Goal: Information Seeking & Learning: Learn about a topic

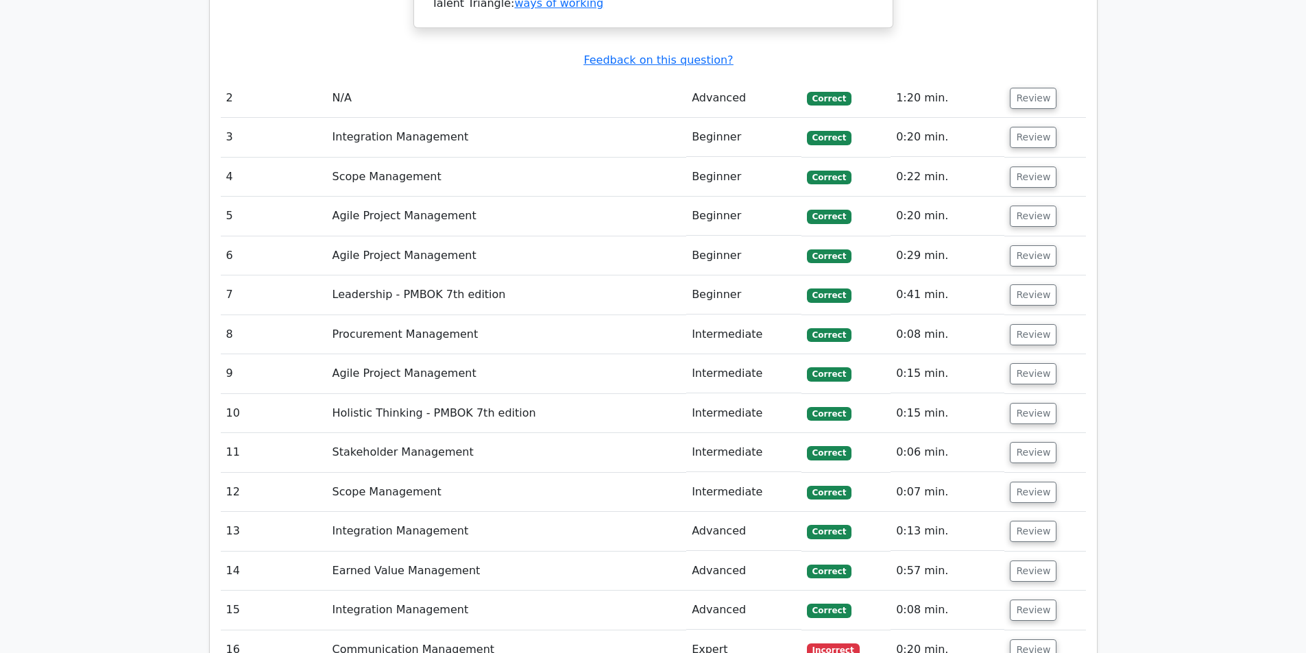
scroll to position [3016, 0]
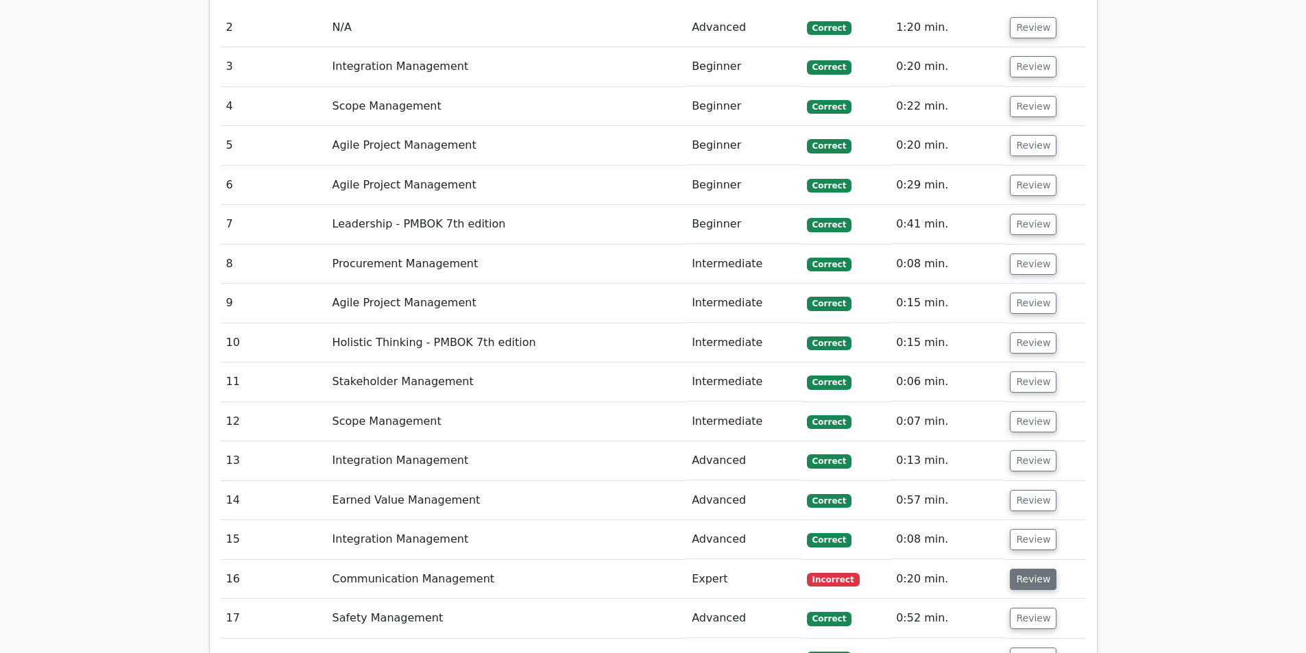
click at [1021, 569] on button "Review" at bounding box center [1033, 579] width 47 height 21
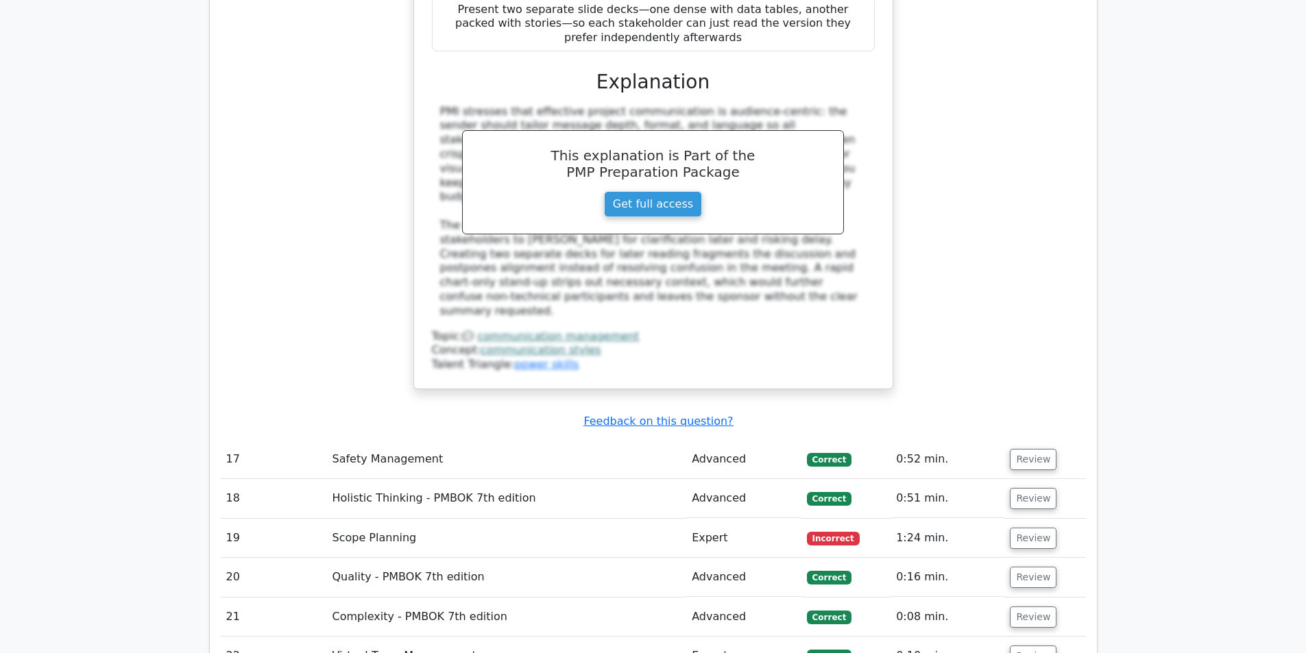
scroll to position [3976, 0]
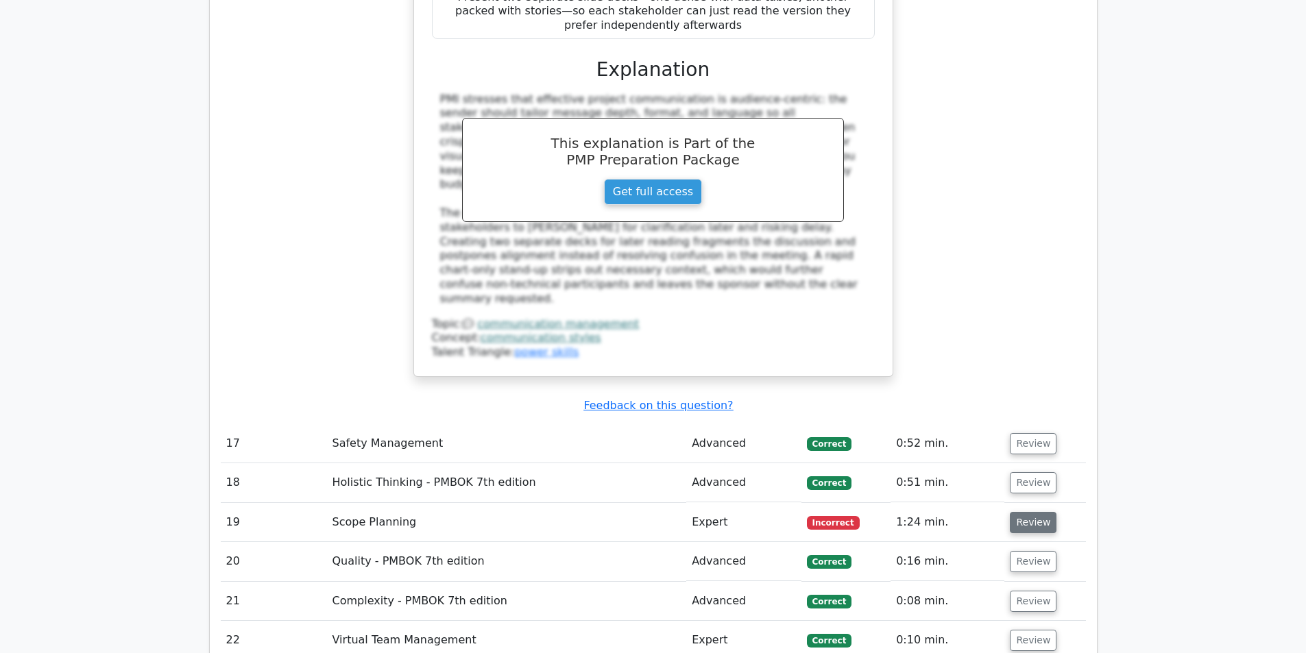
click at [1023, 512] on button "Review" at bounding box center [1033, 522] width 47 height 21
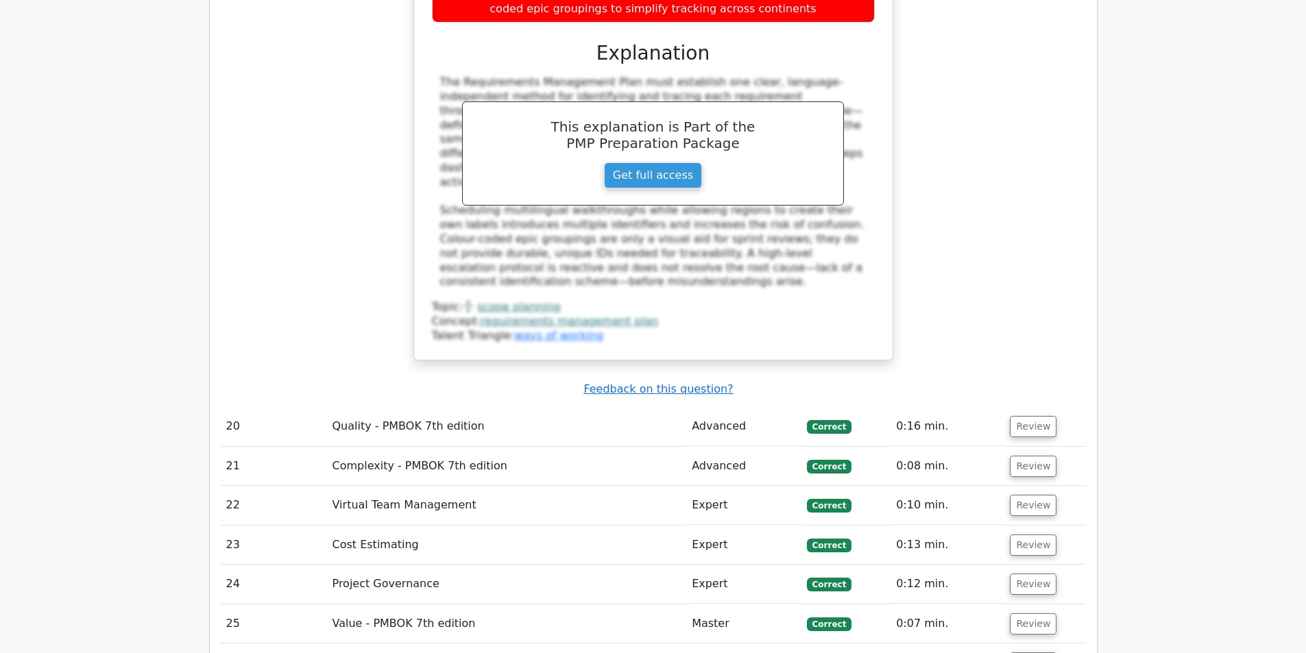
scroll to position [5004, 0]
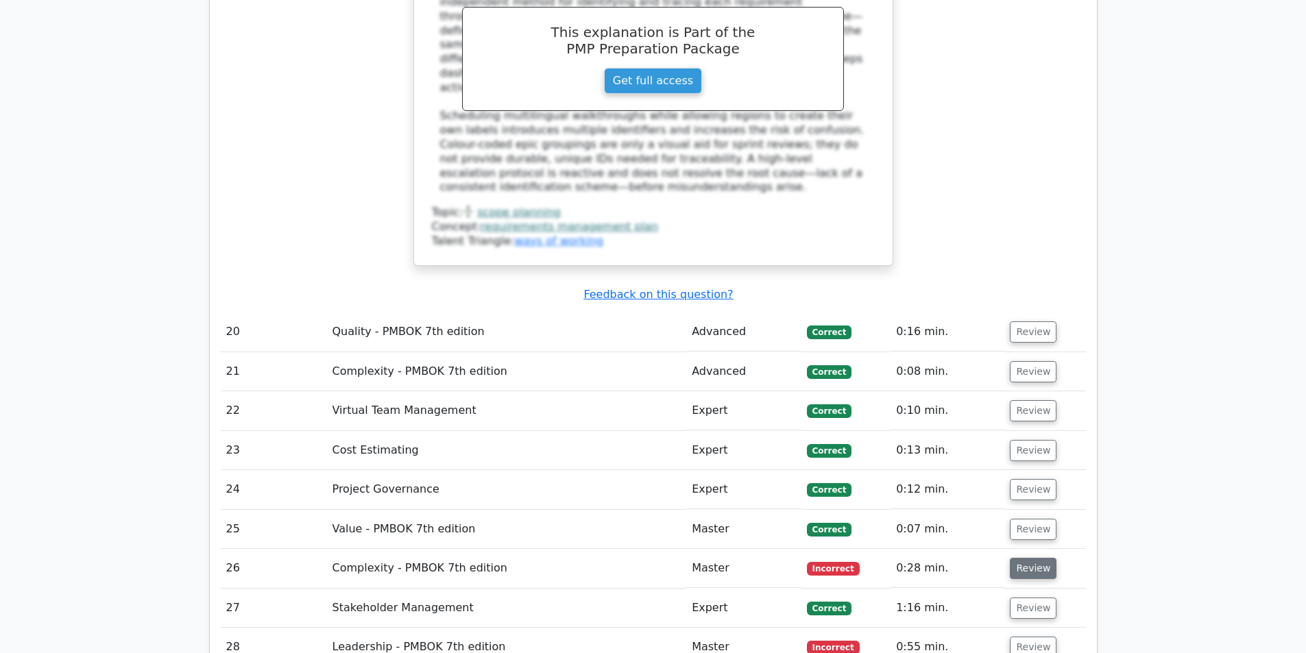
click at [1045, 558] on button "Review" at bounding box center [1033, 568] width 47 height 21
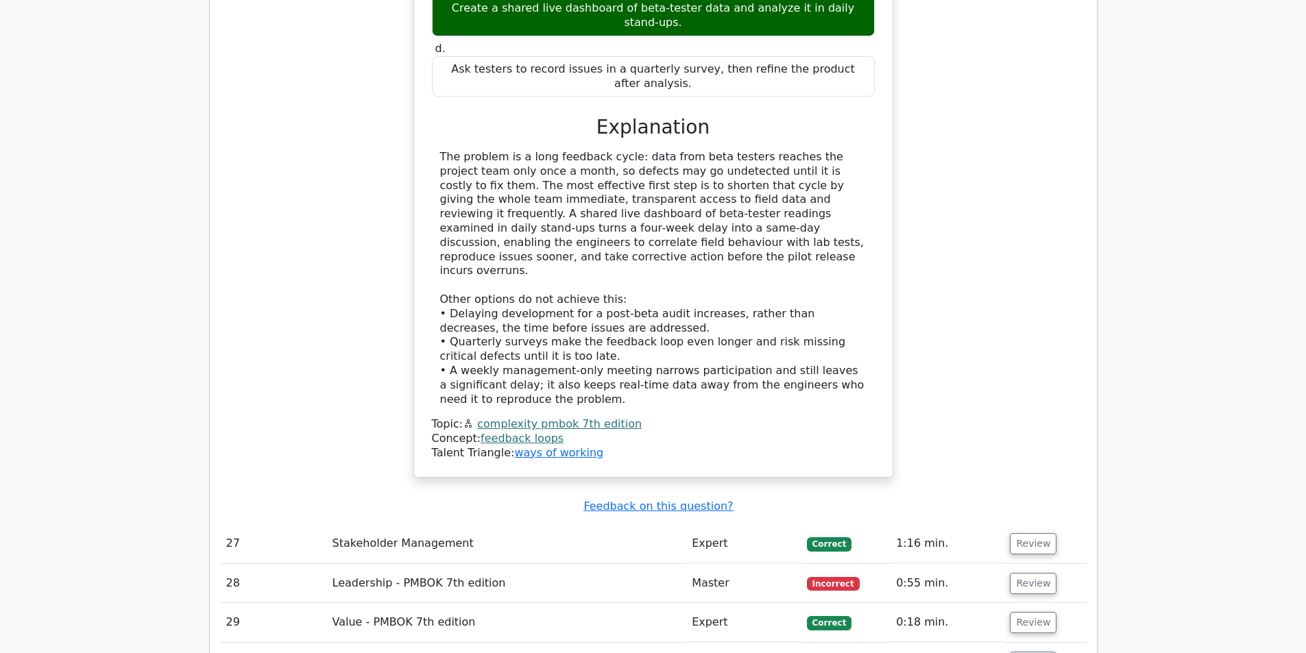
scroll to position [5963, 0]
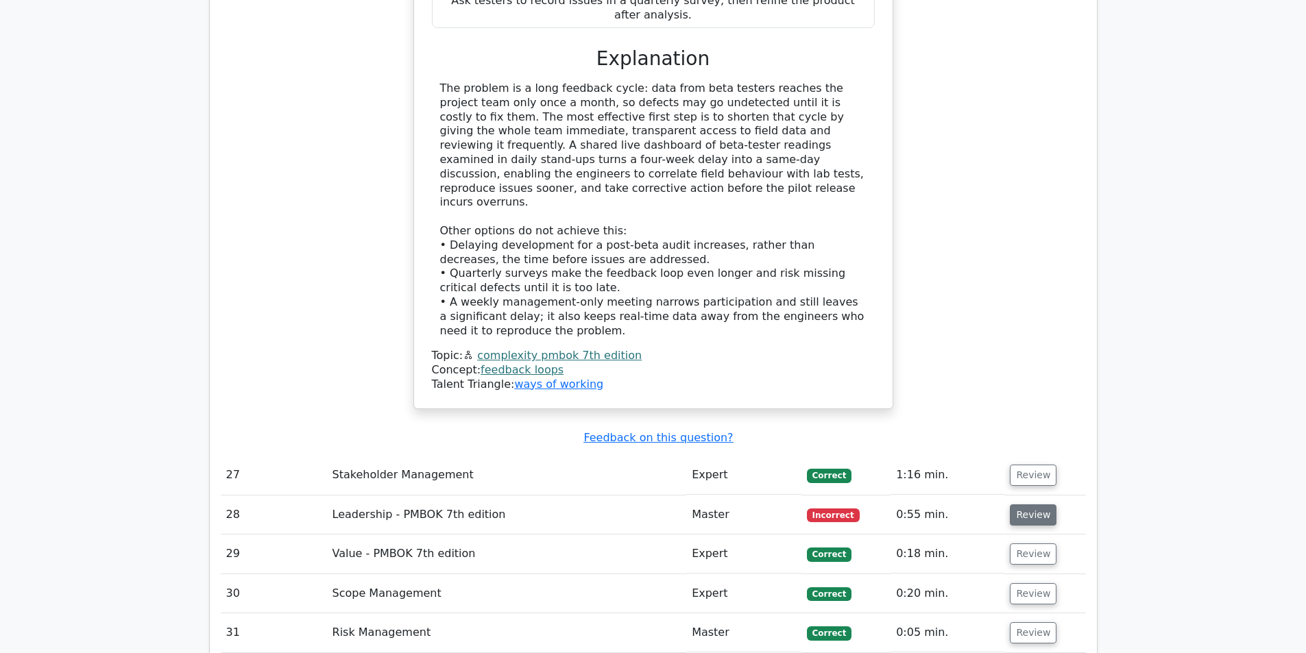
click at [1029, 504] on button "Review" at bounding box center [1033, 514] width 47 height 21
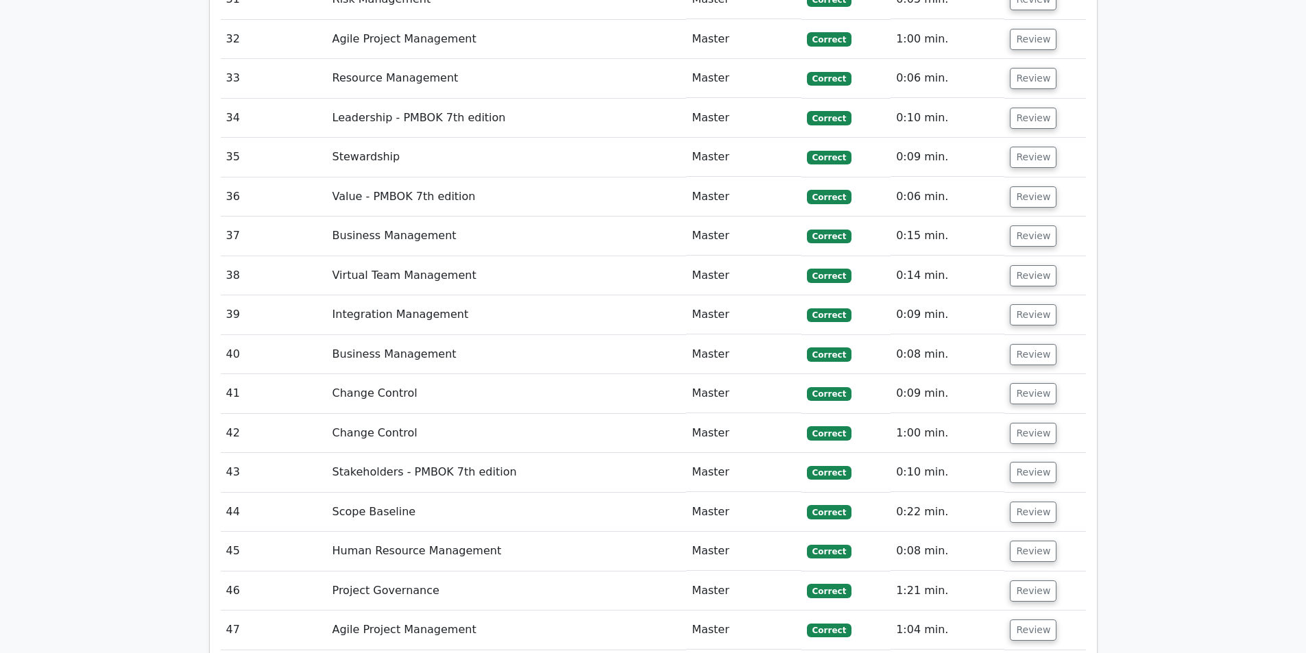
scroll to position [7471, 0]
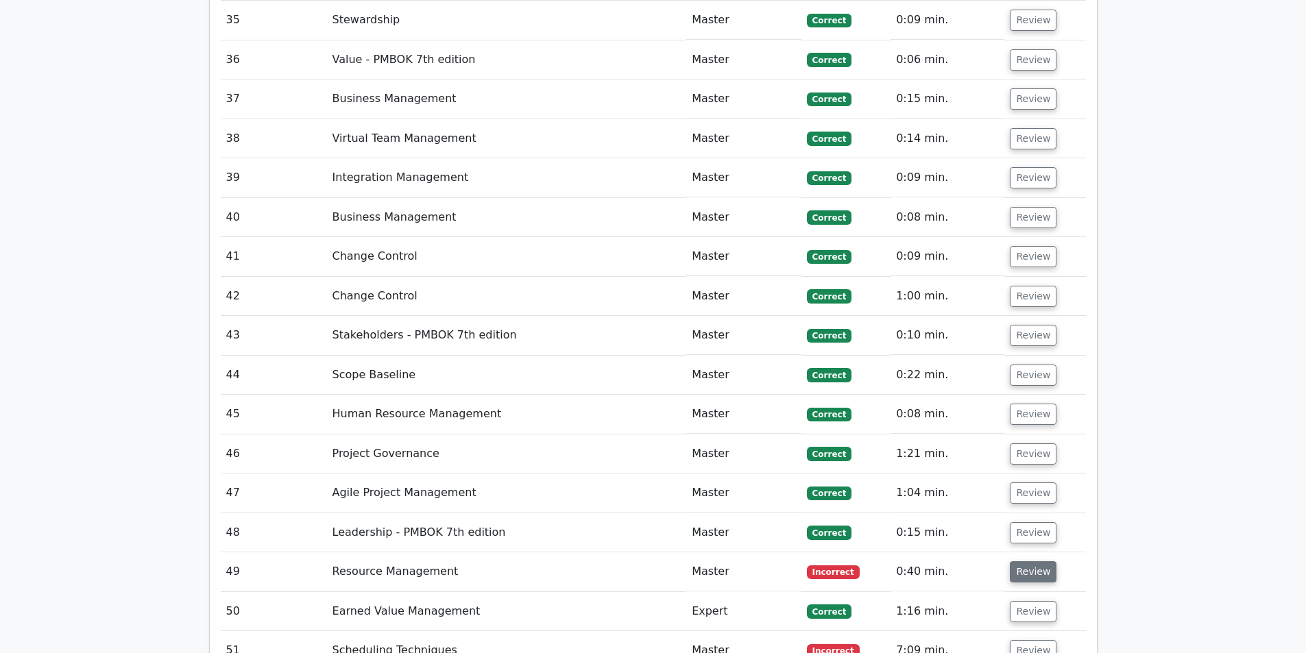
click at [1027, 561] on button "Review" at bounding box center [1033, 571] width 47 height 21
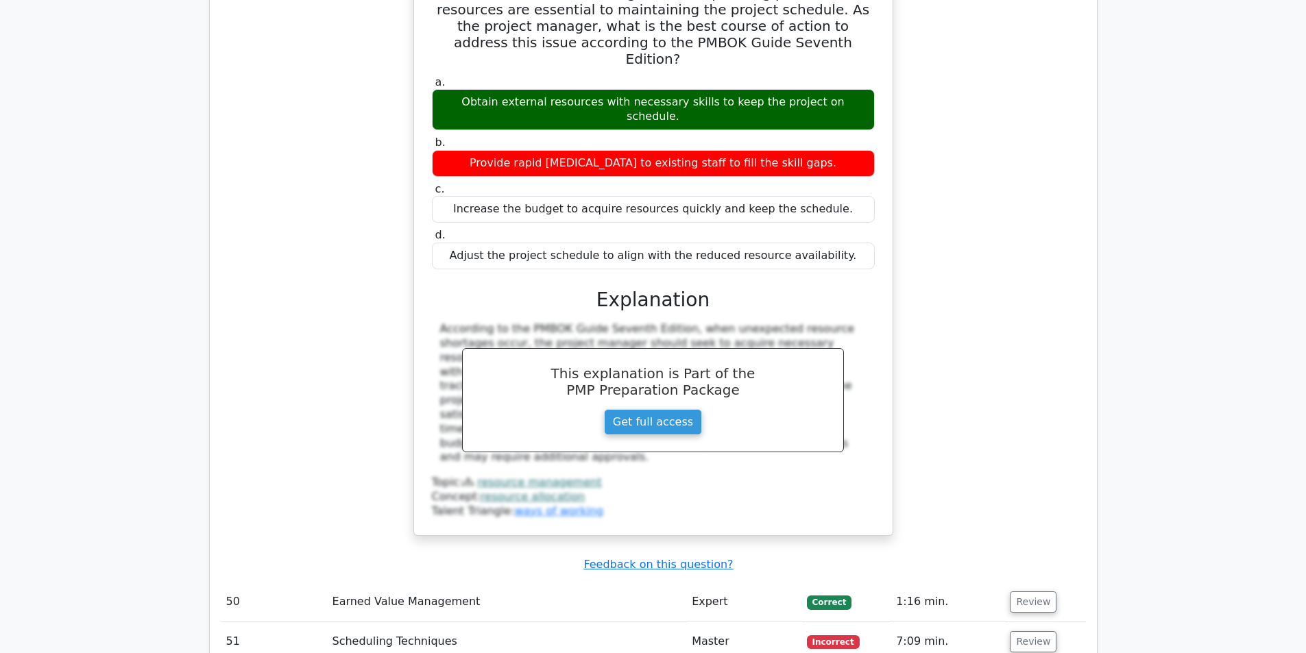
scroll to position [8157, 0]
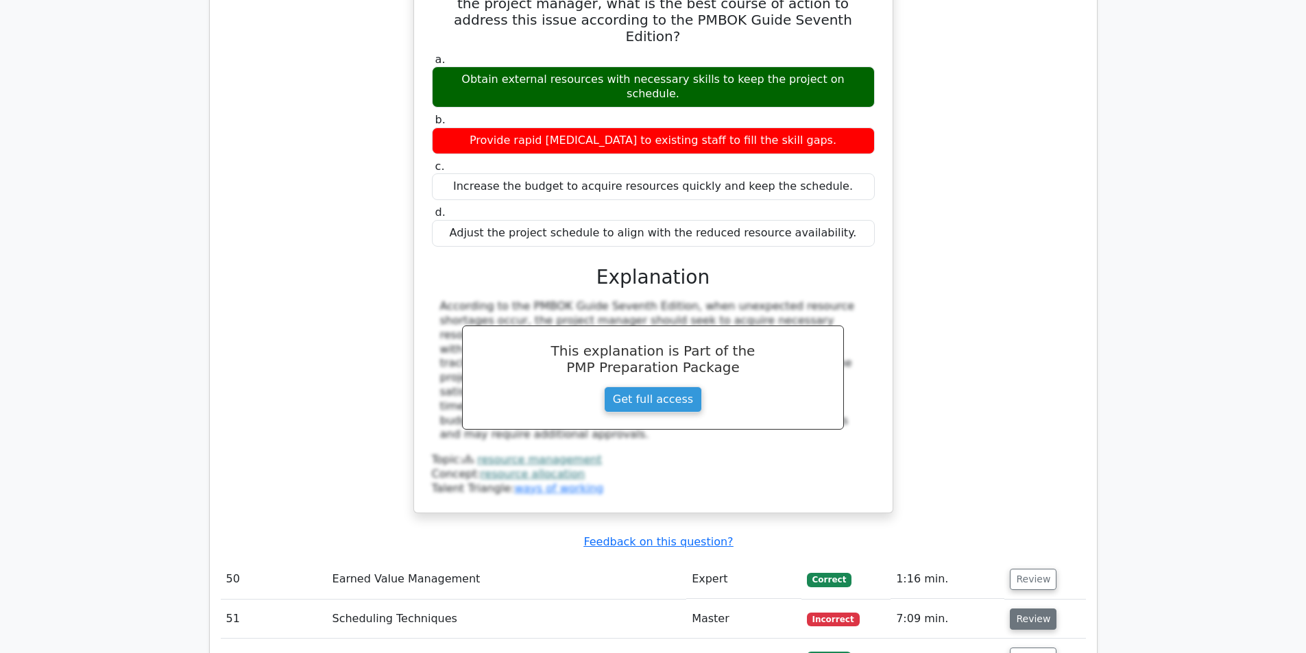
click at [1018, 609] on button "Review" at bounding box center [1033, 619] width 47 height 21
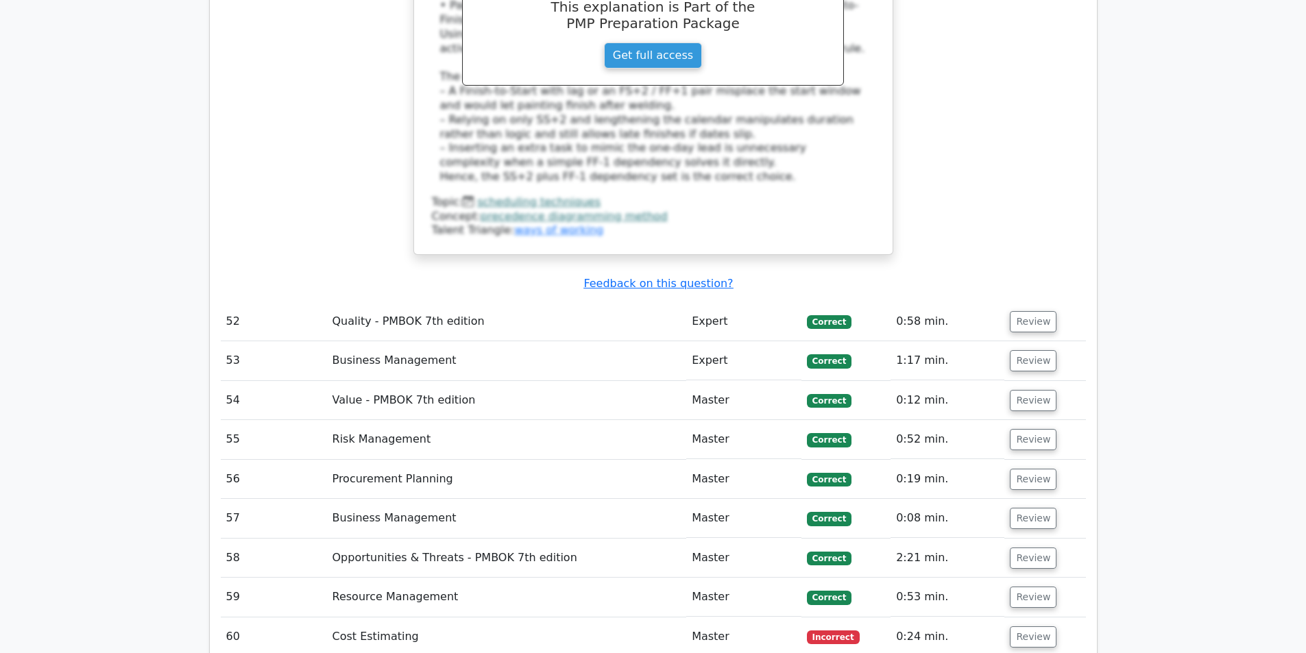
scroll to position [9253, 0]
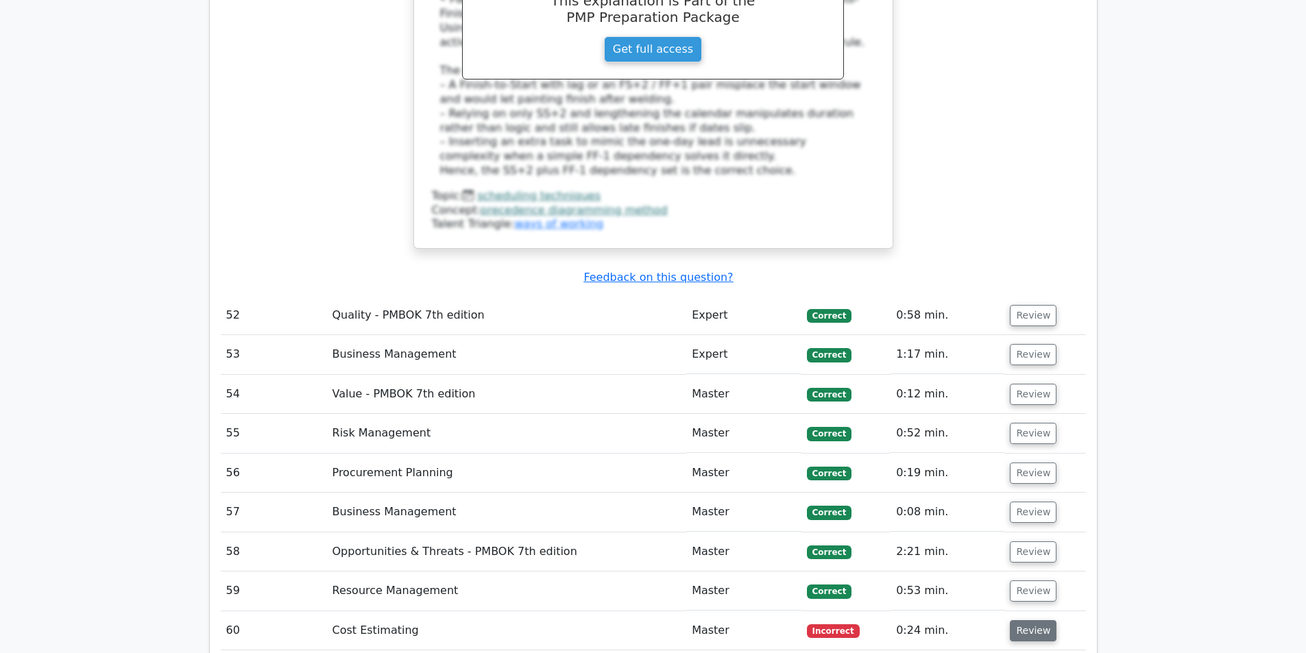
click at [1023, 620] on button "Review" at bounding box center [1033, 630] width 47 height 21
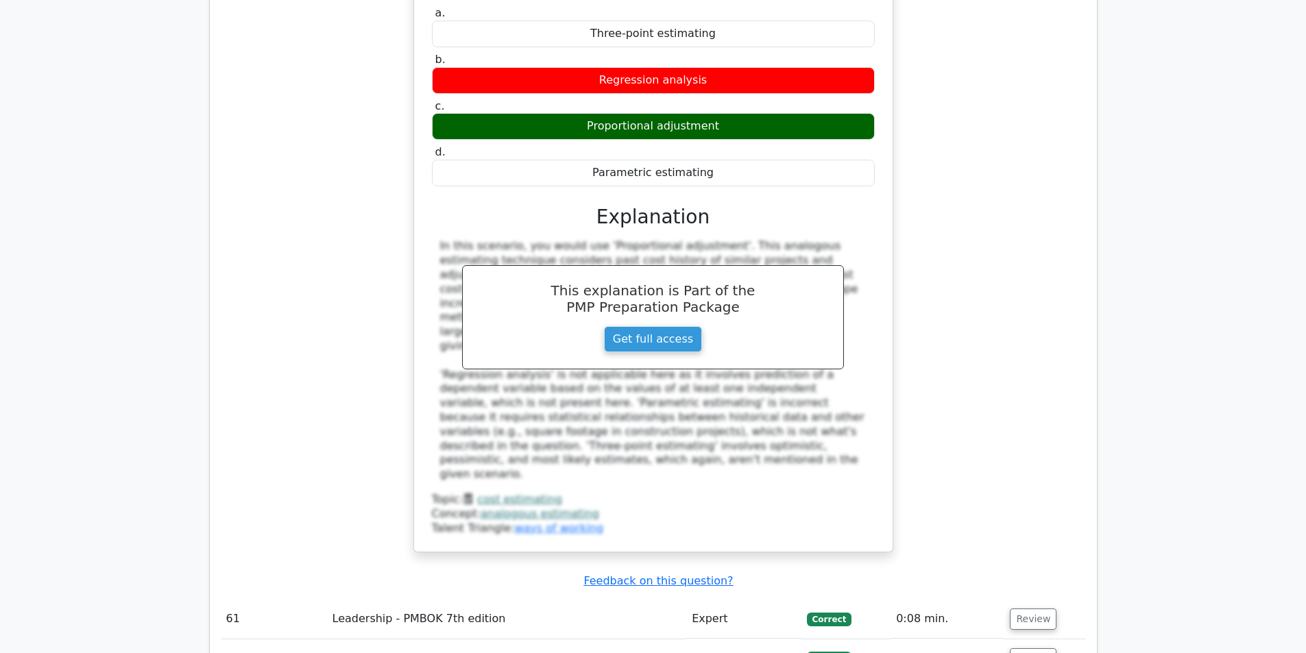
scroll to position [10007, 0]
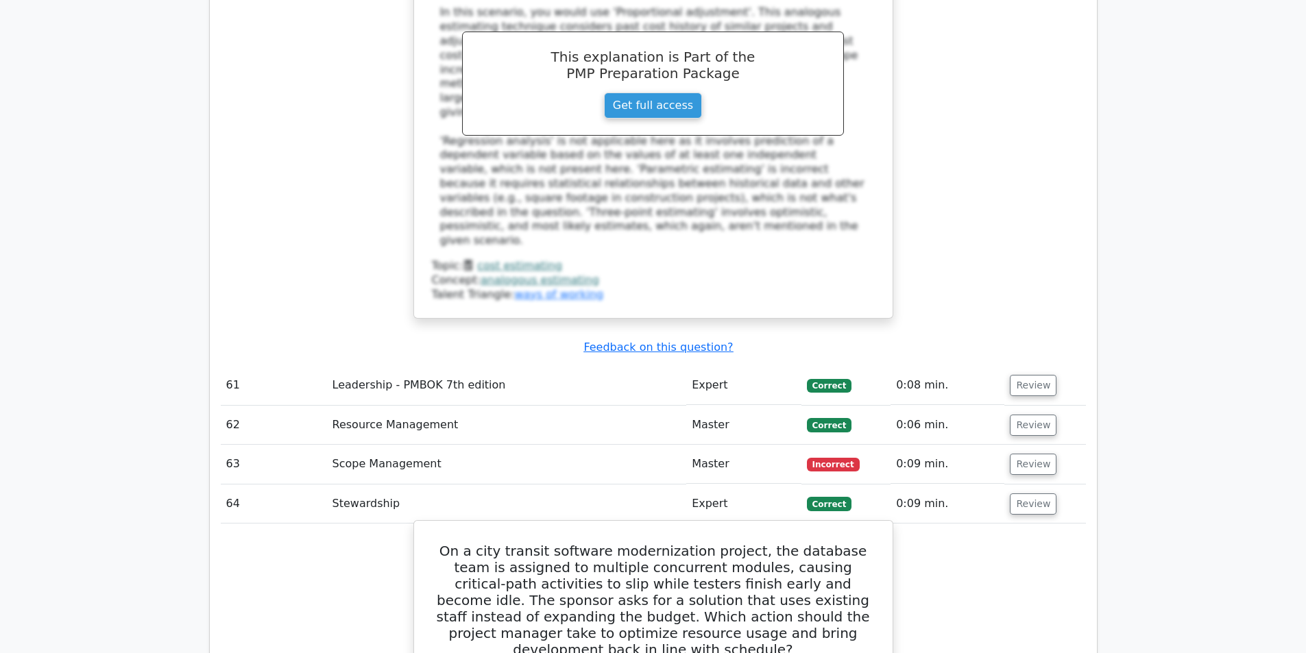
scroll to position [10213, 0]
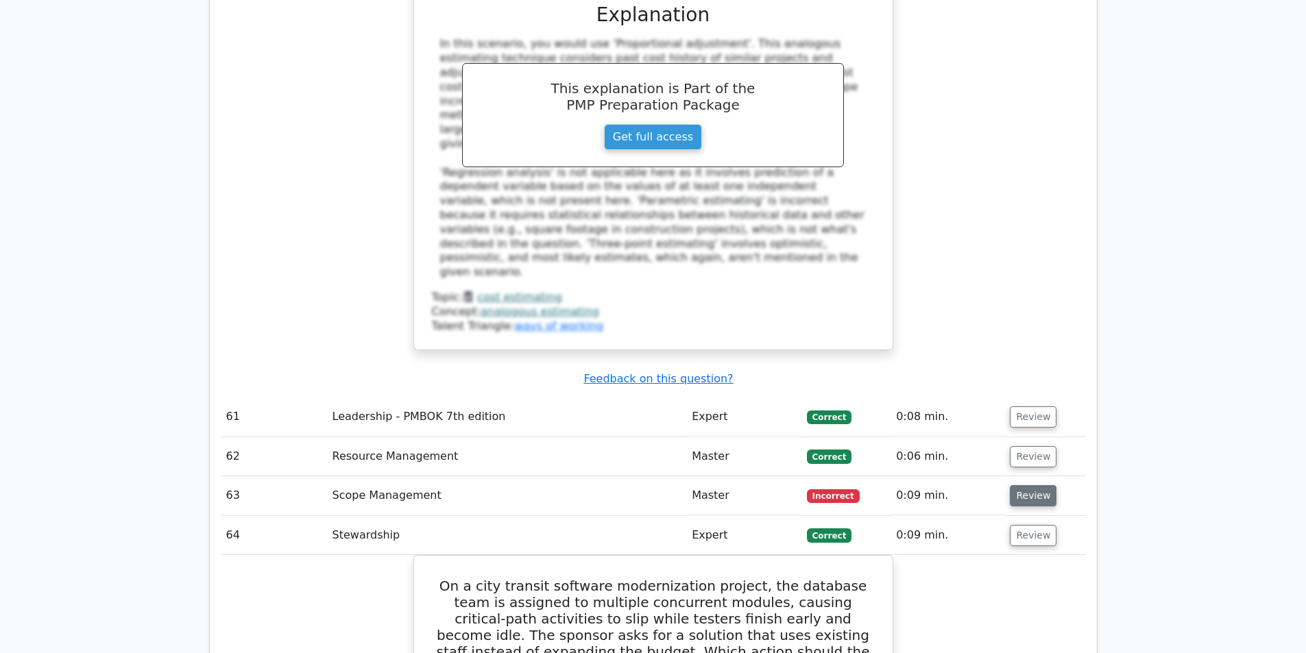
click at [1032, 485] on button "Review" at bounding box center [1033, 495] width 47 height 21
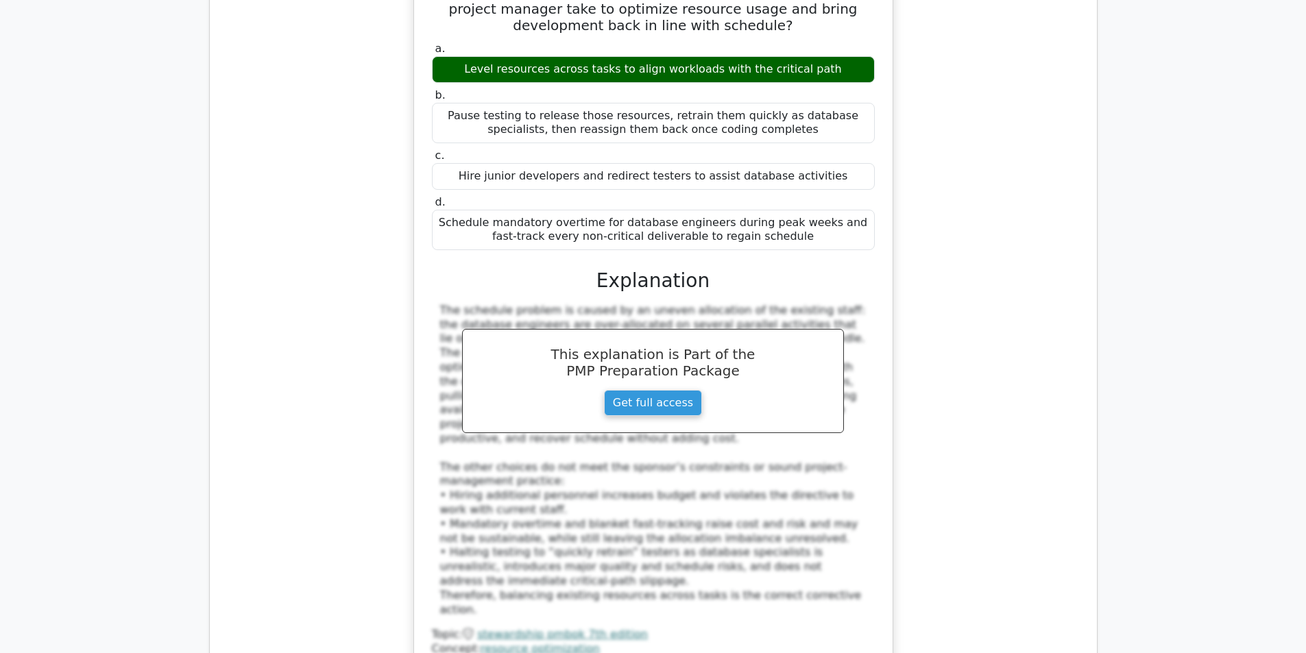
scroll to position [11790, 0]
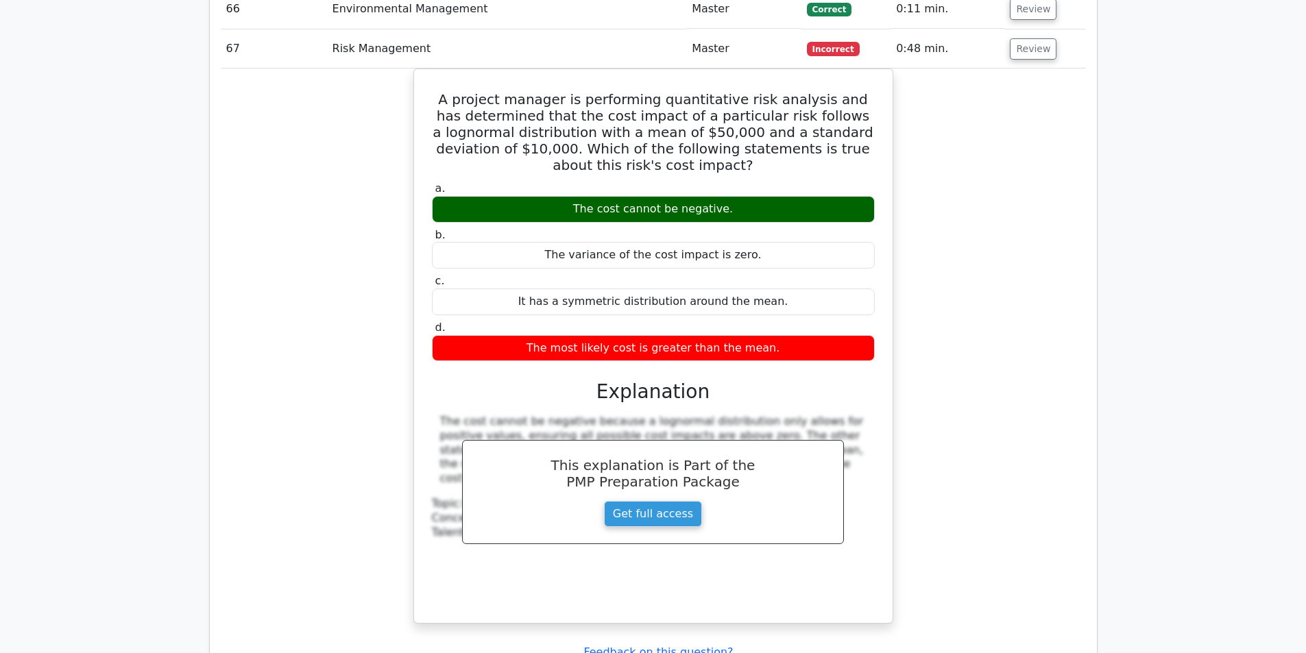
scroll to position [12475, 0]
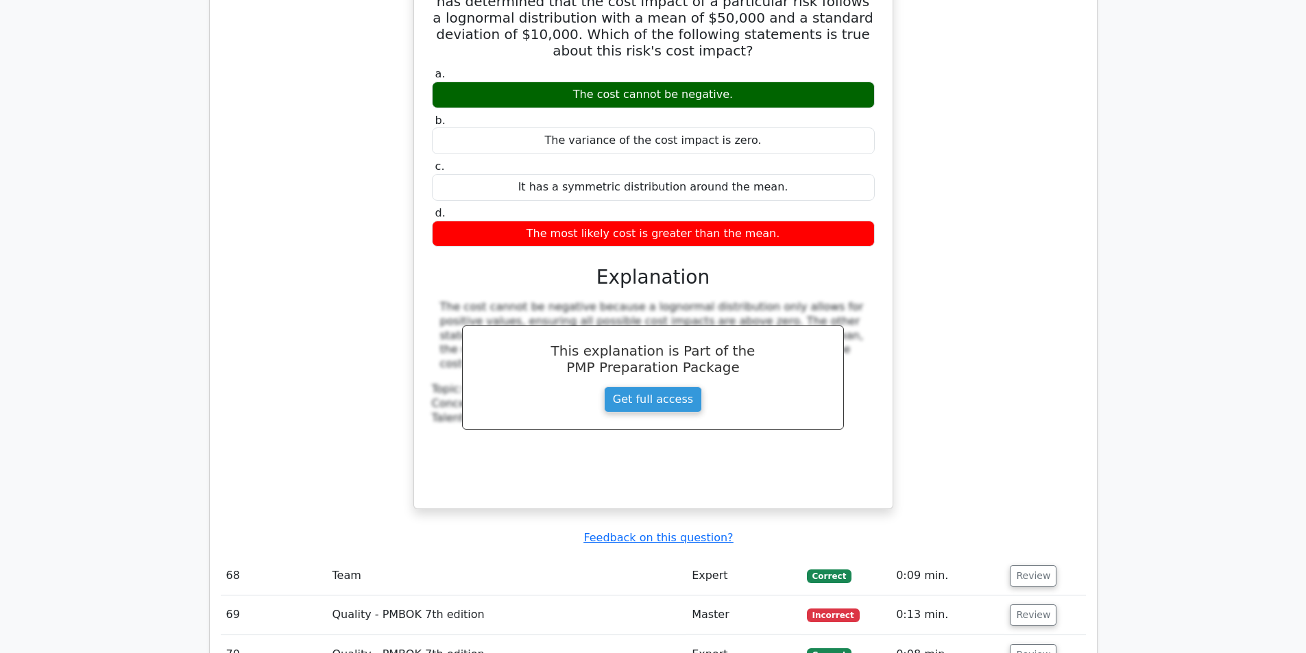
scroll to position [12612, 0]
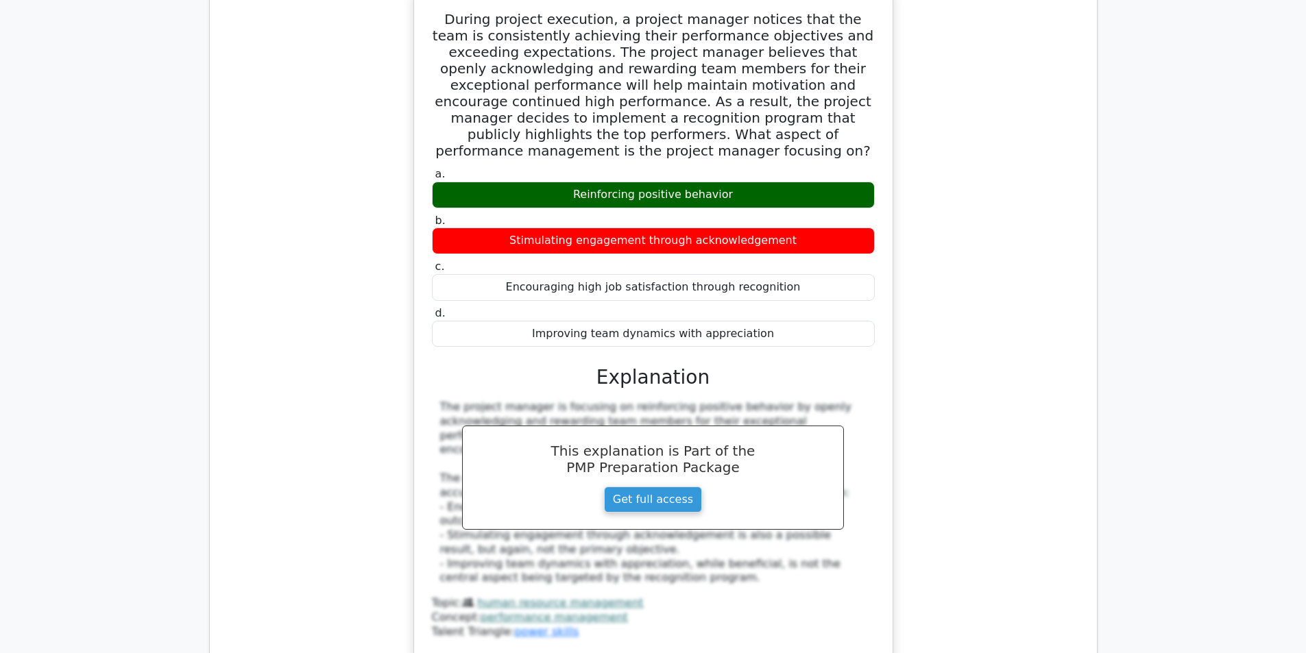
scroll to position [14463, 0]
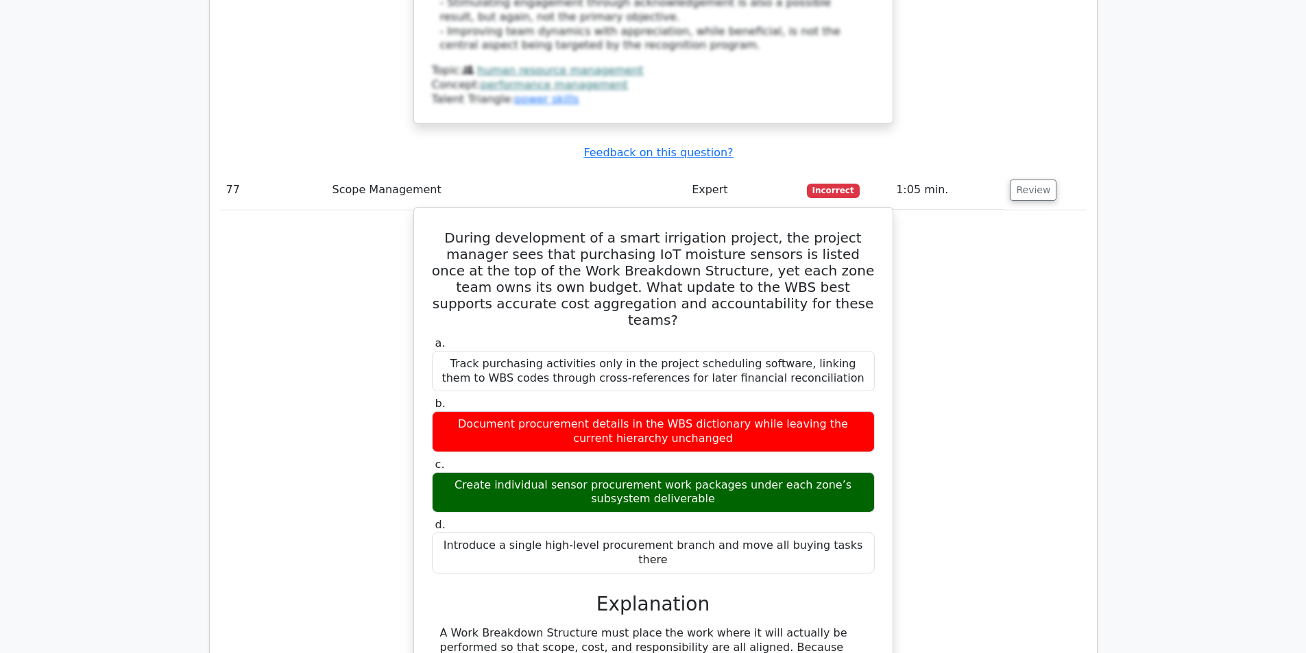
scroll to position [15080, 0]
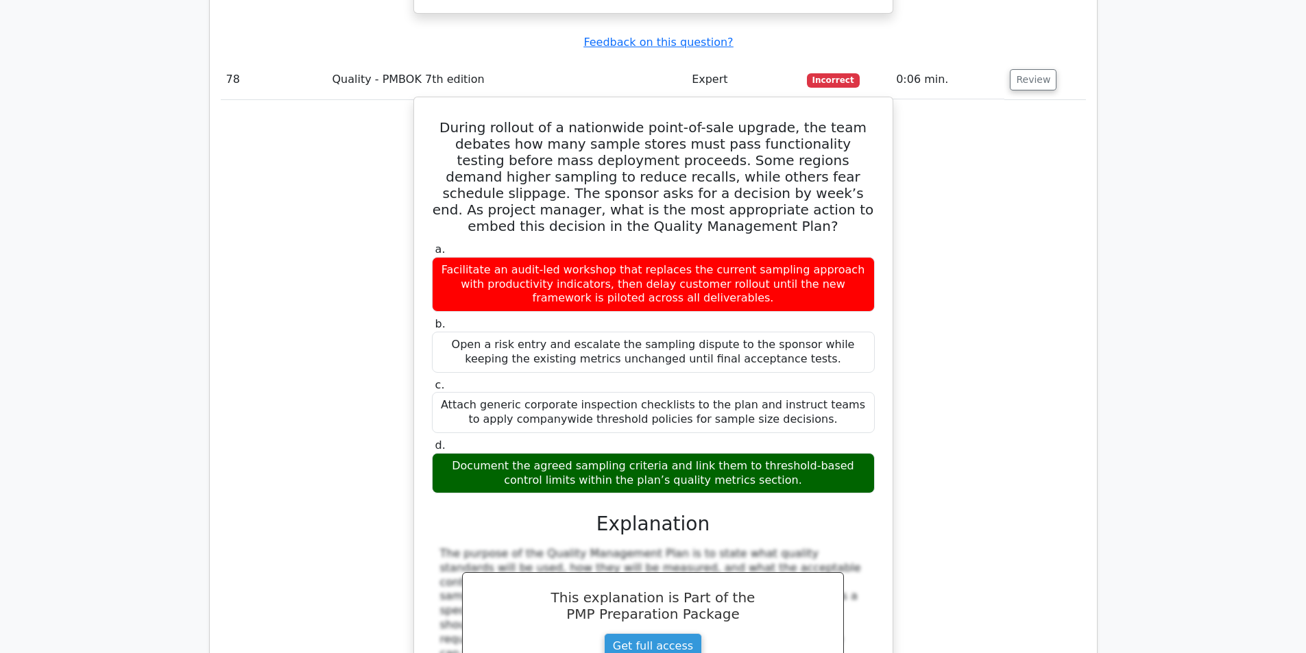
scroll to position [15971, 0]
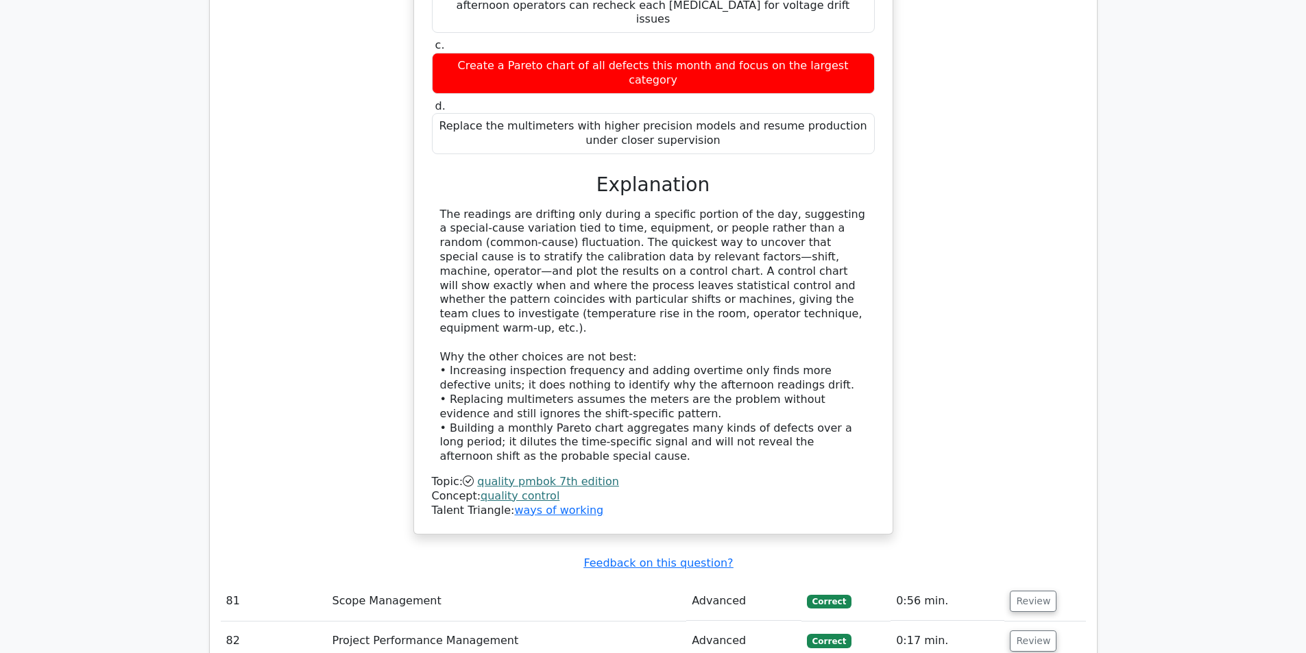
scroll to position [17136, 0]
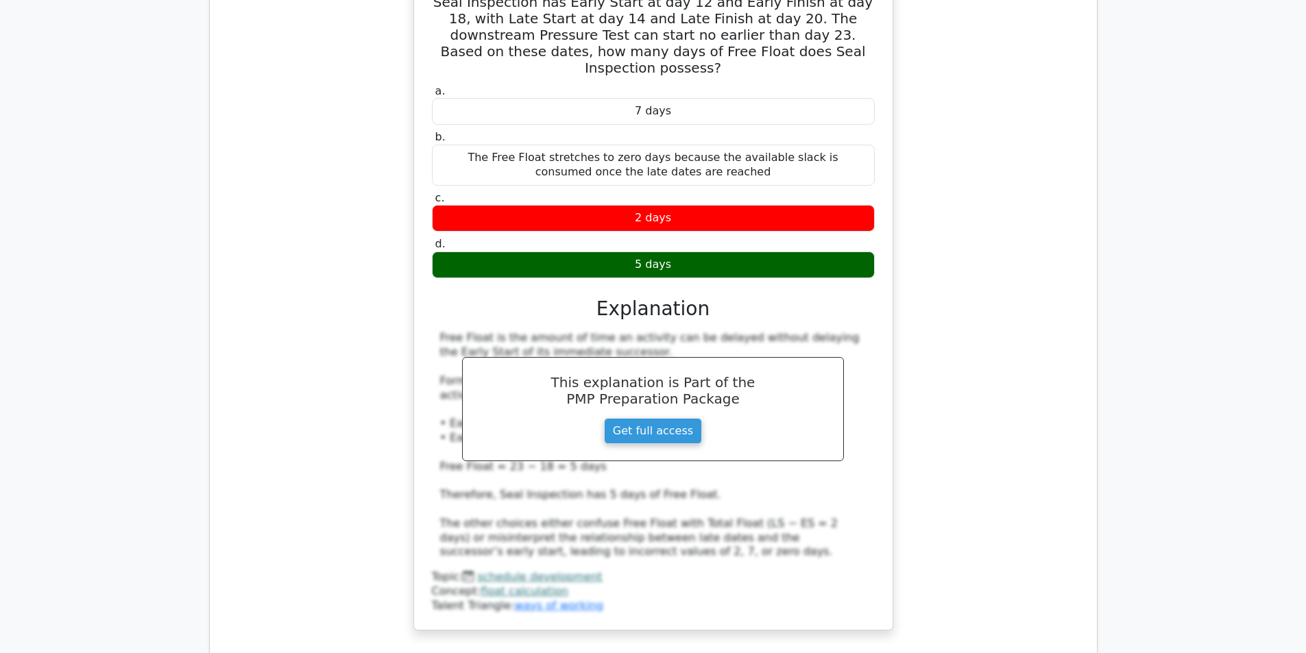
scroll to position [18213, 0]
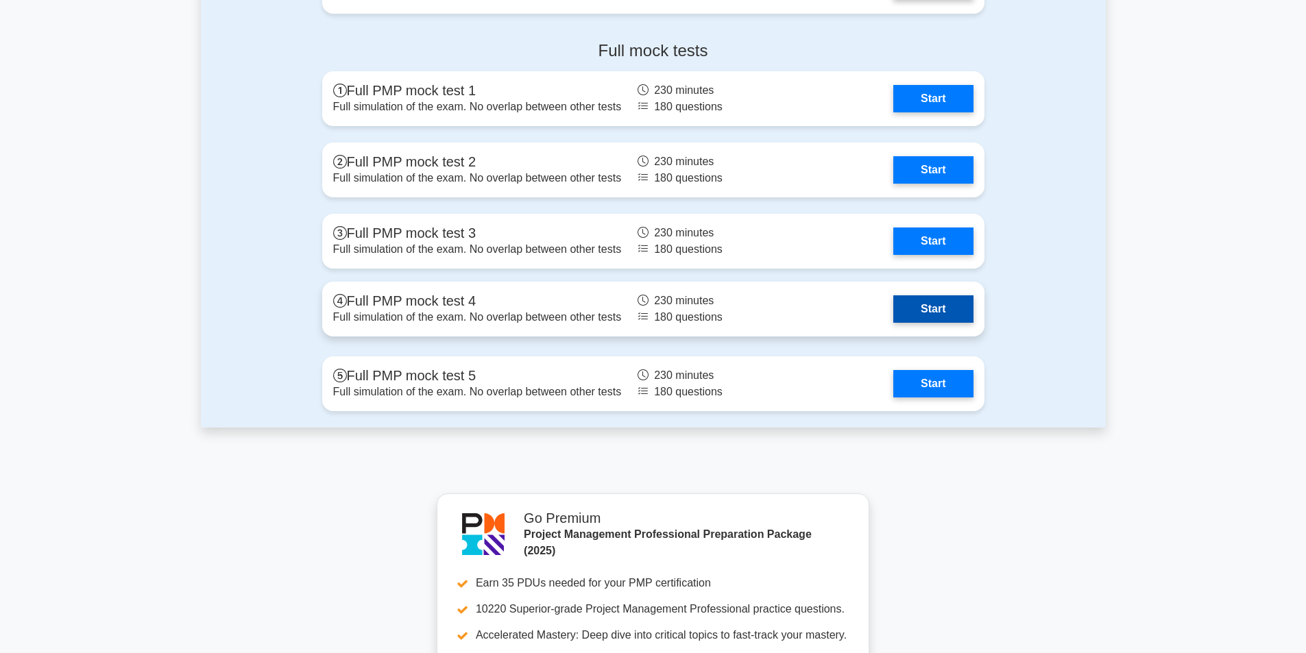
scroll to position [5346, 0]
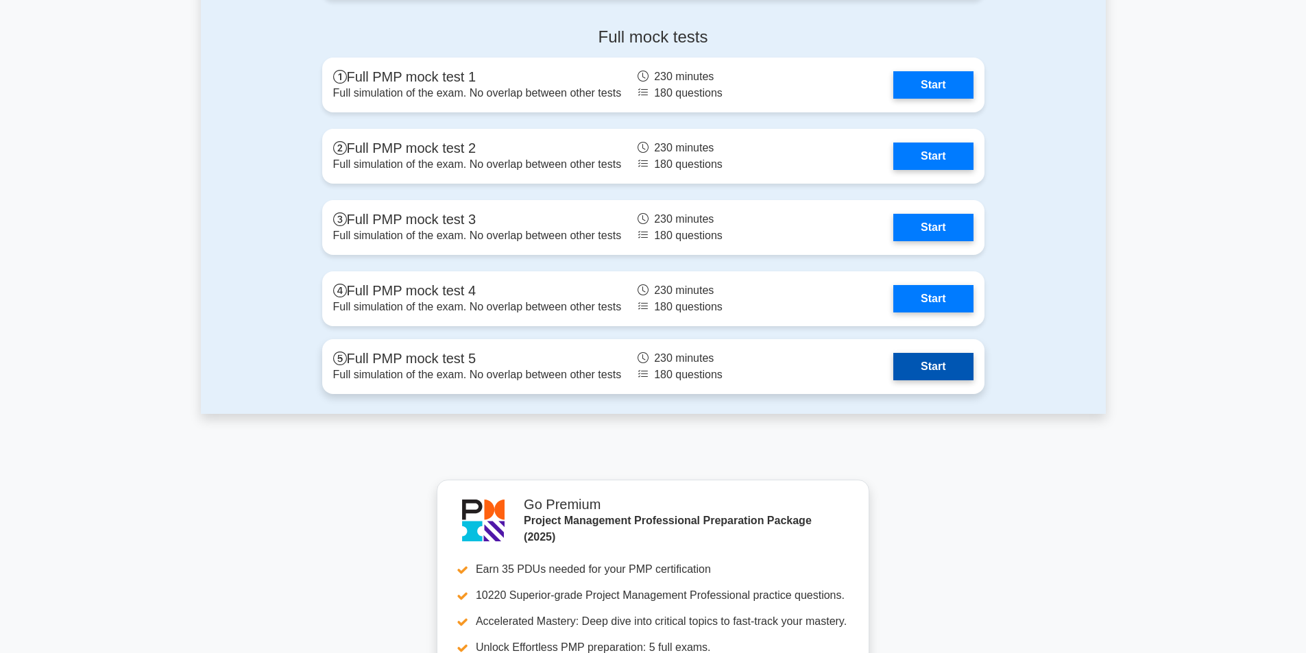
click at [922, 360] on link "Start" at bounding box center [933, 366] width 80 height 27
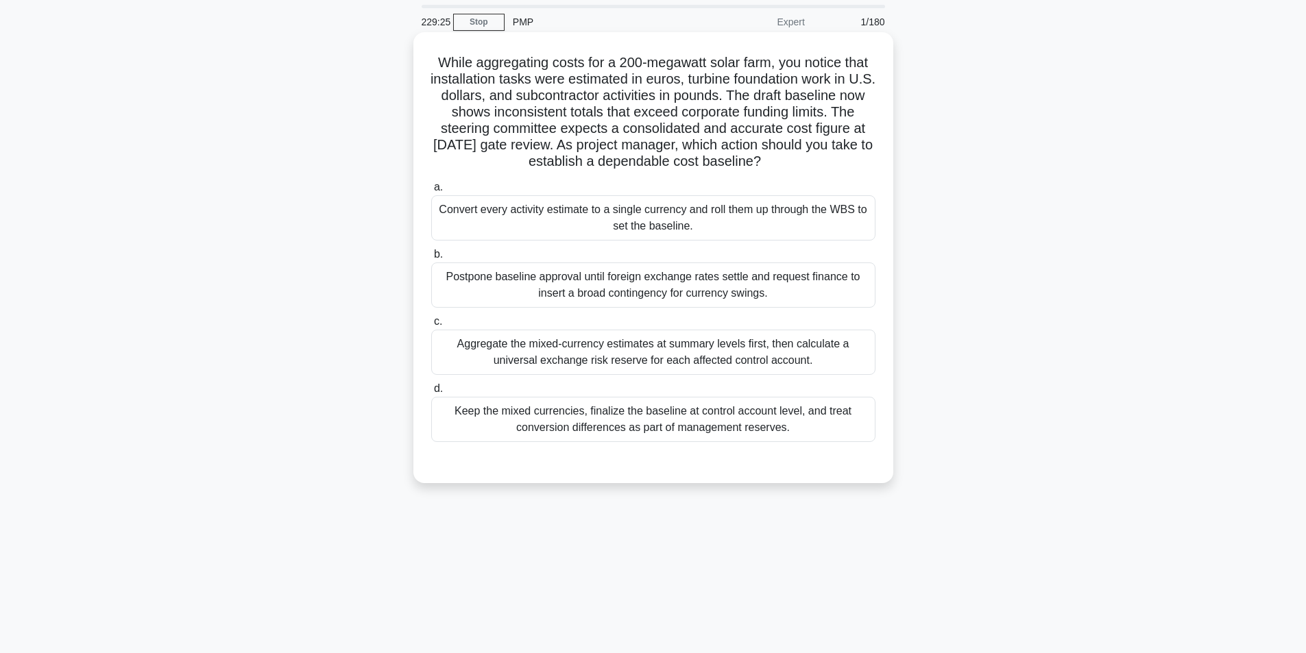
scroll to position [69, 0]
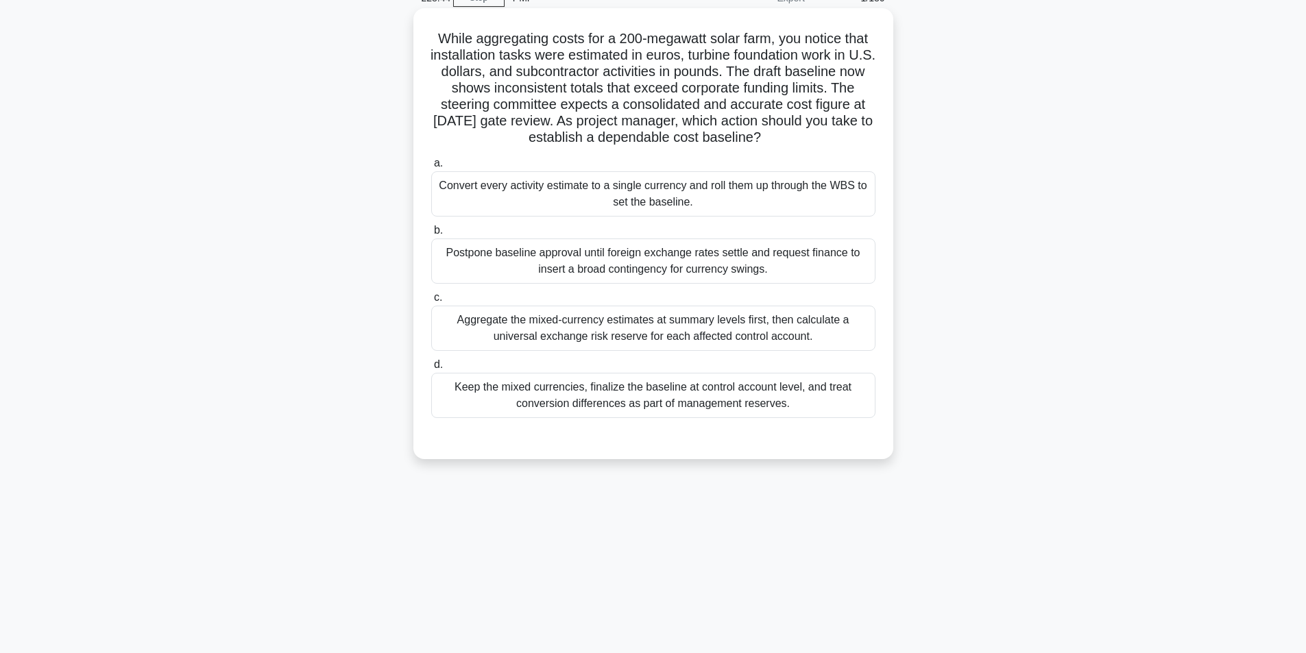
click at [643, 321] on div "Aggregate the mixed-currency estimates at summary levels first, then calculate …" at bounding box center [653, 328] width 444 height 45
click at [431, 302] on input "c. Aggregate the mixed-currency estimates at summary levels first, then calcula…" at bounding box center [431, 297] width 0 height 9
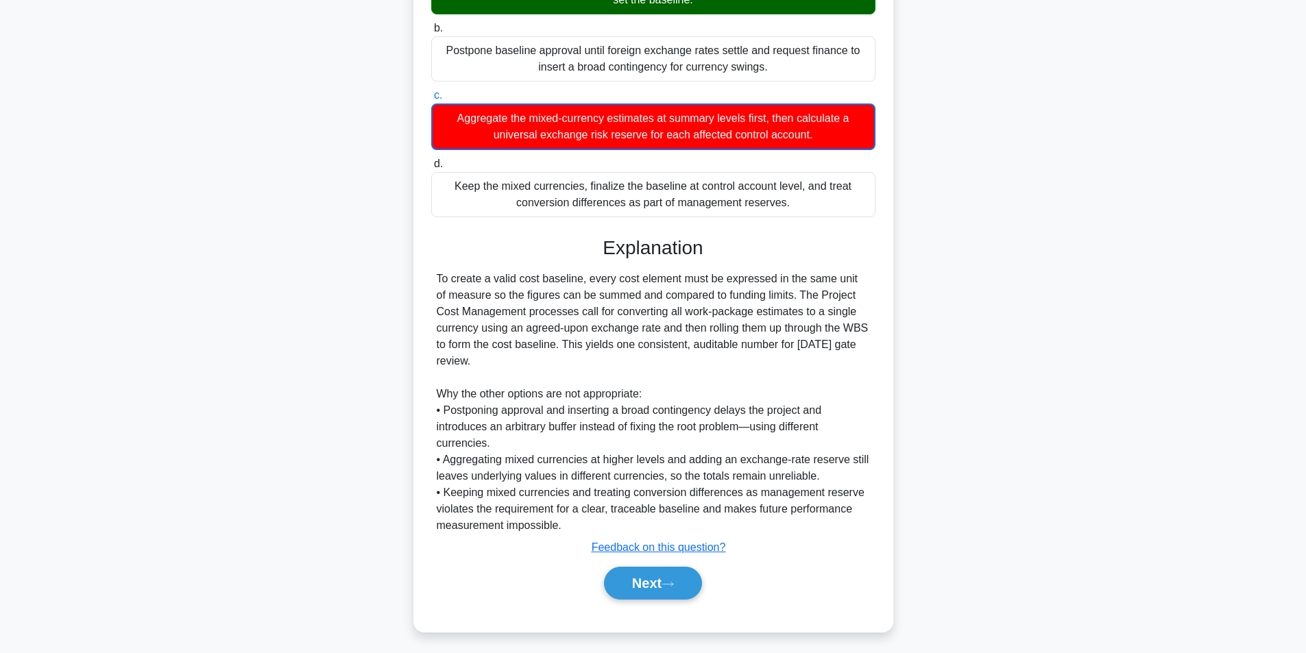
scroll to position [276, 0]
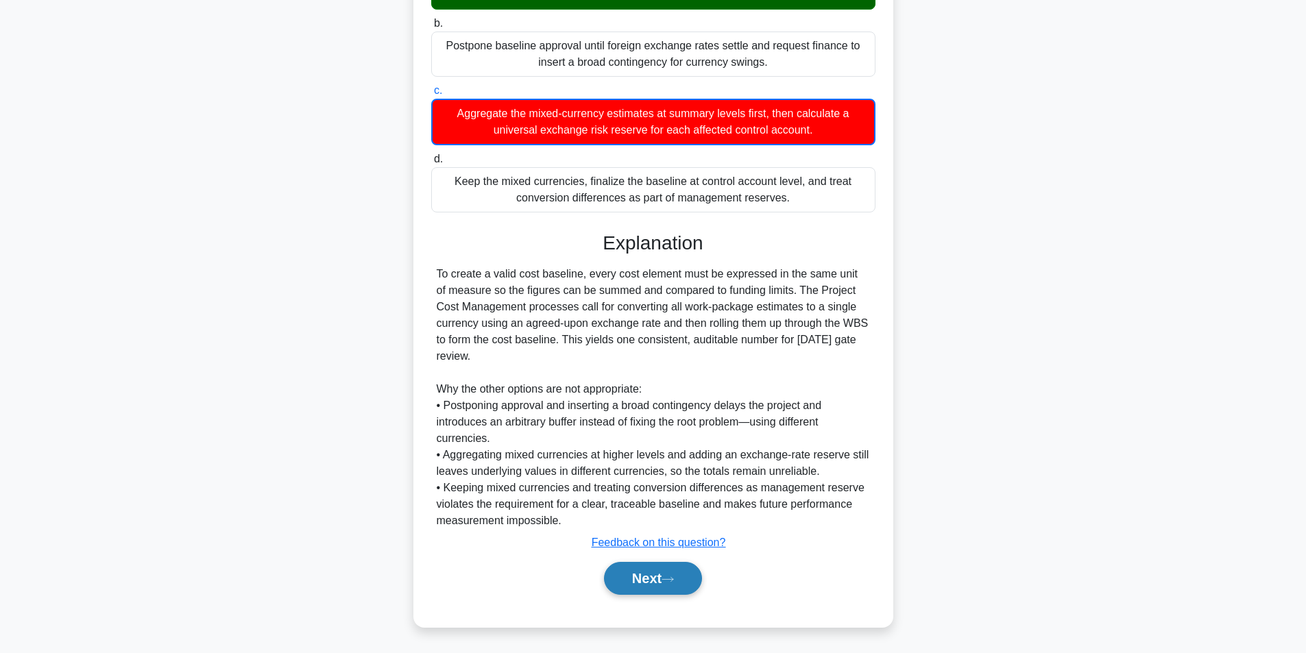
click at [655, 579] on button "Next" at bounding box center [653, 578] width 98 height 33
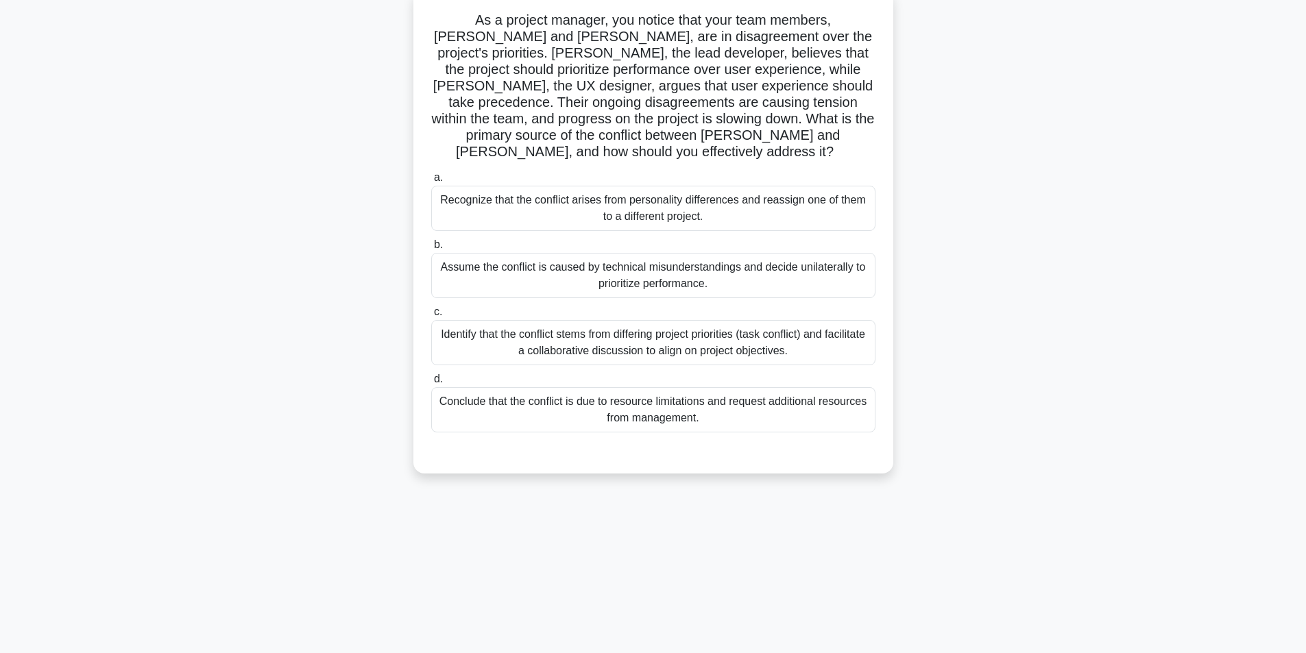
click at [598, 326] on div "Identify that the conflict stems from differing project priorities (task confli…" at bounding box center [653, 342] width 444 height 45
click at [431, 317] on input "c. Identify that the conflict stems from differing project priorities (task con…" at bounding box center [431, 312] width 0 height 9
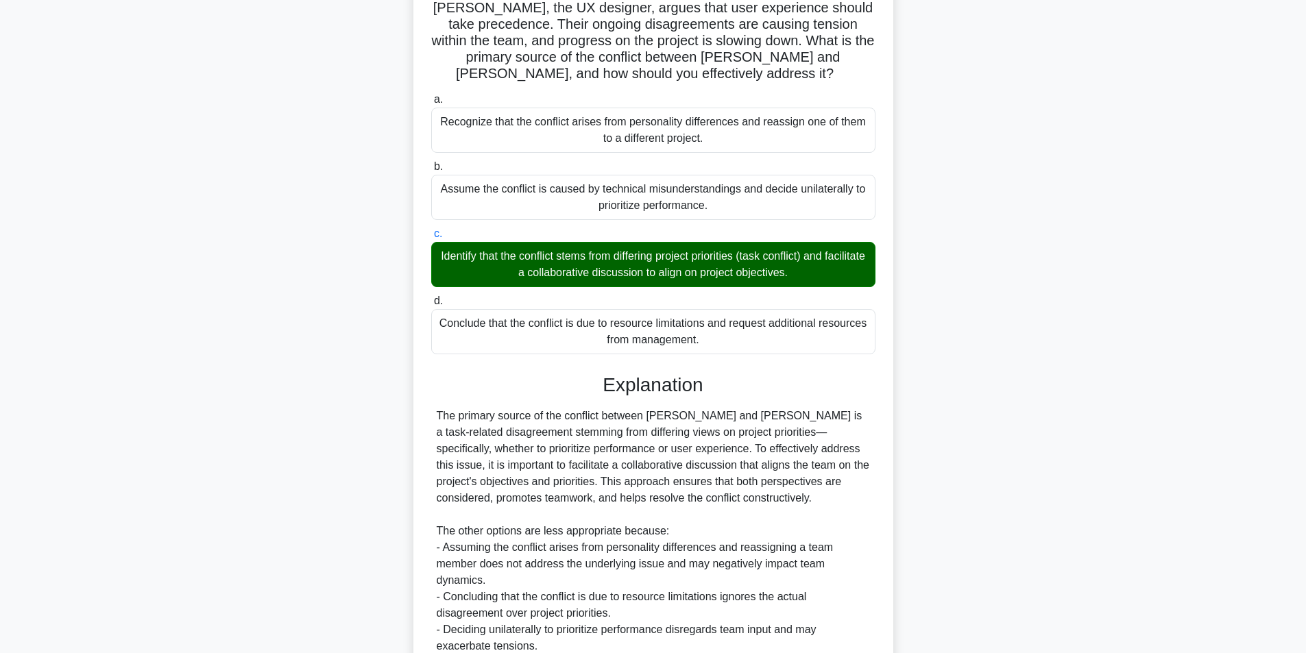
scroll to position [275, 0]
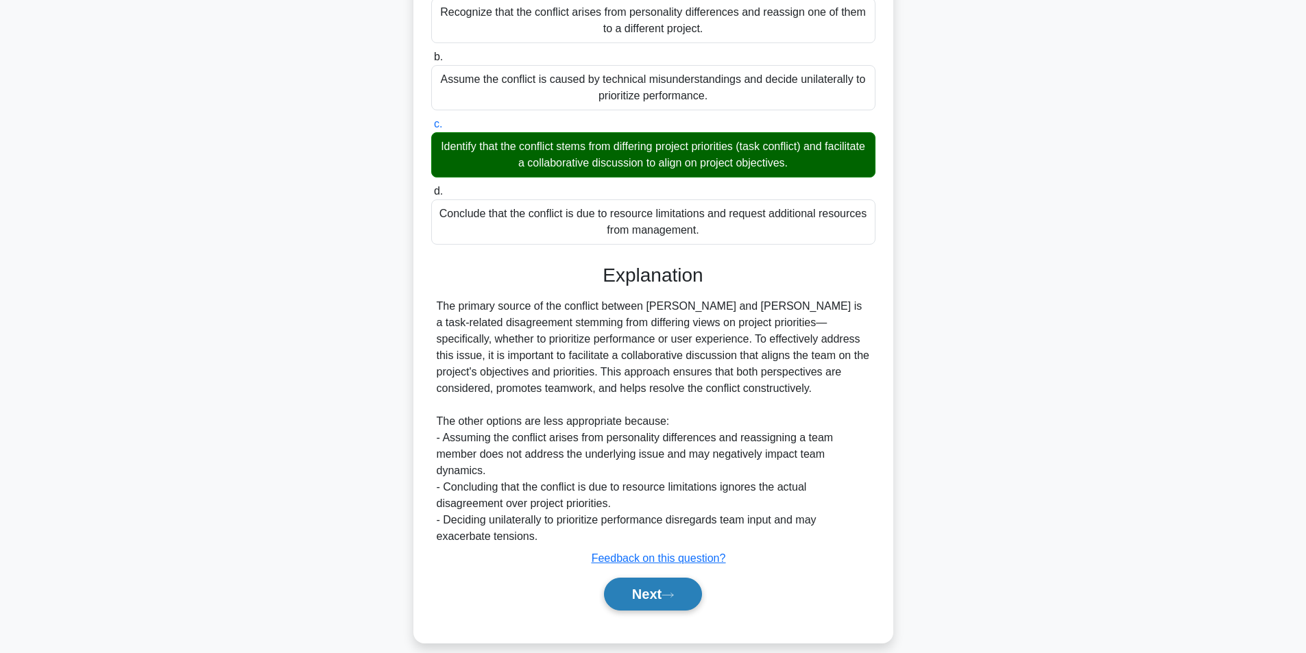
click at [635, 579] on button "Next" at bounding box center [653, 594] width 98 height 33
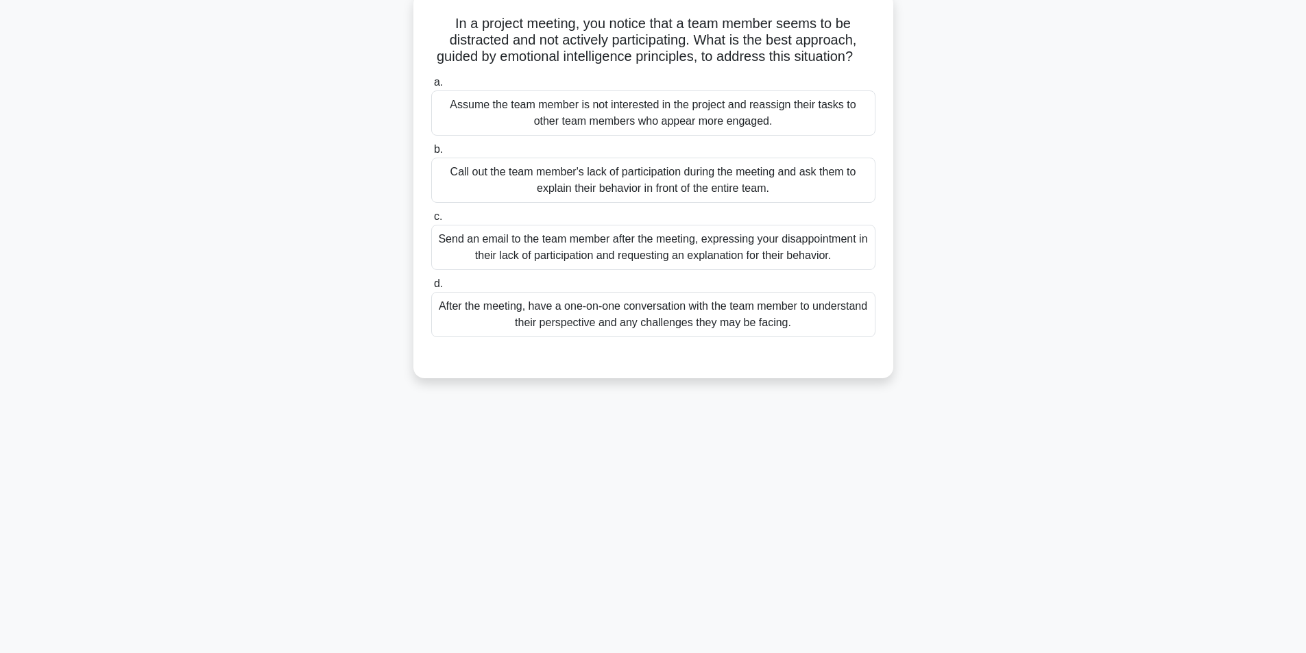
scroll to position [87, 0]
click at [594, 334] on div "After the meeting, have a one-on-one conversation with the team member to under…" at bounding box center [653, 311] width 444 height 45
click at [431, 285] on input "d. After the meeting, have a one-on-one conversation with the team member to un…" at bounding box center [431, 280] width 0 height 9
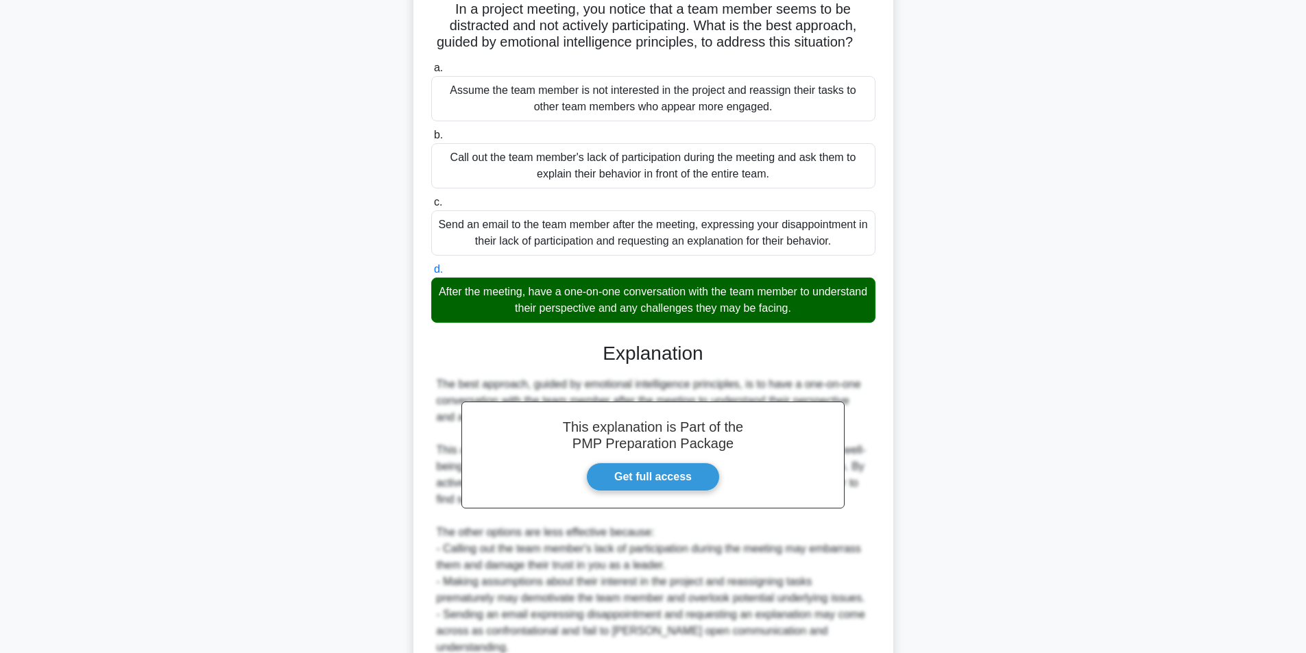
scroll to position [226, 0]
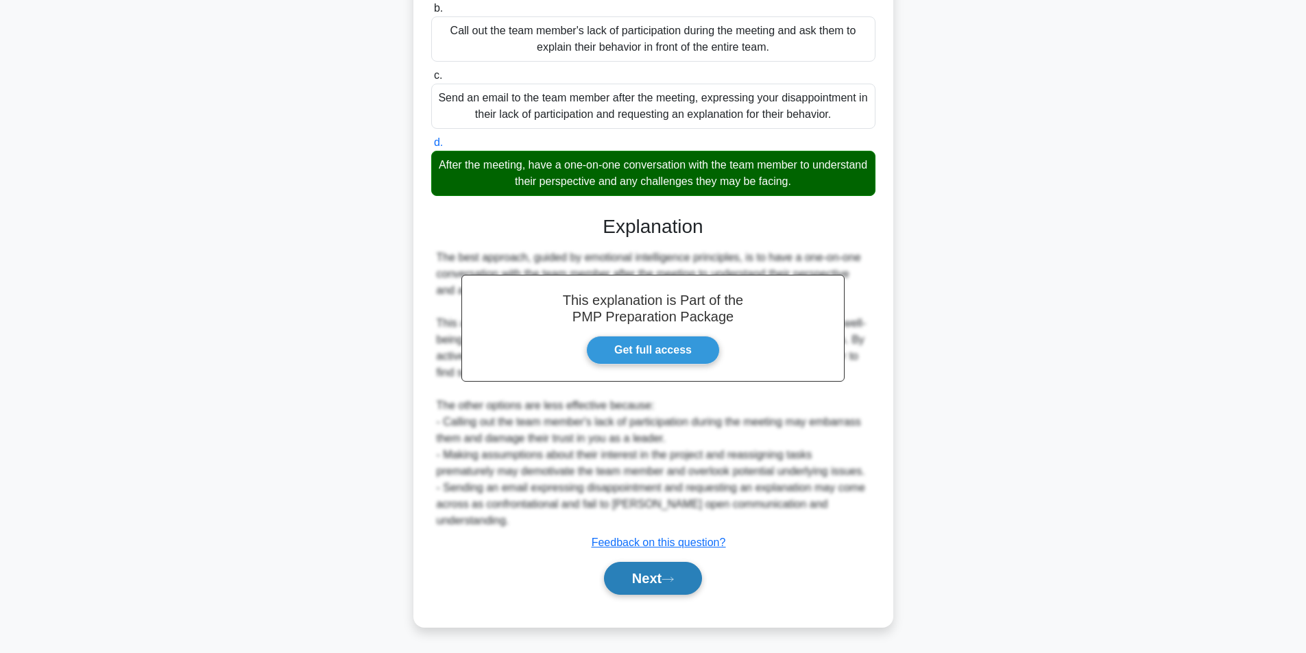
click at [644, 576] on button "Next" at bounding box center [653, 578] width 98 height 33
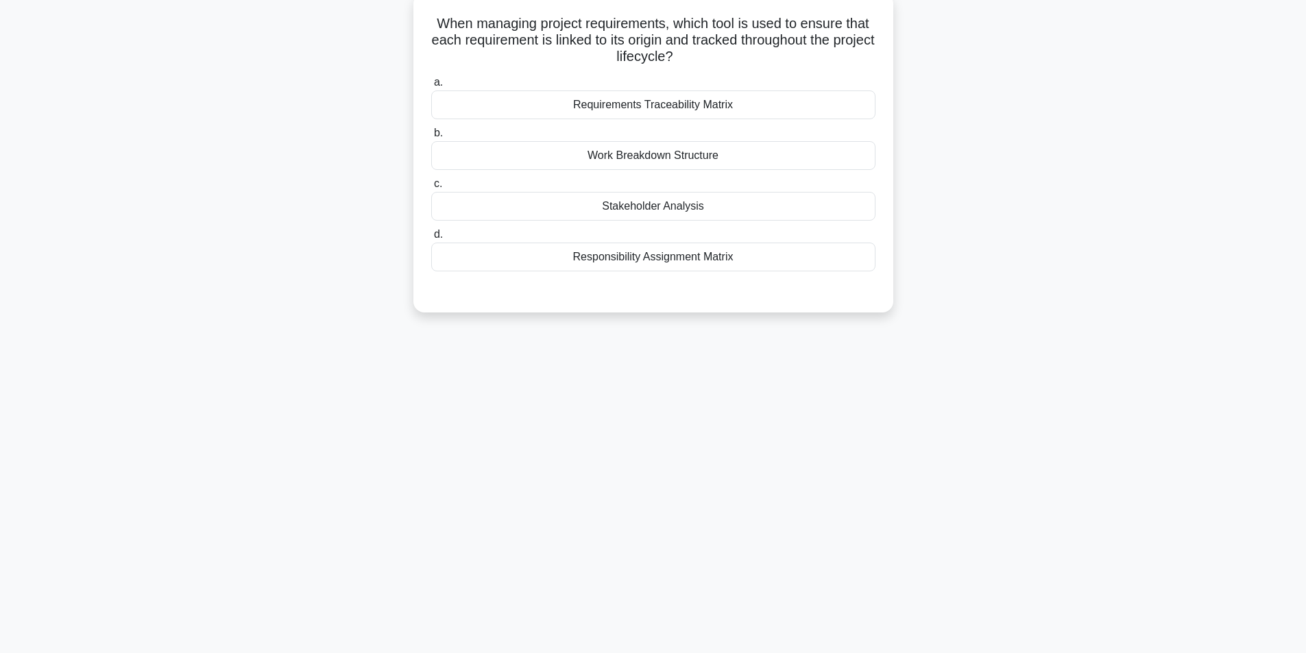
scroll to position [87, 0]
click at [672, 254] on div "Responsibility Assignment Matrix" at bounding box center [653, 253] width 444 height 29
click at [431, 236] on input "d. Responsibility Assignment Matrix" at bounding box center [431, 231] width 0 height 9
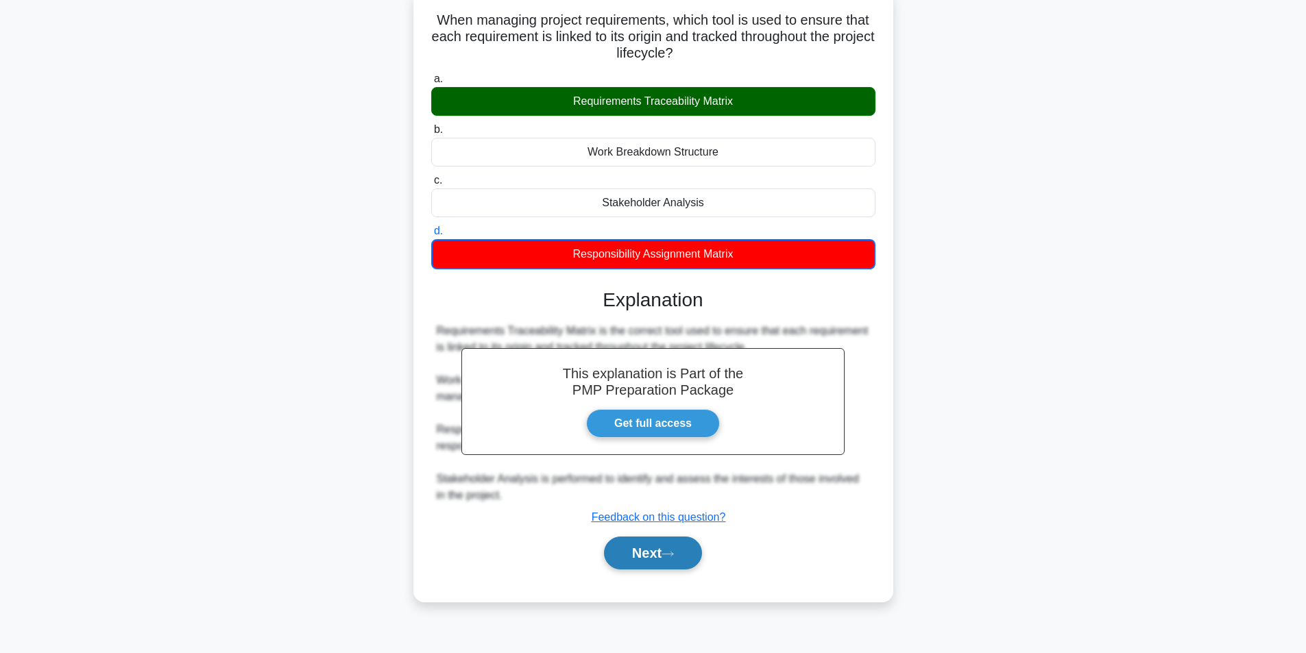
click at [668, 555] on icon at bounding box center [667, 554] width 12 height 8
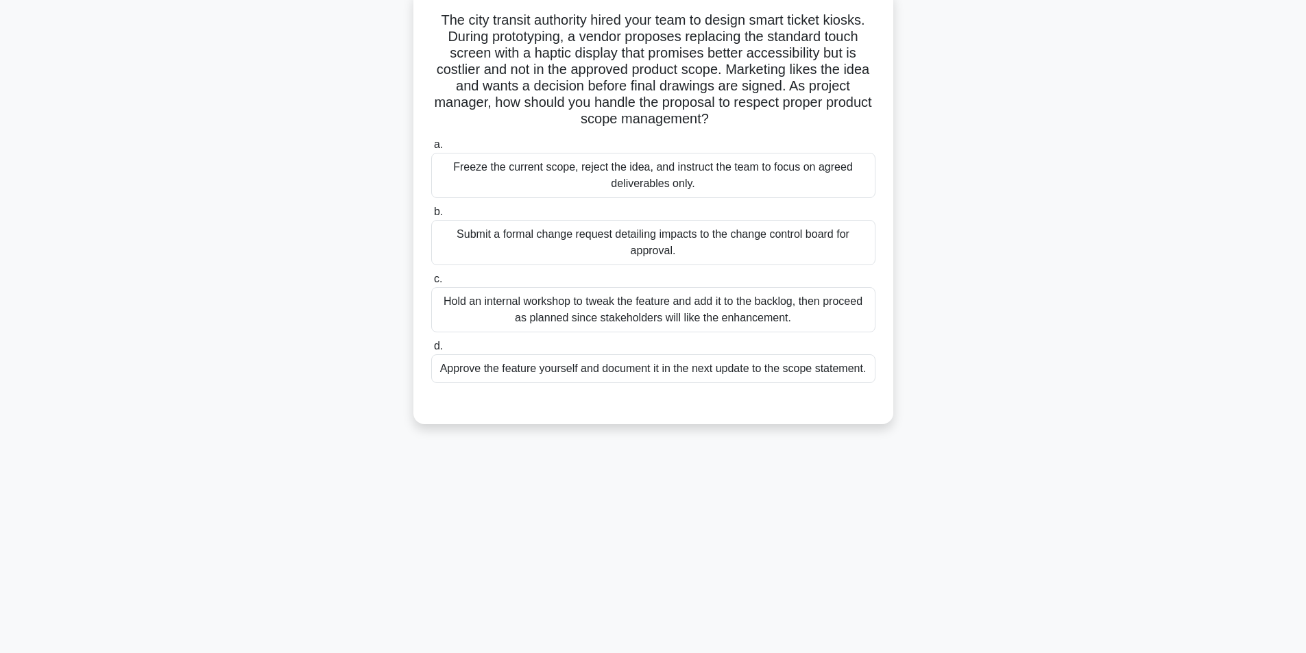
click at [601, 240] on div "Submit a formal change request detailing impacts to the change control board fo…" at bounding box center [653, 242] width 444 height 45
click at [431, 217] on input "b. Submit a formal change request detailing impacts to the change control board…" at bounding box center [431, 212] width 0 height 9
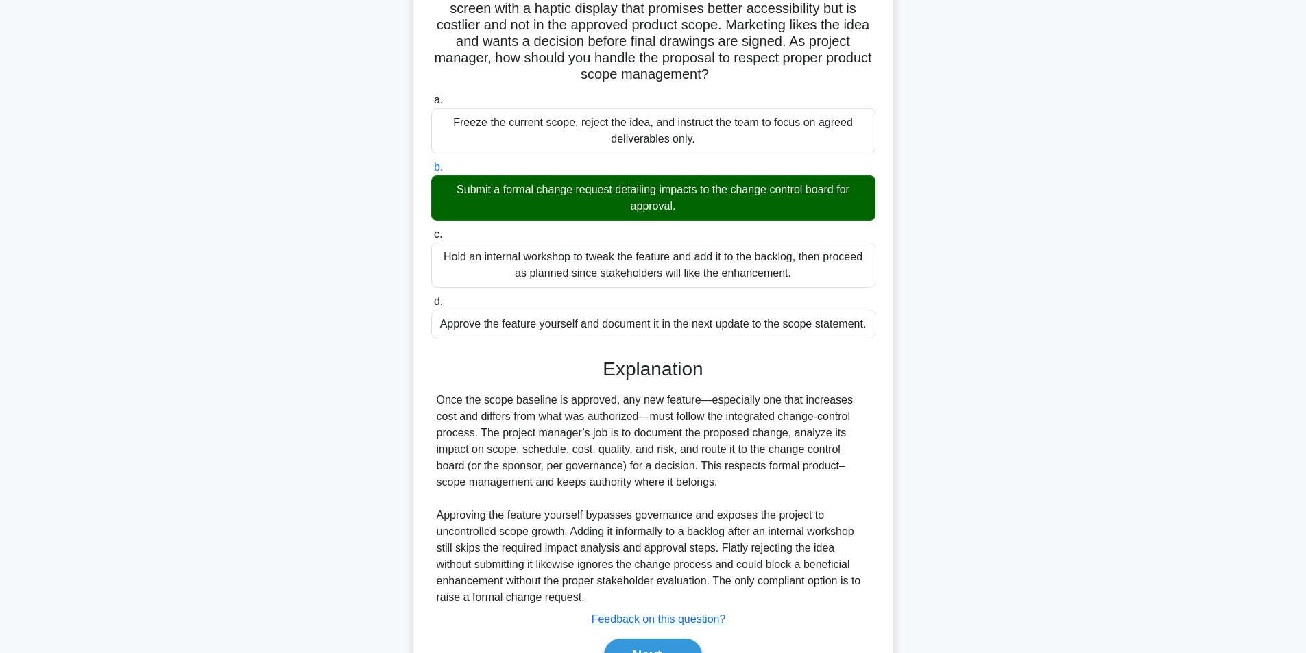
scroll to position [209, 0]
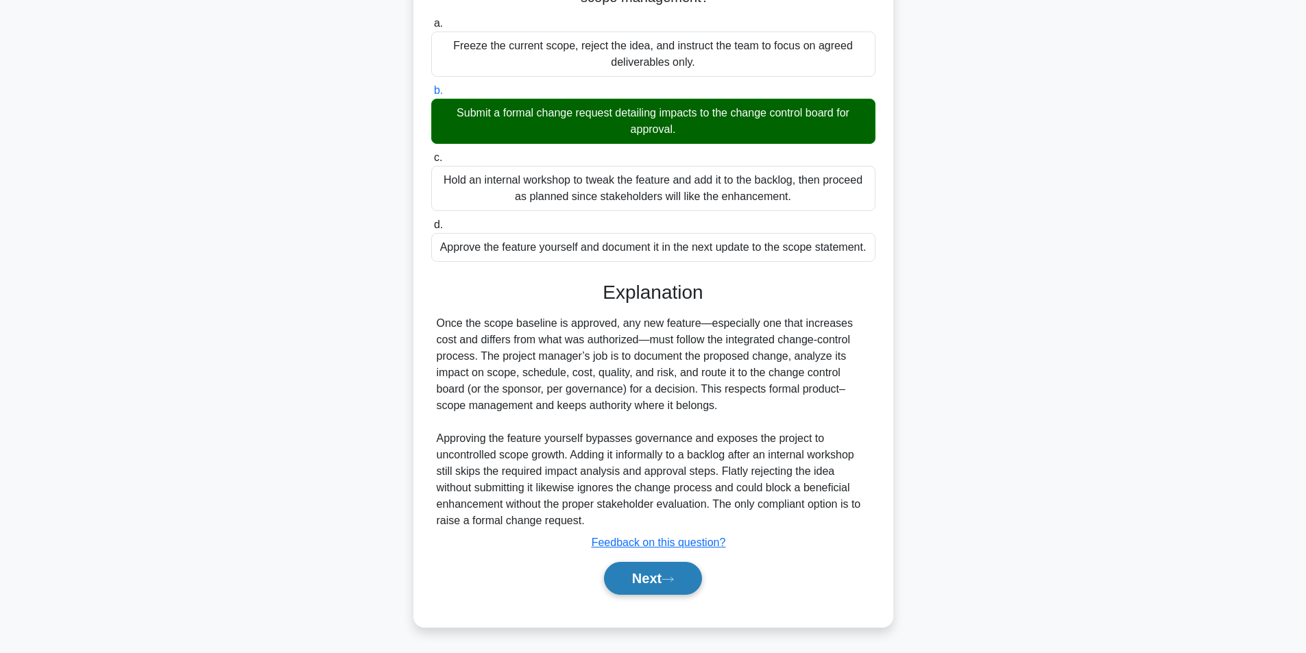
click at [655, 579] on button "Next" at bounding box center [653, 578] width 98 height 33
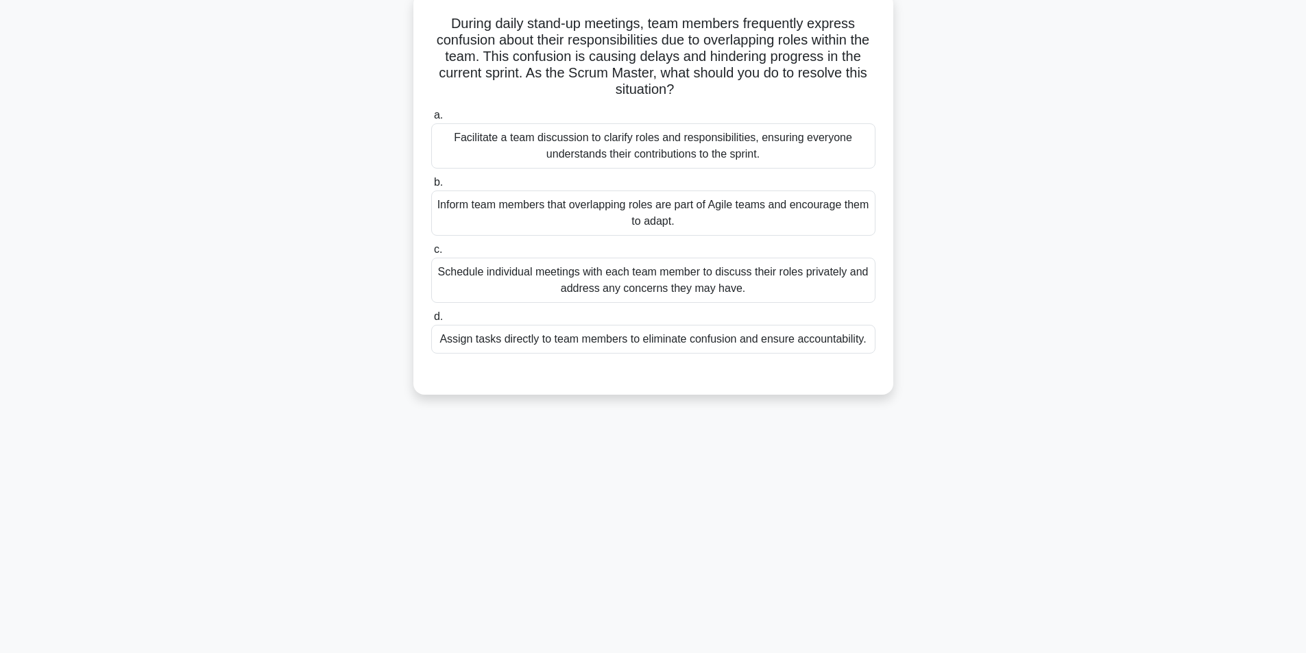
scroll to position [87, 0]
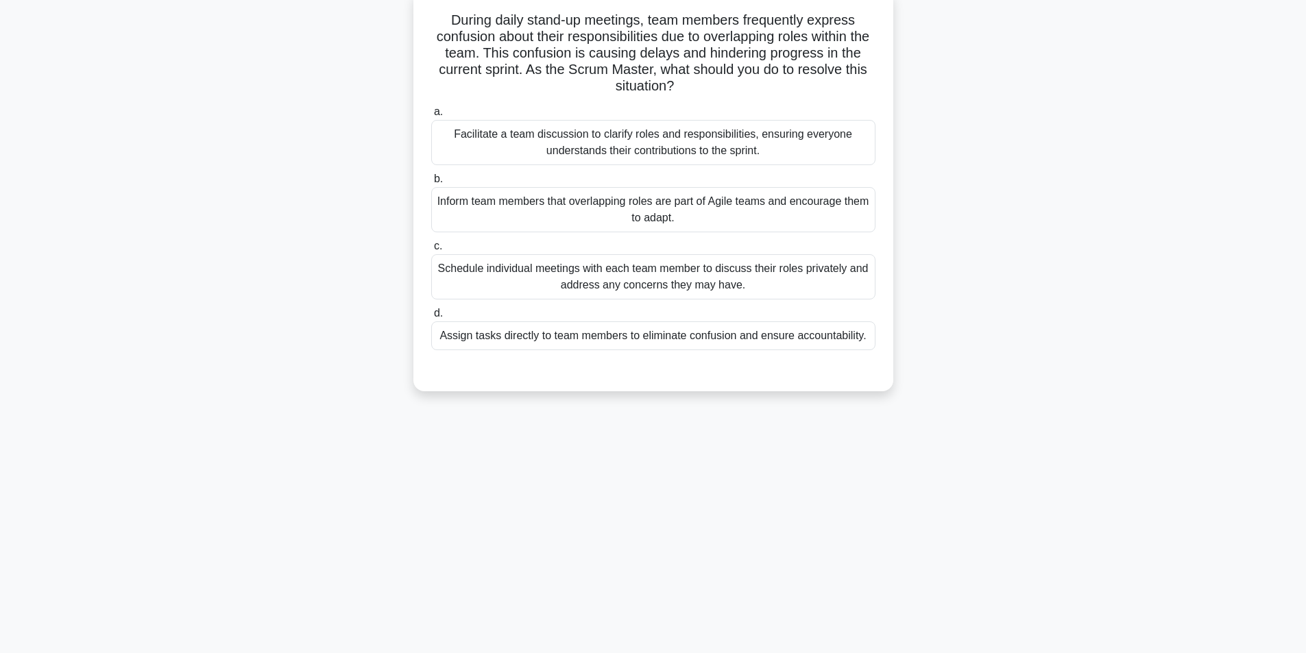
click at [644, 151] on div "Facilitate a team discussion to clarify roles and responsibilities, ensuring ev…" at bounding box center [653, 142] width 444 height 45
click at [431, 117] on input "a. Facilitate a team discussion to clarify roles and responsibilities, ensuring…" at bounding box center [431, 112] width 0 height 9
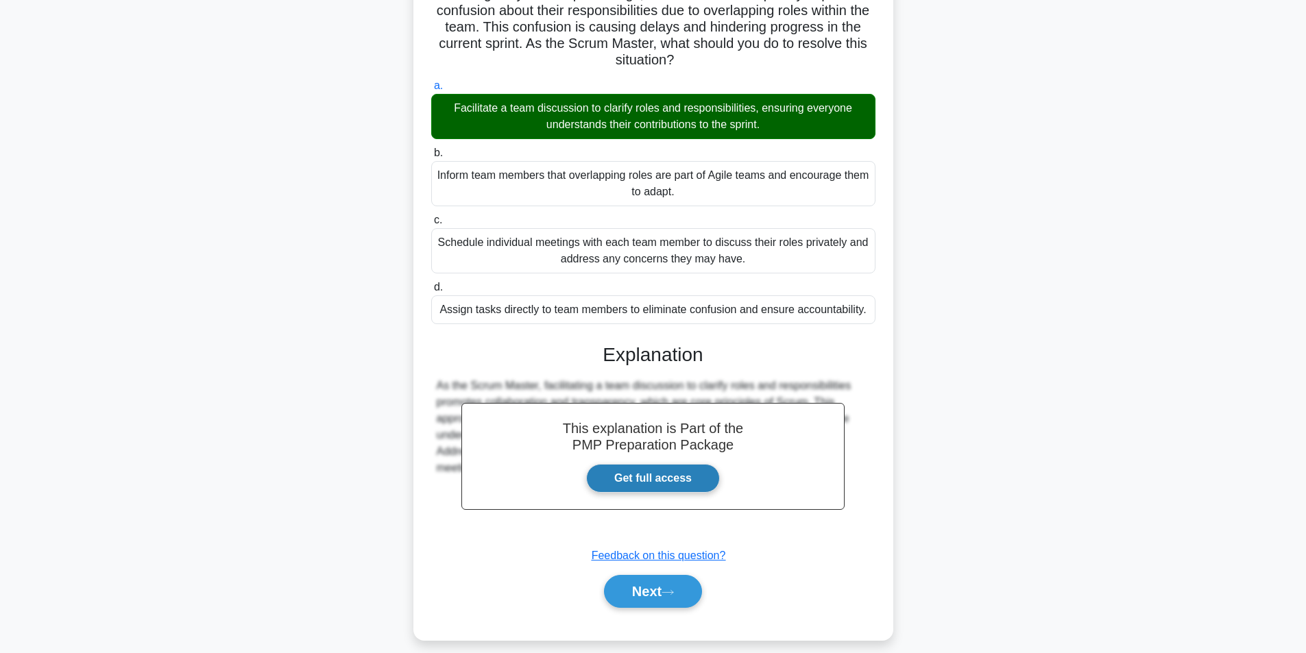
scroll to position [127, 0]
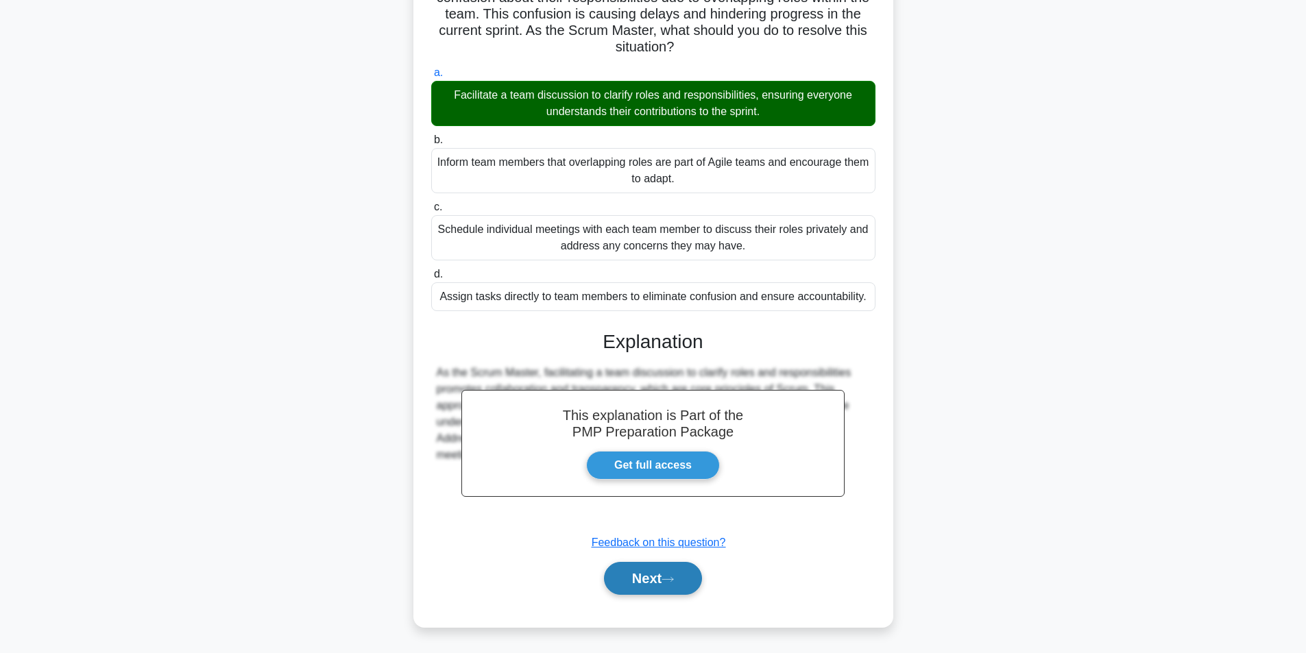
click at [649, 590] on button "Next" at bounding box center [653, 578] width 98 height 33
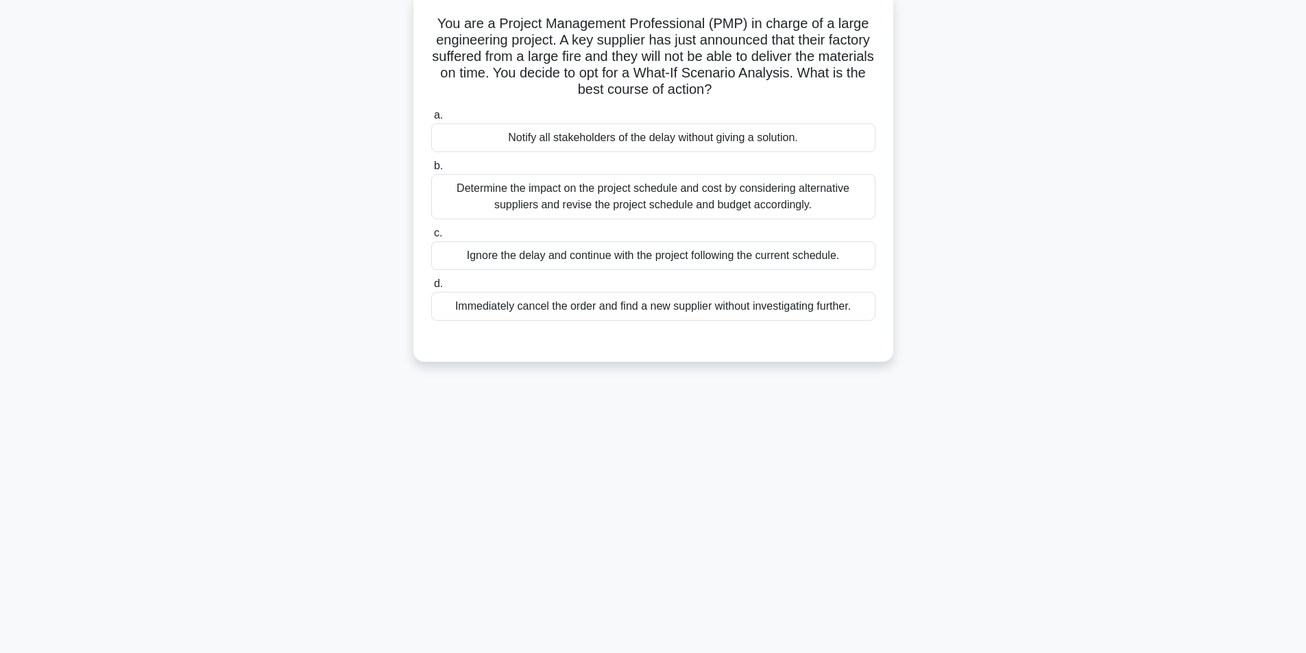
scroll to position [87, 0]
click at [574, 202] on div "Determine the impact on the project schedule and cost by considering alternativ…" at bounding box center [653, 193] width 444 height 45
click at [431, 167] on input "b. Determine the impact on the project schedule and cost by considering alterna…" at bounding box center [431, 162] width 0 height 9
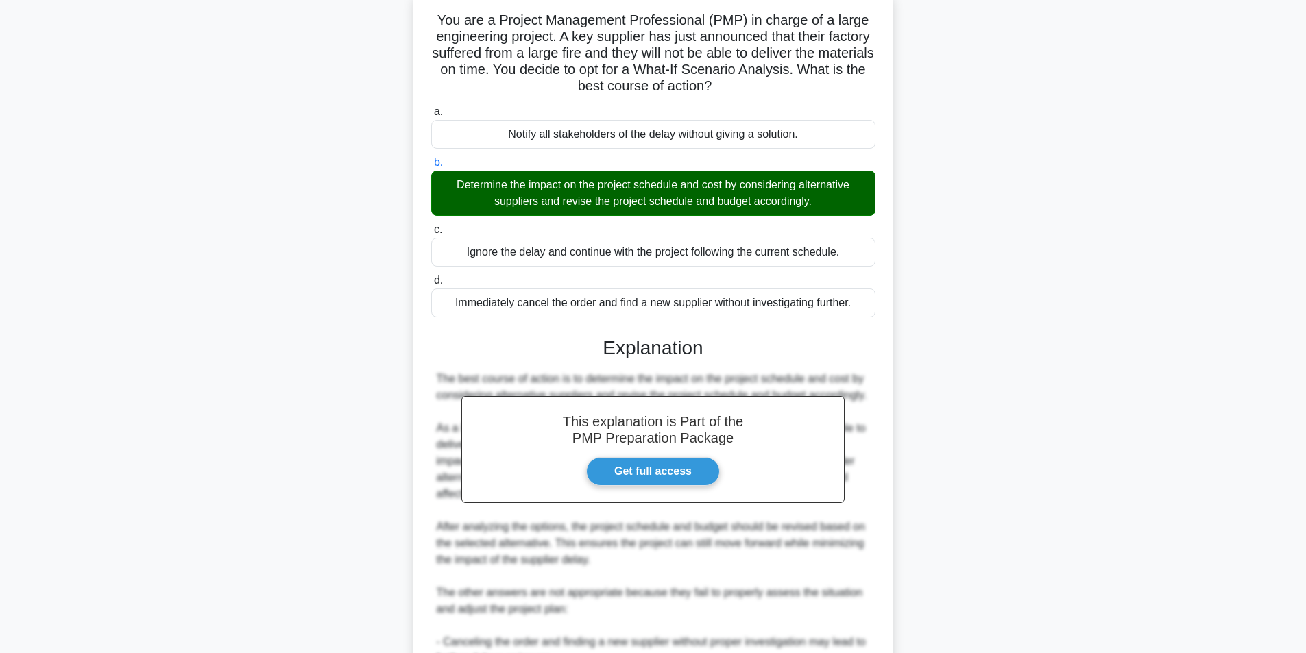
scroll to position [291, 0]
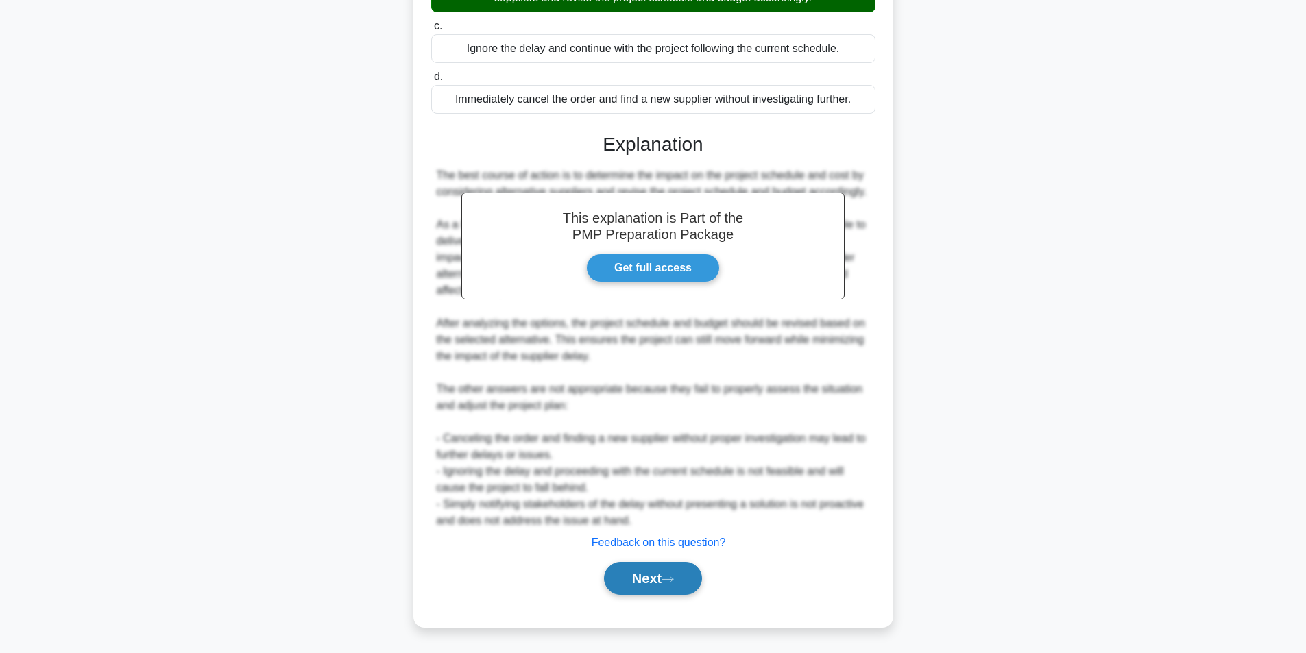
click at [652, 586] on button "Next" at bounding box center [653, 578] width 98 height 33
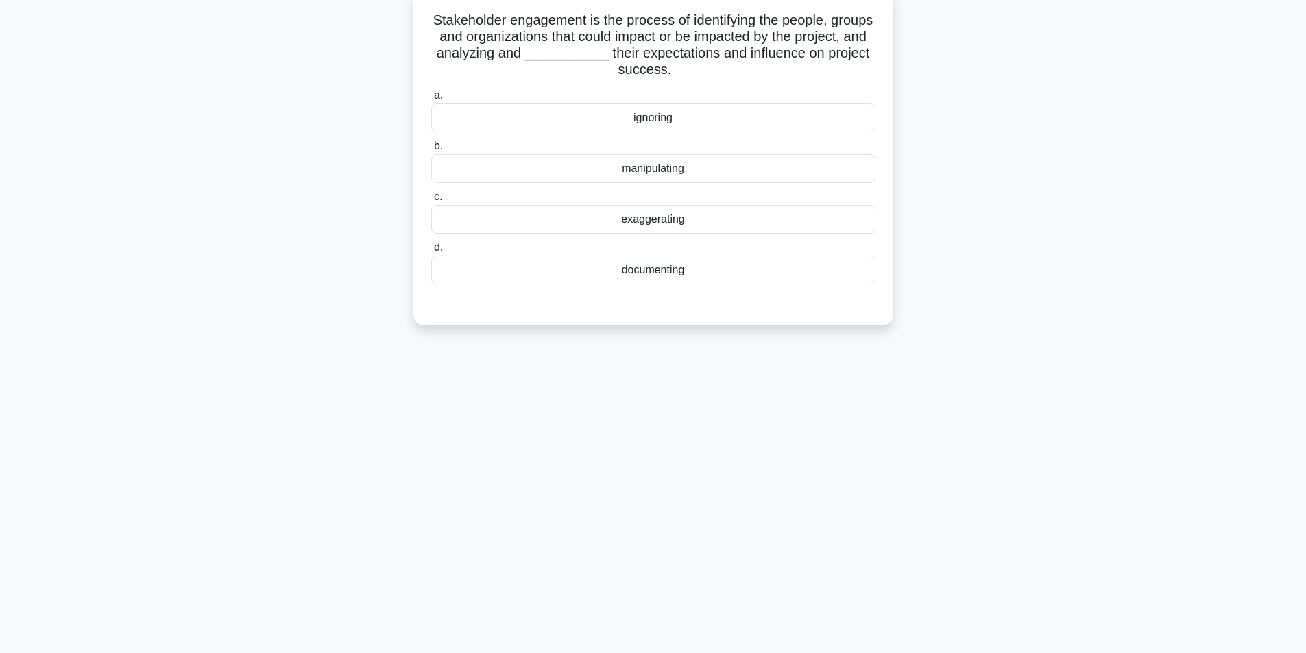
click at [671, 282] on div "documenting" at bounding box center [653, 270] width 444 height 29
click at [431, 252] on input "d. documenting" at bounding box center [431, 247] width 0 height 9
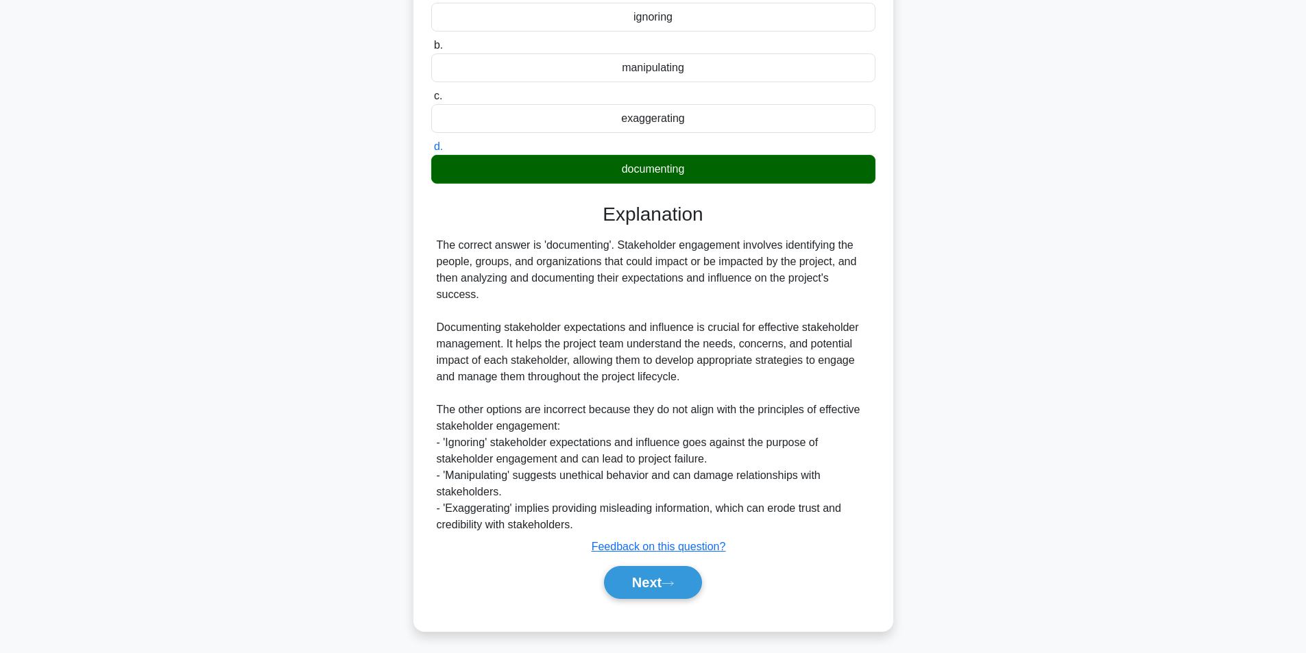
scroll to position [193, 0]
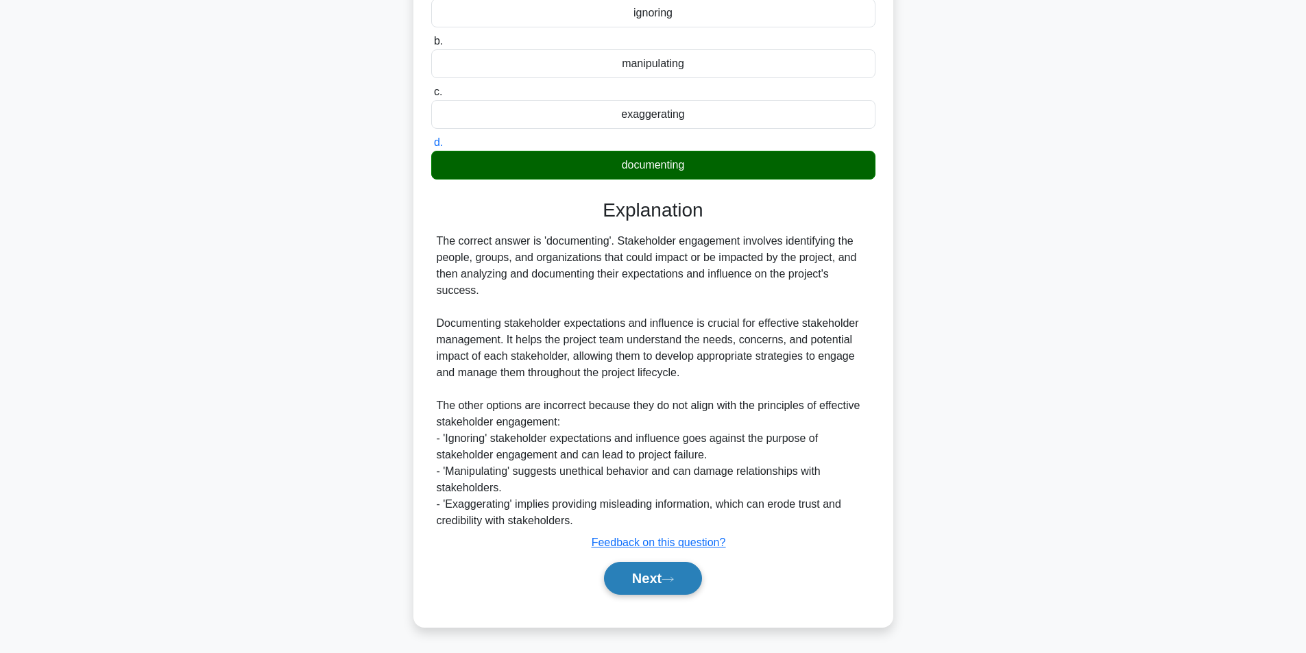
click at [646, 591] on button "Next" at bounding box center [653, 578] width 98 height 33
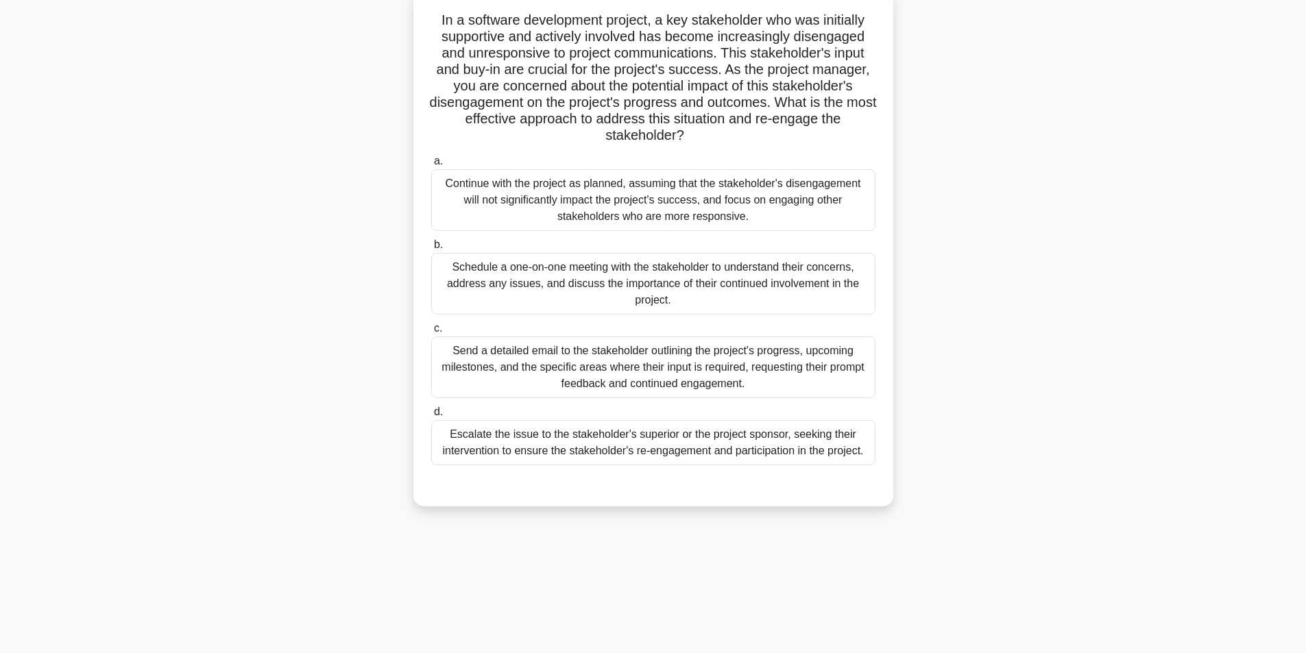
click at [629, 270] on div "Schedule a one-on-one meeting with the stakeholder to understand their concerns…" at bounding box center [653, 284] width 444 height 62
click at [431, 249] on input "b. Schedule a one-on-one meeting with the stakeholder to understand their conce…" at bounding box center [431, 245] width 0 height 9
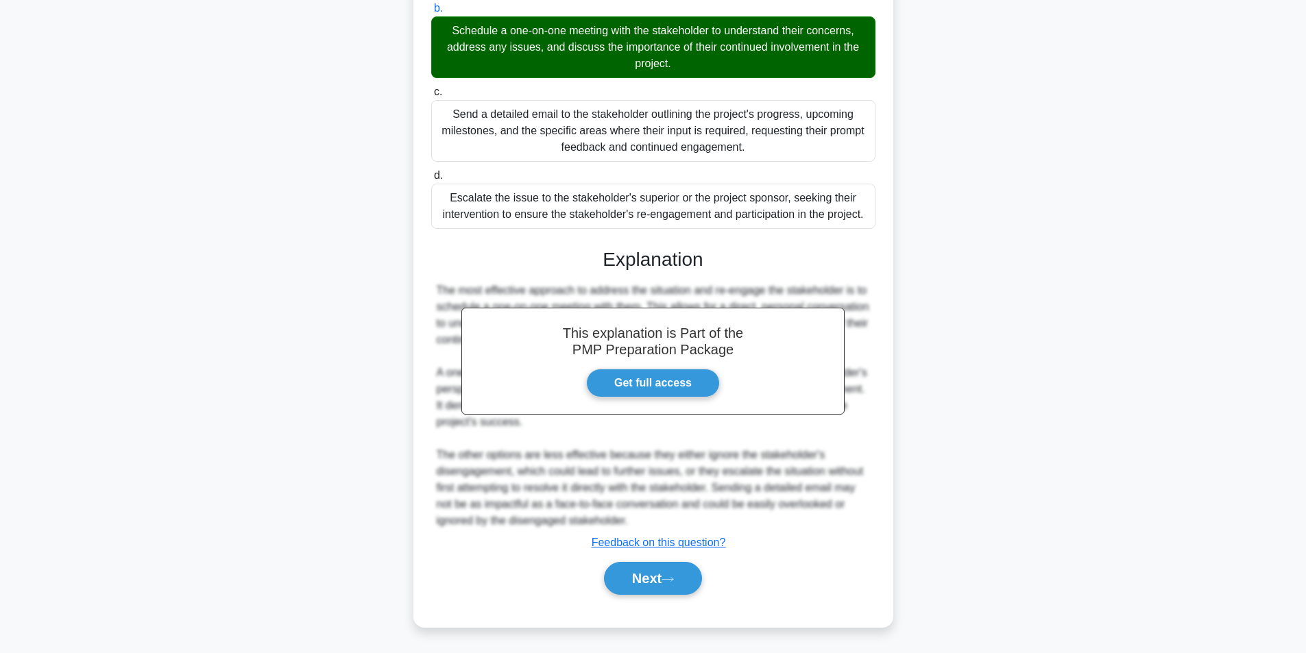
scroll to position [324, 0]
click at [633, 577] on button "Next" at bounding box center [653, 578] width 98 height 33
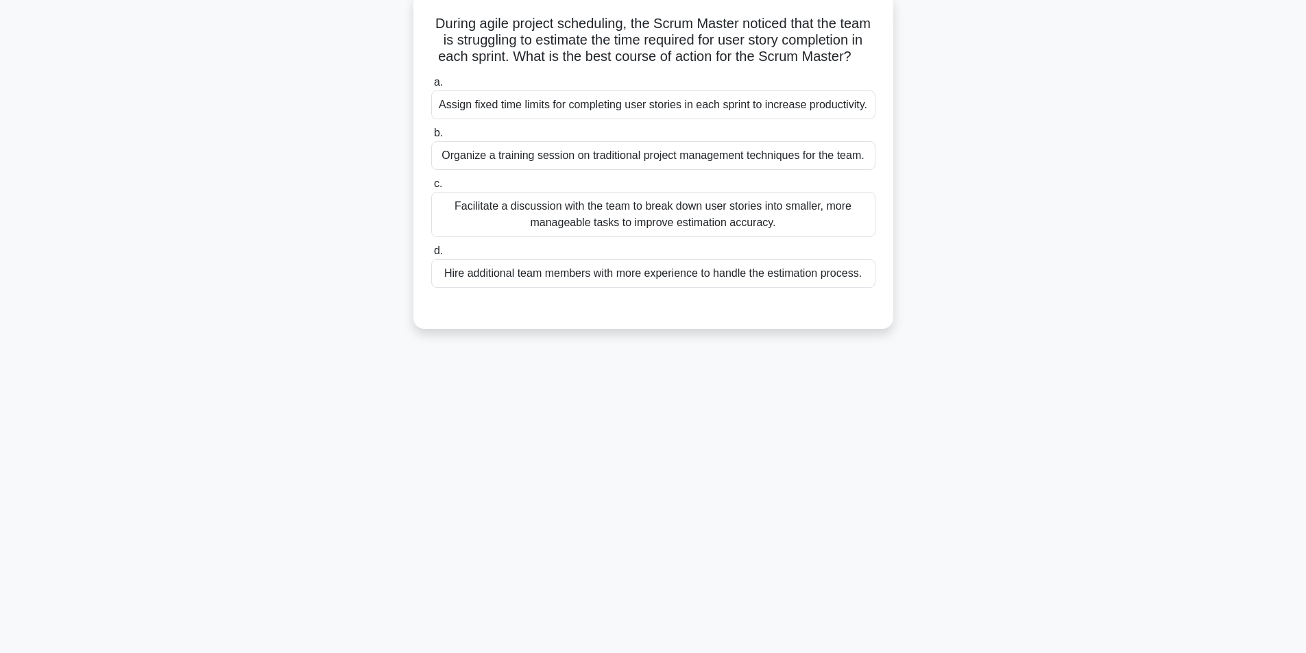
scroll to position [87, 0]
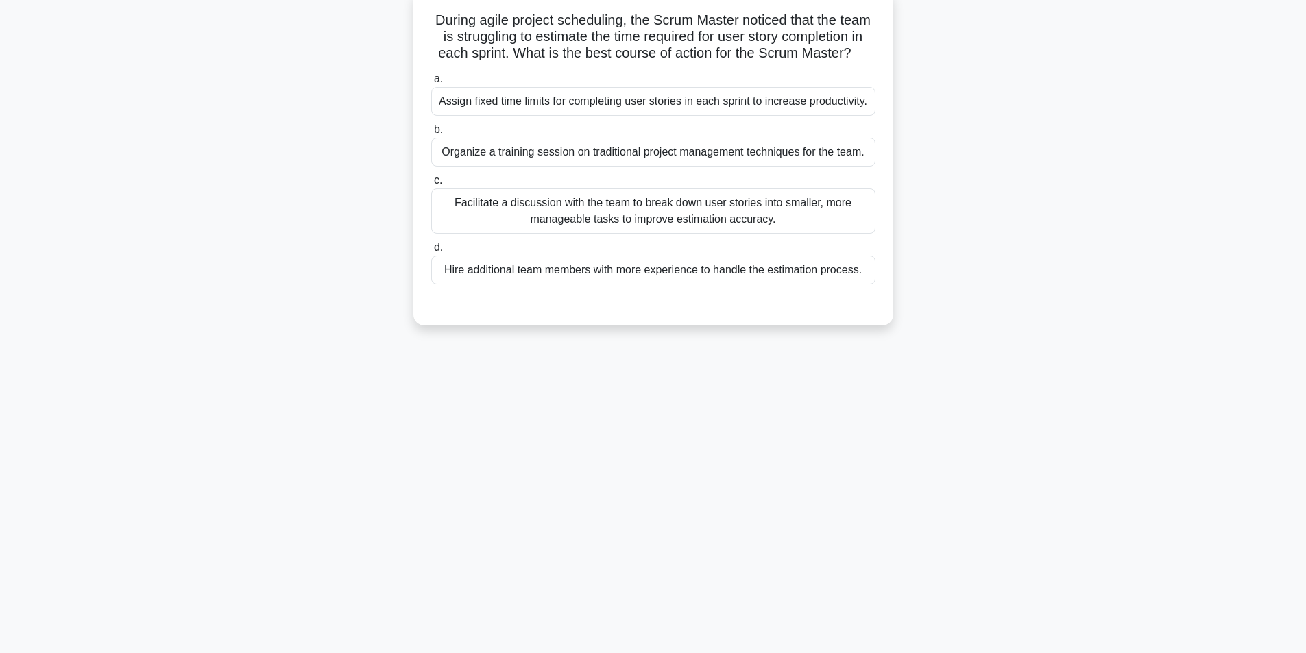
click at [619, 232] on div "Facilitate a discussion with the team to break down user stories into smaller, …" at bounding box center [653, 210] width 444 height 45
click at [431, 185] on input "c. Facilitate a discussion with the team to break down user stories into smalle…" at bounding box center [431, 180] width 0 height 9
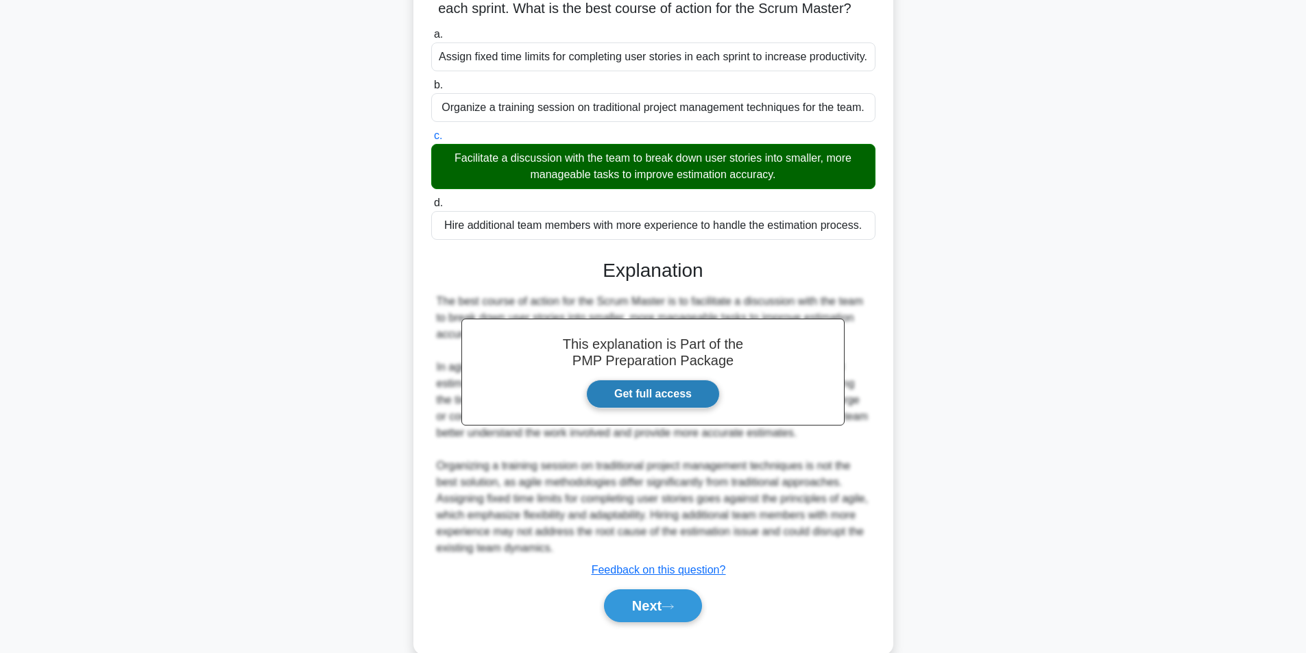
scroll to position [176, 0]
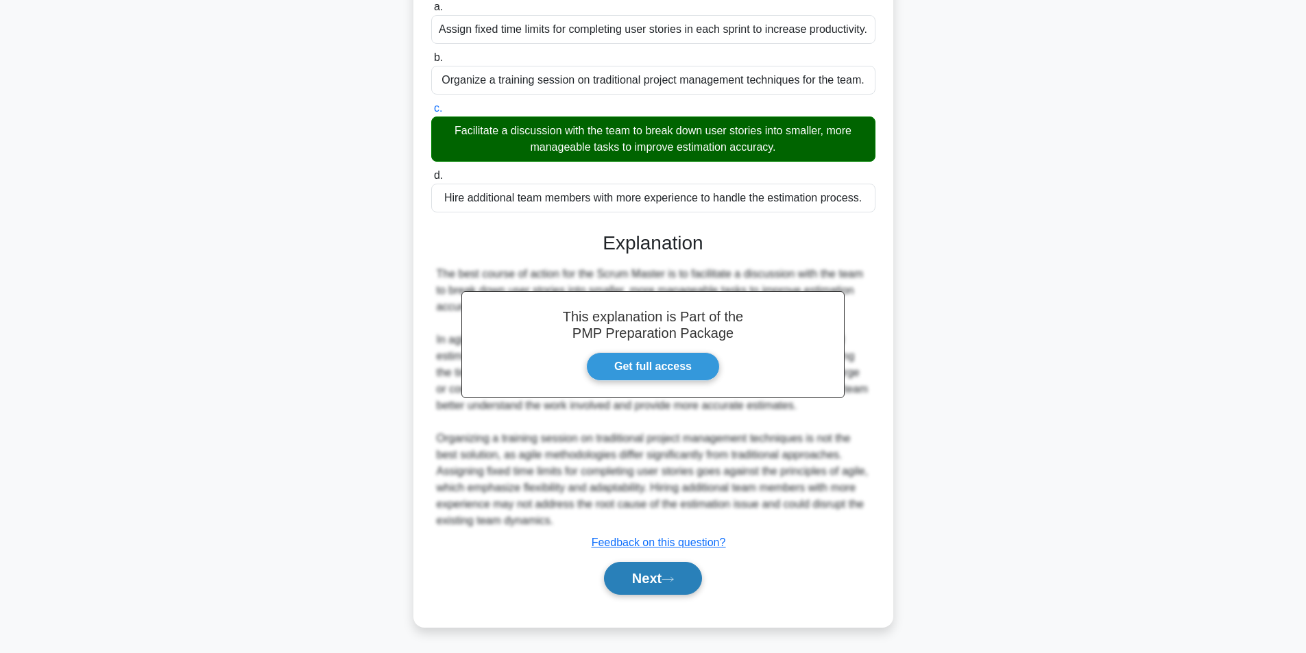
click at [657, 580] on button "Next" at bounding box center [653, 578] width 98 height 33
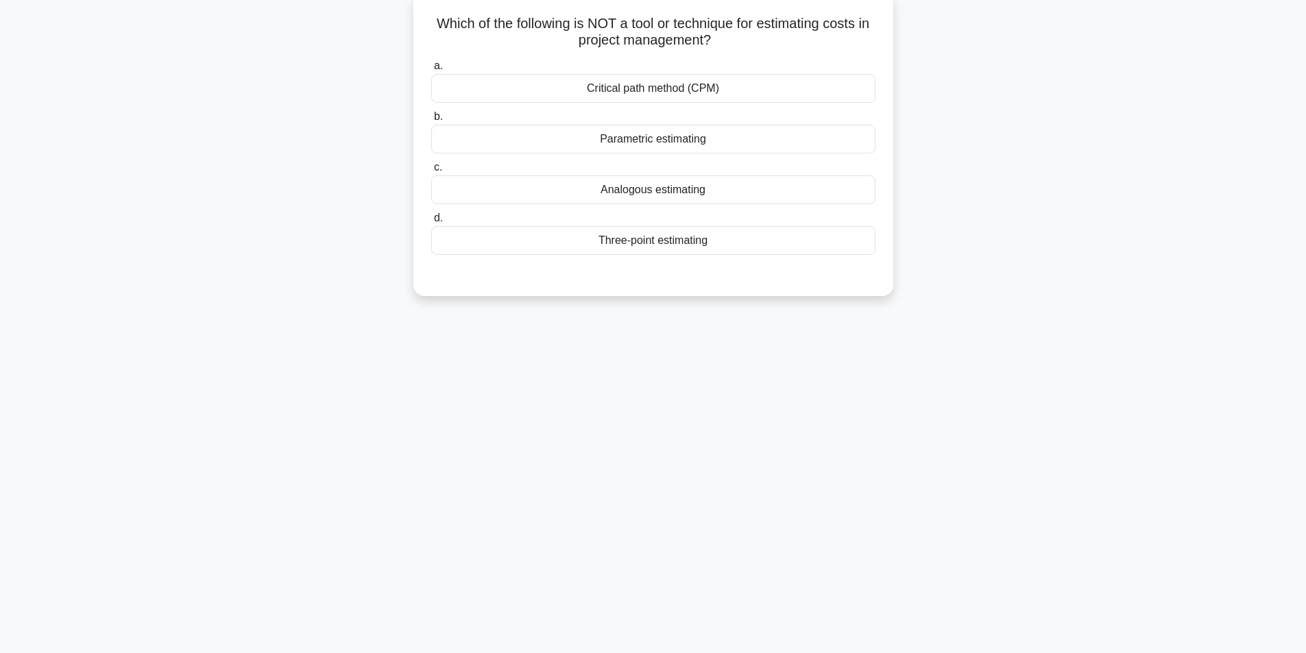
scroll to position [87, 0]
click at [661, 86] on div "Critical path method (CPM)" at bounding box center [653, 85] width 444 height 29
click at [431, 67] on input "a. Critical path method (CPM)" at bounding box center [431, 62] width 0 height 9
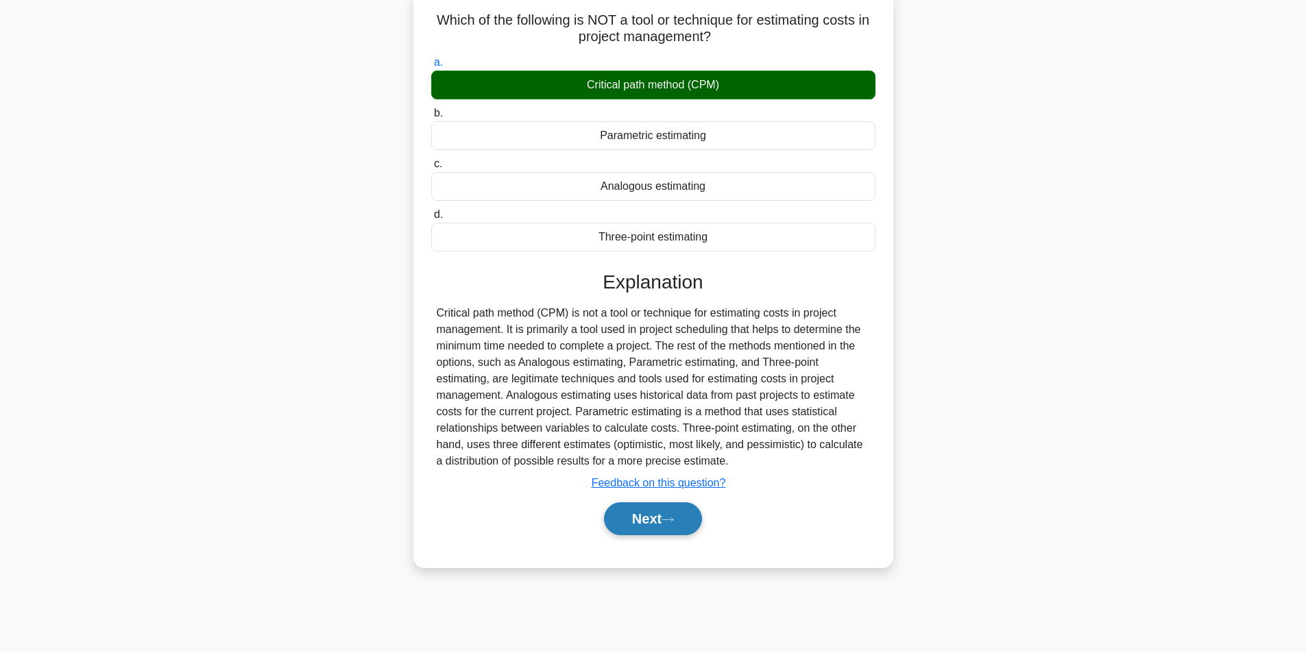
click at [655, 511] on button "Next" at bounding box center [653, 518] width 98 height 33
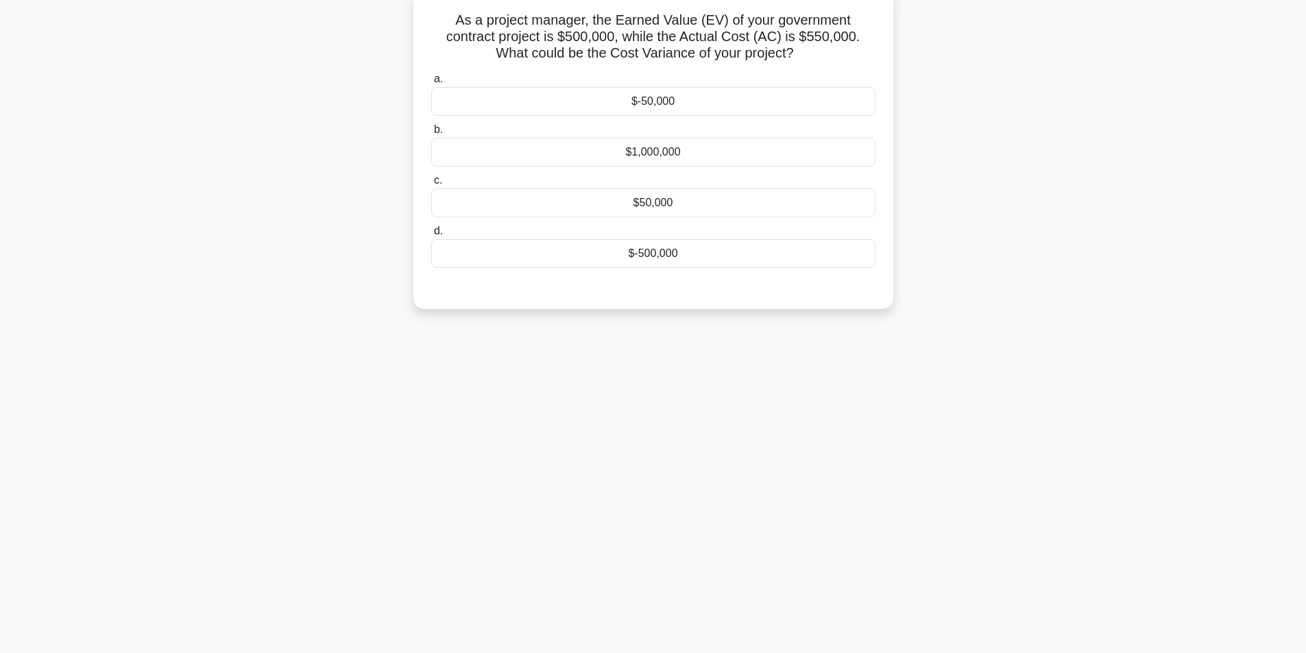
click at [688, 105] on div "$-50,000" at bounding box center [653, 101] width 444 height 29
click at [431, 84] on input "a. $-50,000" at bounding box center [431, 79] width 0 height 9
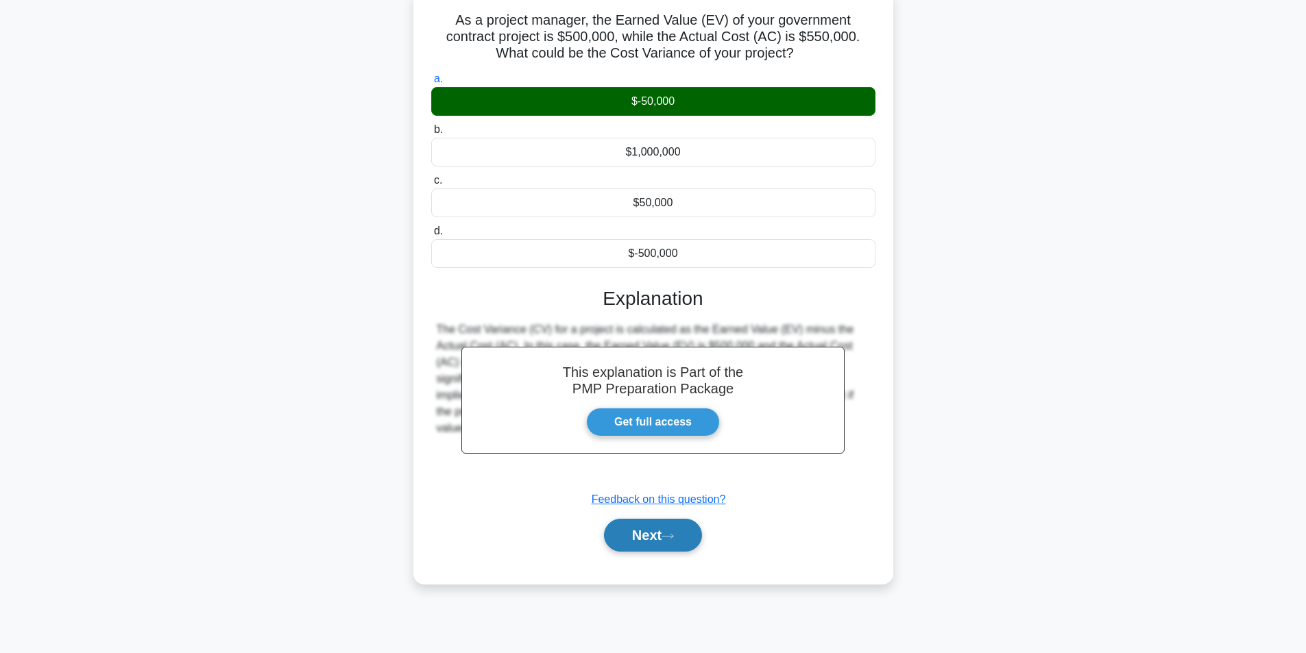
click at [636, 535] on button "Next" at bounding box center [653, 535] width 98 height 33
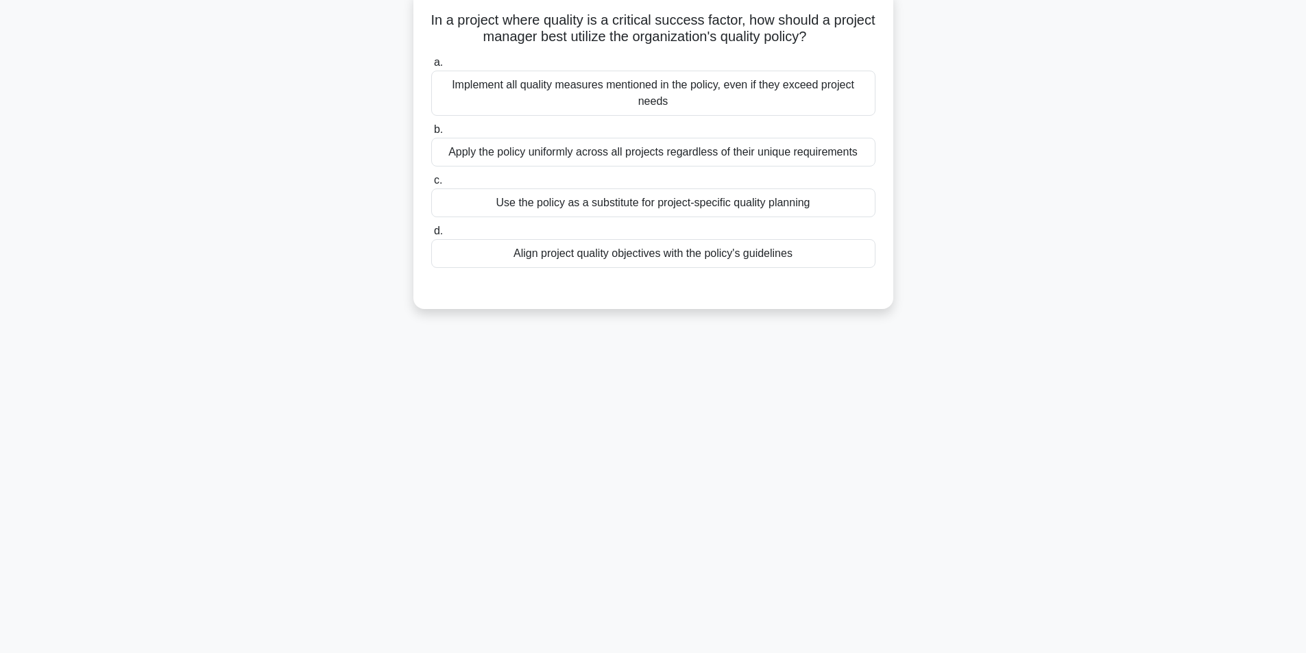
click at [613, 261] on div "Align project quality objectives with the policy's guidelines" at bounding box center [653, 253] width 444 height 29
click at [431, 236] on input "d. Align project quality objectives with the policy's guidelines" at bounding box center [431, 231] width 0 height 9
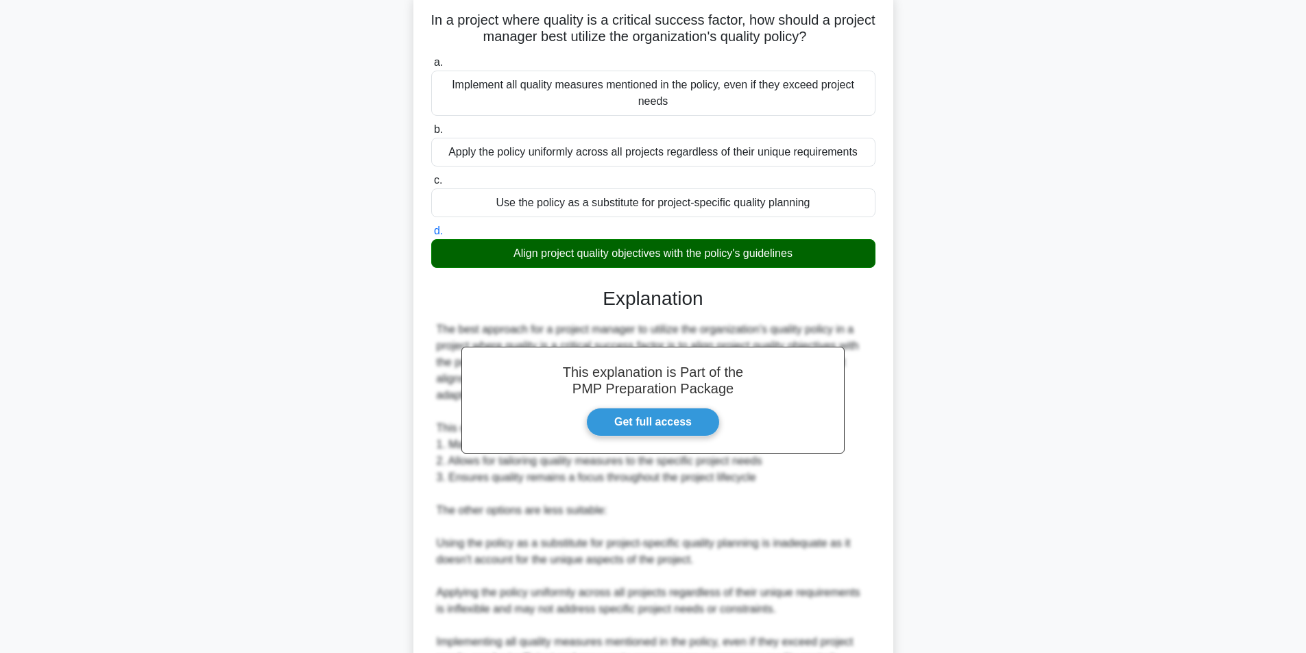
scroll to position [226, 0]
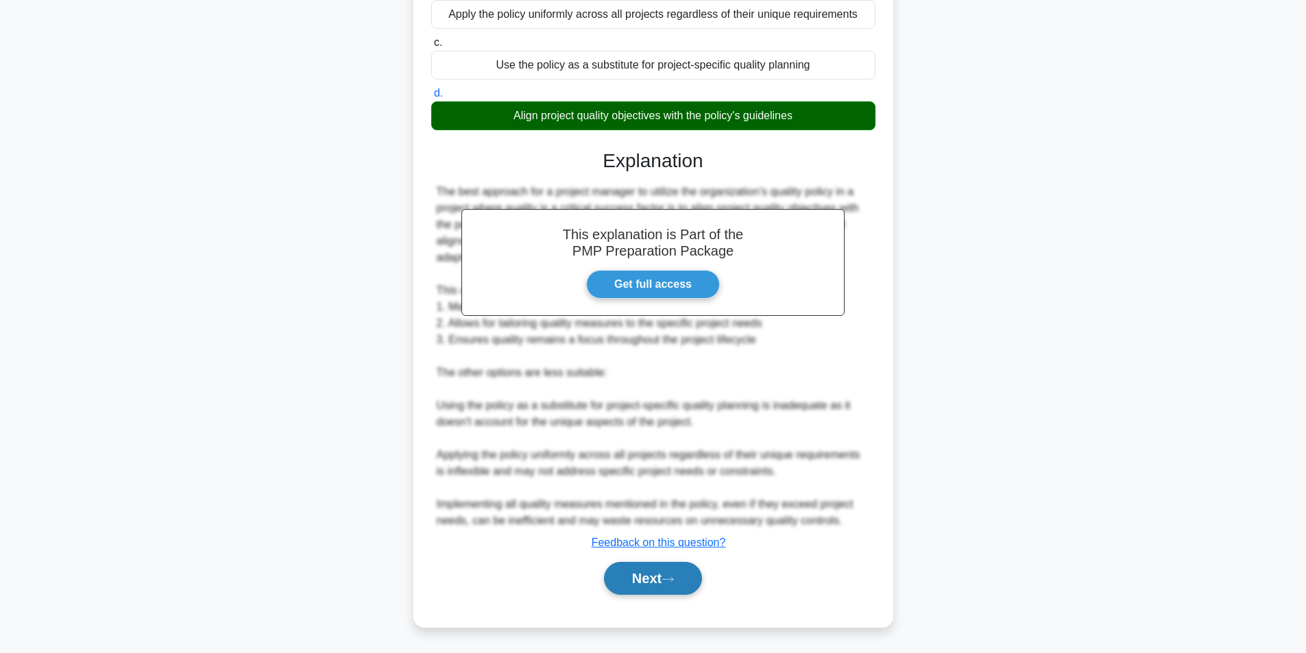
click at [645, 577] on button "Next" at bounding box center [653, 578] width 98 height 33
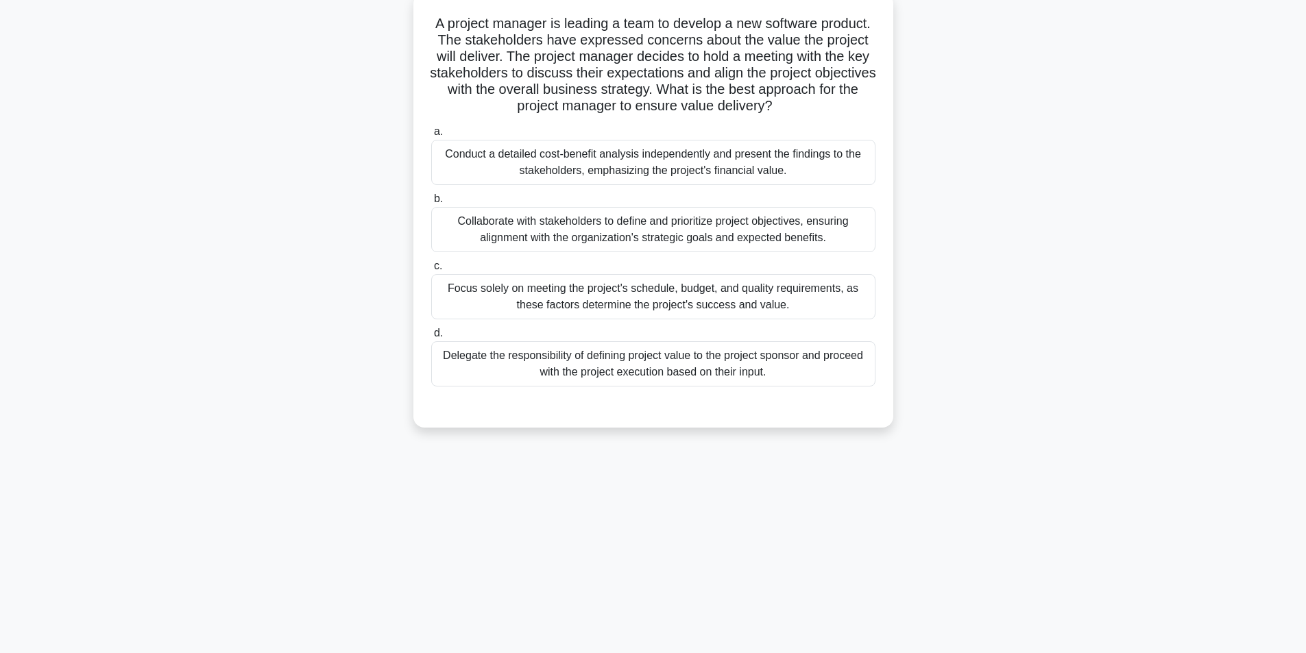
scroll to position [87, 0]
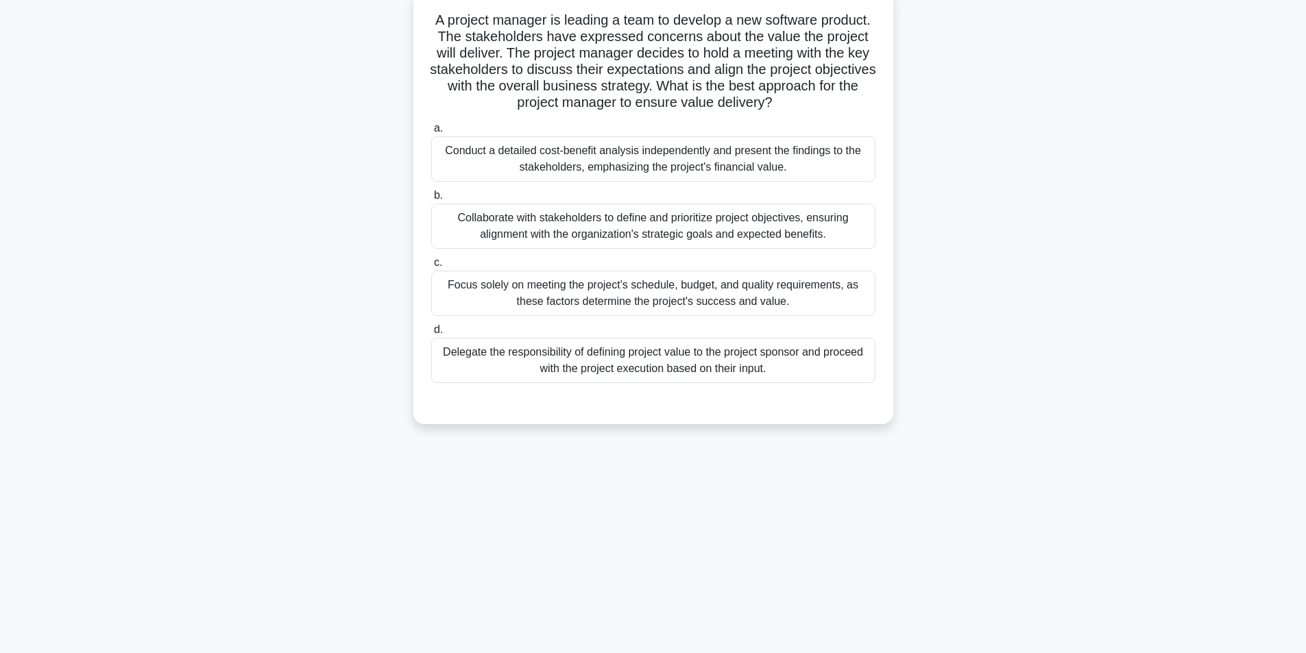
click at [611, 224] on div "Collaborate with stakeholders to define and prioritize project objectives, ensu…" at bounding box center [653, 226] width 444 height 45
click at [431, 200] on input "b. Collaborate with stakeholders to define and prioritize project objectives, e…" at bounding box center [431, 195] width 0 height 9
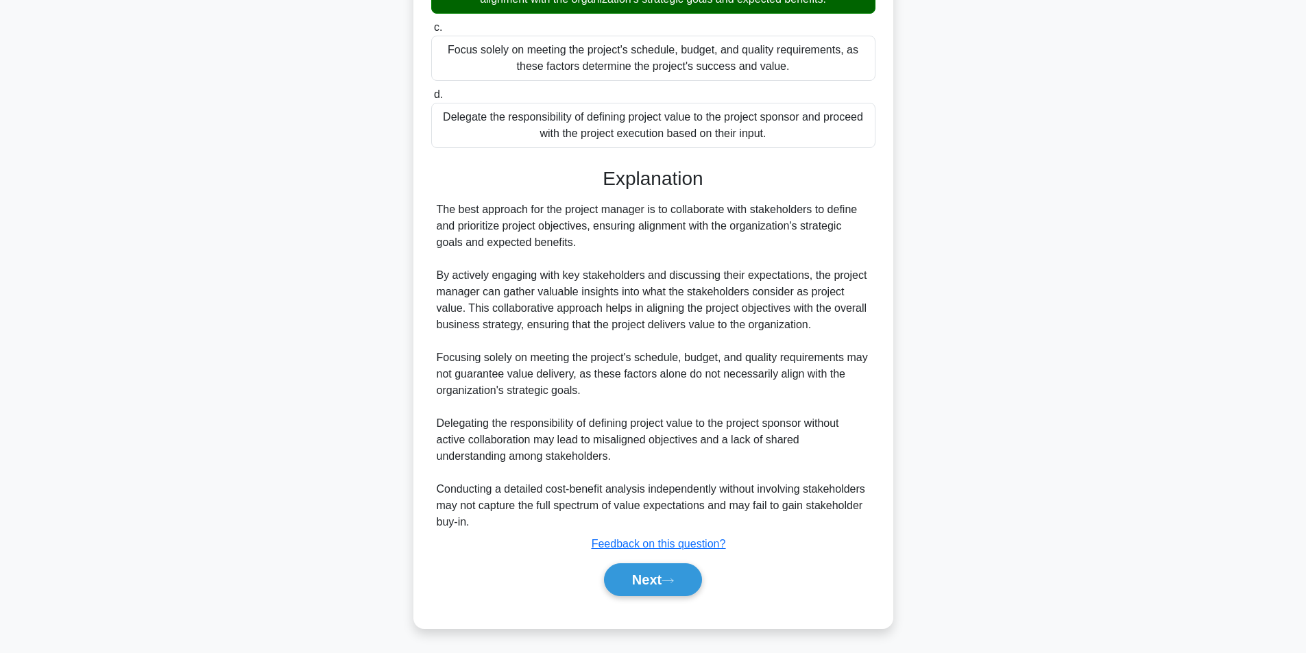
scroll to position [324, 0]
click at [641, 575] on button "Next" at bounding box center [653, 578] width 98 height 33
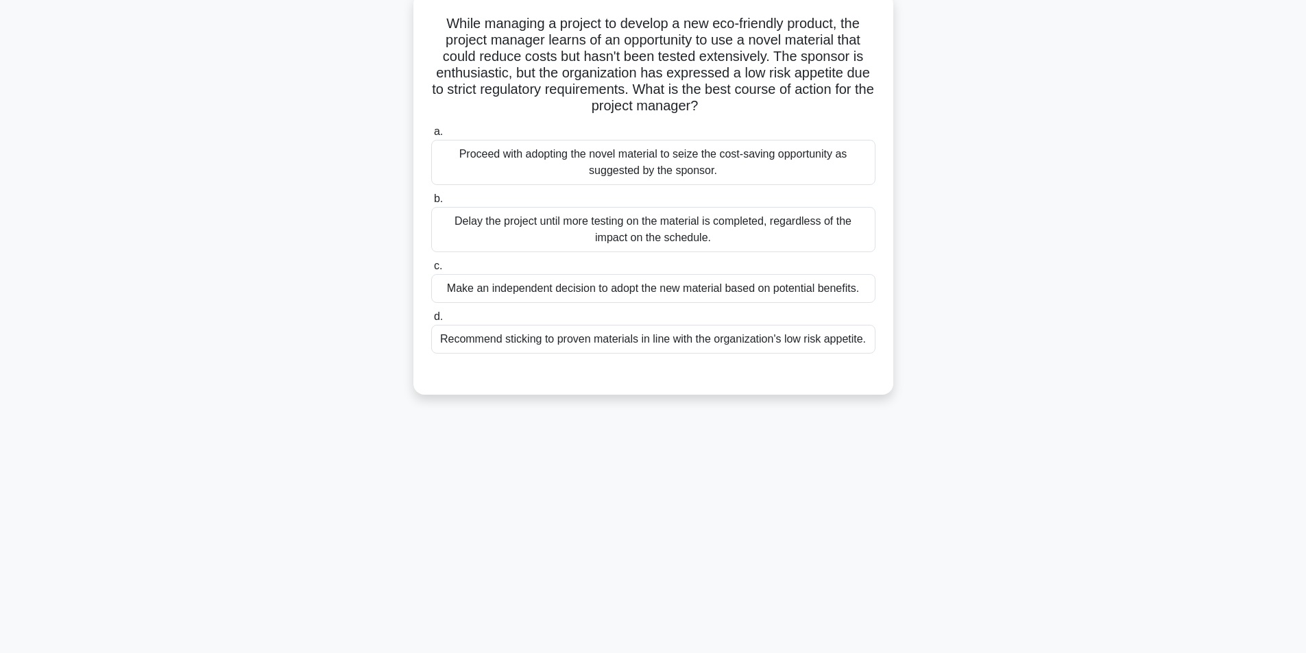
scroll to position [87, 0]
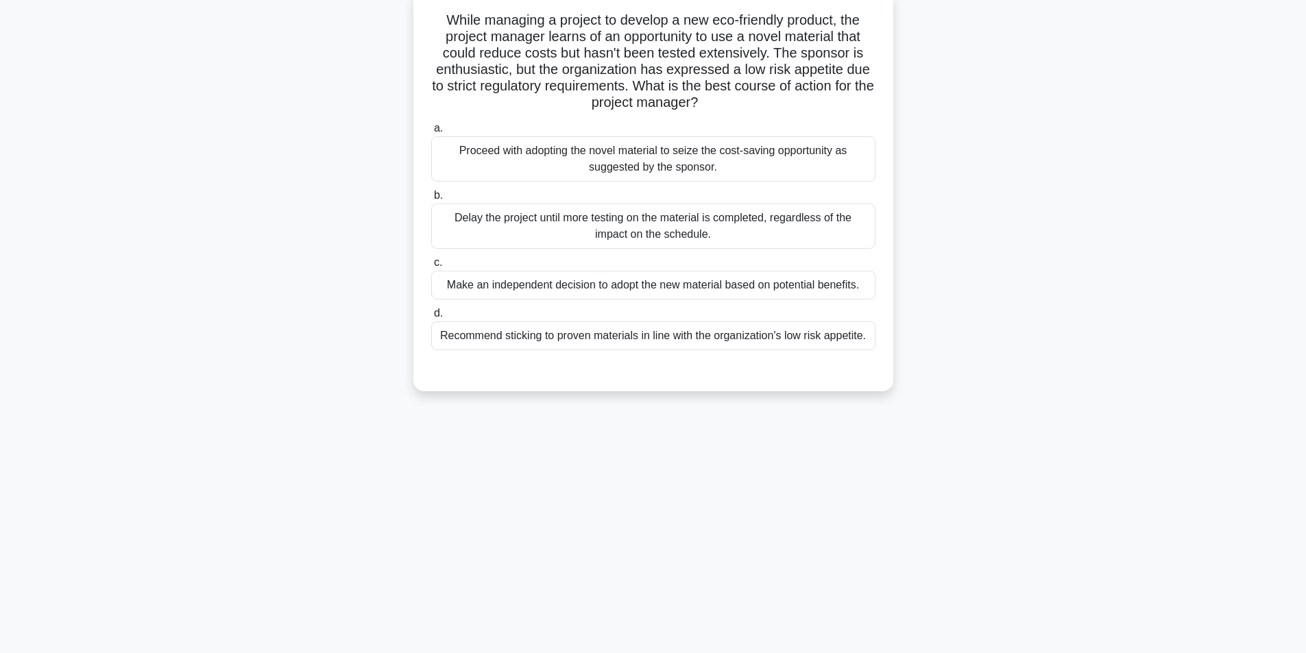
click at [589, 341] on div "Recommend sticking to proven materials in line with the organization's low risk…" at bounding box center [653, 335] width 444 height 29
click at [431, 318] on input "d. Recommend sticking to proven materials in line with the organization's low r…" at bounding box center [431, 313] width 0 height 9
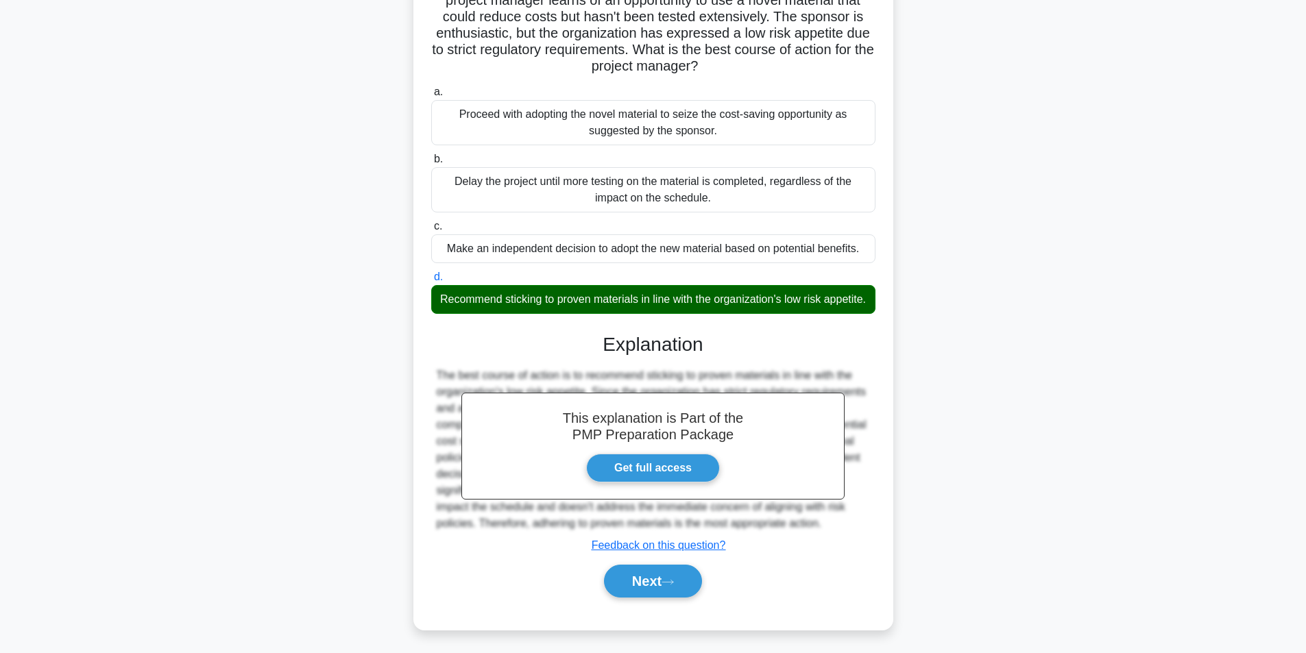
scroll to position [143, 0]
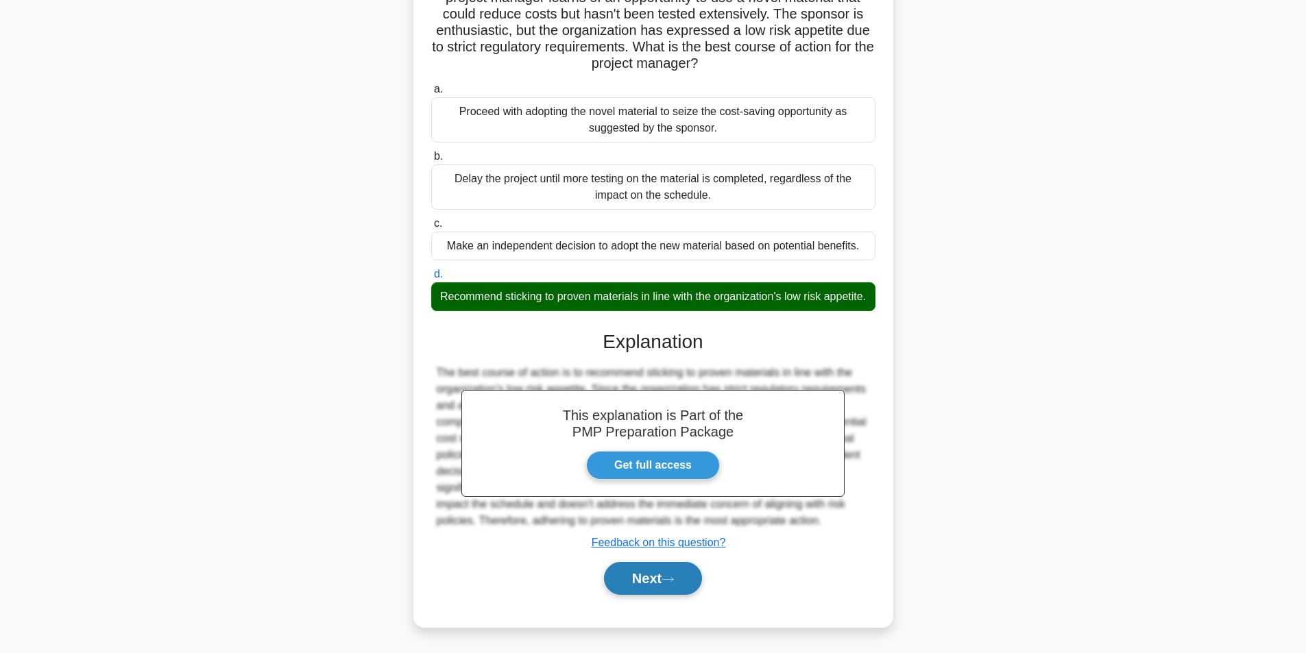
click at [659, 578] on button "Next" at bounding box center [653, 578] width 98 height 33
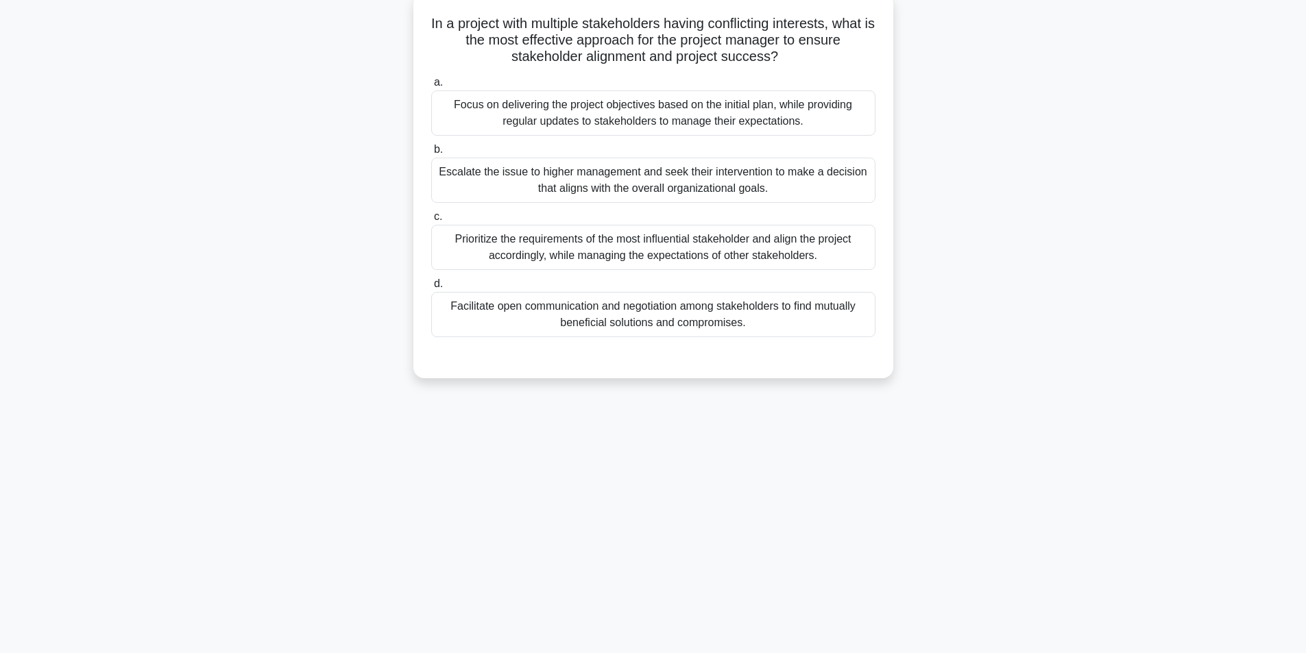
scroll to position [87, 0]
click at [589, 321] on div "Facilitate open communication and negotiation among stakeholders to find mutual…" at bounding box center [653, 311] width 444 height 45
click at [431, 285] on input "d. Facilitate open communication and negotiation among stakeholders to find mut…" at bounding box center [431, 280] width 0 height 9
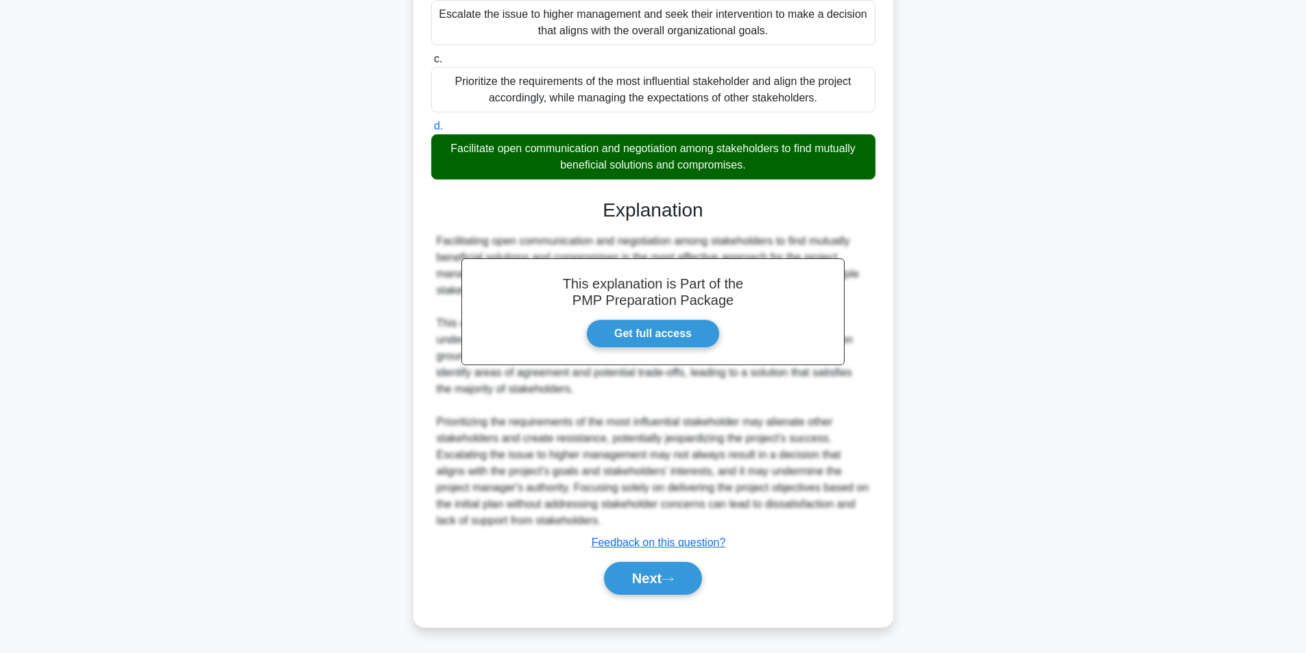
scroll to position [242, 0]
click at [640, 581] on button "Next" at bounding box center [653, 578] width 98 height 33
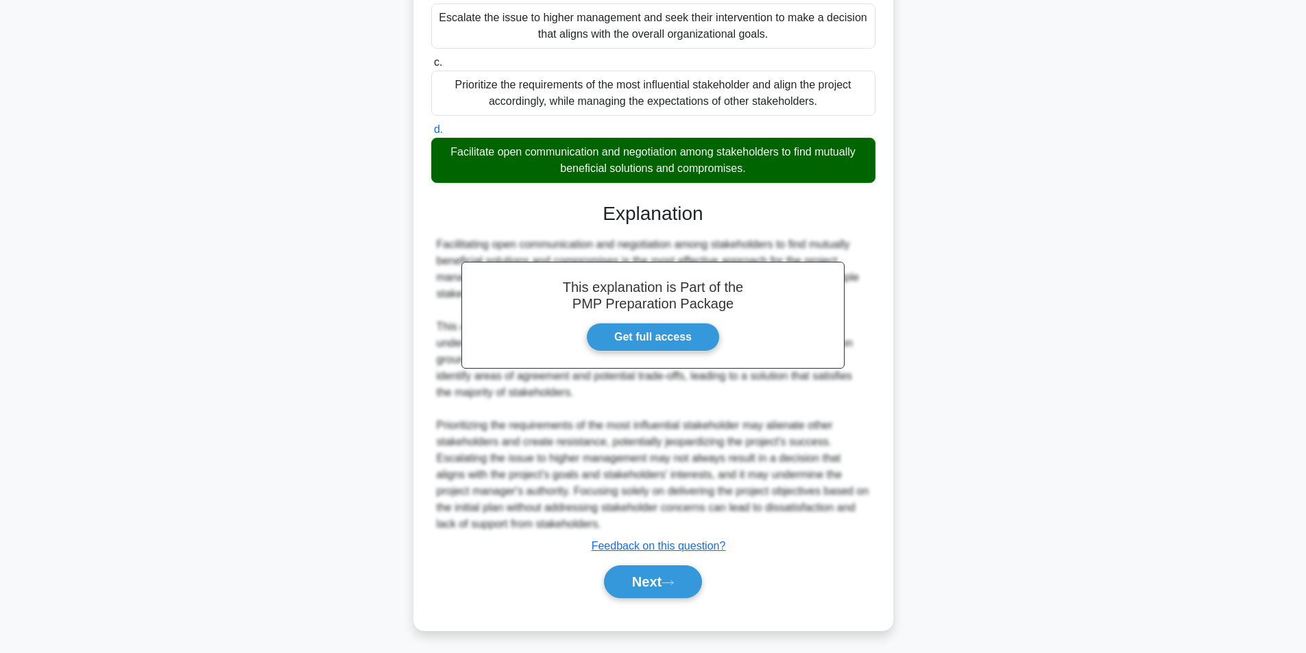
scroll to position [87, 0]
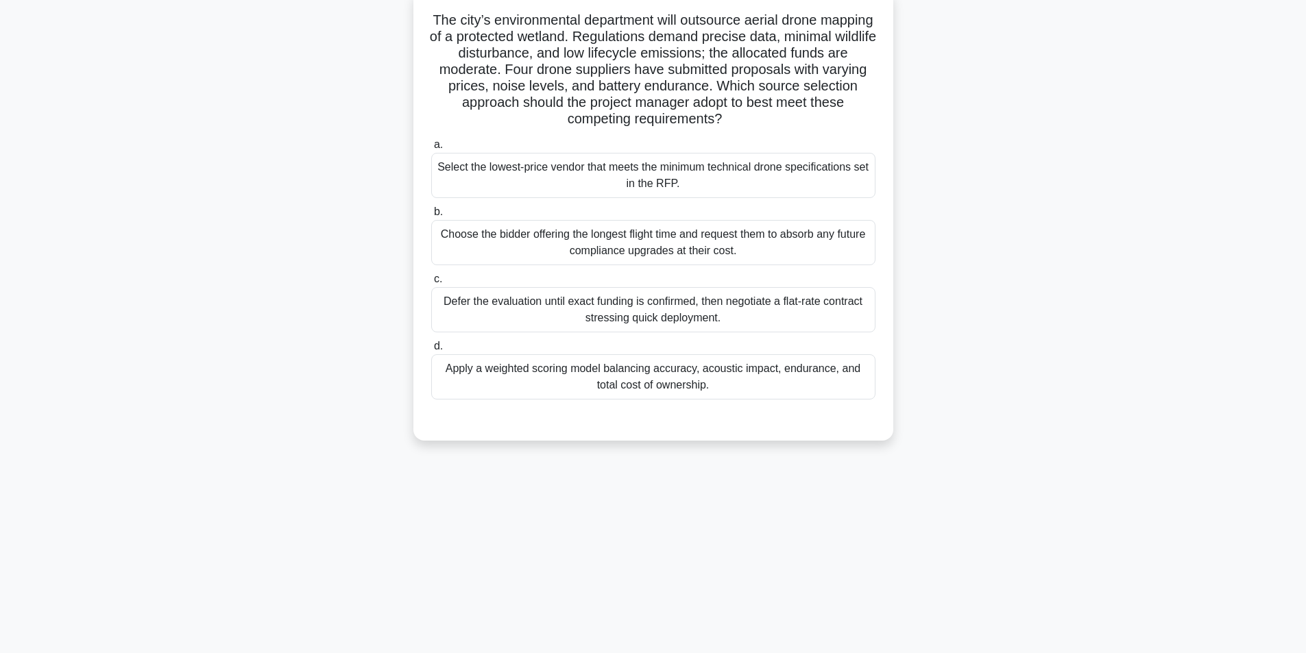
click at [592, 378] on div "Apply a weighted scoring model balancing accuracy, acoustic impact, endurance, …" at bounding box center [653, 376] width 444 height 45
click at [431, 351] on input "d. Apply a weighted scoring model balancing accuracy, acoustic impact, enduranc…" at bounding box center [431, 346] width 0 height 9
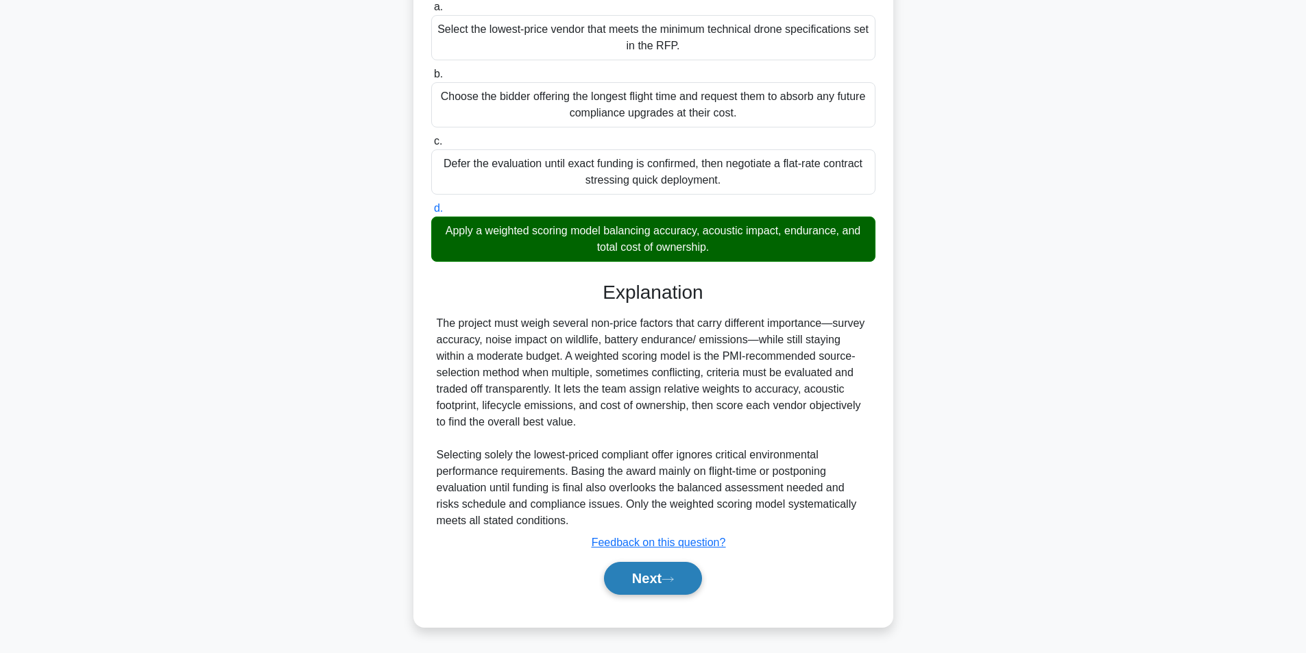
scroll to position [226, 0]
click at [619, 570] on button "Next" at bounding box center [653, 578] width 98 height 33
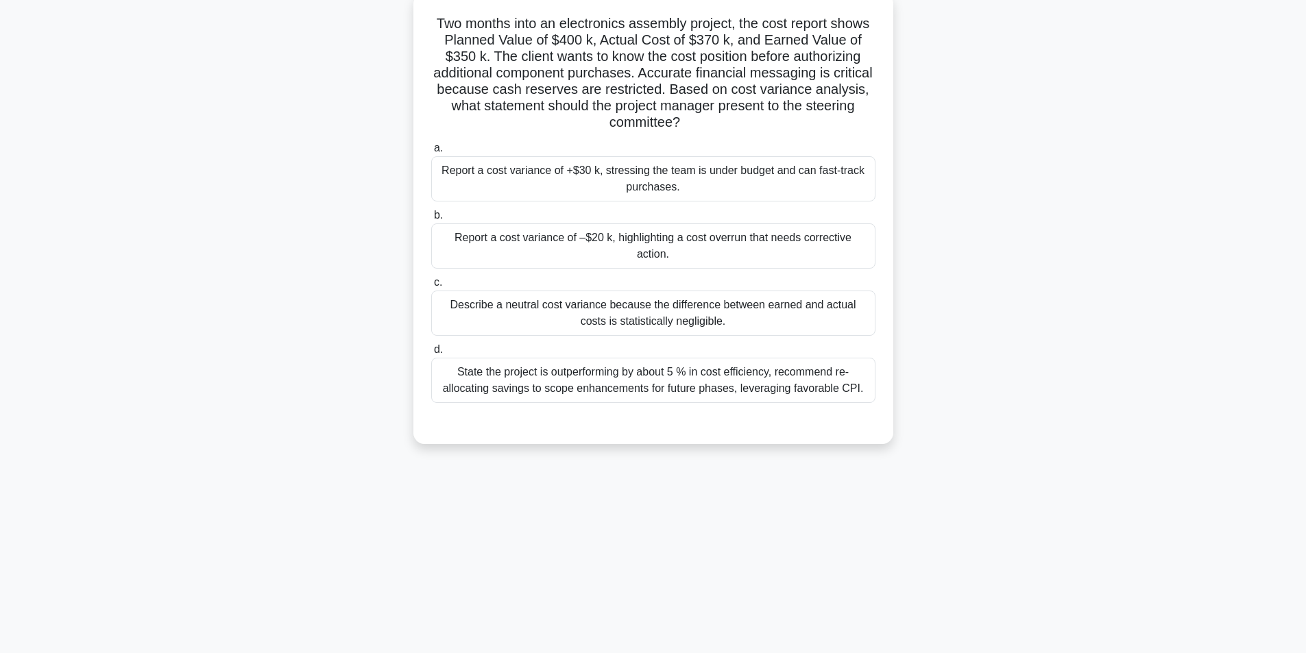
scroll to position [87, 0]
click at [751, 239] on div "Report a cost variance of –$20 k, highlighting a cost overrun that needs correc…" at bounding box center [653, 242] width 444 height 45
click at [431, 217] on input "b. Report a cost variance of –$20 k, highlighting a cost overrun that needs cor…" at bounding box center [431, 212] width 0 height 9
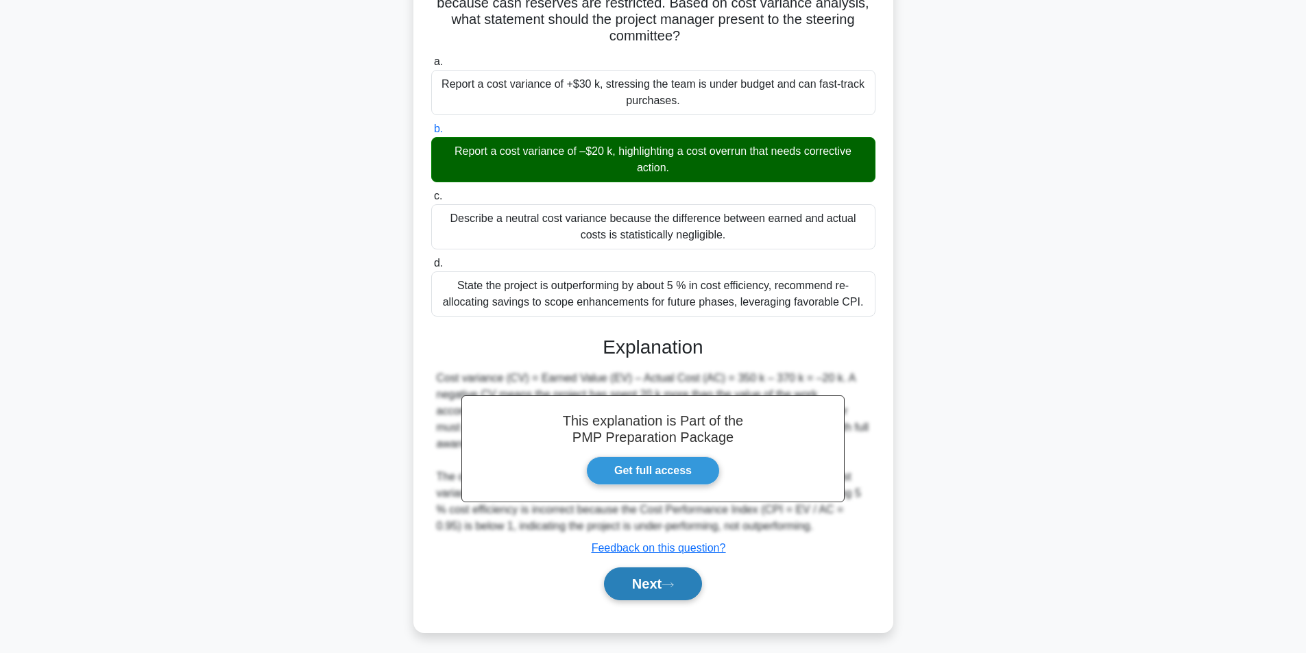
scroll to position [176, 0]
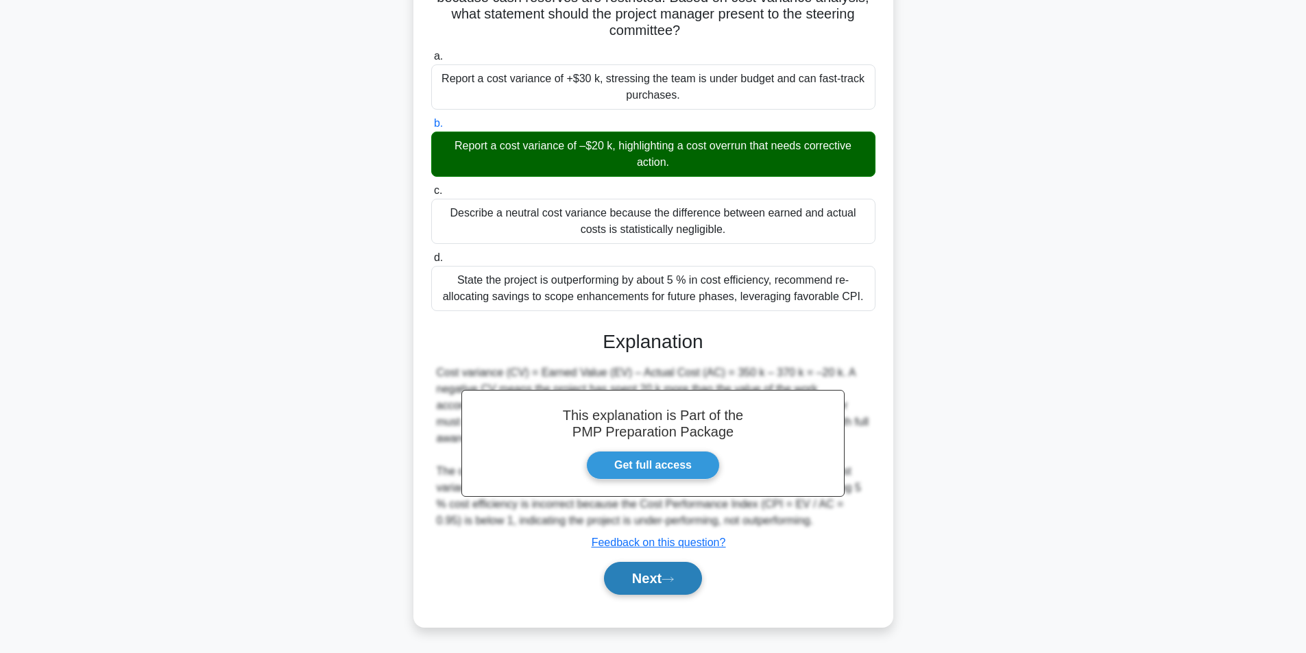
click at [659, 584] on button "Next" at bounding box center [653, 578] width 98 height 33
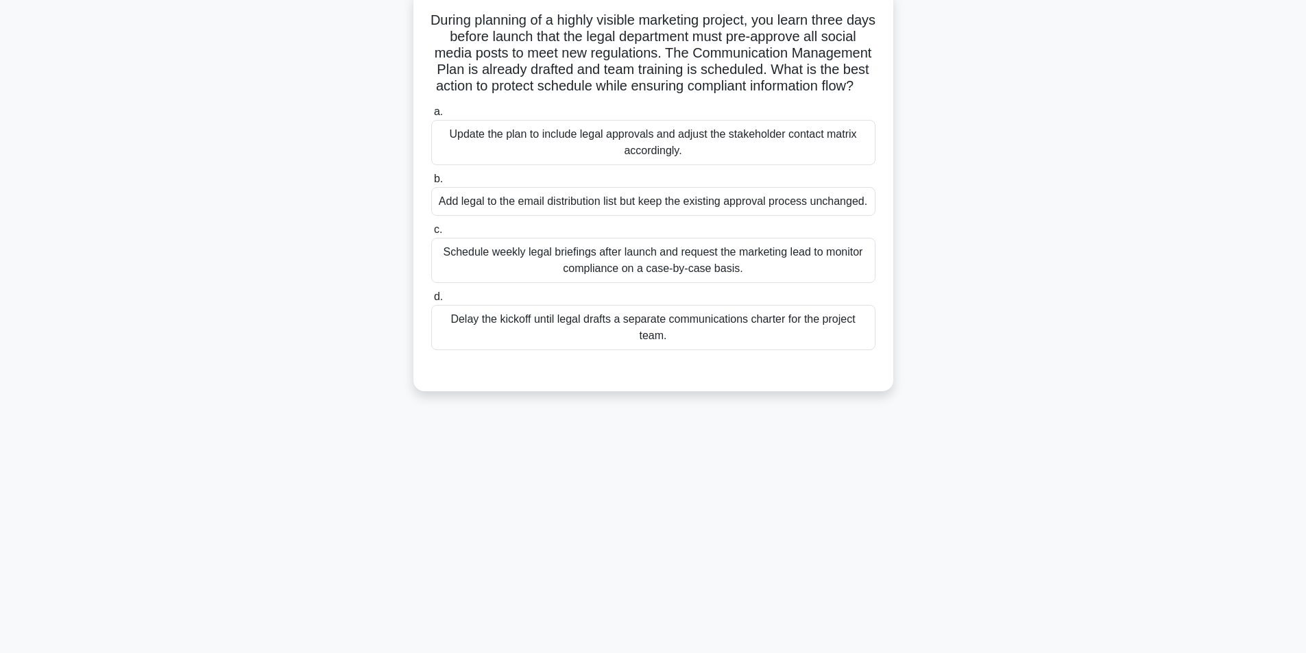
click at [717, 165] on div "Update the plan to include legal approvals and adjust the stakeholder contact m…" at bounding box center [653, 142] width 444 height 45
click at [431, 117] on input "a. Update the plan to include legal approvals and adjust the stakeholder contac…" at bounding box center [431, 112] width 0 height 9
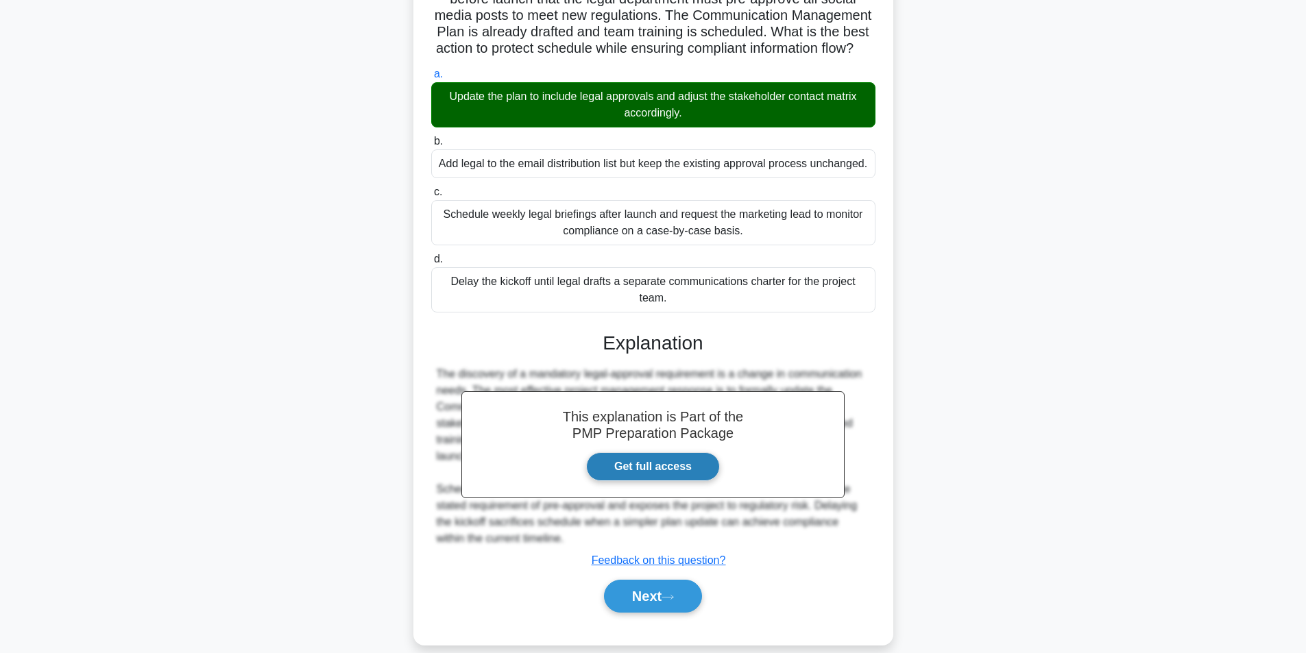
scroll to position [160, 0]
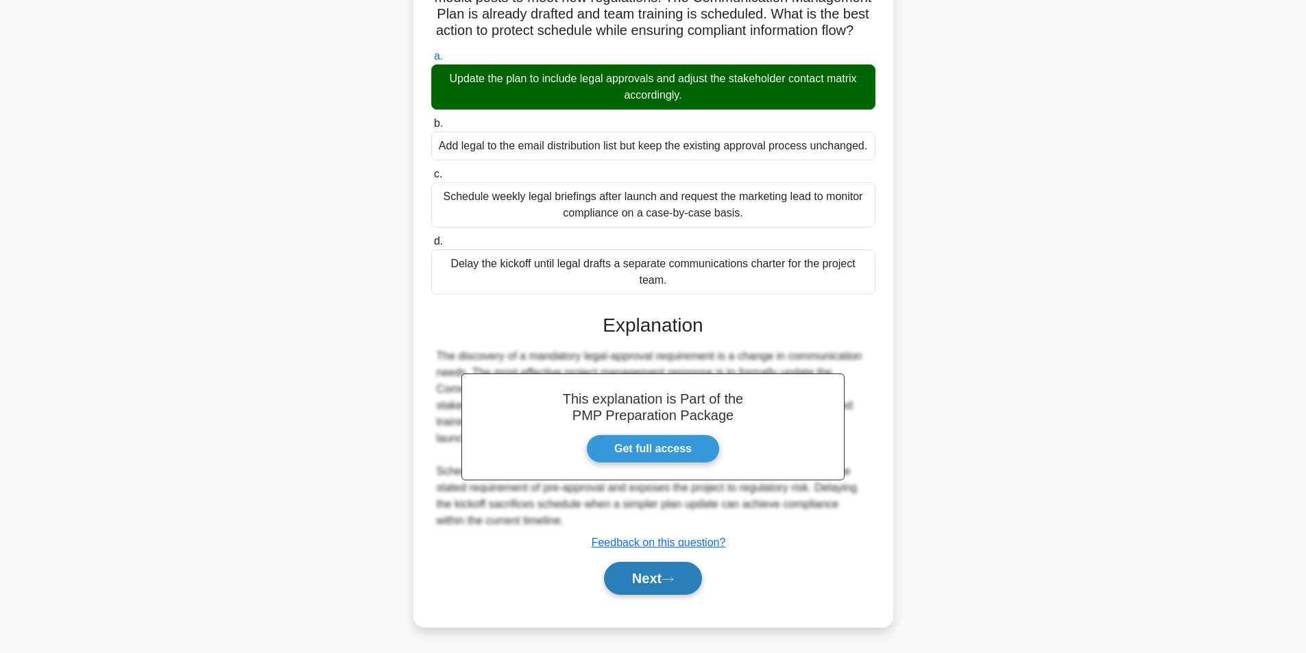
click at [682, 575] on button "Next" at bounding box center [653, 578] width 98 height 33
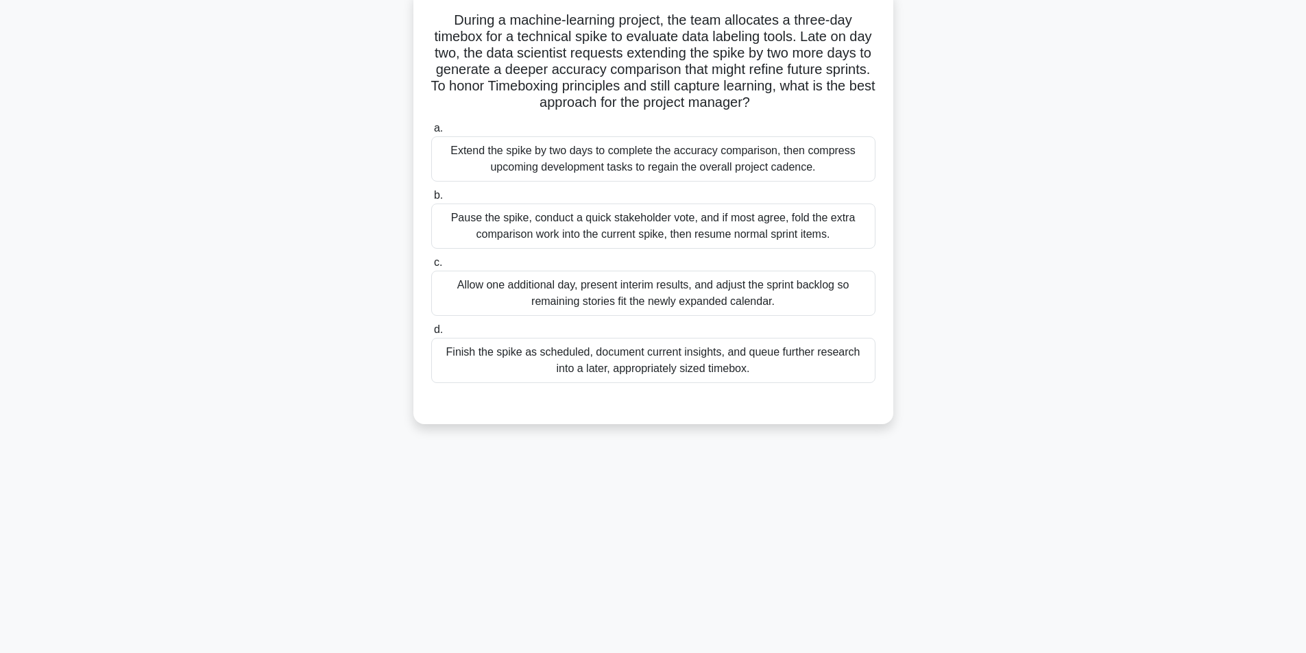
click at [565, 361] on div "Finish the spike as scheduled, document current insights, and queue further res…" at bounding box center [653, 360] width 444 height 45
click at [431, 334] on input "d. Finish the spike as scheduled, document current insights, and queue further …" at bounding box center [431, 330] width 0 height 9
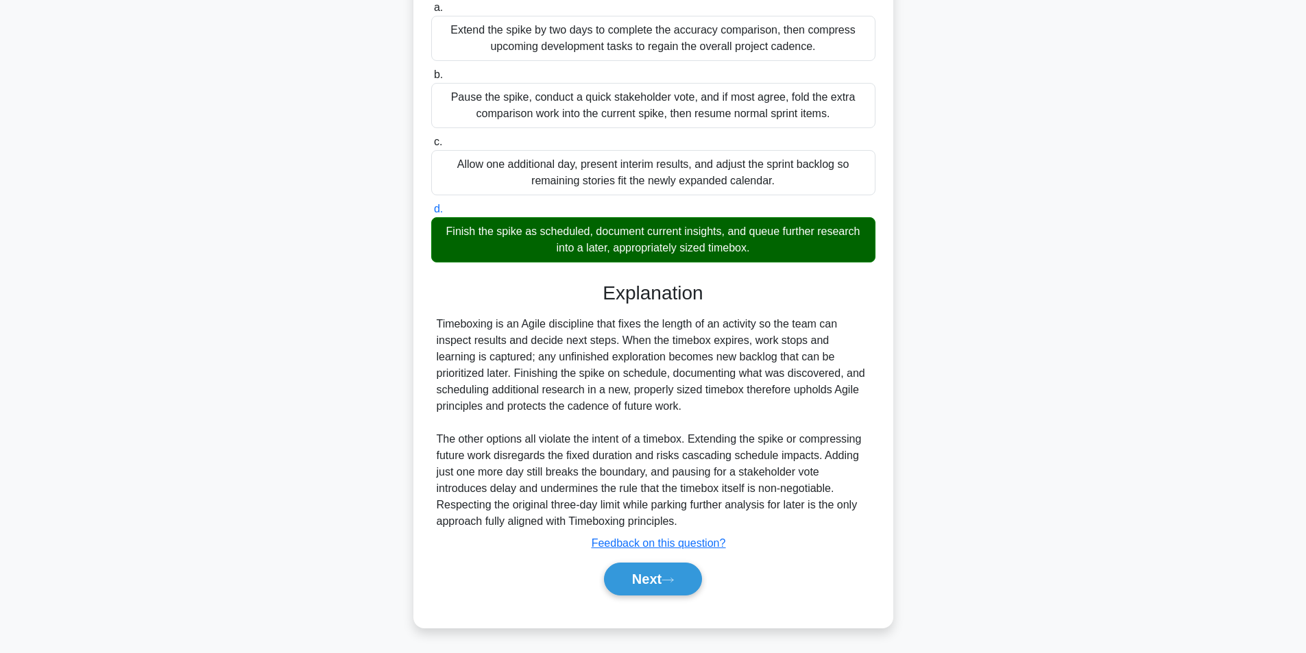
scroll to position [209, 0]
click at [635, 581] on button "Next" at bounding box center [653, 578] width 98 height 33
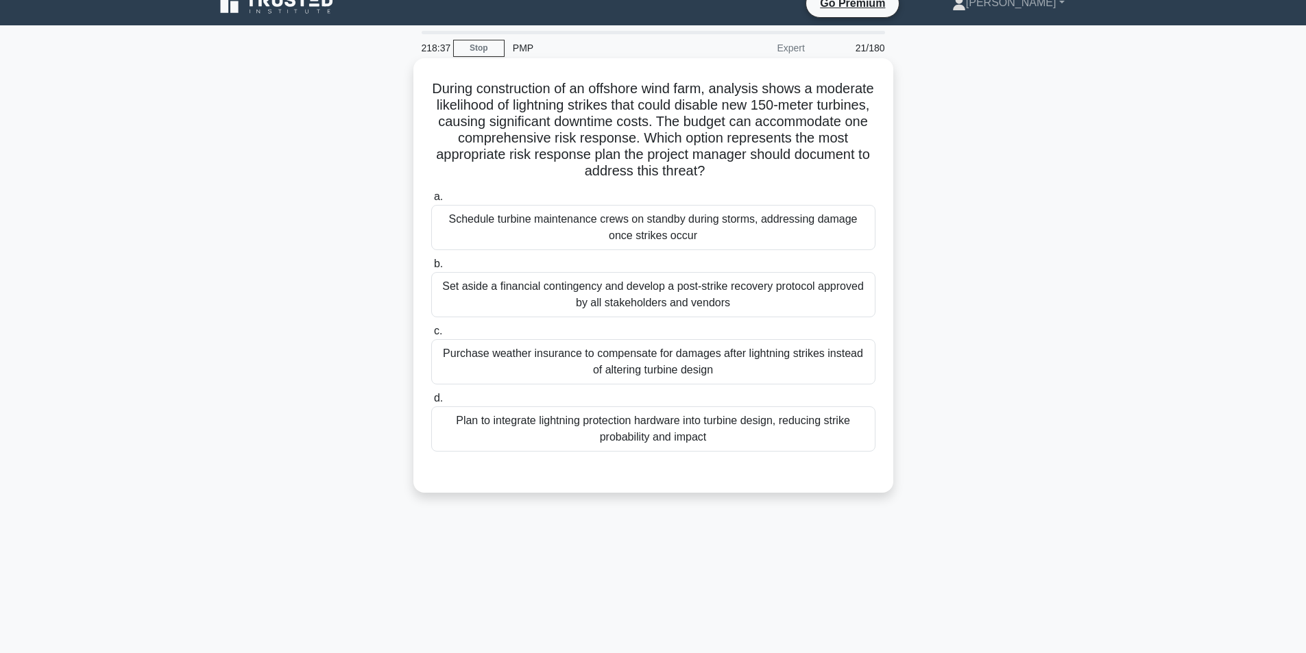
scroll to position [87, 0]
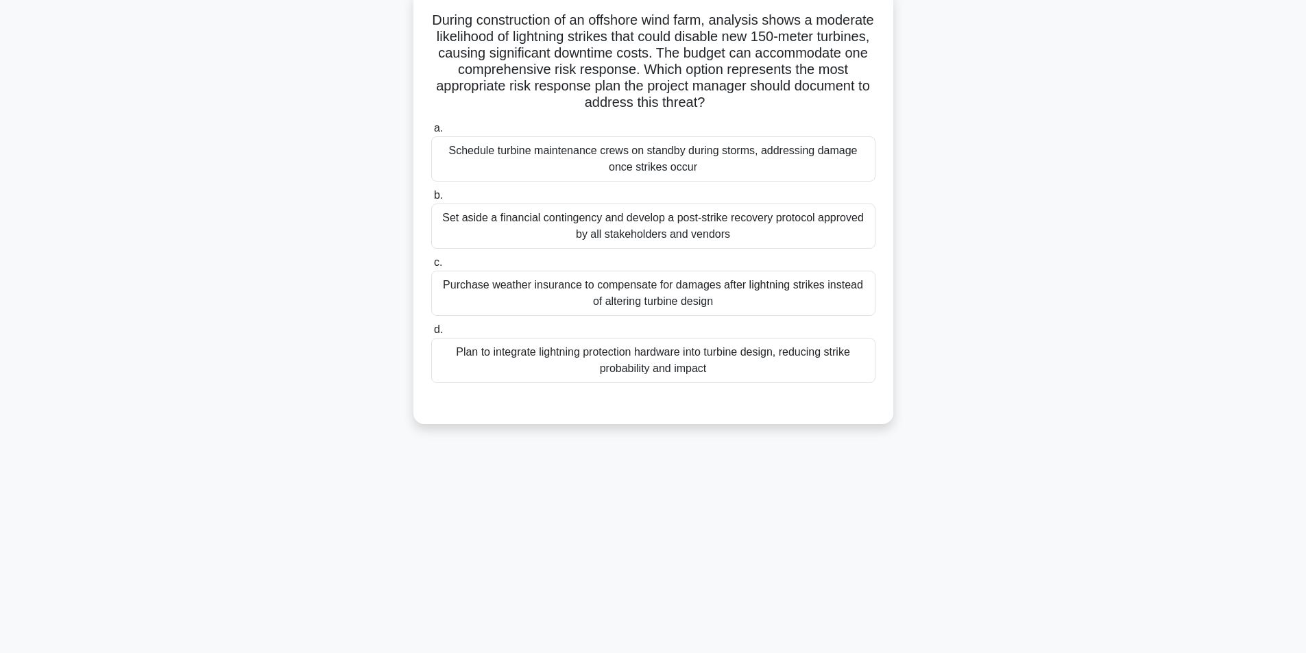
click at [631, 243] on div "Set aside a financial contingency and develop a post-strike recovery protocol a…" at bounding box center [653, 226] width 444 height 45
click at [431, 200] on input "b. Set aside a financial contingency and develop a post-strike recovery protoco…" at bounding box center [431, 195] width 0 height 9
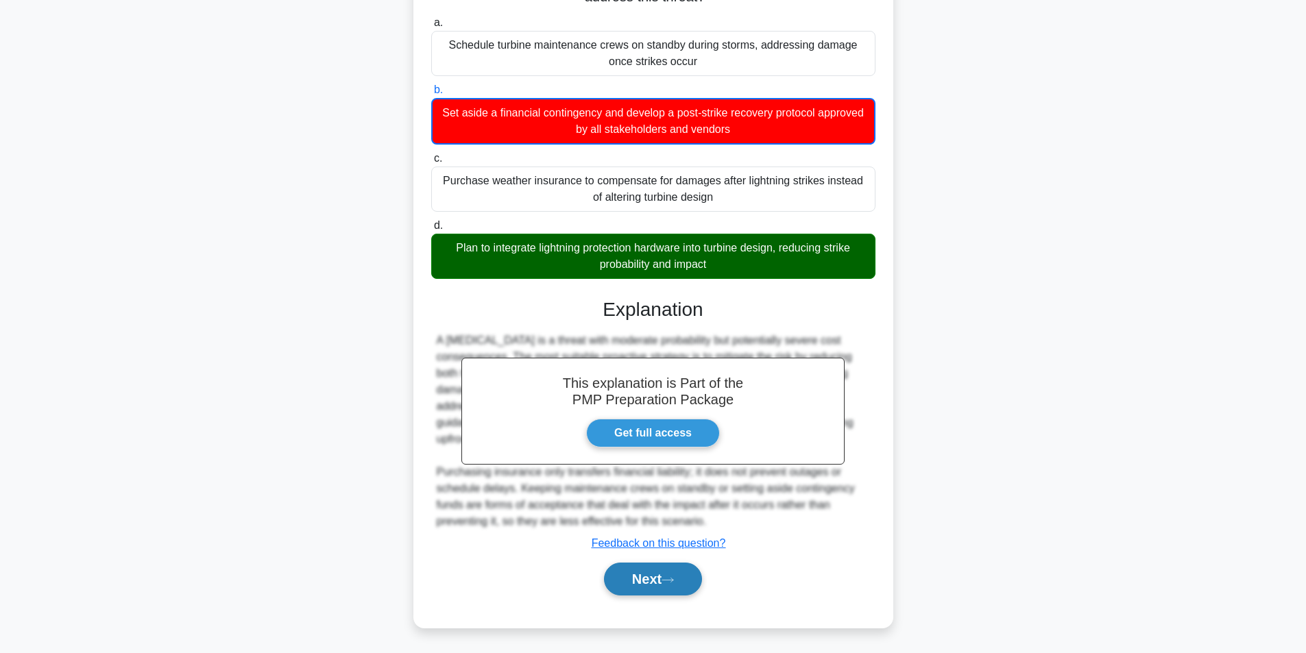
scroll to position [194, 0]
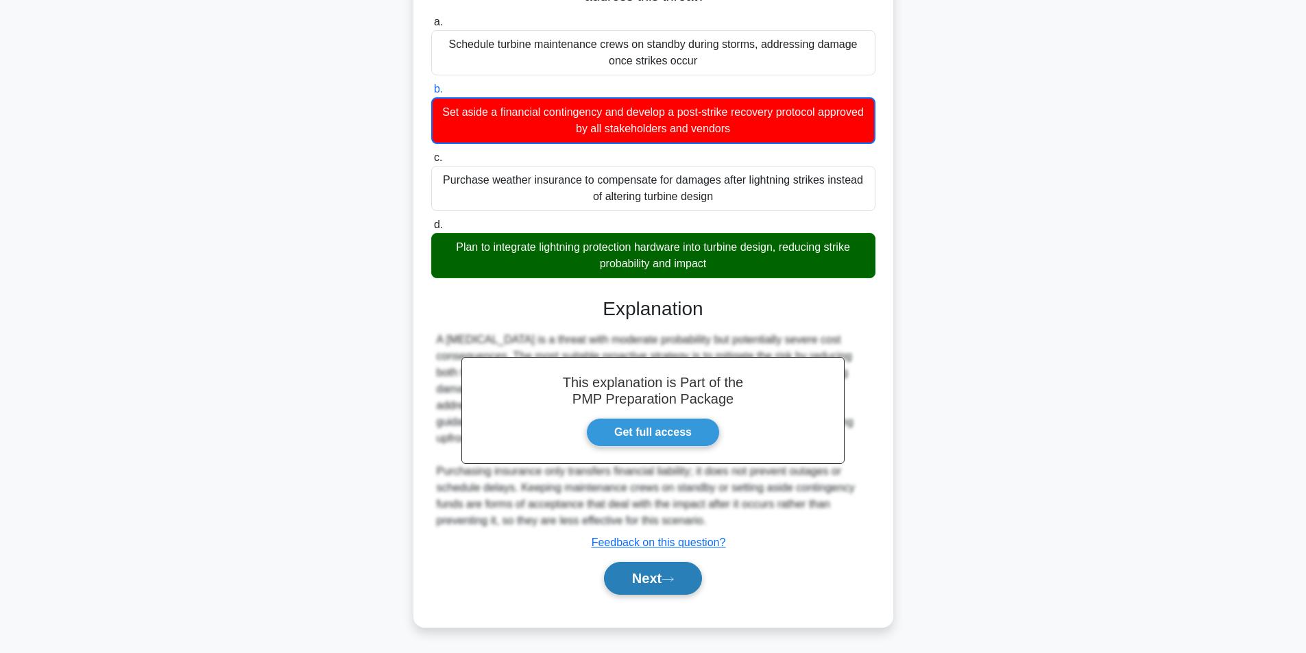
click at [672, 572] on button "Next" at bounding box center [653, 578] width 98 height 33
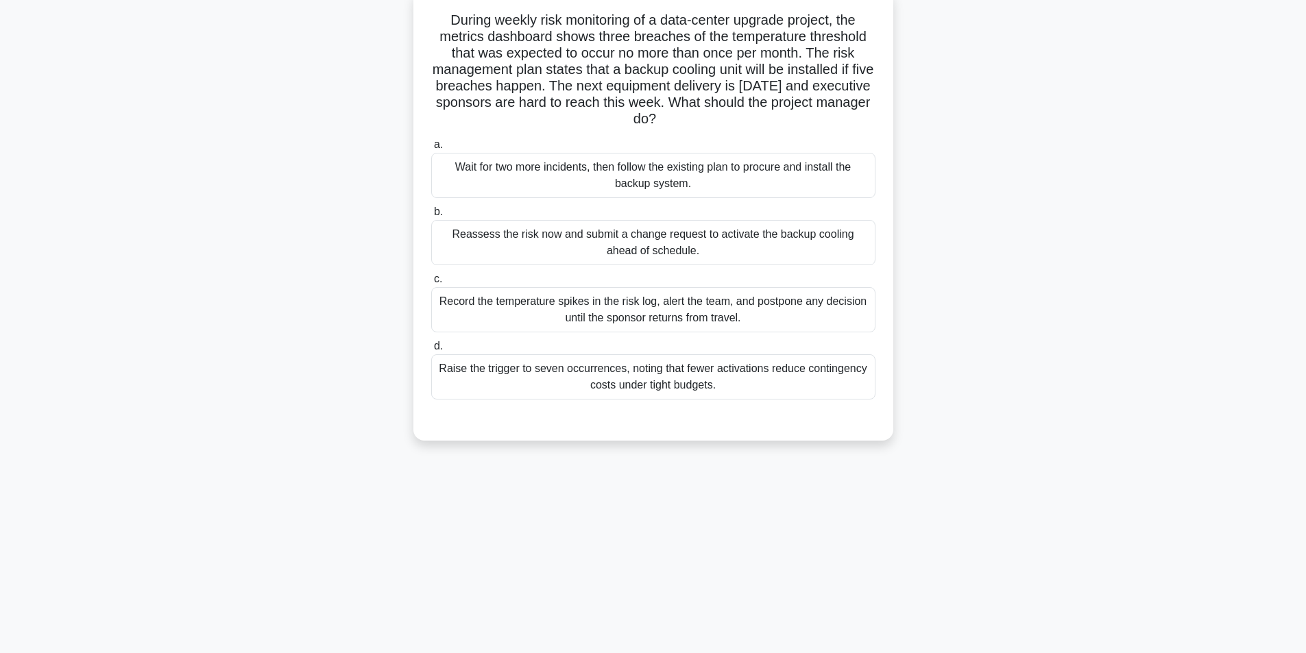
click at [590, 243] on div "Reassess the risk now and submit a change request to activate the backup coolin…" at bounding box center [653, 242] width 444 height 45
click at [431, 217] on input "b. Reassess the risk now and submit a change request to activate the backup coo…" at bounding box center [431, 212] width 0 height 9
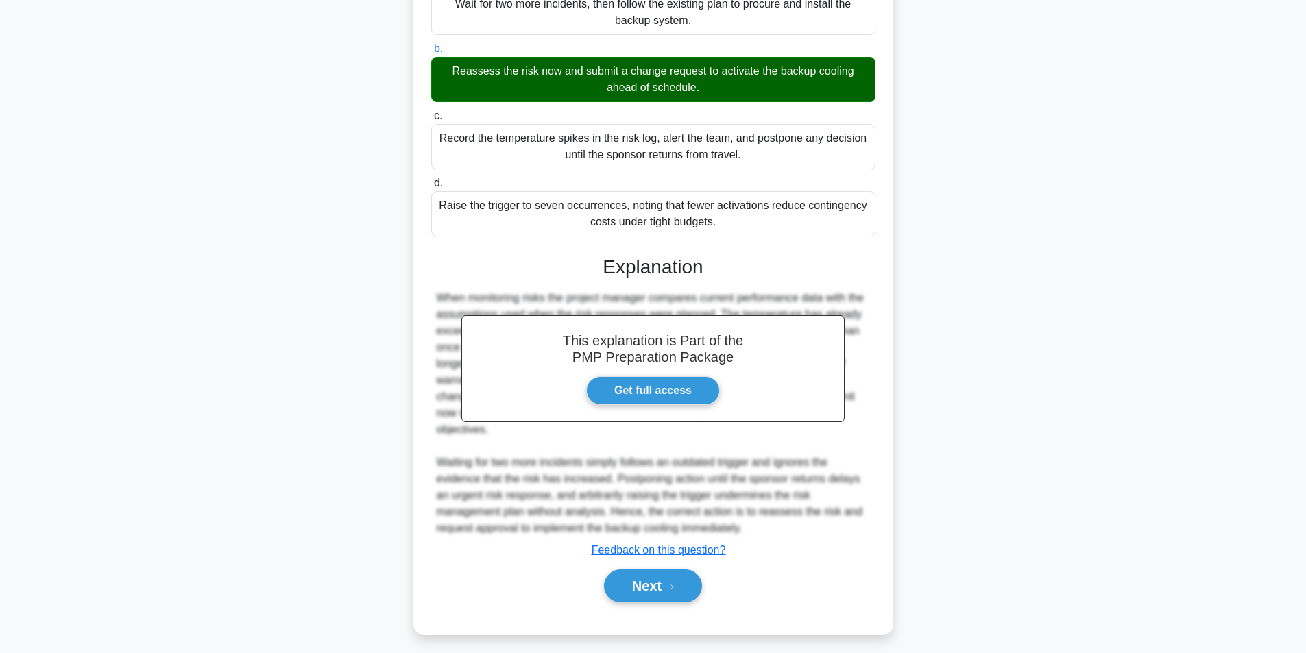
scroll to position [258, 0]
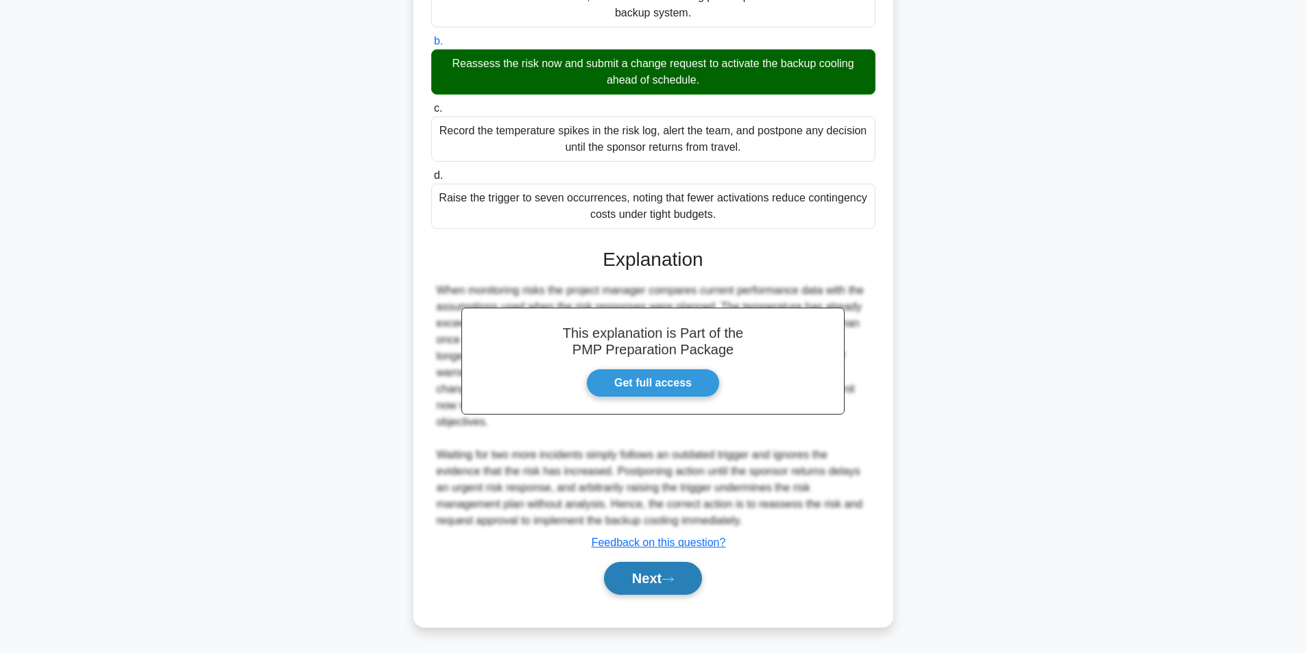
click at [677, 569] on button "Next" at bounding box center [653, 578] width 98 height 33
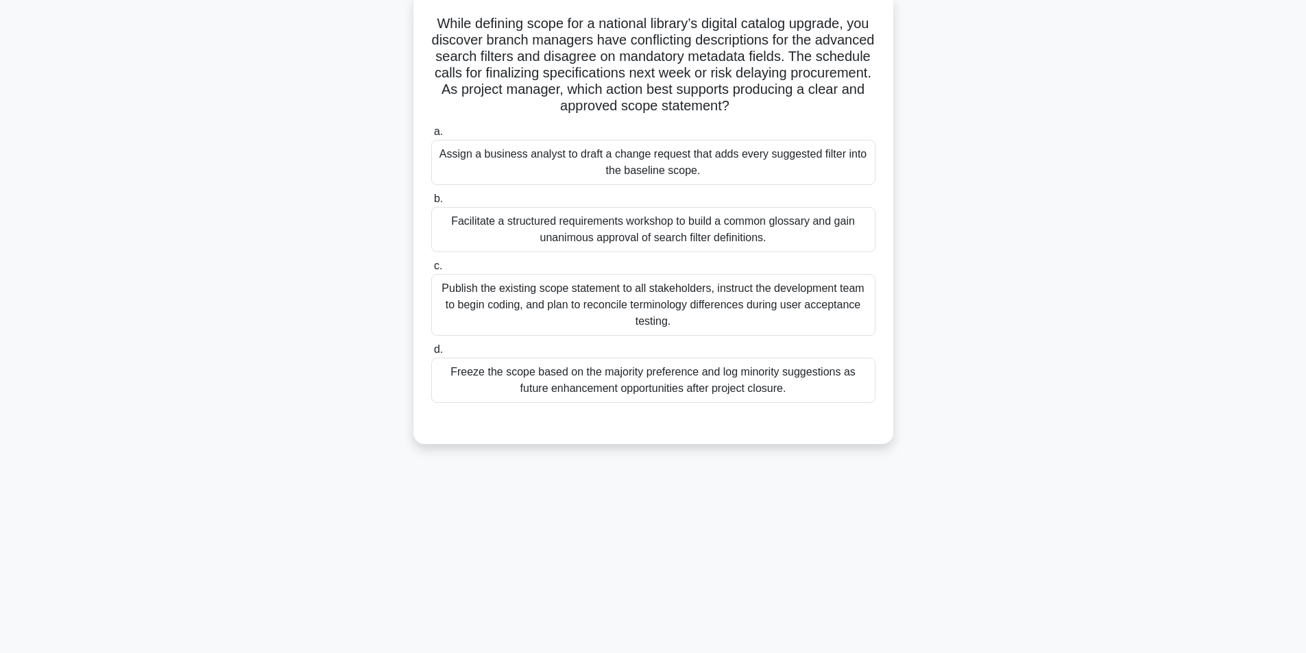
scroll to position [87, 0]
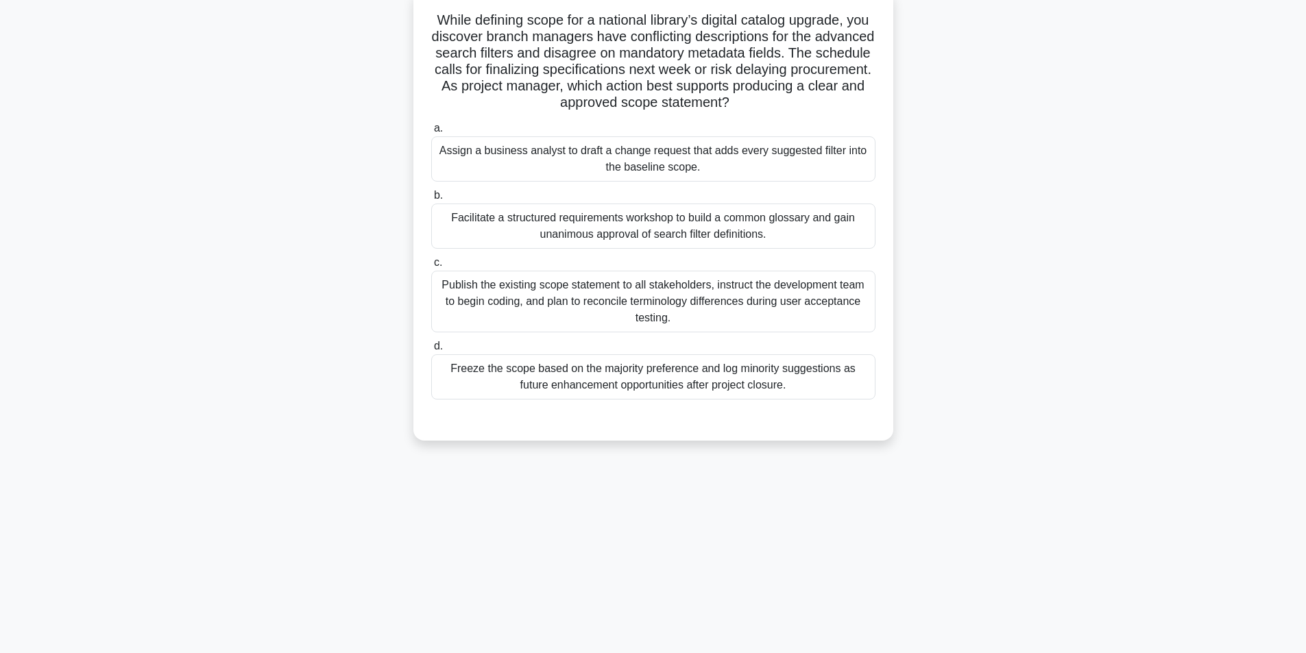
click at [597, 234] on div "Facilitate a structured requirements workshop to build a common glossary and ga…" at bounding box center [653, 226] width 444 height 45
click at [431, 200] on input "b. Facilitate a structured requirements workshop to build a common glossary and…" at bounding box center [431, 195] width 0 height 9
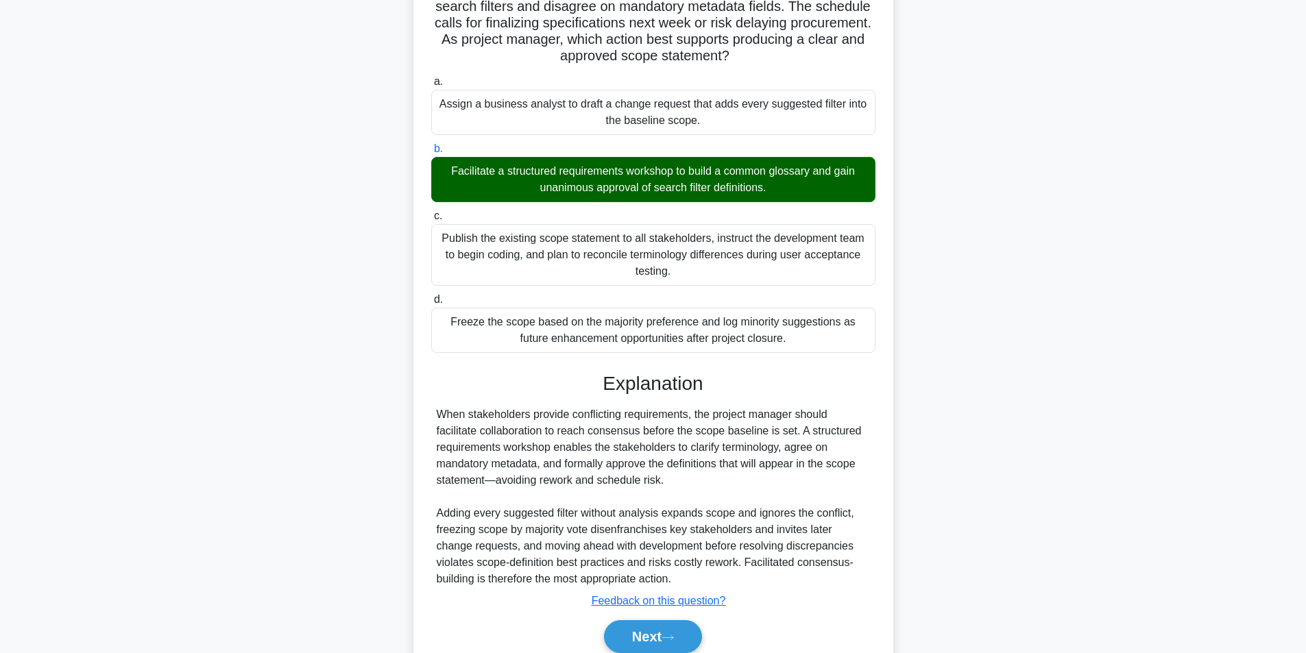
scroll to position [193, 0]
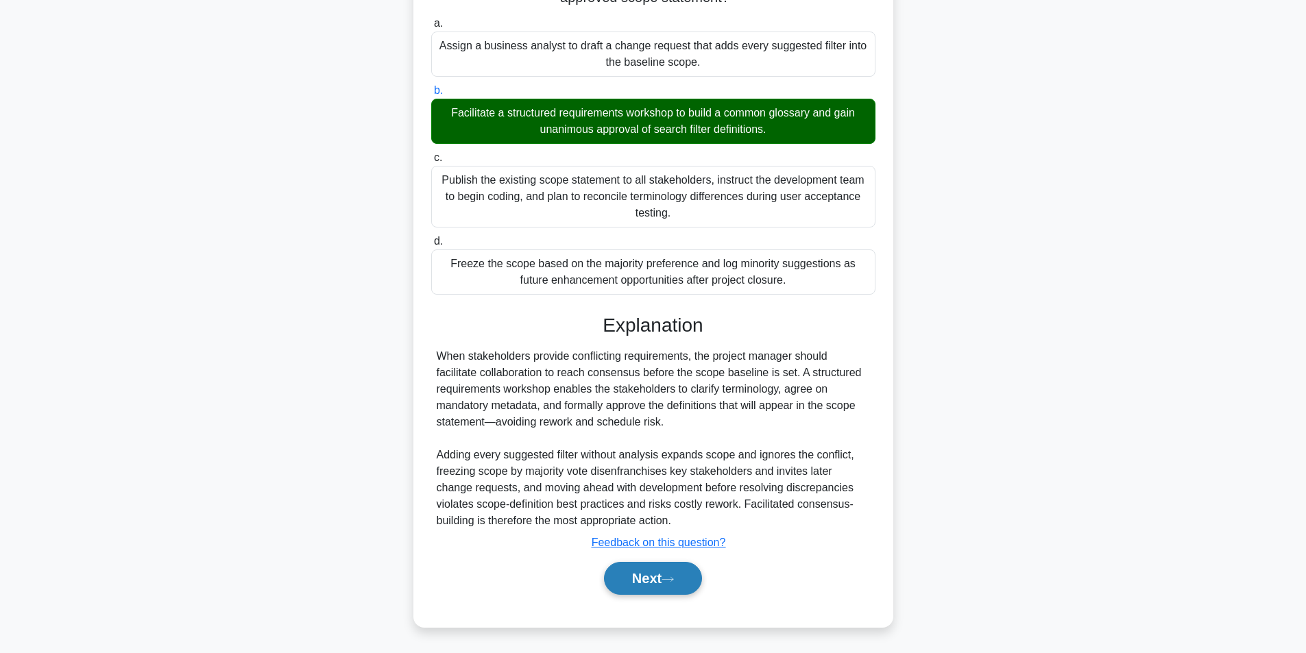
click at [642, 569] on button "Next" at bounding box center [653, 578] width 98 height 33
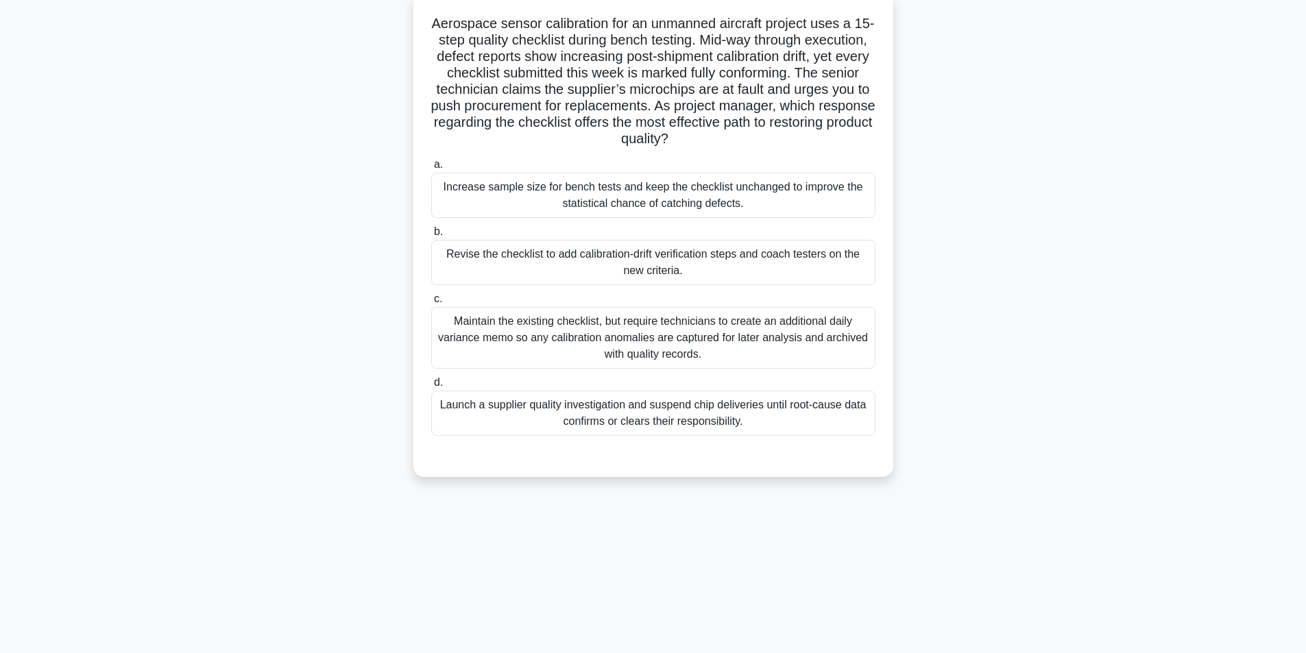
scroll to position [87, 0]
click at [582, 261] on div "Revise the checklist to add calibration-drift verification steps and coach test…" at bounding box center [653, 258] width 444 height 45
click at [431, 233] on input "b. Revise the checklist to add calibration-drift verification steps and coach t…" at bounding box center [431, 228] width 0 height 9
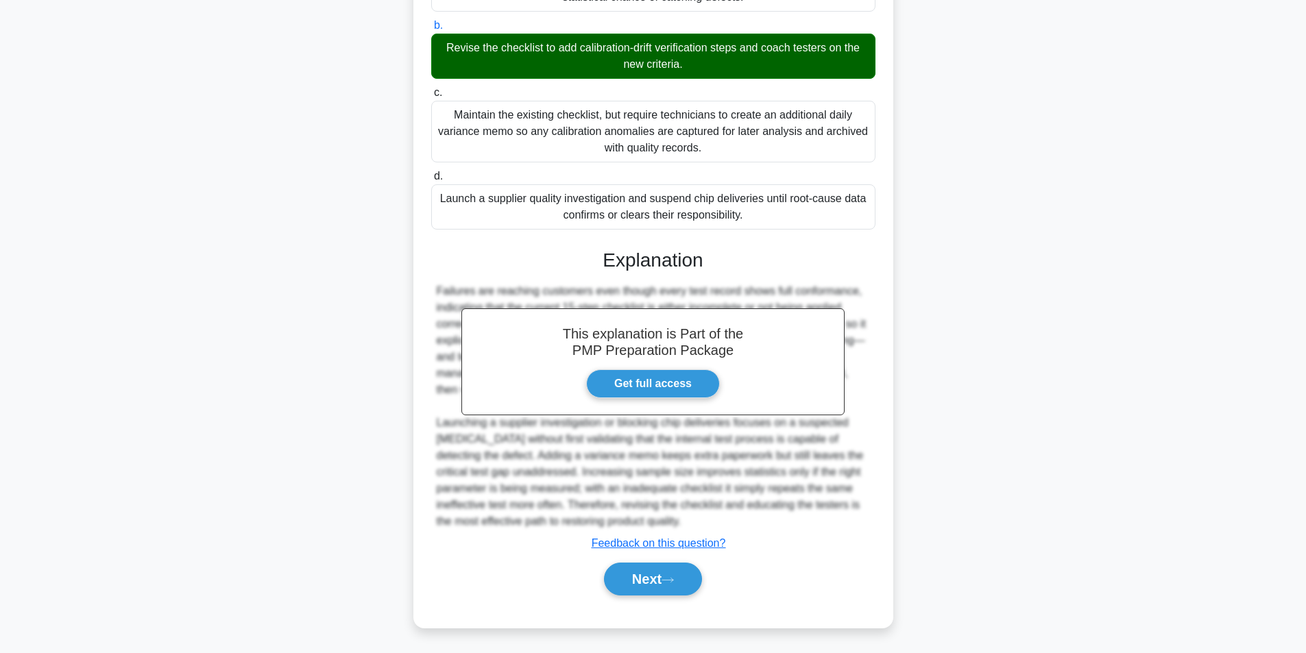
scroll to position [291, 0]
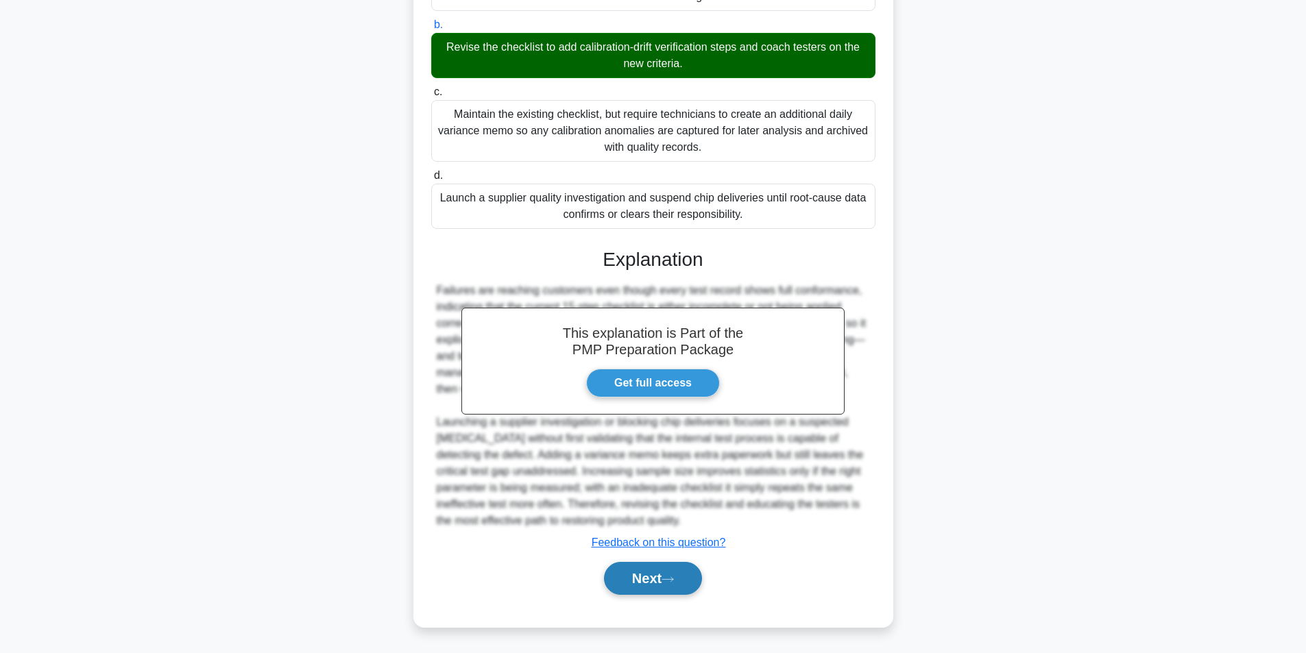
click at [641, 571] on button "Next" at bounding box center [653, 578] width 98 height 33
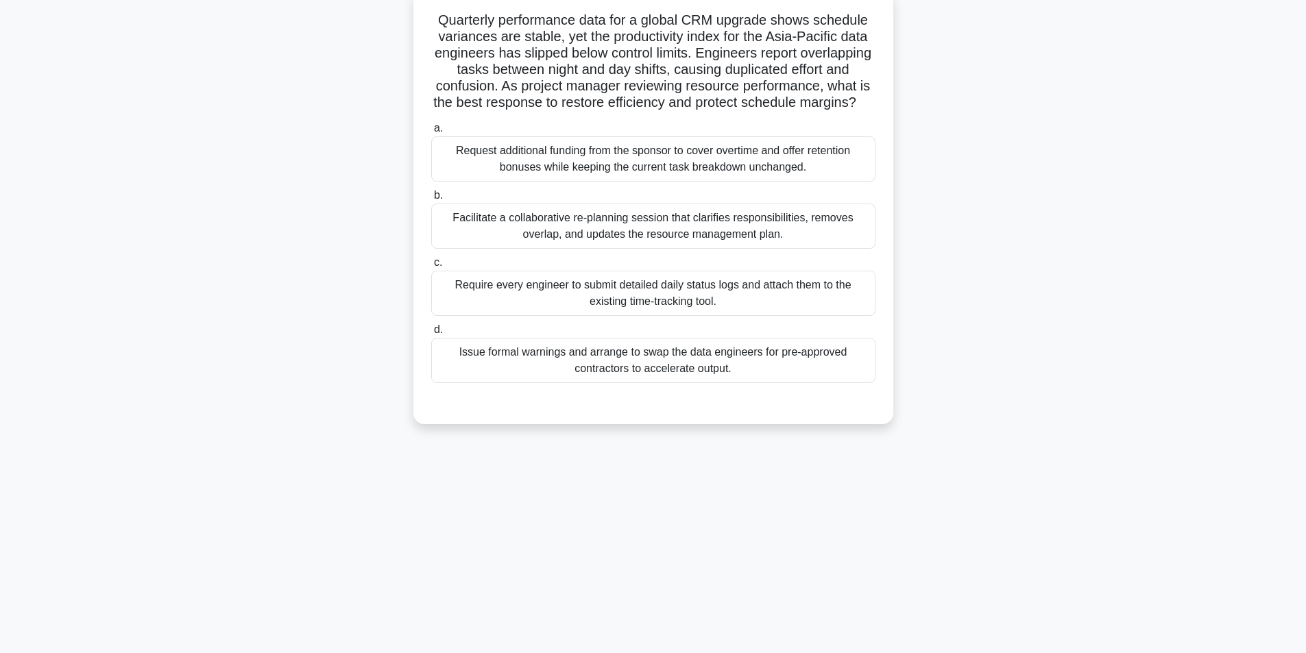
click at [576, 234] on div "Facilitate a collaborative re-planning session that clarifies responsibilities,…" at bounding box center [653, 226] width 444 height 45
click at [431, 200] on input "b. Facilitate a collaborative re-planning session that clarifies responsibiliti…" at bounding box center [431, 195] width 0 height 9
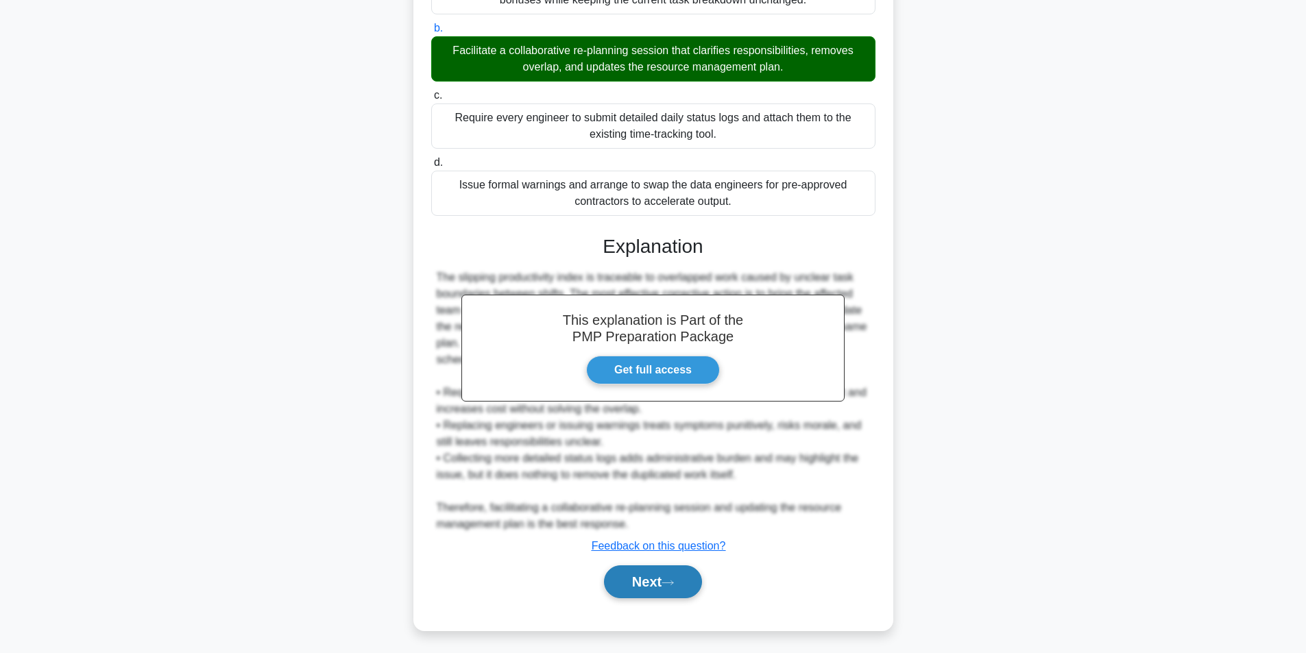
scroll to position [275, 0]
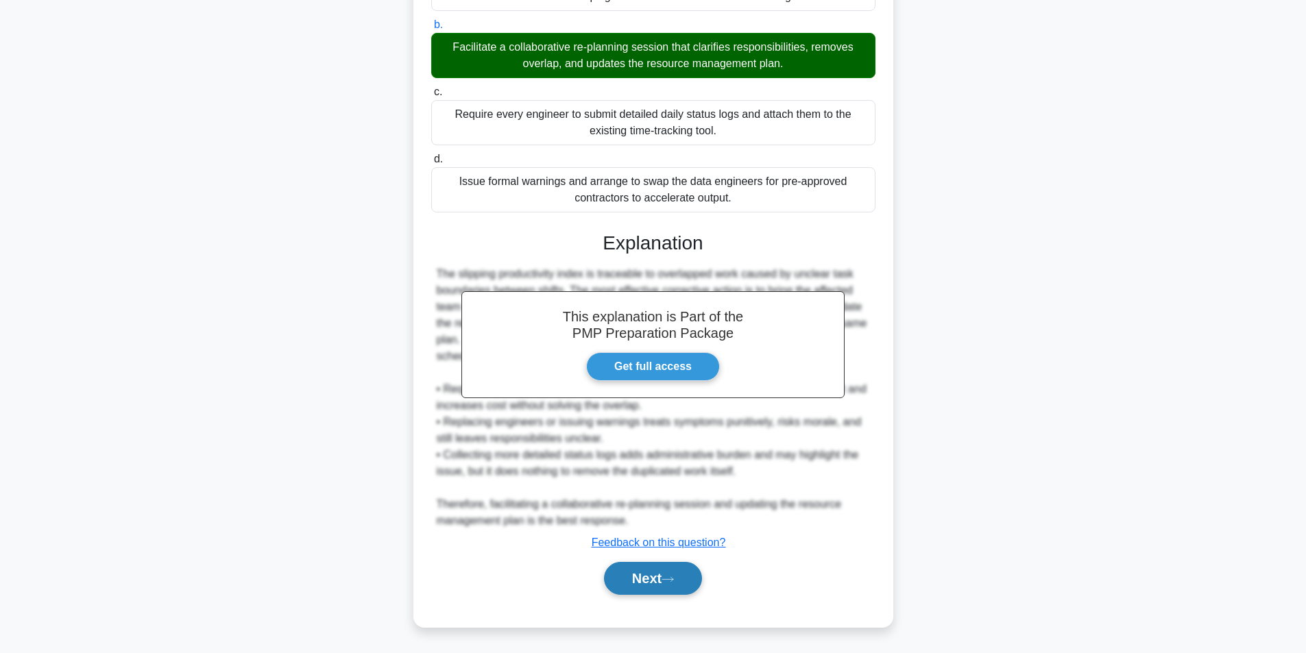
click at [653, 572] on button "Next" at bounding box center [653, 578] width 98 height 33
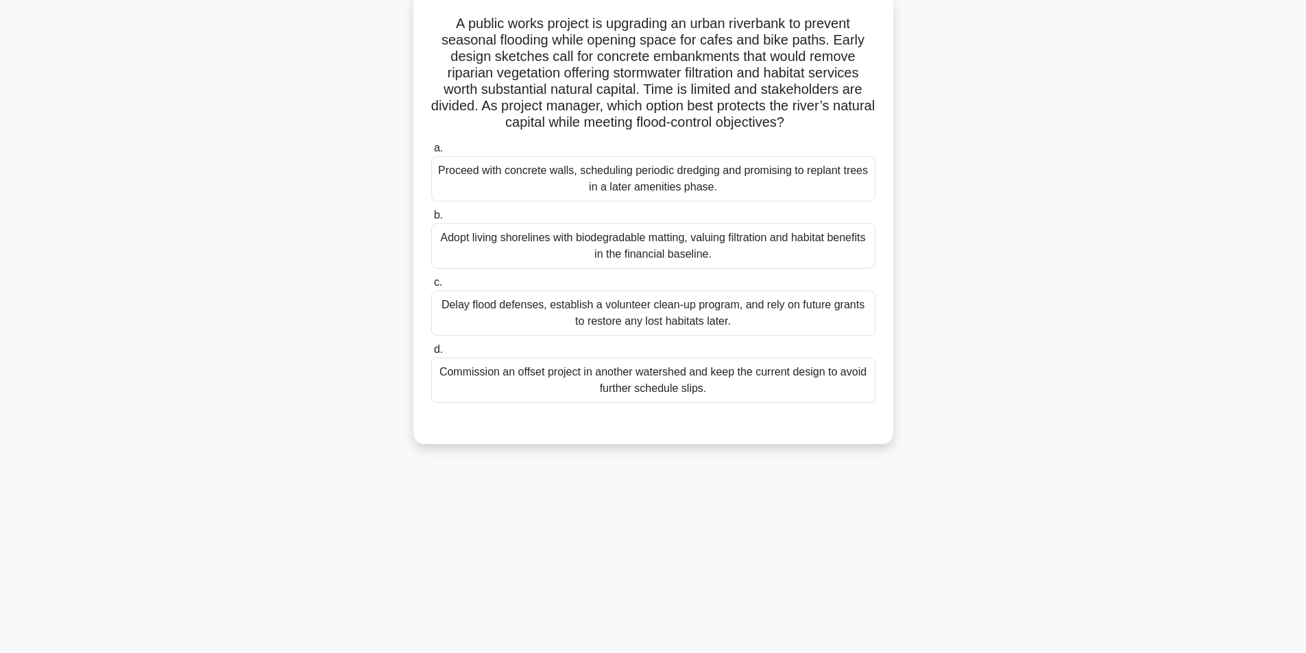
scroll to position [87, 0]
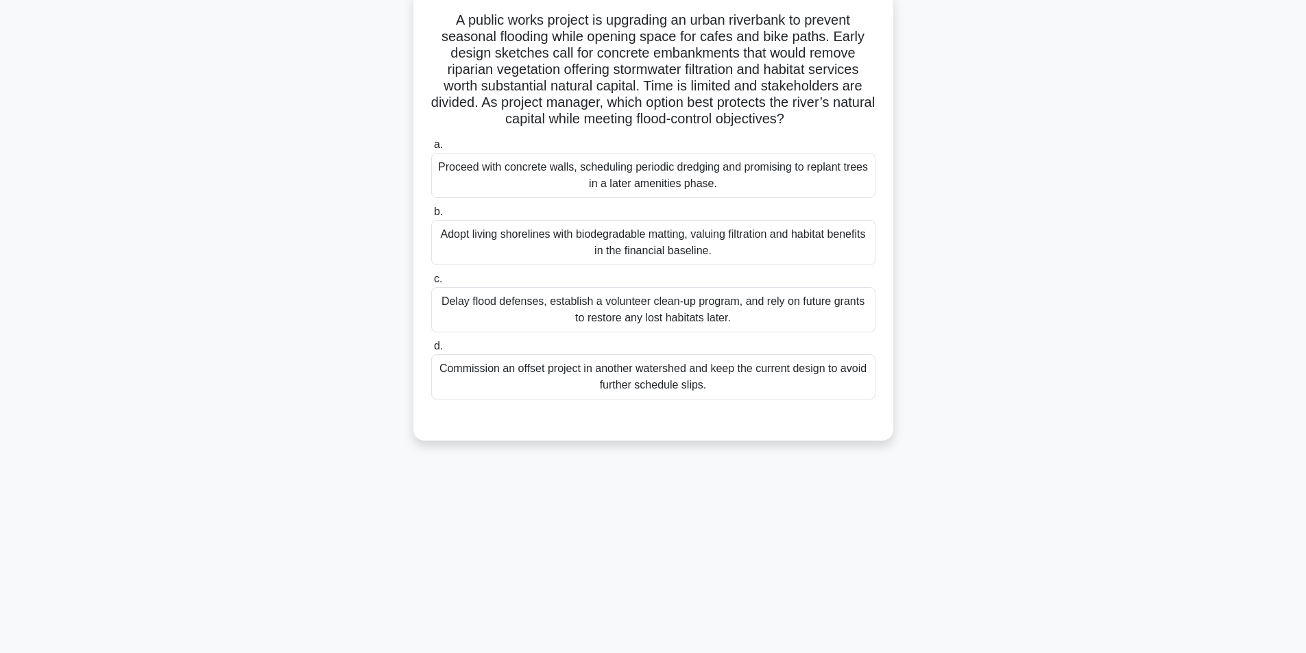
click at [579, 246] on div "Adopt living shorelines with biodegradable matting, valuing filtration and habi…" at bounding box center [653, 242] width 444 height 45
click at [431, 217] on input "b. Adopt living shorelines with biodegradable matting, valuing filtration and h…" at bounding box center [431, 212] width 0 height 9
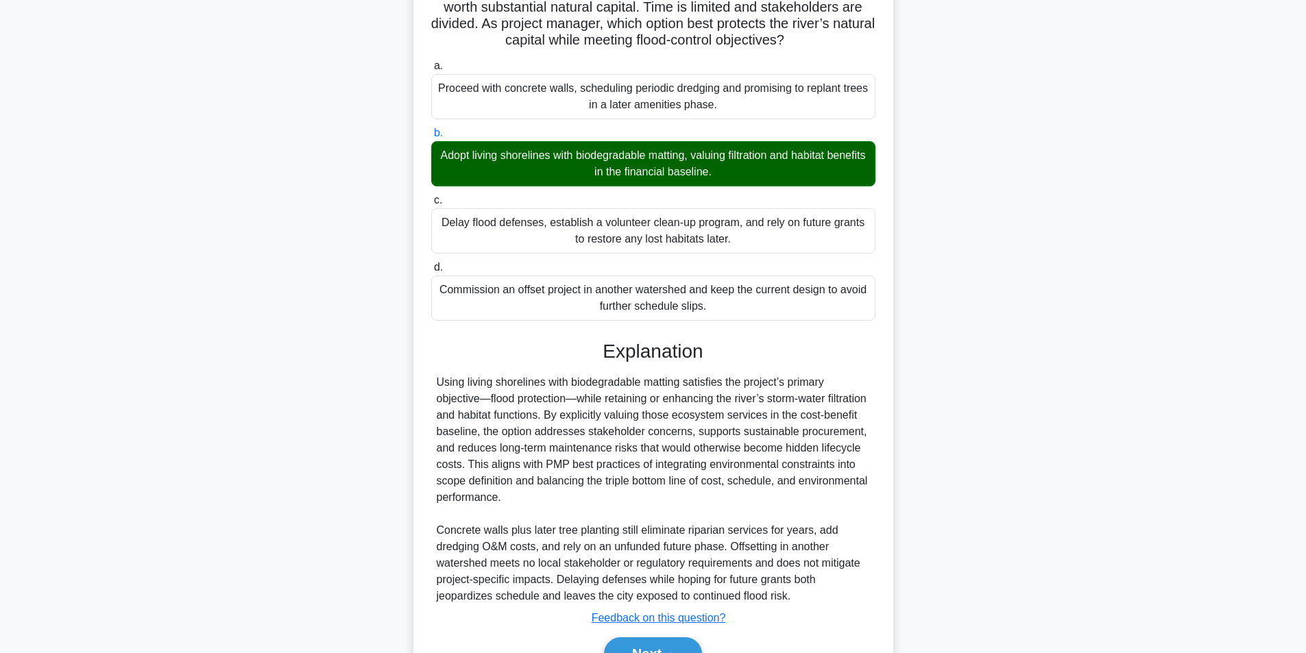
scroll to position [242, 0]
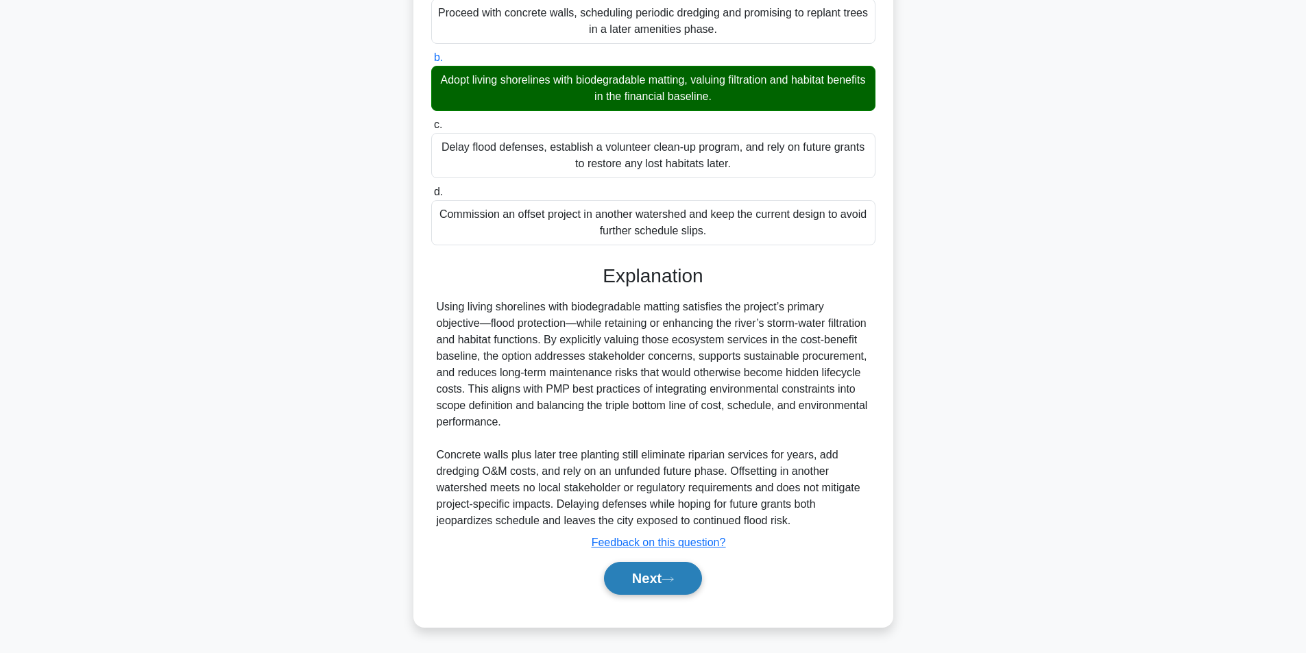
click at [625, 574] on button "Next" at bounding box center [653, 578] width 98 height 33
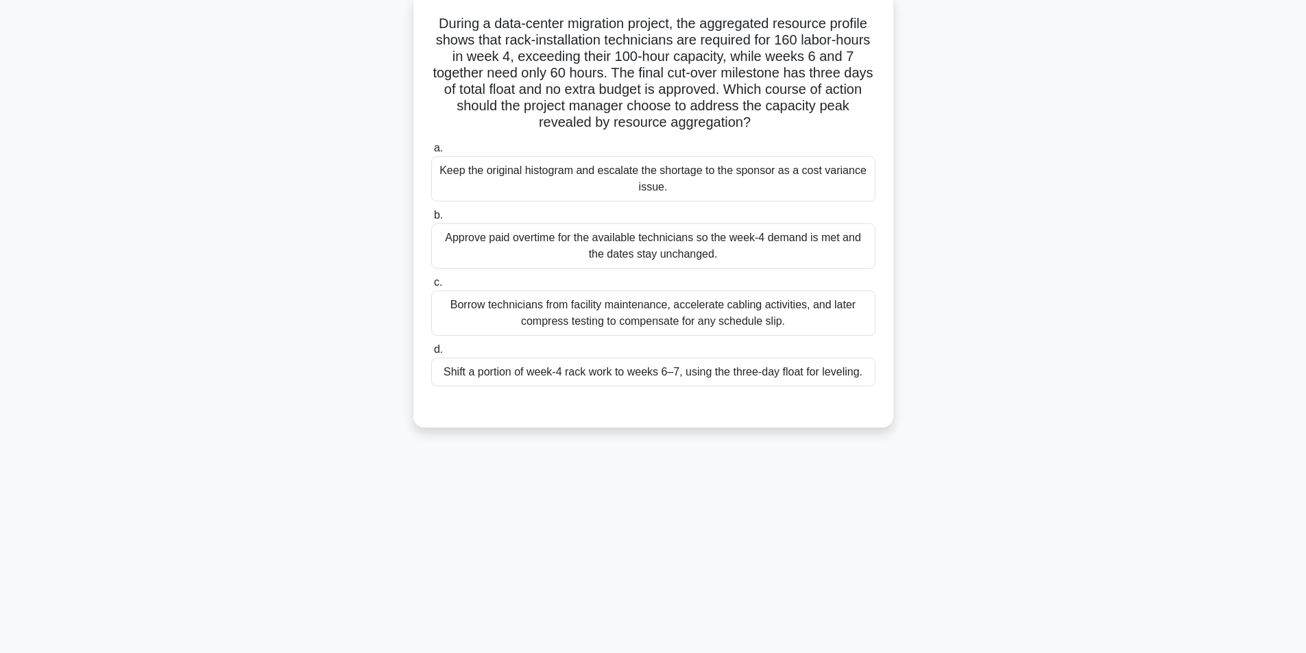
scroll to position [87, 0]
click at [637, 372] on div "Shift a portion of week-4 rack work to weeks 6–7, using the three-day float for…" at bounding box center [653, 368] width 444 height 29
click at [431, 351] on input "d. Shift a portion of week-4 rack work to weeks 6–7, using the three-day float …" at bounding box center [431, 346] width 0 height 9
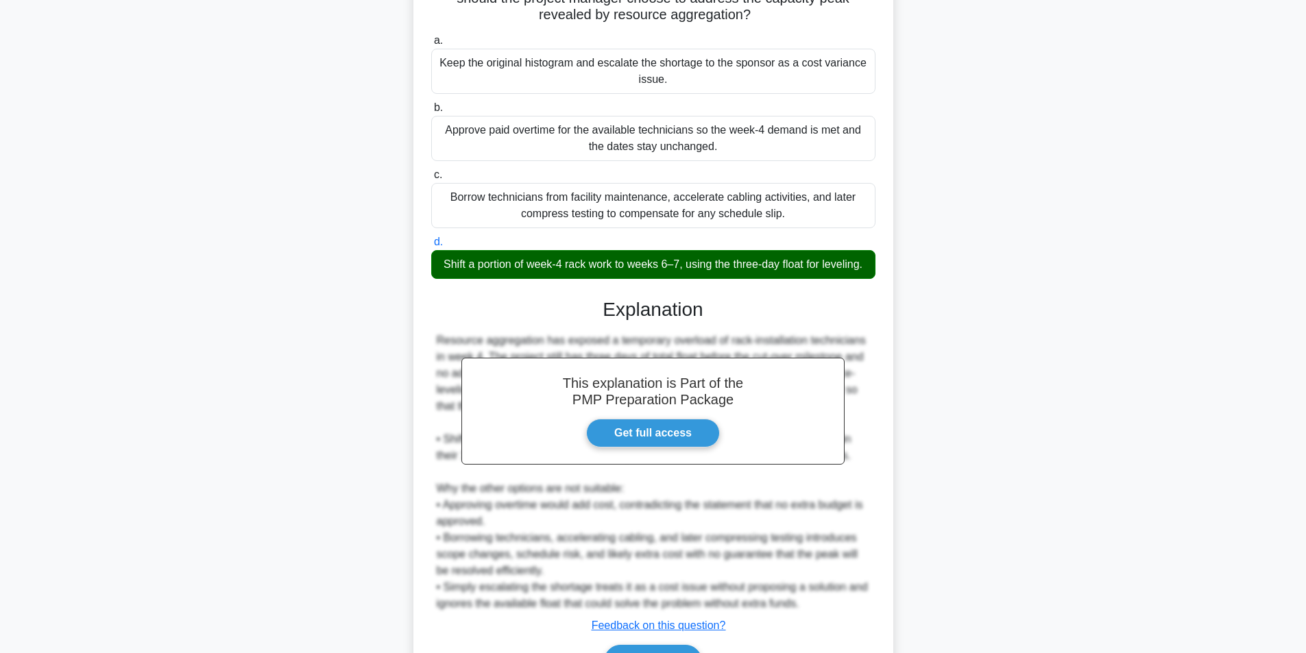
scroll to position [291, 0]
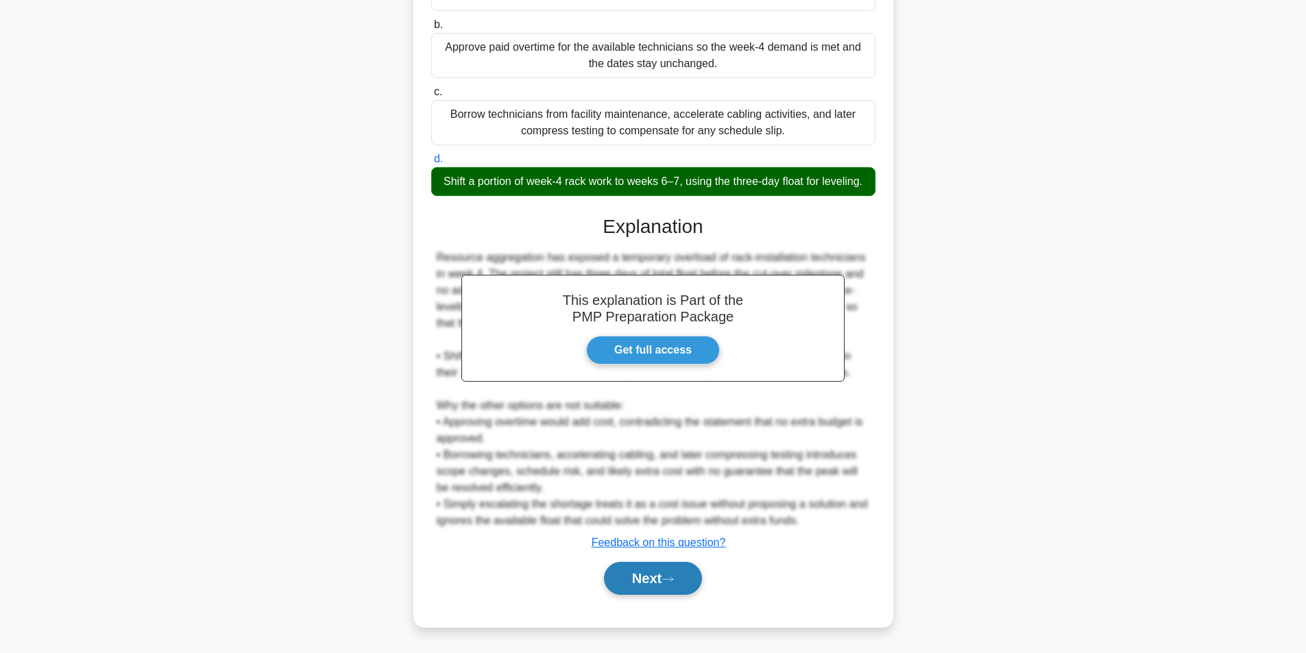
click at [664, 578] on button "Next" at bounding box center [653, 578] width 98 height 33
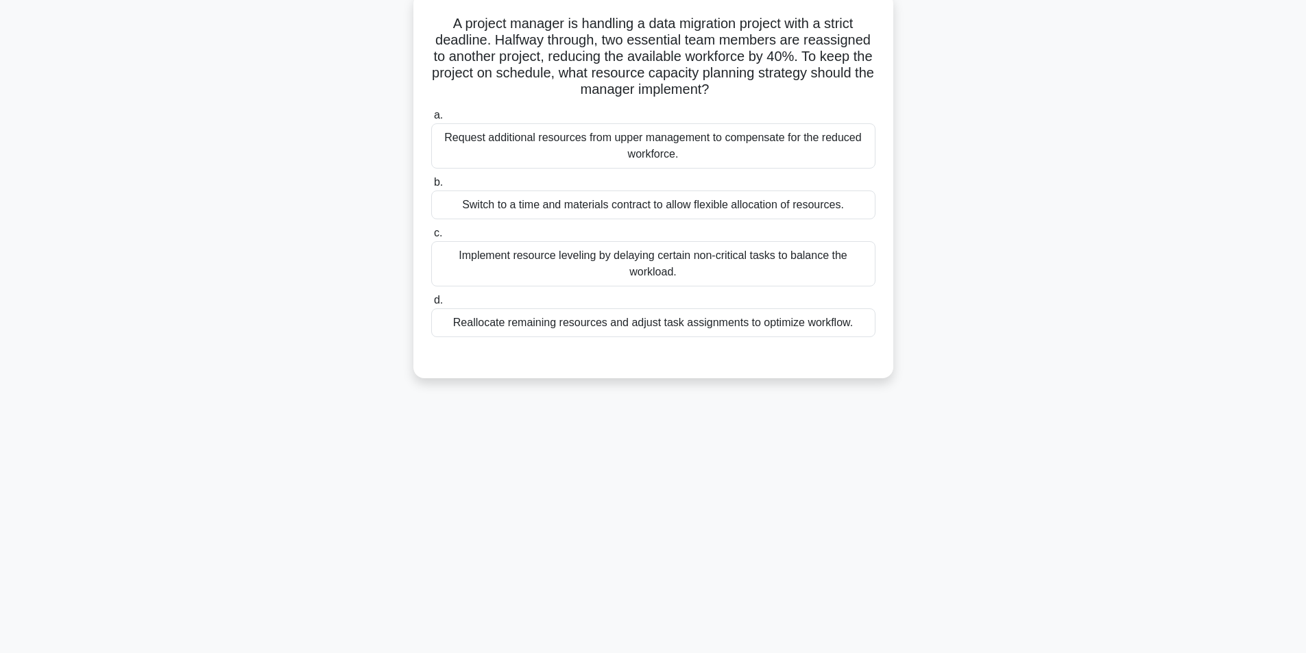
scroll to position [87, 0]
click at [579, 256] on div "Implement resource leveling by delaying certain non-critical tasks to balance t…" at bounding box center [653, 260] width 444 height 45
click at [431, 234] on input "c. Implement resource leveling by delaying certain non-critical tasks to balanc…" at bounding box center [431, 230] width 0 height 9
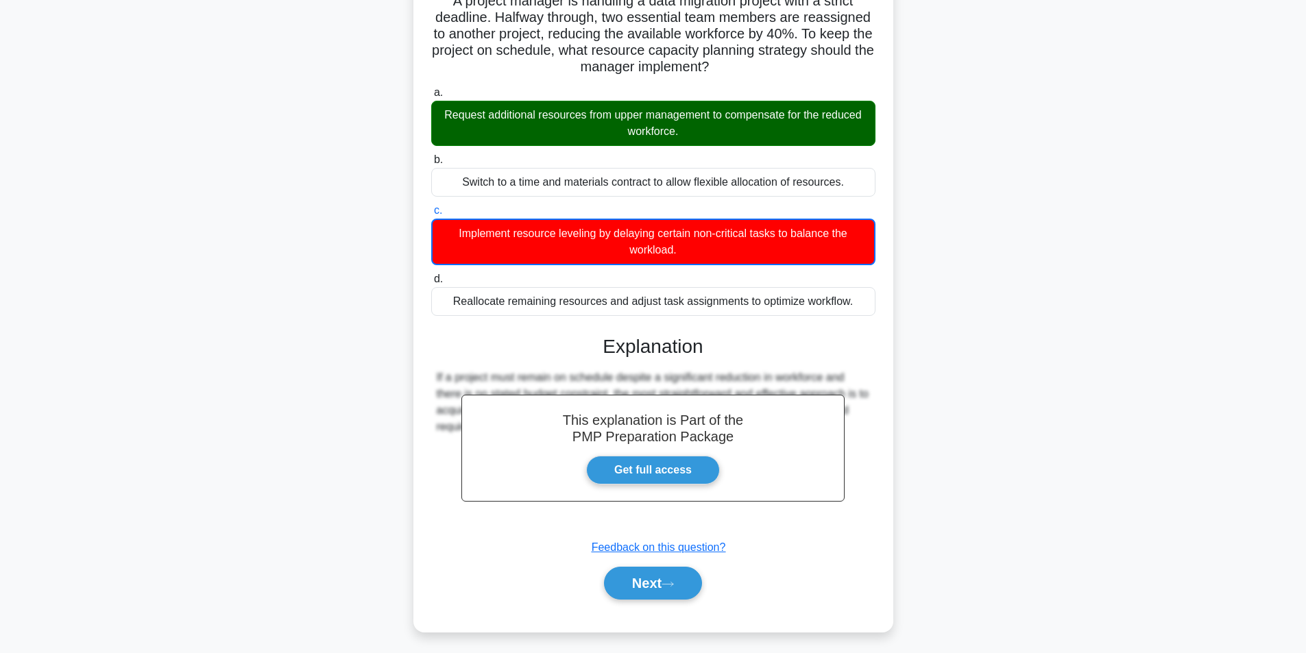
scroll to position [112, 0]
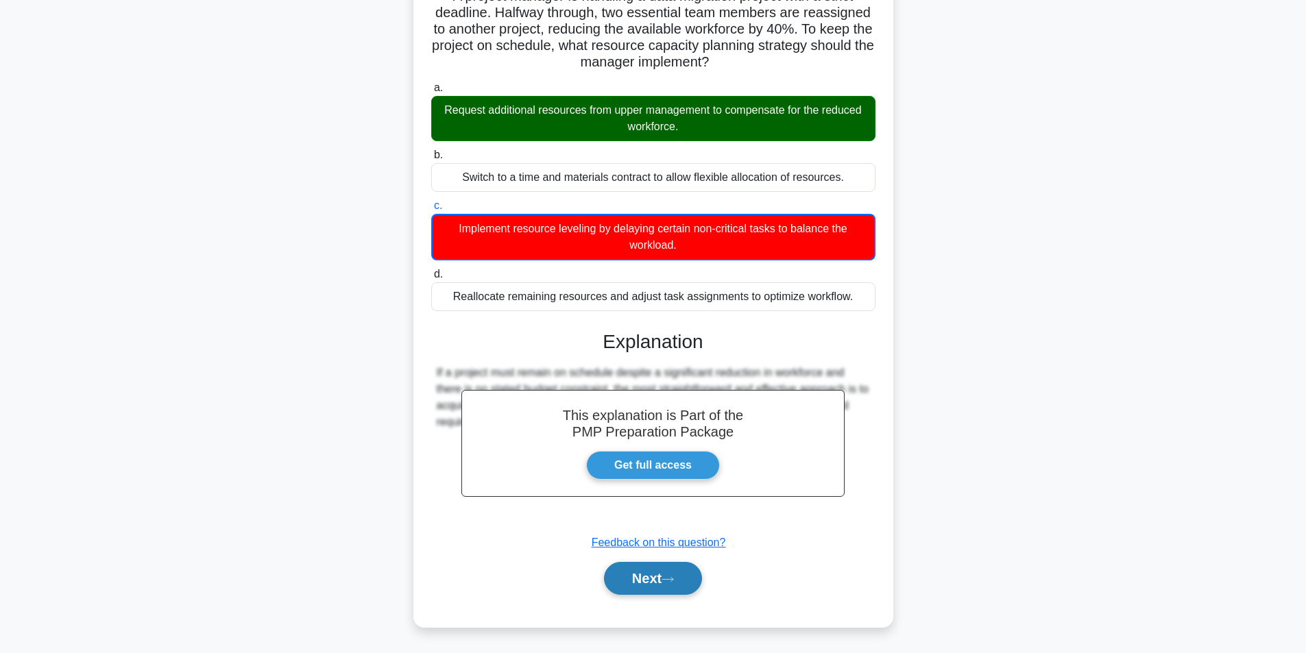
click at [650, 582] on button "Next" at bounding box center [653, 578] width 98 height 33
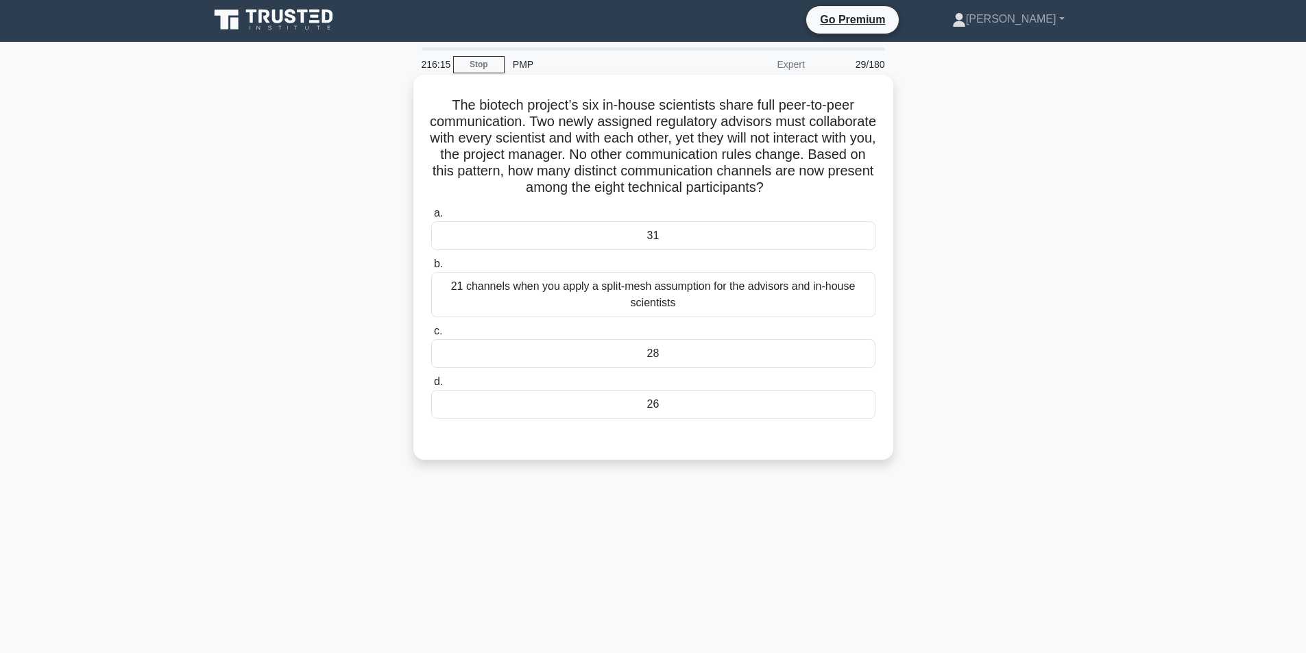
scroll to position [0, 0]
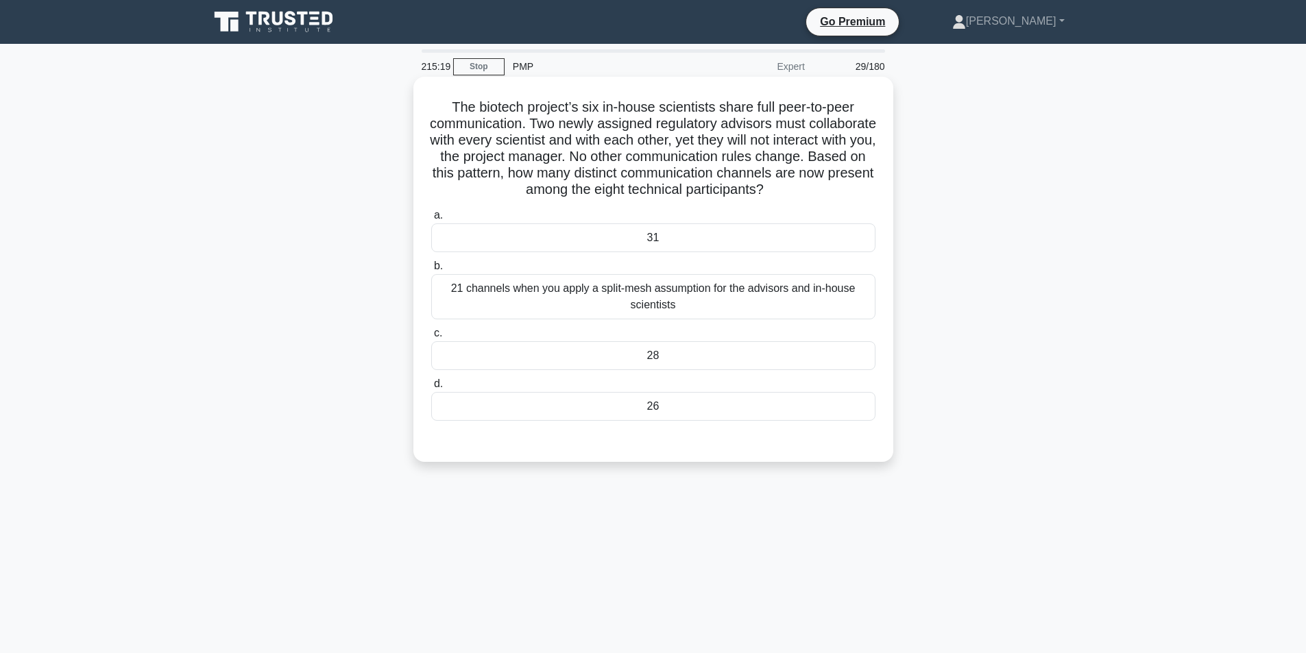
click at [655, 311] on div "21 channels when you apply a split-mesh assumption for the advisors and in-hous…" at bounding box center [653, 296] width 444 height 45
click at [431, 271] on input "b. 21 channels when you apply a split-mesh assumption for the advisors and in-h…" at bounding box center [431, 266] width 0 height 9
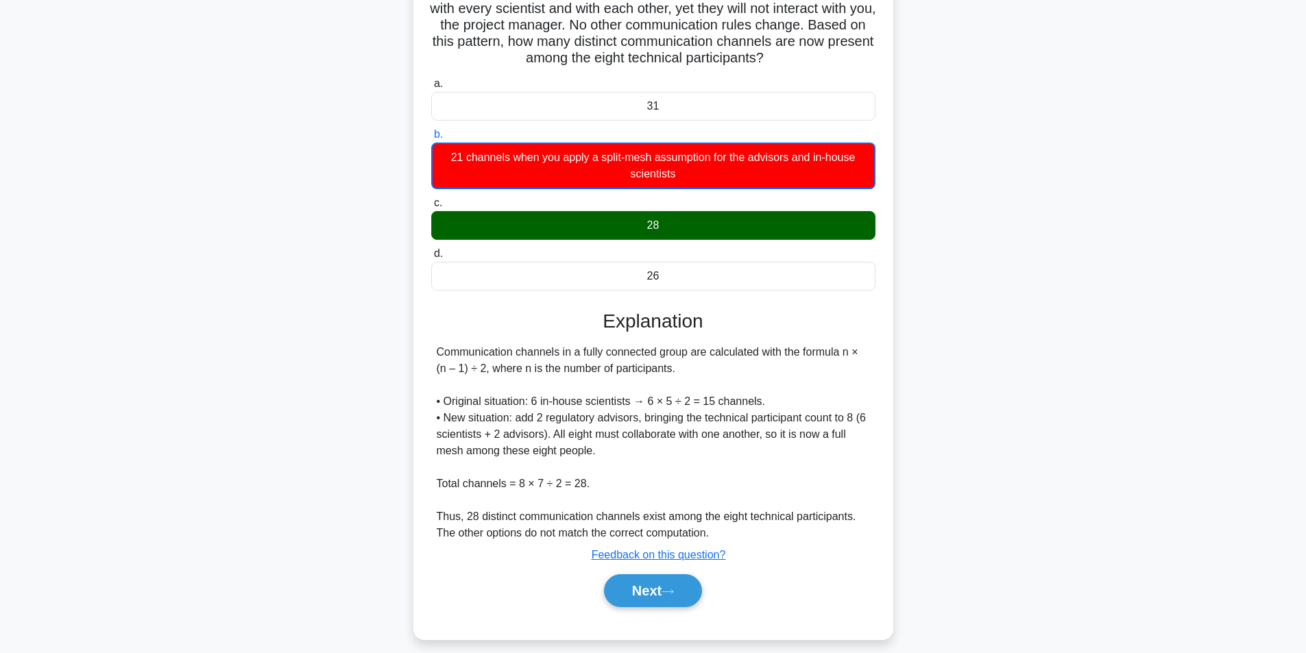
scroll to position [145, 0]
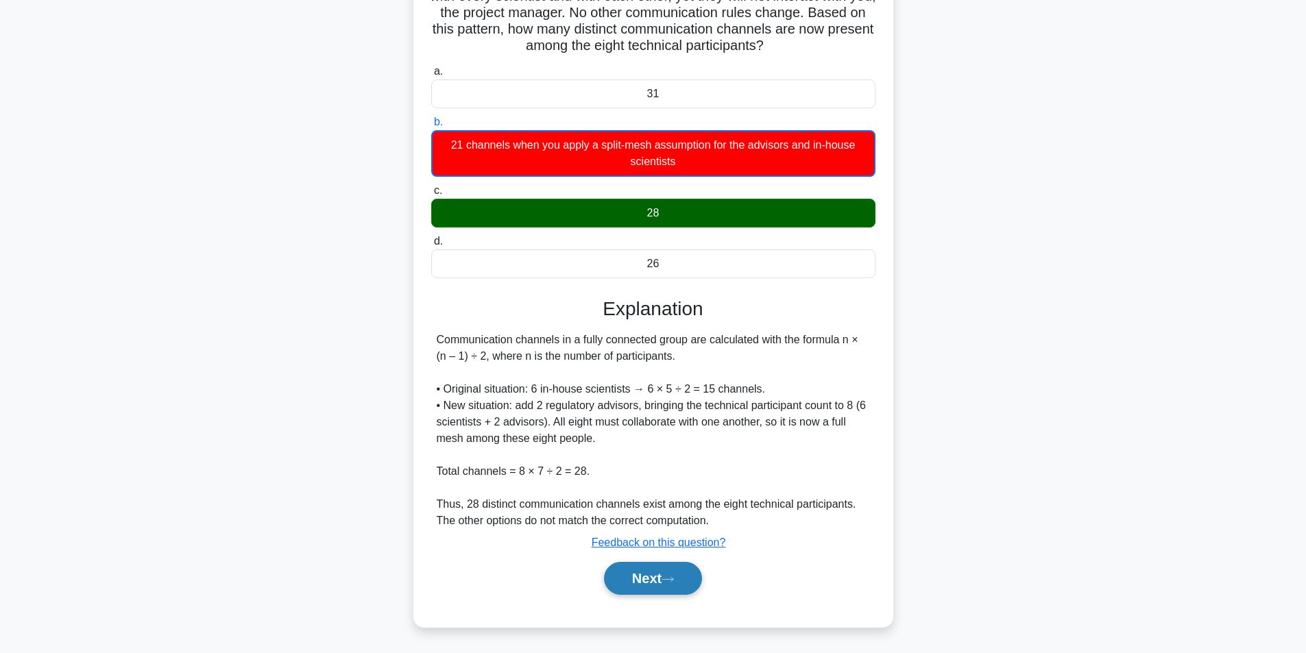
click at [662, 572] on button "Next" at bounding box center [653, 578] width 98 height 33
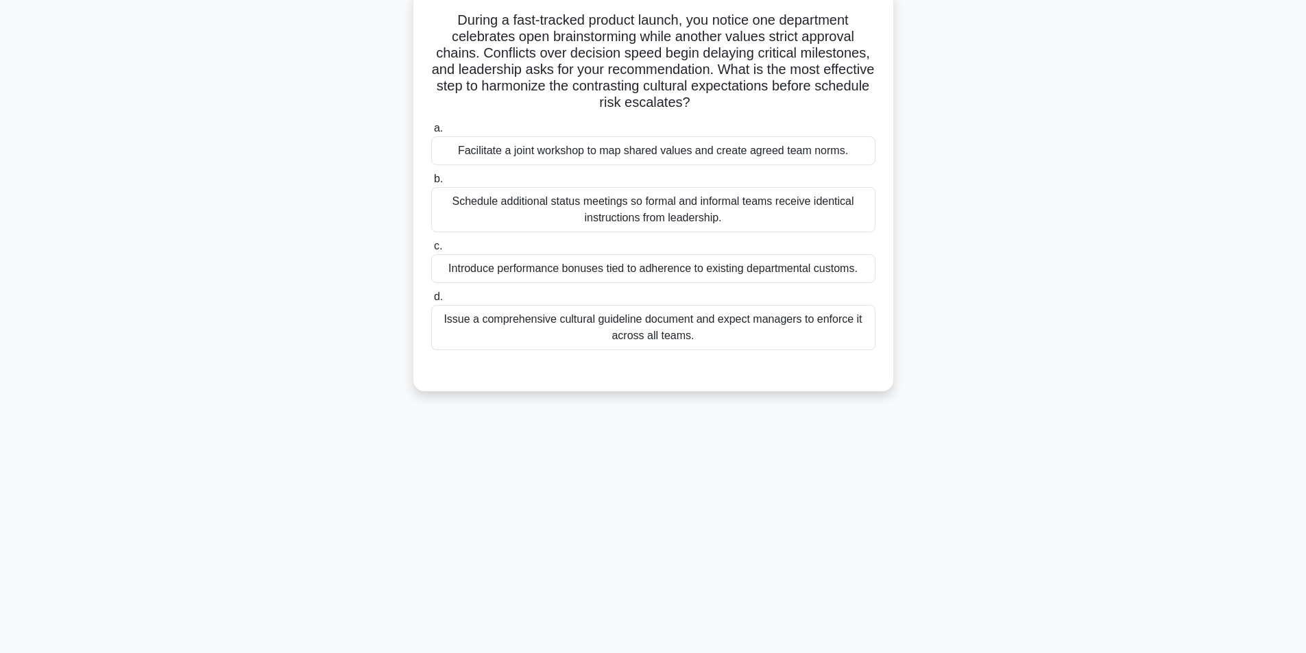
click at [618, 148] on div "Facilitate a joint workshop to map shared values and create agreed team norms." at bounding box center [653, 150] width 444 height 29
click at [431, 133] on input "a. Facilitate a joint workshop to map shared values and create agreed team norm…" at bounding box center [431, 128] width 0 height 9
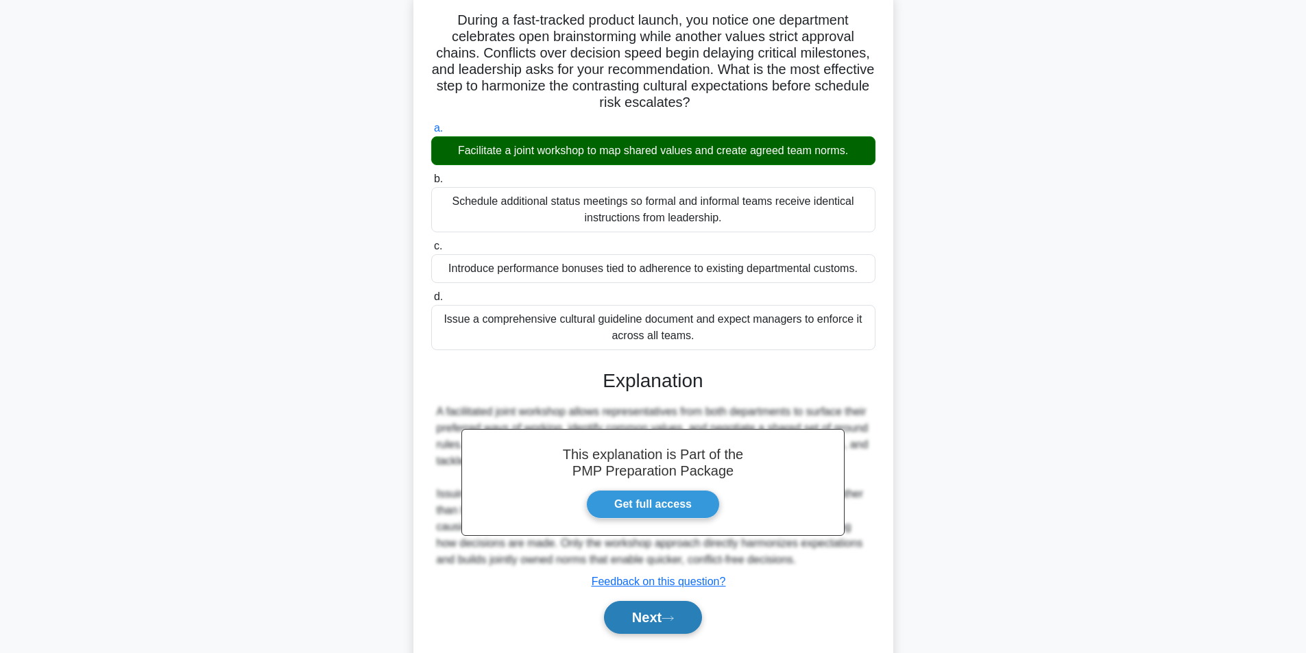
click at [668, 634] on button "Next" at bounding box center [653, 617] width 98 height 33
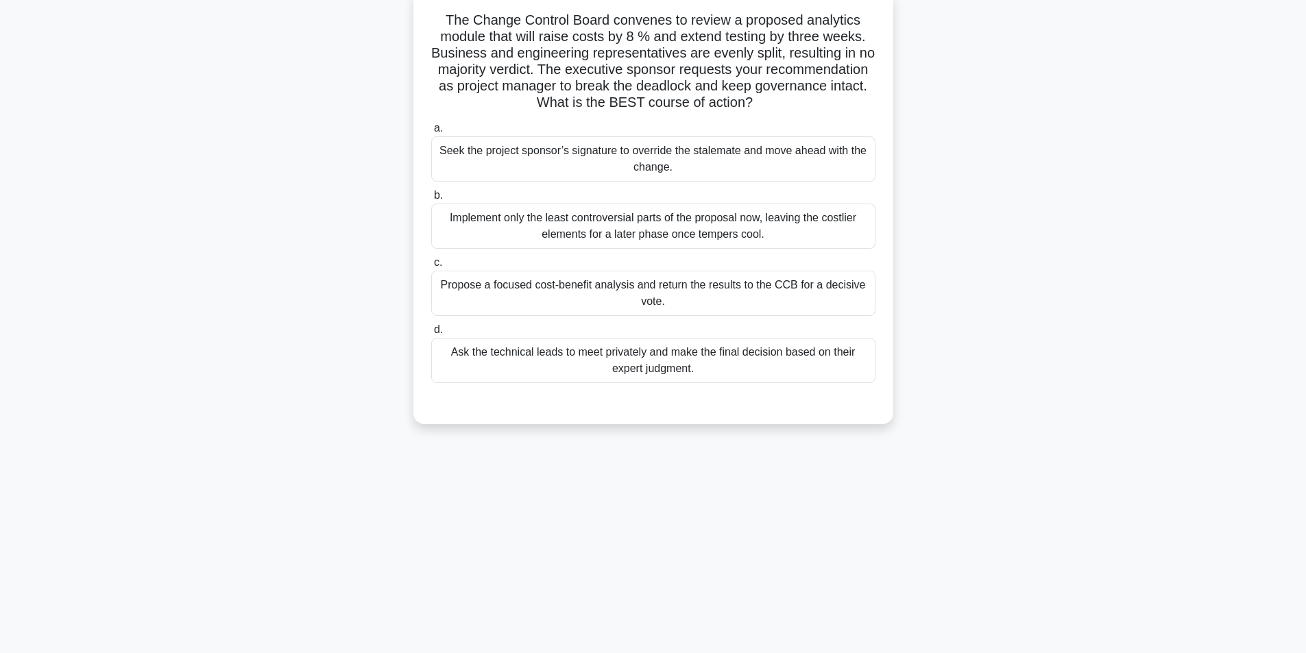
click at [674, 291] on div "Propose a focused cost-benefit analysis and return the results to the CCB for a…" at bounding box center [653, 293] width 444 height 45
click at [431, 267] on input "c. Propose a focused cost-benefit analysis and return the results to the CCB fo…" at bounding box center [431, 262] width 0 height 9
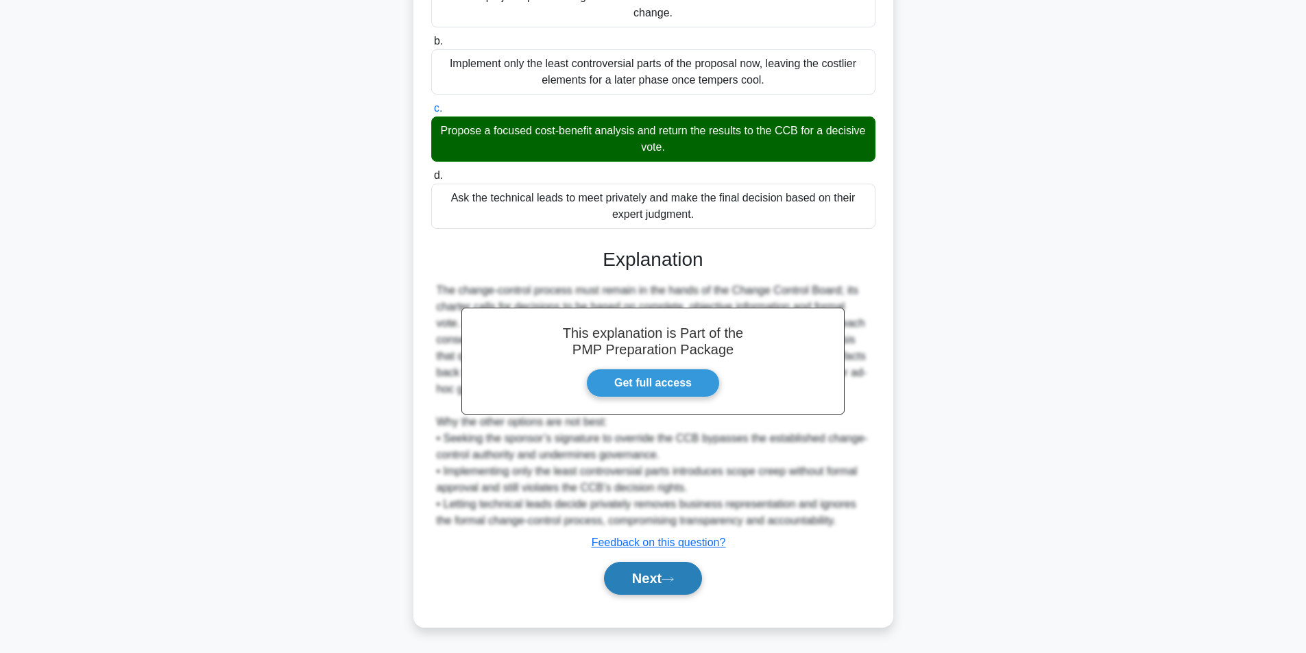
scroll to position [242, 0]
click at [650, 582] on button "Next" at bounding box center [653, 578] width 98 height 33
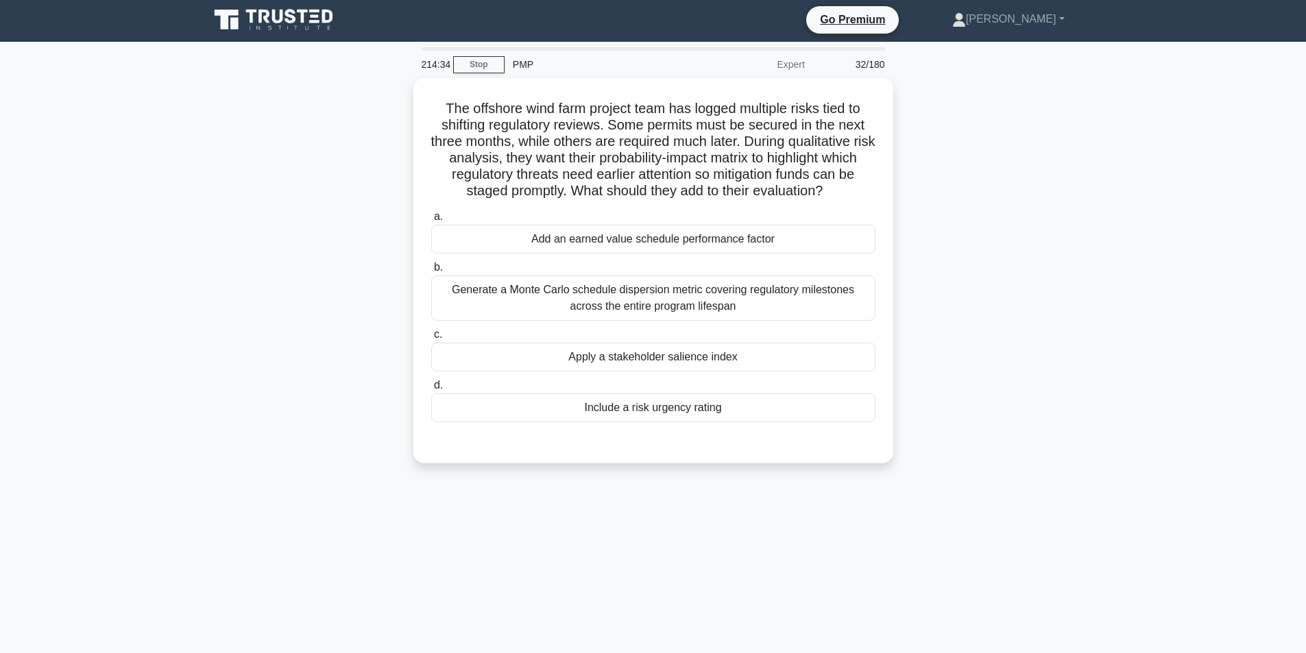
scroll to position [0, 0]
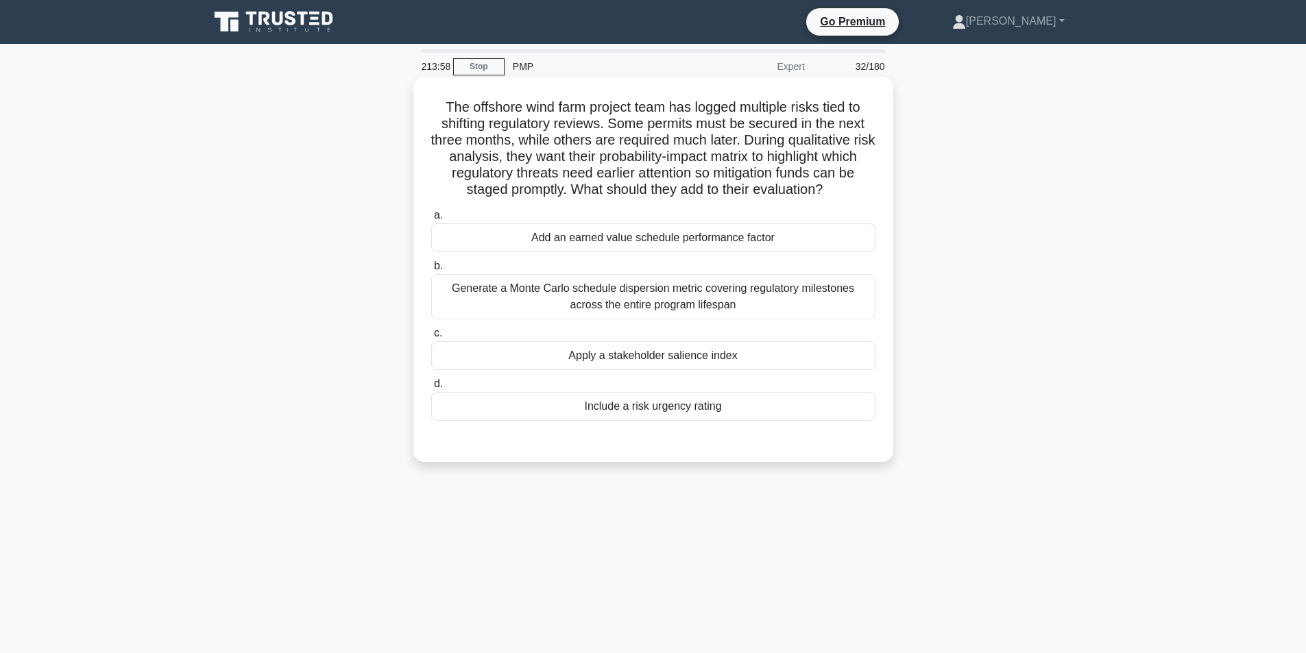
click at [650, 306] on div "Generate a Monte Carlo schedule dispersion metric covering regulatory milestone…" at bounding box center [653, 296] width 444 height 45
click at [431, 271] on input "b. Generate a Monte Carlo schedule dispersion metric covering regulatory milest…" at bounding box center [431, 266] width 0 height 9
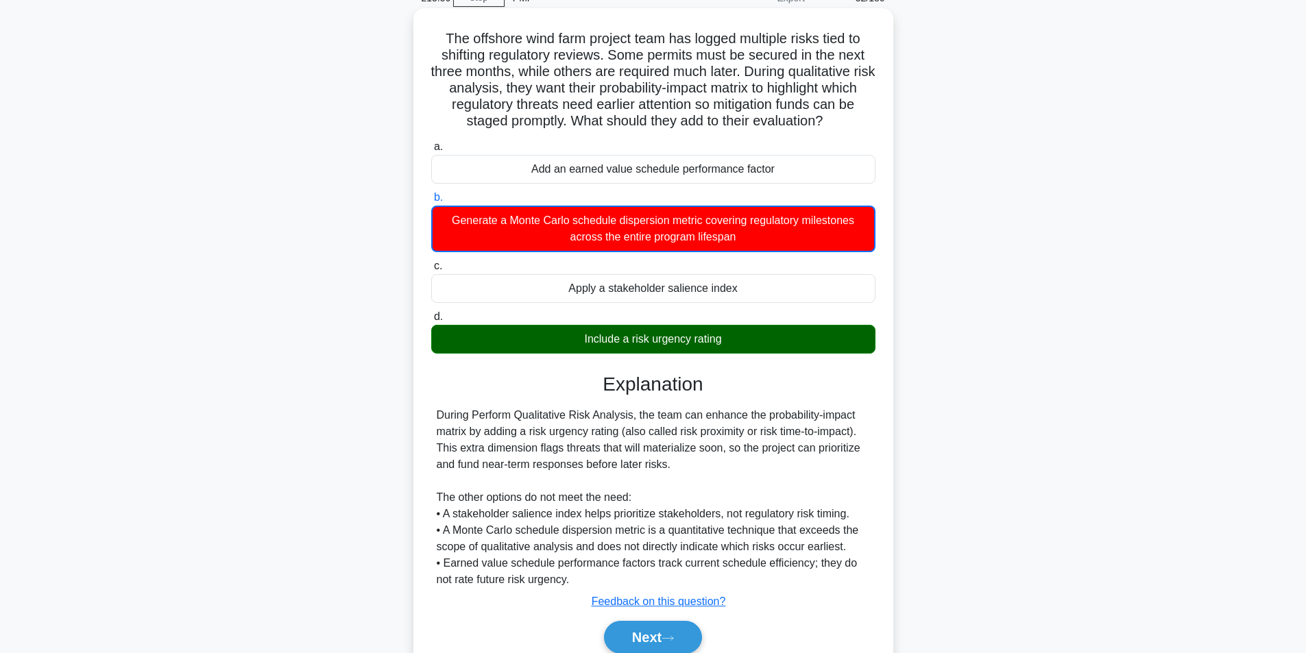
scroll to position [128, 0]
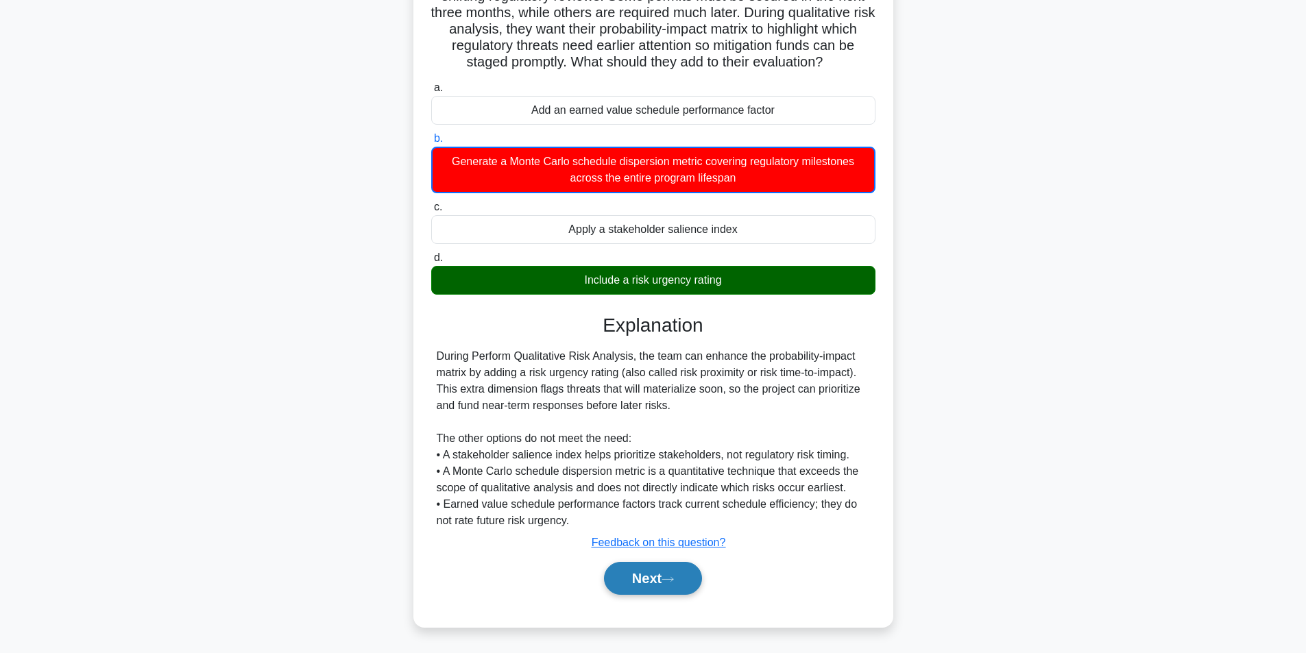
click at [650, 579] on button "Next" at bounding box center [653, 578] width 98 height 33
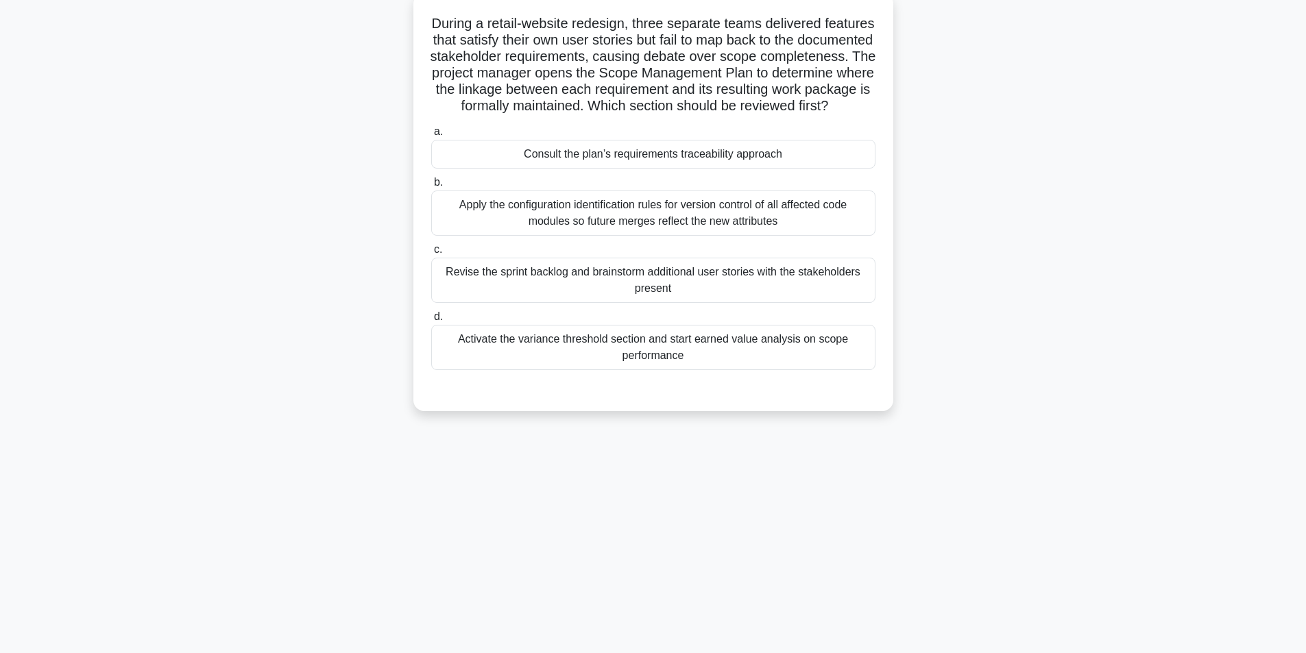
scroll to position [87, 0]
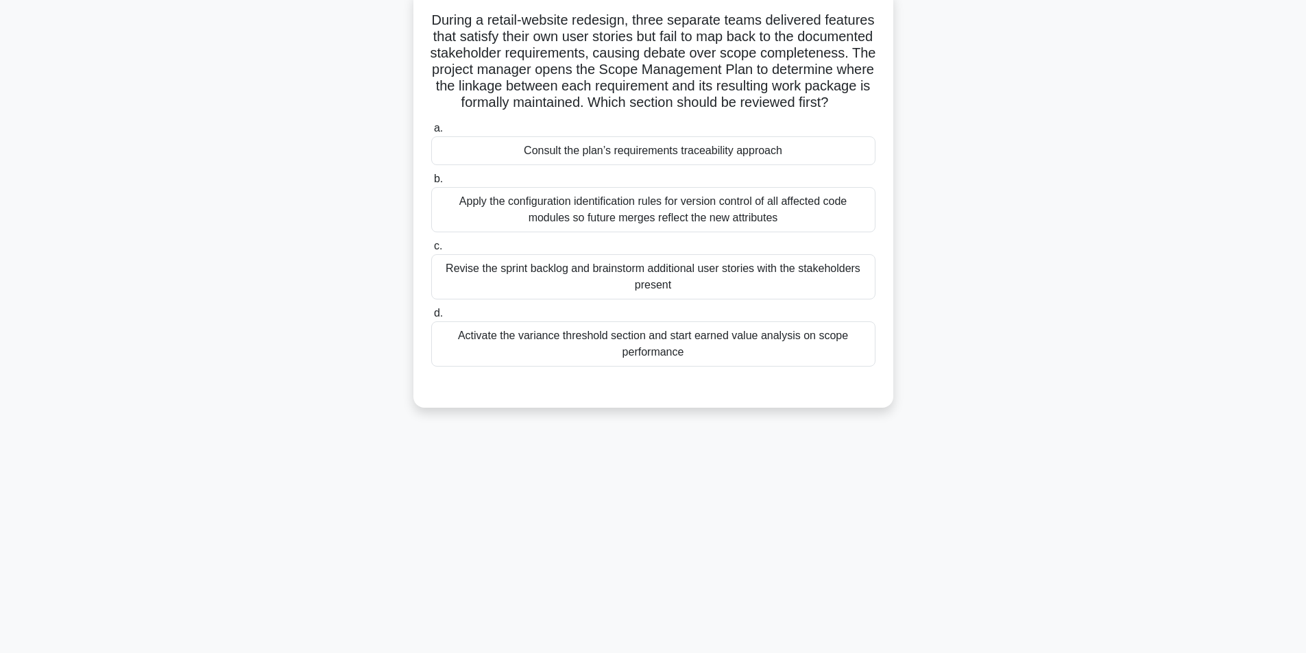
click at [622, 165] on div "Consult the plan’s requirements traceability approach" at bounding box center [653, 150] width 444 height 29
click at [431, 133] on input "a. Consult the plan’s requirements traceability approach" at bounding box center [431, 128] width 0 height 9
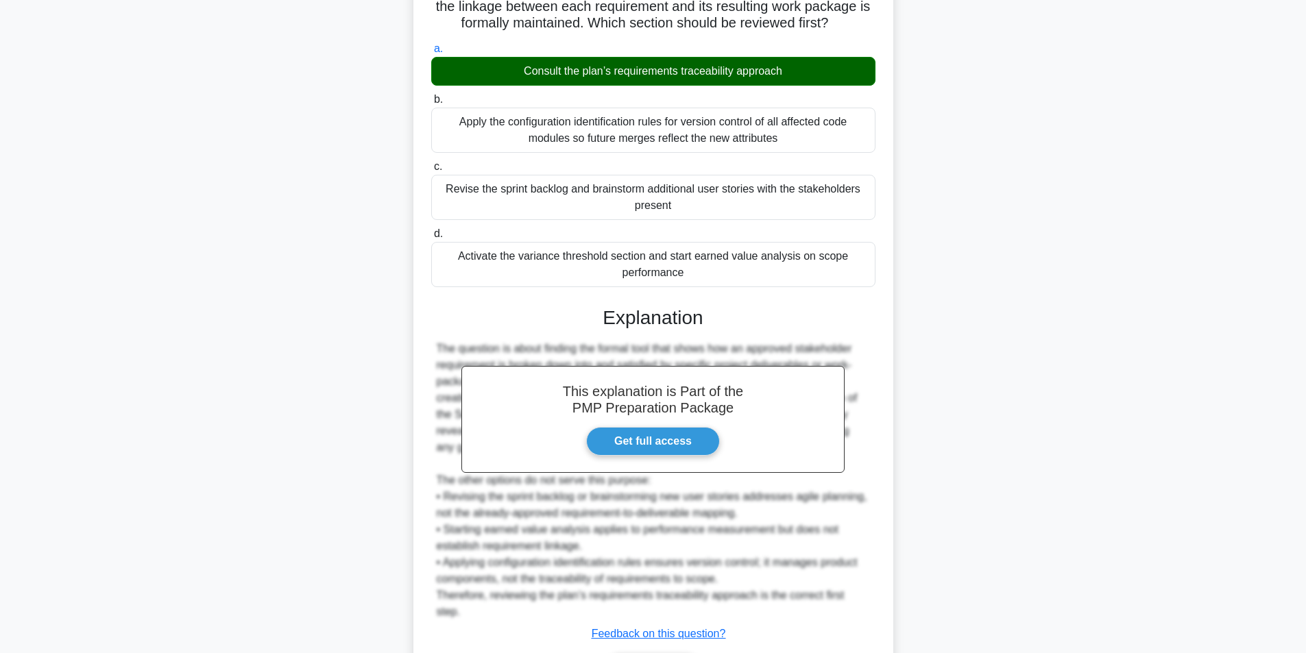
scroll to position [258, 0]
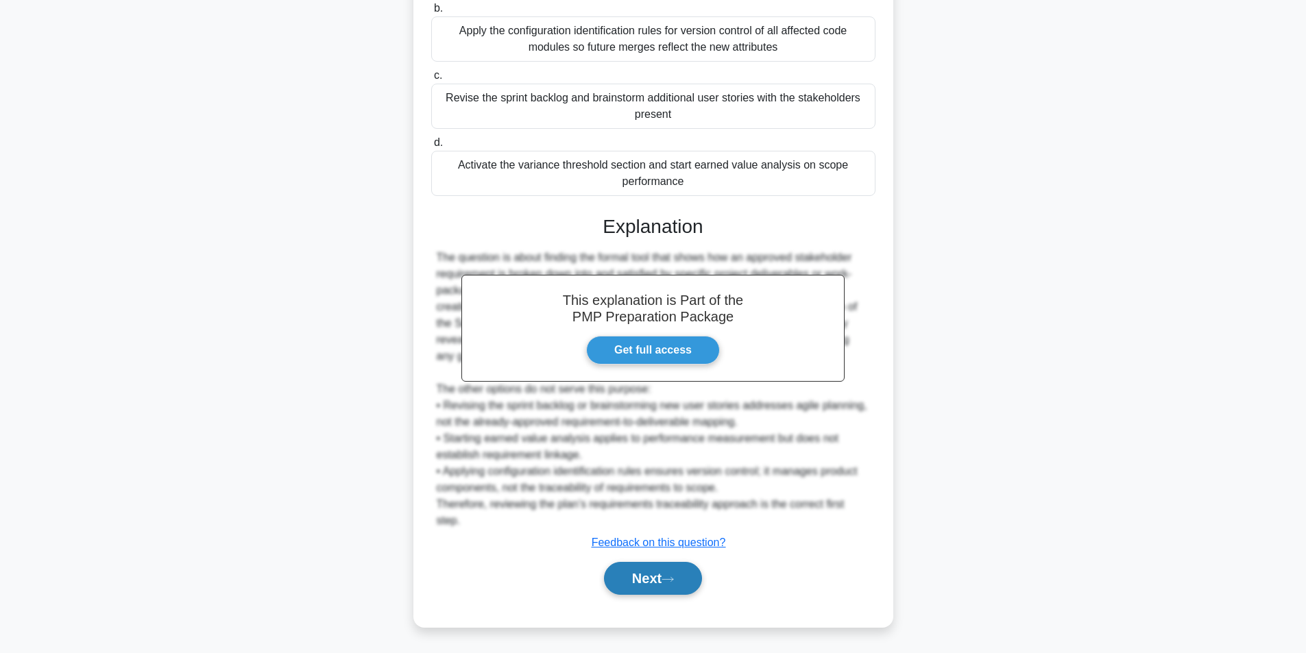
click at [631, 581] on button "Next" at bounding box center [653, 578] width 98 height 33
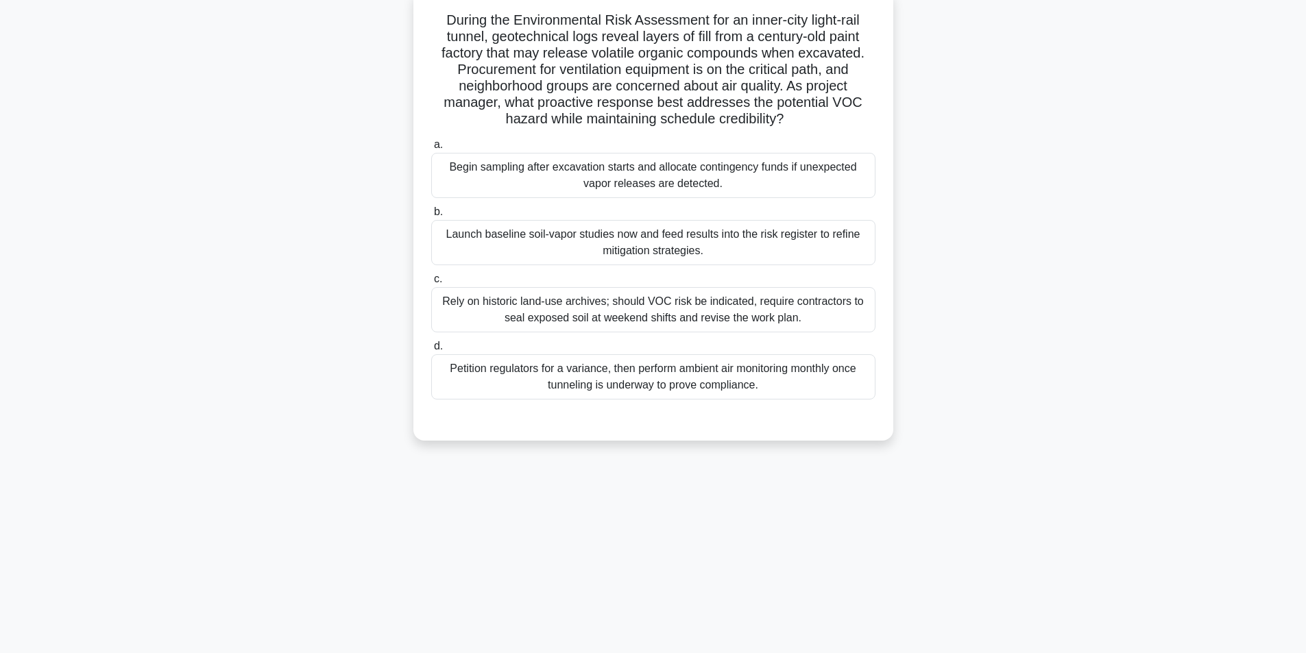
click at [665, 256] on div "Launch baseline soil-vapor studies now and feed results into the risk register …" at bounding box center [653, 242] width 444 height 45
click at [431, 217] on input "b. Launch baseline soil-vapor studies now and feed results into the risk regist…" at bounding box center [431, 212] width 0 height 9
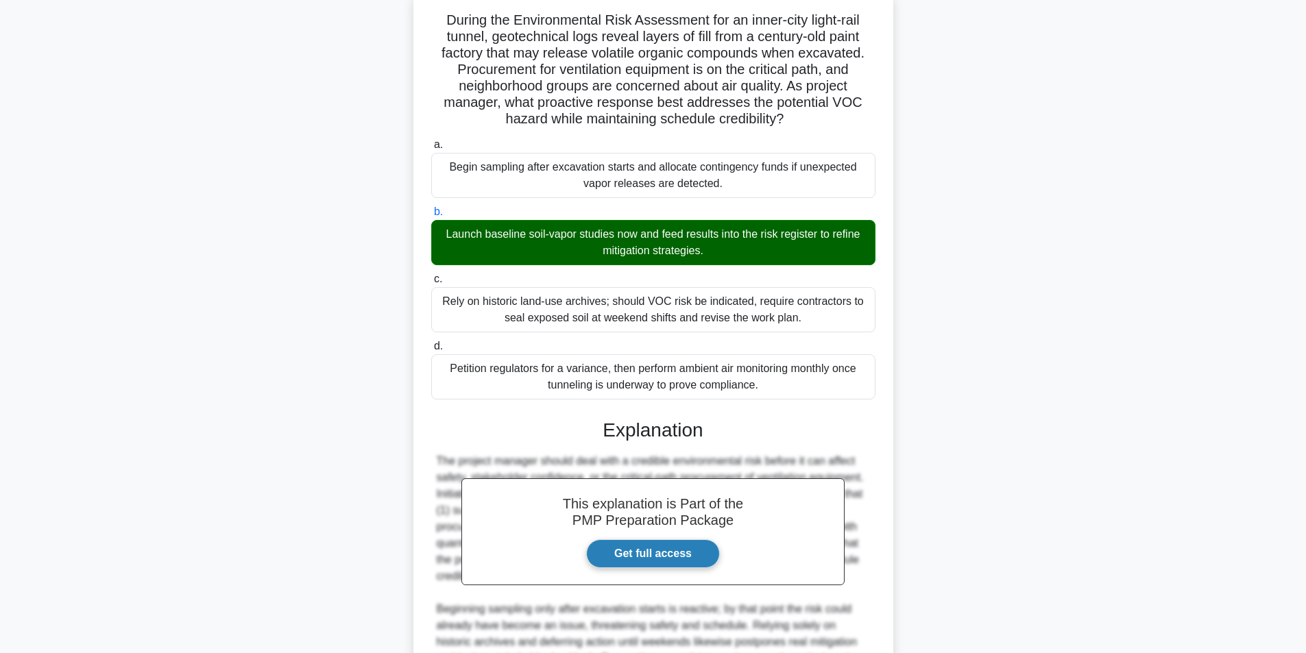
scroll to position [291, 0]
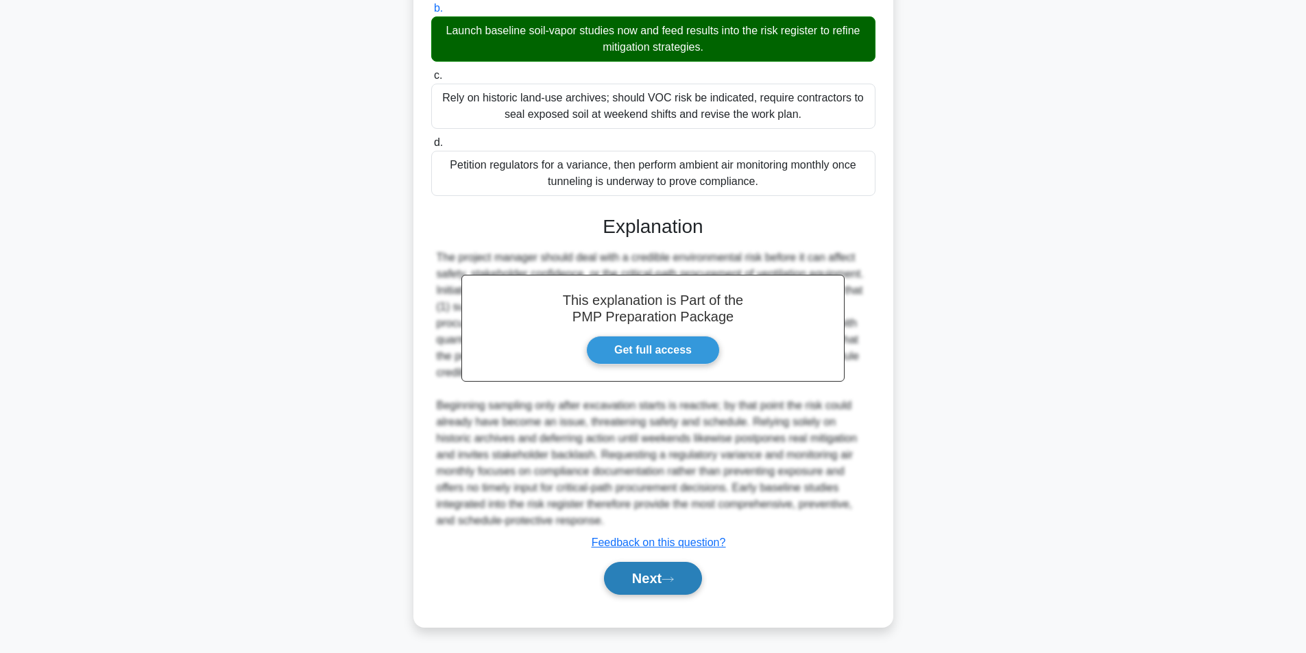
click at [650, 579] on button "Next" at bounding box center [653, 578] width 98 height 33
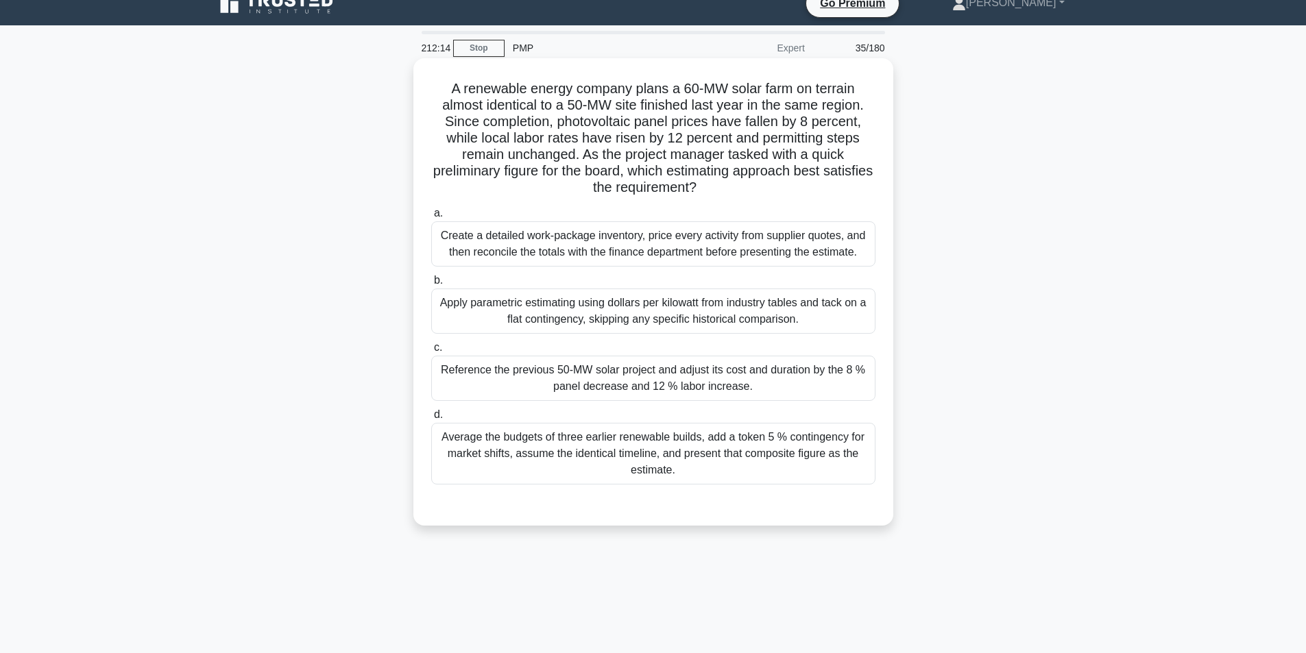
scroll to position [87, 0]
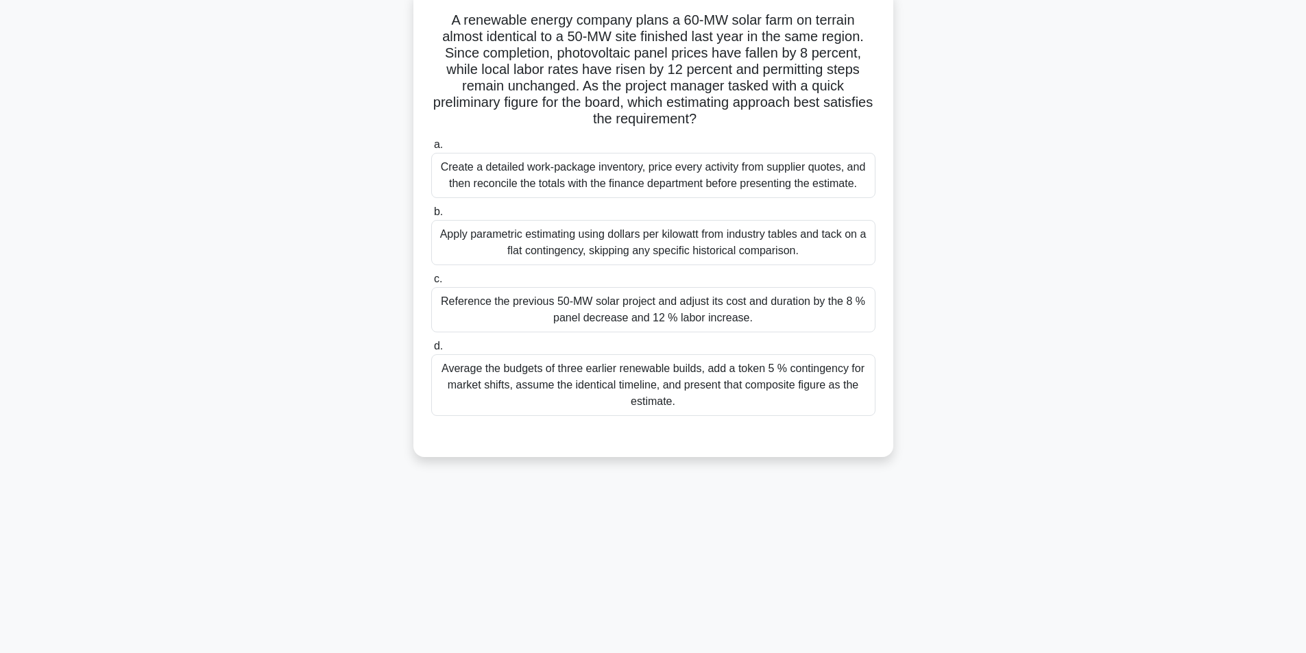
click at [592, 317] on div "Reference the previous 50-MW solar project and adjust its cost and duration by …" at bounding box center [653, 309] width 444 height 45
click at [431, 284] on input "c. Reference the previous 50-MW solar project and adjust its cost and duration …" at bounding box center [431, 279] width 0 height 9
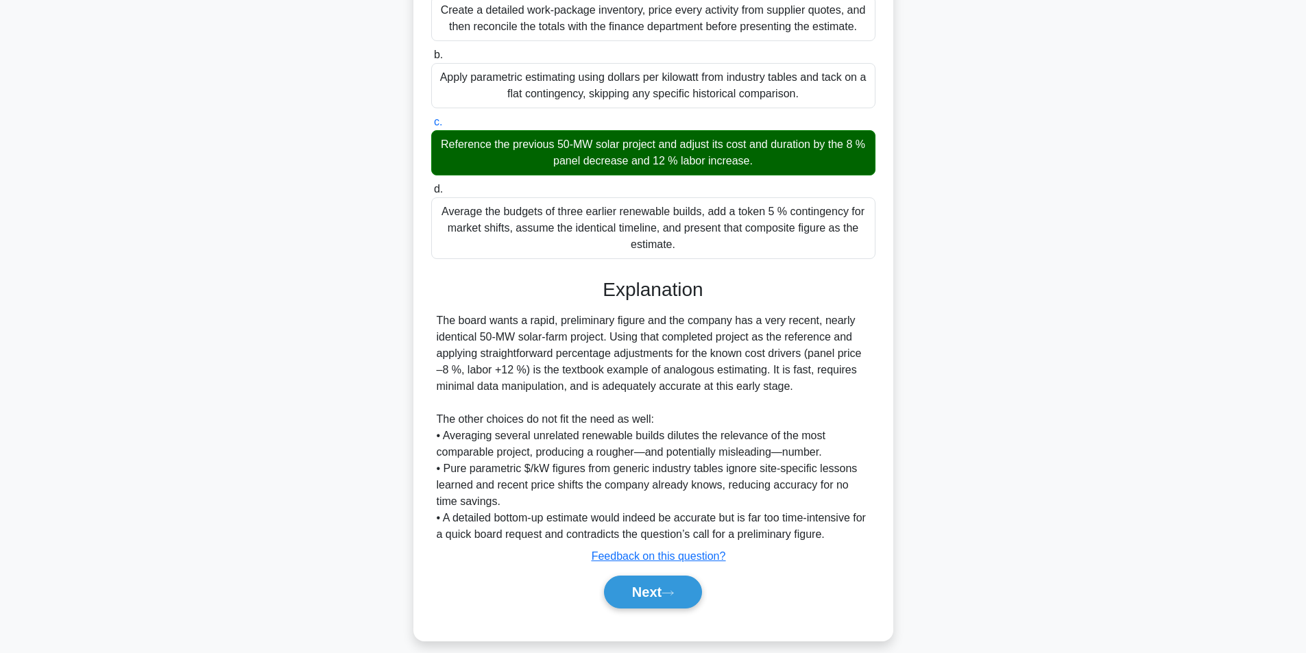
scroll to position [258, 0]
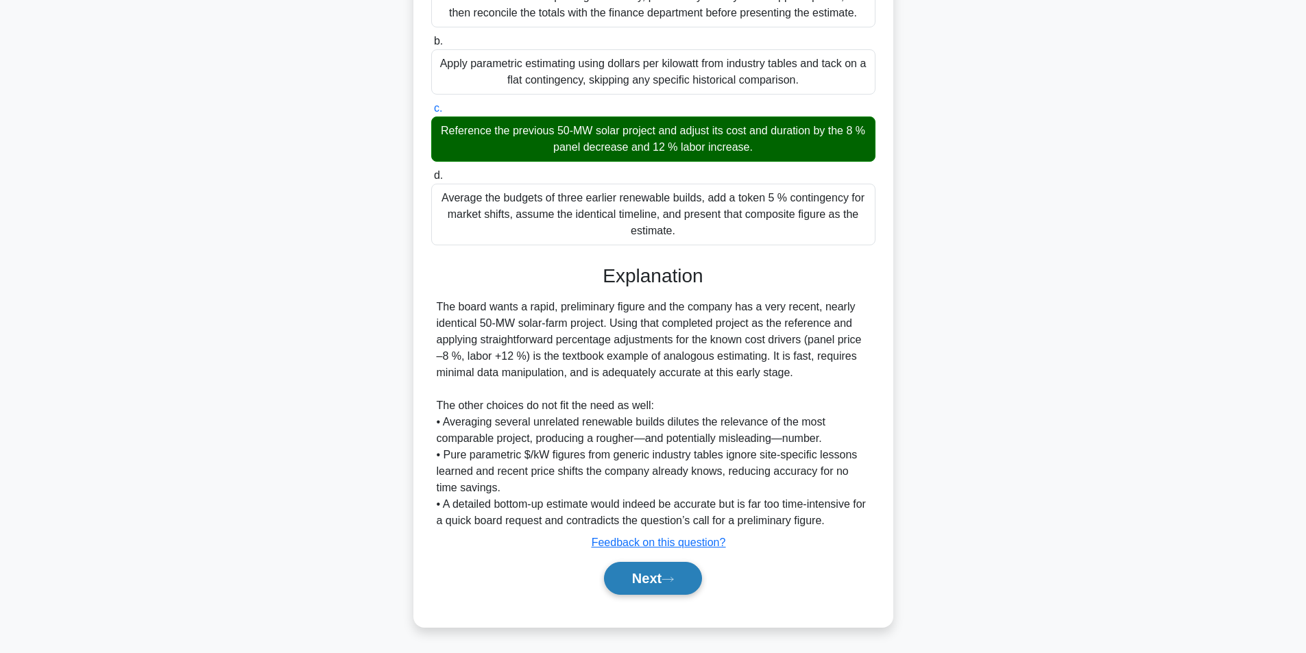
click at [624, 572] on button "Next" at bounding box center [653, 578] width 98 height 33
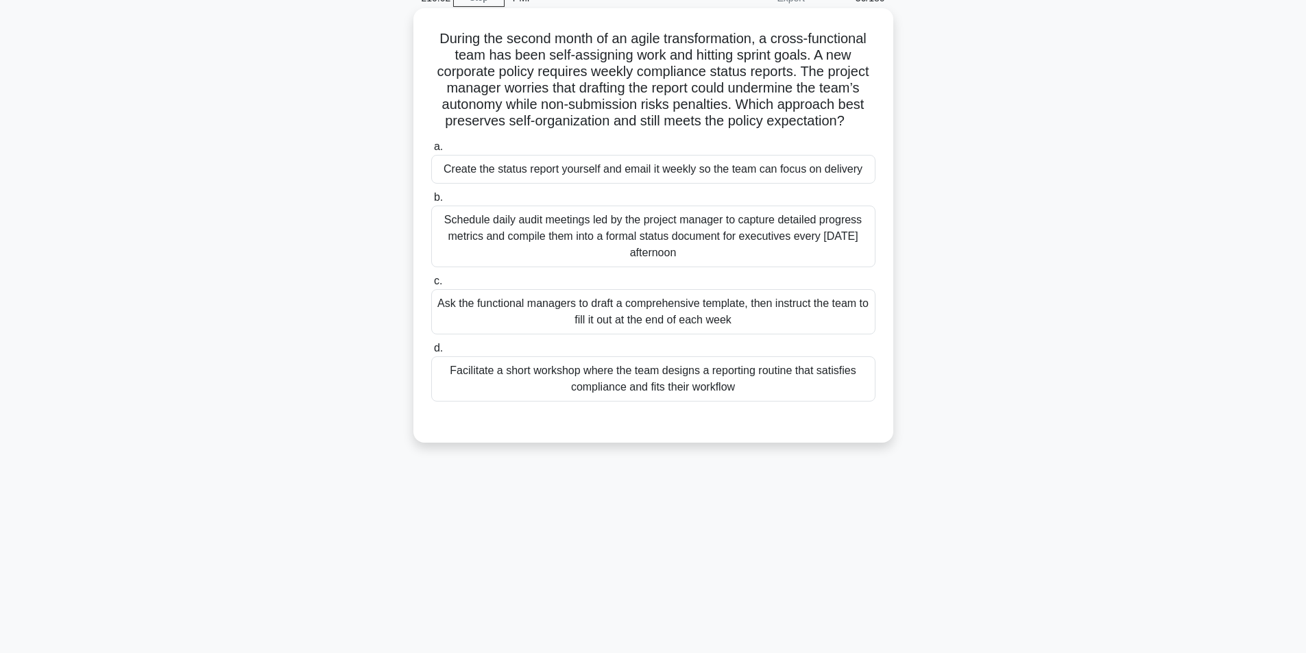
scroll to position [87, 0]
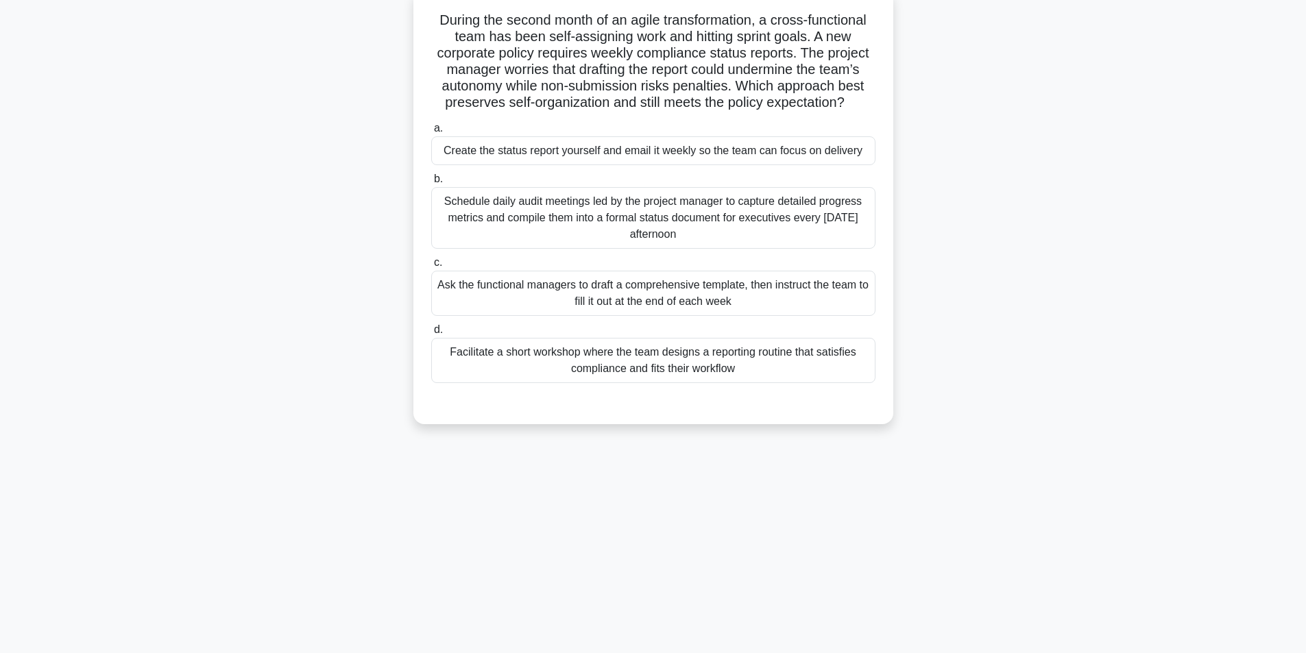
click at [605, 361] on div "Facilitate a short workshop where the team designs a reporting routine that sat…" at bounding box center [653, 360] width 444 height 45
click at [431, 334] on input "d. Facilitate a short workshop where the team designs a reporting routine that …" at bounding box center [431, 330] width 0 height 9
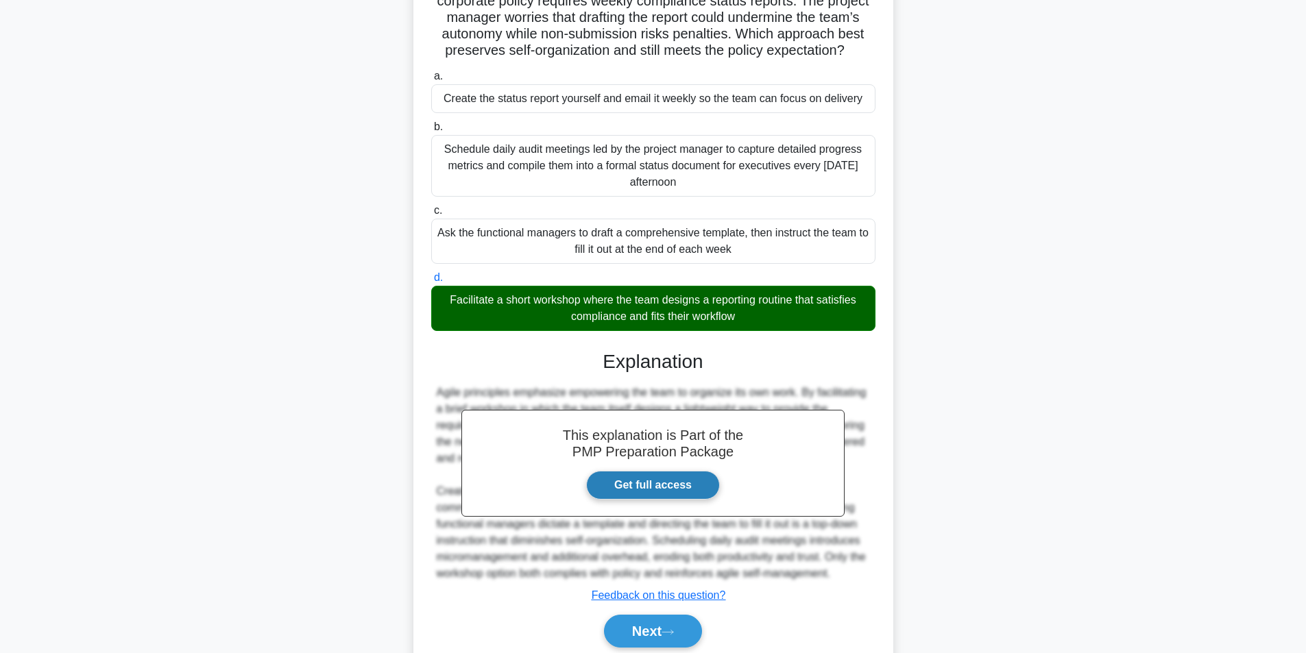
scroll to position [193, 0]
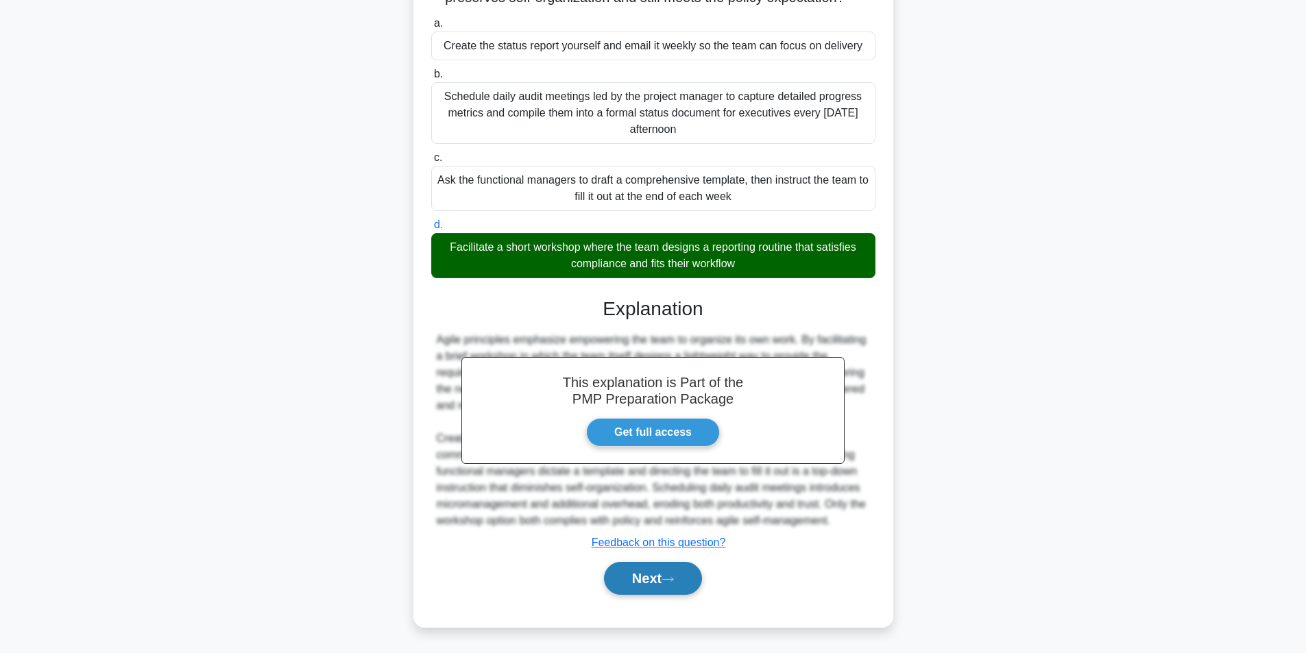
click at [638, 570] on button "Next" at bounding box center [653, 578] width 98 height 33
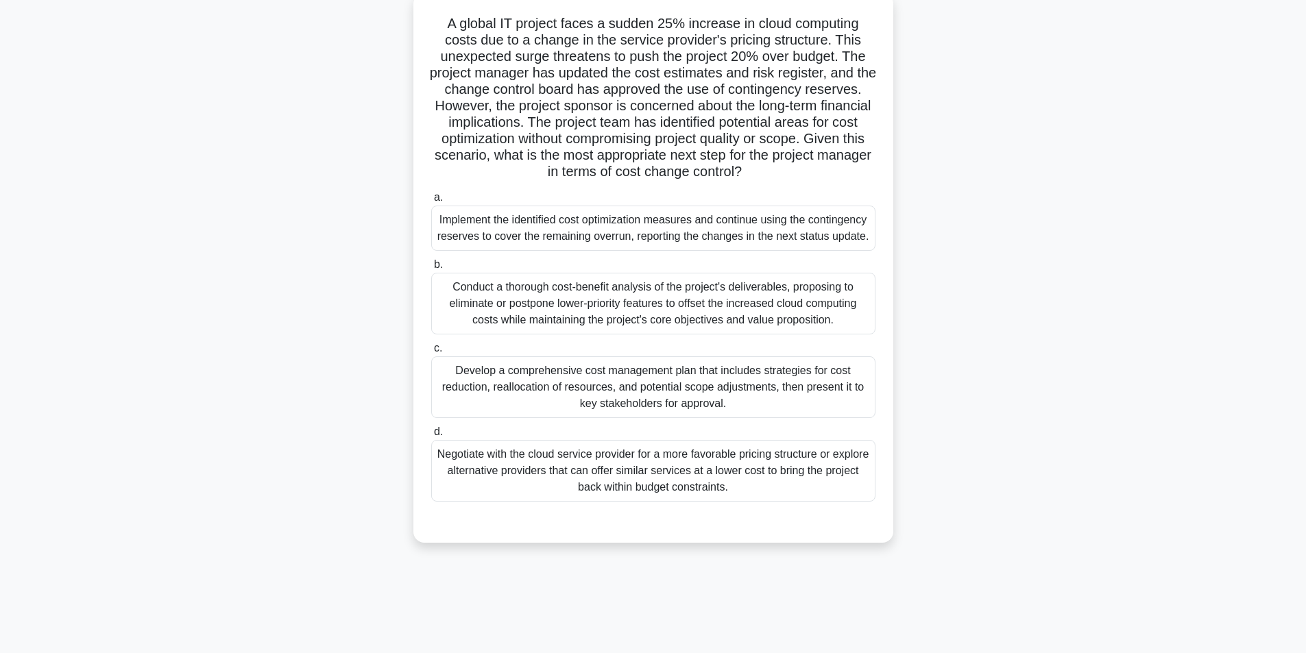
scroll to position [87, 0]
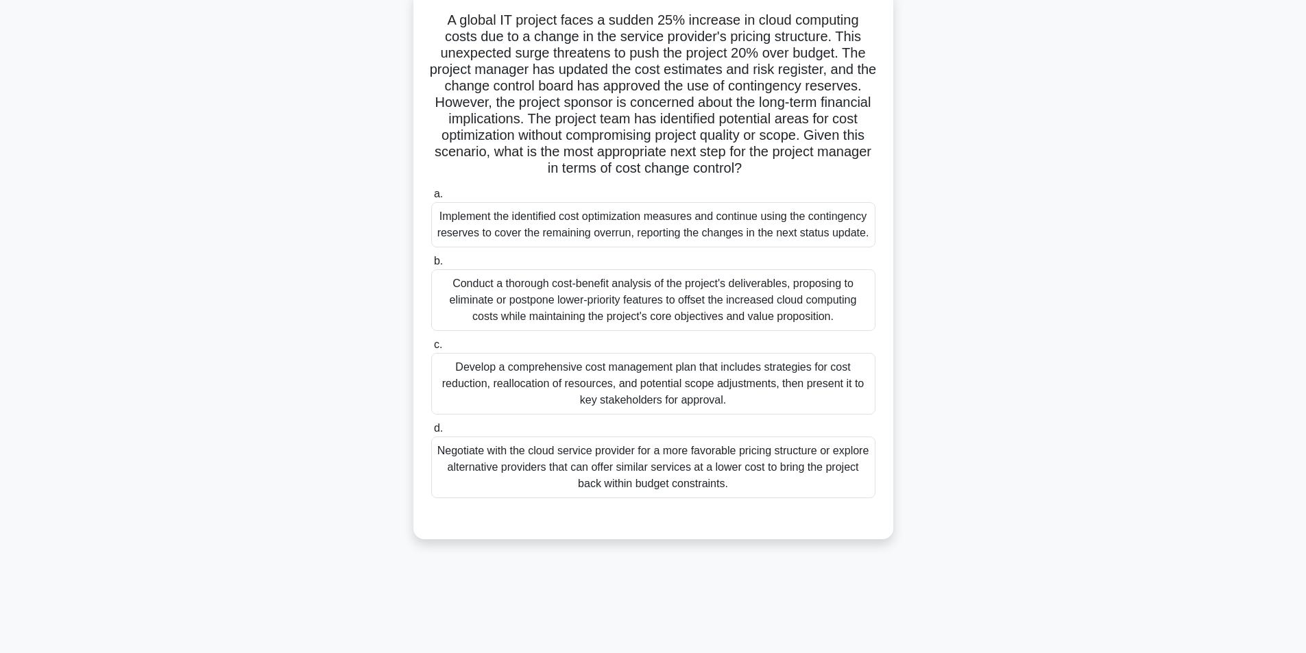
click at [550, 374] on div "Develop a comprehensive cost management plan that includes strategies for cost …" at bounding box center [653, 384] width 444 height 62
click at [431, 350] on input "c. Develop a comprehensive cost management plan that includes strategies for co…" at bounding box center [431, 345] width 0 height 9
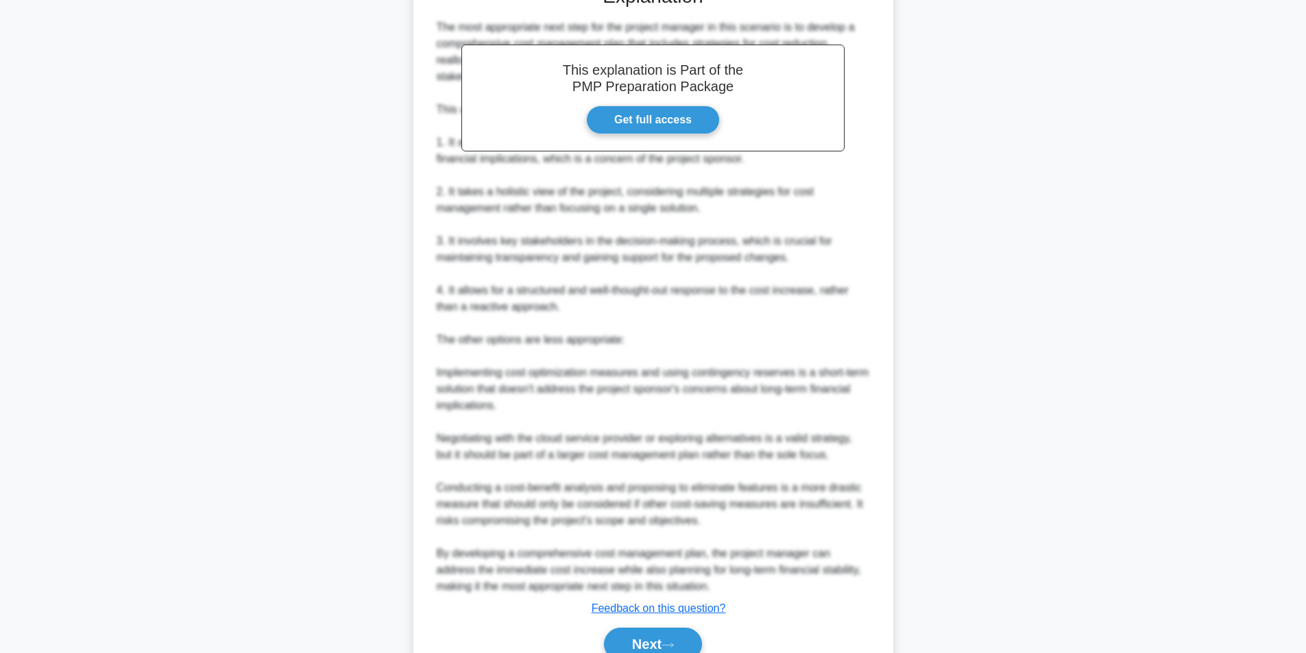
scroll to position [686, 0]
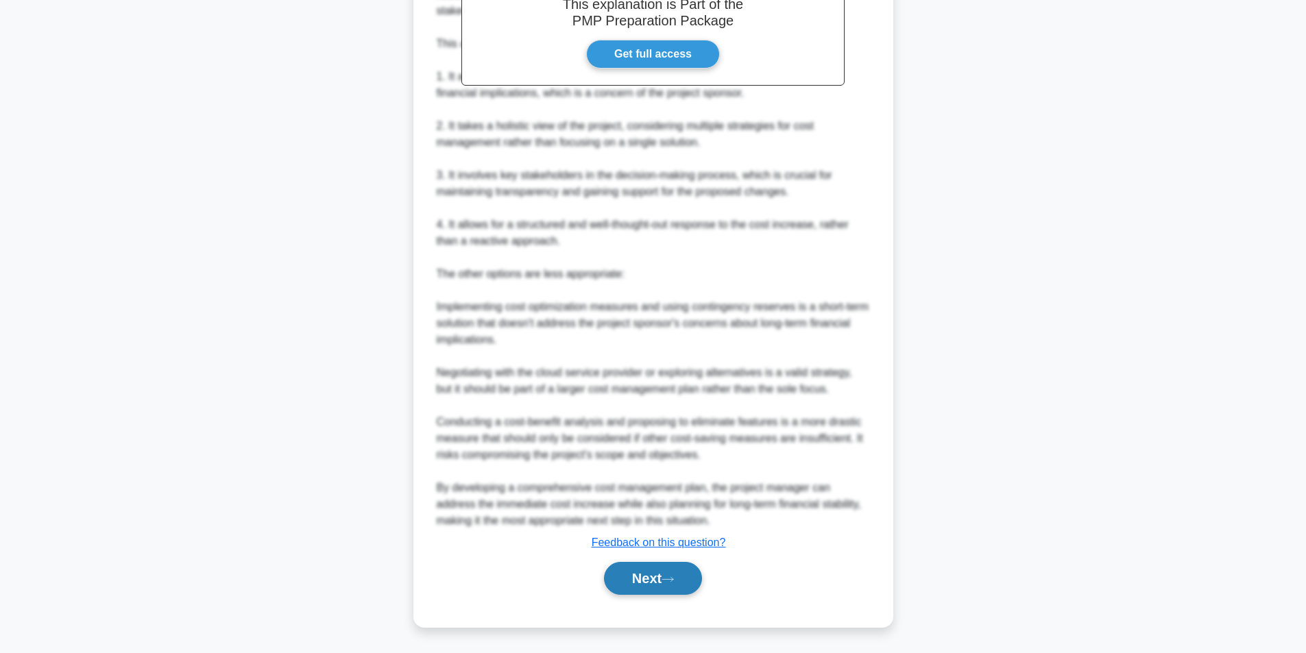
click at [653, 580] on button "Next" at bounding box center [653, 578] width 98 height 33
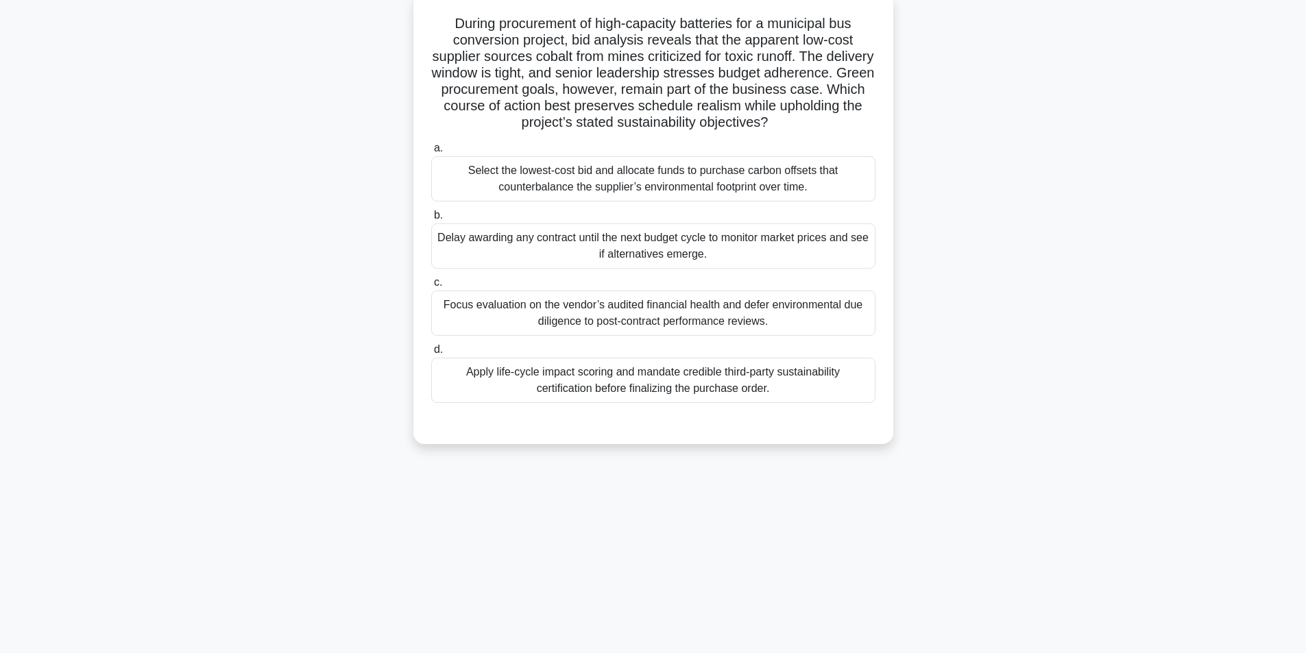
scroll to position [87, 0]
click at [635, 369] on div "Apply life-cycle impact scoring and mandate credible third-party sustainability…" at bounding box center [653, 376] width 444 height 45
click at [431, 351] on input "d. Apply life-cycle impact scoring and mandate credible third-party sustainabil…" at bounding box center [431, 346] width 0 height 9
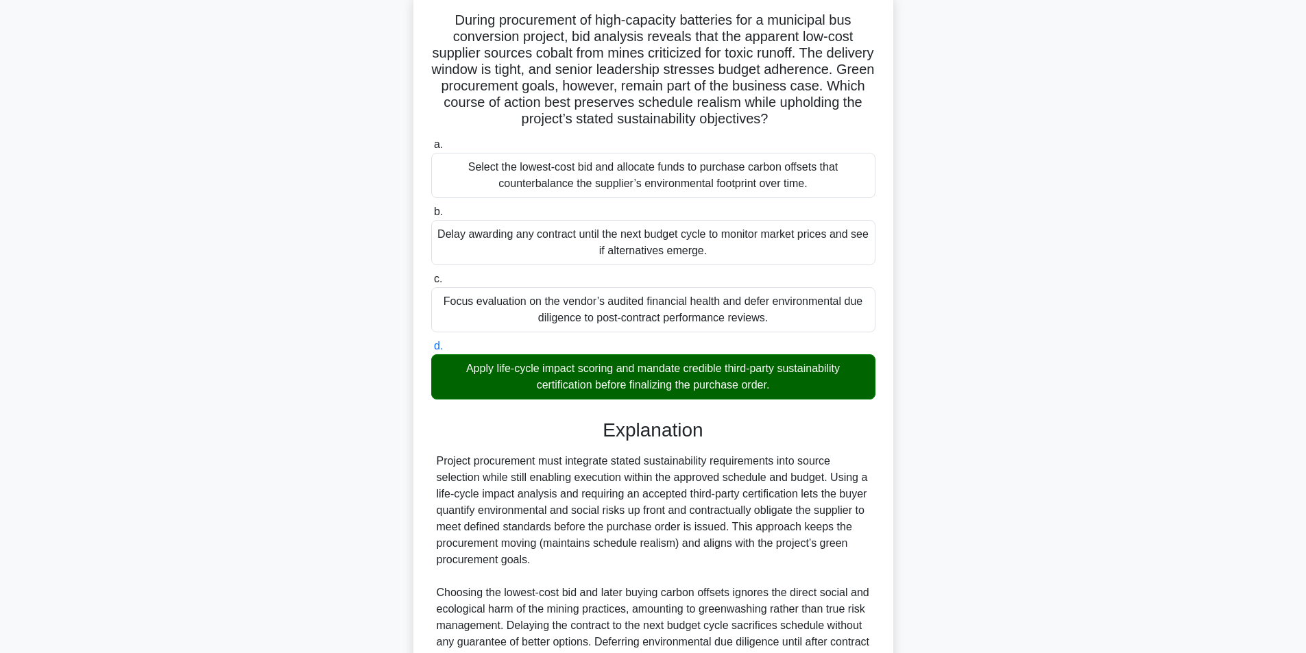
scroll to position [258, 0]
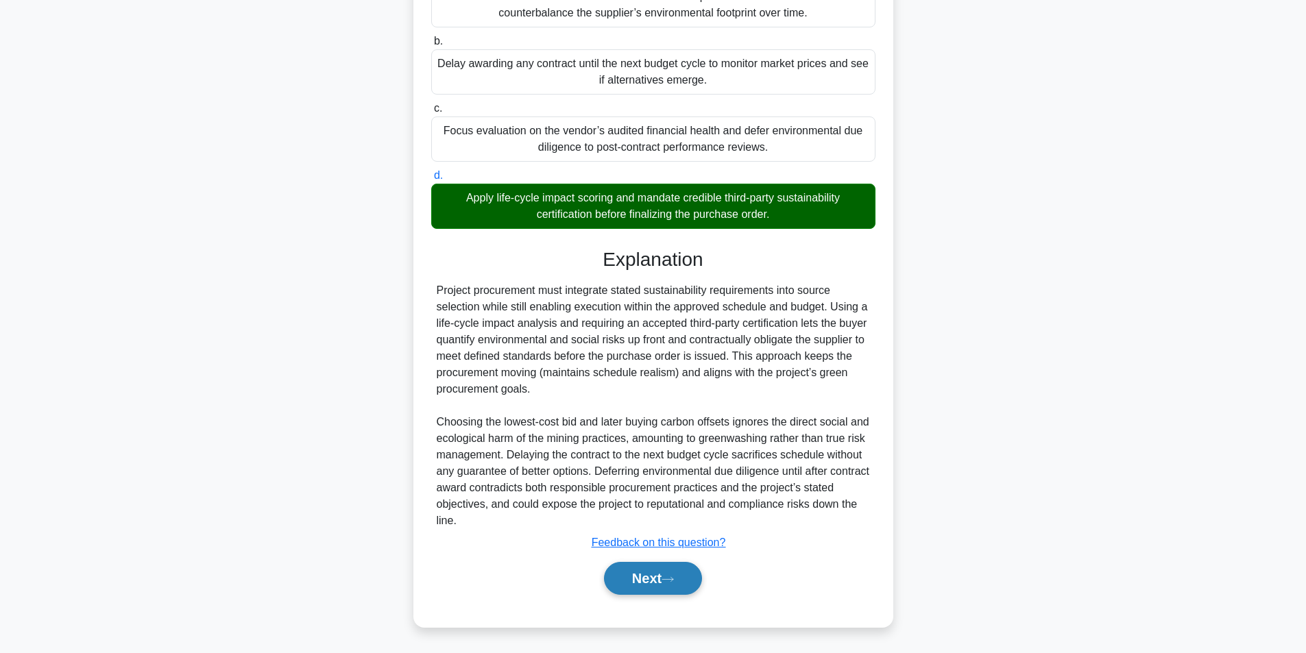
click at [622, 588] on button "Next" at bounding box center [653, 578] width 98 height 33
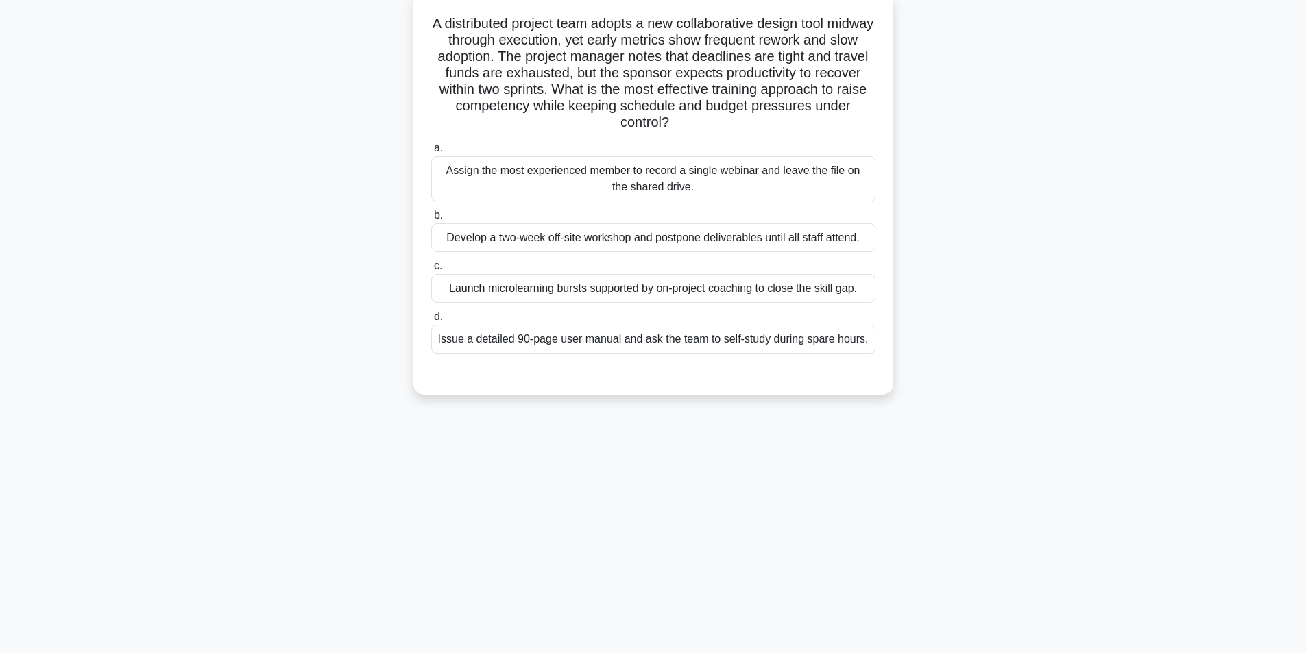
scroll to position [87, 0]
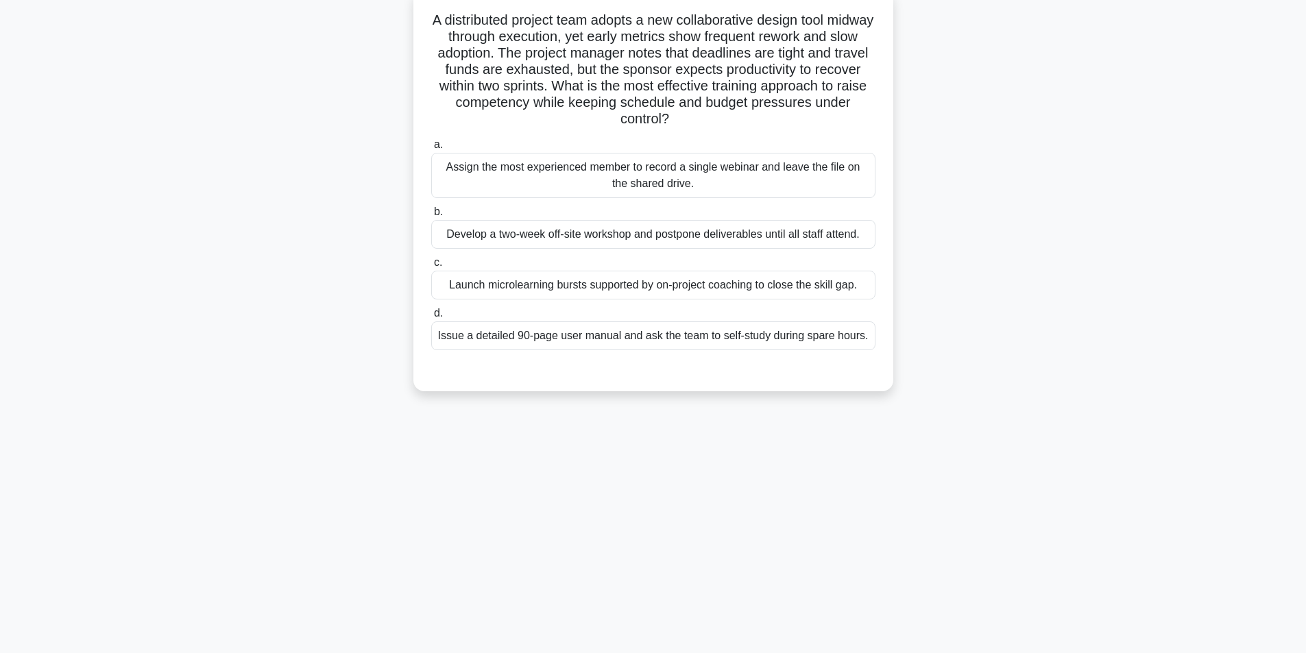
click at [650, 293] on div "Launch microlearning bursts supported by on-project coaching to close the skill…" at bounding box center [653, 285] width 444 height 29
click at [431, 267] on input "c. Launch microlearning bursts supported by on-project coaching to close the sk…" at bounding box center [431, 262] width 0 height 9
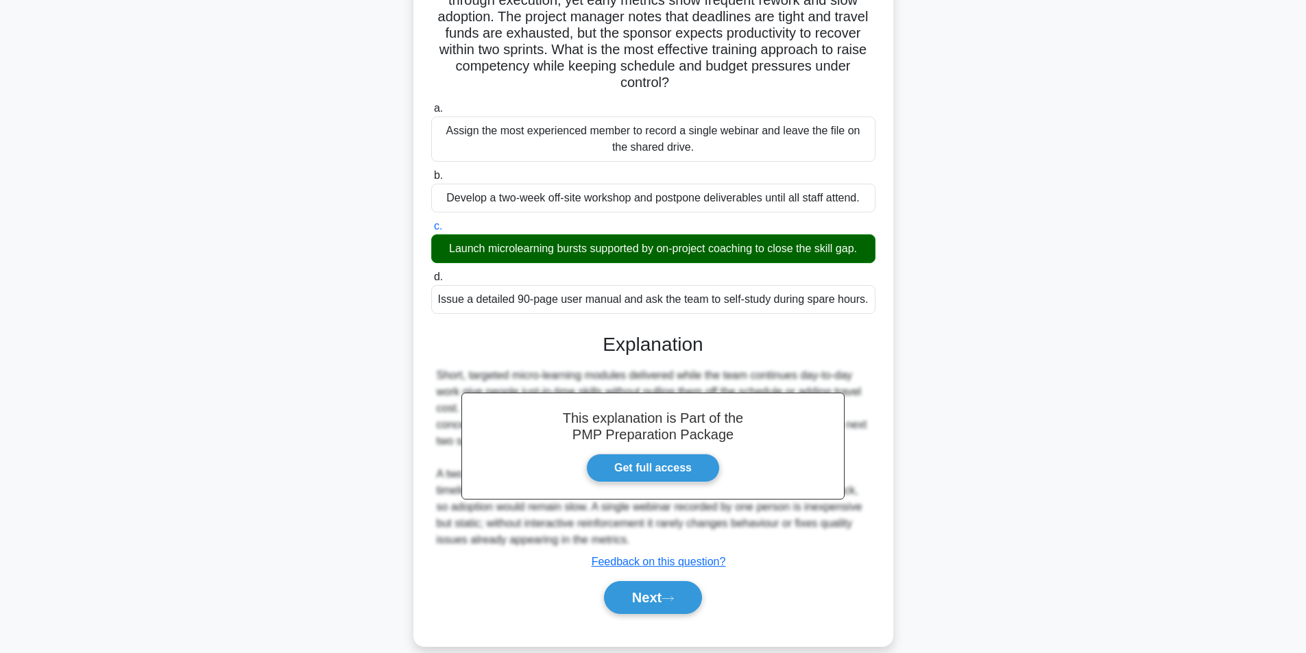
scroll to position [143, 0]
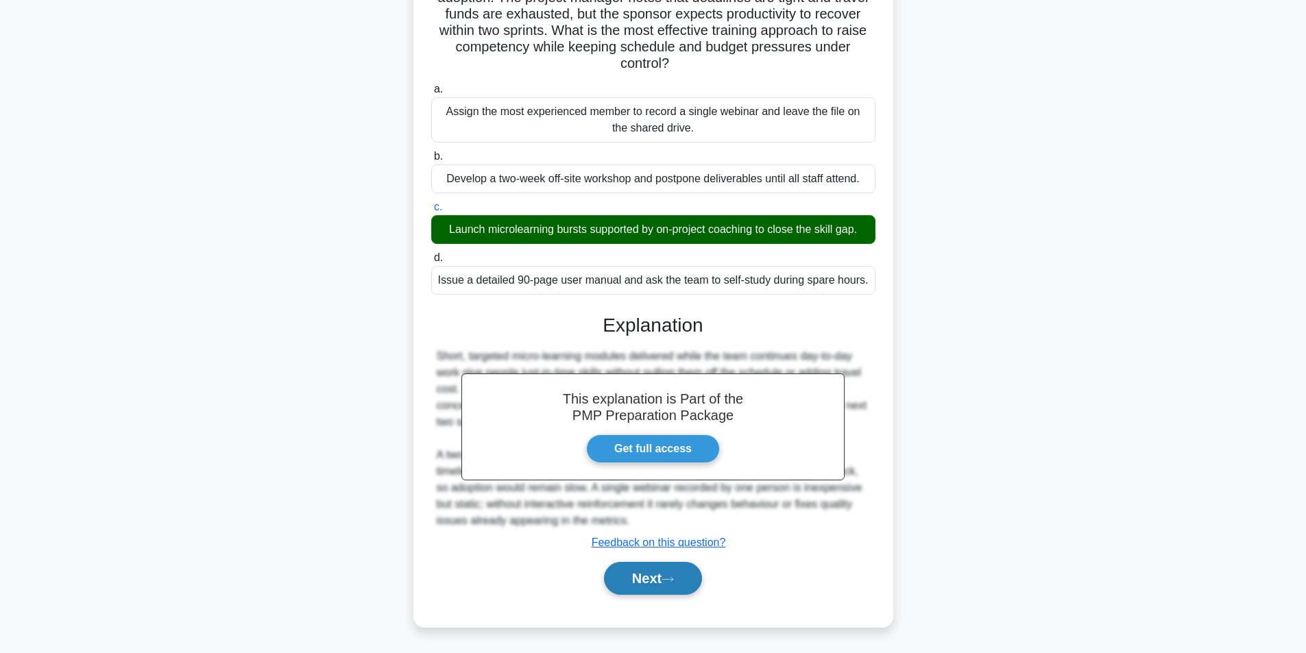
click at [642, 579] on button "Next" at bounding box center [653, 578] width 98 height 33
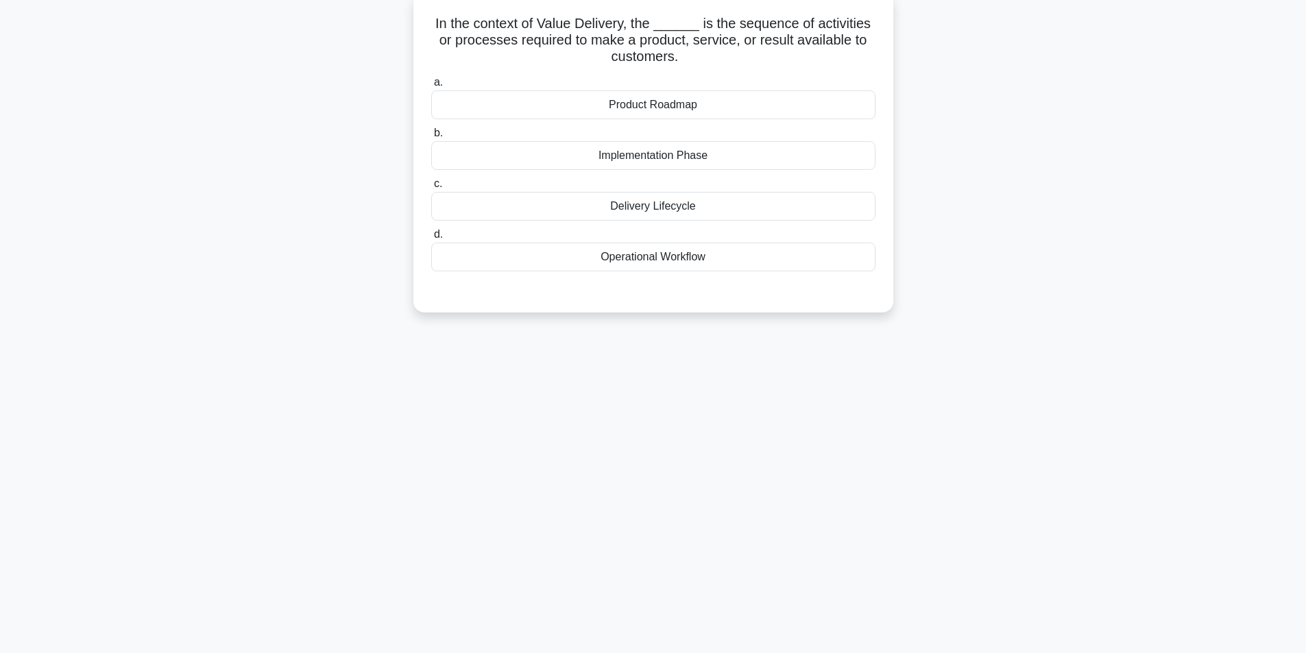
scroll to position [87, 0]
click at [696, 105] on div "Product Roadmap" at bounding box center [653, 101] width 444 height 29
click at [431, 84] on input "a. Product Roadmap" at bounding box center [431, 79] width 0 height 9
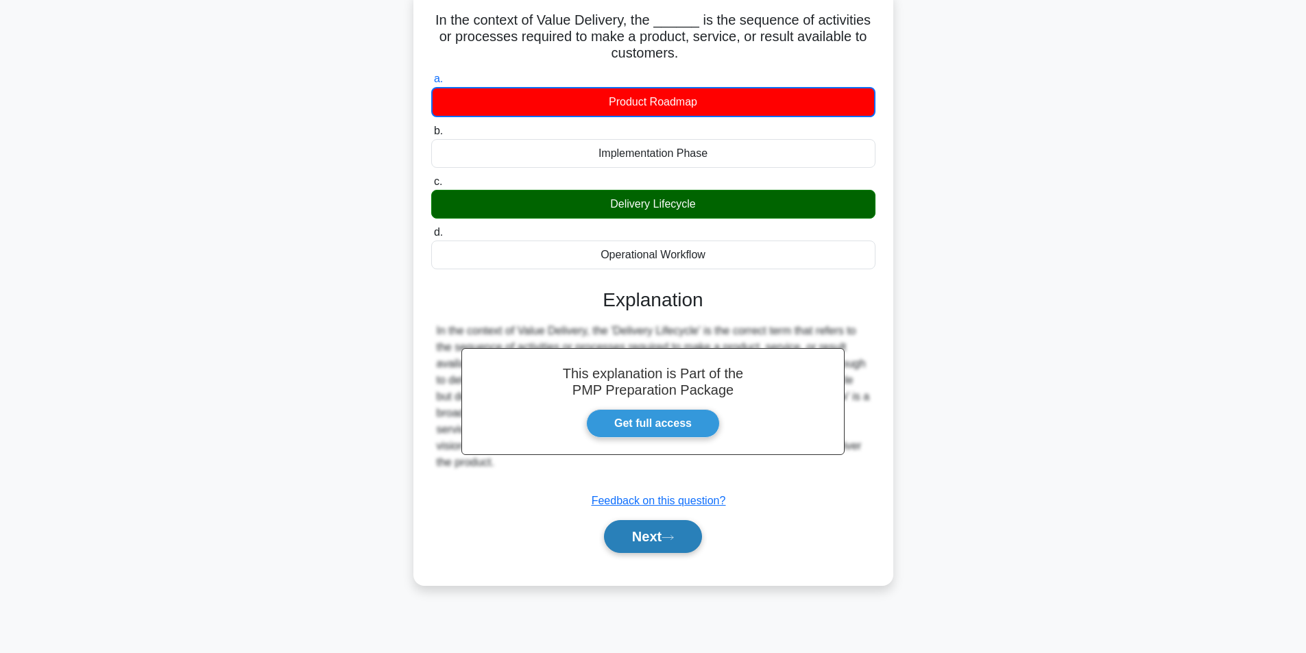
click at [657, 540] on button "Next" at bounding box center [653, 536] width 98 height 33
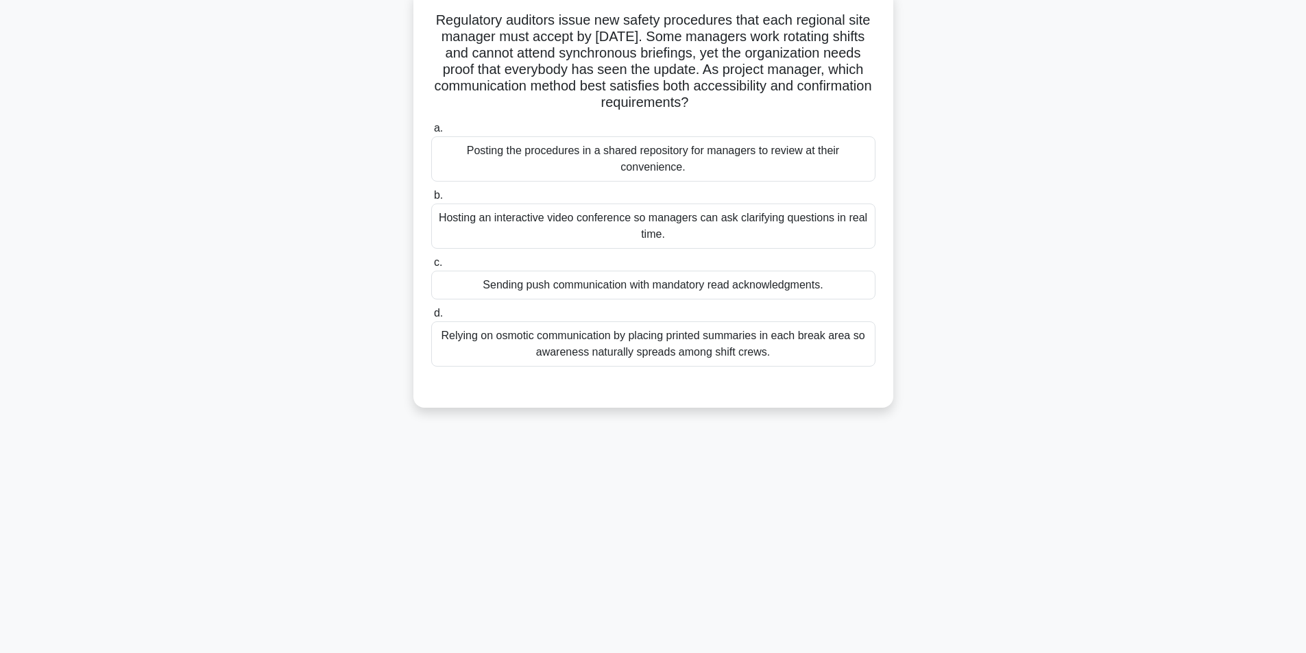
click at [675, 232] on div "Hosting an interactive video conference so managers can ask clarifying question…" at bounding box center [653, 226] width 444 height 45
click at [431, 200] on input "b. Hosting an interactive video conference so managers can ask clarifying quest…" at bounding box center [431, 195] width 0 height 9
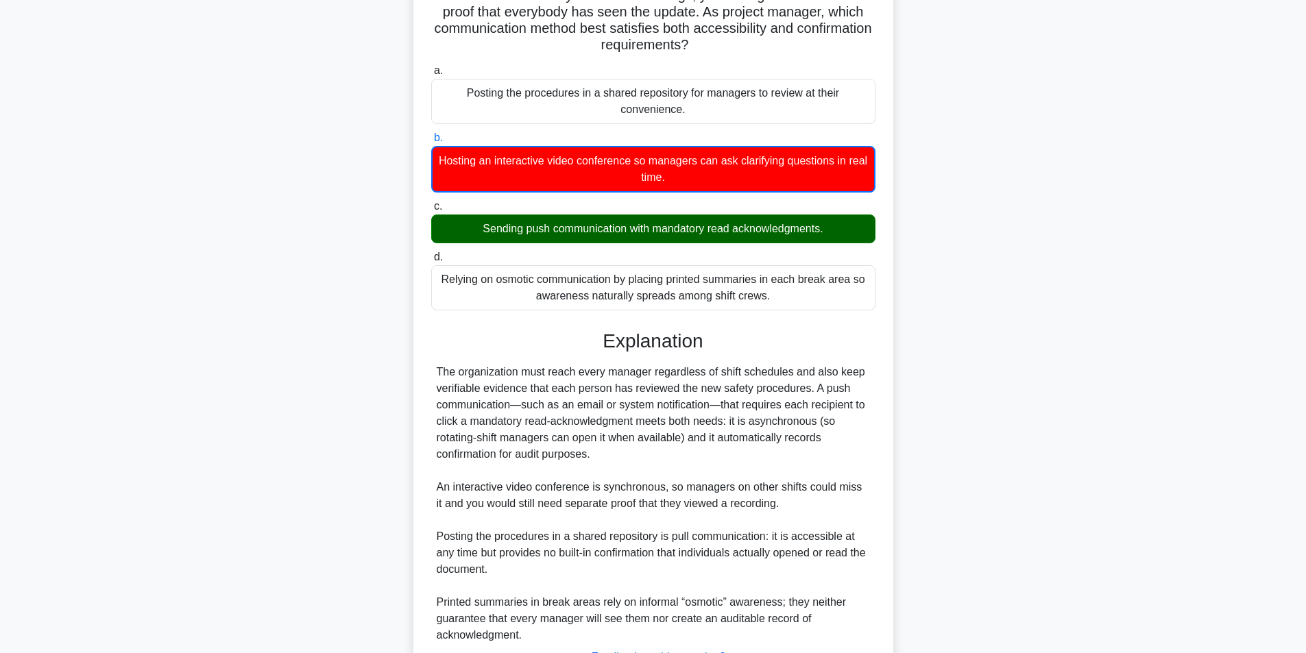
scroll to position [260, 0]
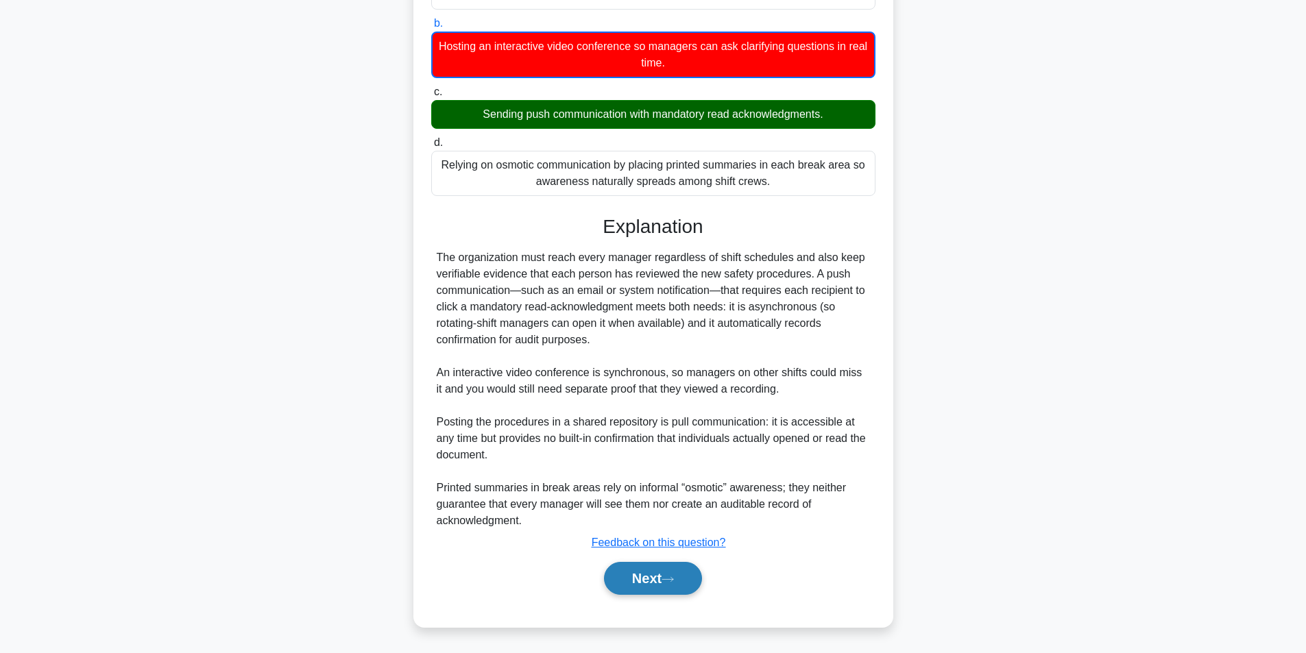
click at [647, 581] on button "Next" at bounding box center [653, 578] width 98 height 33
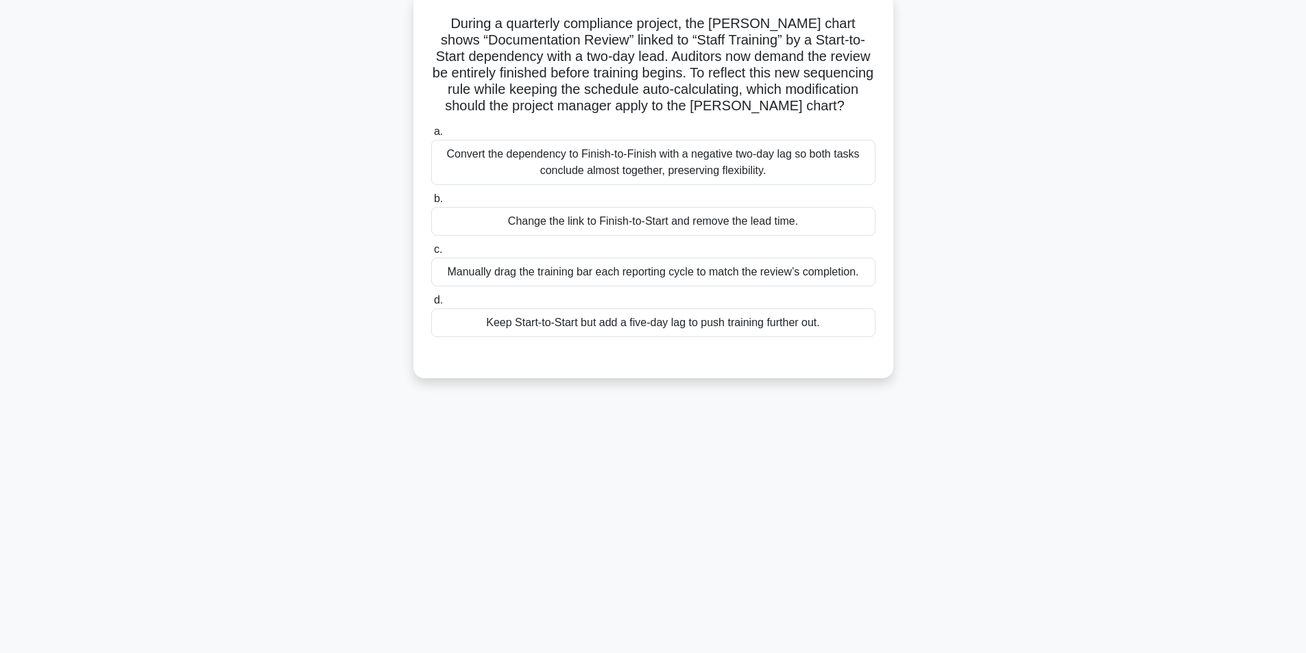
scroll to position [87, 0]
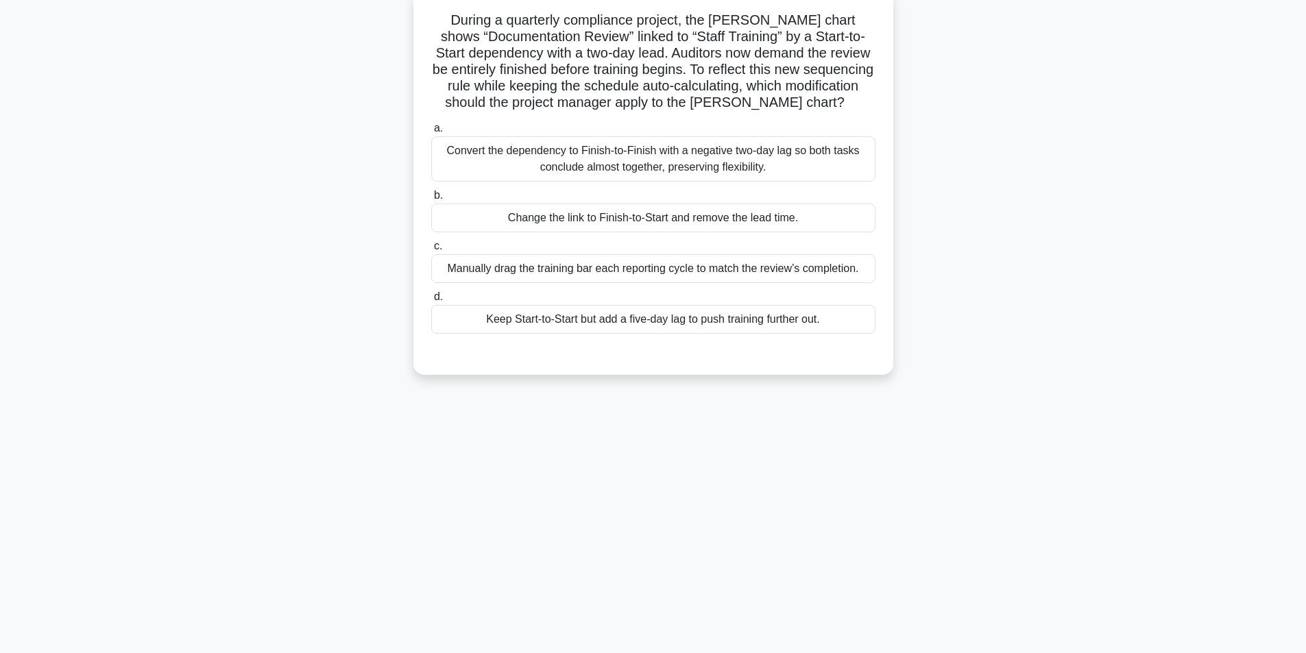
click at [650, 222] on div "Change the link to Finish-to-Start and remove the lead time." at bounding box center [653, 218] width 444 height 29
click at [431, 200] on input "b. Change the link to Finish-to-Start and remove the lead time." at bounding box center [431, 195] width 0 height 9
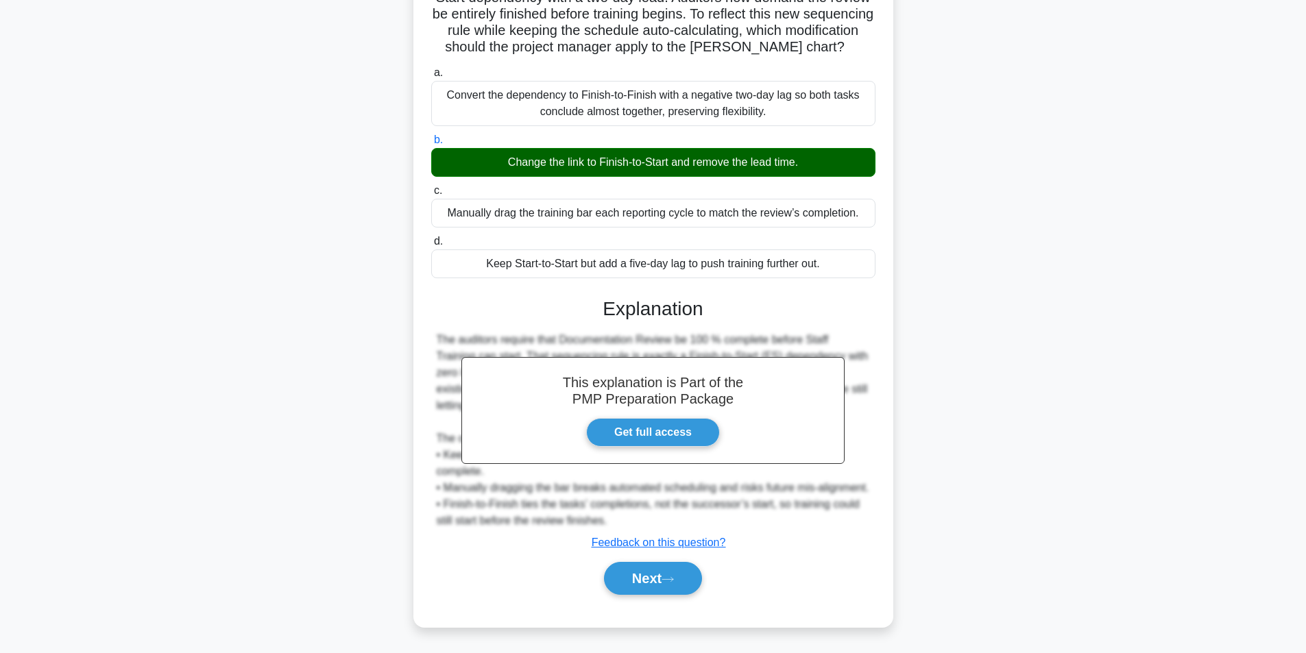
scroll to position [160, 0]
click at [658, 584] on button "Next" at bounding box center [653, 578] width 98 height 33
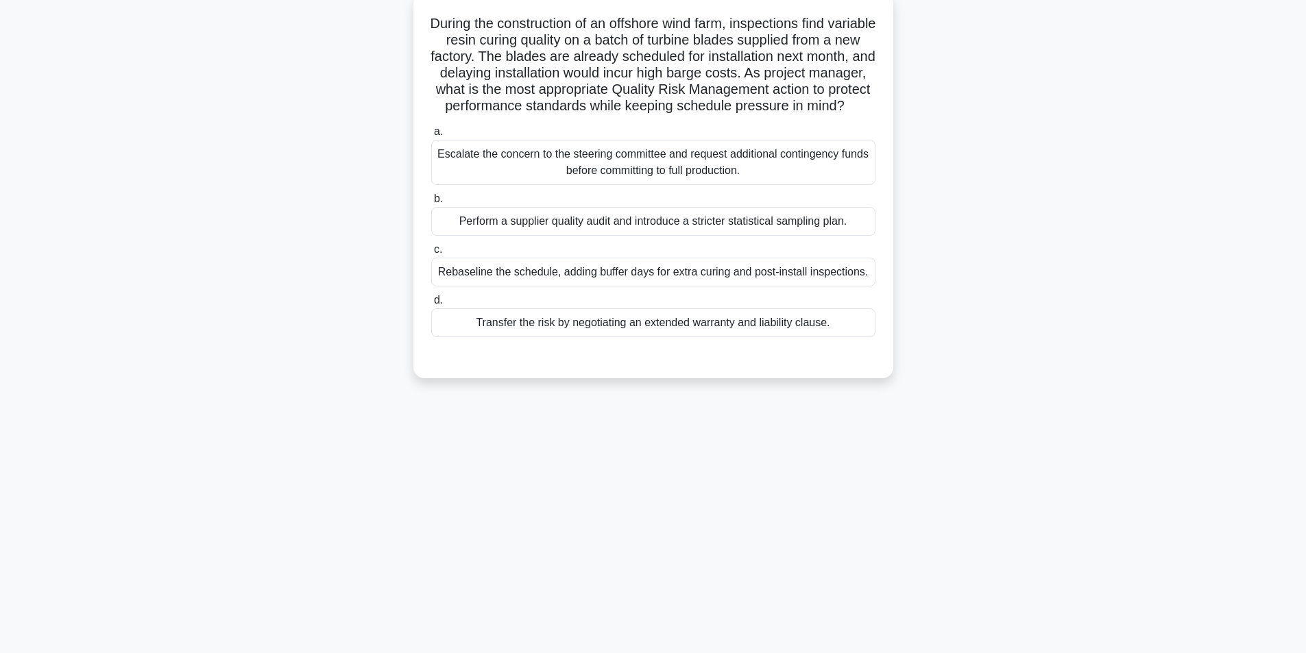
scroll to position [87, 0]
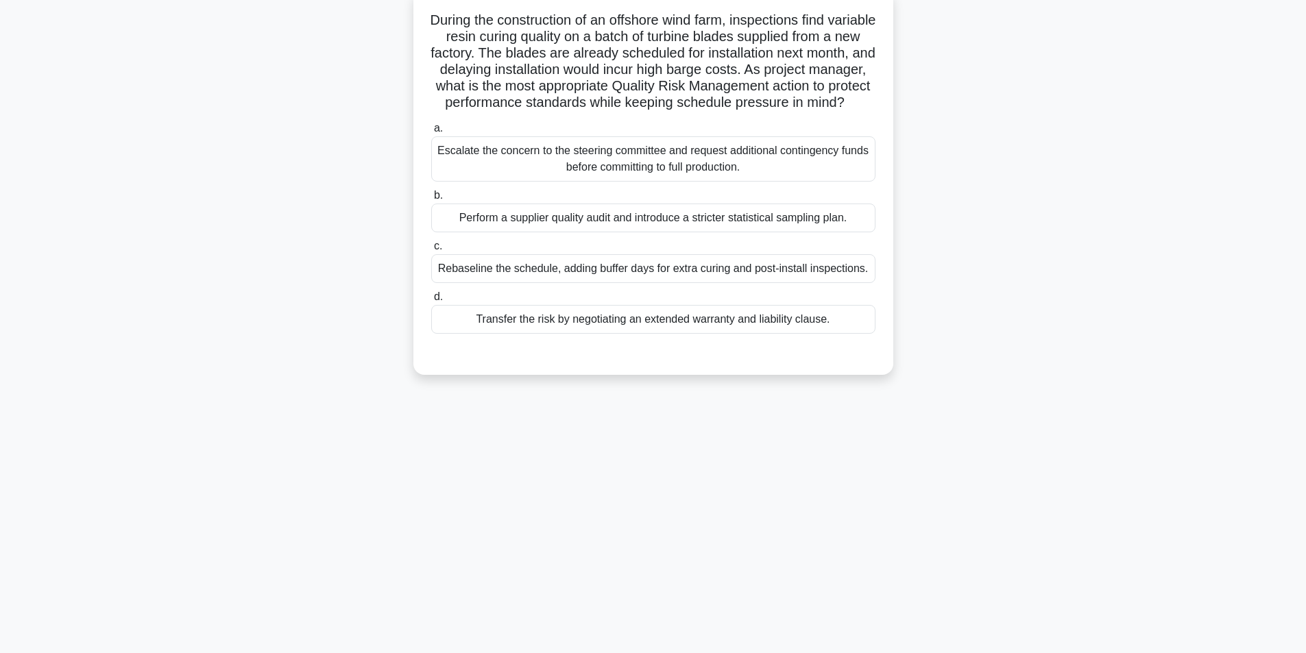
click at [607, 283] on div "Rebaseline the schedule, adding buffer days for extra curing and post-install i…" at bounding box center [653, 268] width 444 height 29
click at [431, 251] on input "c. Rebaseline the schedule, adding buffer days for extra curing and post-instal…" at bounding box center [431, 246] width 0 height 9
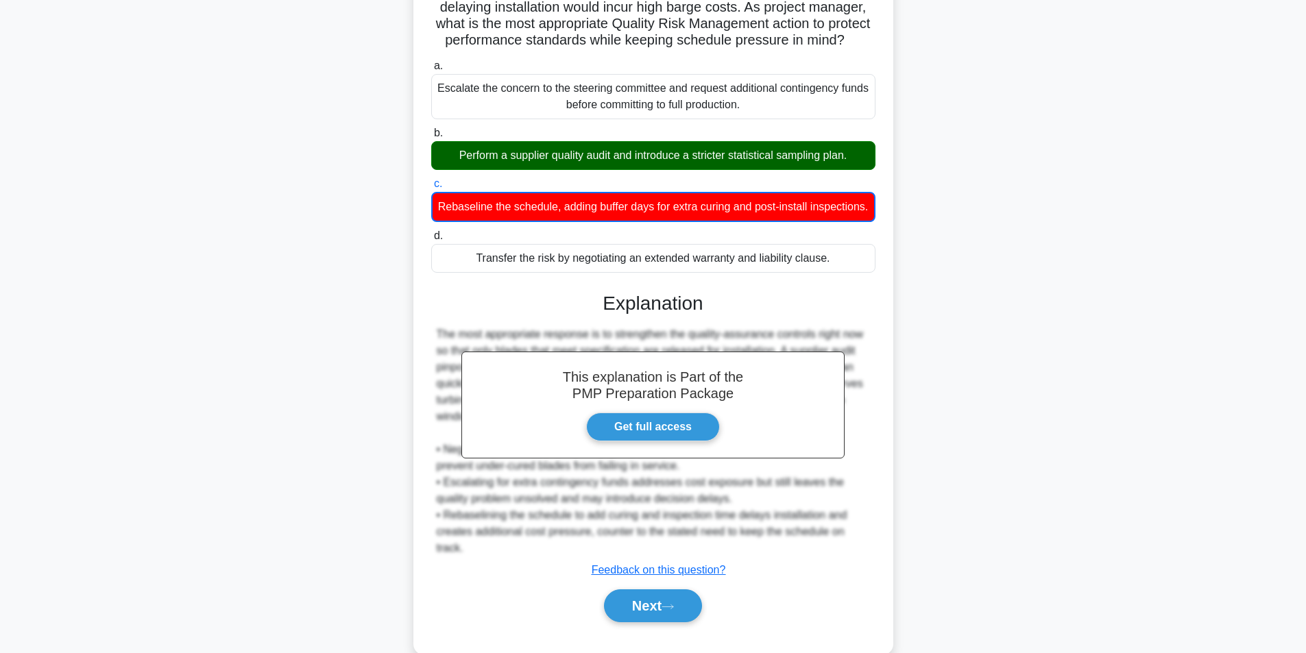
scroll to position [210, 0]
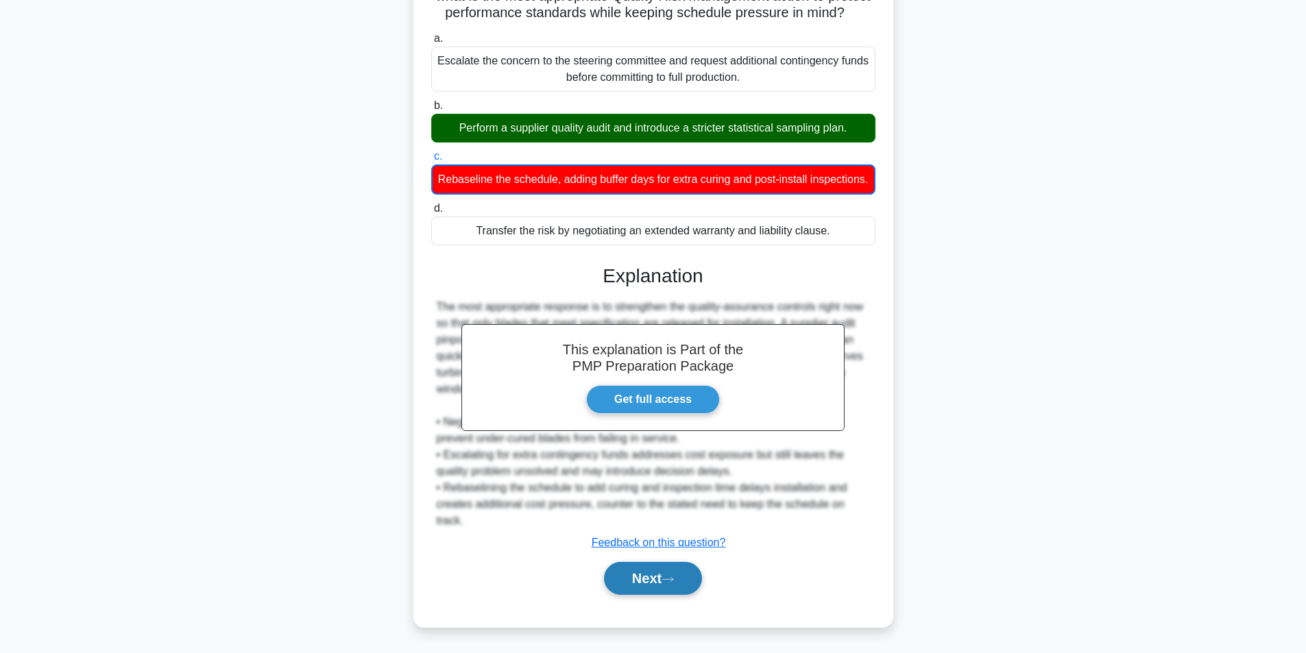
click at [667, 575] on button "Next" at bounding box center [653, 578] width 98 height 33
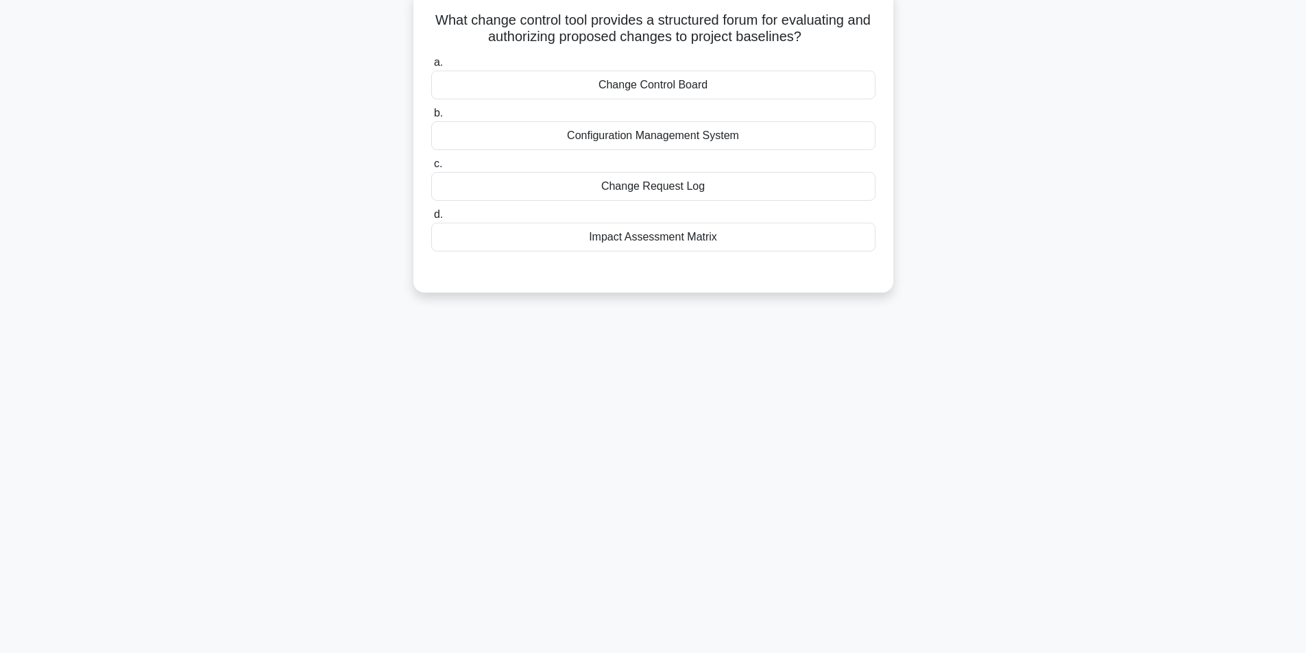
click at [709, 83] on div "Change Control Board" at bounding box center [653, 85] width 444 height 29
click at [431, 67] on input "a. Change Control Board" at bounding box center [431, 62] width 0 height 9
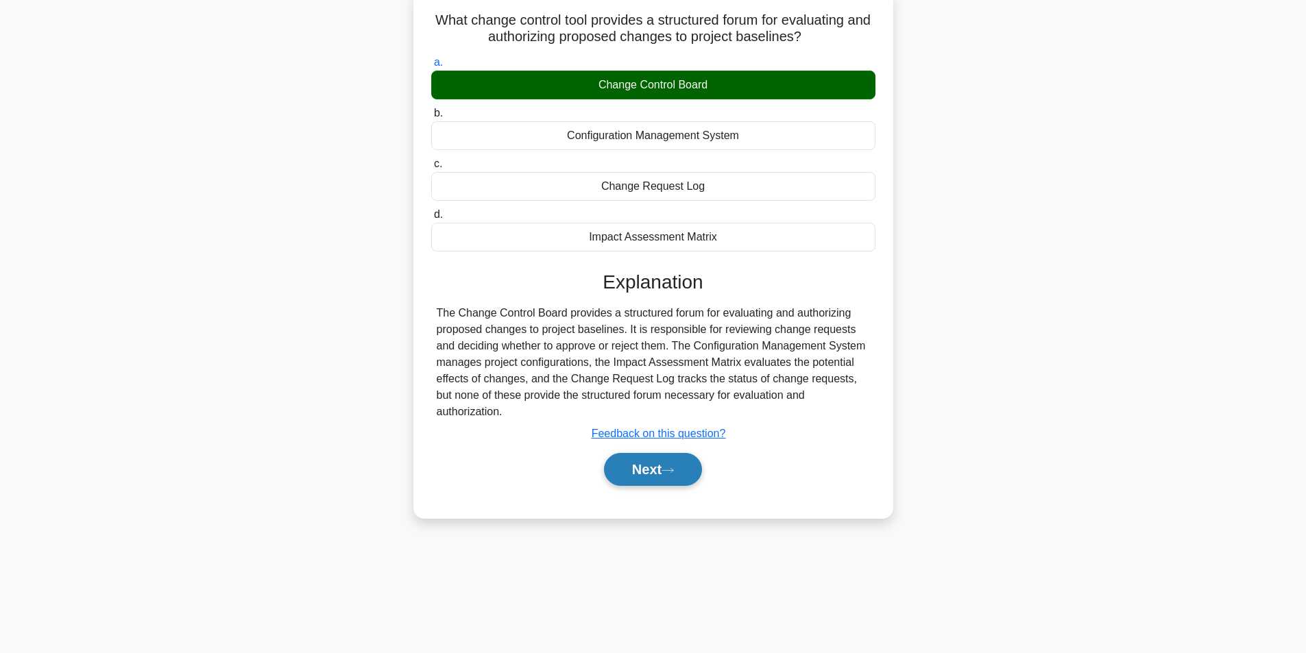
click at [650, 465] on button "Next" at bounding box center [653, 469] width 98 height 33
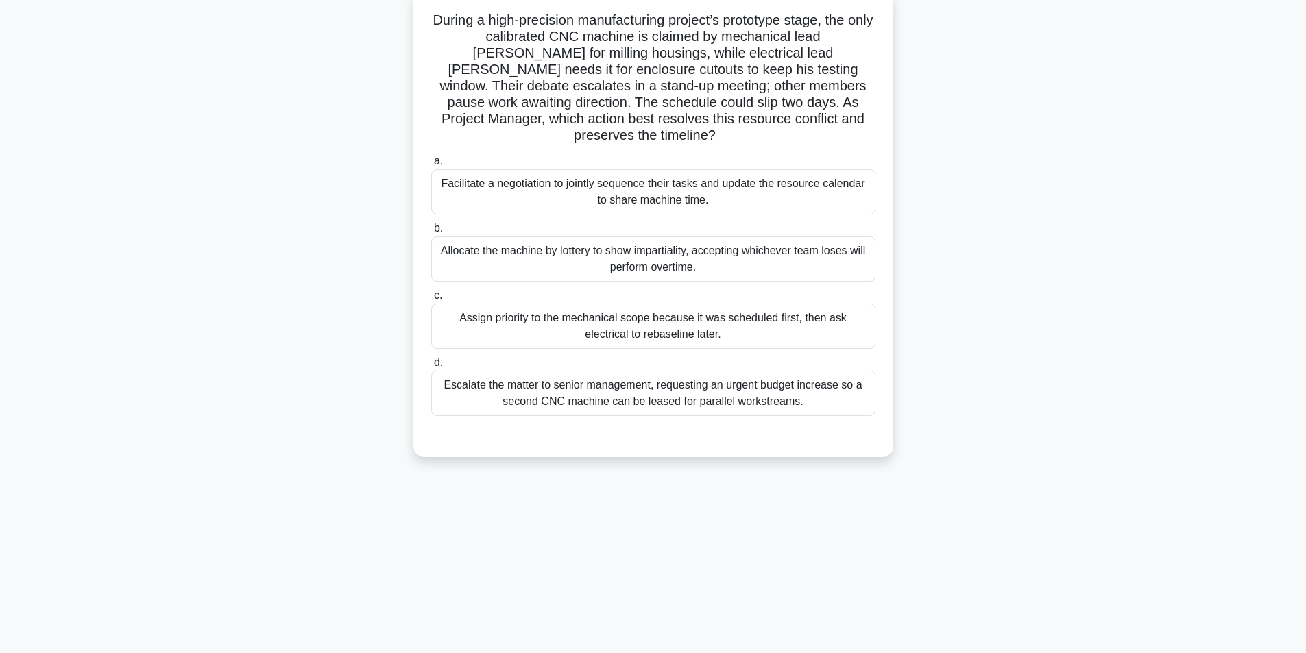
click at [620, 169] on div "Facilitate a negotiation to jointly sequence their tasks and update the resourc…" at bounding box center [653, 191] width 444 height 45
click at [431, 166] on input "a. Facilitate a negotiation to jointly sequence their tasks and update the reso…" at bounding box center [431, 161] width 0 height 9
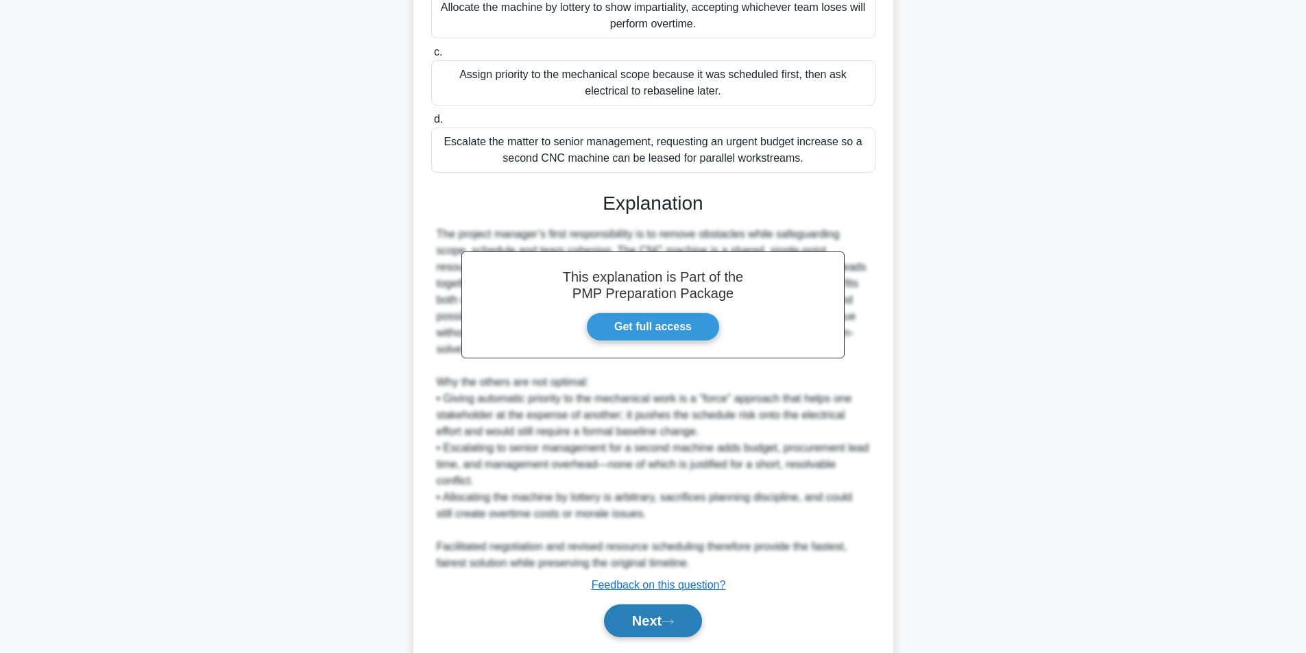
scroll to position [357, 0]
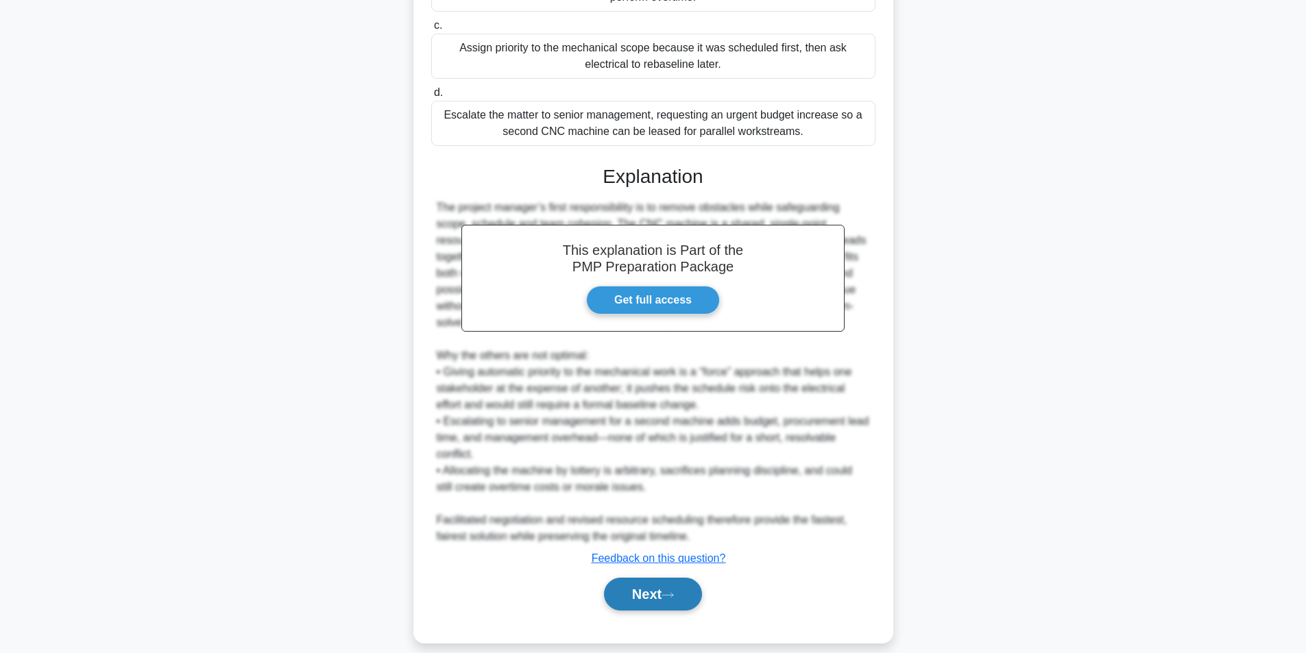
click at [636, 578] on button "Next" at bounding box center [653, 594] width 98 height 33
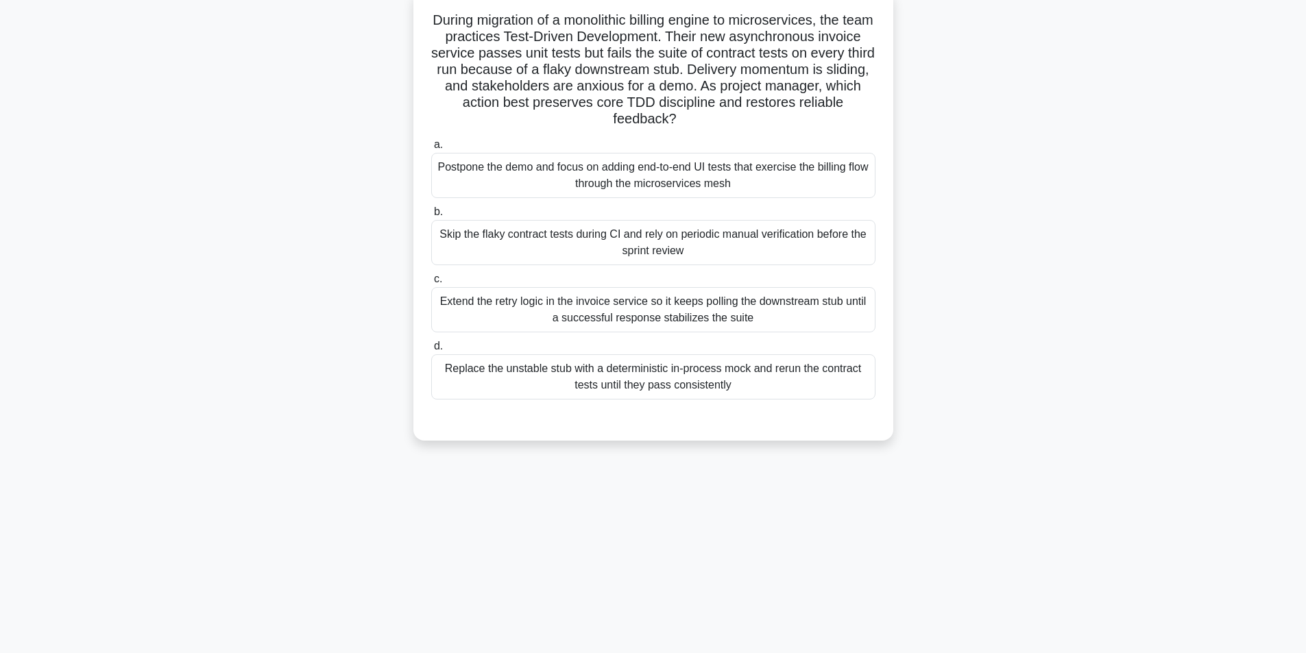
click at [729, 187] on div "Postpone the demo and focus on adding end-to-end UI tests that exercise the bil…" at bounding box center [653, 175] width 444 height 45
click at [431, 149] on input "a. Postpone the demo and focus on adding end-to-end UI tests that exercise the …" at bounding box center [431, 145] width 0 height 9
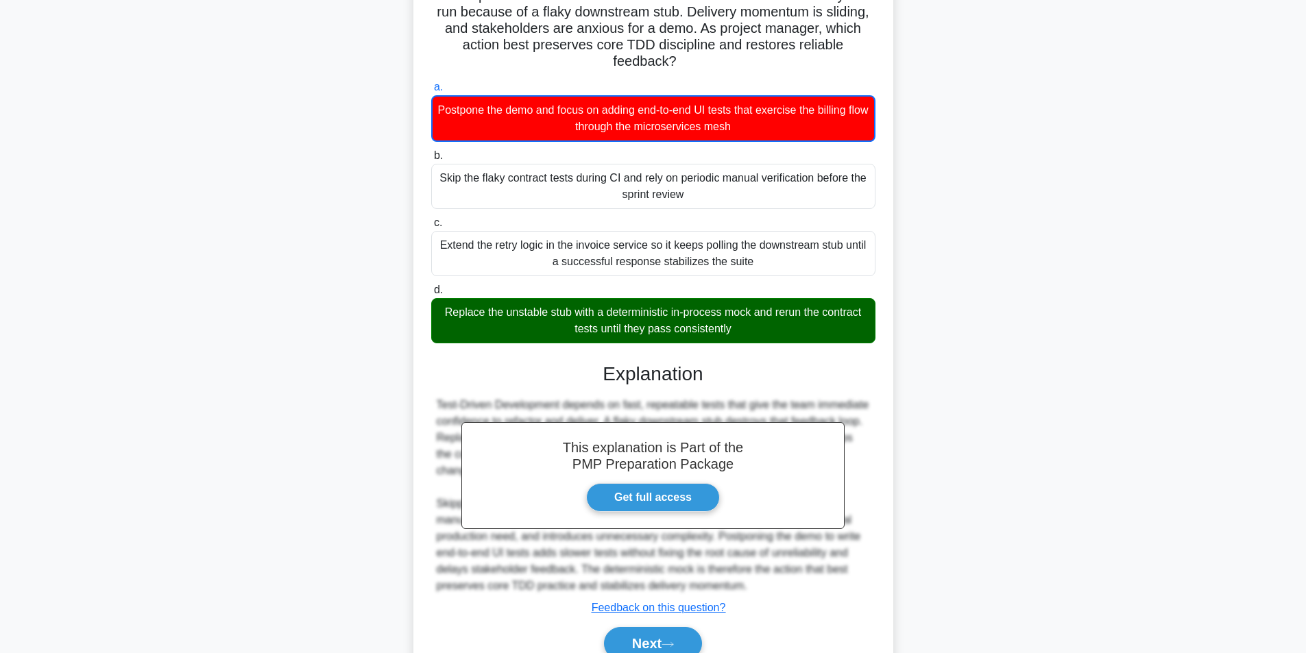
scroll to position [210, 0]
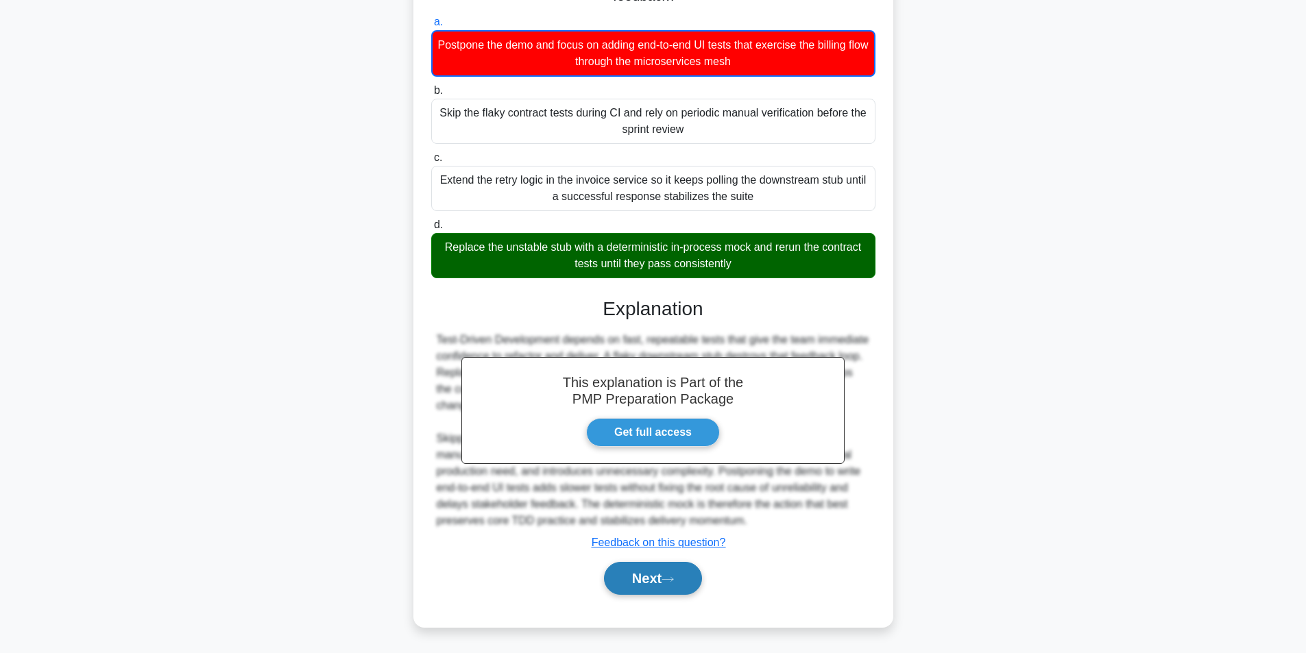
click at [660, 574] on button "Next" at bounding box center [653, 578] width 98 height 33
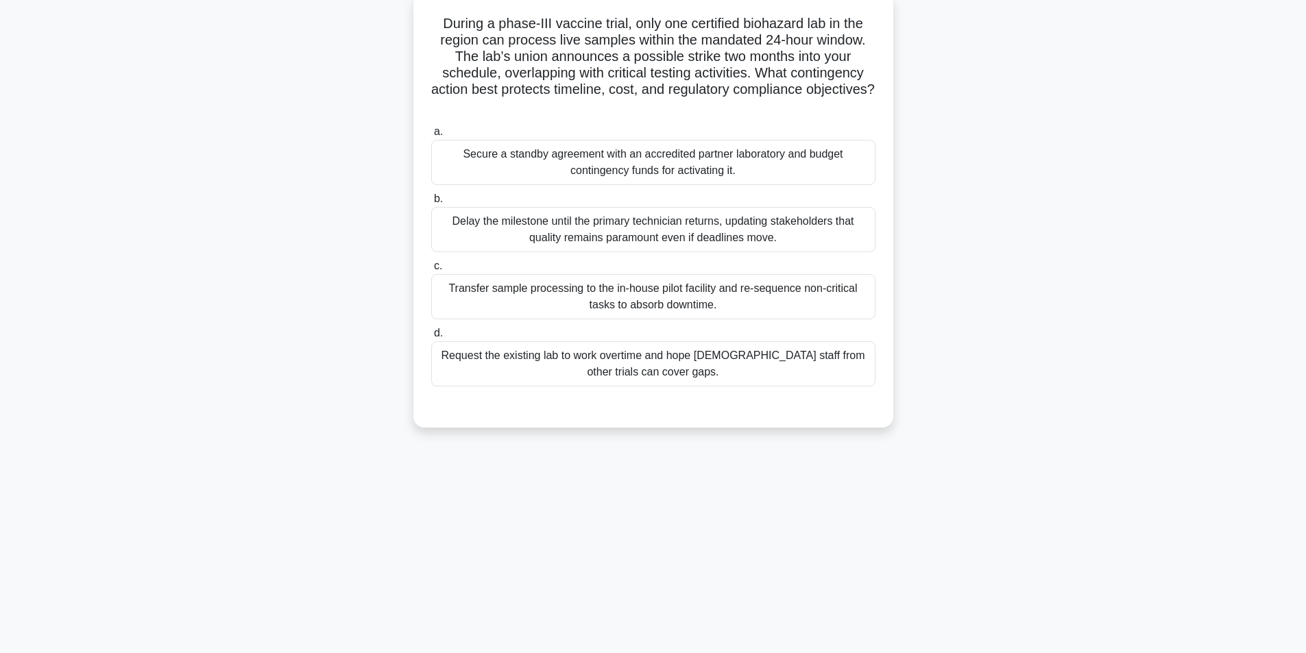
scroll to position [87, 0]
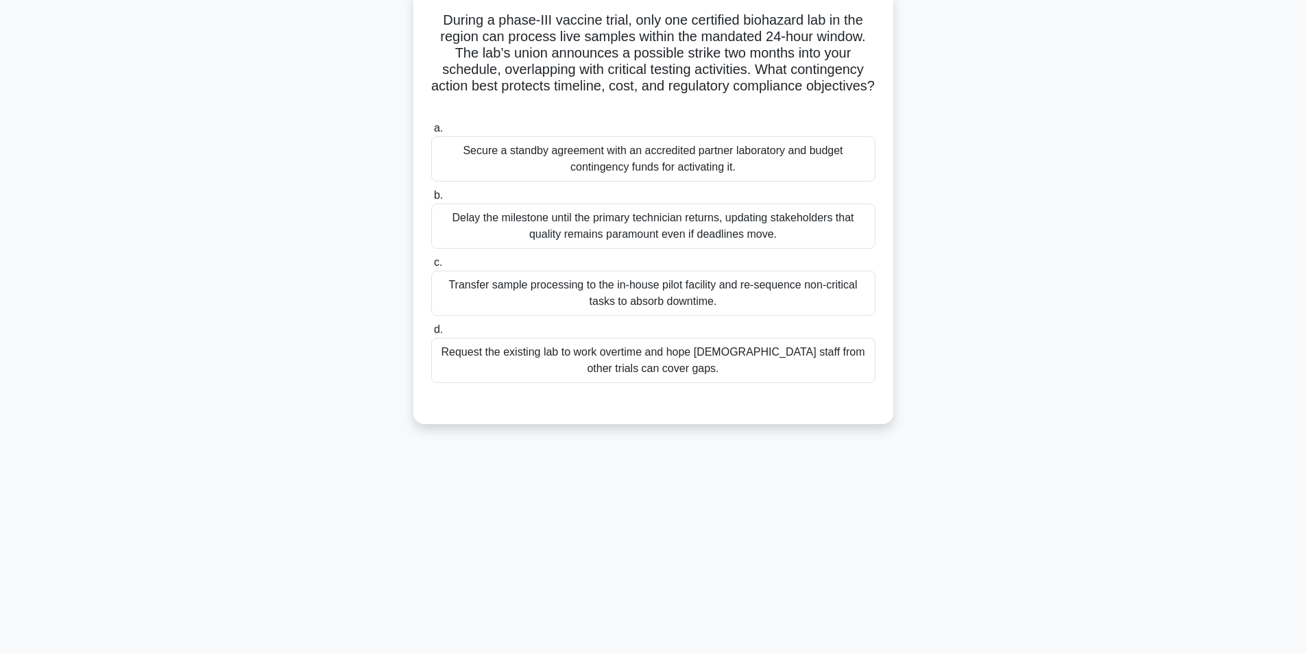
click at [602, 164] on div "Secure a standby agreement with an accredited partner laboratory and budget con…" at bounding box center [653, 158] width 444 height 45
click at [431, 133] on input "a. Secure a standby agreement with an accredited partner laboratory and budget …" at bounding box center [431, 128] width 0 height 9
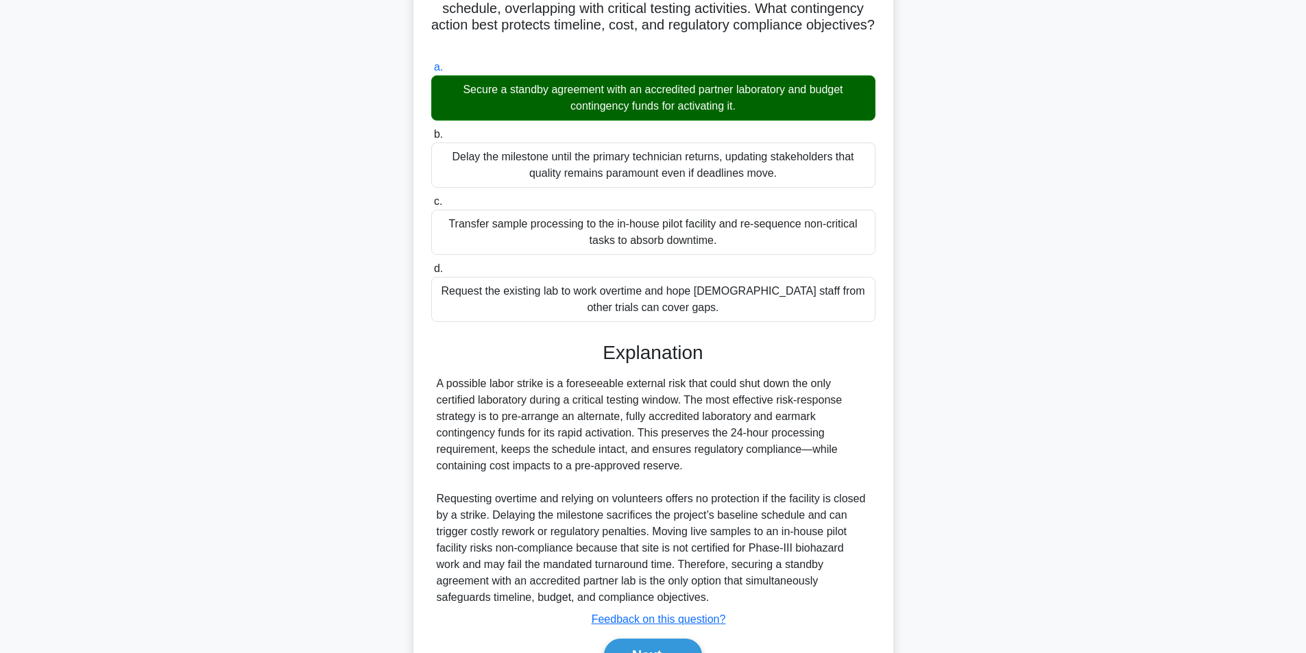
scroll to position [226, 0]
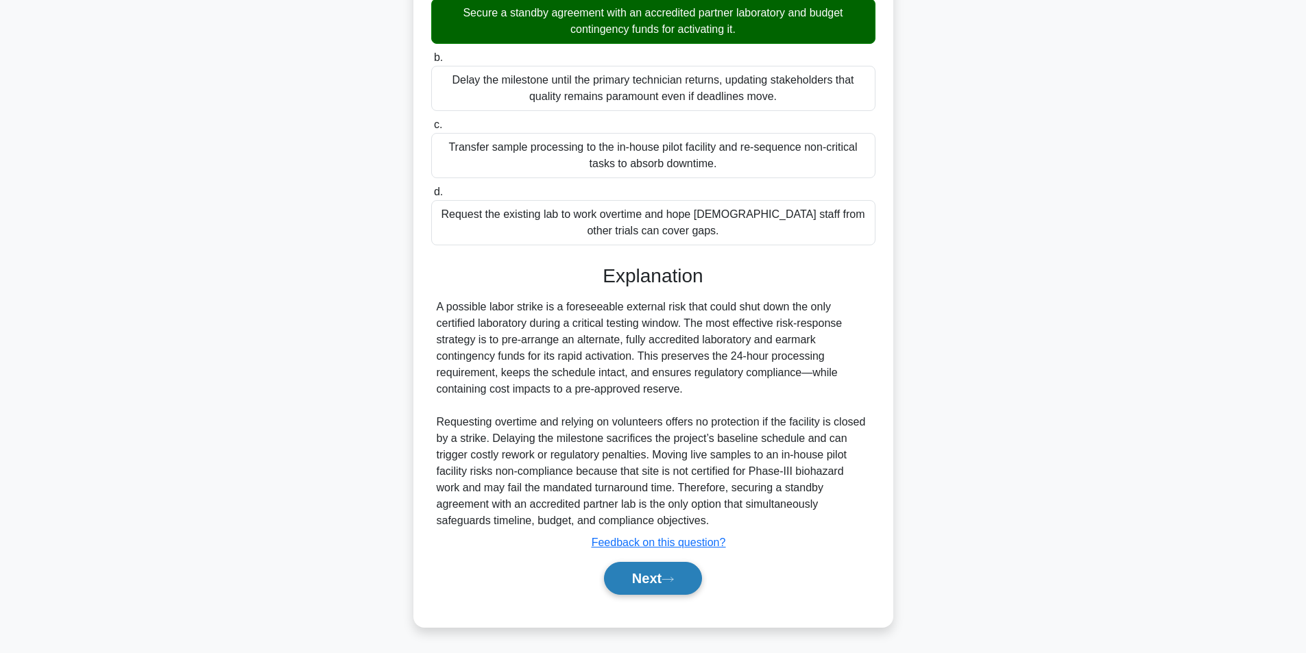
click at [653, 589] on button "Next" at bounding box center [653, 578] width 98 height 33
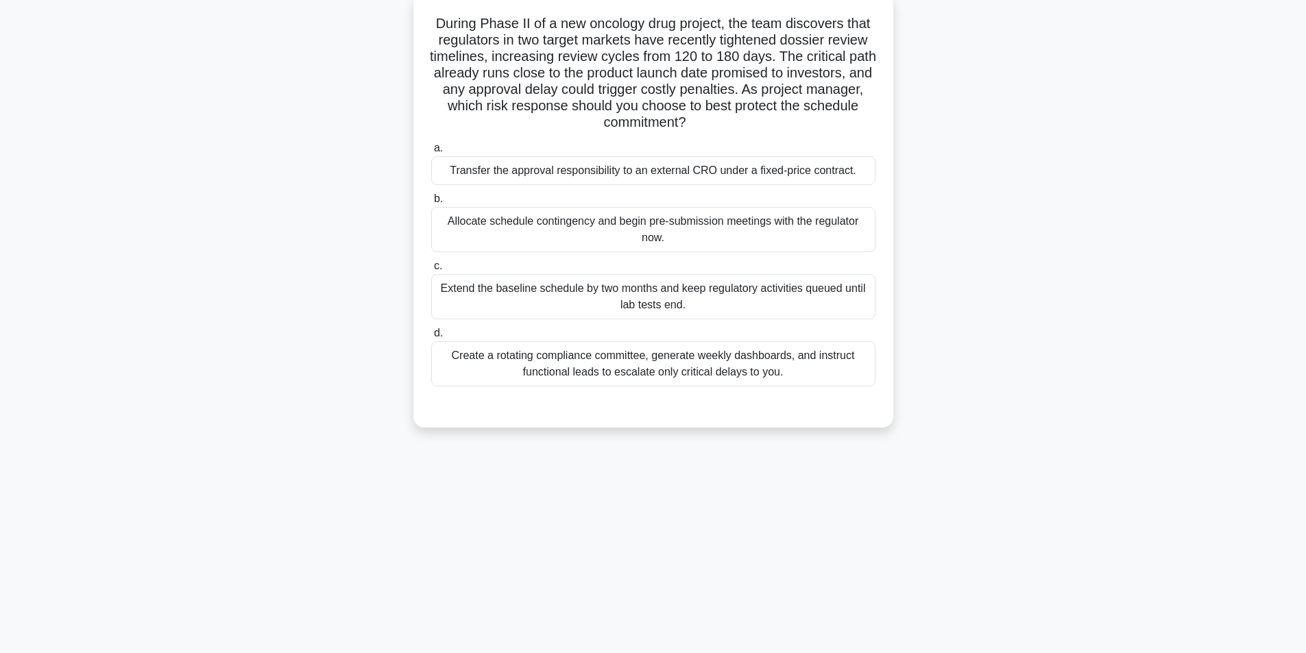
scroll to position [87, 0]
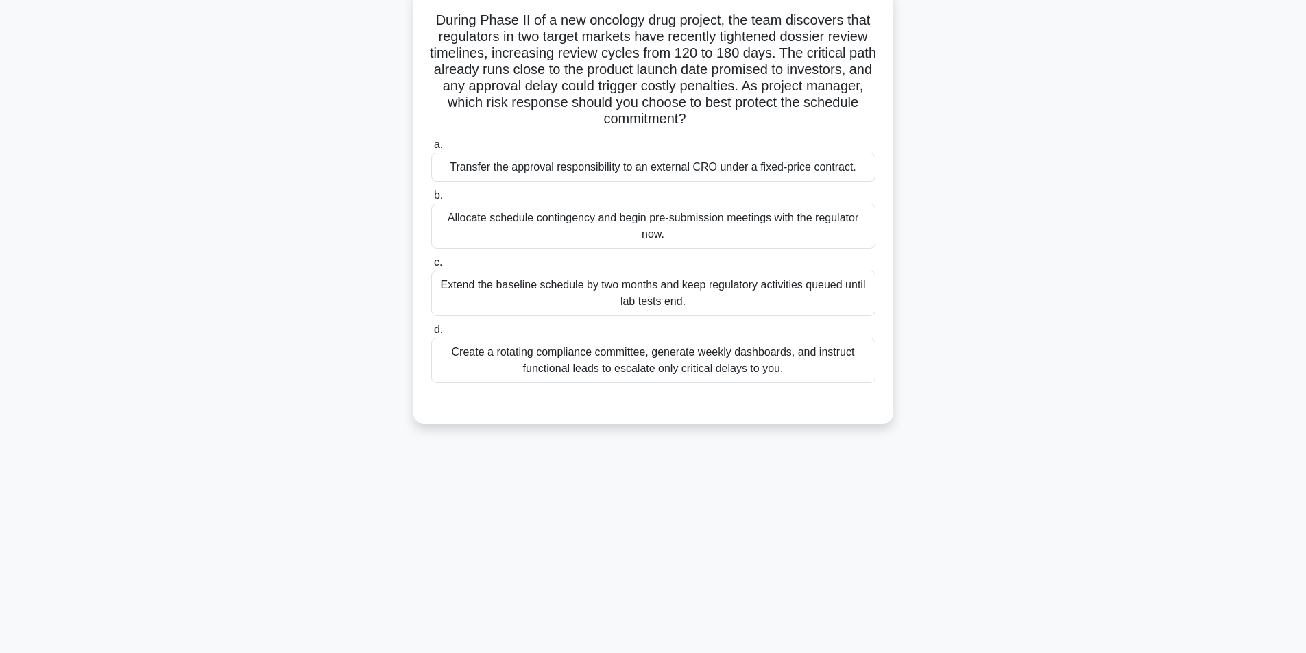
click at [626, 223] on div "Allocate schedule contingency and begin pre-submission meetings with the regula…" at bounding box center [653, 226] width 444 height 45
click at [431, 200] on input "b. Allocate schedule contingency and begin pre-submission meetings with the reg…" at bounding box center [431, 195] width 0 height 9
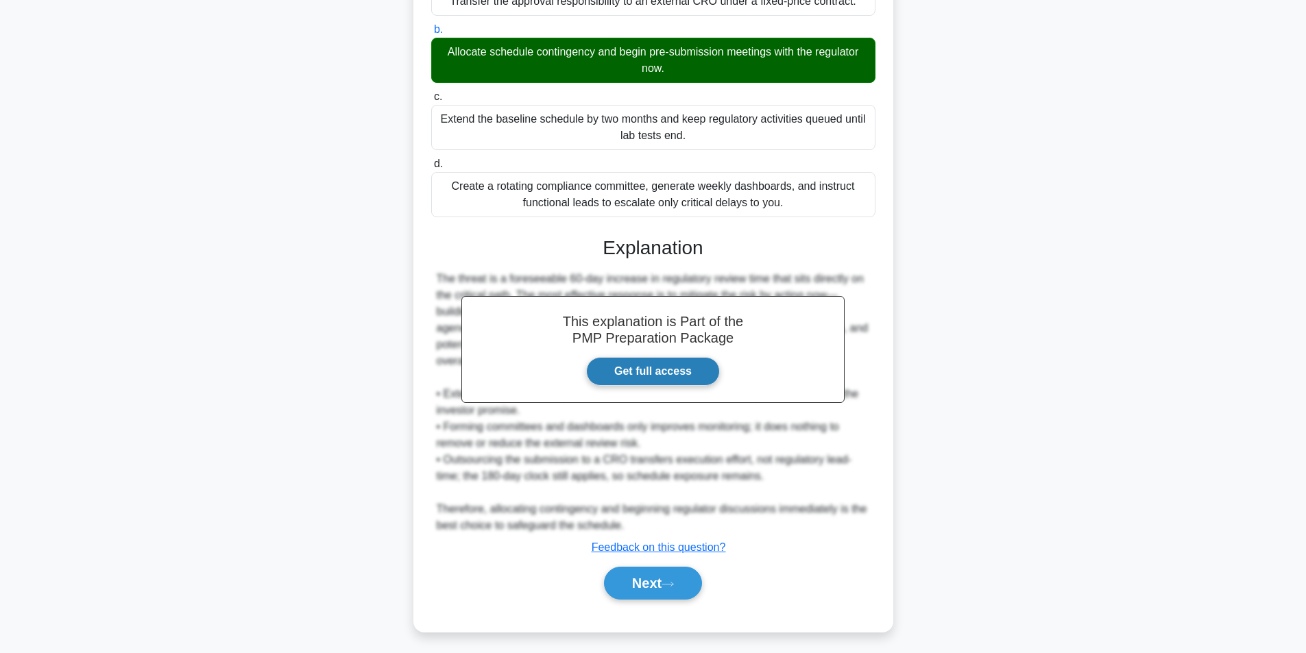
scroll to position [258, 0]
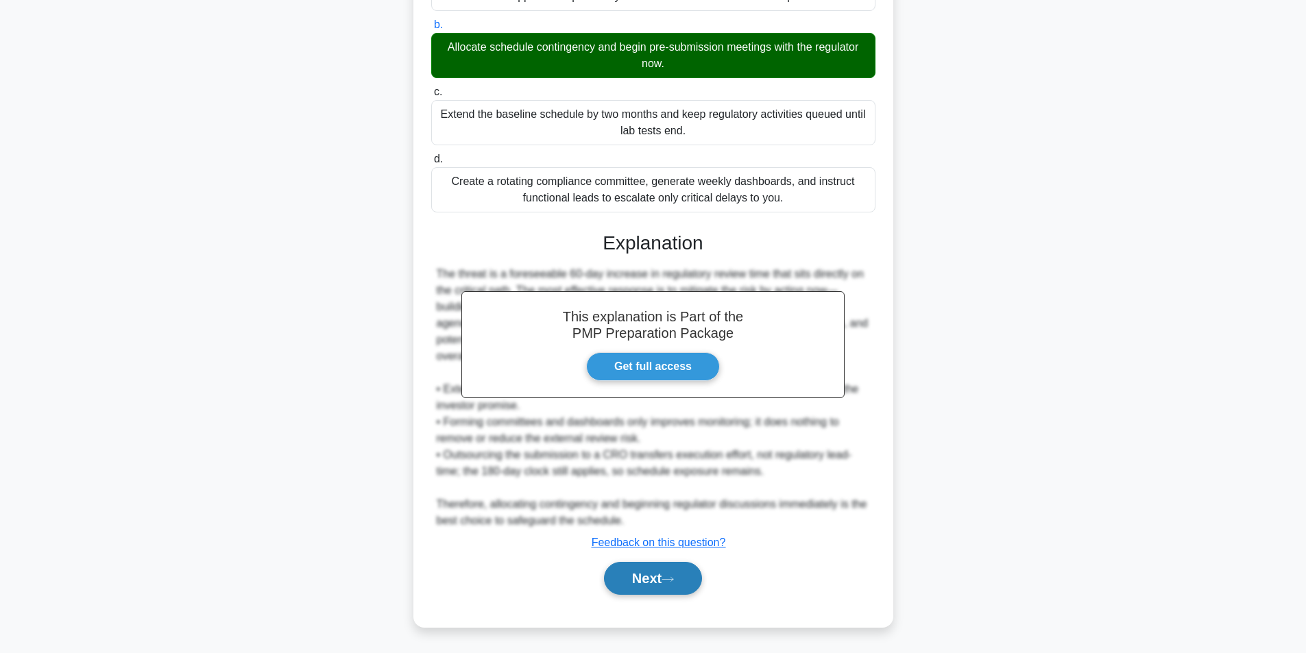
click at [640, 570] on button "Next" at bounding box center [653, 578] width 98 height 33
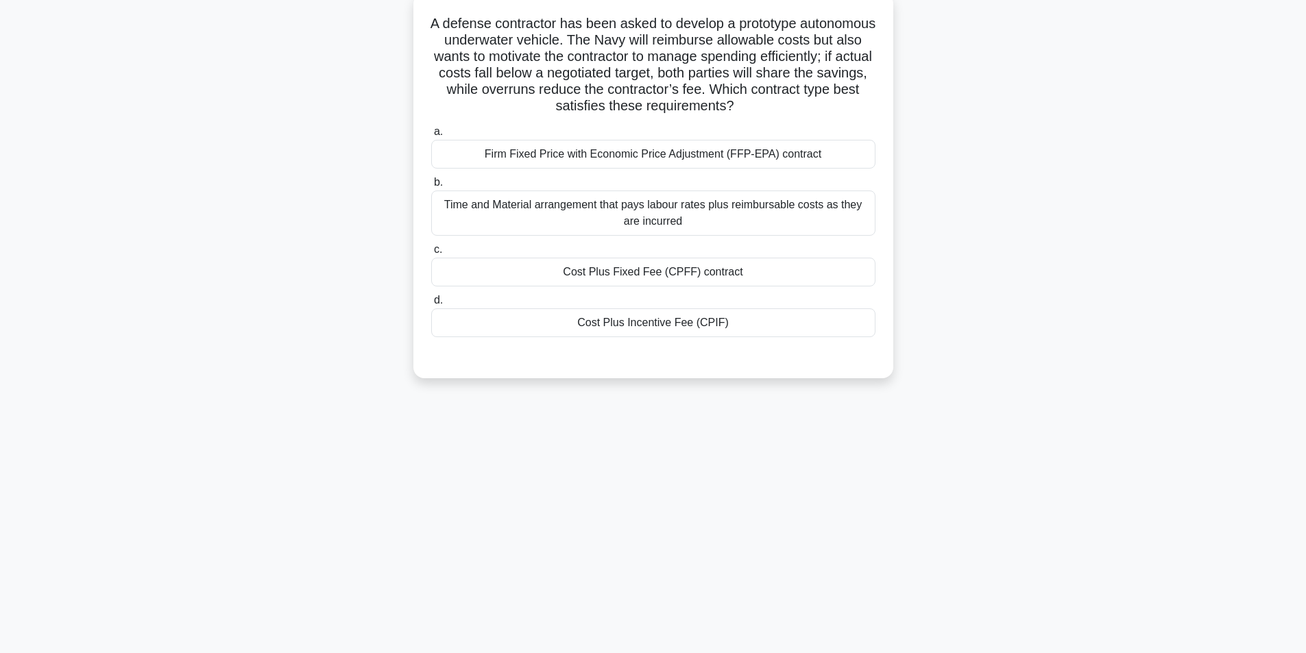
scroll to position [87, 0]
click at [641, 321] on div "Cost Plus Incentive Fee (CPIF)" at bounding box center [653, 319] width 444 height 29
click at [431, 302] on input "d. Cost Plus Incentive Fee (CPIF)" at bounding box center [431, 297] width 0 height 9
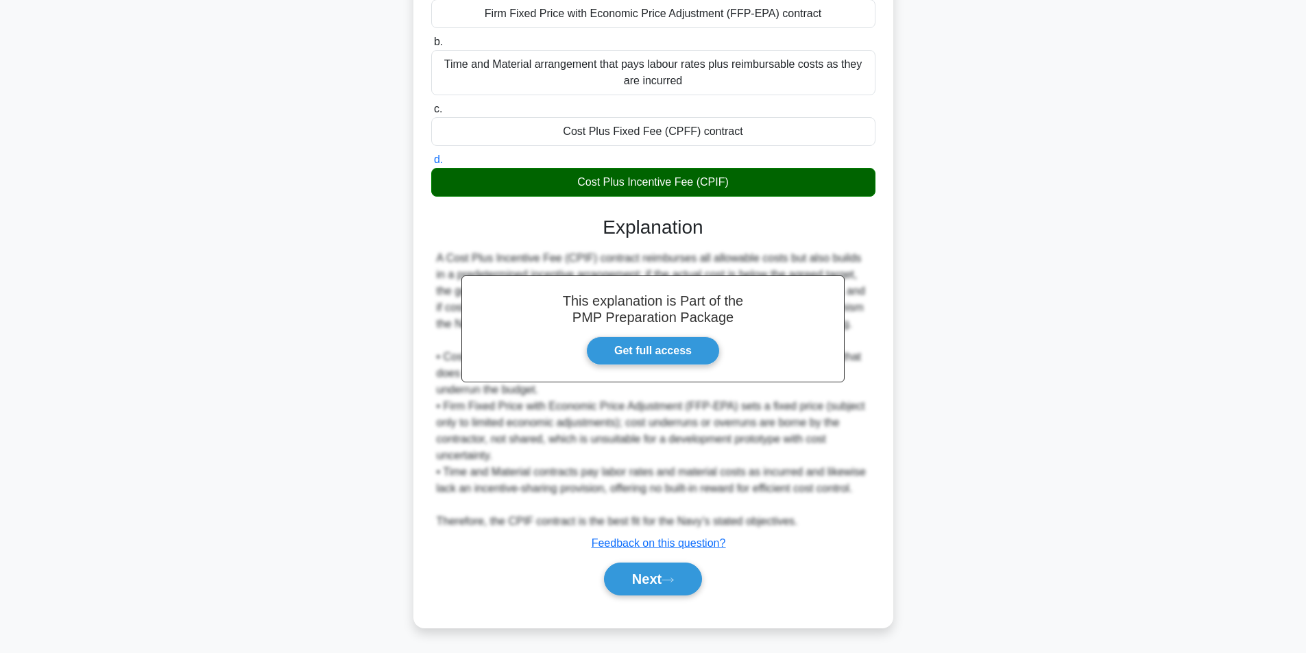
scroll to position [226, 0]
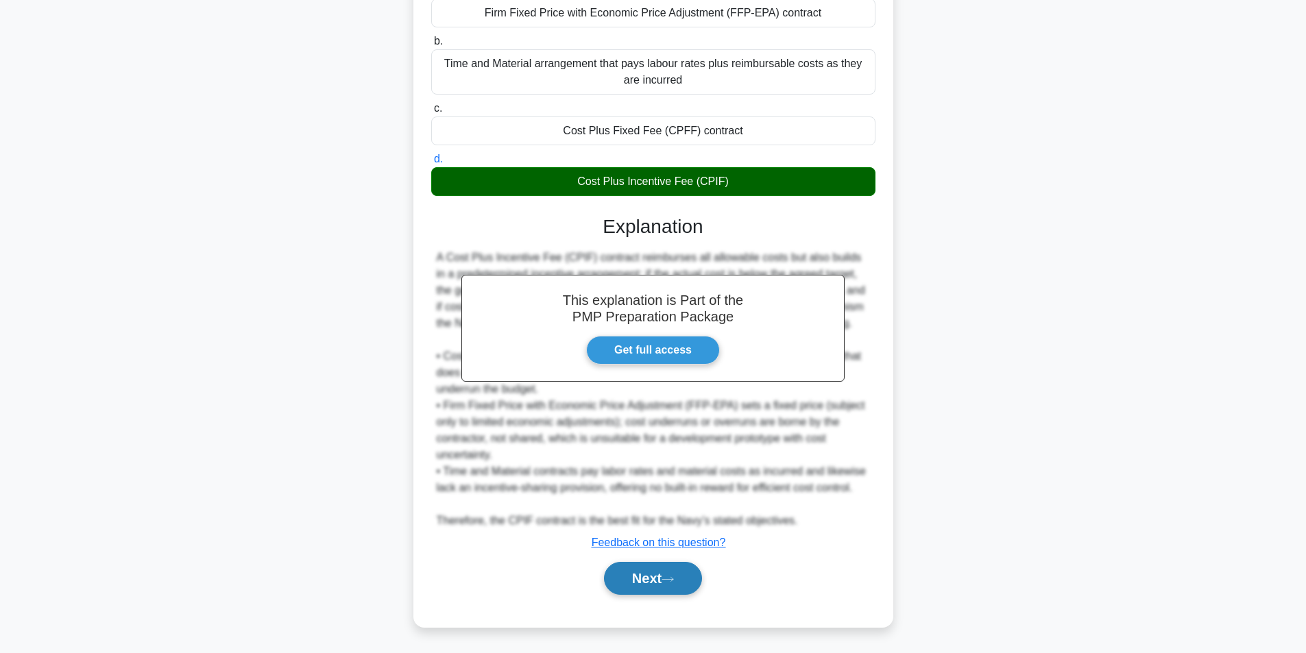
click at [632, 573] on button "Next" at bounding box center [653, 578] width 98 height 33
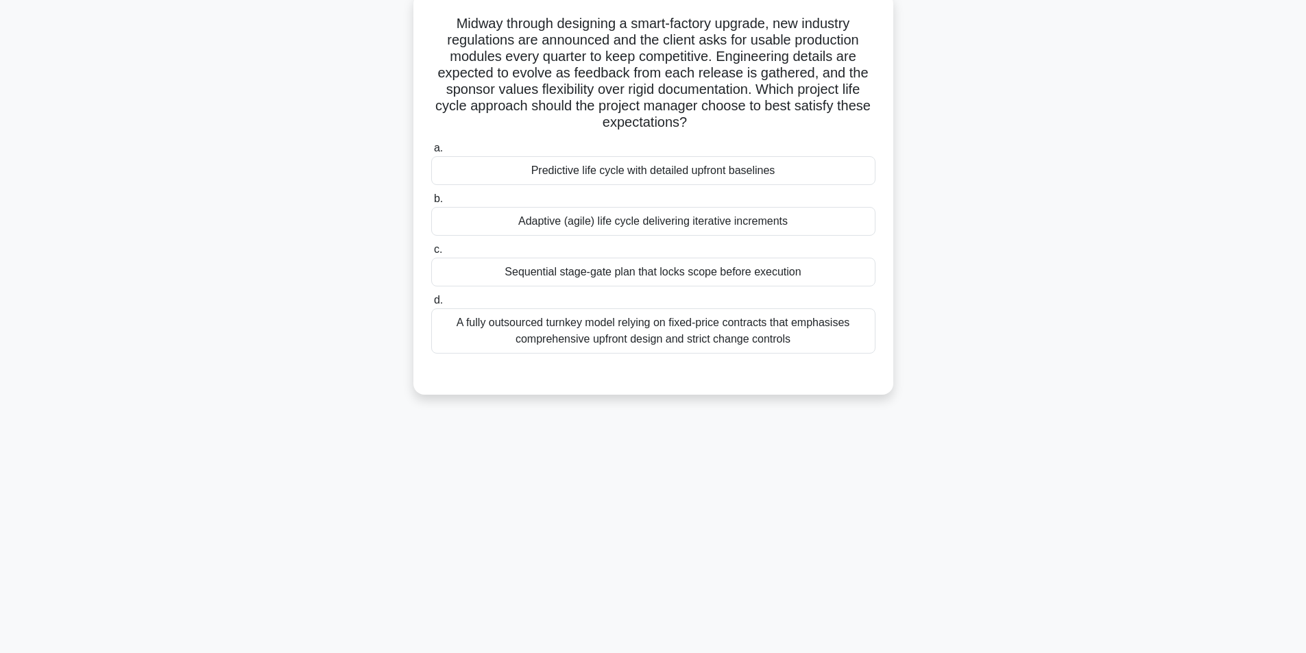
scroll to position [87, 0]
click at [669, 218] on div "Adaptive (agile) life cycle delivering iterative increments" at bounding box center [653, 218] width 444 height 29
click at [431, 200] on input "b. Adaptive (agile) life cycle delivering iterative increments" at bounding box center [431, 195] width 0 height 9
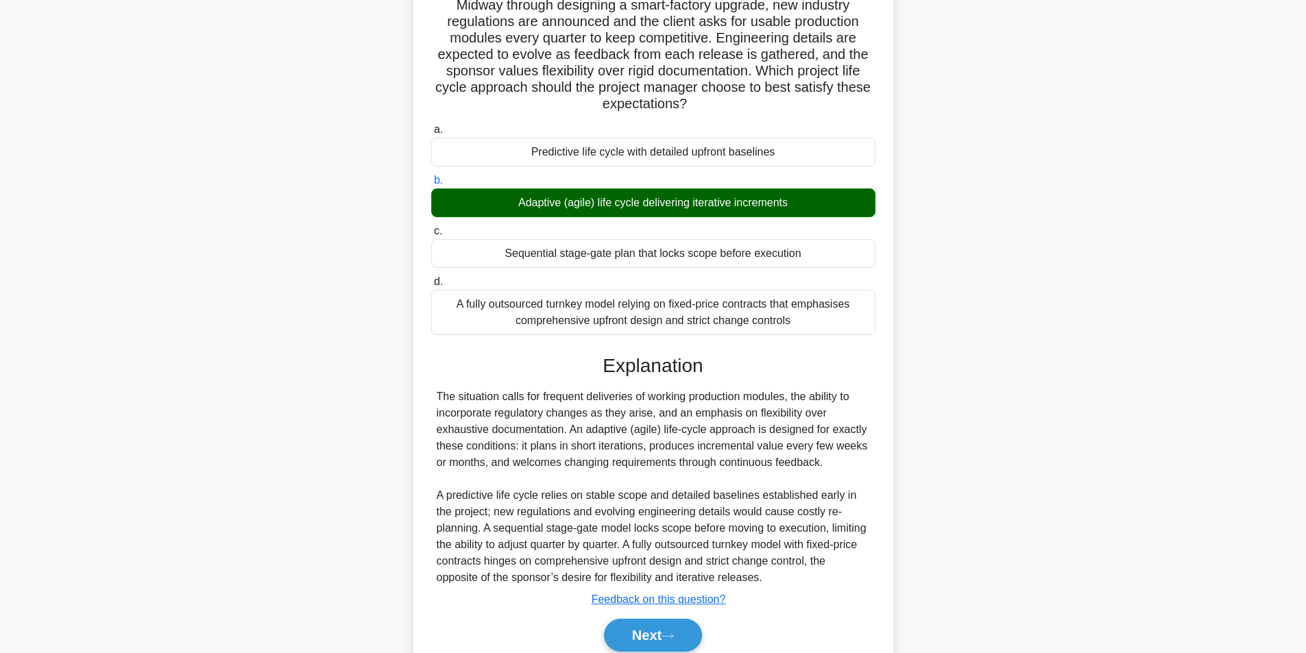
scroll to position [160, 0]
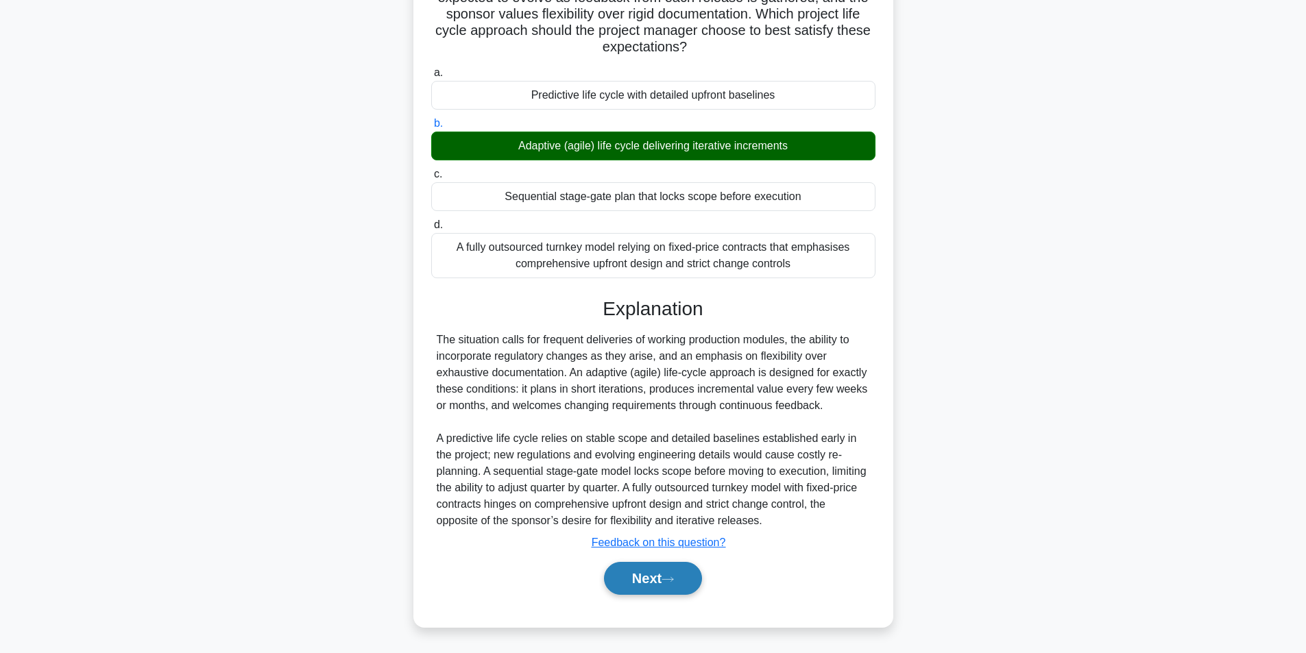
click at [650, 582] on button "Next" at bounding box center [653, 578] width 98 height 33
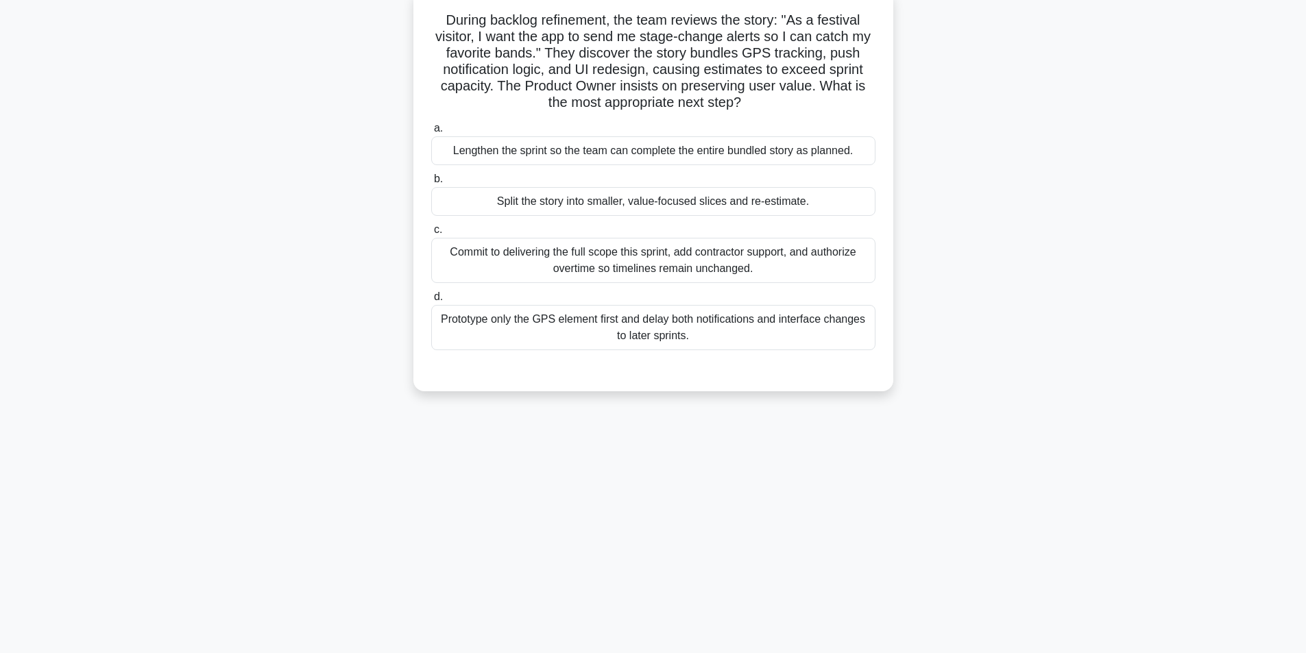
click at [621, 206] on div "Split the story into smaller, value-focused slices and re-estimate." at bounding box center [653, 201] width 444 height 29
click at [431, 184] on input "b. Split the story into smaller, value-focused slices and re-estimate." at bounding box center [431, 179] width 0 height 9
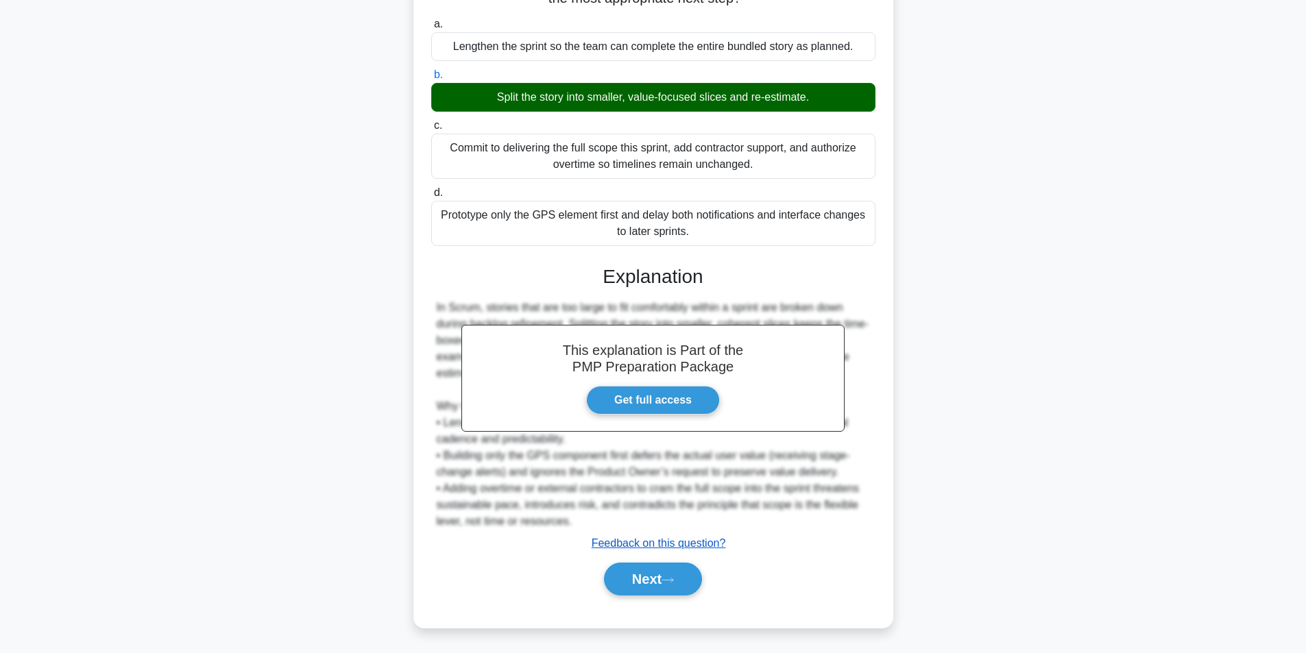
scroll to position [193, 0]
click at [665, 571] on button "Next" at bounding box center [653, 578] width 98 height 33
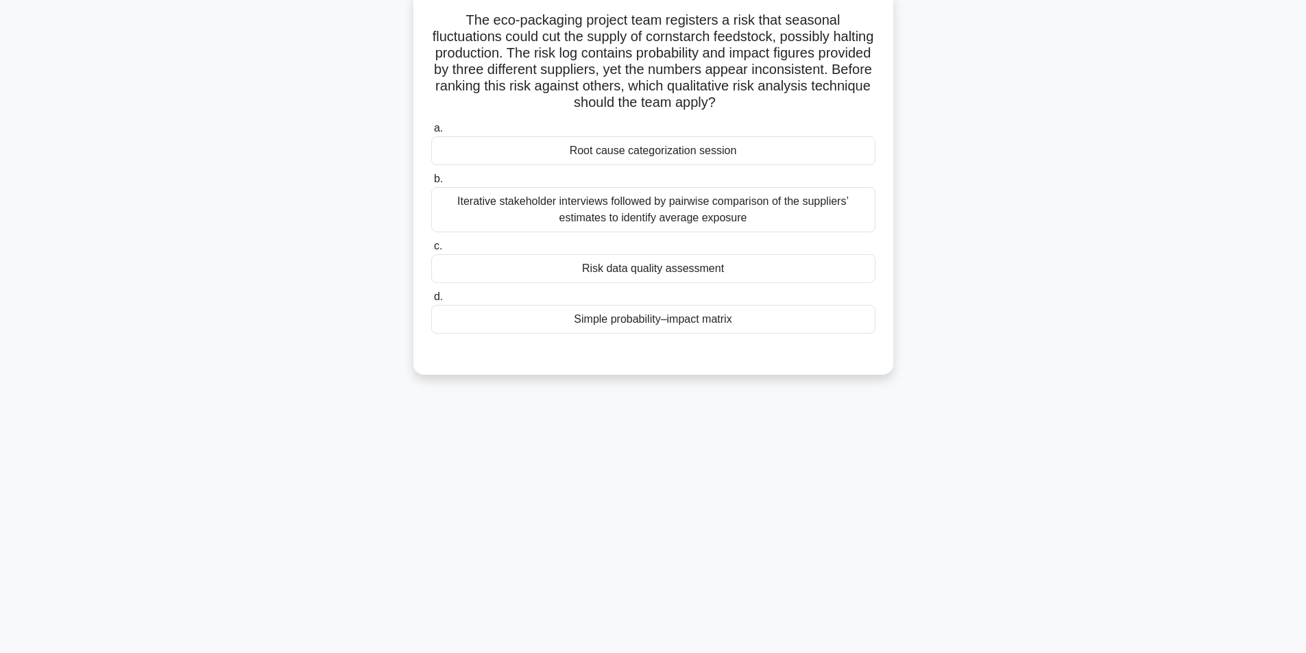
click at [714, 311] on div "Simple probability–impact matrix" at bounding box center [653, 319] width 444 height 29
click at [655, 323] on div "Simple probability–impact matrix" at bounding box center [653, 319] width 444 height 29
click at [431, 302] on input "d. Simple probability–impact matrix" at bounding box center [431, 297] width 0 height 9
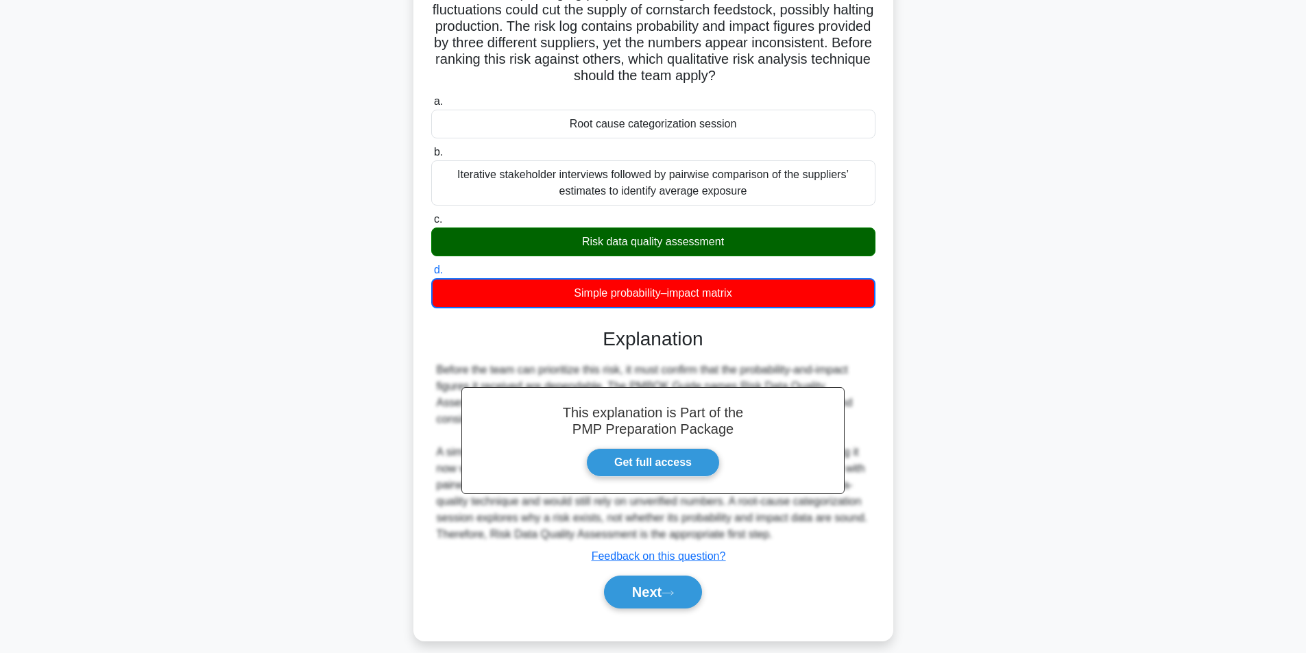
scroll to position [128, 0]
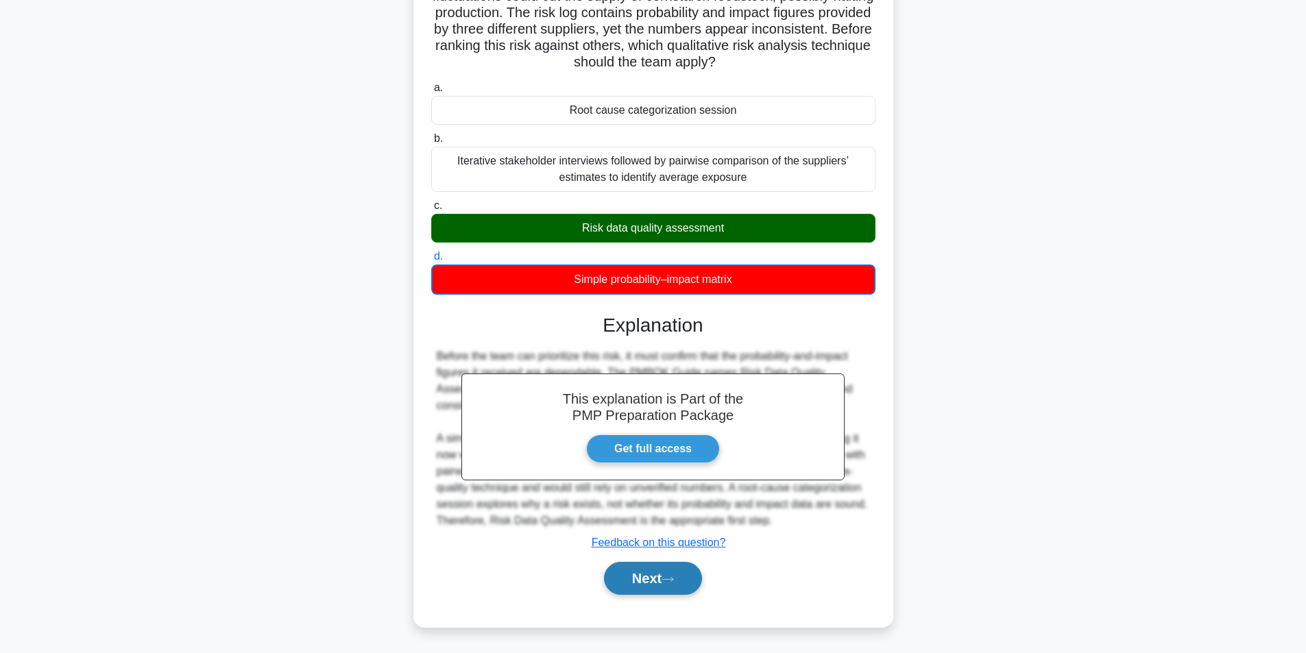
click at [660, 565] on button "Next" at bounding box center [653, 578] width 98 height 33
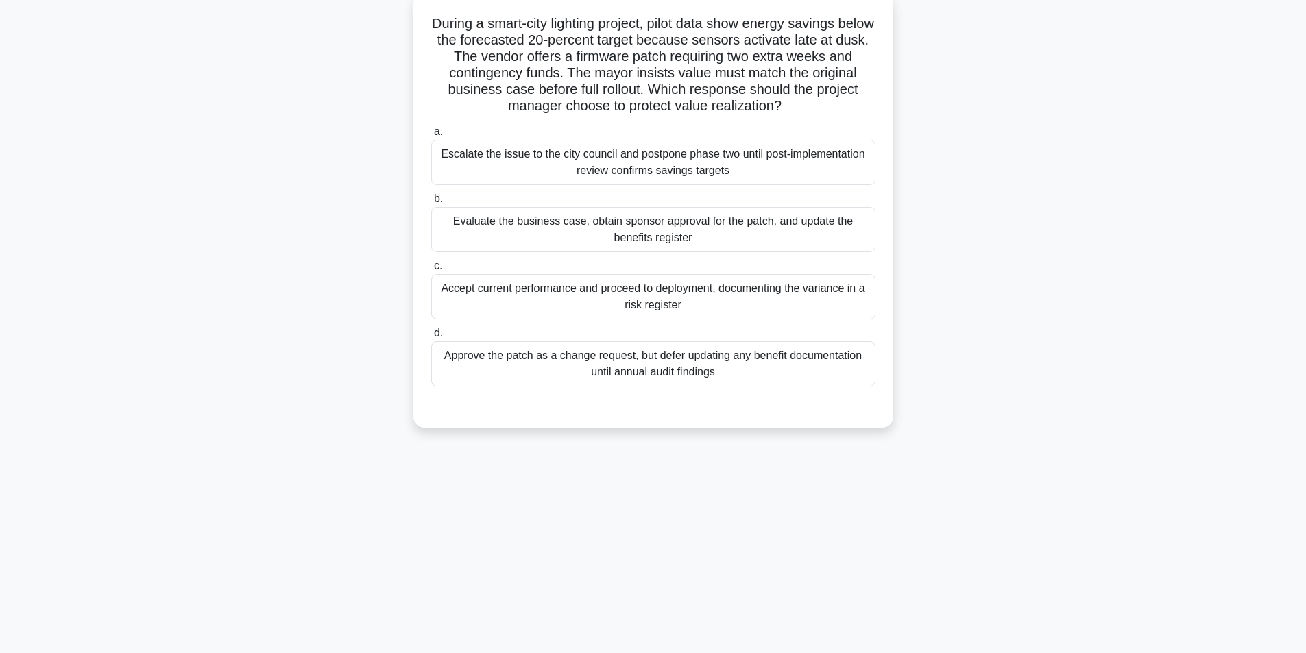
scroll to position [87, 0]
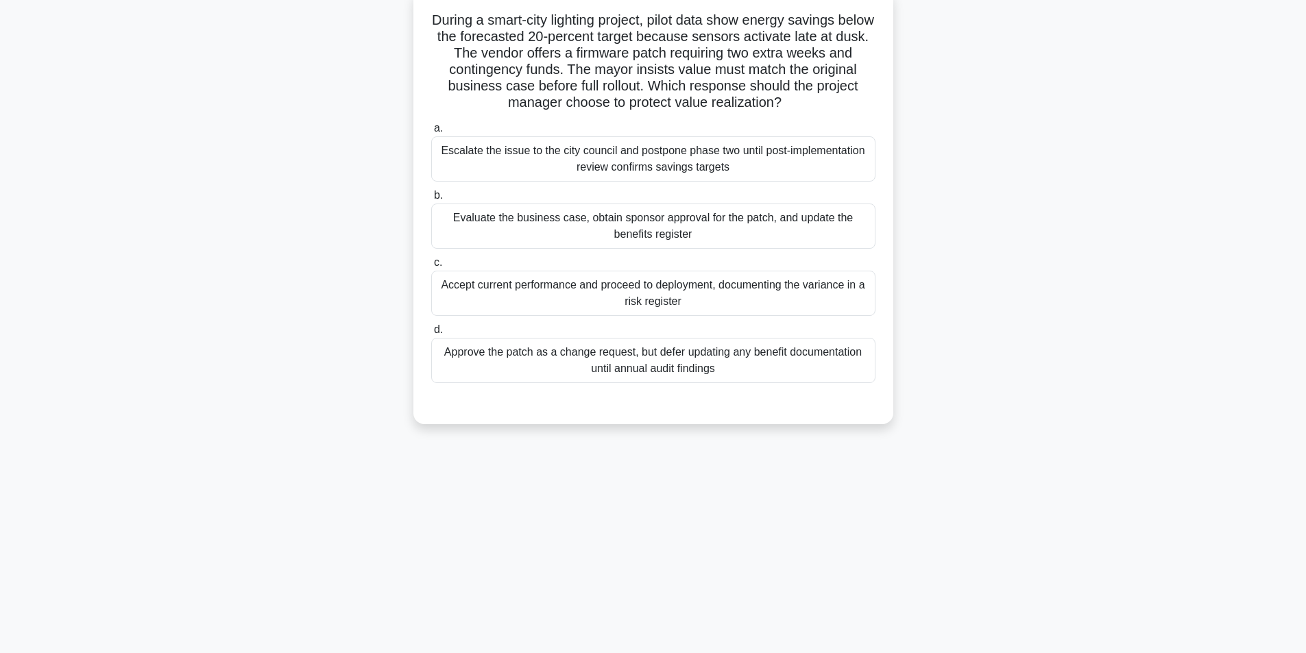
click at [717, 221] on div "Evaluate the business case, obtain sponsor approval for the patch, and update t…" at bounding box center [653, 226] width 444 height 45
click at [431, 200] on input "b. Evaluate the business case, obtain sponsor approval for the patch, and updat…" at bounding box center [431, 195] width 0 height 9
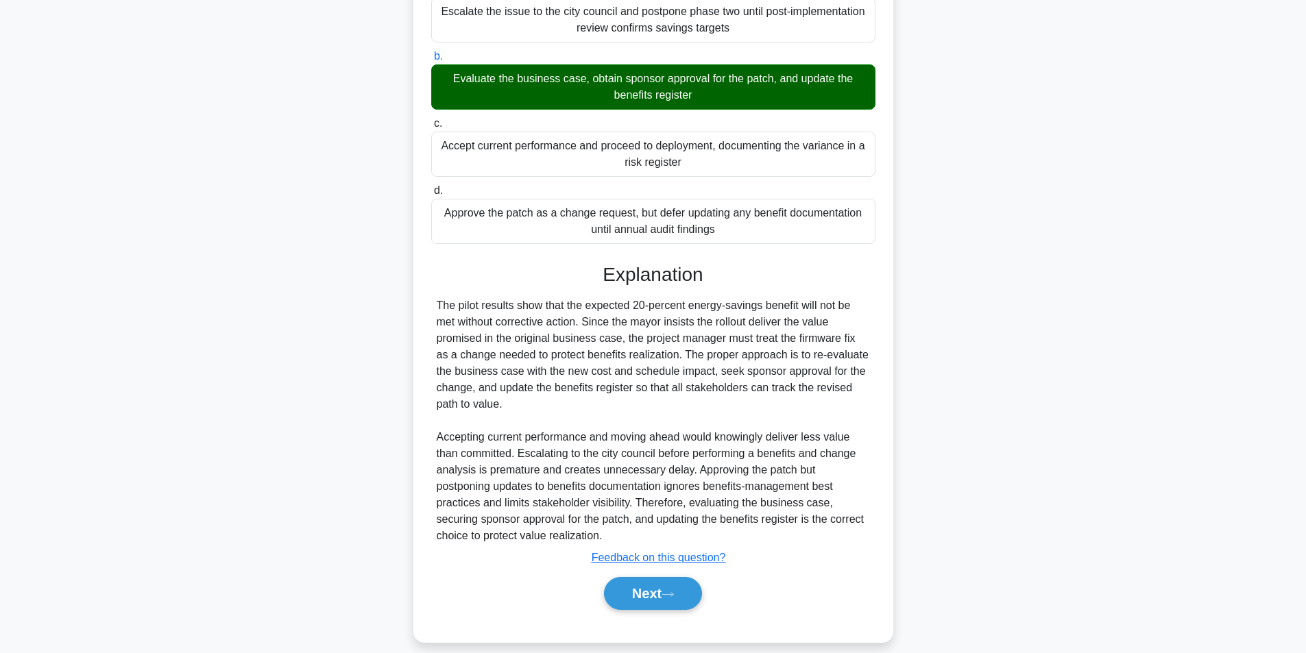
scroll to position [242, 0]
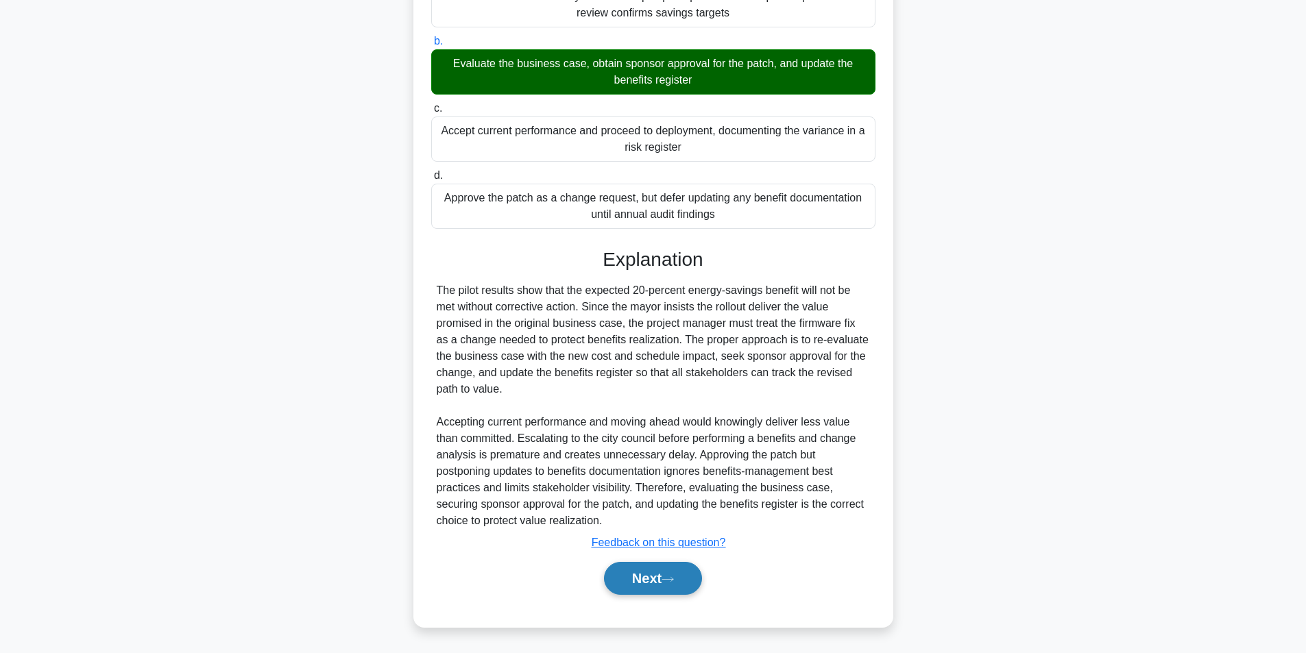
click at [643, 579] on button "Next" at bounding box center [653, 578] width 98 height 33
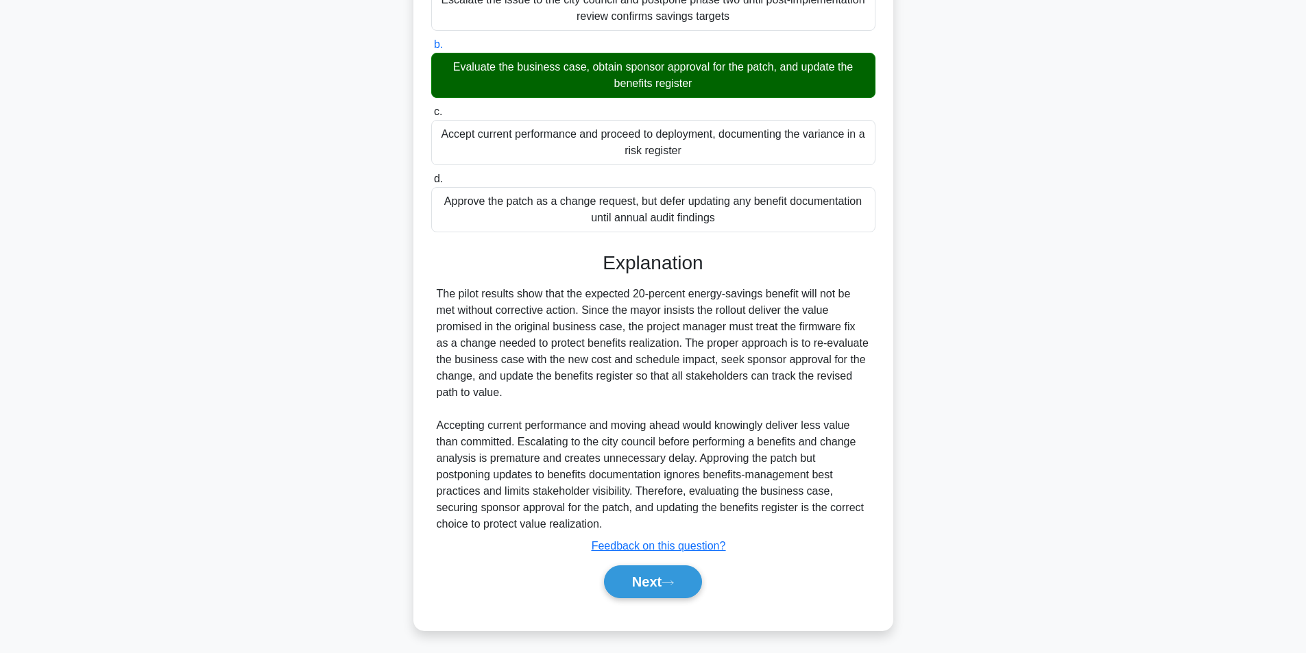
scroll to position [87, 0]
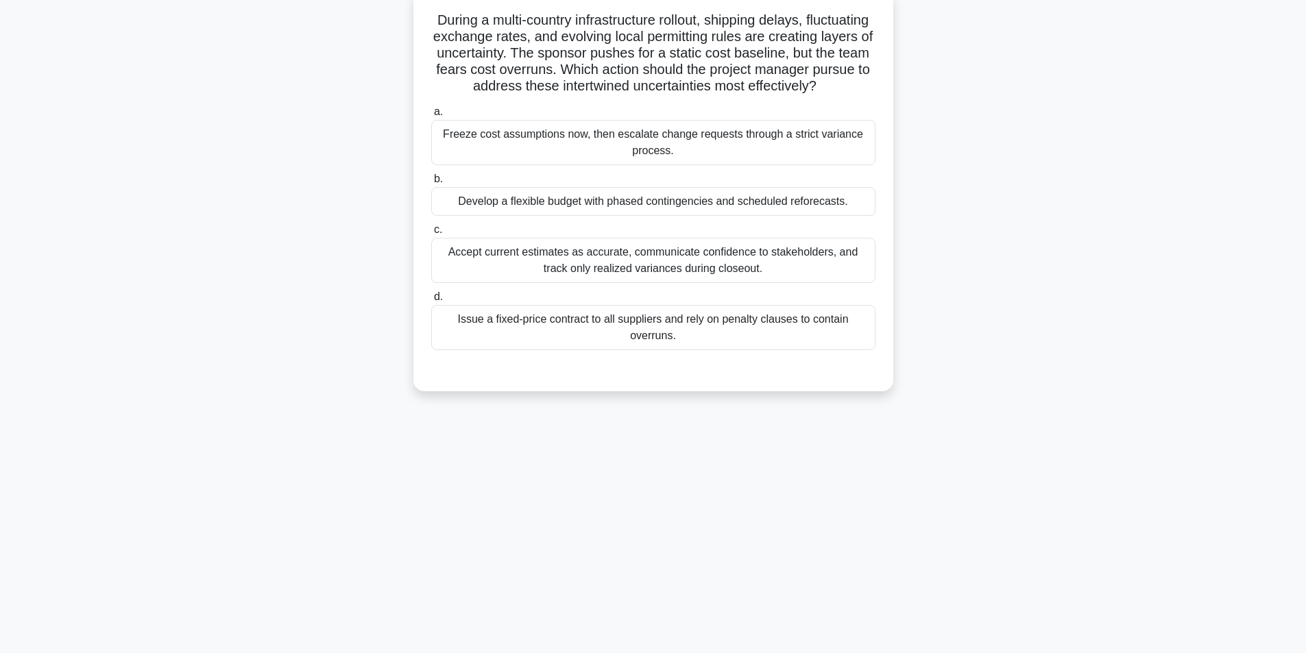
click at [624, 216] on div "Develop a flexible budget with phased contingencies and scheduled reforecasts." at bounding box center [653, 201] width 444 height 29
click at [431, 184] on input "b. Develop a flexible budget with phased contingencies and scheduled reforecast…" at bounding box center [431, 179] width 0 height 9
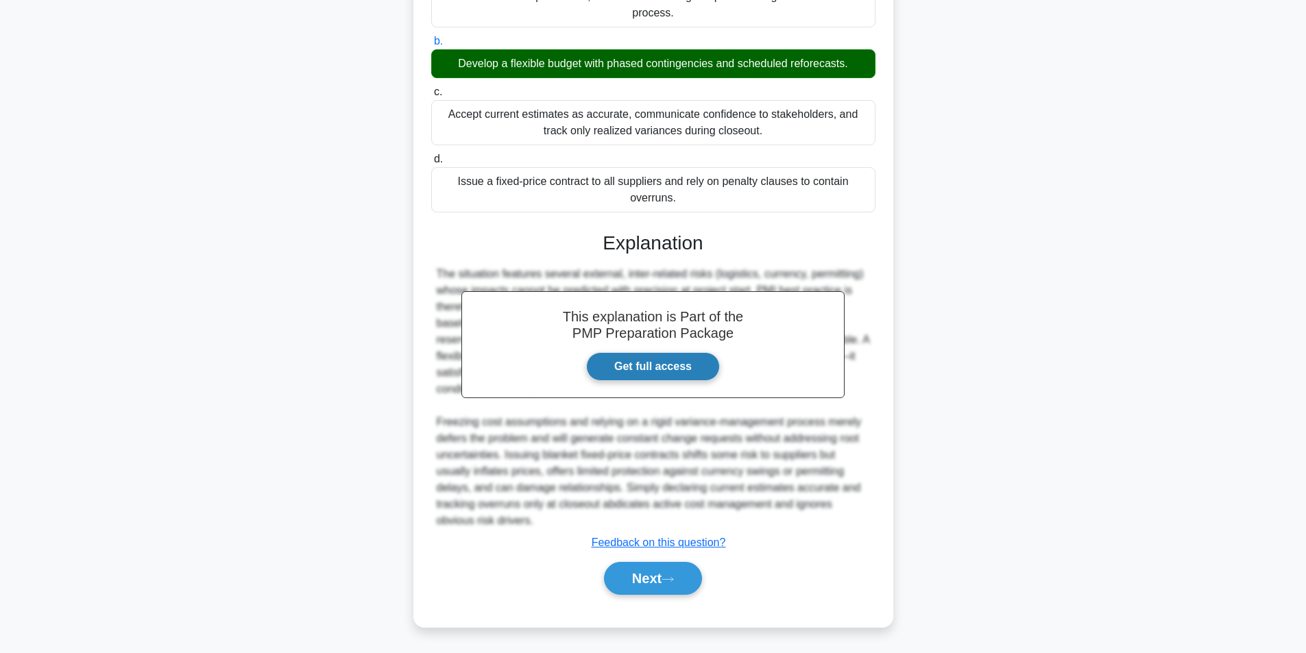
scroll to position [242, 0]
click at [639, 581] on button "Next" at bounding box center [653, 578] width 98 height 33
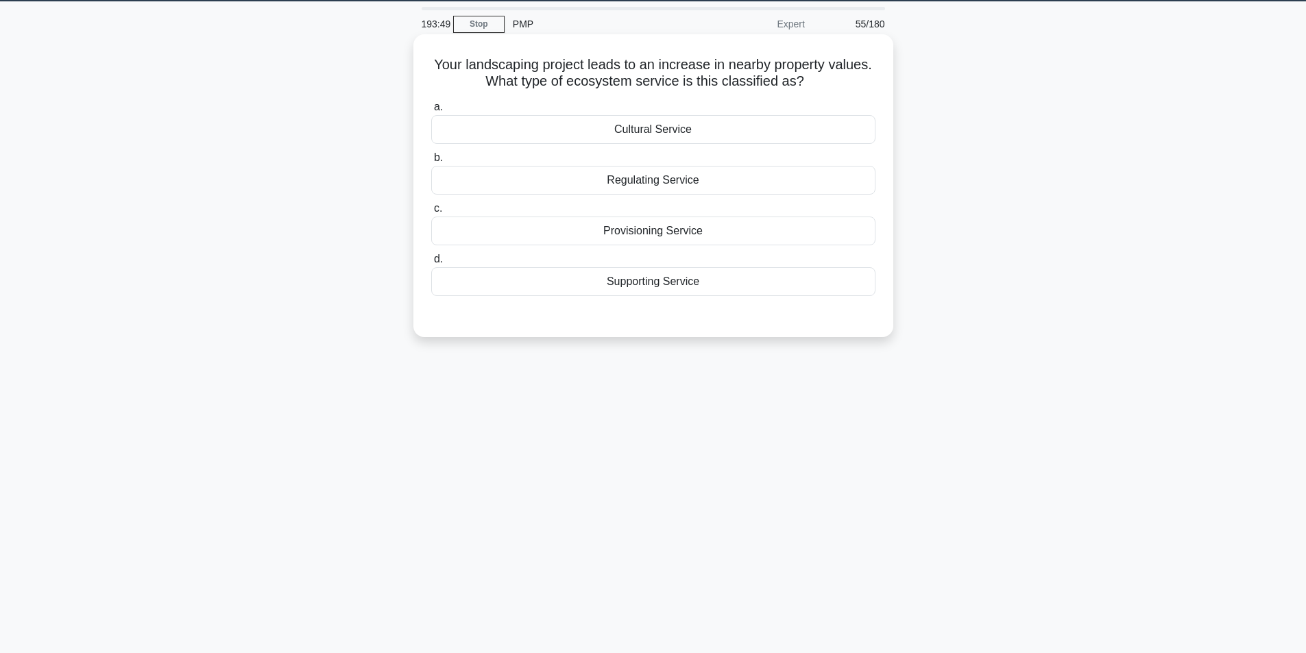
scroll to position [19, 0]
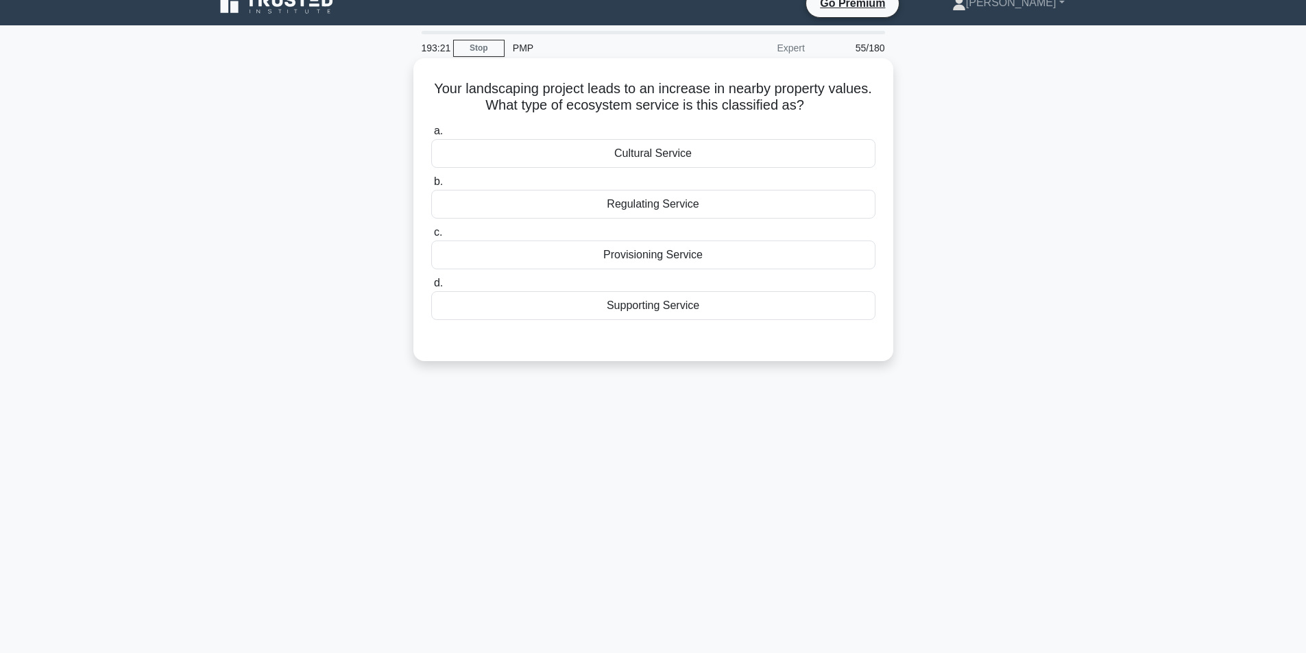
click at [701, 306] on div "Supporting Service" at bounding box center [653, 305] width 444 height 29
click at [431, 288] on input "d. Supporting Service" at bounding box center [431, 283] width 0 height 9
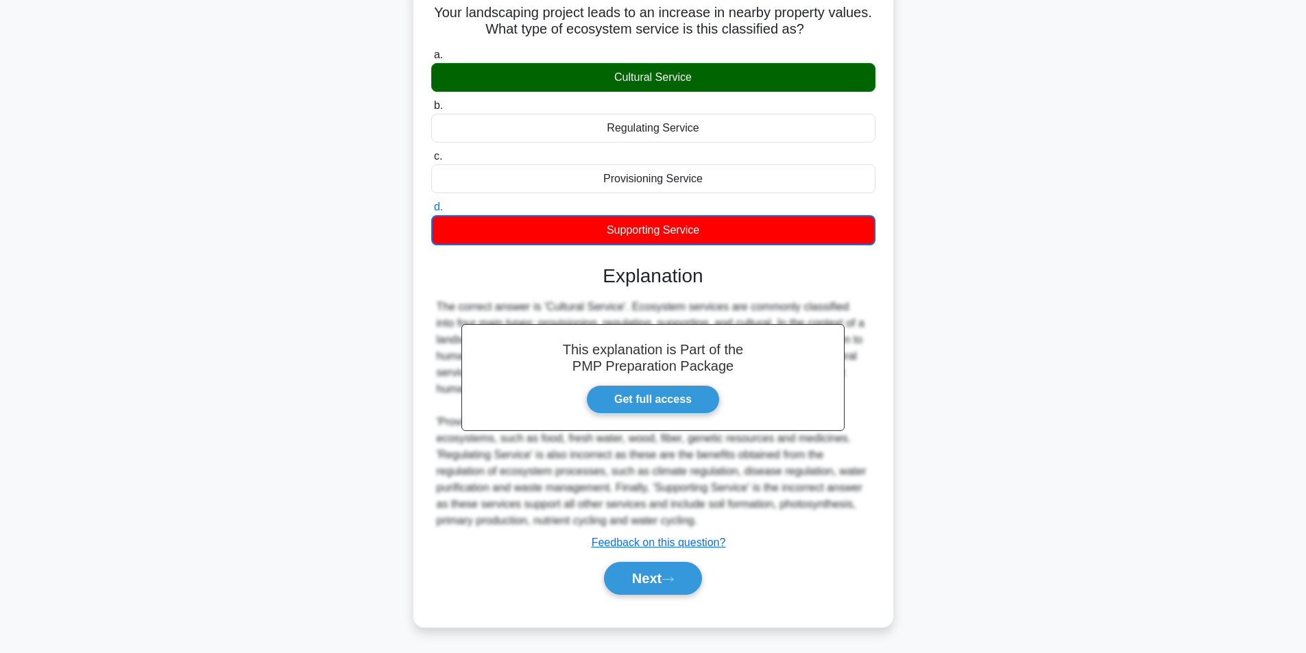
scroll to position [95, 0]
click at [650, 582] on button "Next" at bounding box center [653, 578] width 98 height 33
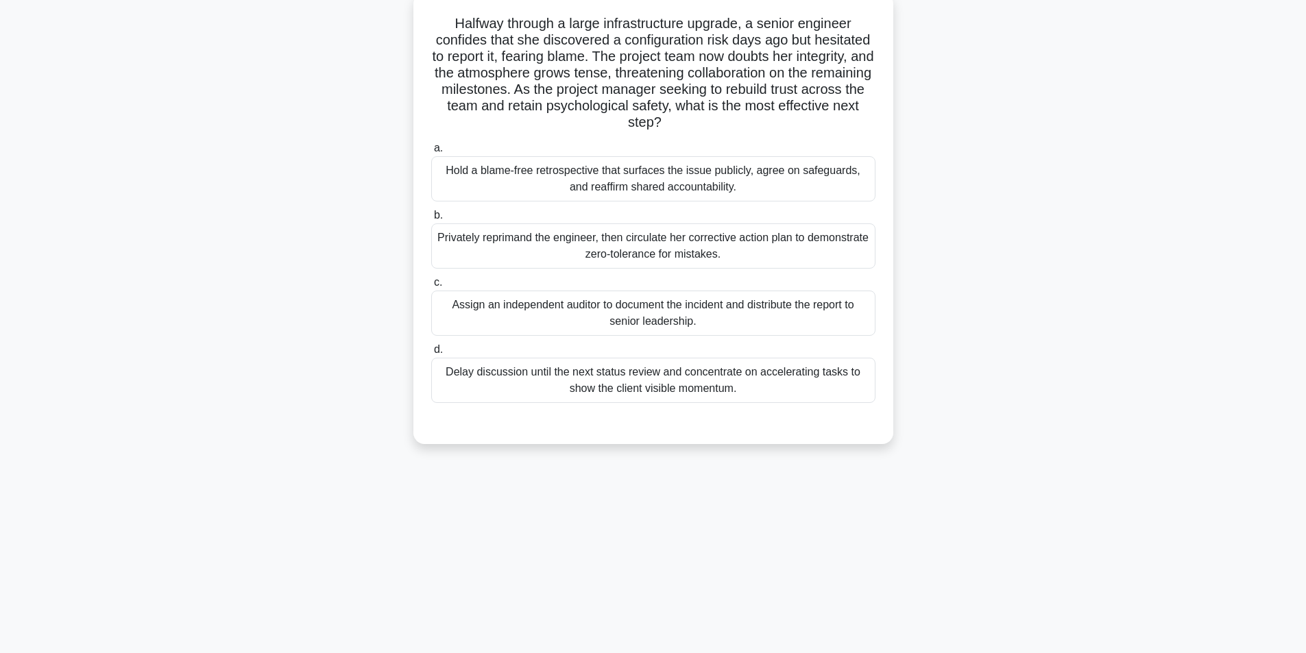
scroll to position [87, 0]
click at [729, 171] on div "Hold a blame-free retrospective that surfaces the issue publicly, agree on safe…" at bounding box center [653, 175] width 444 height 45
click at [431, 149] on input "a. Hold a blame-free retrospective that surfaces the issue publicly, agree on s…" at bounding box center [431, 145] width 0 height 9
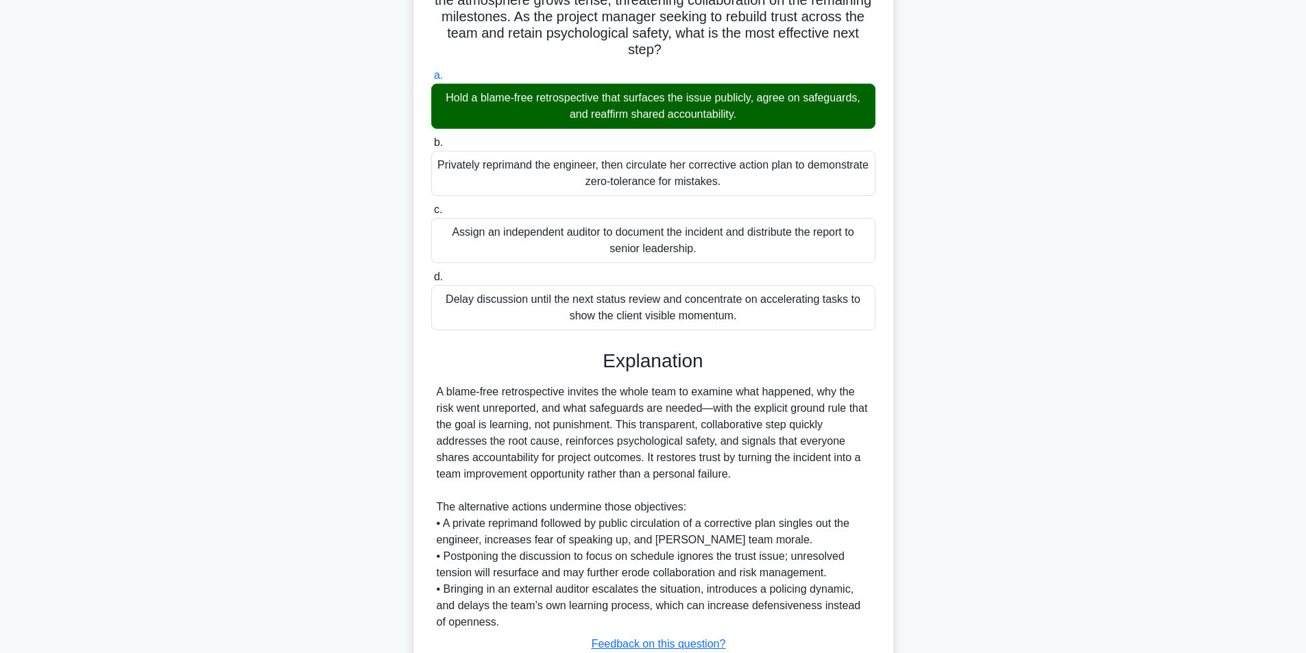
scroll to position [258, 0]
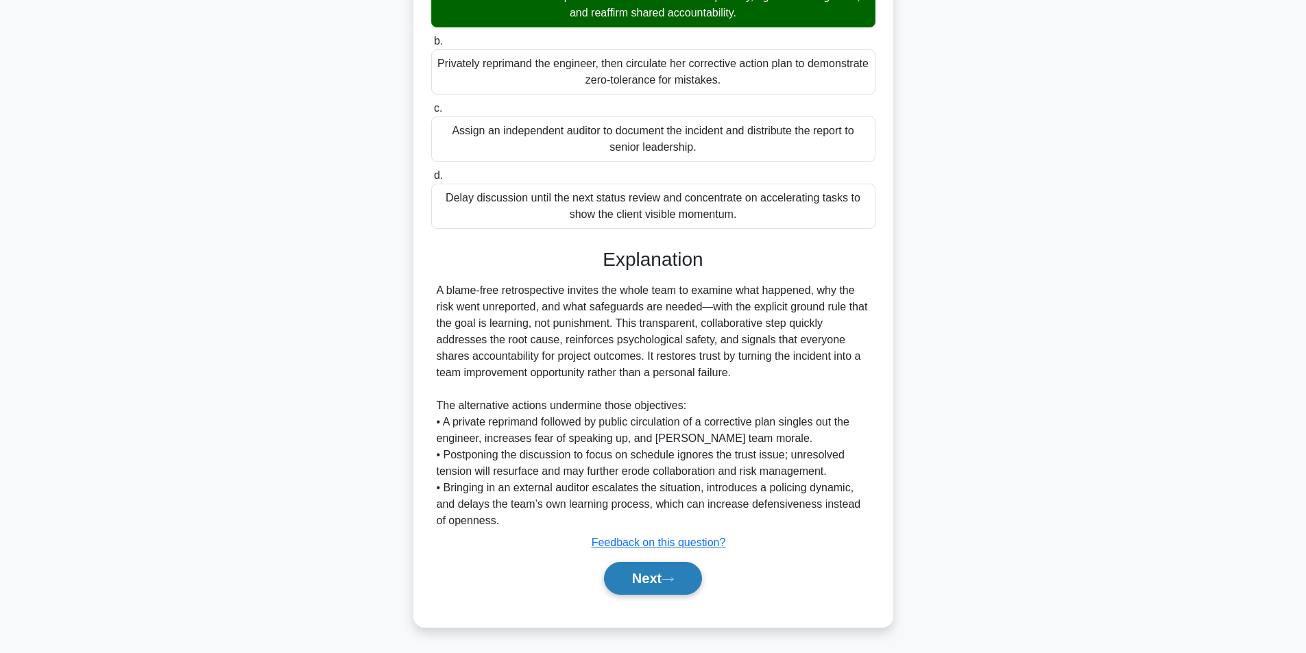
click at [679, 587] on button "Next" at bounding box center [653, 578] width 98 height 33
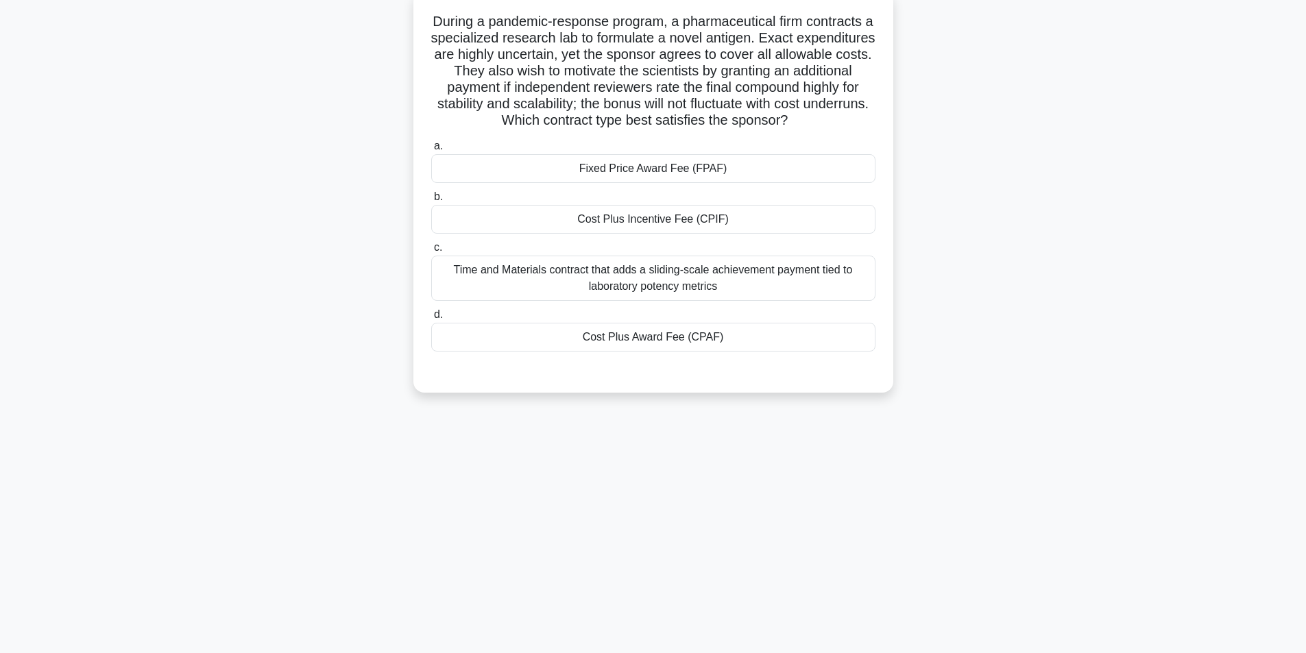
scroll to position [87, 0]
click at [624, 216] on div "Cost Plus Incentive Fee (CPIF)" at bounding box center [653, 218] width 444 height 29
click at [431, 200] on input "b. Cost Plus Incentive Fee (CPIF)" at bounding box center [431, 195] width 0 height 9
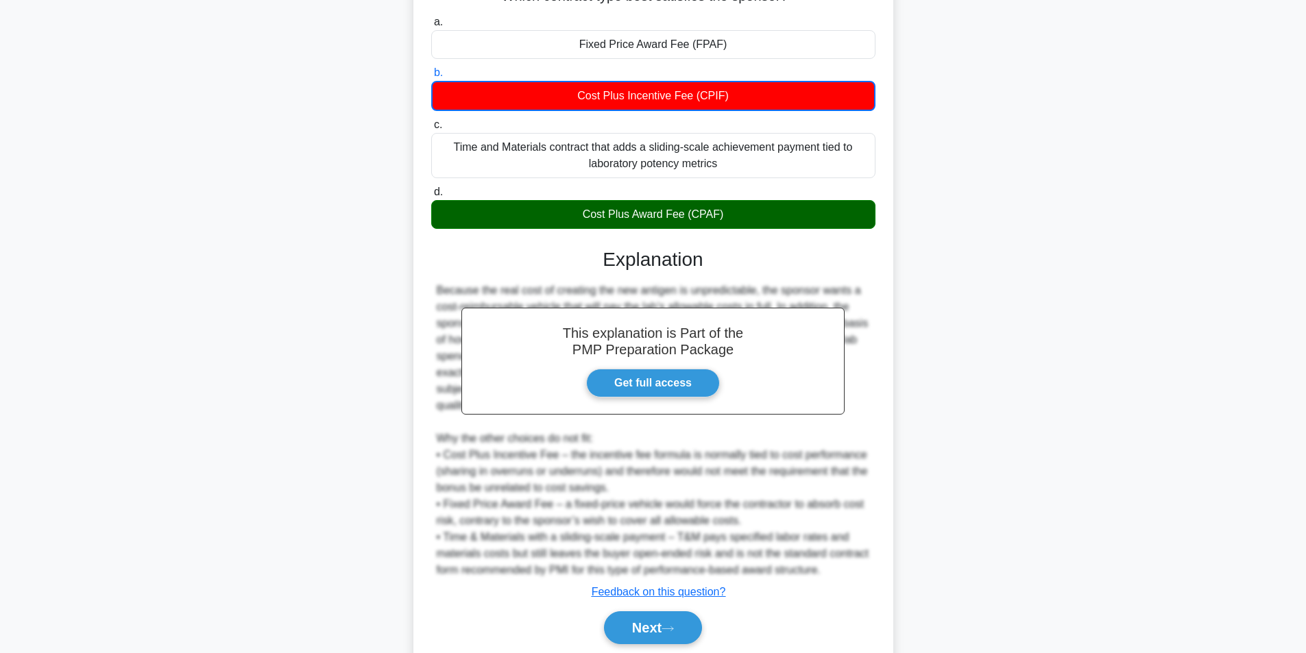
scroll to position [260, 0]
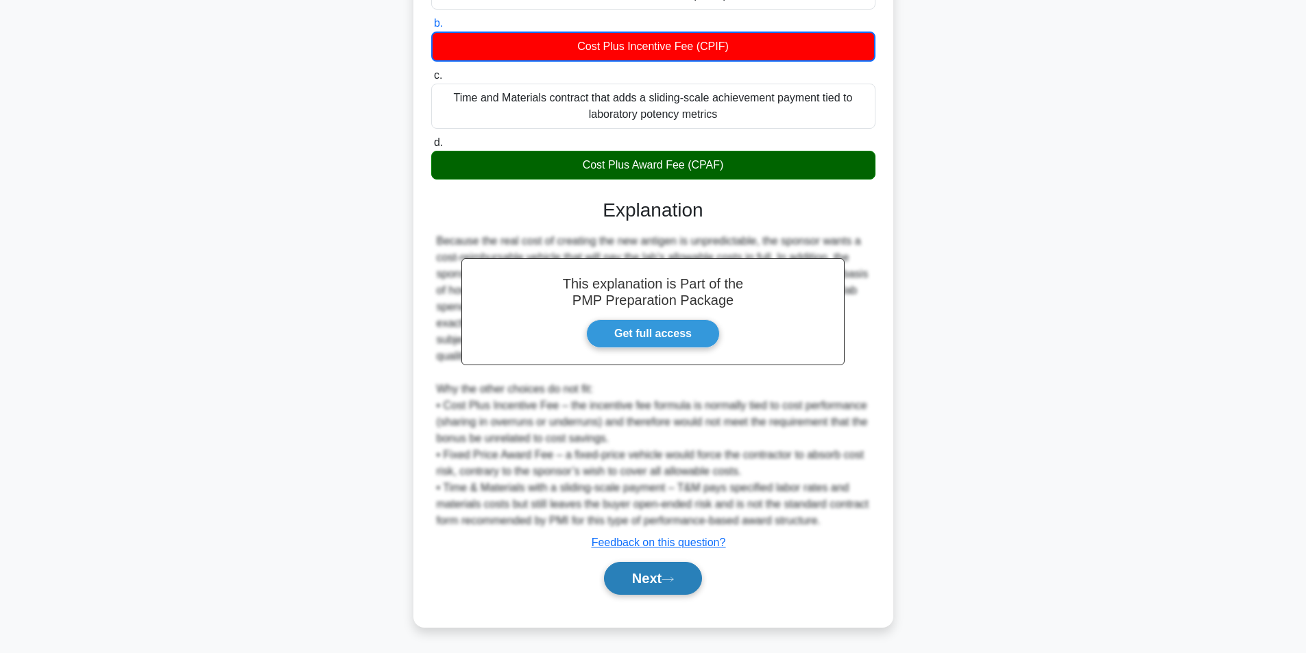
click at [655, 583] on button "Next" at bounding box center [653, 578] width 98 height 33
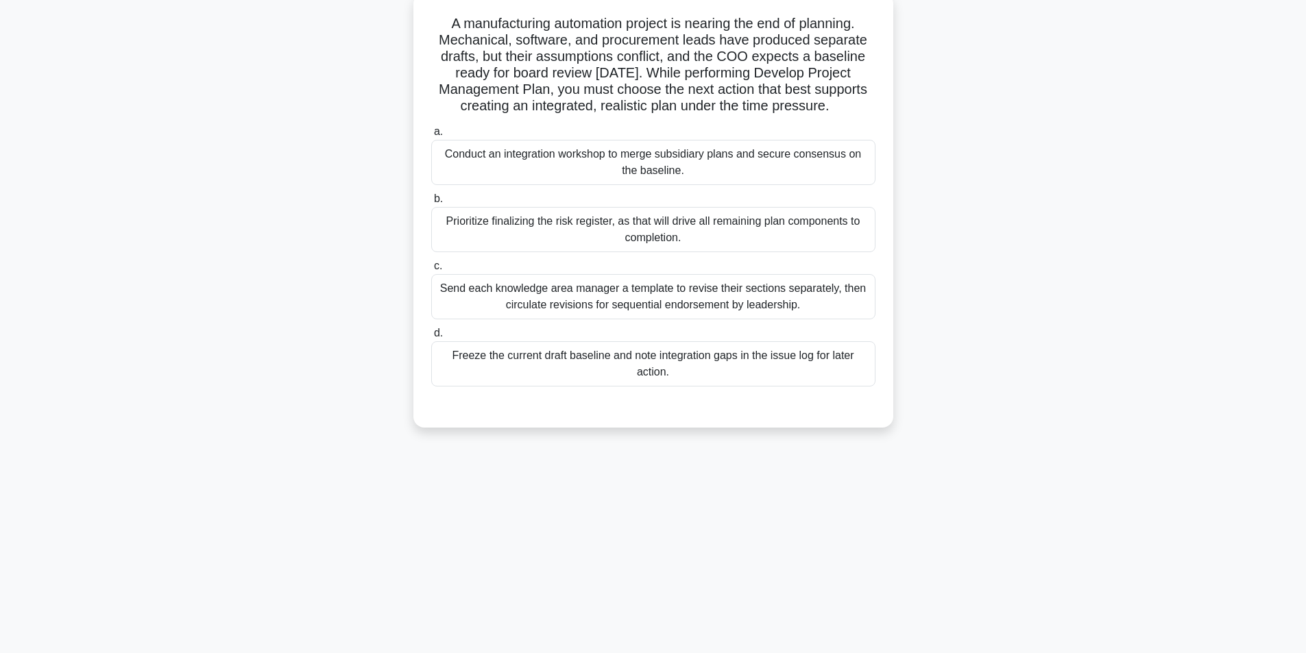
scroll to position [87, 0]
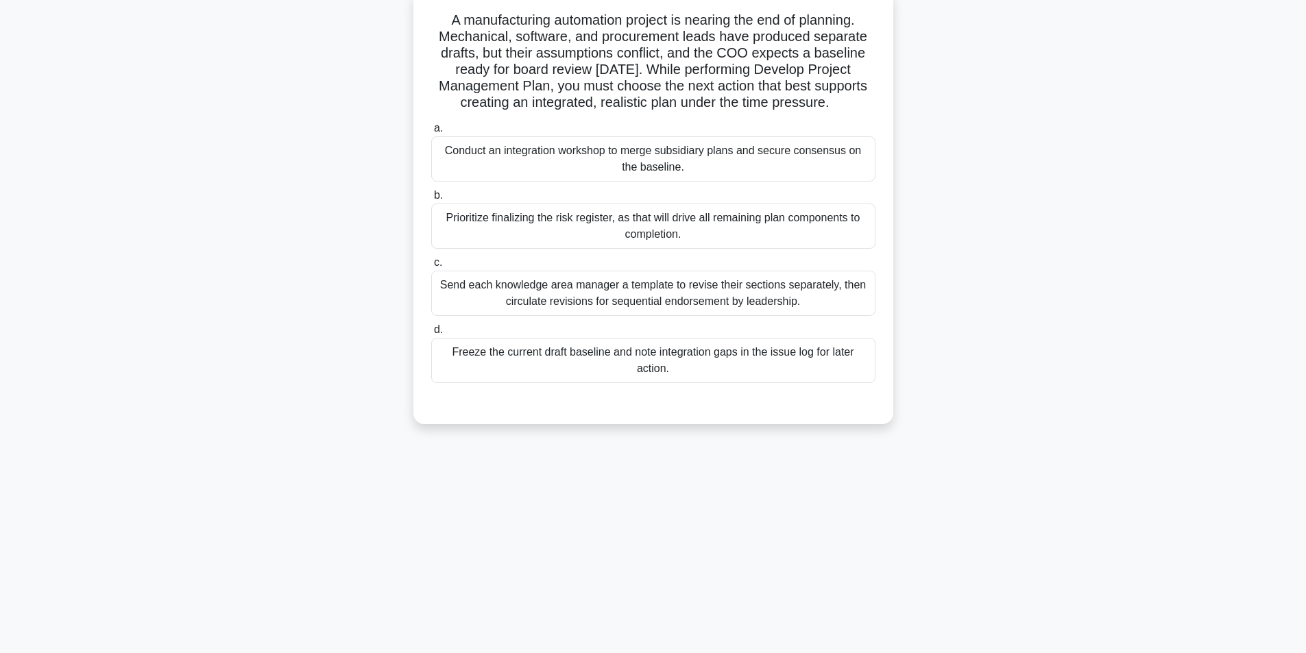
click at [727, 163] on div "Conduct an integration workshop to merge subsidiary plans and secure consensus …" at bounding box center [653, 158] width 444 height 45
click at [431, 133] on input "a. Conduct an integration workshop to merge subsidiary plans and secure consens…" at bounding box center [431, 128] width 0 height 9
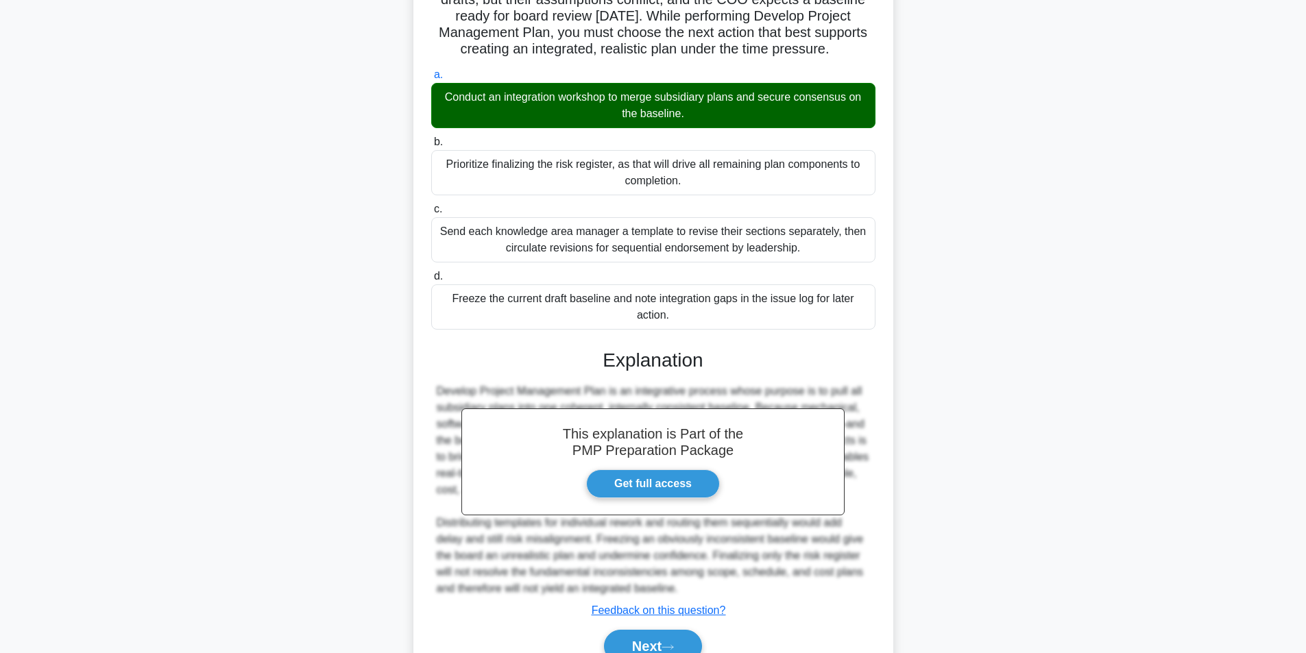
scroll to position [209, 0]
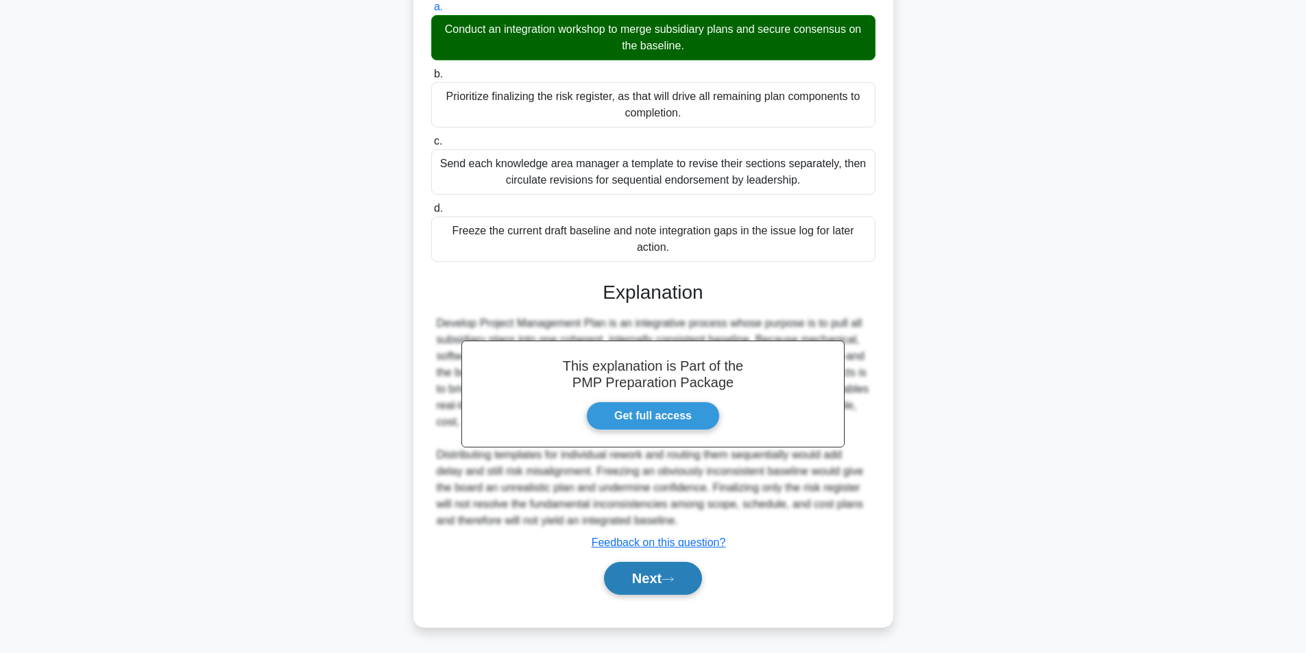
click at [642, 570] on button "Next" at bounding box center [653, 578] width 98 height 33
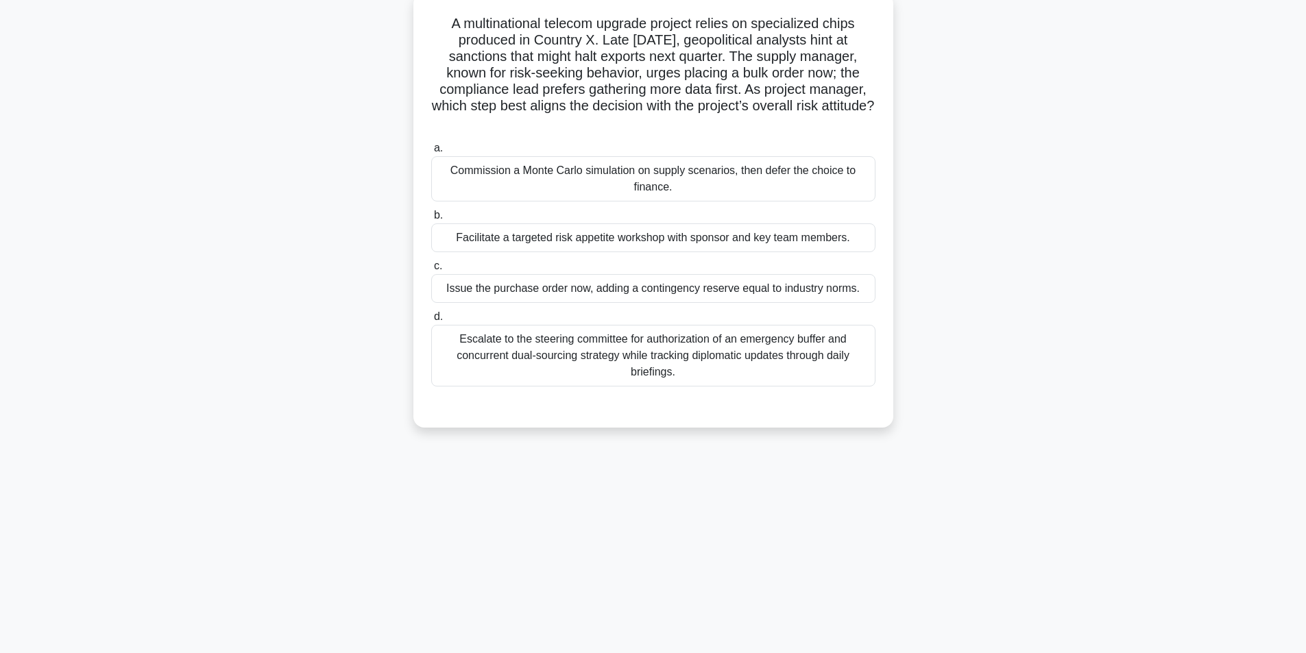
scroll to position [87, 0]
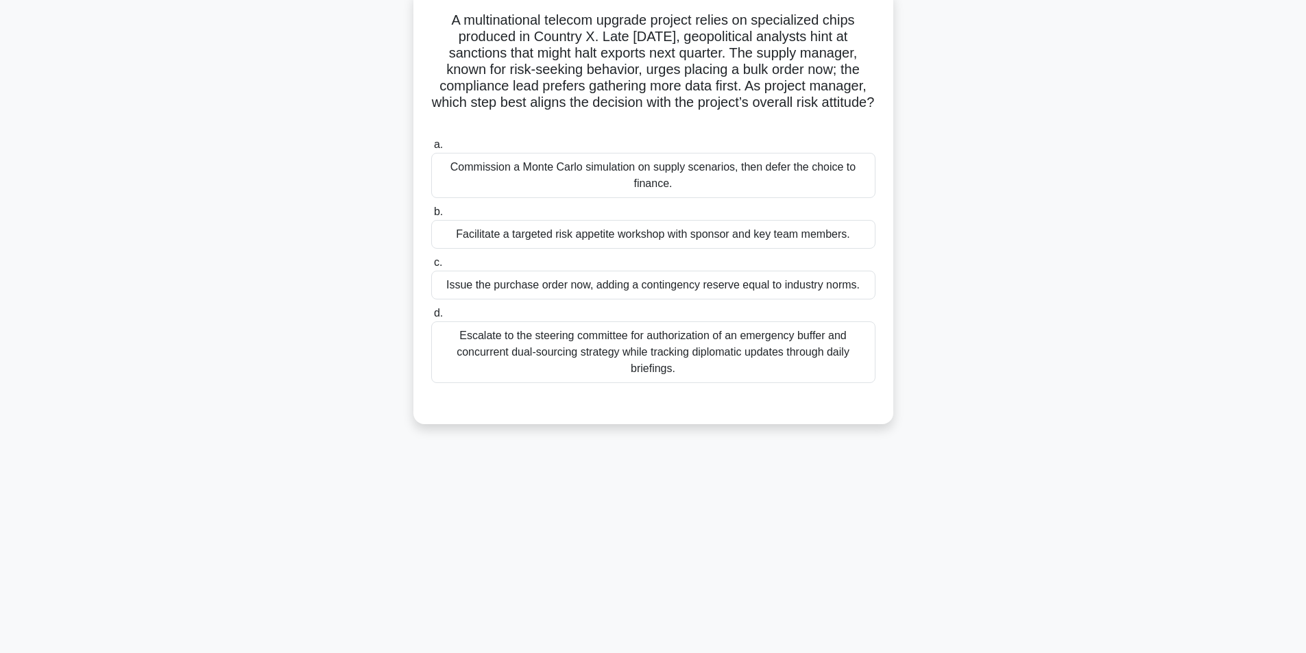
click at [589, 241] on div "Facilitate a targeted risk appetite workshop with sponsor and key team members." at bounding box center [653, 234] width 444 height 29
click at [431, 217] on input "b. Facilitate a targeted risk appetite workshop with sponsor and key team membe…" at bounding box center [431, 212] width 0 height 9
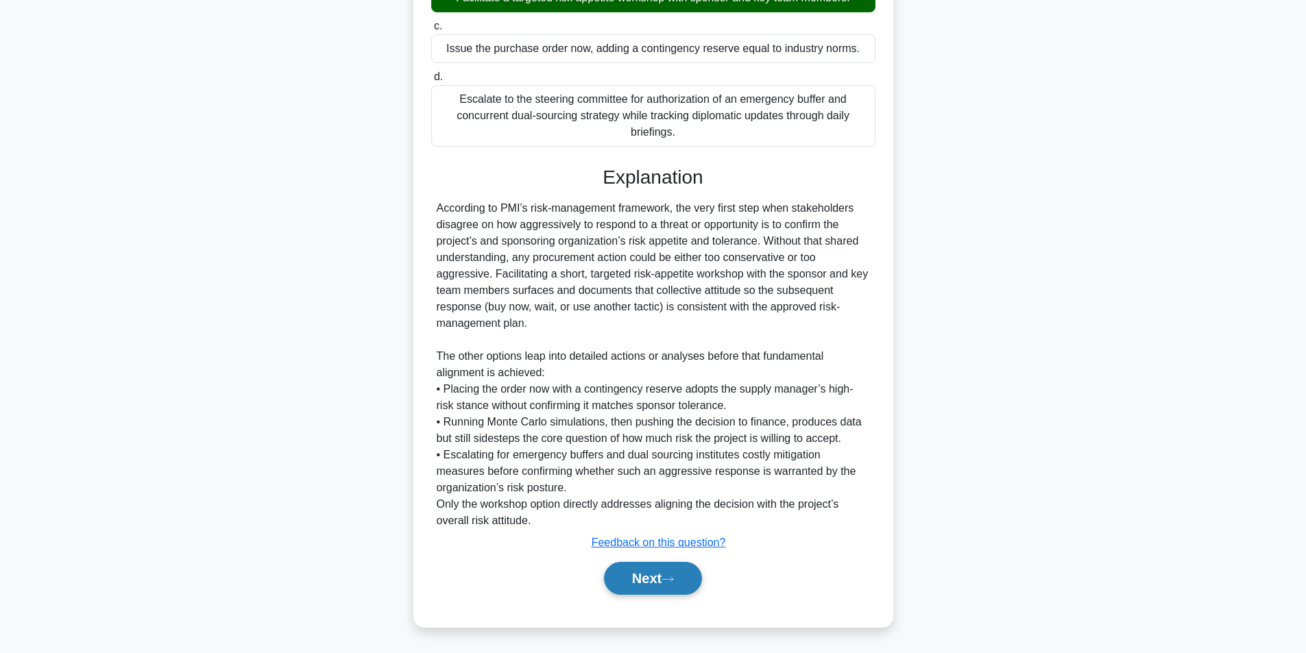
scroll to position [324, 0]
click at [648, 581] on button "Next" at bounding box center [653, 578] width 98 height 33
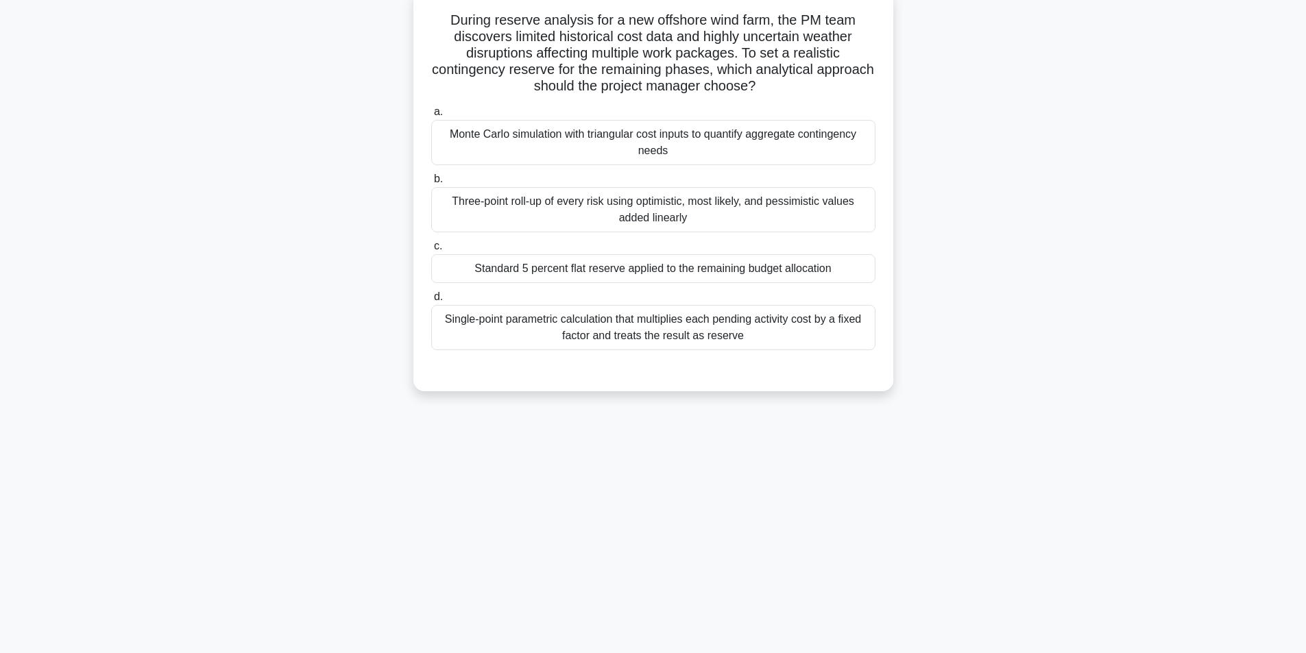
click at [629, 138] on div "Monte Carlo simulation with triangular cost inputs to quantify aggregate contin…" at bounding box center [653, 142] width 444 height 45
click at [431, 117] on input "a. Monte Carlo simulation with triangular cost inputs to quantify aggregate con…" at bounding box center [431, 112] width 0 height 9
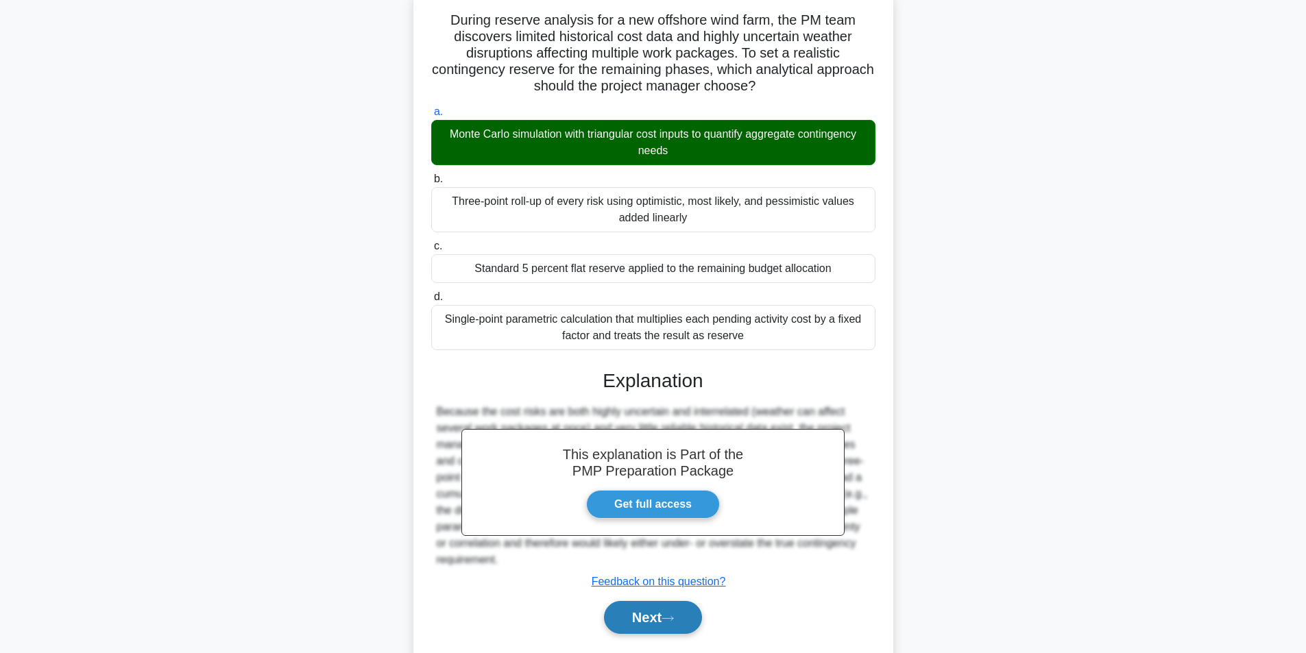
click at [681, 626] on button "Next" at bounding box center [653, 617] width 98 height 33
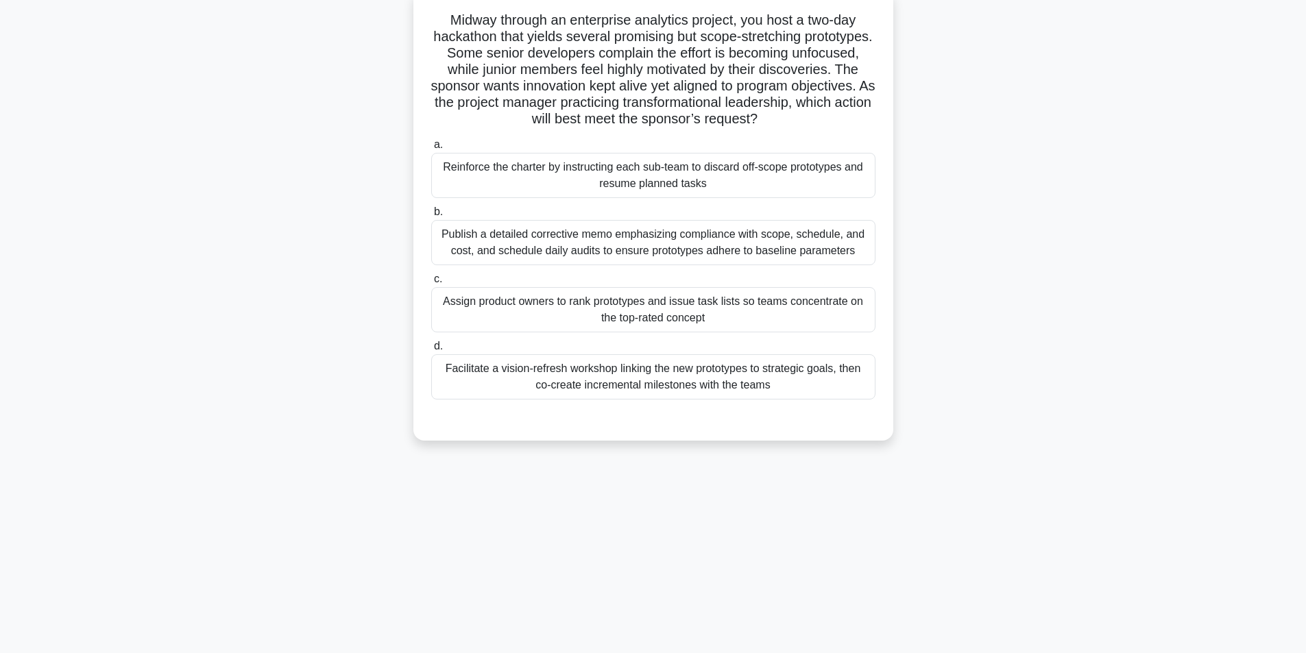
click at [624, 374] on div "Facilitate a vision-refresh workshop linking the new prototypes to strategic go…" at bounding box center [653, 376] width 444 height 45
click at [431, 351] on input "d. Facilitate a vision-refresh workshop linking the new prototypes to strategic…" at bounding box center [431, 346] width 0 height 9
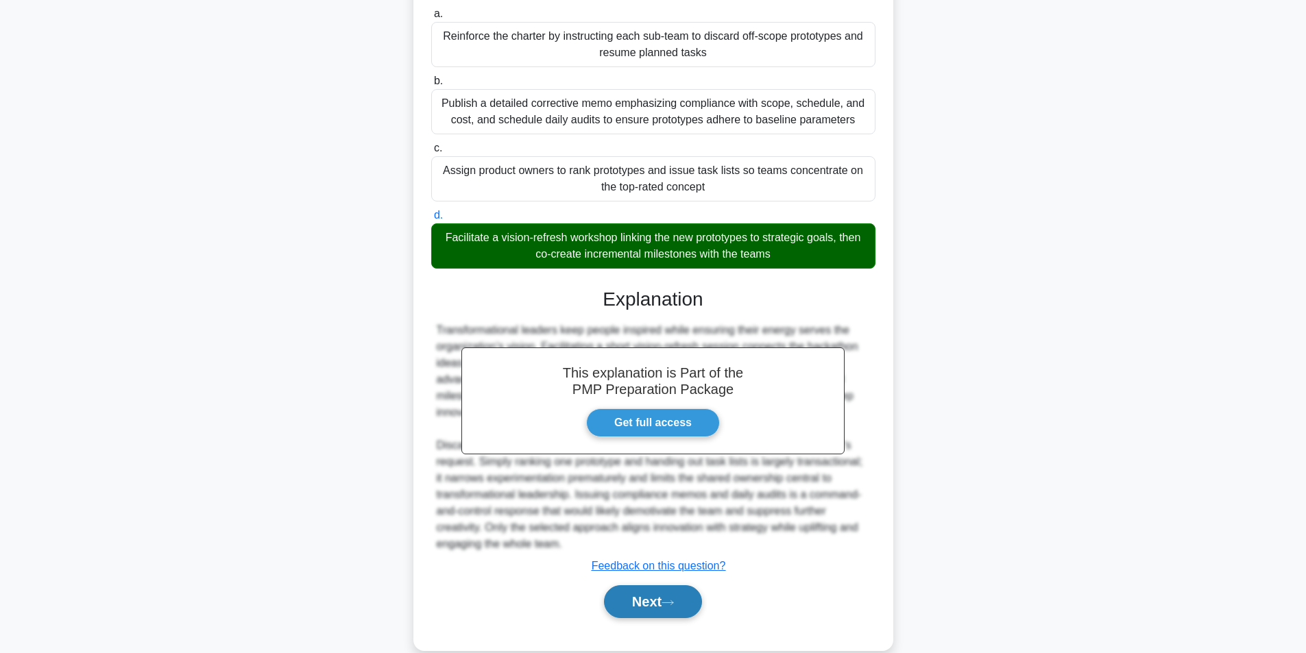
scroll to position [242, 0]
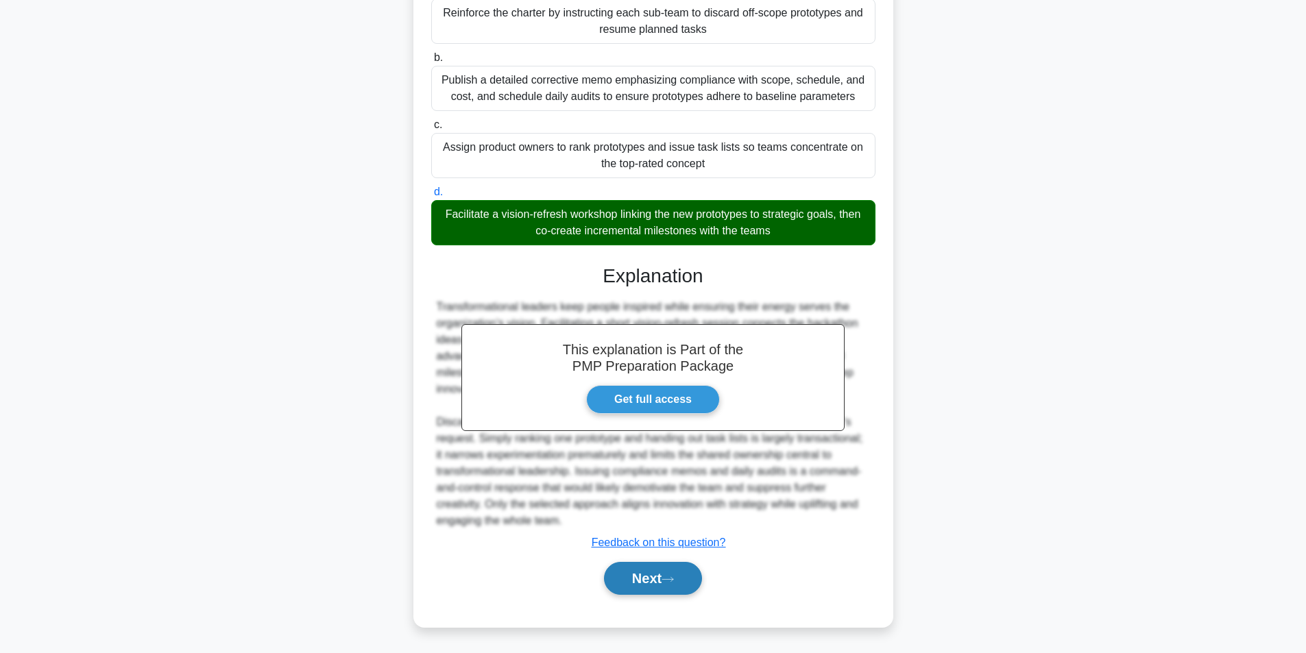
click at [639, 579] on button "Next" at bounding box center [653, 578] width 98 height 33
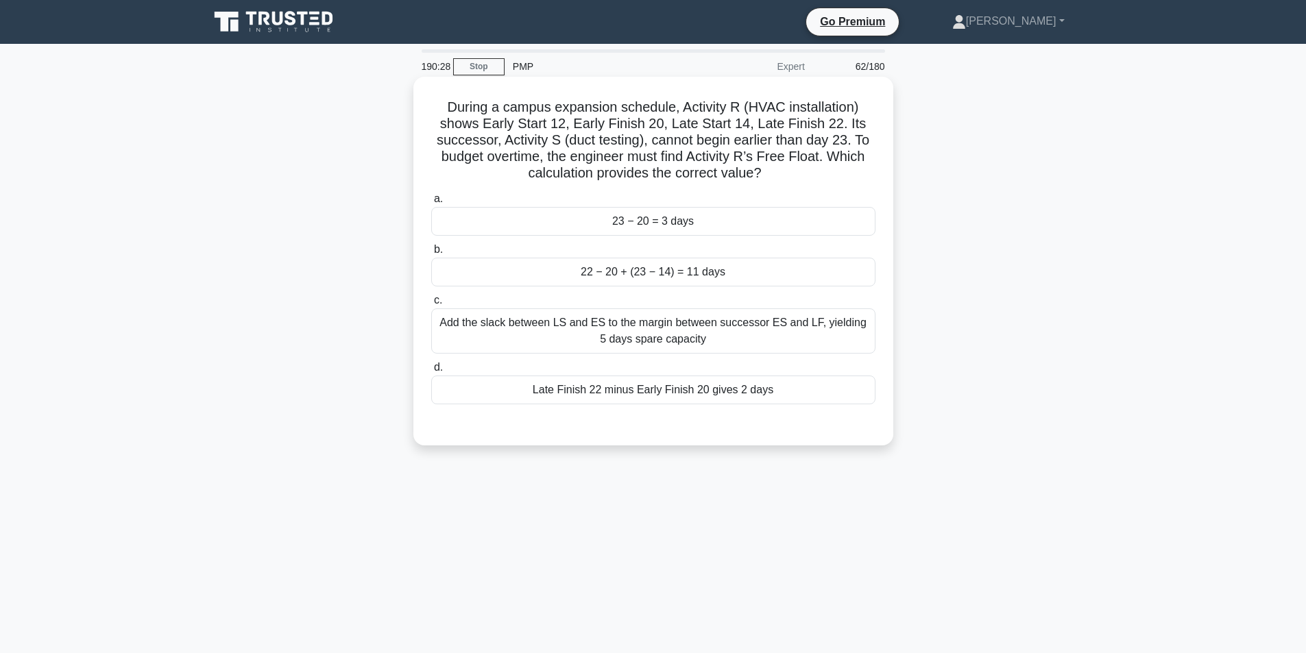
scroll to position [69, 0]
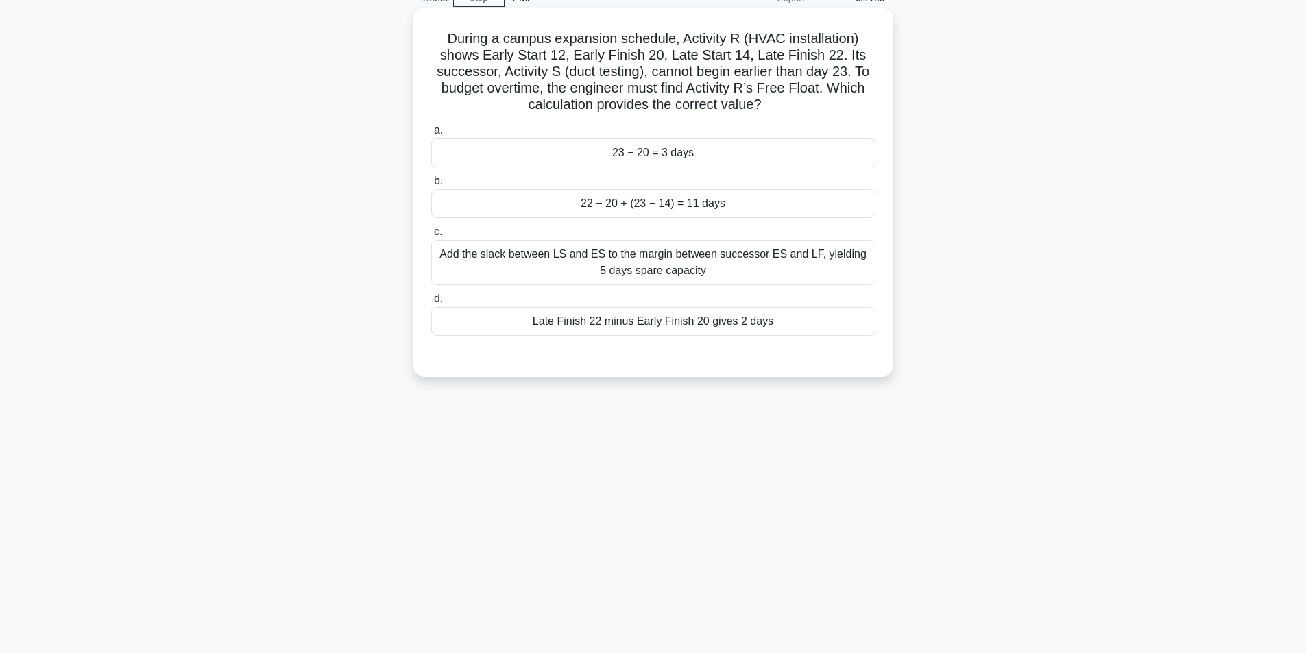
click at [705, 276] on div "Add the slack between LS and ES to the margin between successor ES and LF, yiel…" at bounding box center [653, 262] width 444 height 45
click at [431, 236] on input "c. Add the slack between LS and ES to the margin between successor ES and LF, y…" at bounding box center [431, 232] width 0 height 9
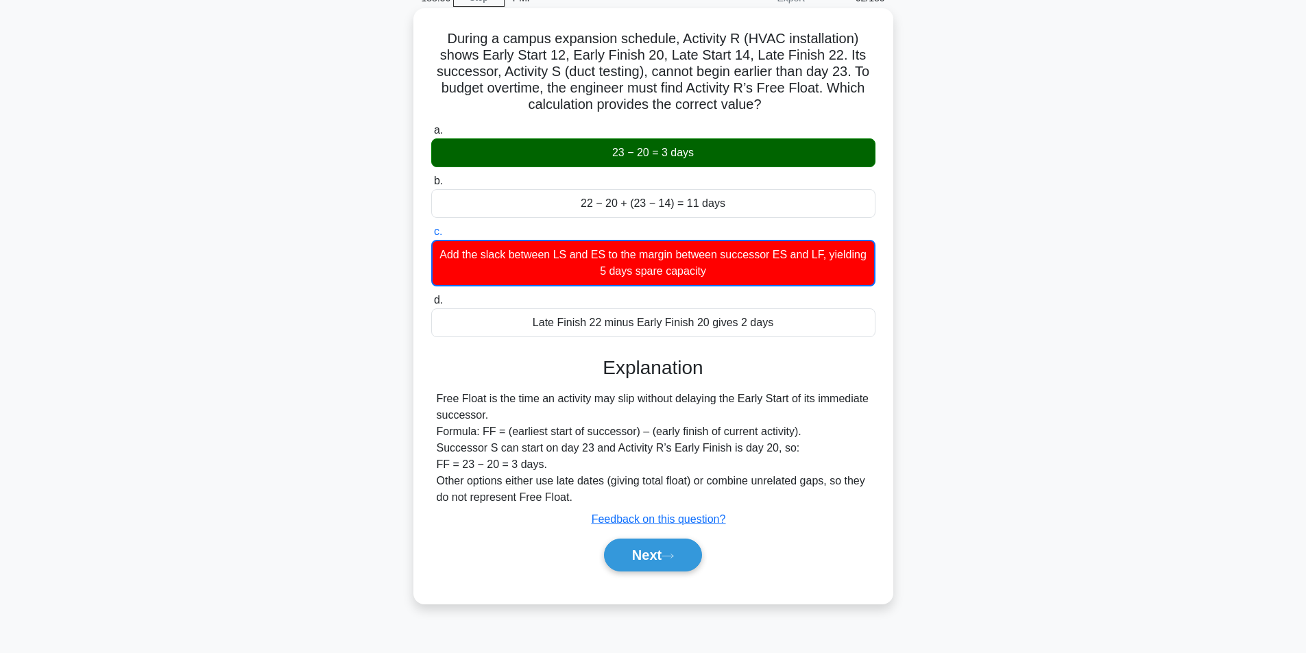
click at [644, 151] on div "23 − 20 = 3 days" at bounding box center [653, 152] width 444 height 29
click at [431, 135] on input "a. 23 − 20 = 3 days" at bounding box center [431, 130] width 0 height 9
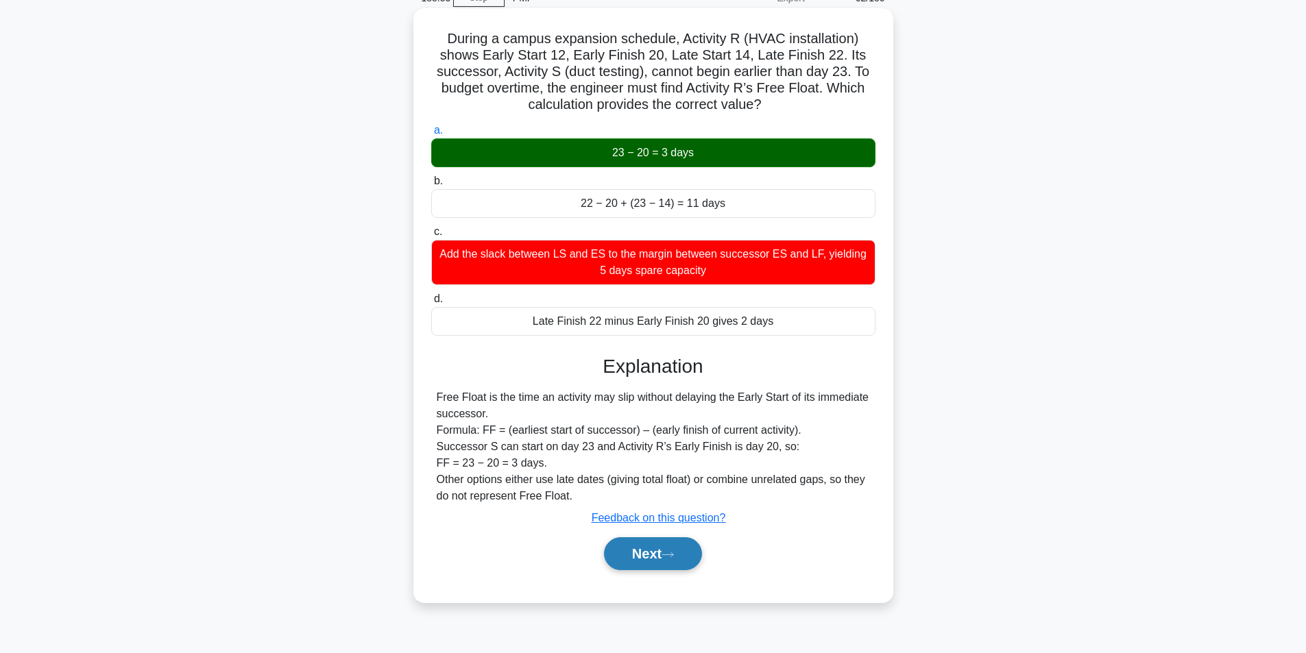
click at [646, 550] on button "Next" at bounding box center [653, 553] width 98 height 33
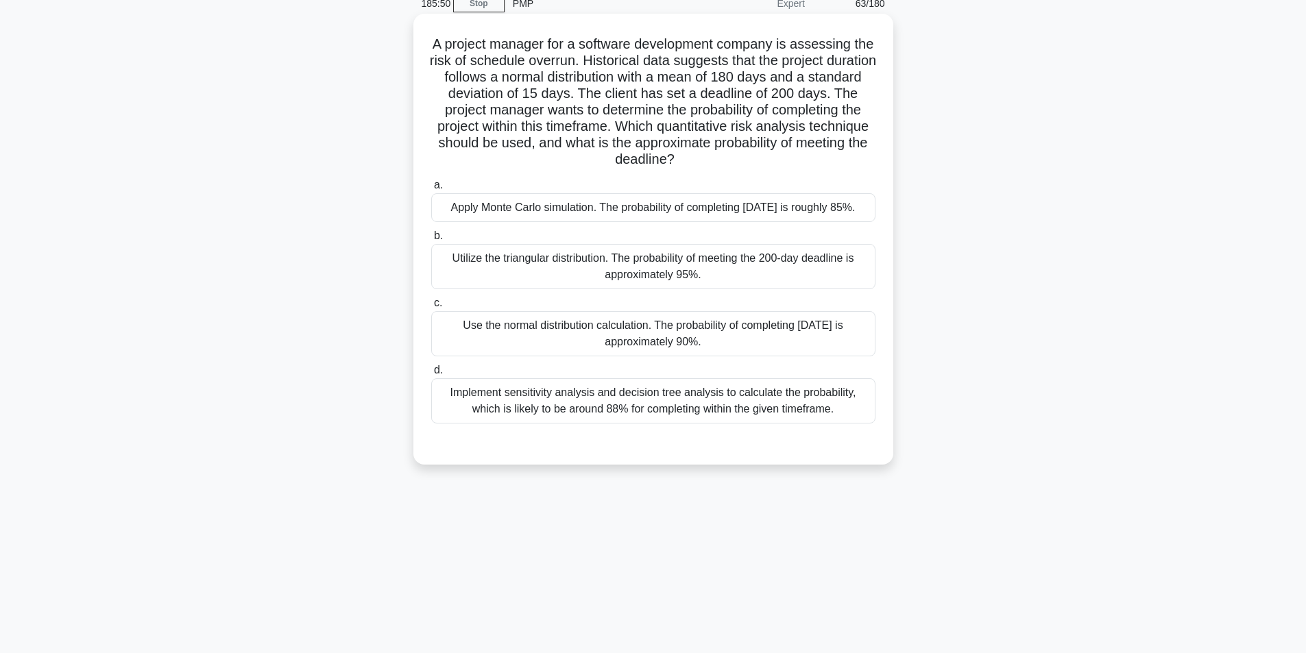
scroll to position [87, 0]
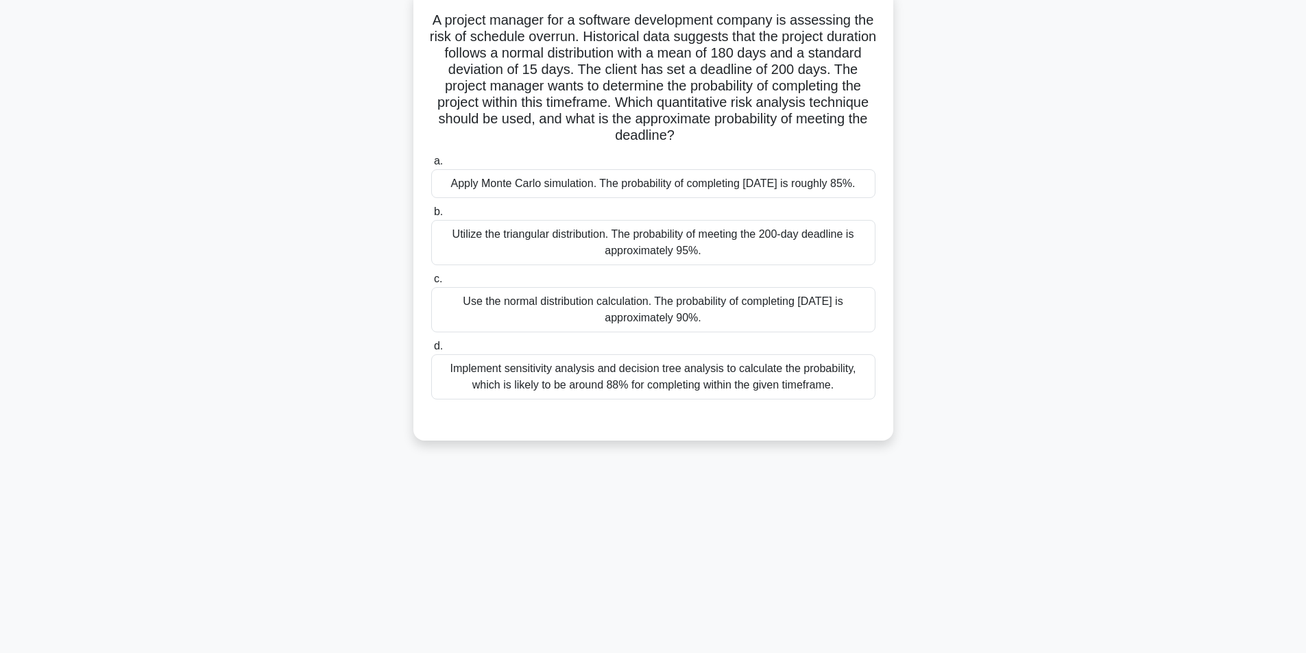
click at [592, 328] on div "Use the normal distribution calculation. The probability of completing within 2…" at bounding box center [653, 309] width 444 height 45
click at [431, 284] on input "c. Use the normal distribution calculation. The probability of completing withi…" at bounding box center [431, 279] width 0 height 9
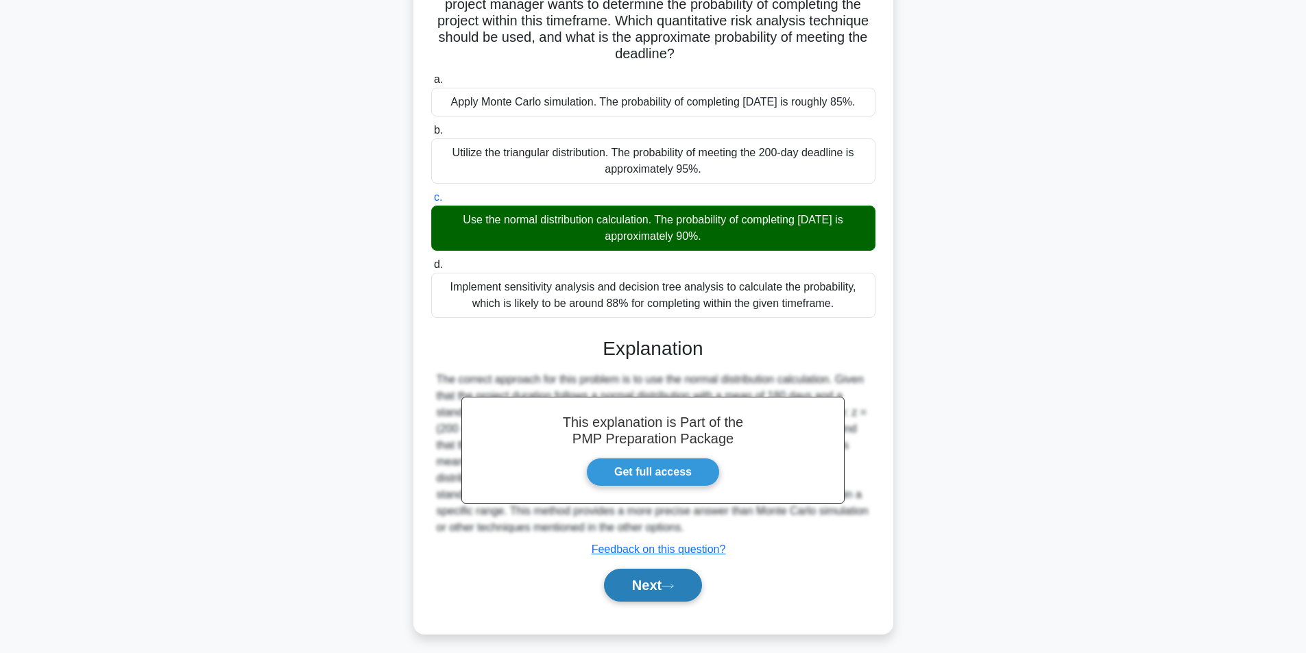
scroll to position [193, 0]
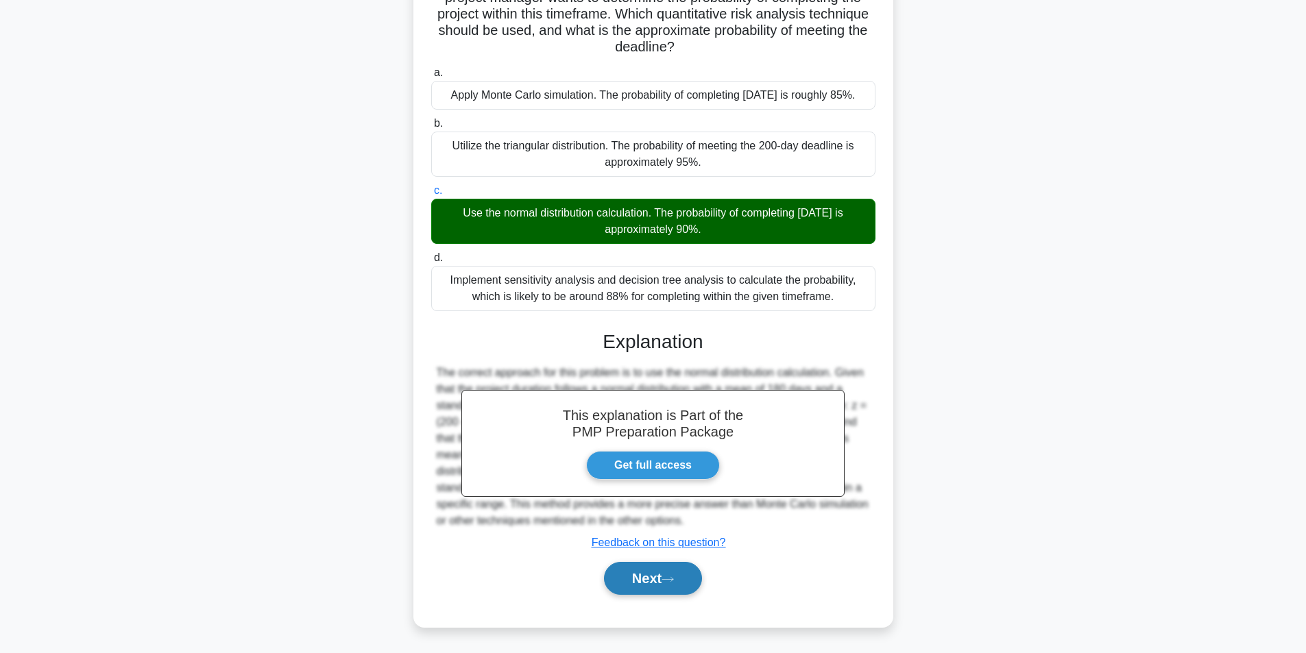
click at [635, 582] on button "Next" at bounding box center [653, 578] width 98 height 33
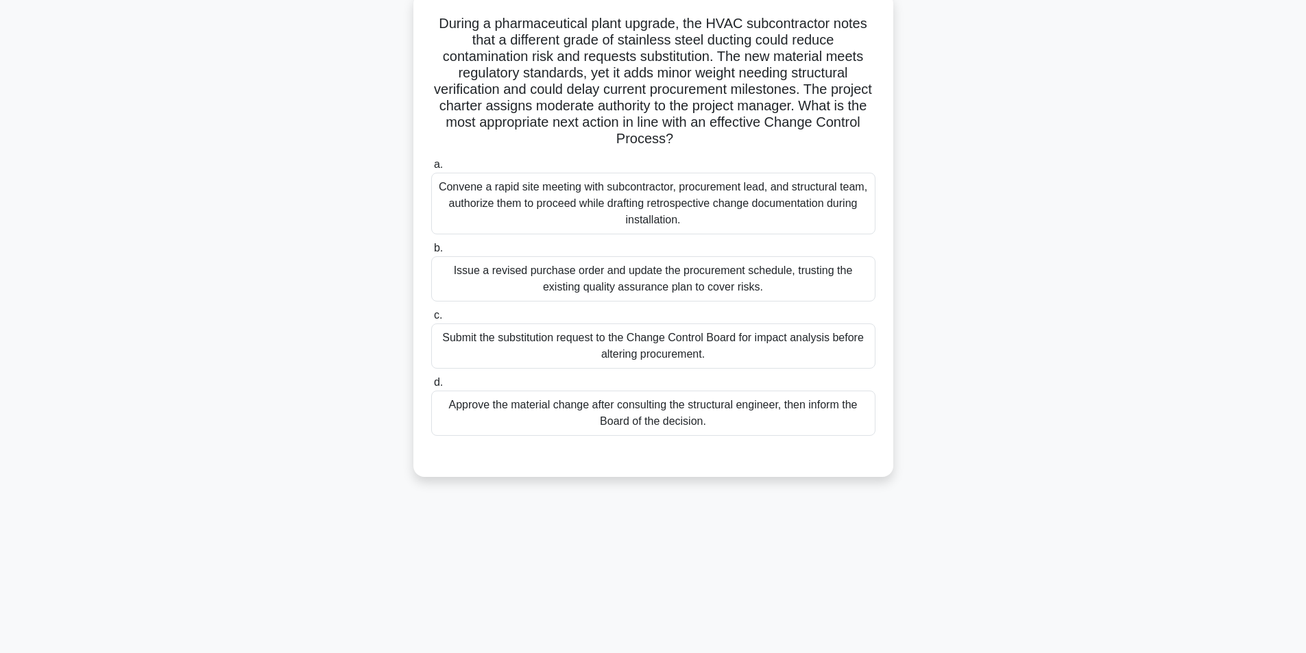
scroll to position [87, 0]
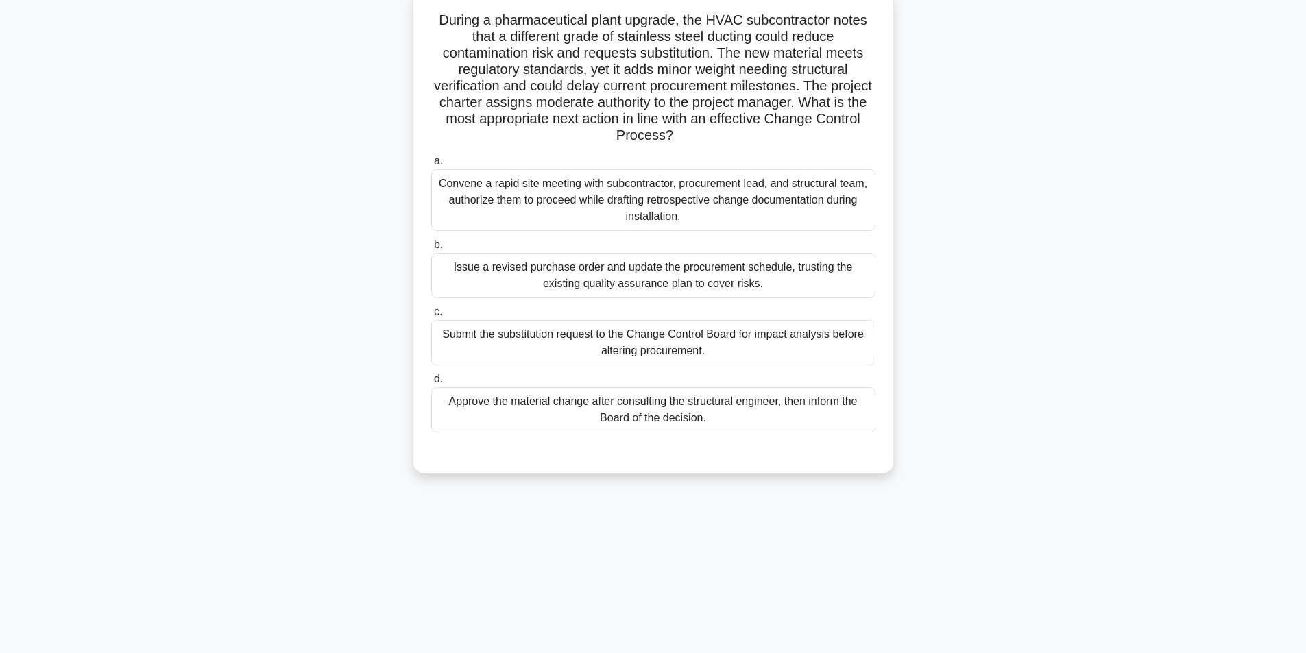
click at [616, 341] on div "Submit the substitution request to the Change Control Board for impact analysis…" at bounding box center [653, 342] width 444 height 45
click at [431, 317] on input "c. Submit the substitution request to the Change Control Board for impact analy…" at bounding box center [431, 312] width 0 height 9
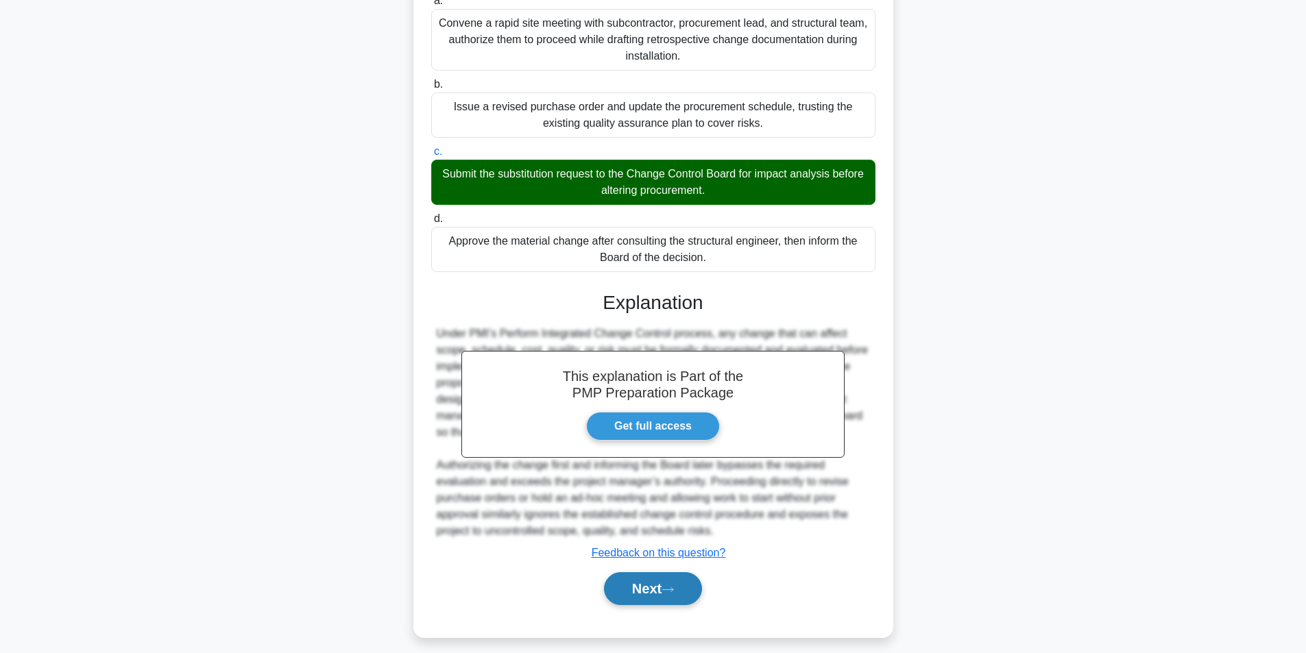
scroll to position [258, 0]
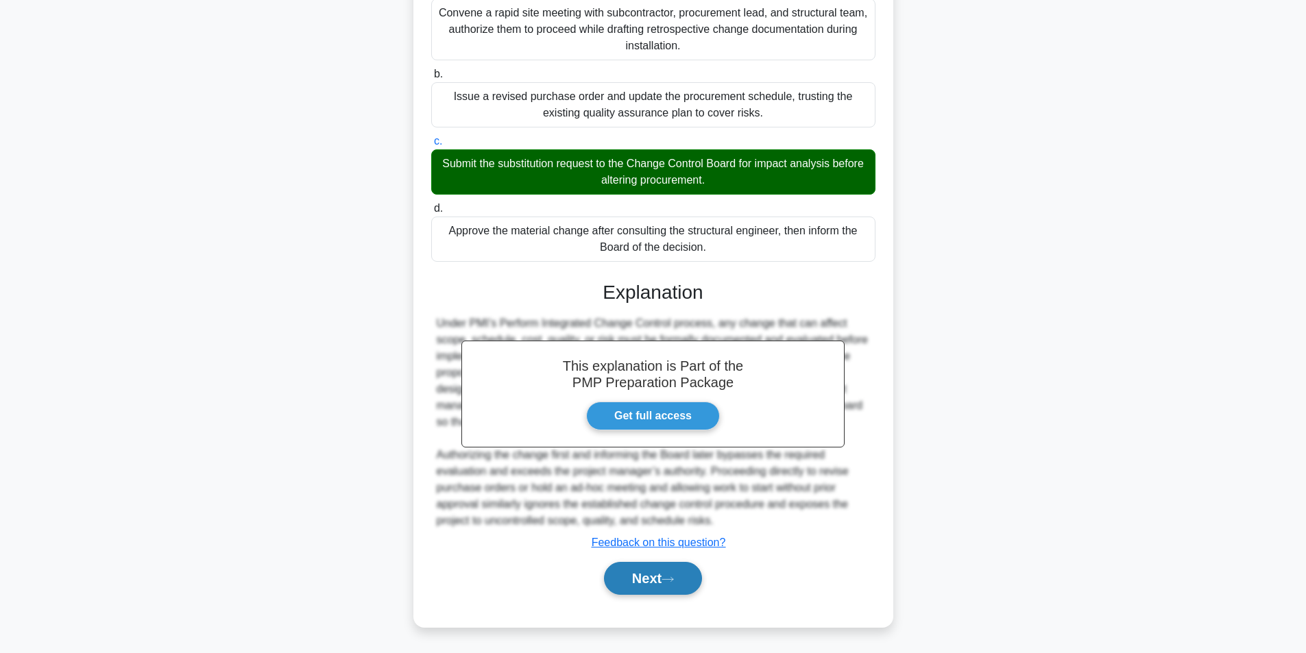
click at [674, 582] on icon at bounding box center [667, 580] width 12 height 8
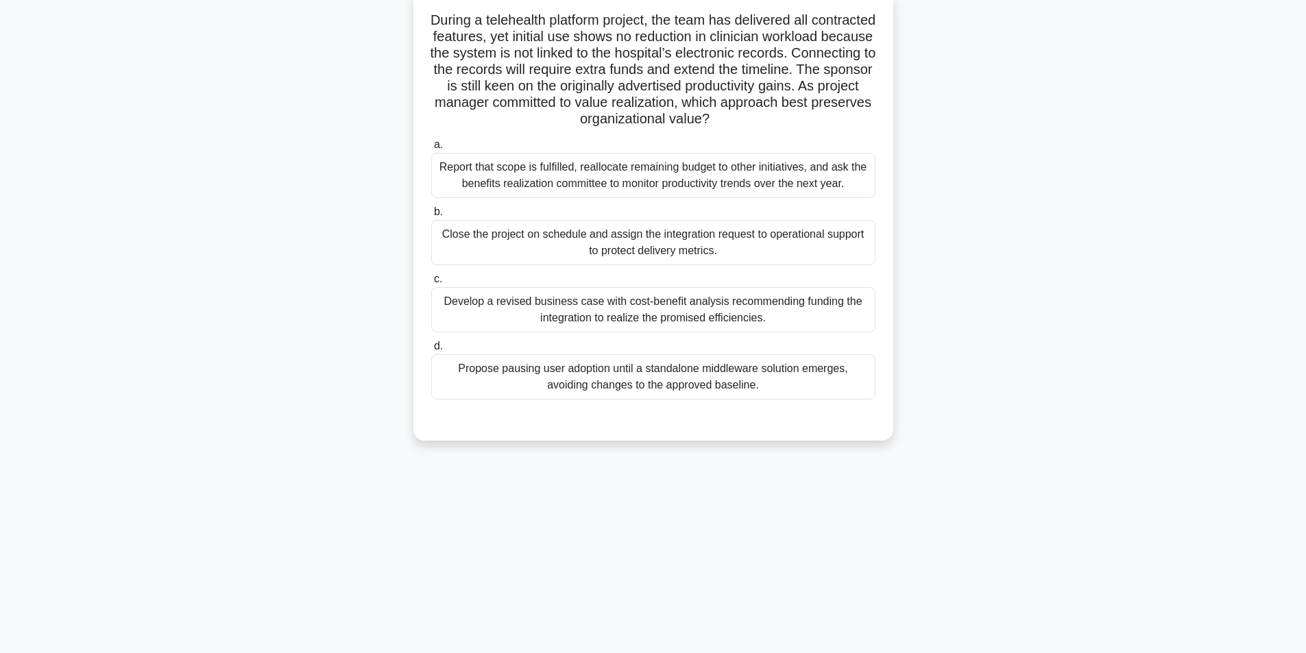
click at [653, 307] on div "Develop a revised business case with cost-benefit analysis recommending funding…" at bounding box center [653, 309] width 444 height 45
click at [431, 284] on input "c. Develop a revised business case with cost-benefit analysis recommending fund…" at bounding box center [431, 279] width 0 height 9
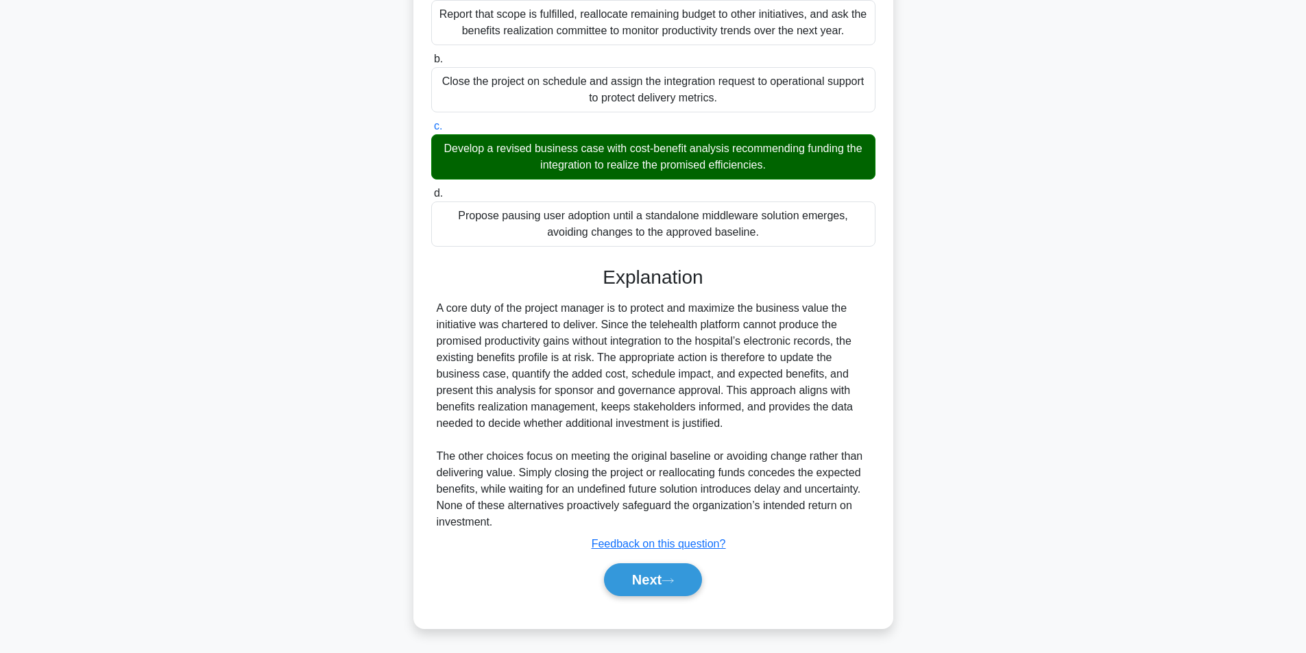
scroll to position [242, 0]
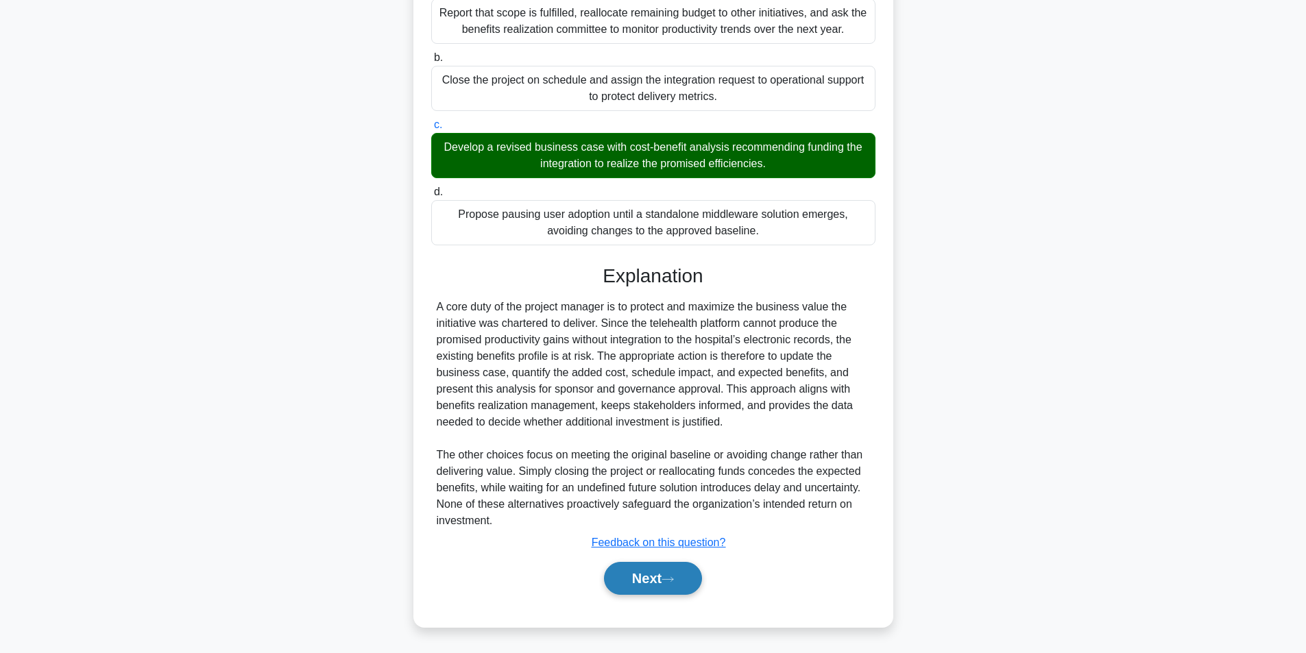
click at [655, 580] on button "Next" at bounding box center [653, 578] width 98 height 33
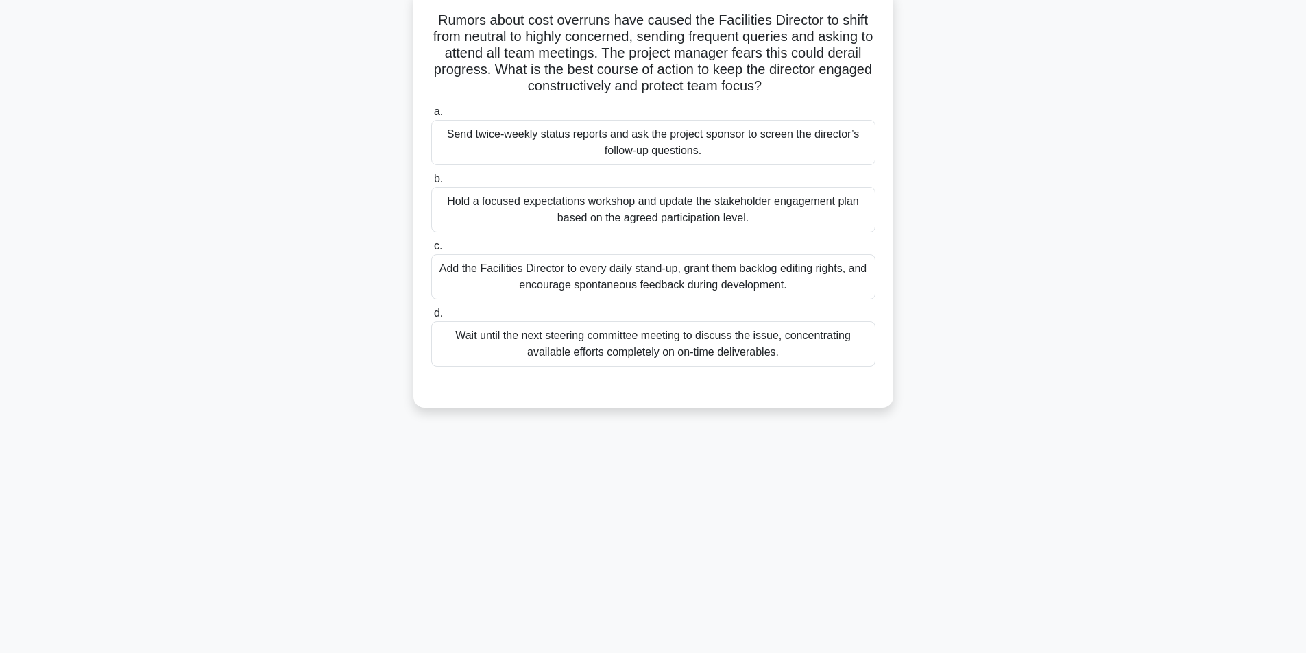
click at [677, 218] on div "Hold a focused expectations workshop and update the stakeholder engagement plan…" at bounding box center [653, 209] width 444 height 45
click at [431, 184] on input "b. Hold a focused expectations workshop and update the stakeholder engagement p…" at bounding box center [431, 179] width 0 height 9
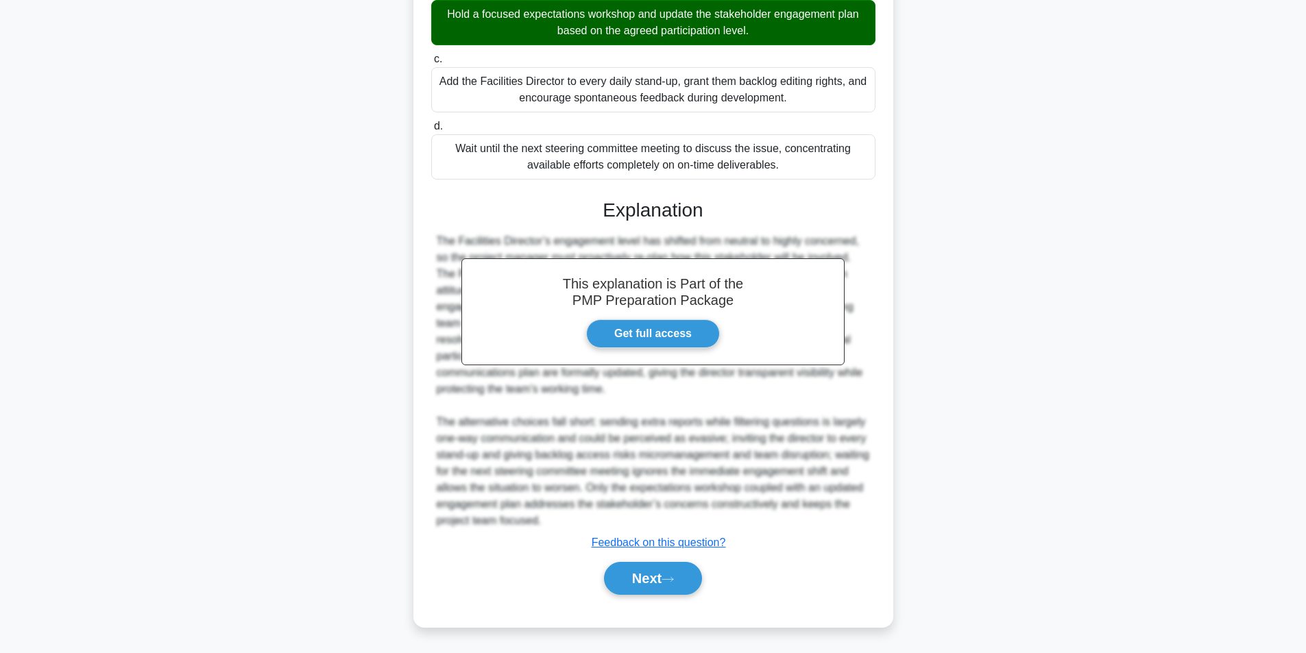
scroll to position [275, 0]
click at [653, 574] on button "Next" at bounding box center [653, 578] width 98 height 33
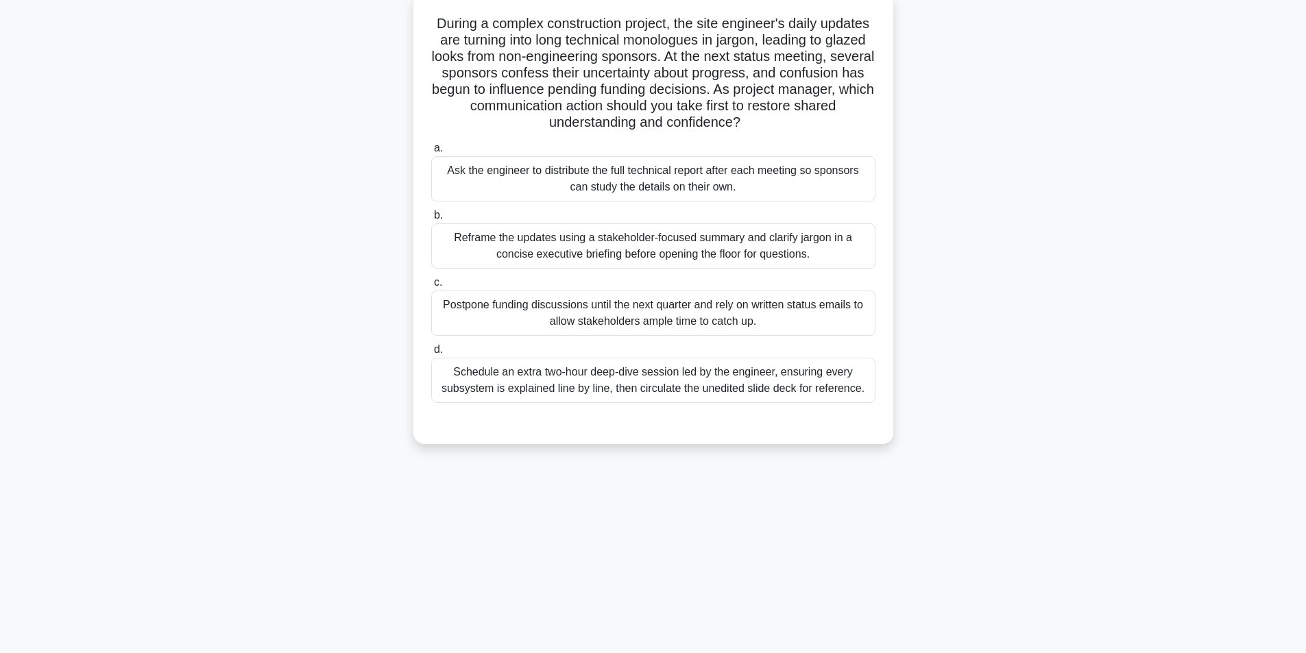
scroll to position [87, 0]
click at [682, 249] on div "Reframe the updates using a stakeholder-focused summary and clarify jargon in a…" at bounding box center [653, 242] width 444 height 45
click at [431, 217] on input "b. Reframe the updates using a stakeholder-focused summary and clarify jargon i…" at bounding box center [431, 212] width 0 height 9
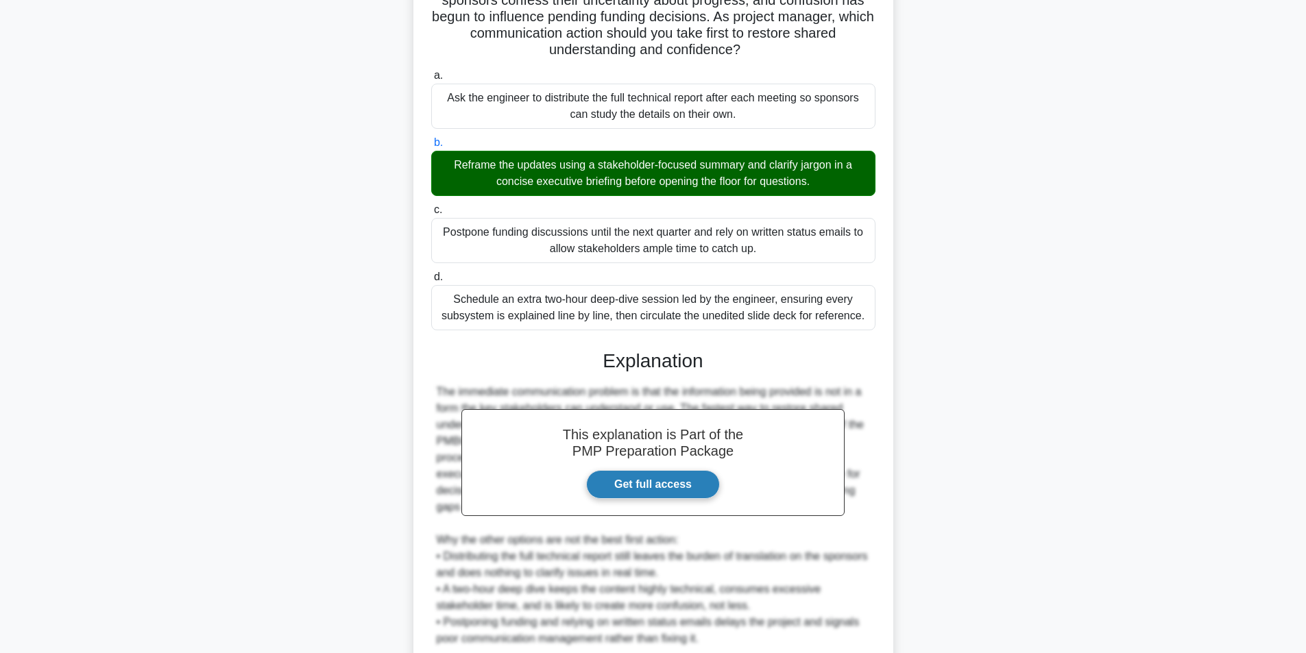
scroll to position [275, 0]
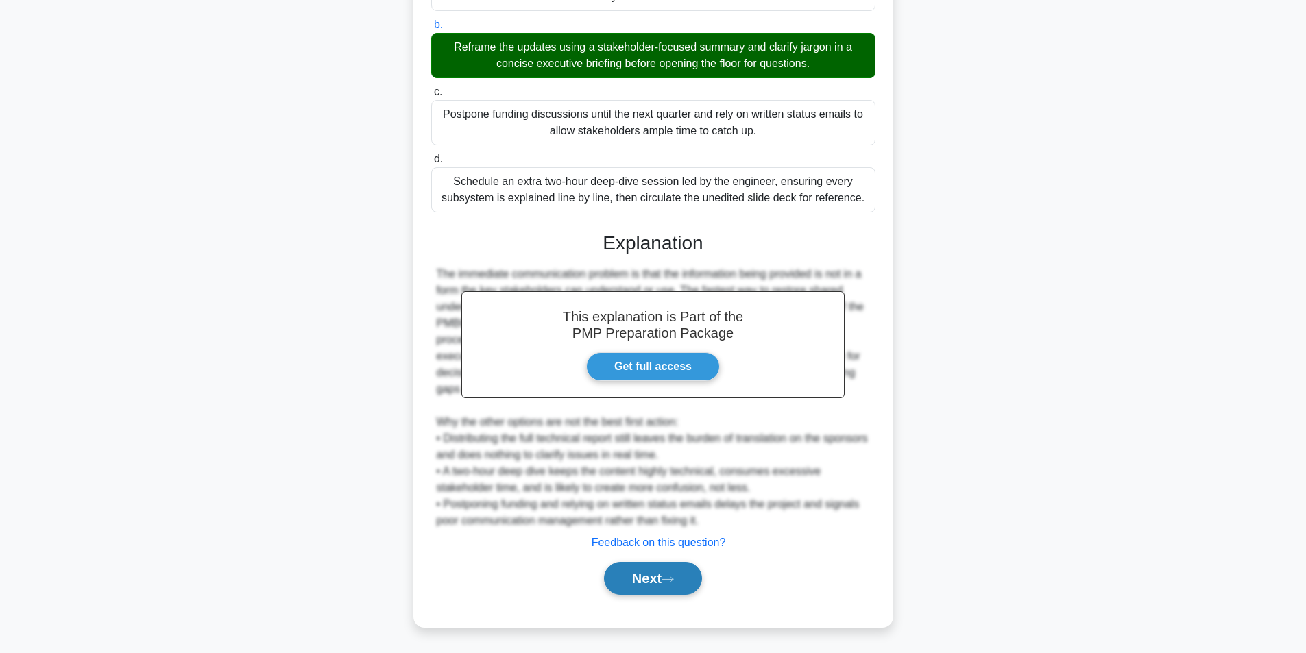
click at [674, 590] on button "Next" at bounding box center [653, 578] width 98 height 33
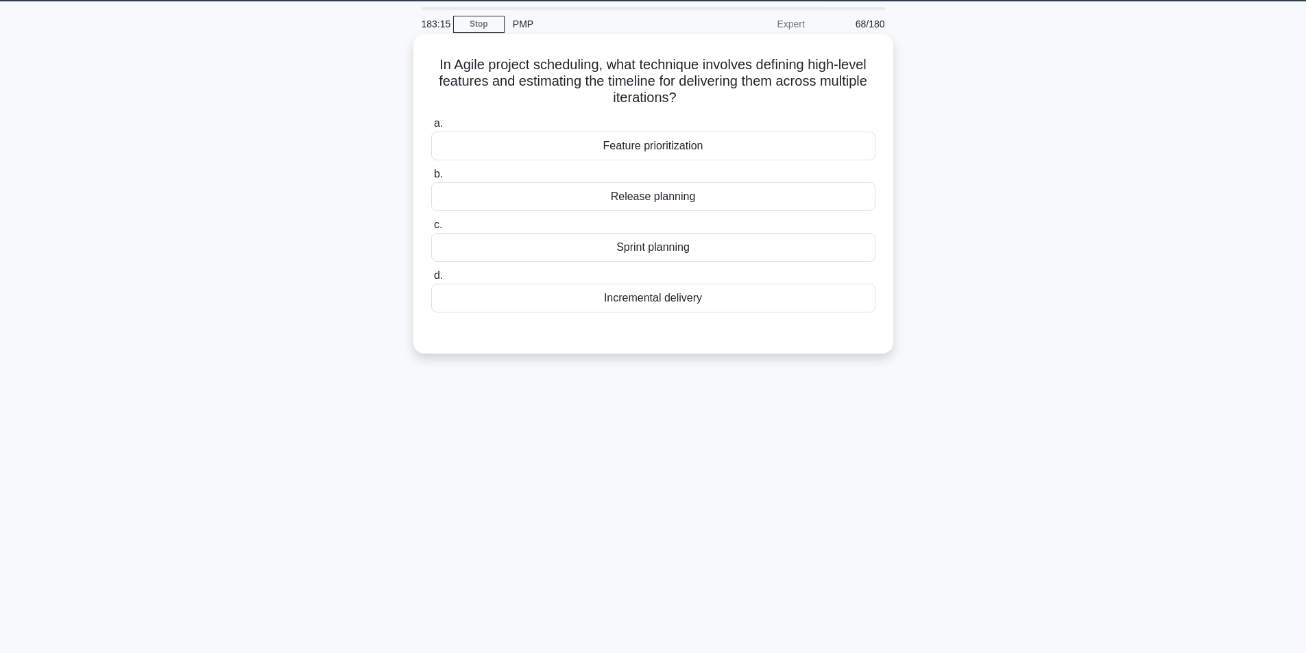
scroll to position [19, 0]
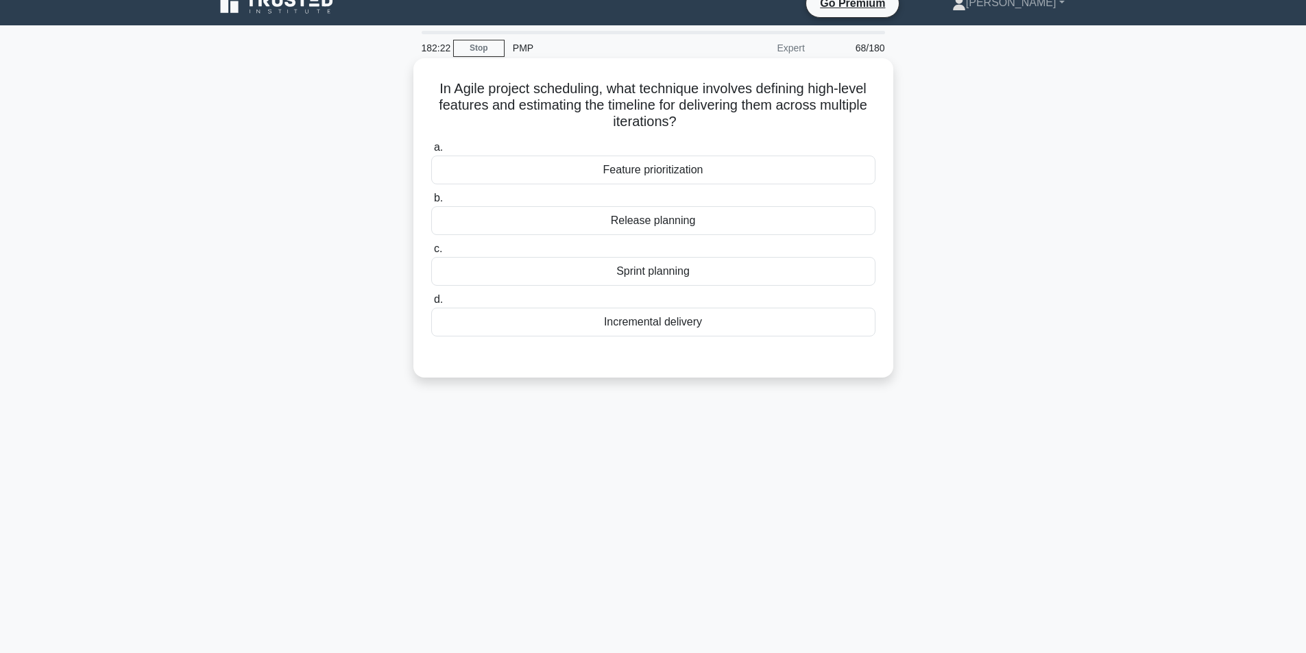
click at [731, 276] on div "Sprint planning" at bounding box center [653, 271] width 444 height 29
click at [431, 254] on input "c. Sprint planning" at bounding box center [431, 249] width 0 height 9
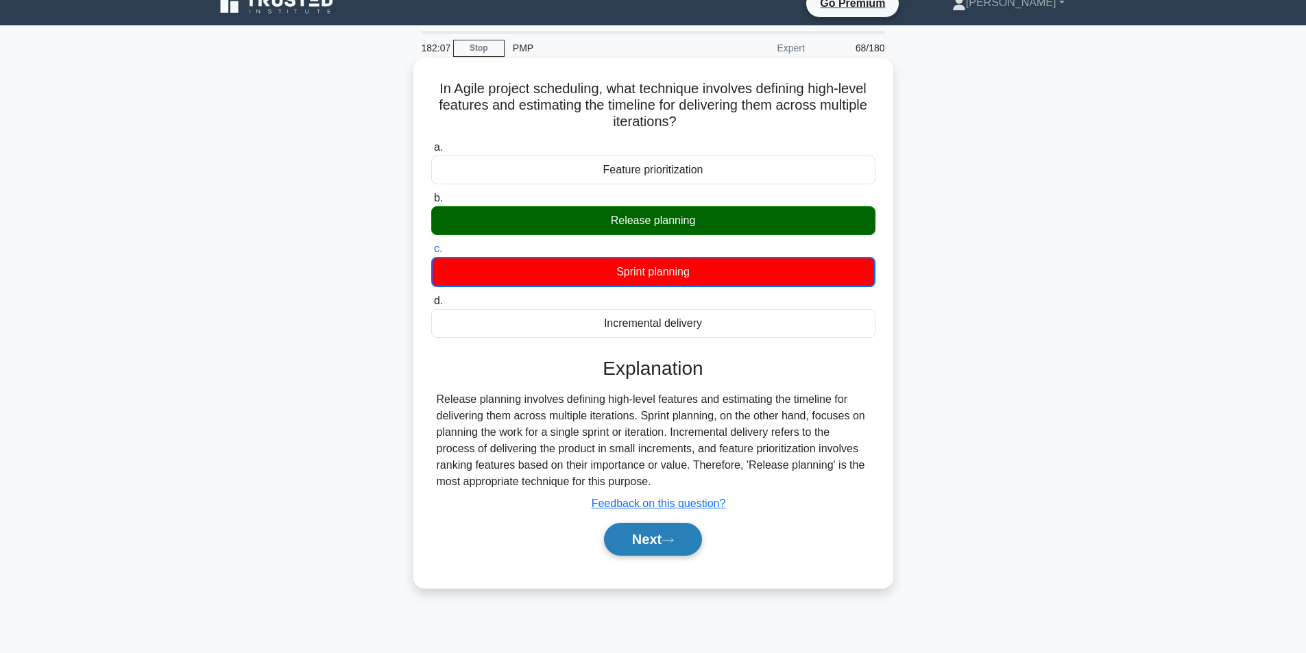
click at [650, 539] on button "Next" at bounding box center [653, 539] width 98 height 33
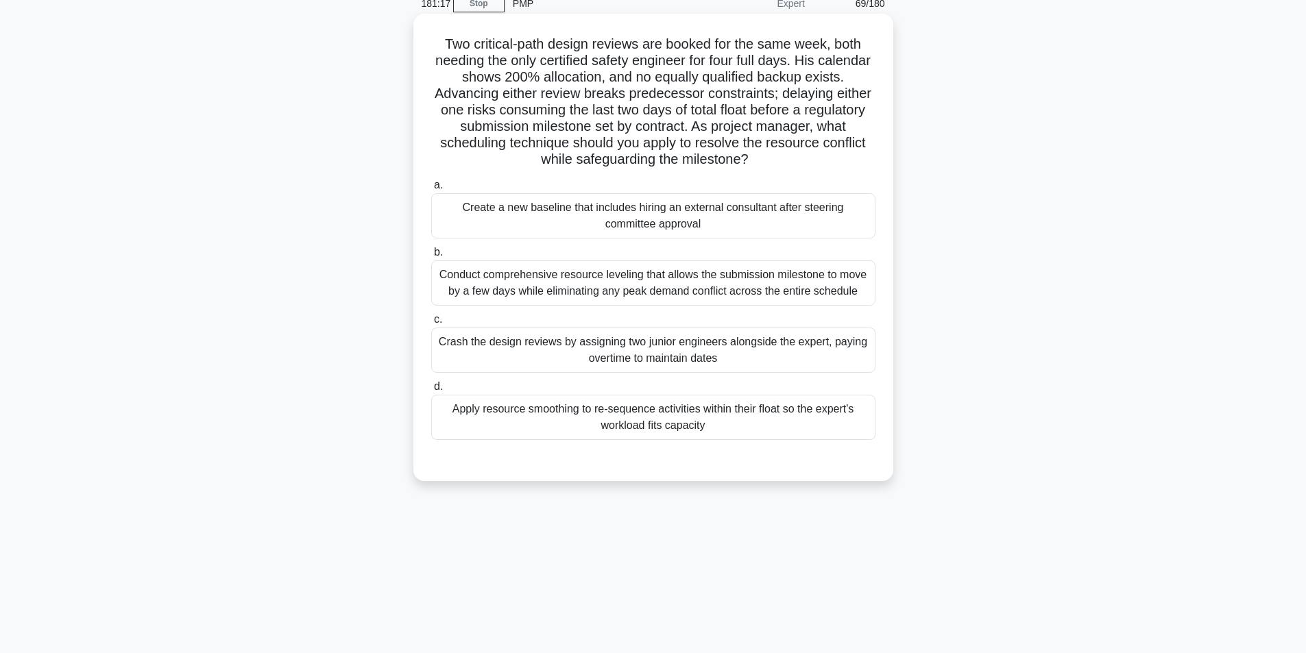
scroll to position [87, 0]
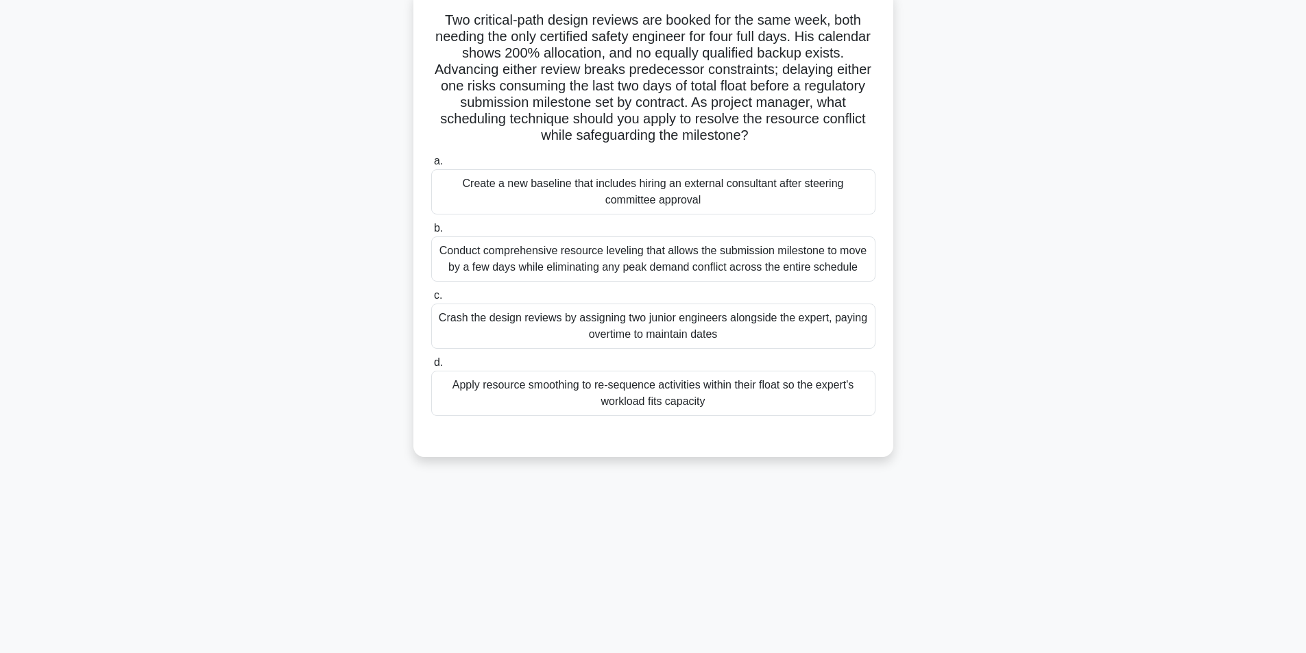
click at [646, 385] on div "Apply resource smoothing to re-sequence activities within their float so the ex…" at bounding box center [653, 393] width 444 height 45
click at [431, 367] on input "d. Apply resource smoothing to re-sequence activities within their float so the…" at bounding box center [431, 362] width 0 height 9
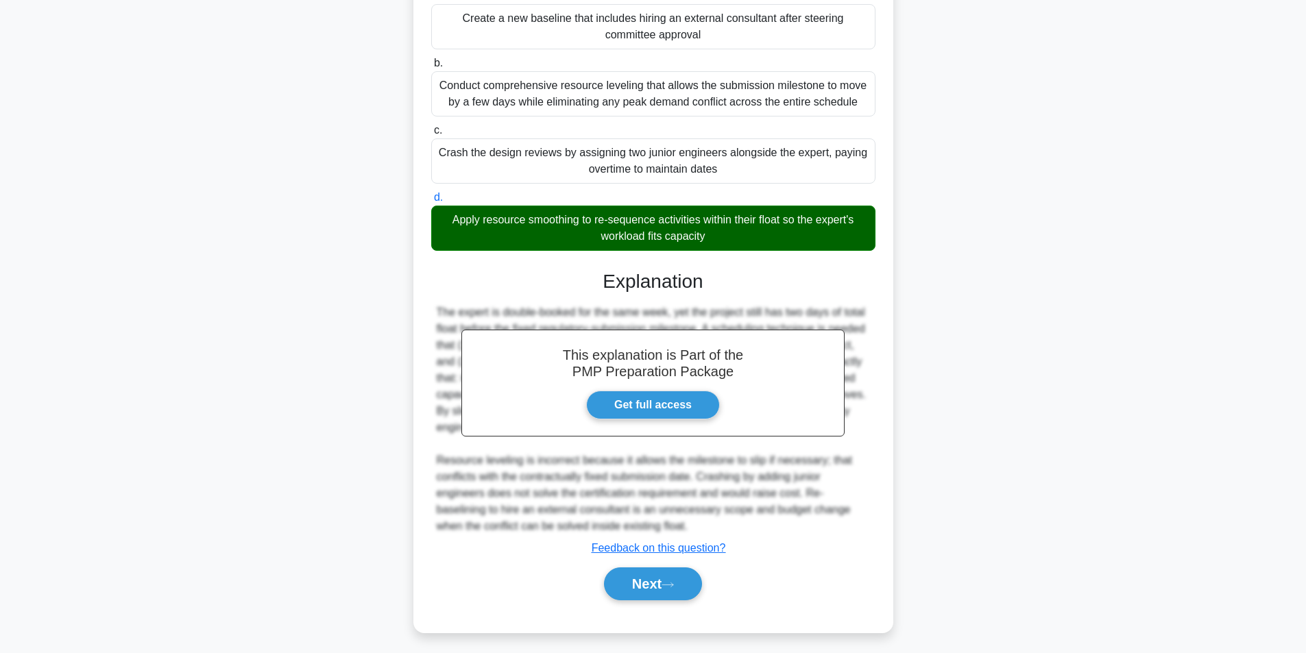
scroll to position [258, 0]
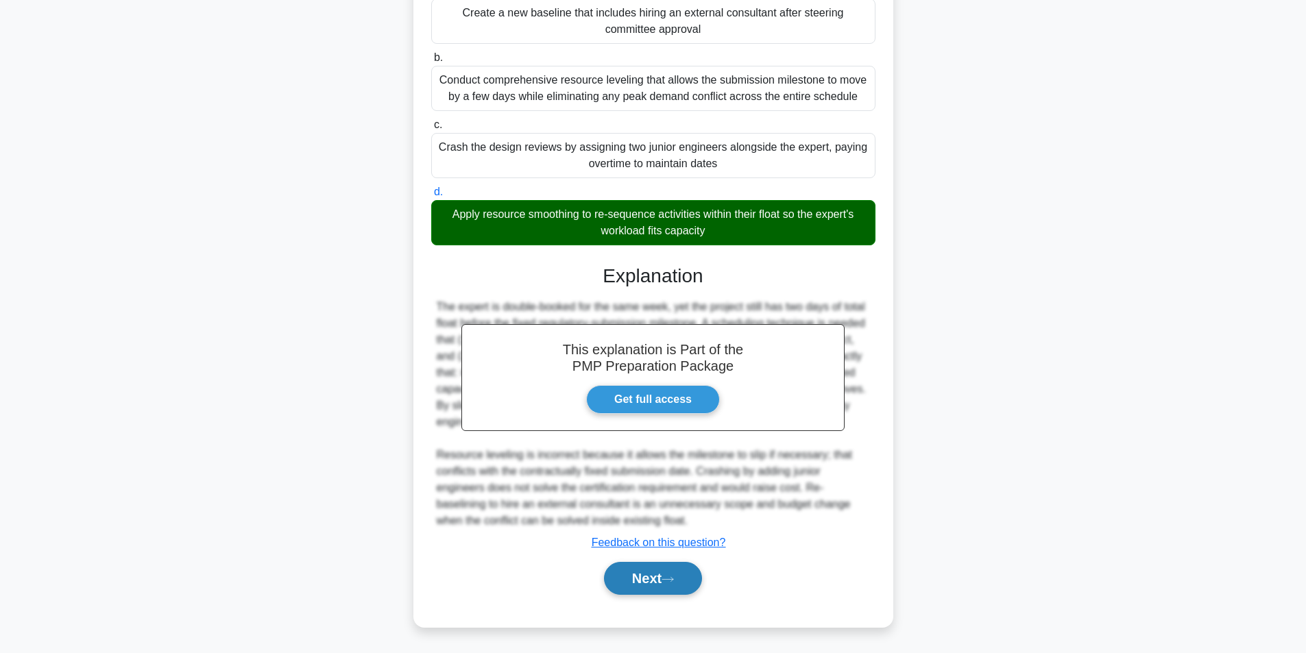
click at [628, 580] on button "Next" at bounding box center [653, 578] width 98 height 33
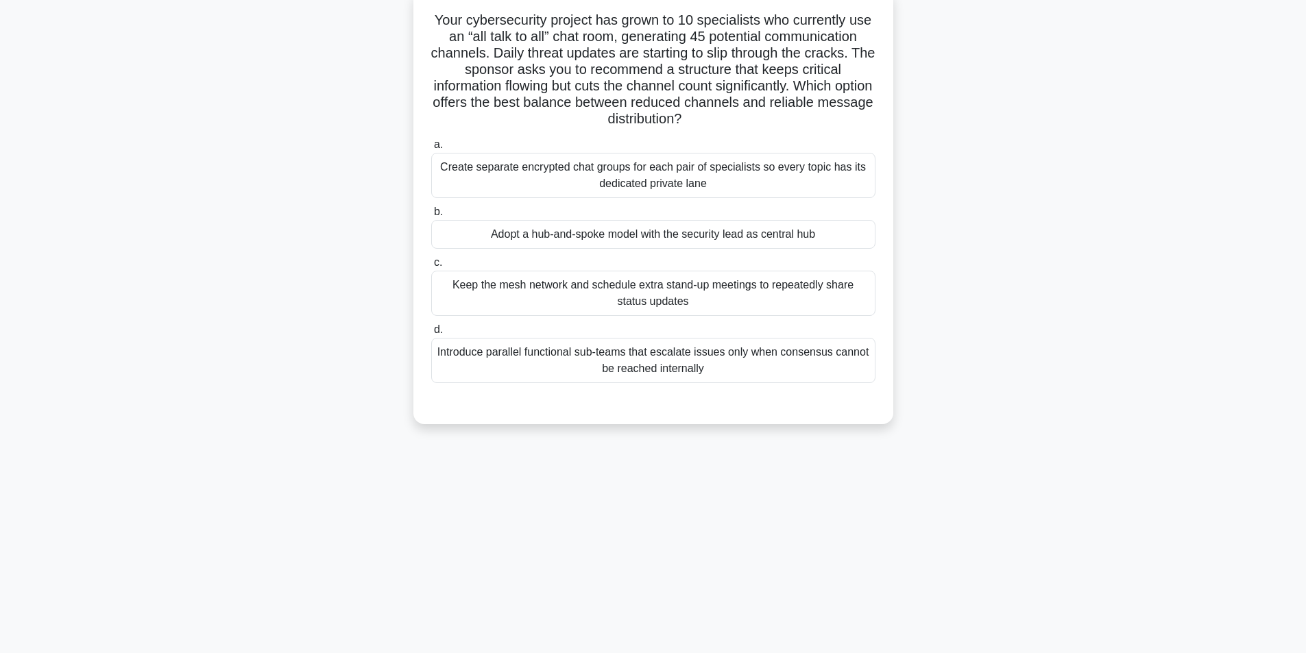
click at [677, 235] on div "Adopt a hub-and-spoke model with the security lead as central hub" at bounding box center [653, 234] width 444 height 29
click at [431, 217] on input "b. Adopt a hub-and-spoke model with the security lead as central hub" at bounding box center [431, 212] width 0 height 9
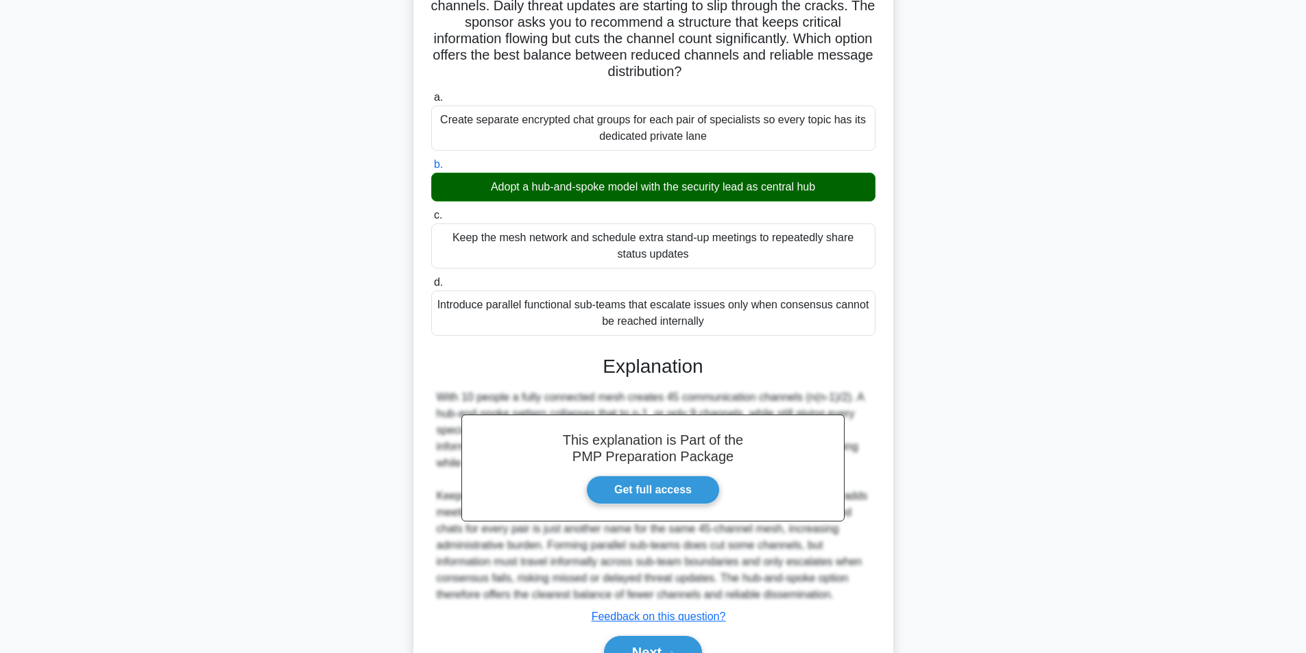
scroll to position [209, 0]
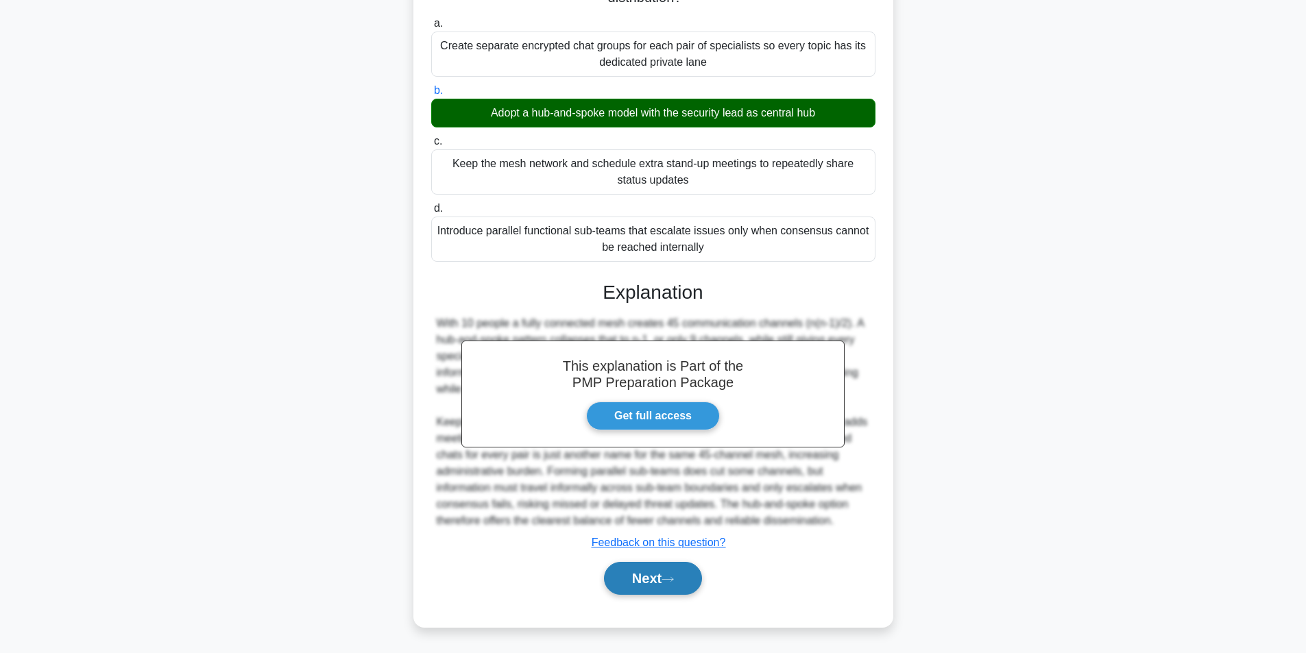
click at [635, 576] on button "Next" at bounding box center [653, 578] width 98 height 33
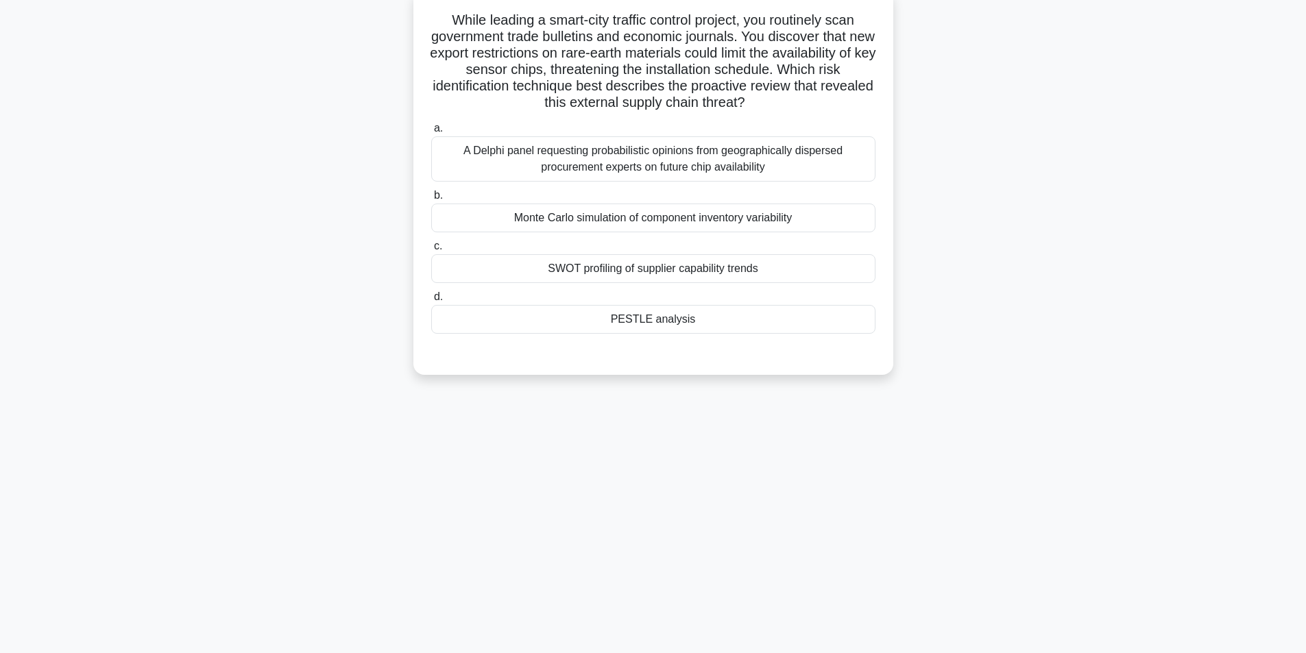
click at [681, 328] on div "PESTLE analysis" at bounding box center [653, 319] width 444 height 29
click at [431, 302] on input "d. PESTLE analysis" at bounding box center [431, 297] width 0 height 9
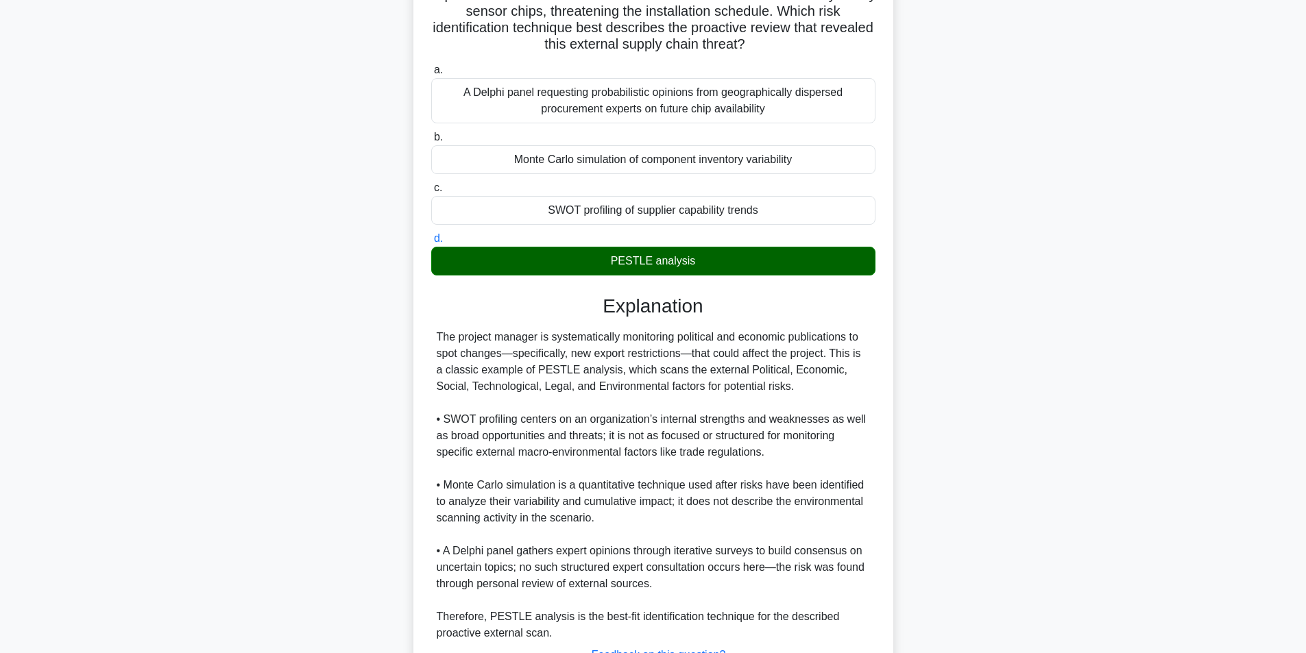
scroll to position [258, 0]
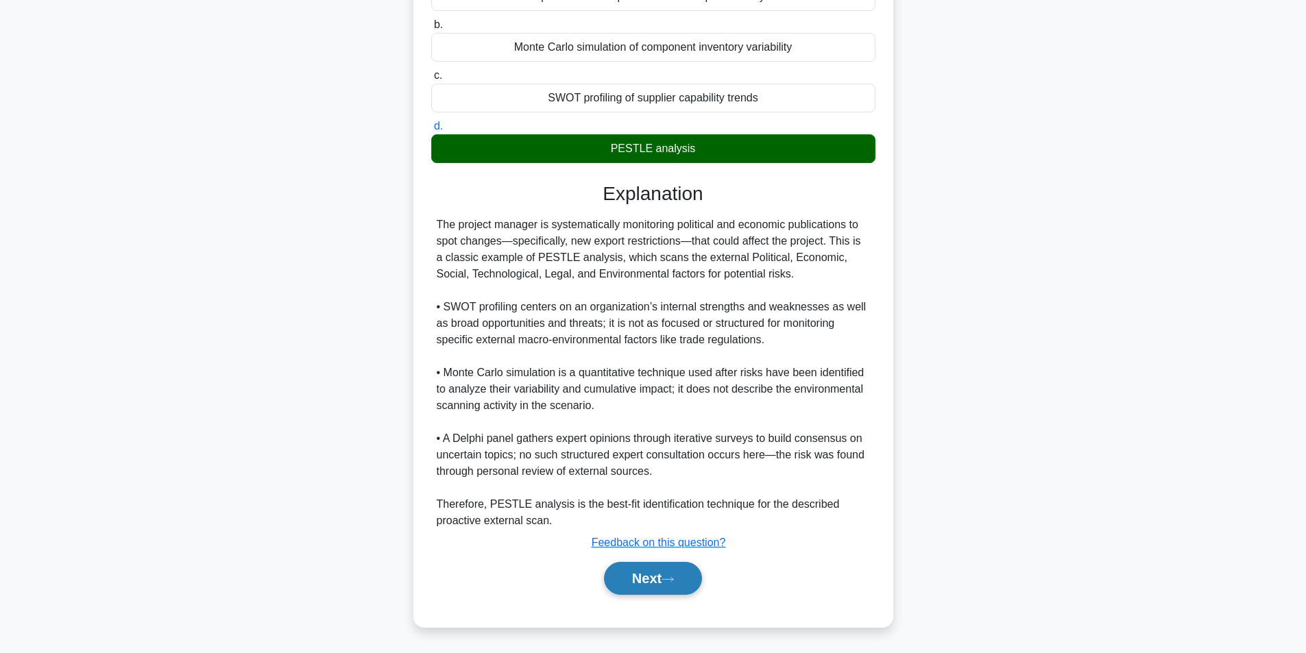
click at [640, 581] on button "Next" at bounding box center [653, 578] width 98 height 33
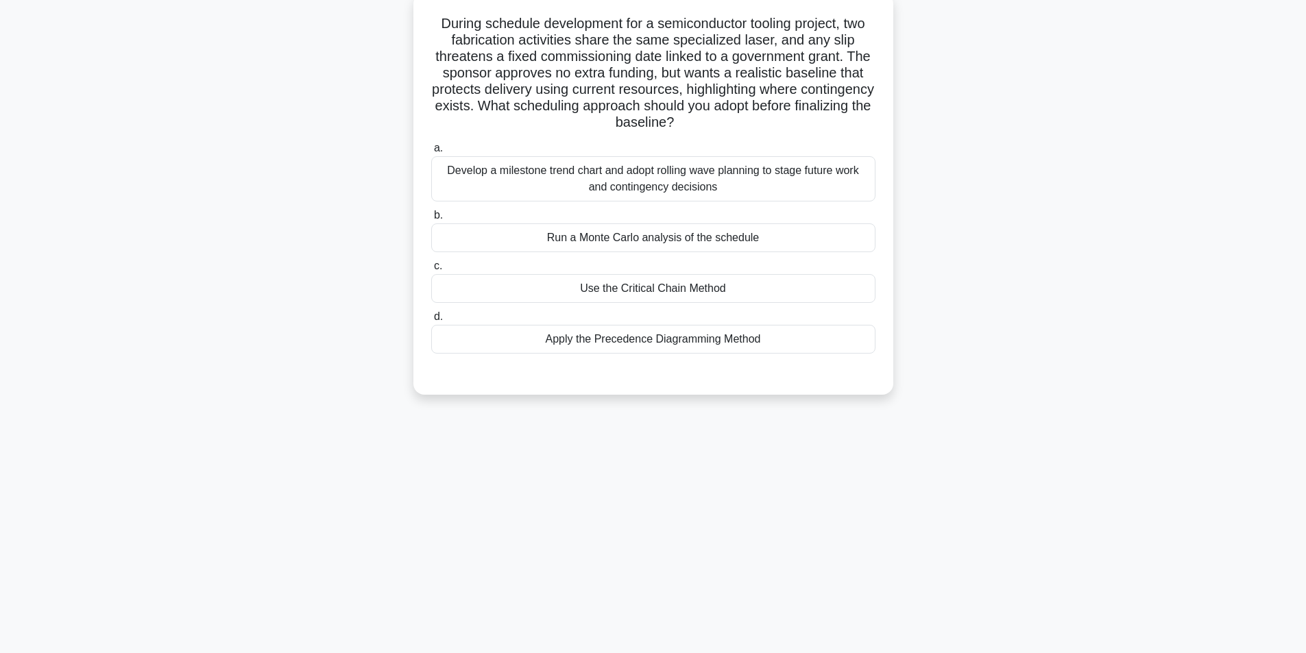
scroll to position [87, 0]
click at [666, 287] on div "Use the Critical Chain Method" at bounding box center [653, 285] width 444 height 29
click at [431, 267] on input "c. Use the Critical Chain Method" at bounding box center [431, 262] width 0 height 9
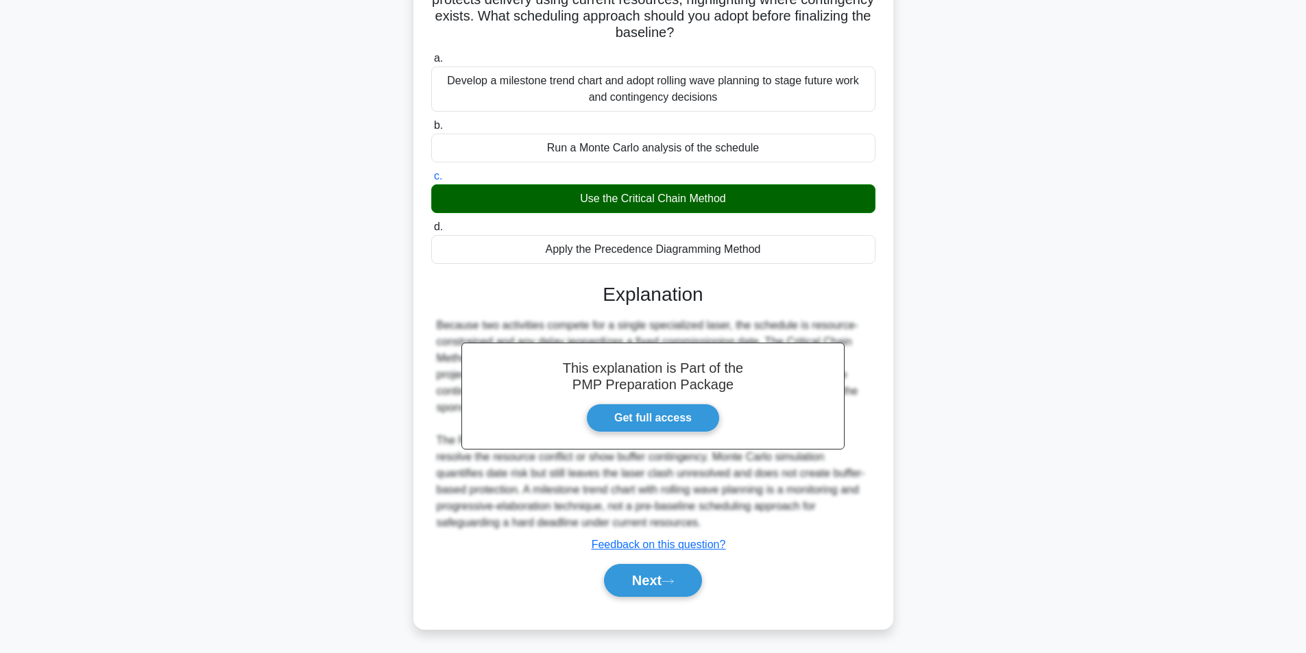
scroll to position [176, 0]
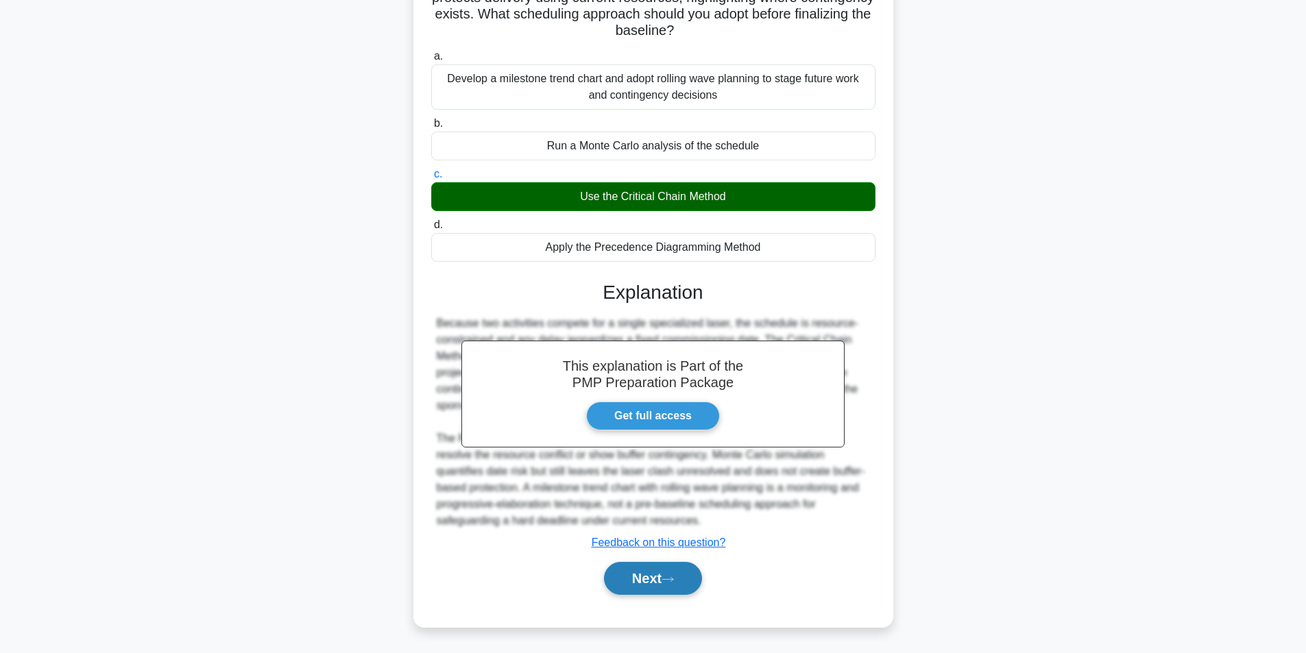
click at [640, 572] on button "Next" at bounding box center [653, 578] width 98 height 33
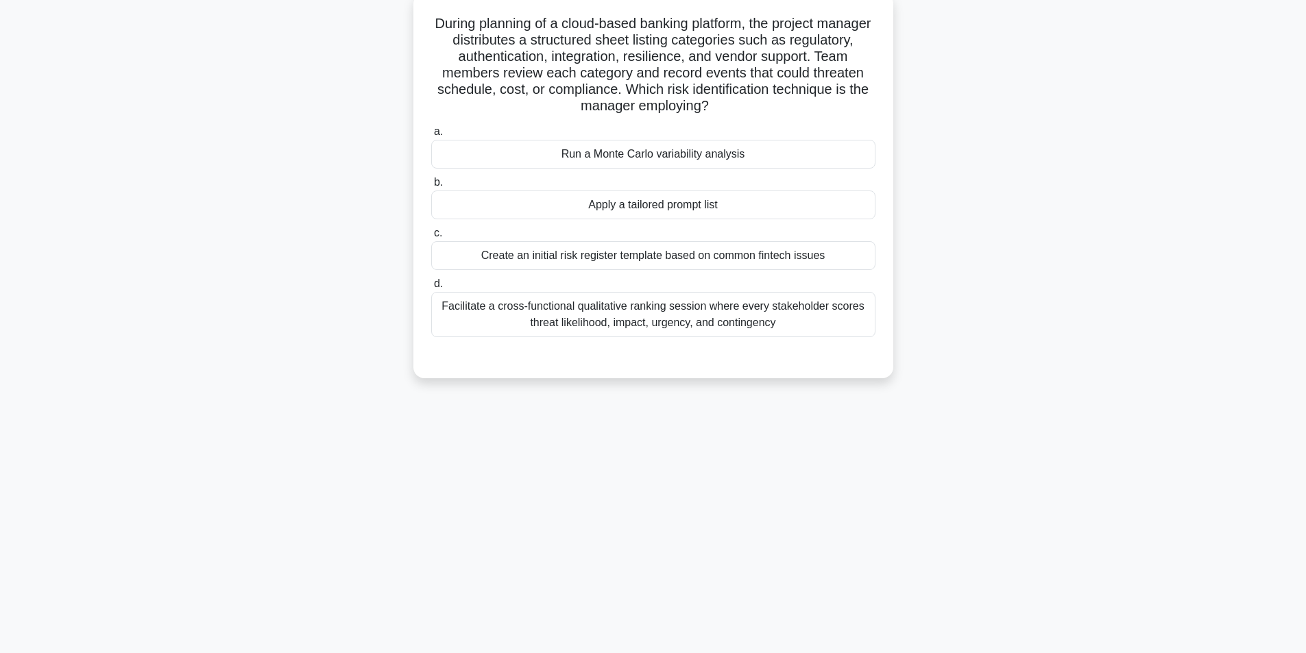
scroll to position [87, 0]
click at [654, 325] on div "Facilitate a cross-functional qualitative ranking session where every stakehold…" at bounding box center [653, 311] width 444 height 45
click at [431, 285] on input "d. Facilitate a cross-functional qualitative ranking session where every stakeh…" at bounding box center [431, 280] width 0 height 9
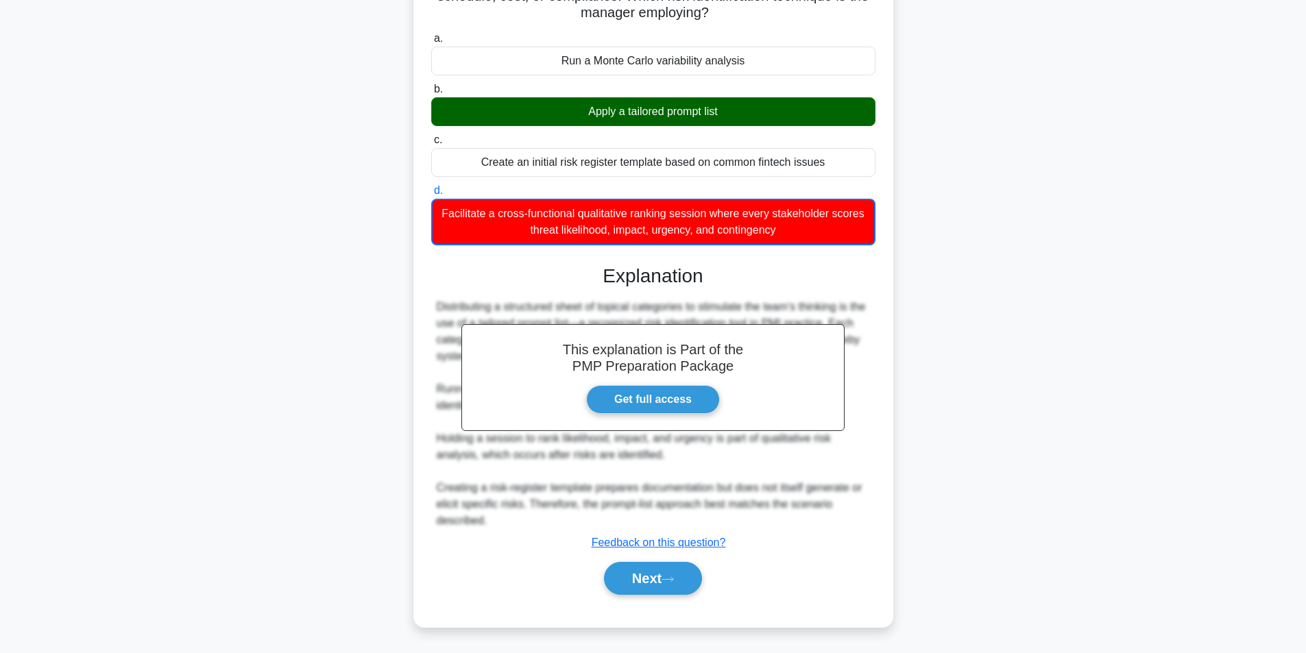
scroll to position [178, 0]
click at [651, 587] on button "Next" at bounding box center [653, 578] width 98 height 33
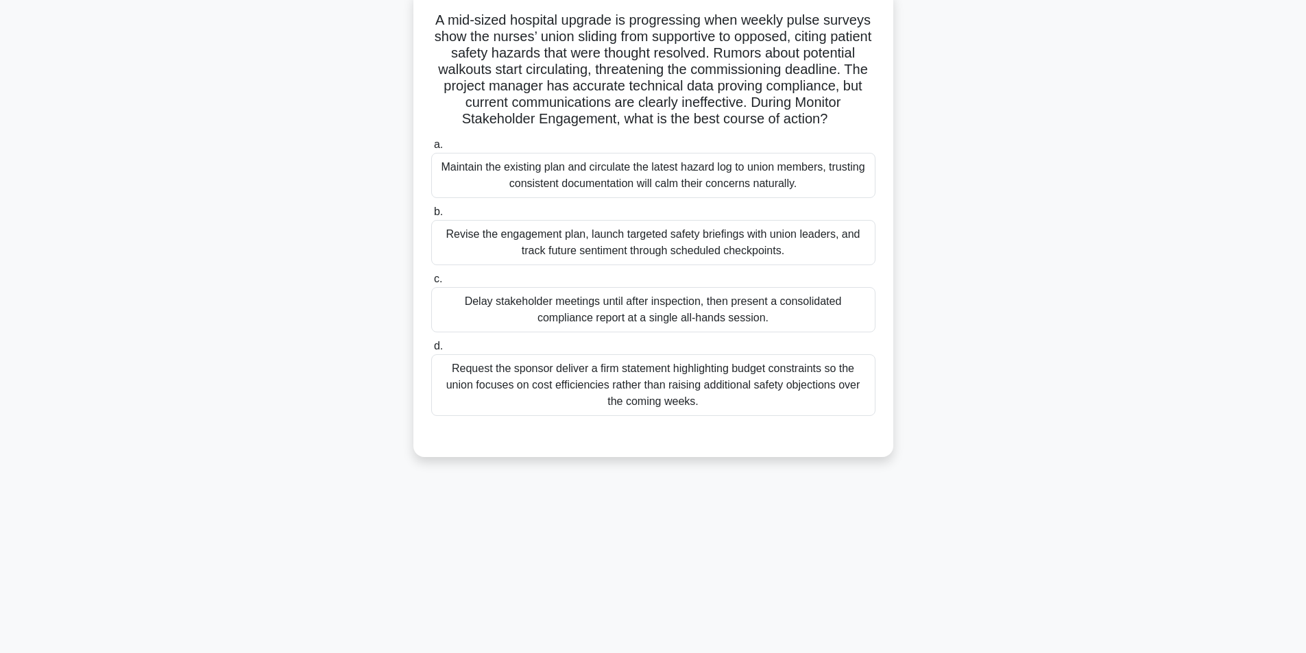
click at [644, 247] on div "Revise the engagement plan, launch targeted safety briefings with union leaders…" at bounding box center [653, 242] width 444 height 45
click at [431, 217] on input "b. Revise the engagement plan, launch targeted safety briefings with union lead…" at bounding box center [431, 212] width 0 height 9
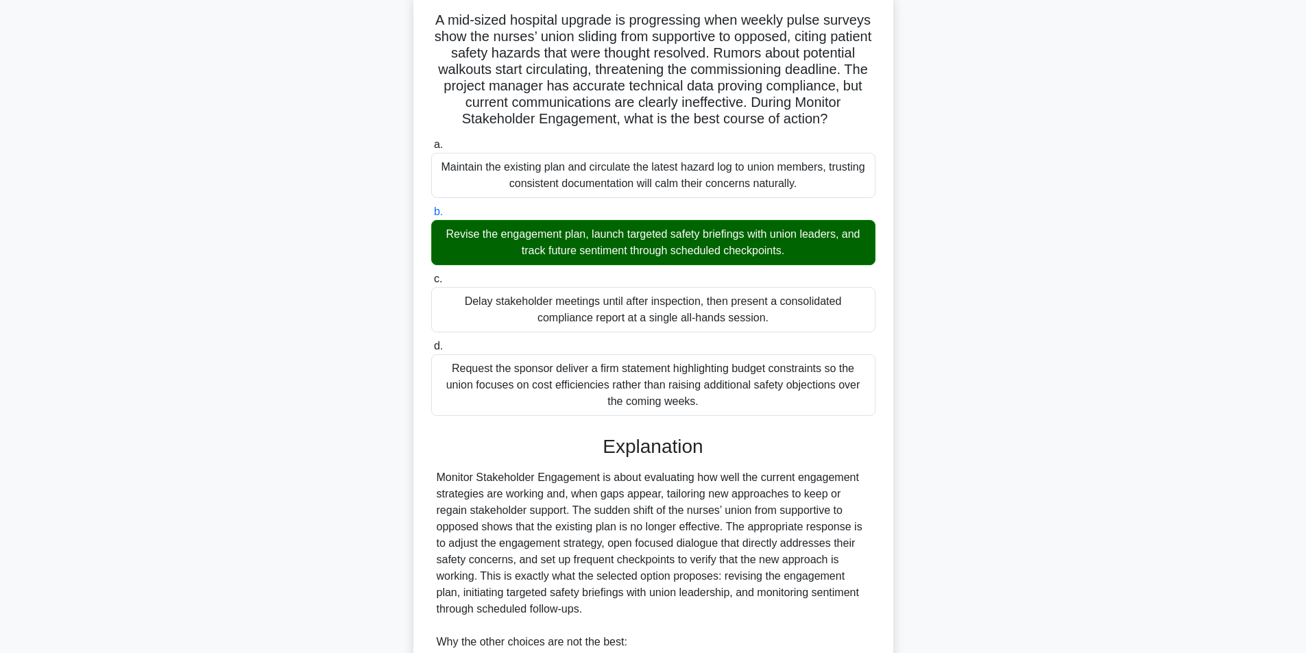
scroll to position [324, 0]
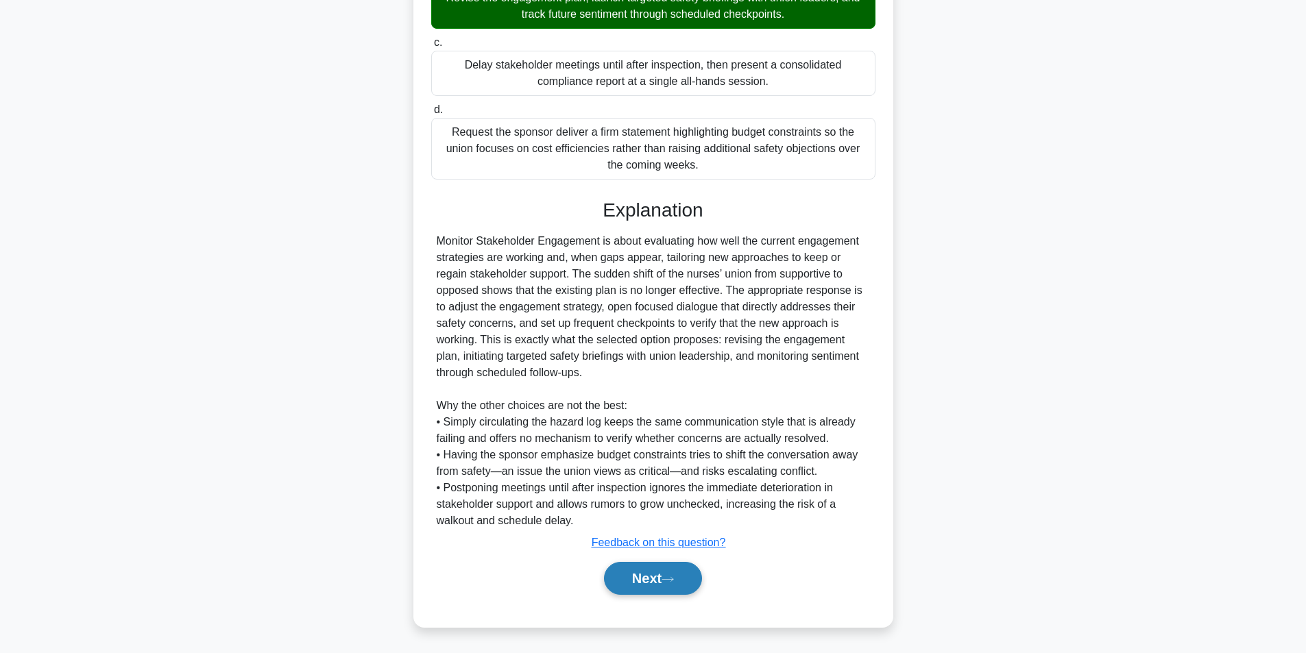
click at [640, 587] on button "Next" at bounding box center [653, 578] width 98 height 33
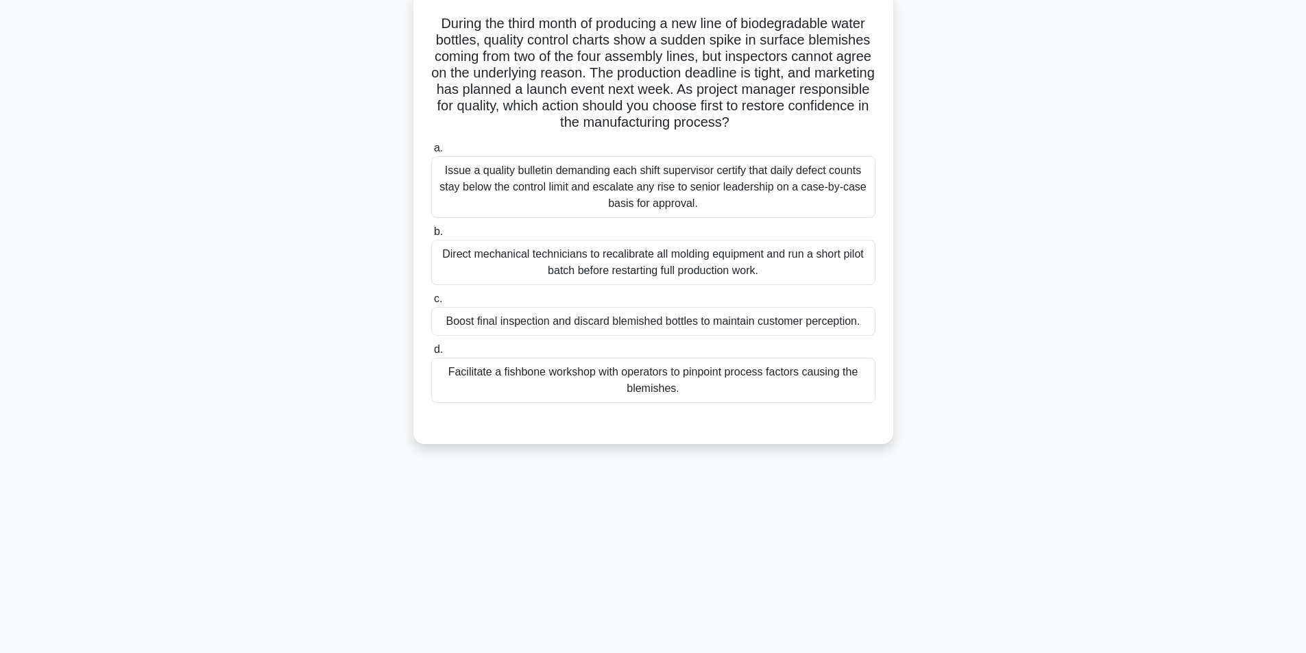
scroll to position [87, 0]
click at [607, 376] on div "Facilitate a fishbone workshop with operators to pinpoint process factors causi…" at bounding box center [653, 376] width 444 height 45
click at [431, 351] on input "d. Facilitate a fishbone workshop with operators to pinpoint process factors ca…" at bounding box center [431, 346] width 0 height 9
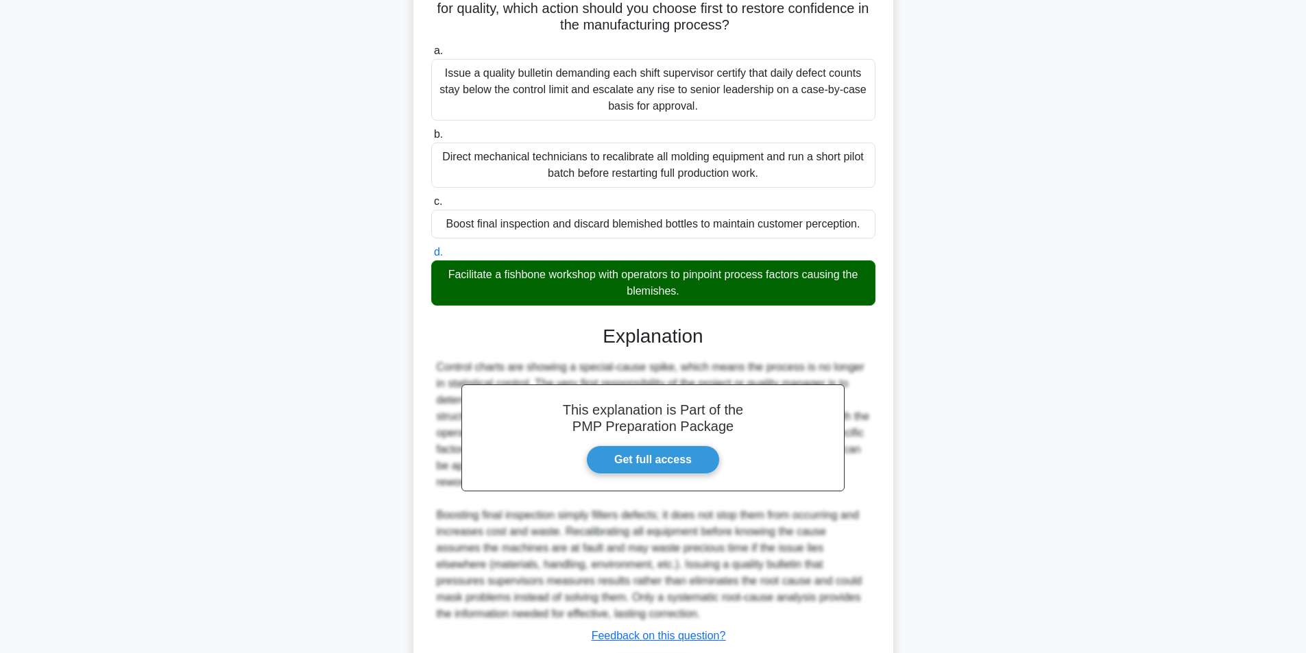
scroll to position [275, 0]
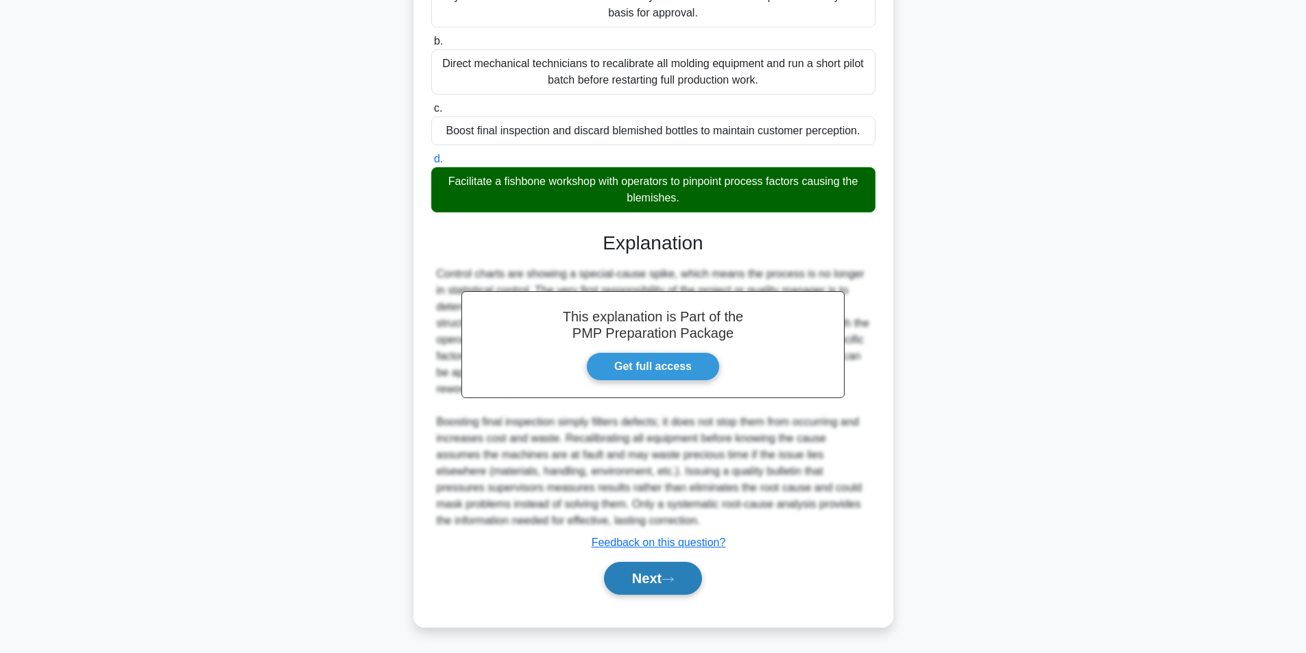
click at [659, 575] on button "Next" at bounding box center [653, 578] width 98 height 33
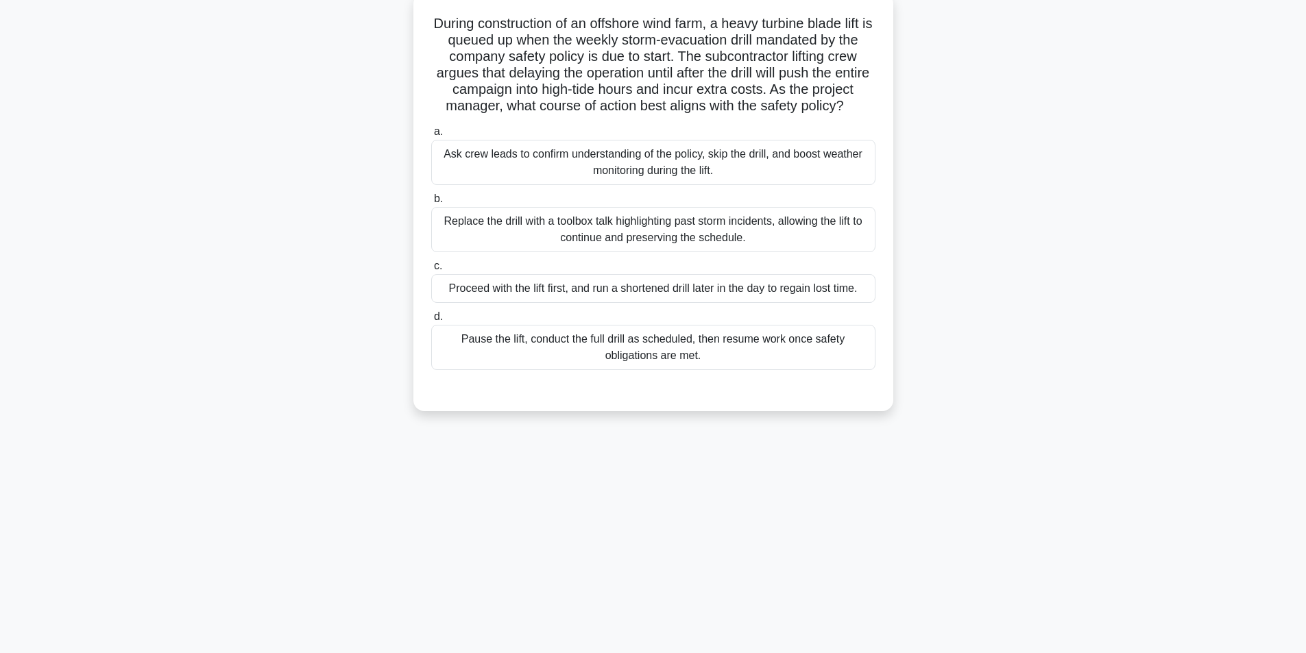
scroll to position [87, 0]
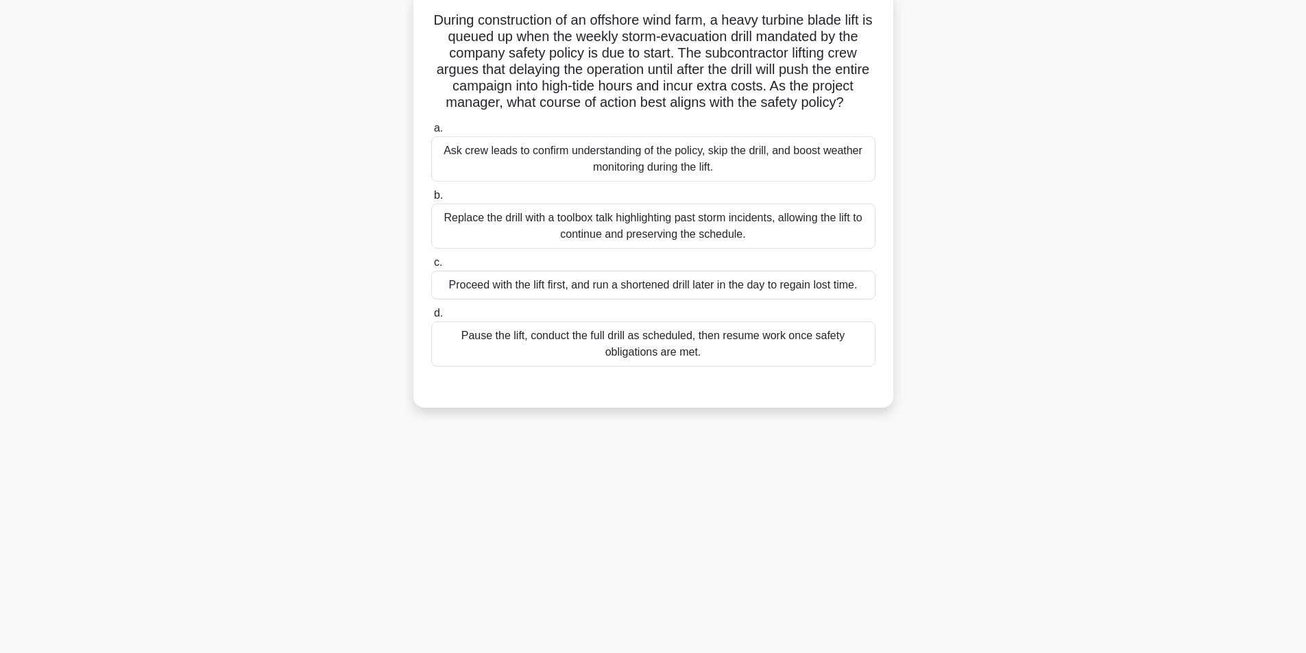
click at [618, 361] on div "Pause the lift, conduct the full drill as scheduled, then resume work once safe…" at bounding box center [653, 343] width 444 height 45
click at [431, 318] on input "d. Pause the lift, conduct the full drill as scheduled, then resume work once s…" at bounding box center [431, 313] width 0 height 9
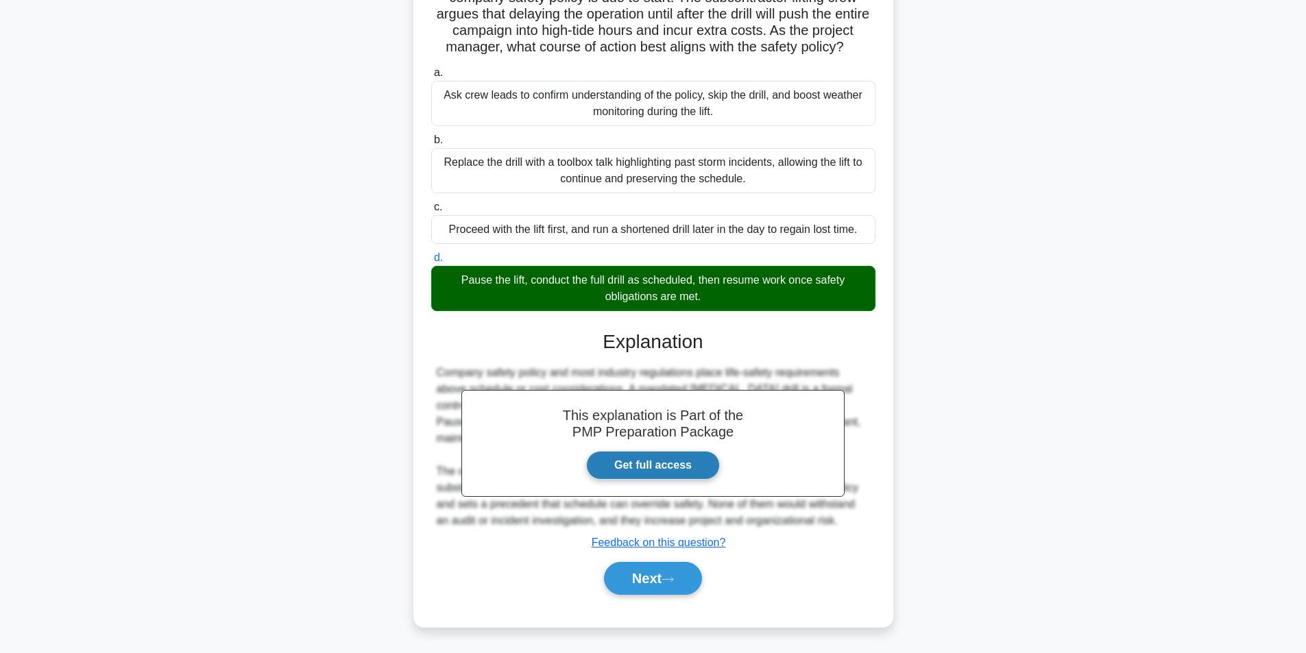
scroll to position [176, 0]
click at [656, 581] on button "Next" at bounding box center [653, 578] width 98 height 33
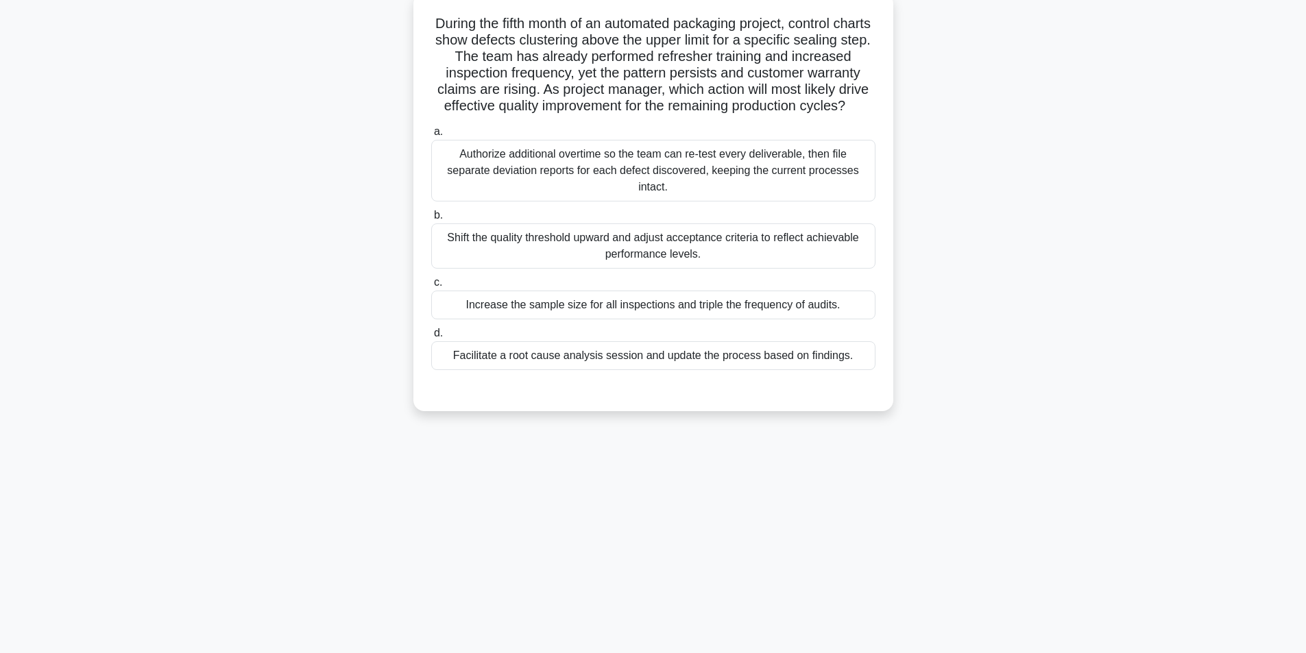
scroll to position [87, 0]
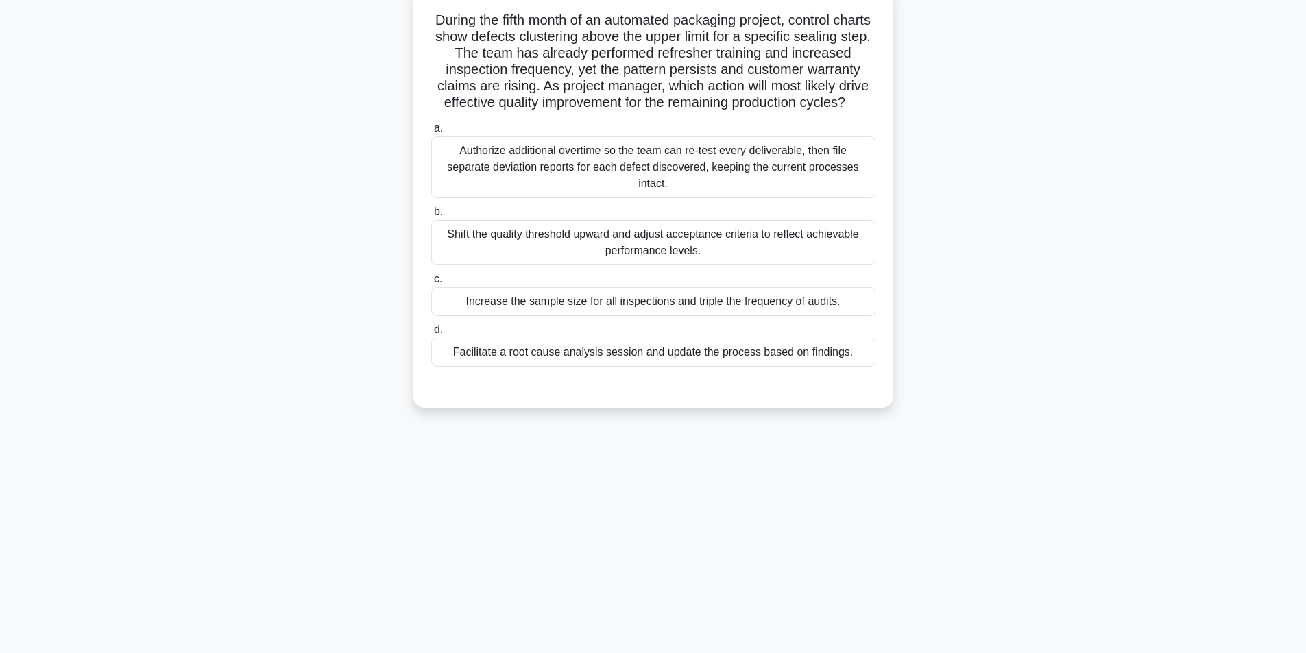
click at [605, 365] on div "Facilitate a root cause analysis session and update the process based on findin…" at bounding box center [653, 352] width 444 height 29
click at [431, 334] on input "d. Facilitate a root cause analysis session and update the process based on fin…" at bounding box center [431, 330] width 0 height 9
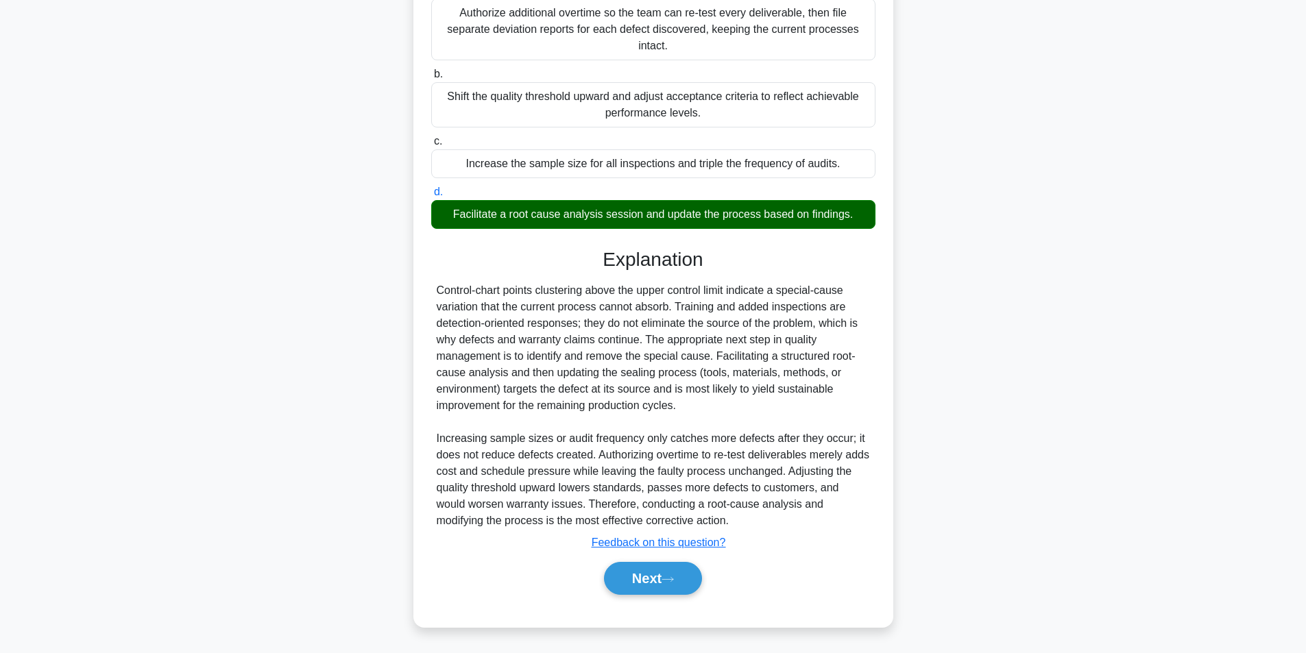
scroll to position [242, 0]
click at [642, 575] on button "Next" at bounding box center [653, 578] width 98 height 33
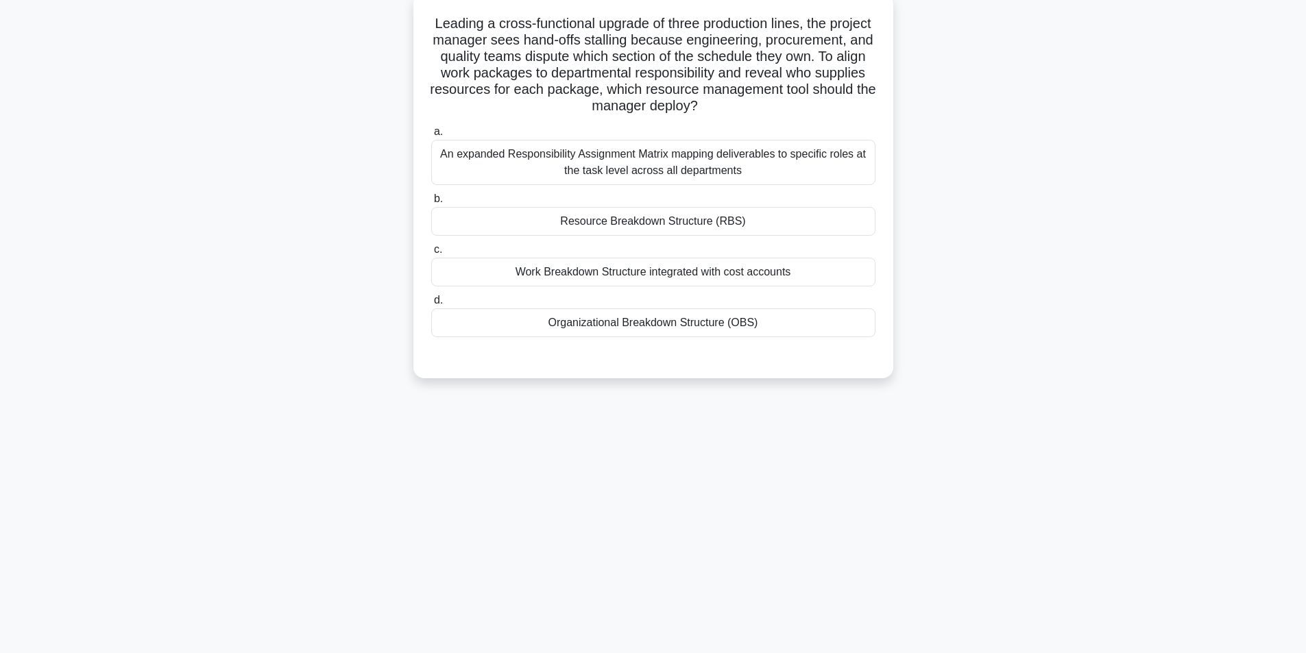
scroll to position [87, 0]
click at [656, 319] on div "Organizational Breakdown Structure (OBS)" at bounding box center [653, 319] width 444 height 29
click at [431, 302] on input "d. Organizational Breakdown Structure (OBS)" at bounding box center [431, 297] width 0 height 9
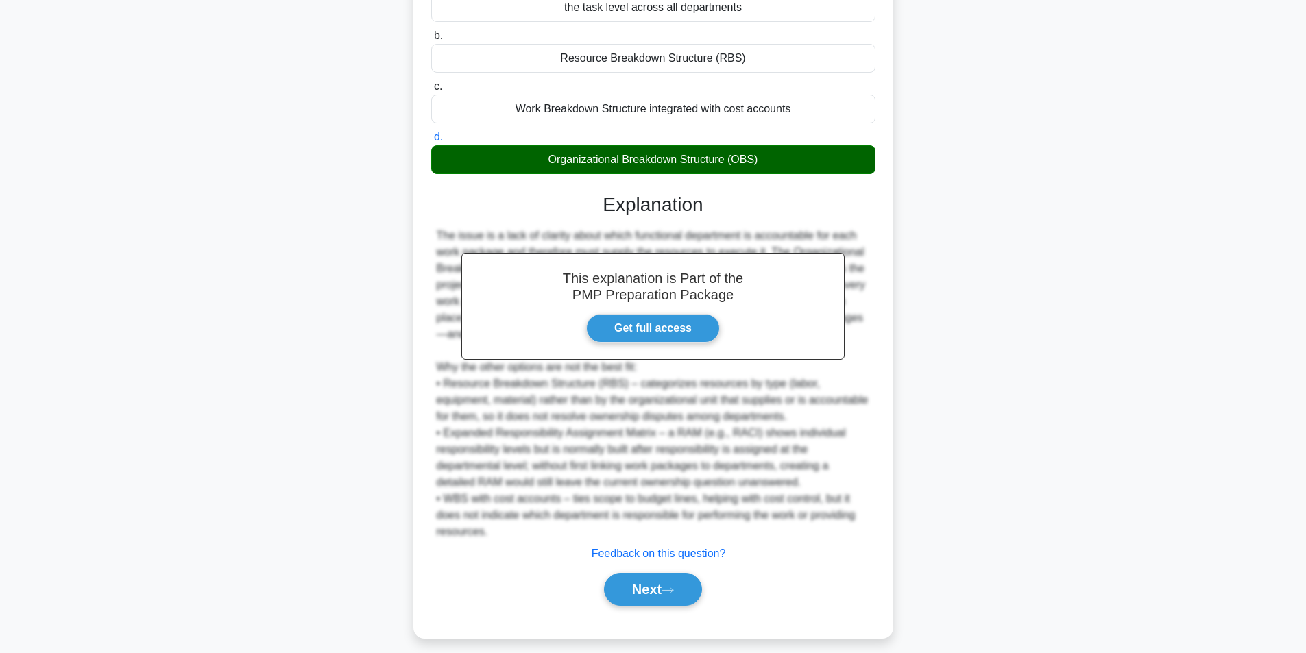
scroll to position [258, 0]
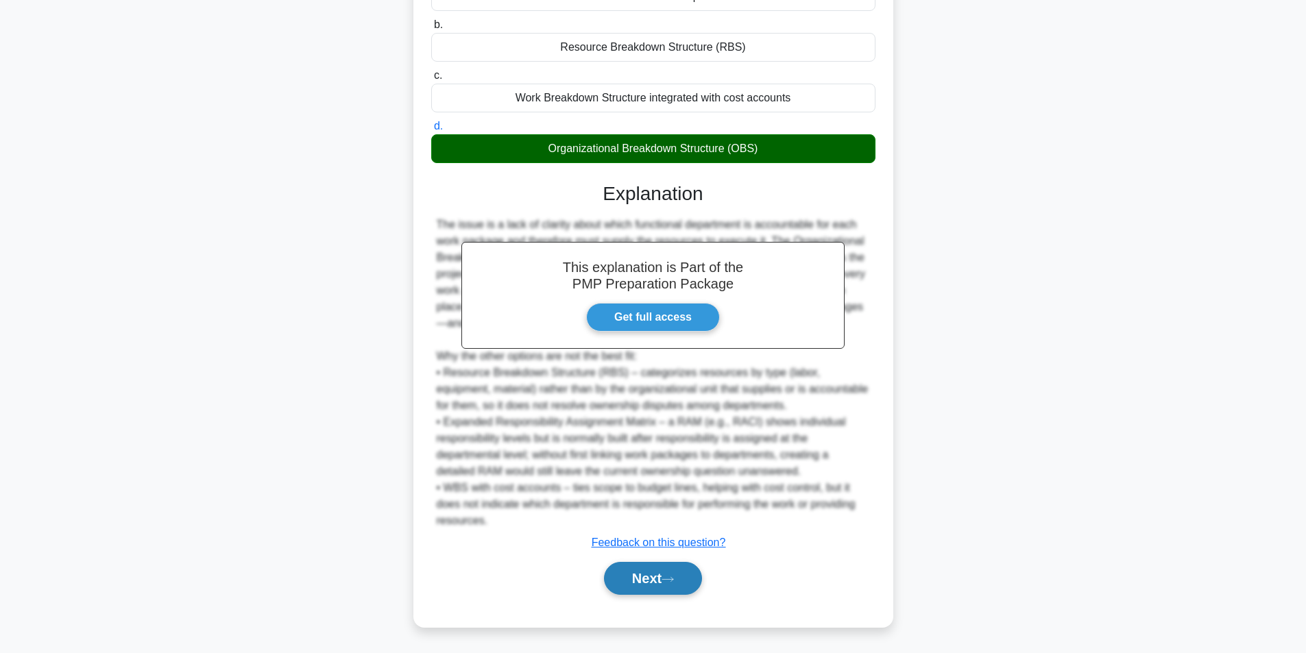
click at [639, 574] on button "Next" at bounding box center [653, 578] width 98 height 33
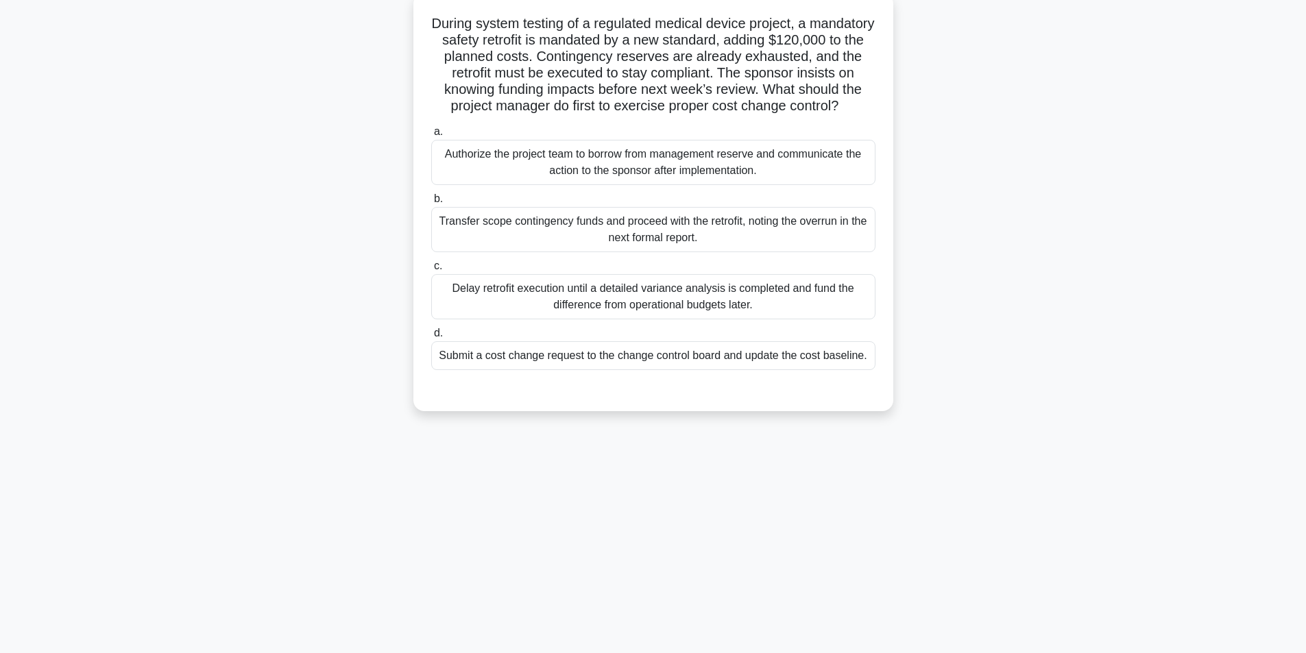
scroll to position [87, 0]
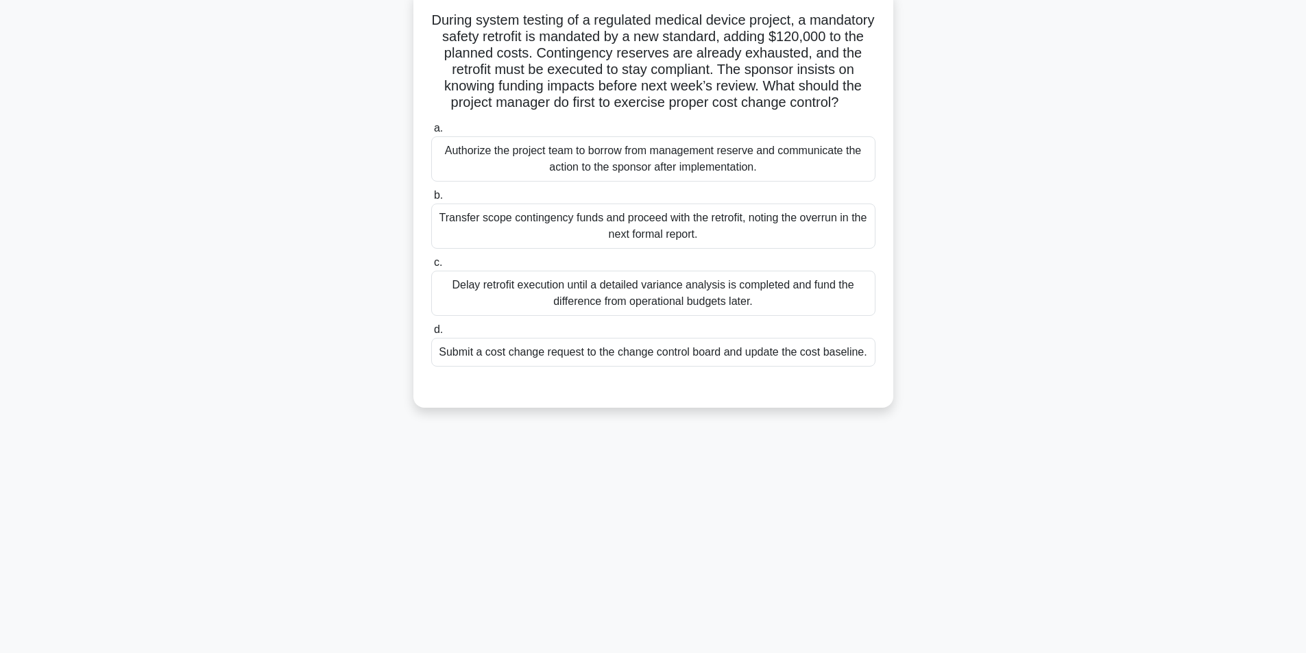
click at [605, 367] on div "Submit a cost change request to the change control board and update the cost ba…" at bounding box center [653, 352] width 444 height 29
click at [431, 334] on input "d. Submit a cost change request to the change control board and update the cost…" at bounding box center [431, 330] width 0 height 9
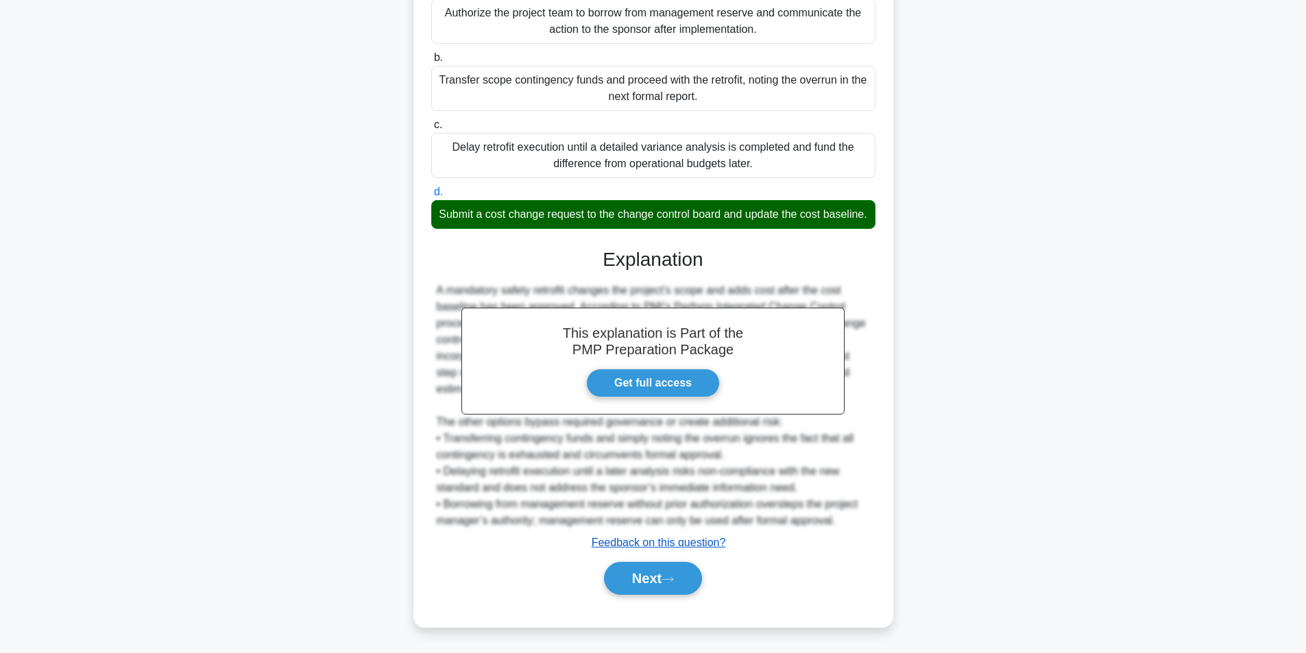
scroll to position [258, 0]
click at [650, 566] on button "Next" at bounding box center [653, 578] width 98 height 33
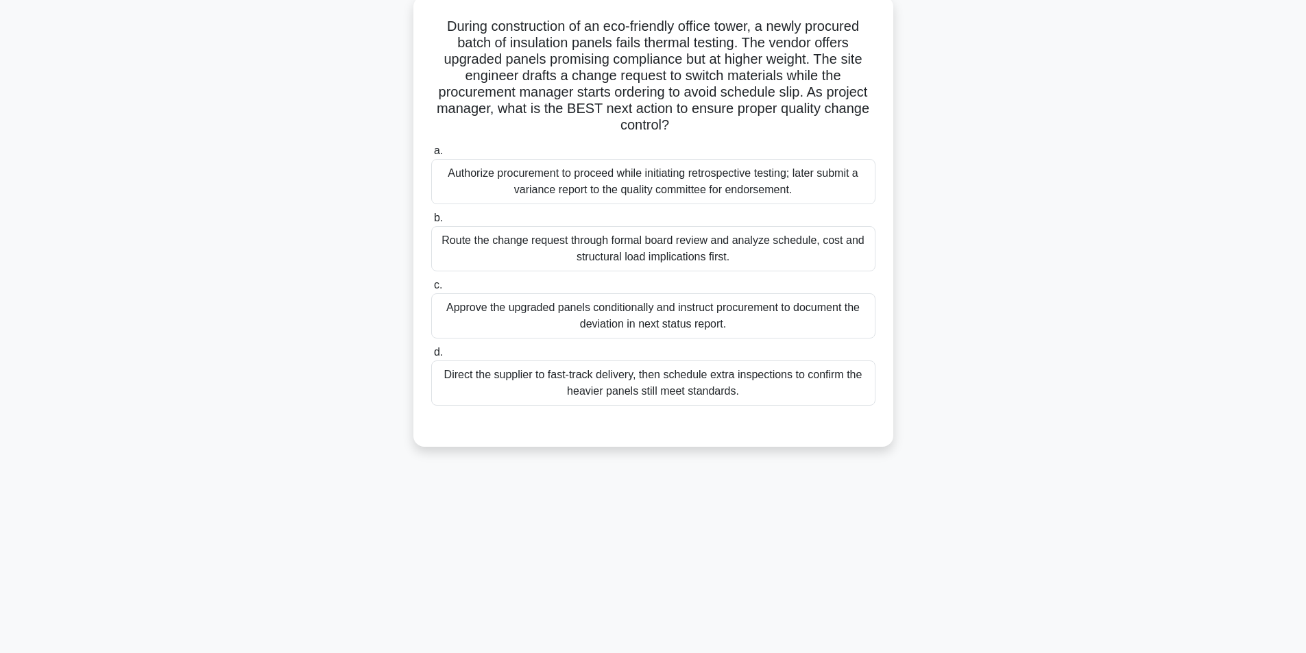
scroll to position [87, 0]
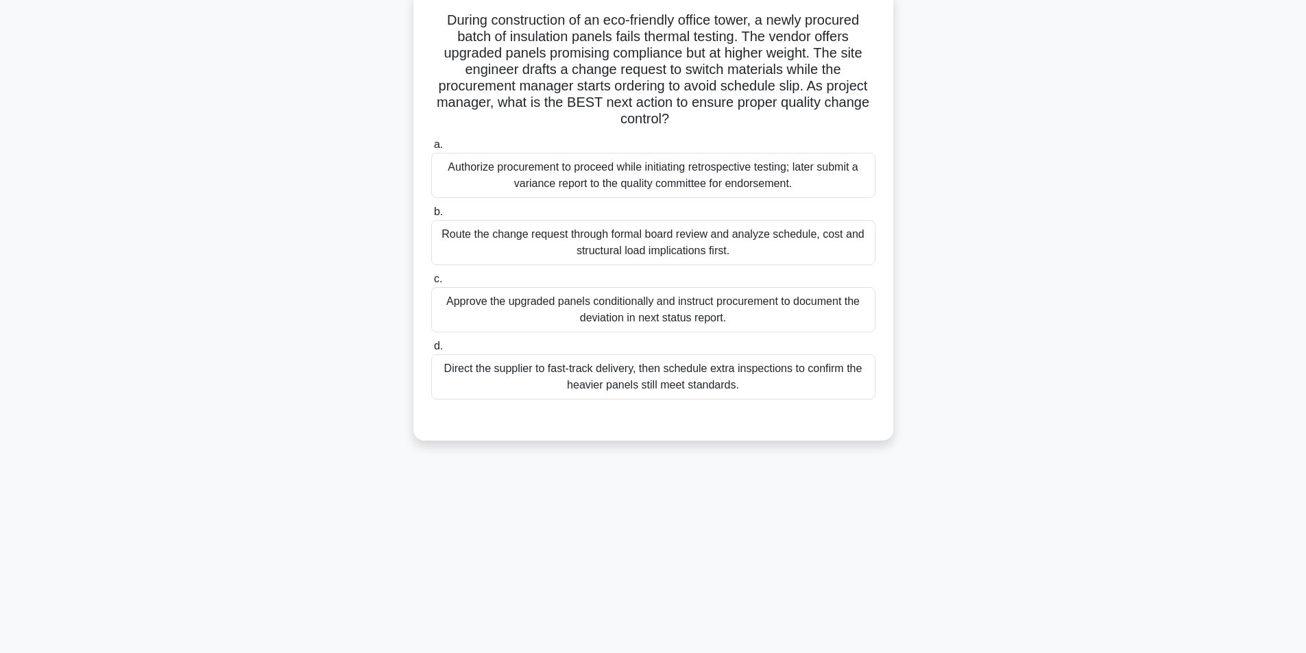
click at [591, 241] on div "Route the change request through formal board review and analyze schedule, cost…" at bounding box center [653, 242] width 444 height 45
click at [431, 217] on input "b. Route the change request through formal board review and analyze schedule, c…" at bounding box center [431, 212] width 0 height 9
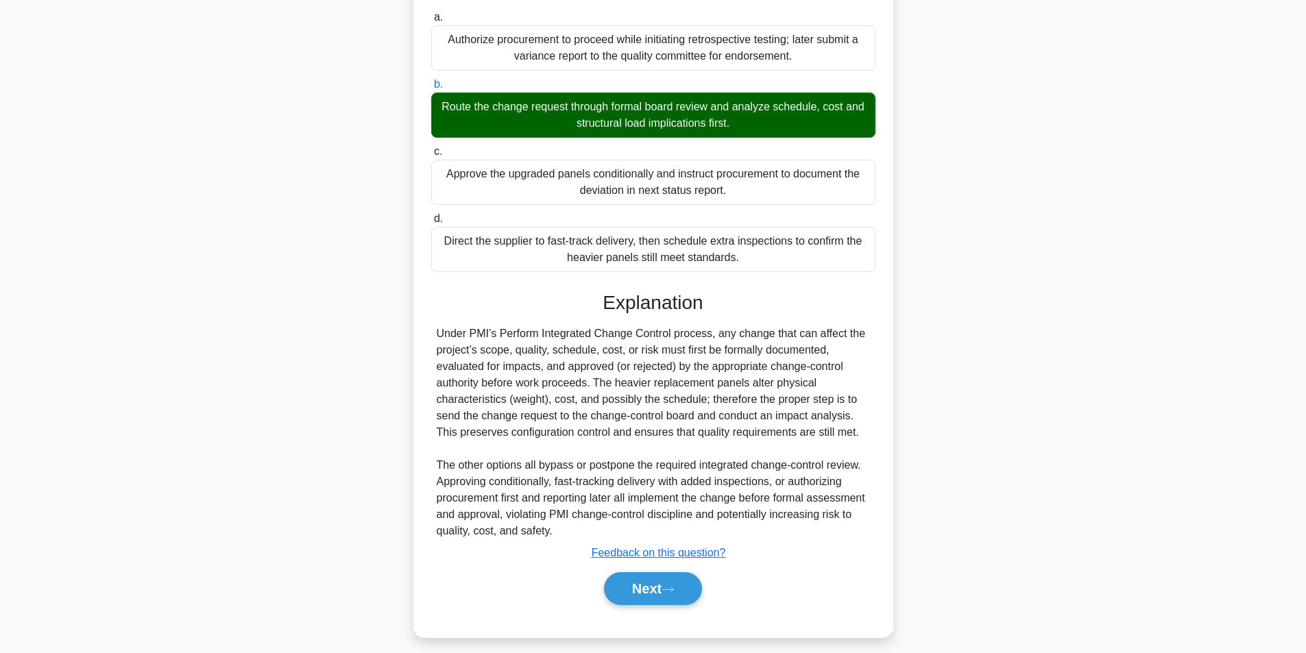
scroll to position [226, 0]
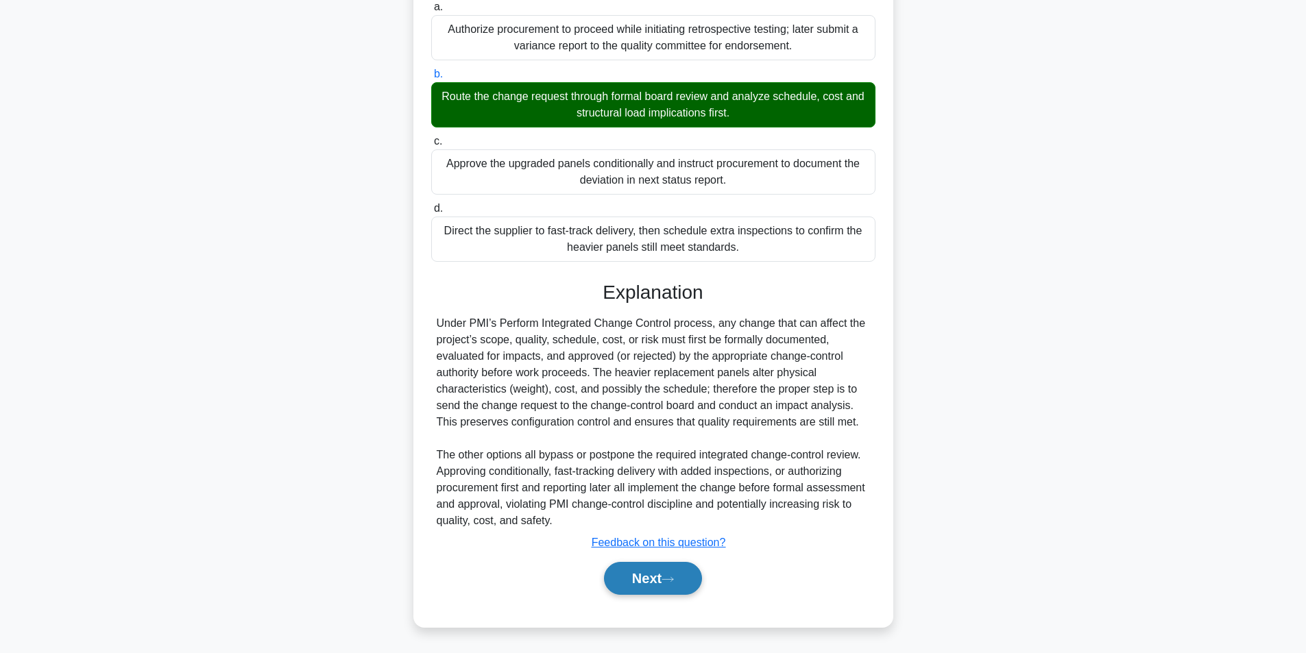
click at [666, 568] on button "Next" at bounding box center [653, 578] width 98 height 33
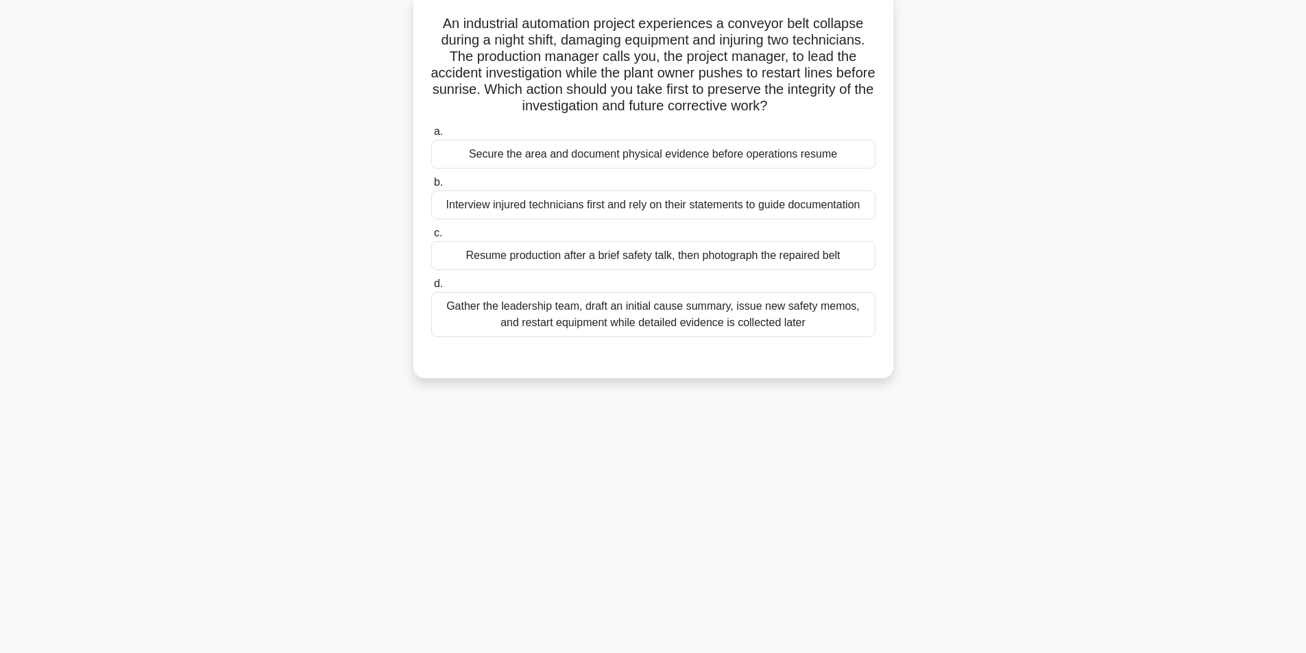
scroll to position [87, 0]
click at [625, 164] on div "Secure the area and document physical evidence before operations resume" at bounding box center [653, 150] width 444 height 29
click at [431, 133] on input "a. Secure the area and document physical evidence before operations resume" at bounding box center [431, 128] width 0 height 9
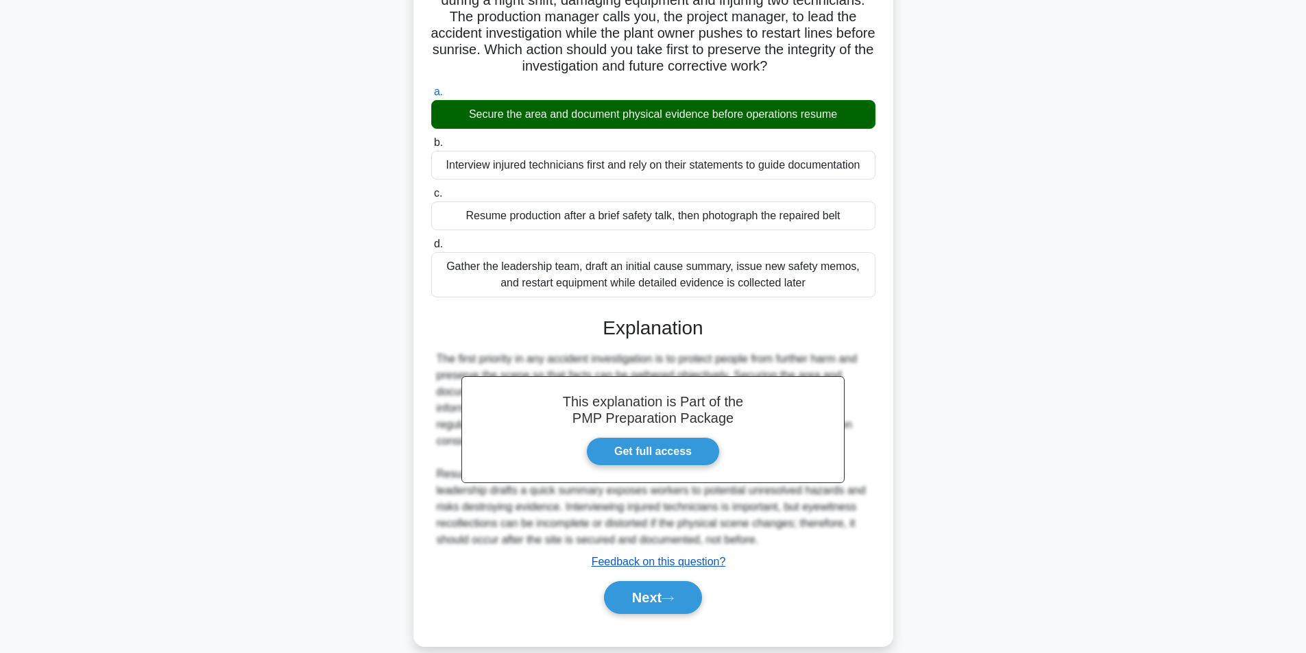
scroll to position [143, 0]
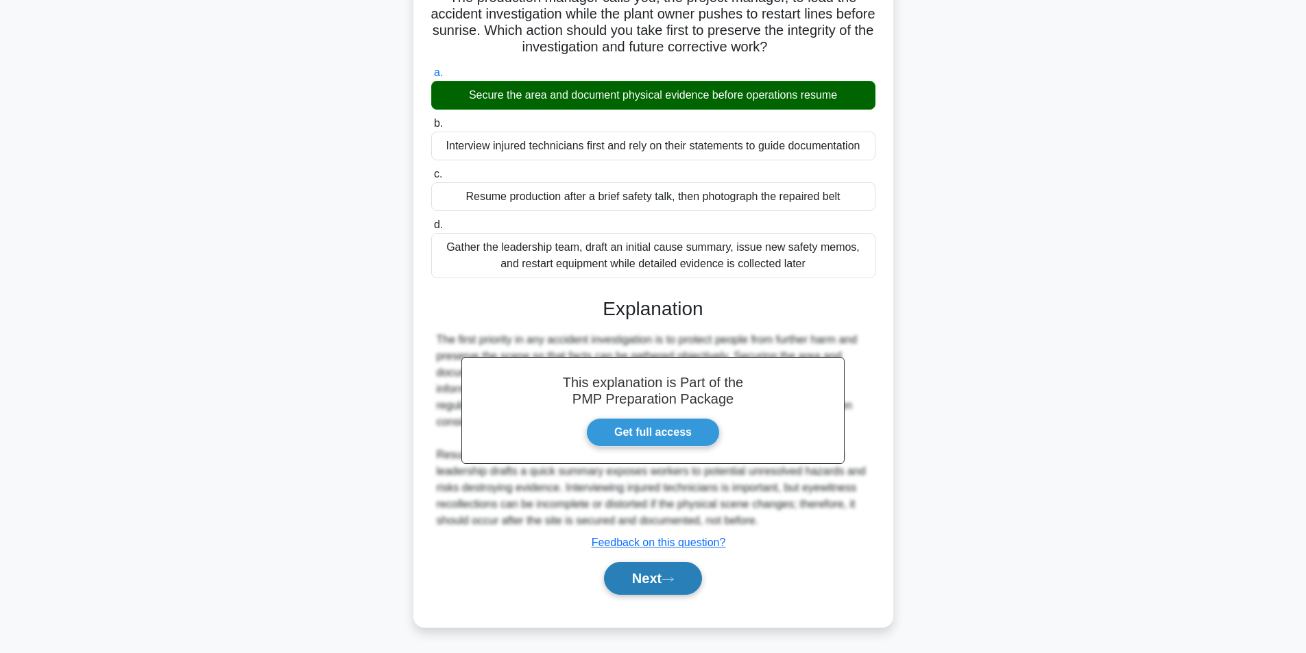
click at [651, 577] on button "Next" at bounding box center [653, 578] width 98 height 33
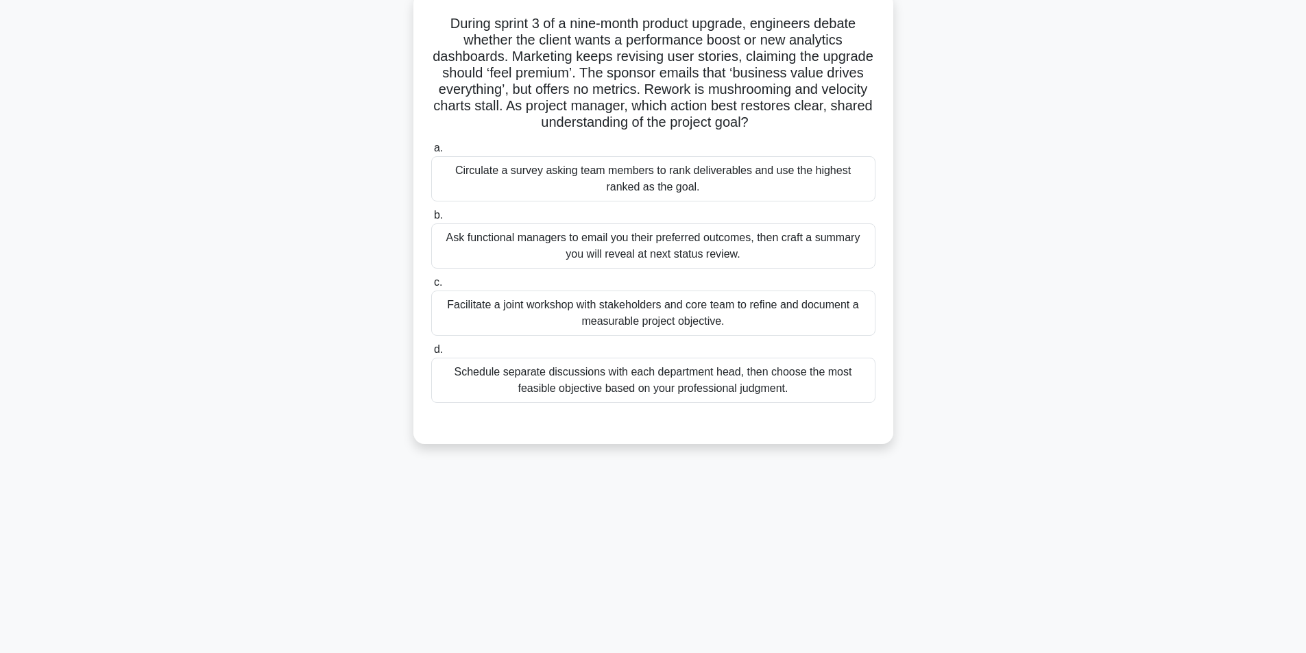
scroll to position [87, 0]
click at [602, 307] on div "Facilitate a joint workshop with stakeholders and core team to refine and docum…" at bounding box center [653, 309] width 444 height 45
click at [431, 284] on input "c. Facilitate a joint workshop with stakeholders and core team to refine and do…" at bounding box center [431, 279] width 0 height 9
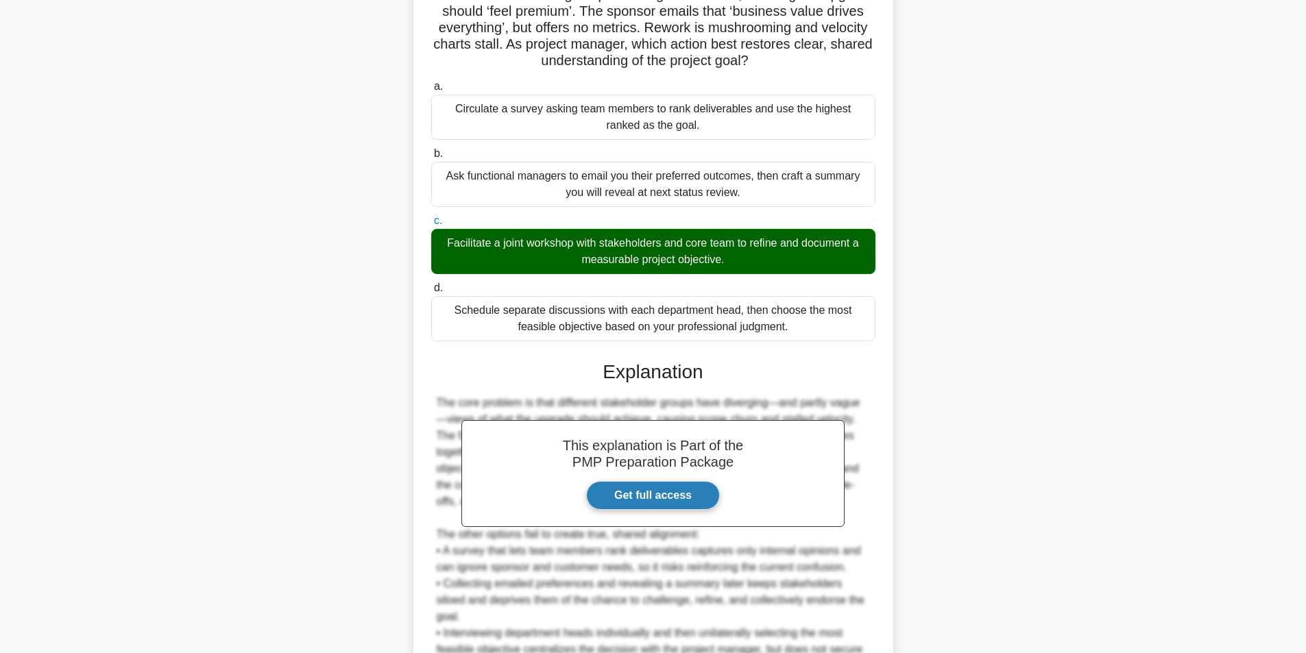
scroll to position [275, 0]
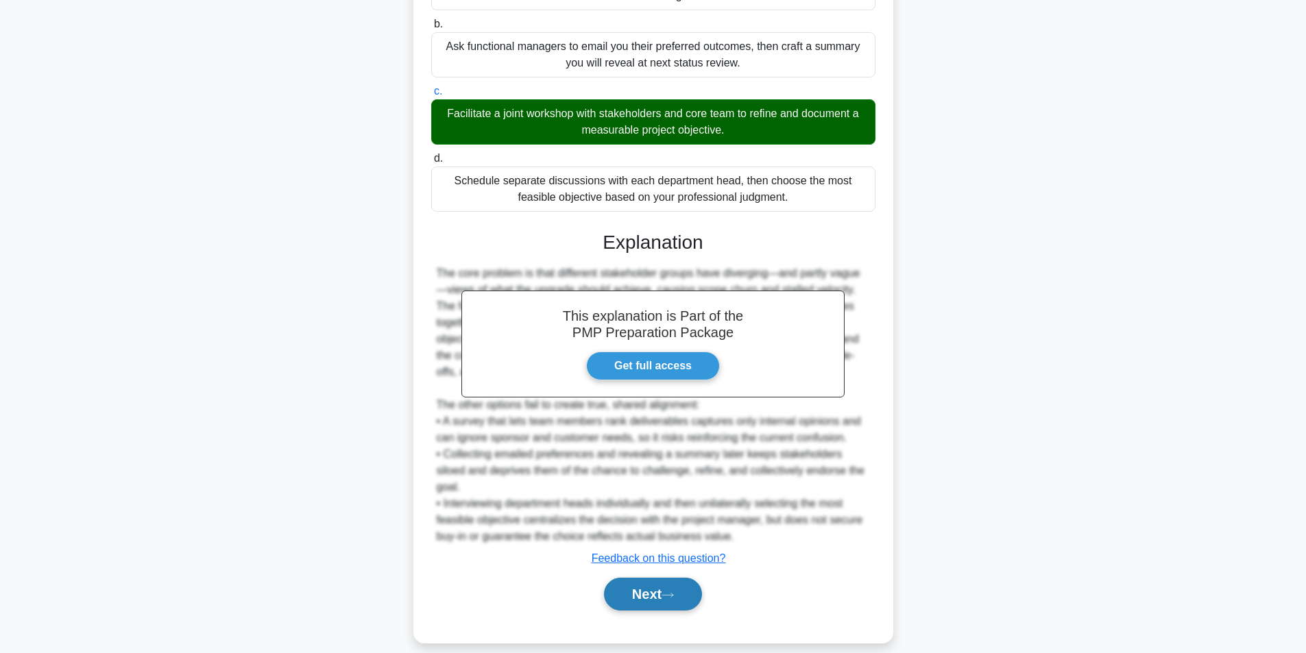
click at [642, 584] on button "Next" at bounding box center [653, 594] width 98 height 33
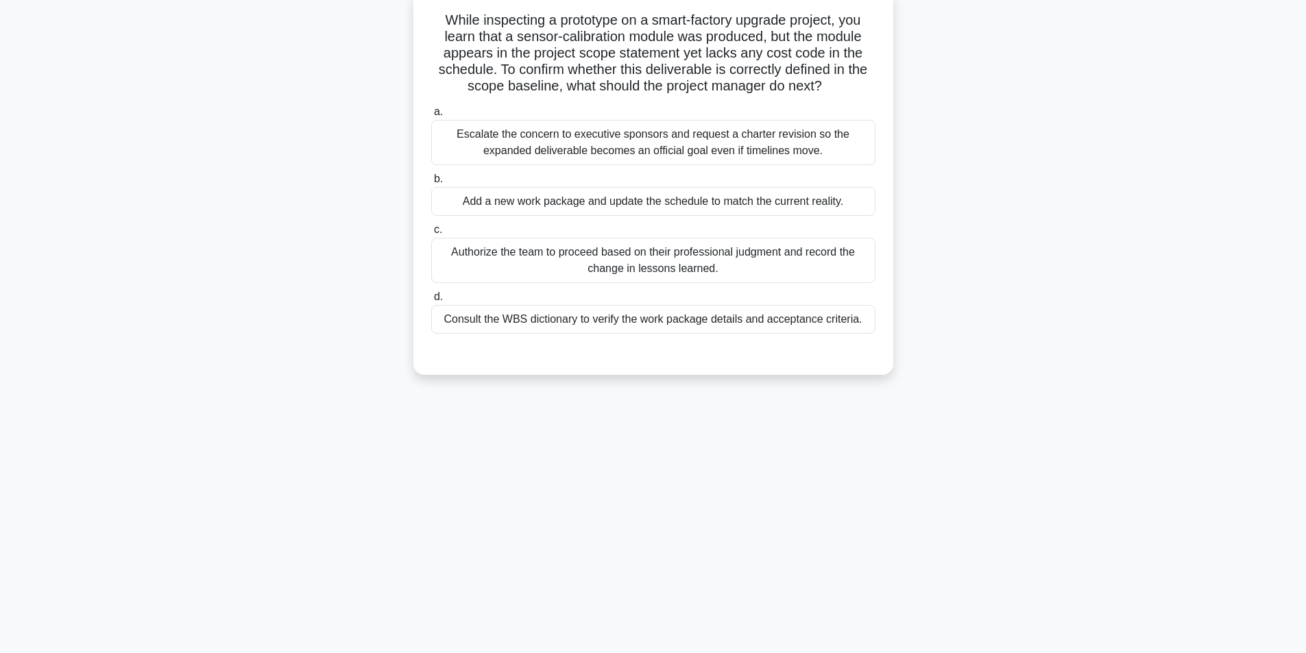
click at [591, 319] on div "Consult the WBS dictionary to verify the work package details and acceptance cr…" at bounding box center [653, 319] width 444 height 29
click at [431, 302] on input "d. Consult the WBS dictionary to verify the work package details and acceptance…" at bounding box center [431, 297] width 0 height 9
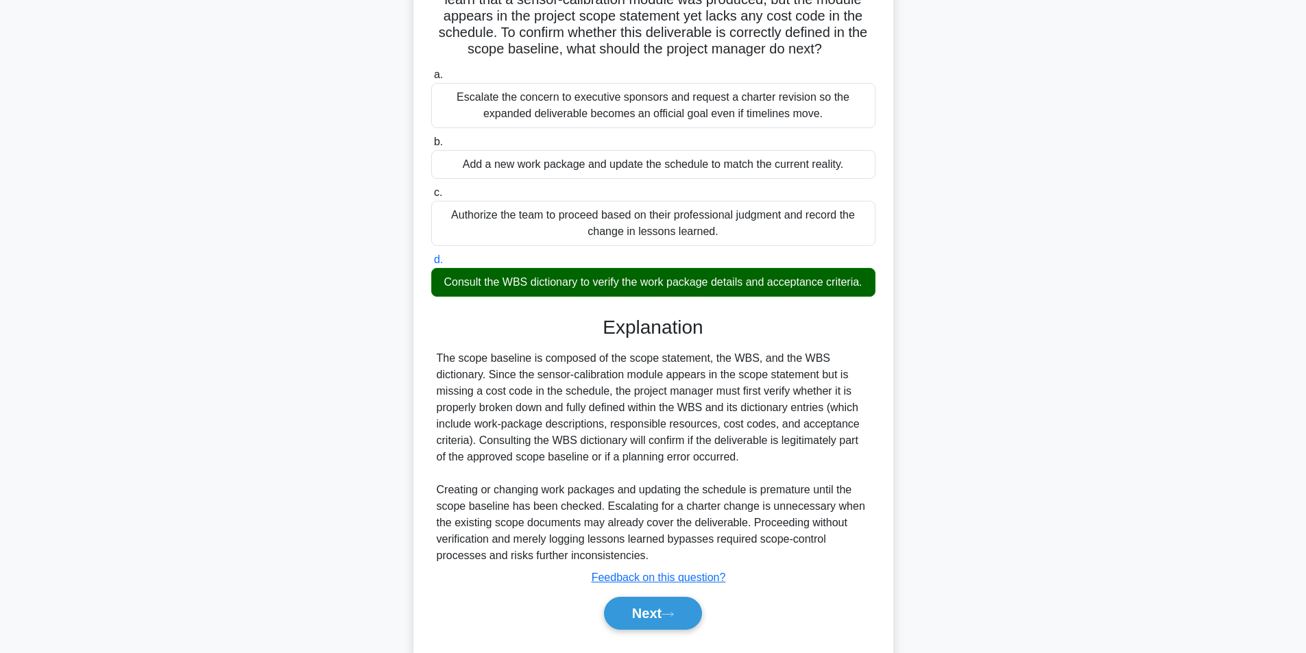
scroll to position [160, 0]
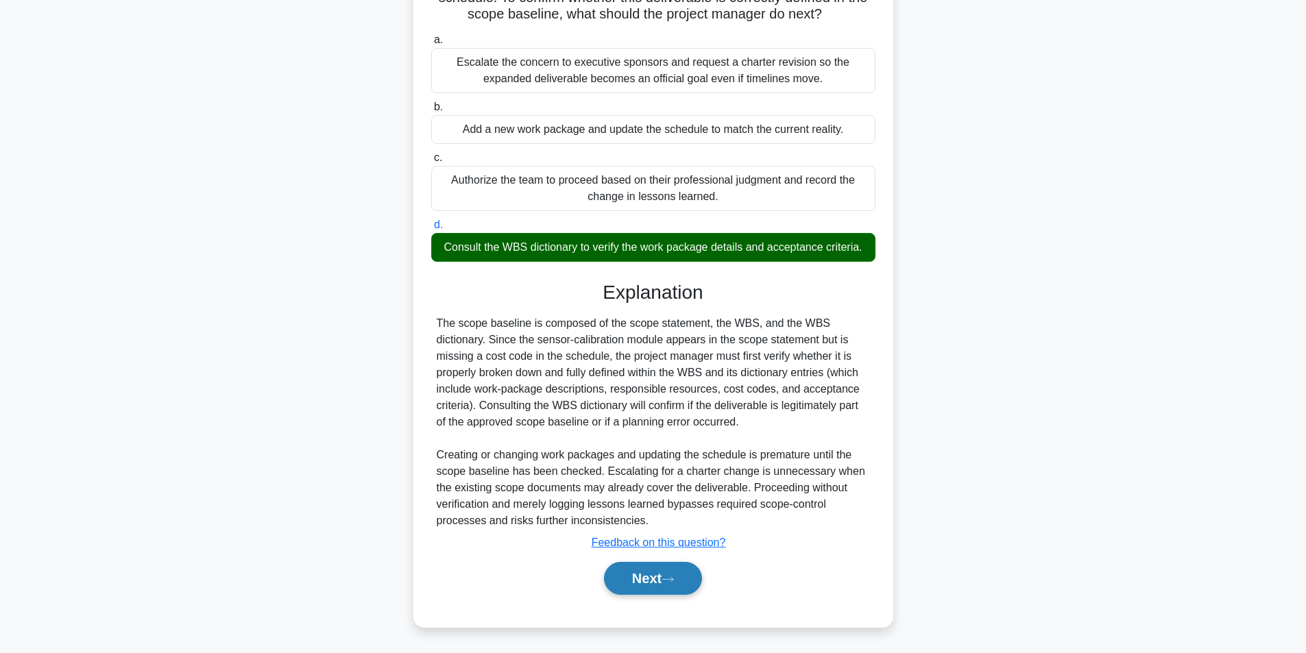
click at [652, 584] on button "Next" at bounding box center [653, 578] width 98 height 33
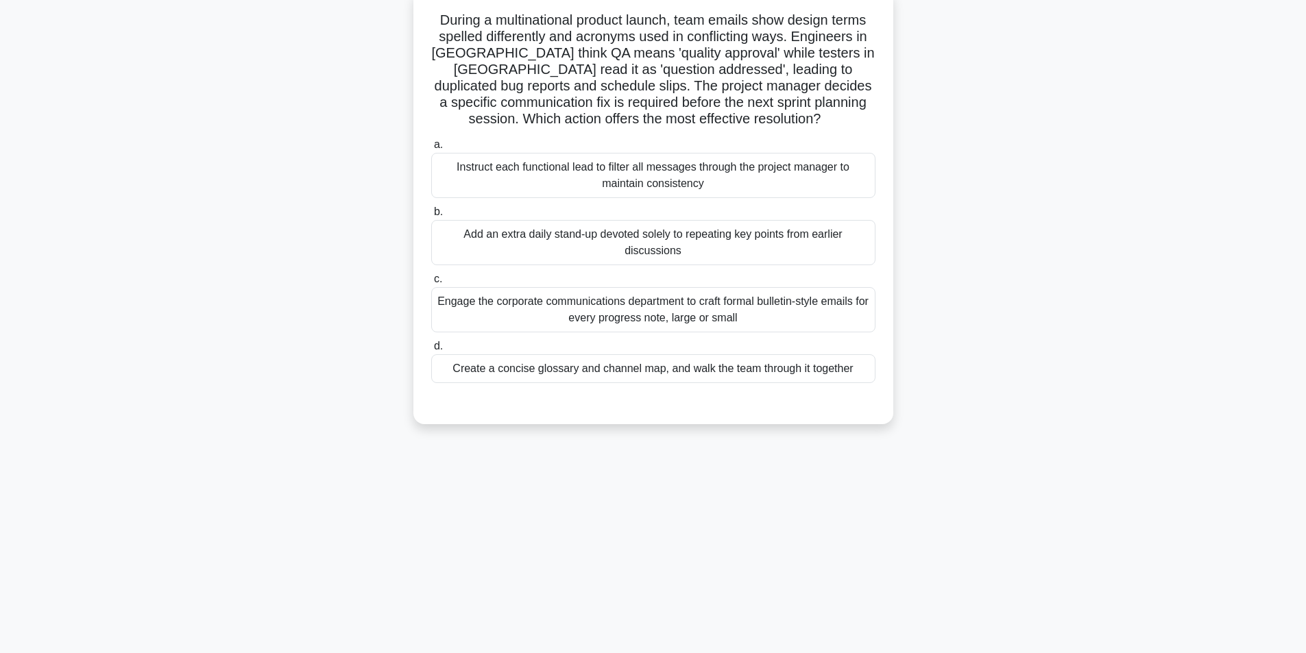
click at [598, 372] on div "Create a concise glossary and channel map, and walk the team through it together" at bounding box center [653, 368] width 444 height 29
click at [431, 351] on input "d. Create a concise glossary and channel map, and walk the team through it toge…" at bounding box center [431, 346] width 0 height 9
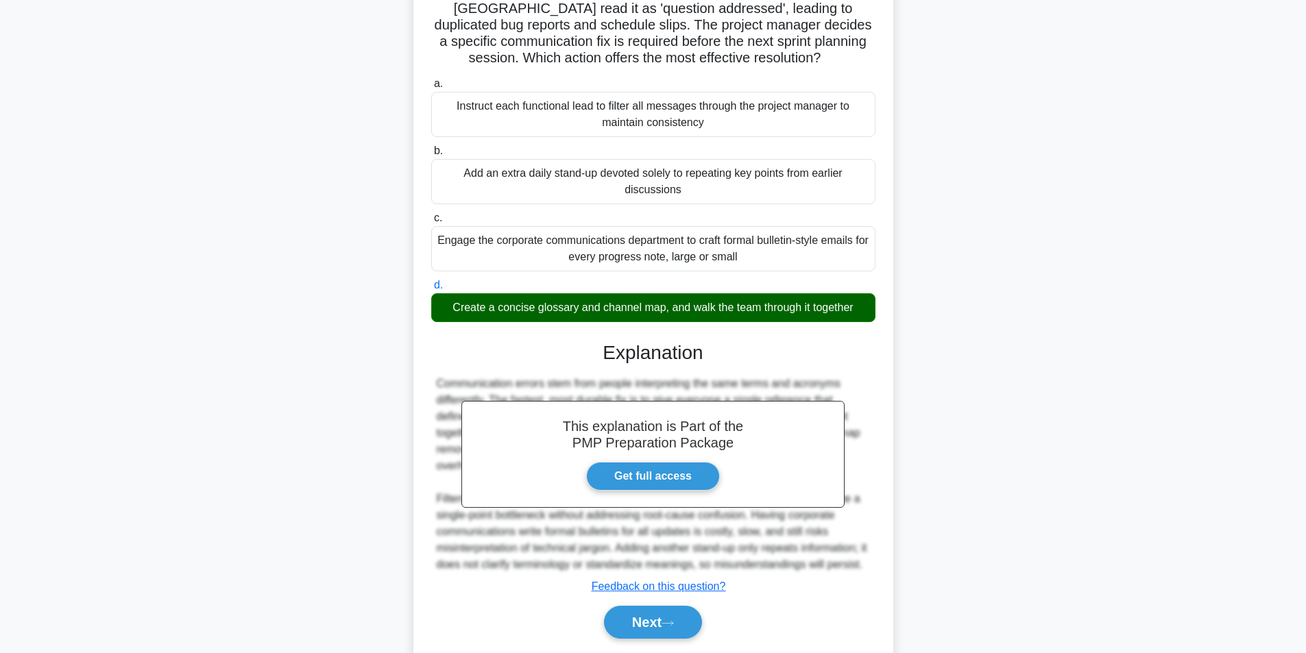
scroll to position [209, 0]
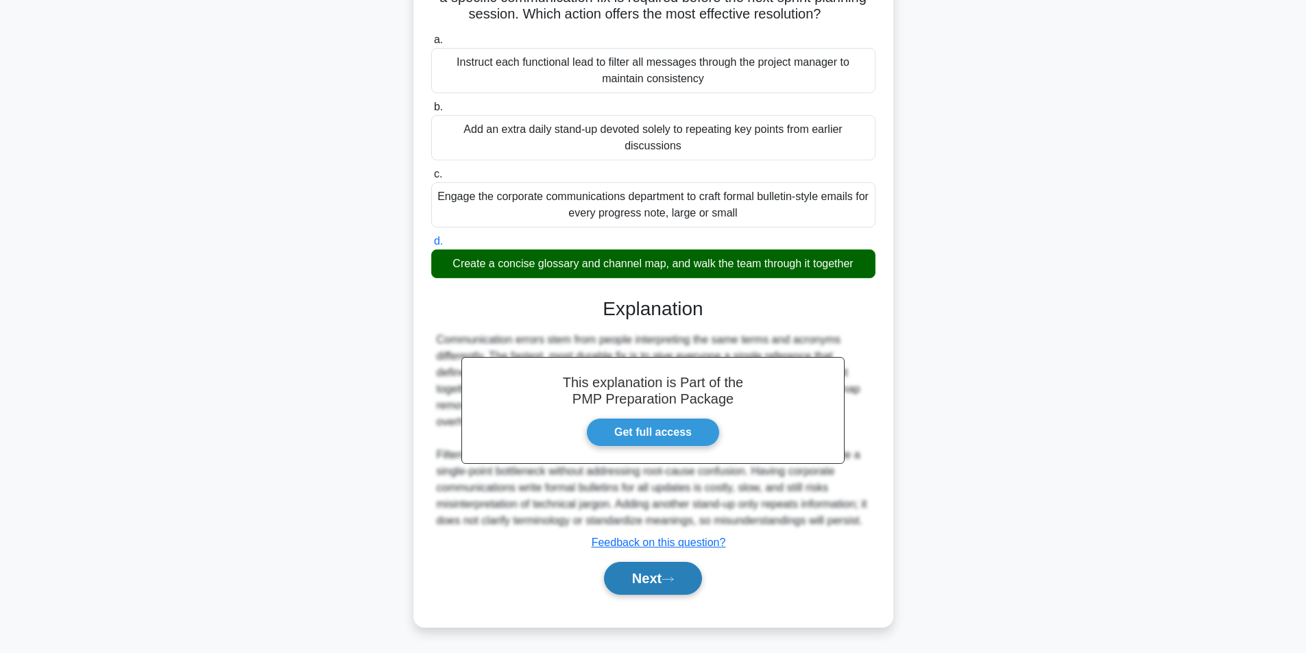
click at [654, 579] on button "Next" at bounding box center [653, 578] width 98 height 33
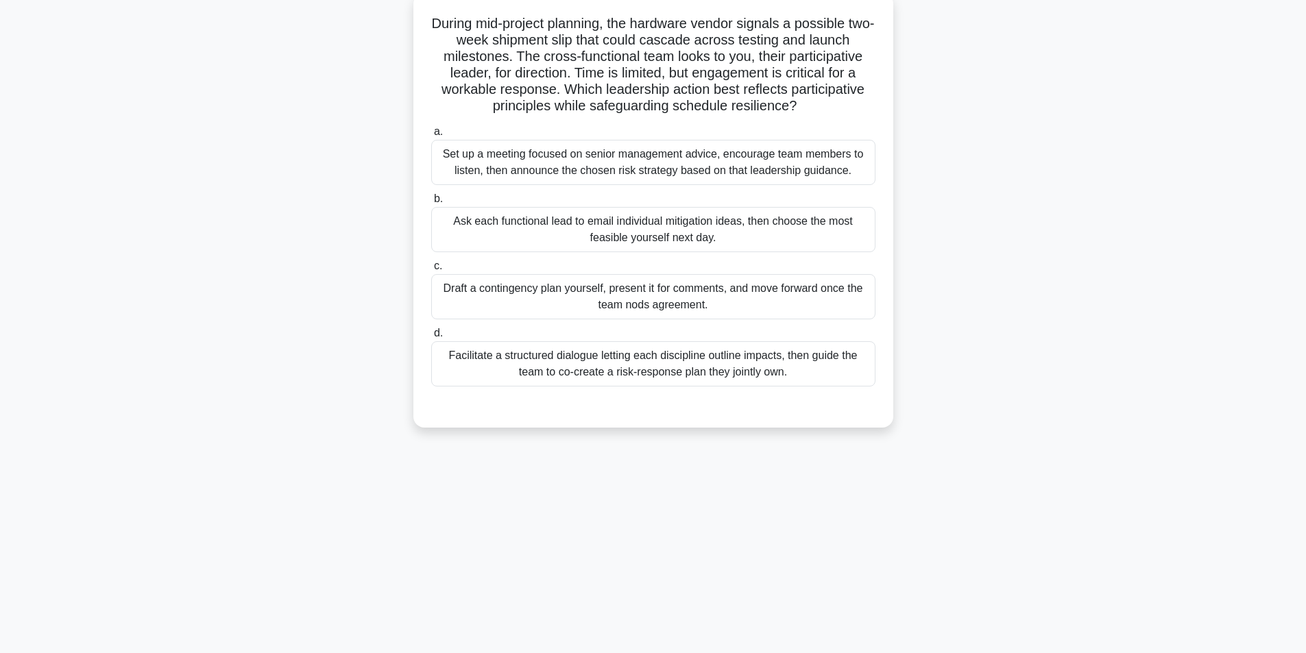
scroll to position [87, 0]
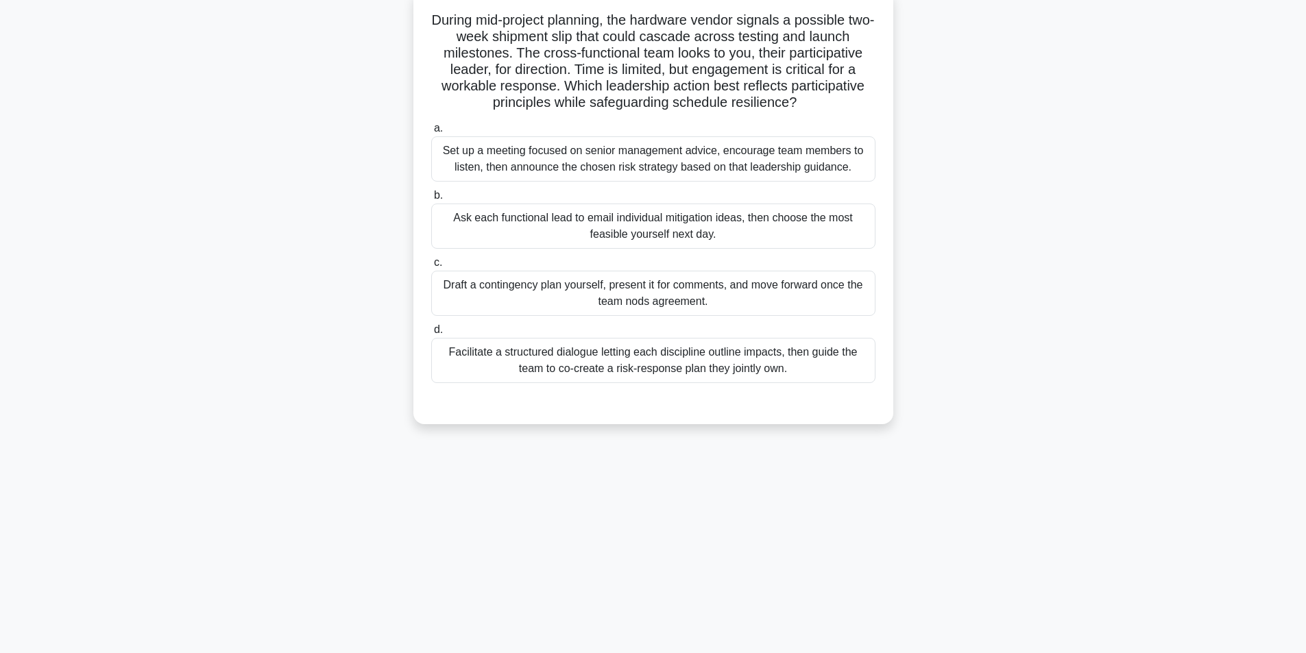
click at [609, 358] on div "Facilitate a structured dialogue letting each discipline outline impacts, then …" at bounding box center [653, 360] width 444 height 45
click at [431, 334] on input "d. Facilitate a structured dialogue letting each discipline outline impacts, th…" at bounding box center [431, 330] width 0 height 9
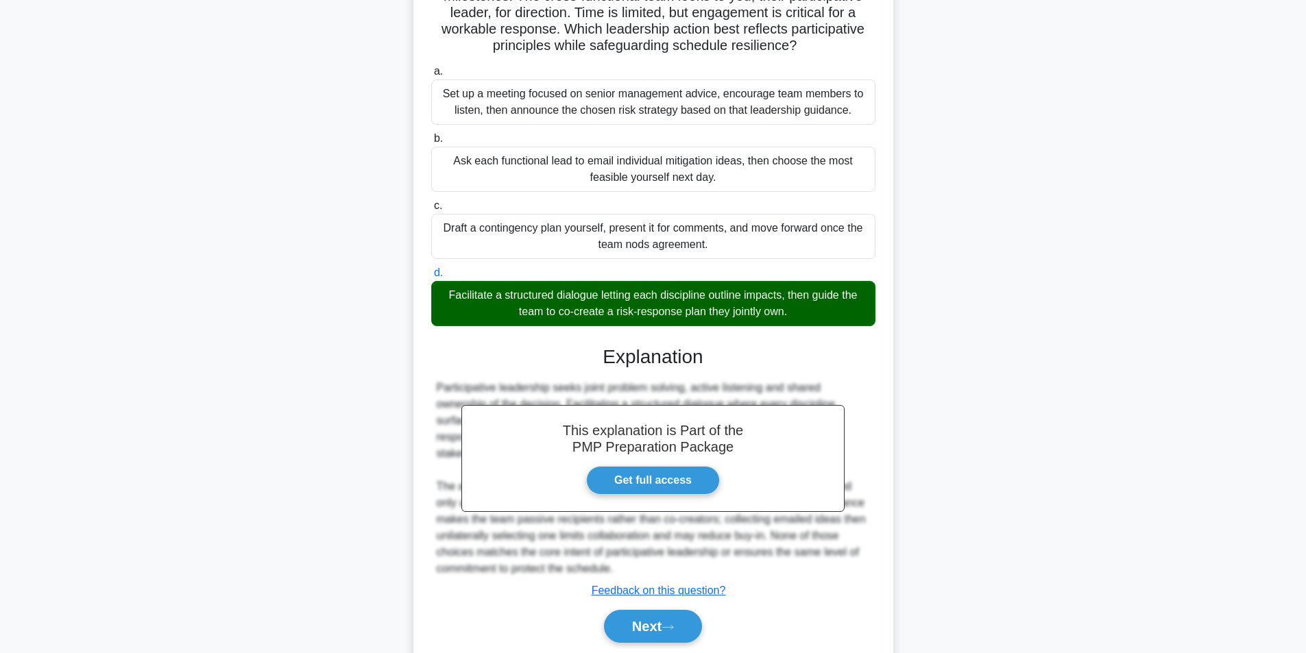
scroll to position [193, 0]
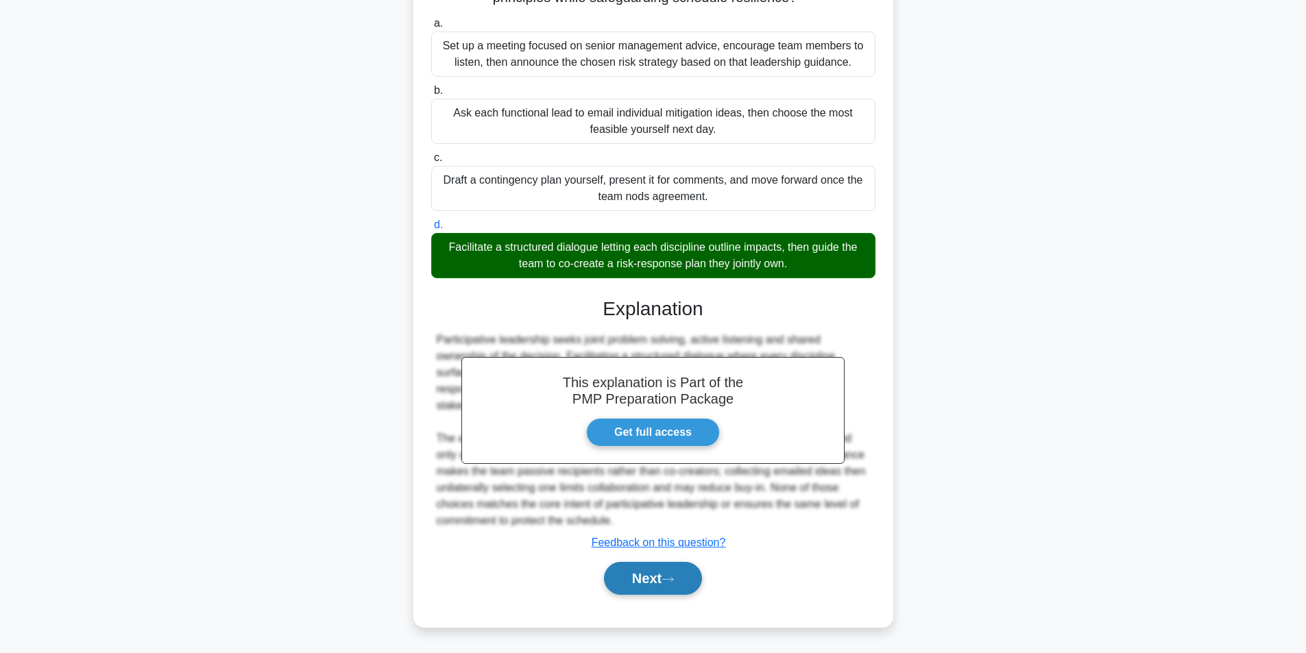
click at [624, 581] on button "Next" at bounding box center [653, 578] width 98 height 33
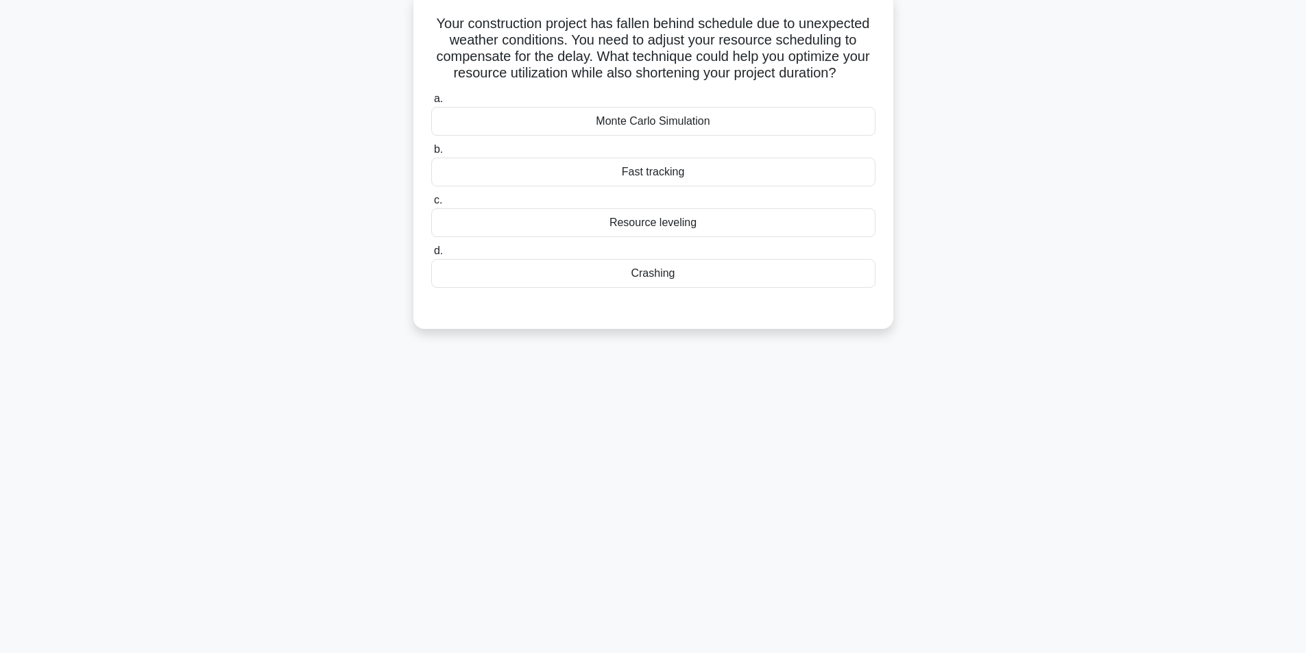
scroll to position [87, 0]
click at [654, 183] on div "Fast tracking" at bounding box center [653, 168] width 444 height 29
click at [431, 151] on input "b. Fast tracking" at bounding box center [431, 146] width 0 height 9
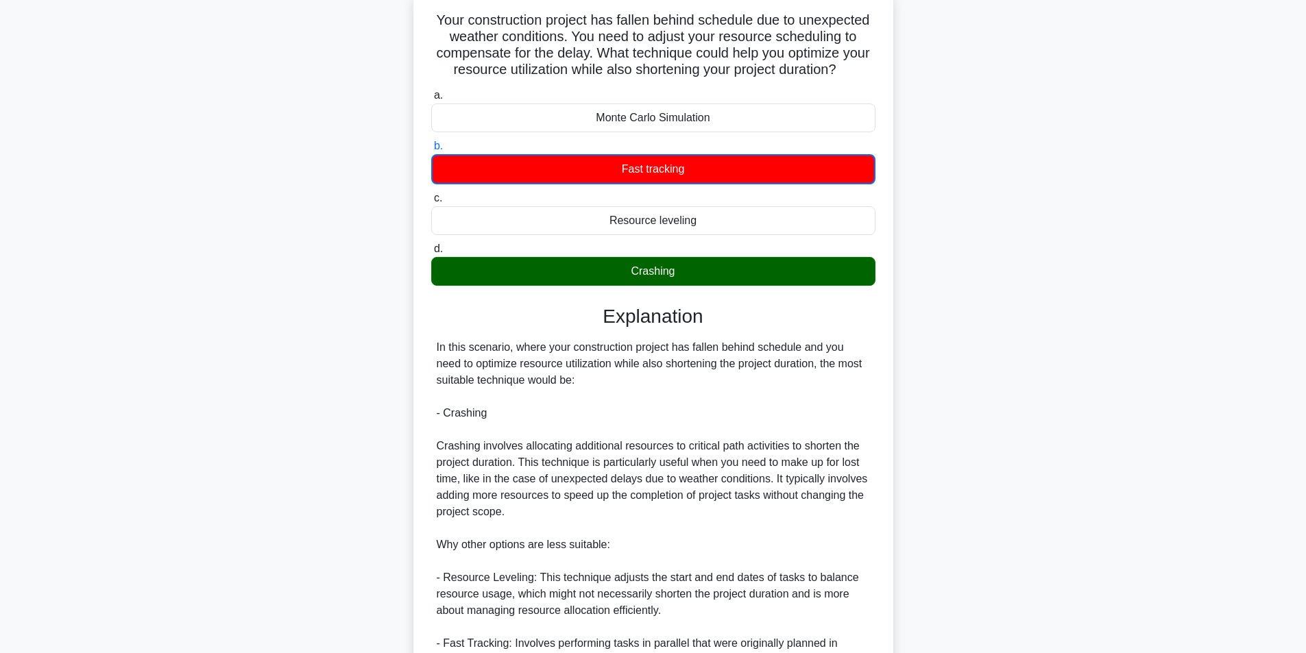
scroll to position [490, 0]
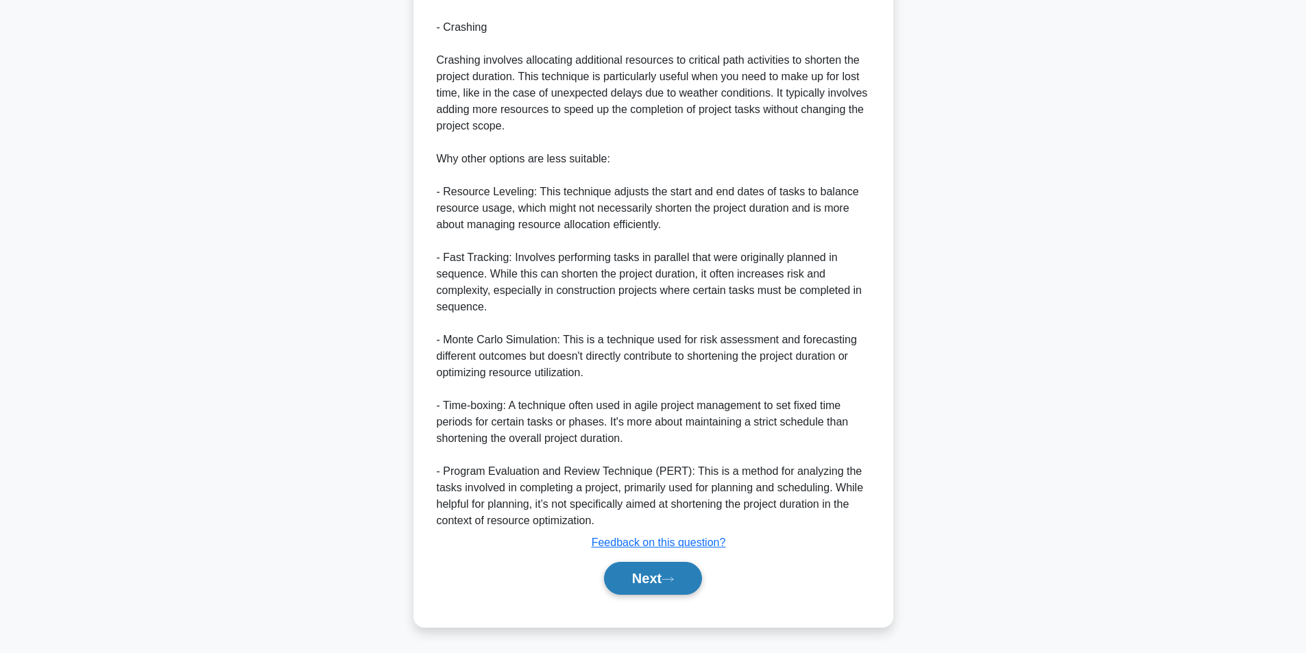
click at [645, 574] on button "Next" at bounding box center [653, 578] width 98 height 33
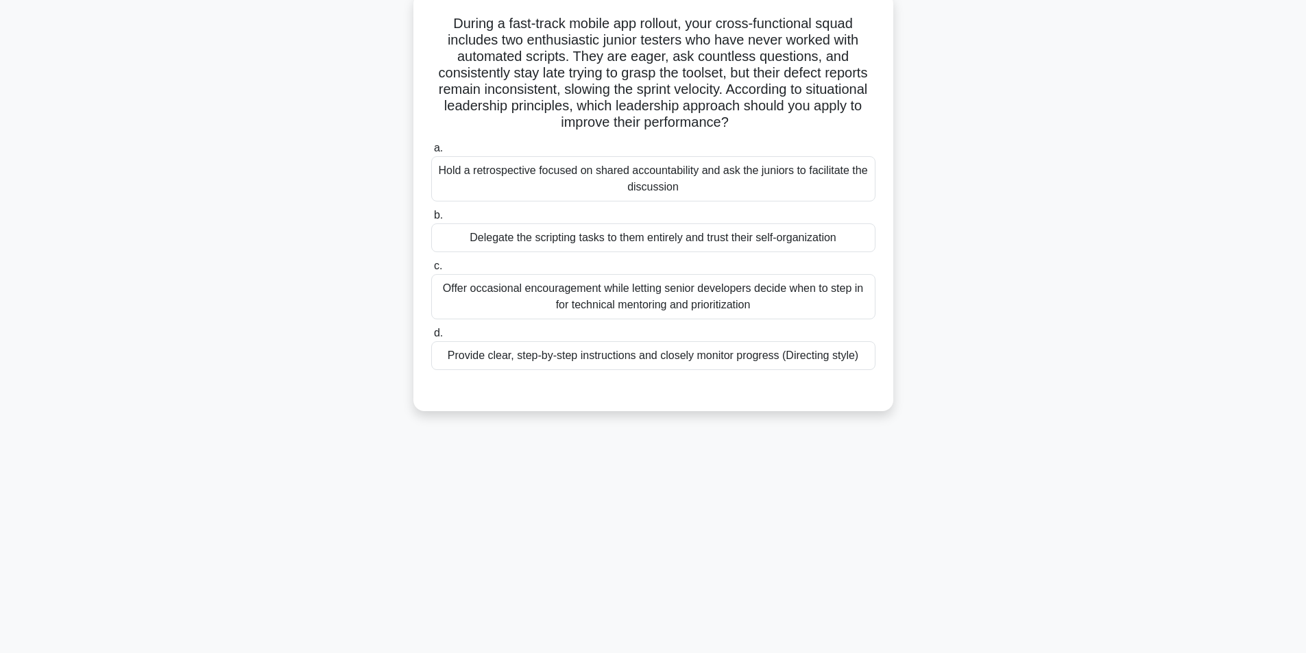
scroll to position [87, 0]
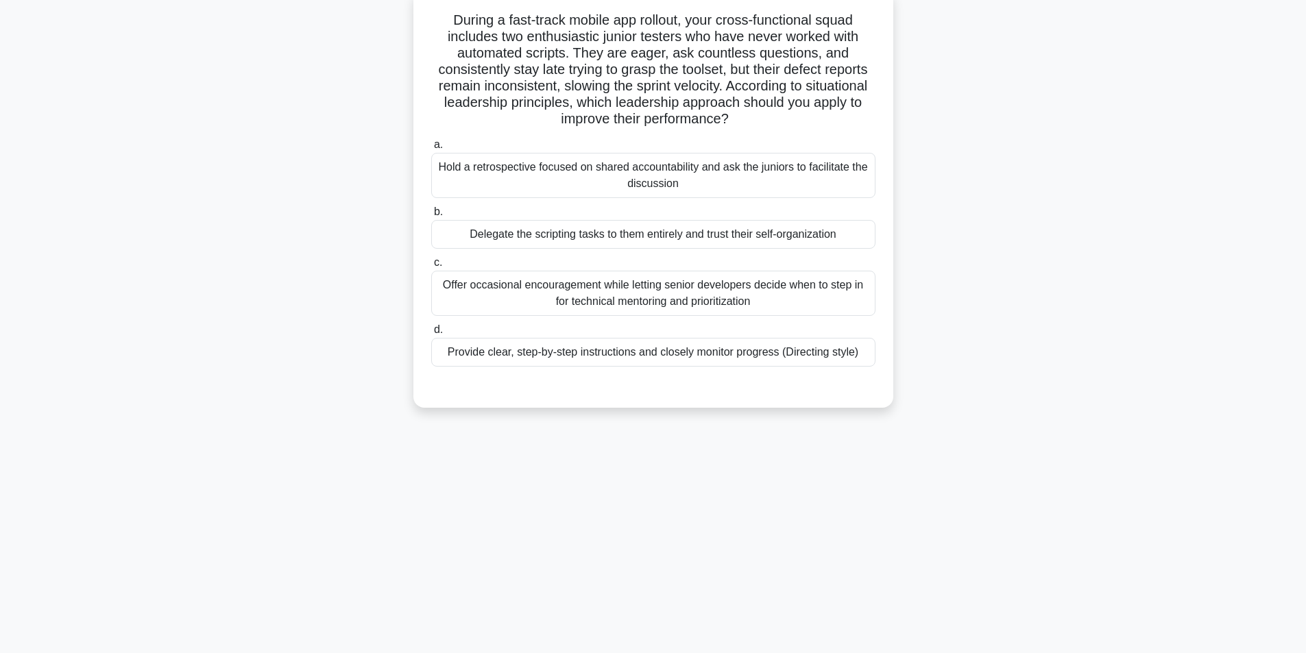
click at [581, 182] on div "Hold a retrospective focused on shared accountability and ask the juniors to fa…" at bounding box center [653, 175] width 444 height 45
click at [431, 149] on input "a. Hold a retrospective focused on shared accountability and ask the juniors to…" at bounding box center [431, 145] width 0 height 9
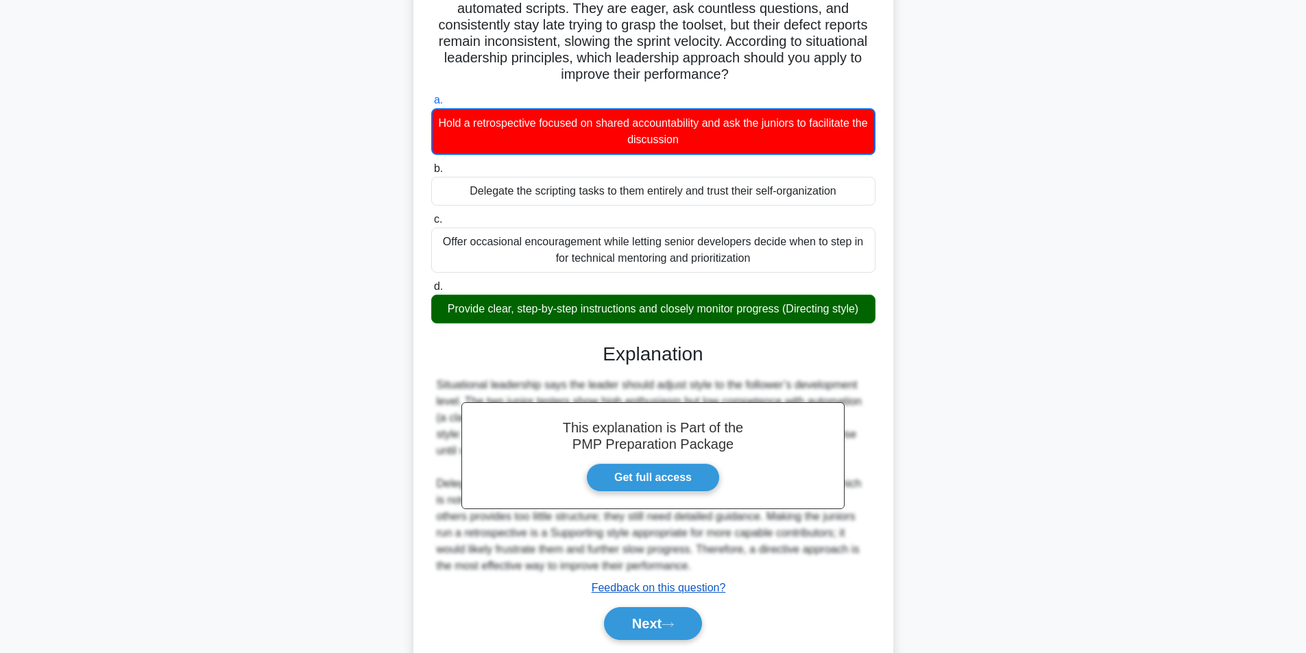
scroll to position [178, 0]
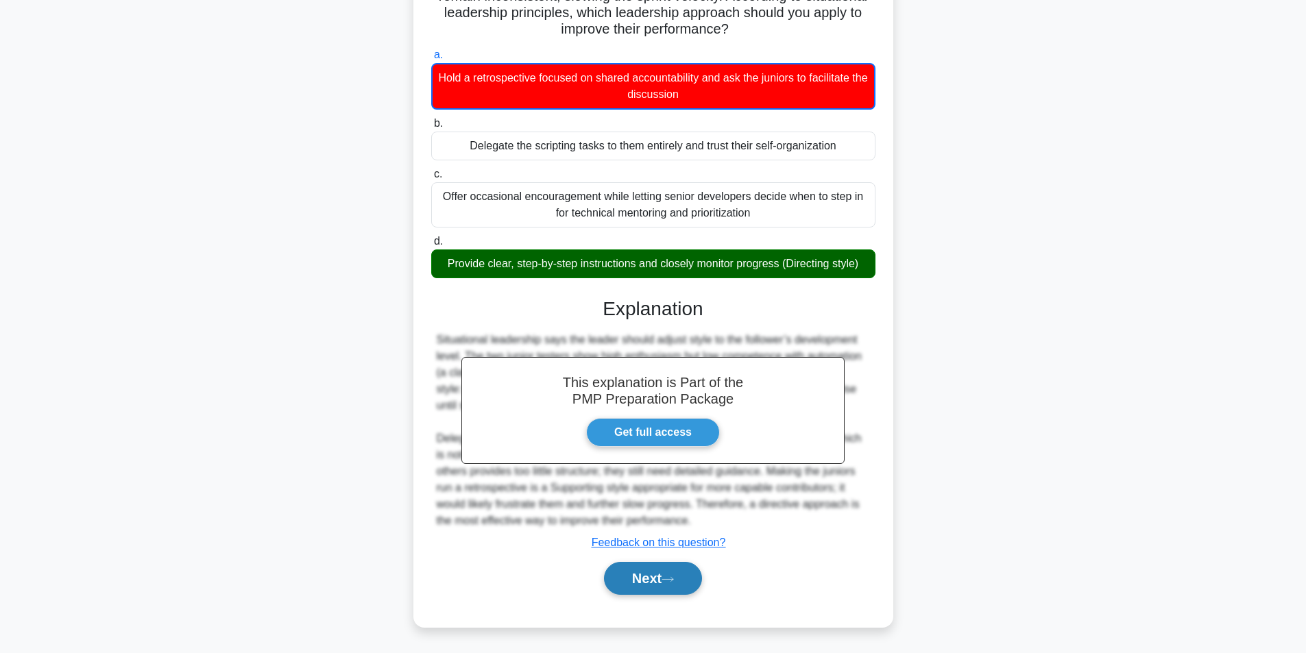
click at [641, 568] on button "Next" at bounding box center [653, 578] width 98 height 33
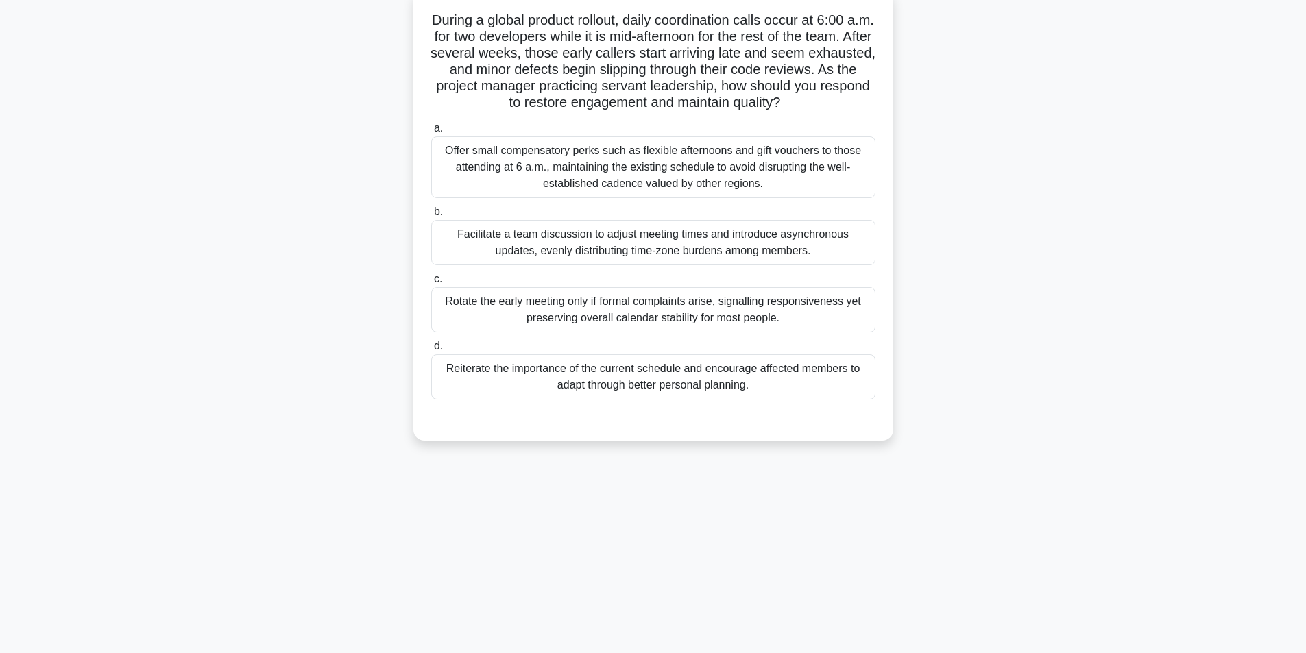
click at [574, 250] on div "Facilitate a team discussion to adjust meeting times and introduce asynchronous…" at bounding box center [653, 242] width 444 height 45
click at [431, 217] on input "b. Facilitate a team discussion to adjust meeting times and introduce asynchron…" at bounding box center [431, 212] width 0 height 9
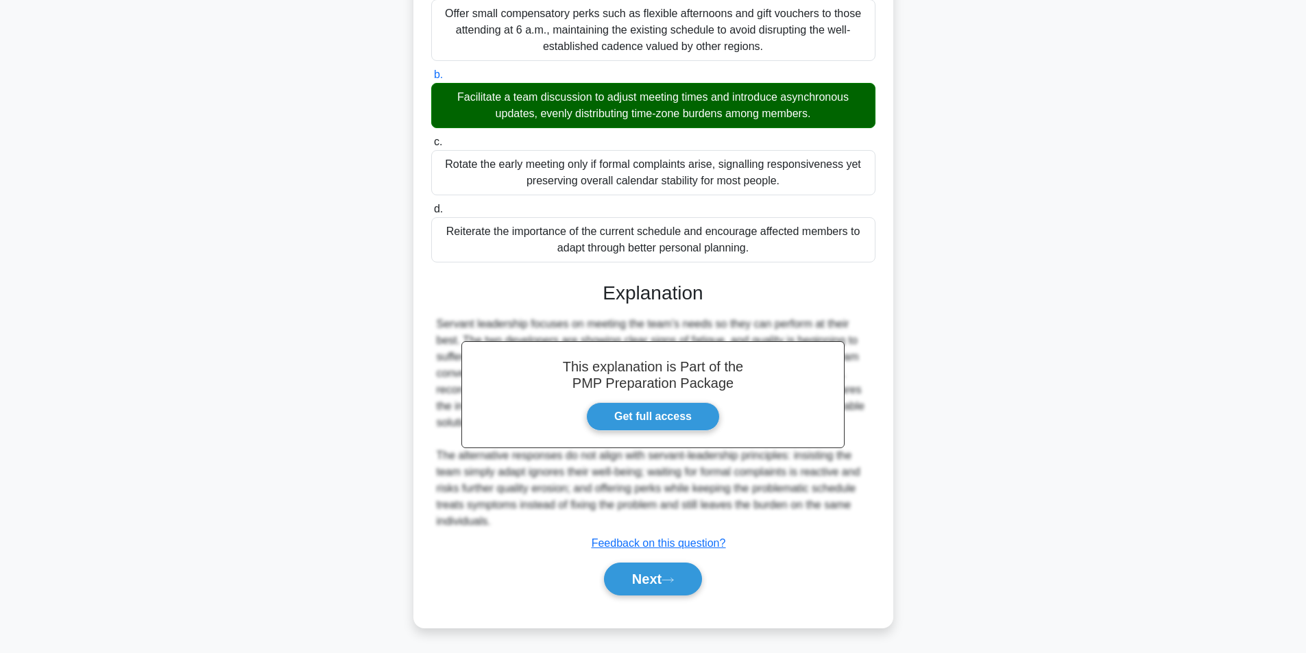
scroll to position [226, 0]
click at [641, 568] on button "Next" at bounding box center [653, 578] width 98 height 33
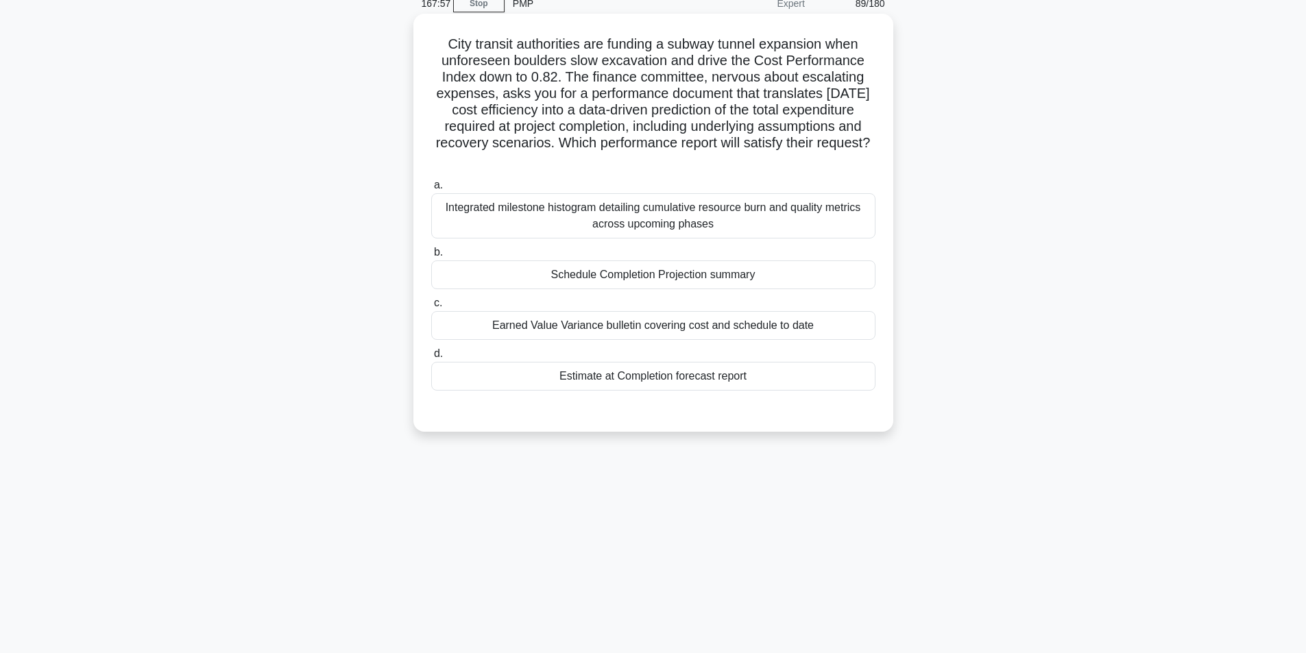
scroll to position [87, 0]
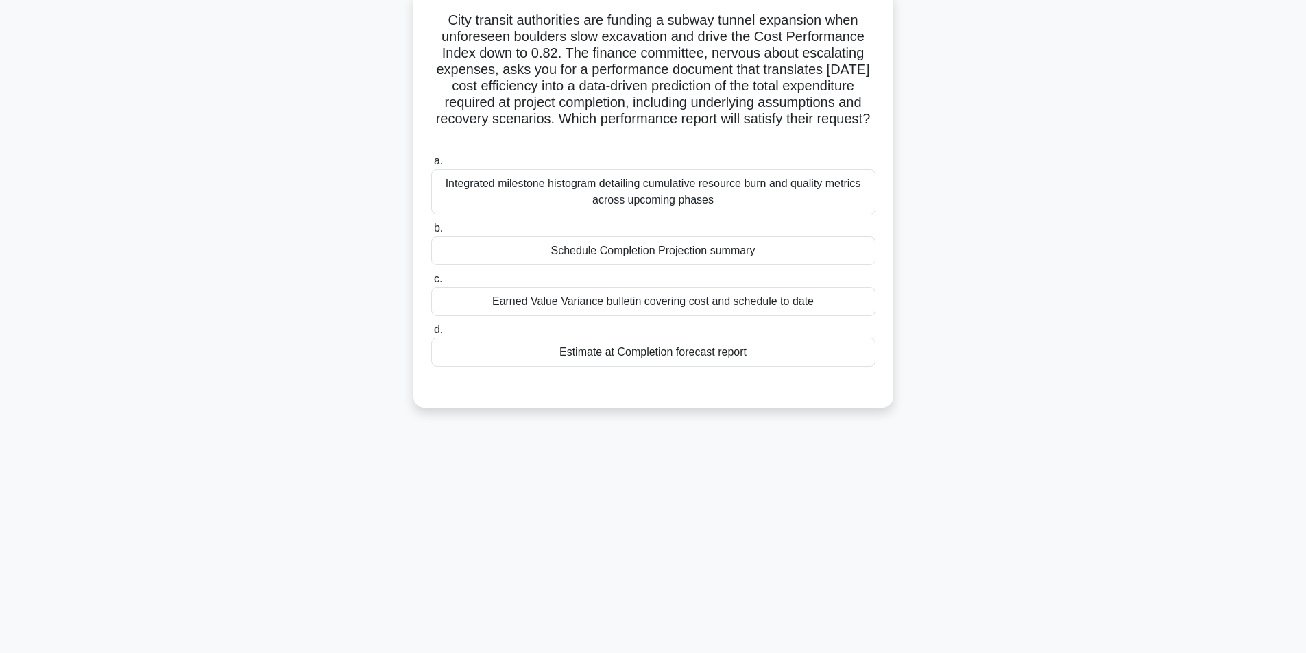
click at [664, 352] on div "Estimate at Completion forecast report" at bounding box center [653, 352] width 444 height 29
click at [431, 334] on input "d. Estimate at Completion forecast report" at bounding box center [431, 330] width 0 height 9
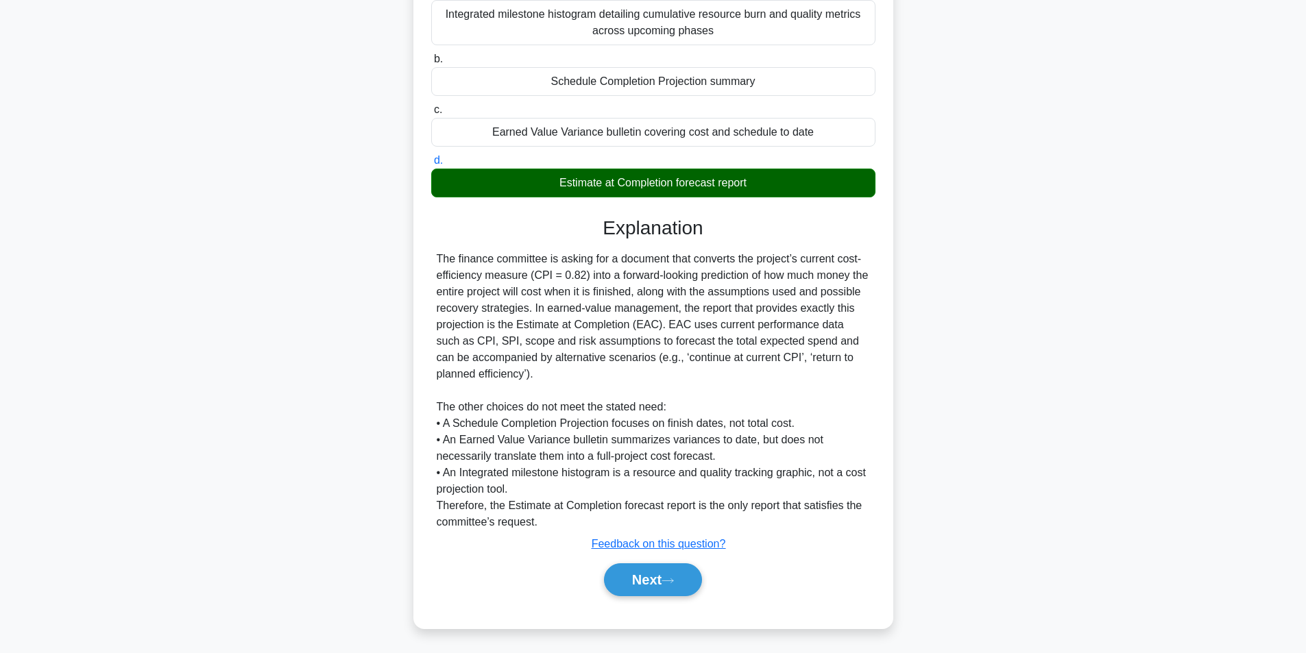
scroll to position [258, 0]
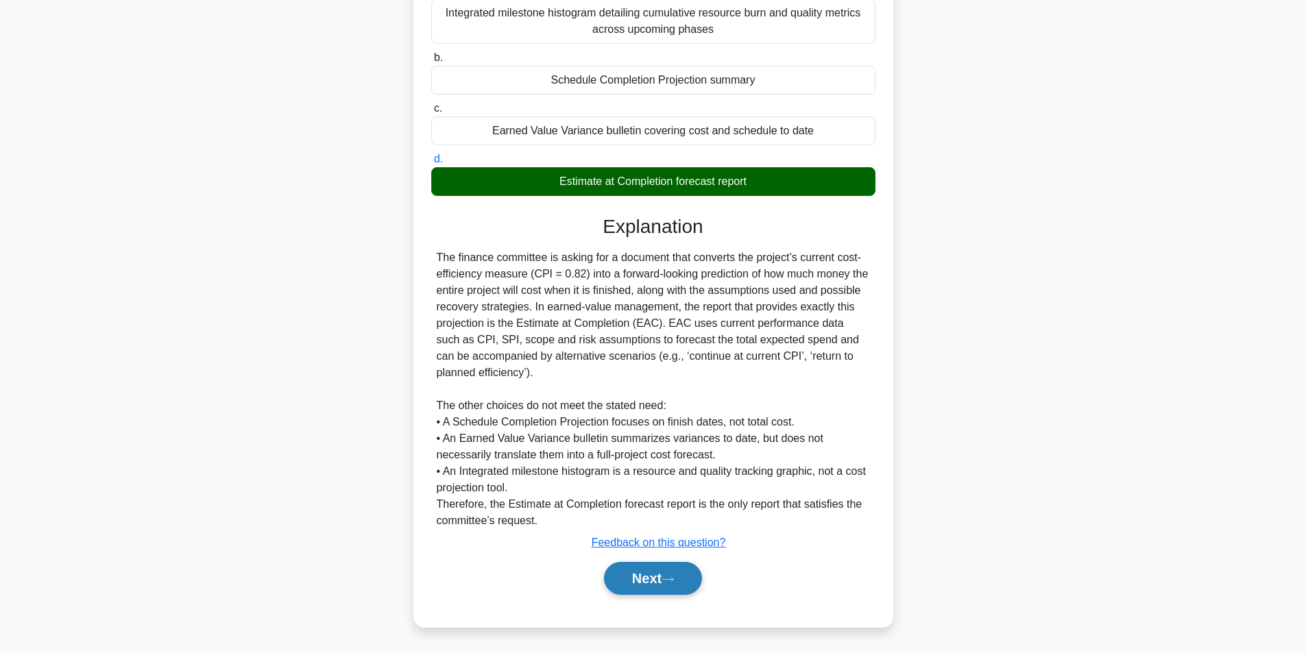
click at [622, 574] on button "Next" at bounding box center [653, 578] width 98 height 33
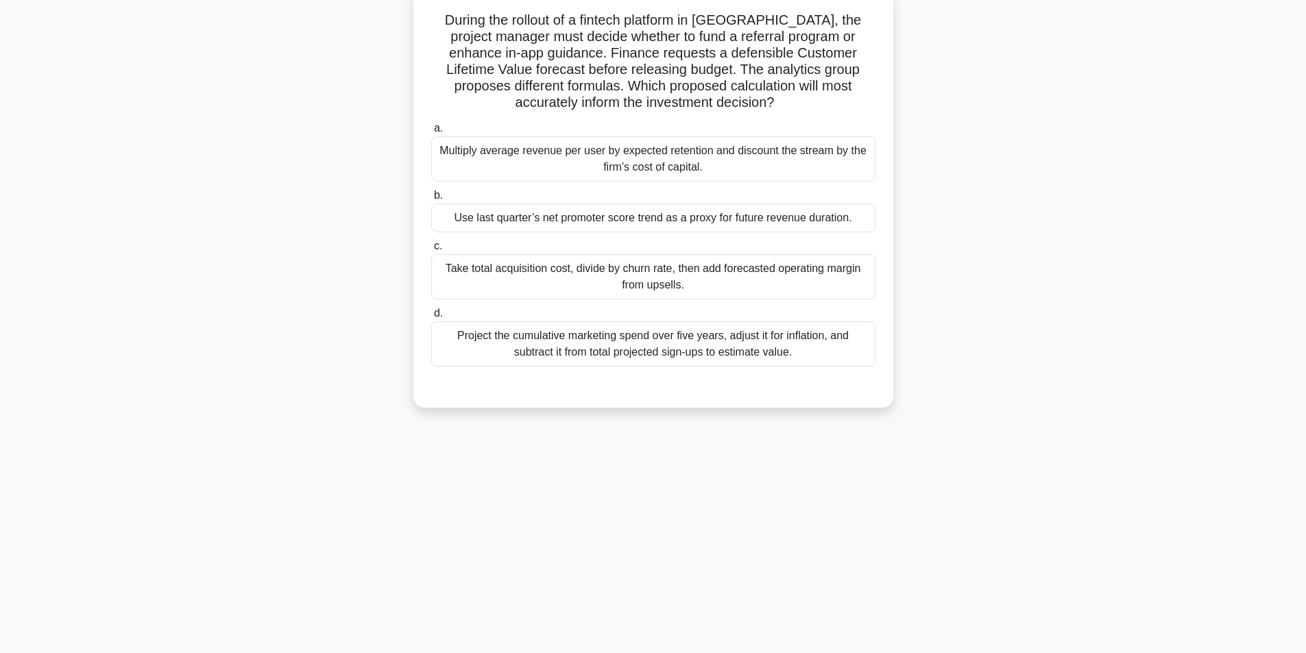
click at [623, 282] on div "Take total acquisition cost, divide by churn rate, then add forecasted operatin…" at bounding box center [653, 276] width 444 height 45
click at [431, 251] on input "c. Take total acquisition cost, divide by churn rate, then add forecasted opera…" at bounding box center [431, 246] width 0 height 9
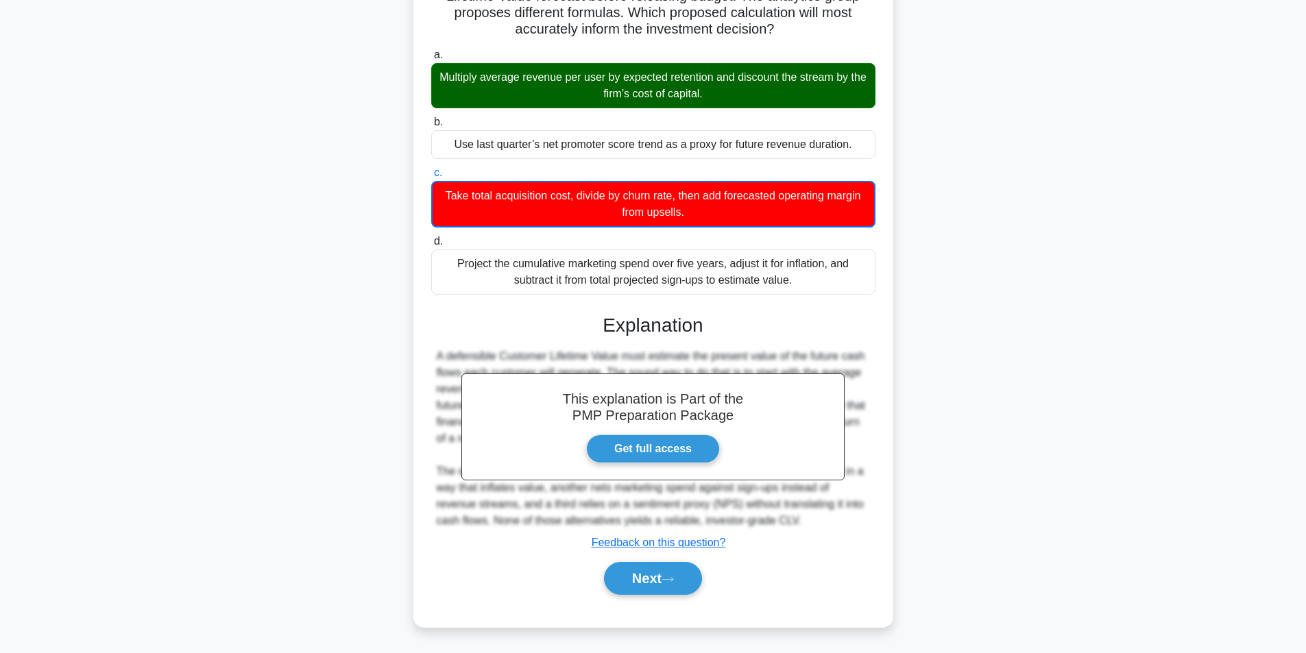
scroll to position [161, 0]
click at [640, 572] on button "Next" at bounding box center [653, 578] width 98 height 33
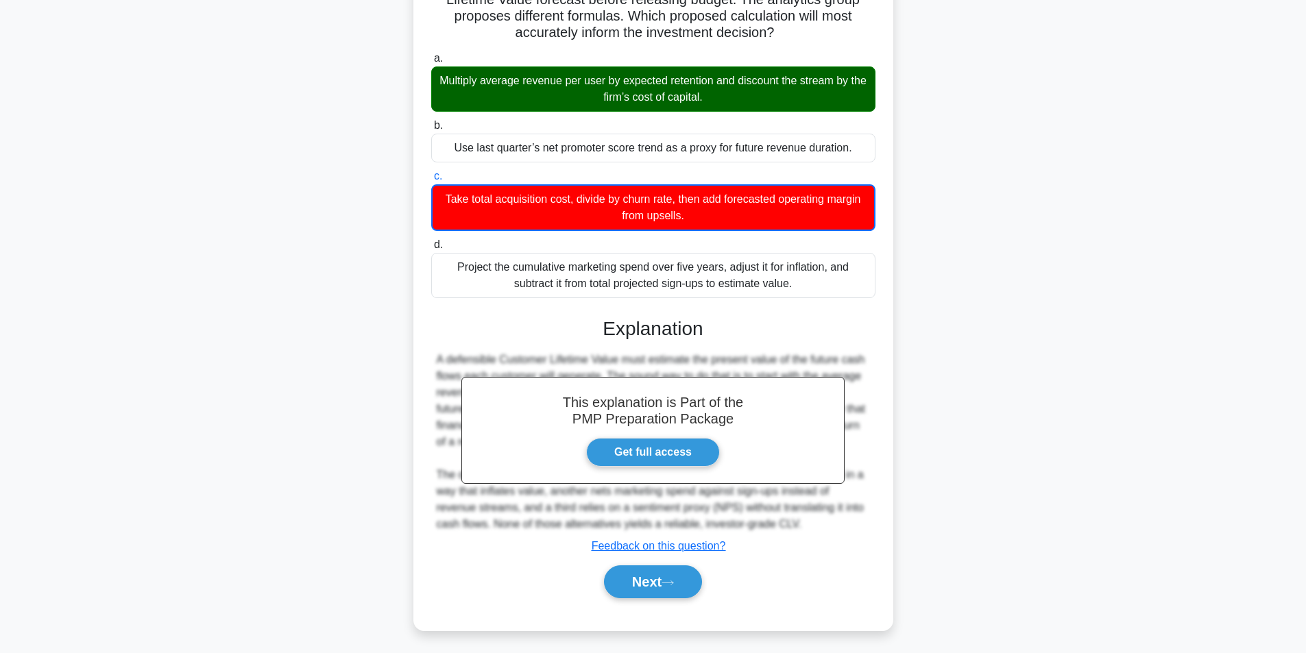
scroll to position [87, 0]
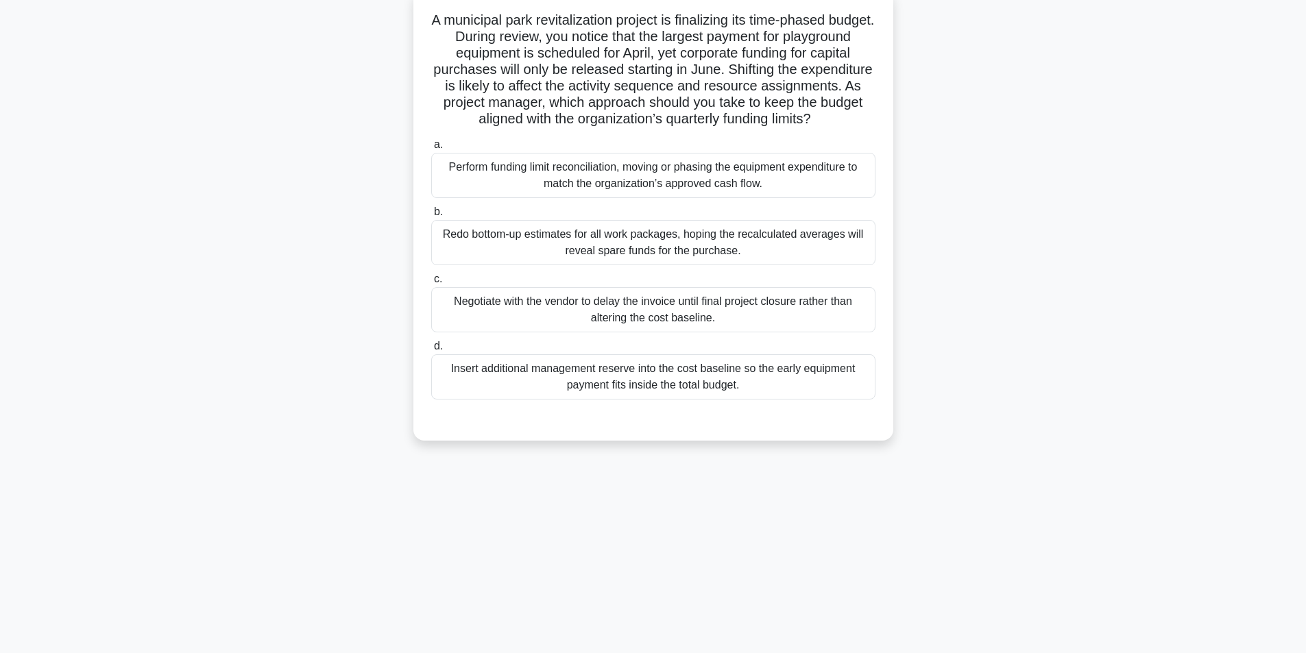
click at [725, 198] on div "Perform funding limit reconciliation, moving or phasing the equipment expenditu…" at bounding box center [653, 175] width 444 height 45
click at [431, 149] on input "a. Perform funding limit reconciliation, moving or phasing the equipment expend…" at bounding box center [431, 145] width 0 height 9
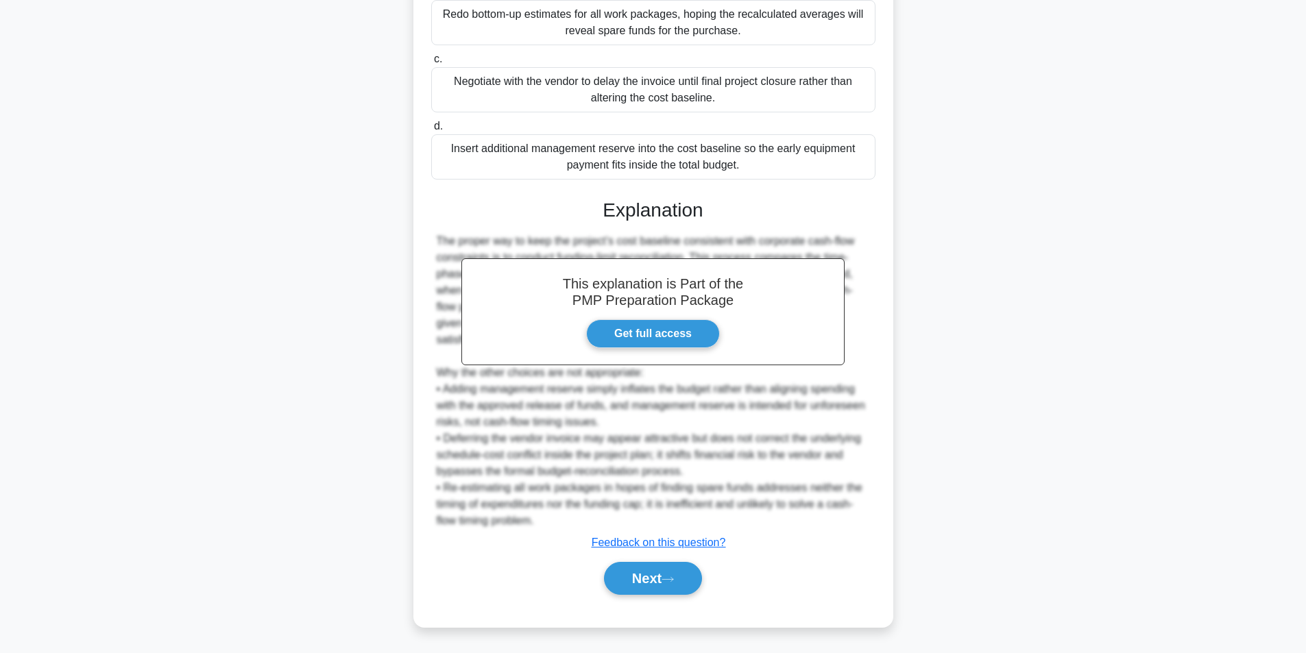
scroll to position [324, 0]
click at [647, 577] on button "Next" at bounding box center [653, 578] width 98 height 33
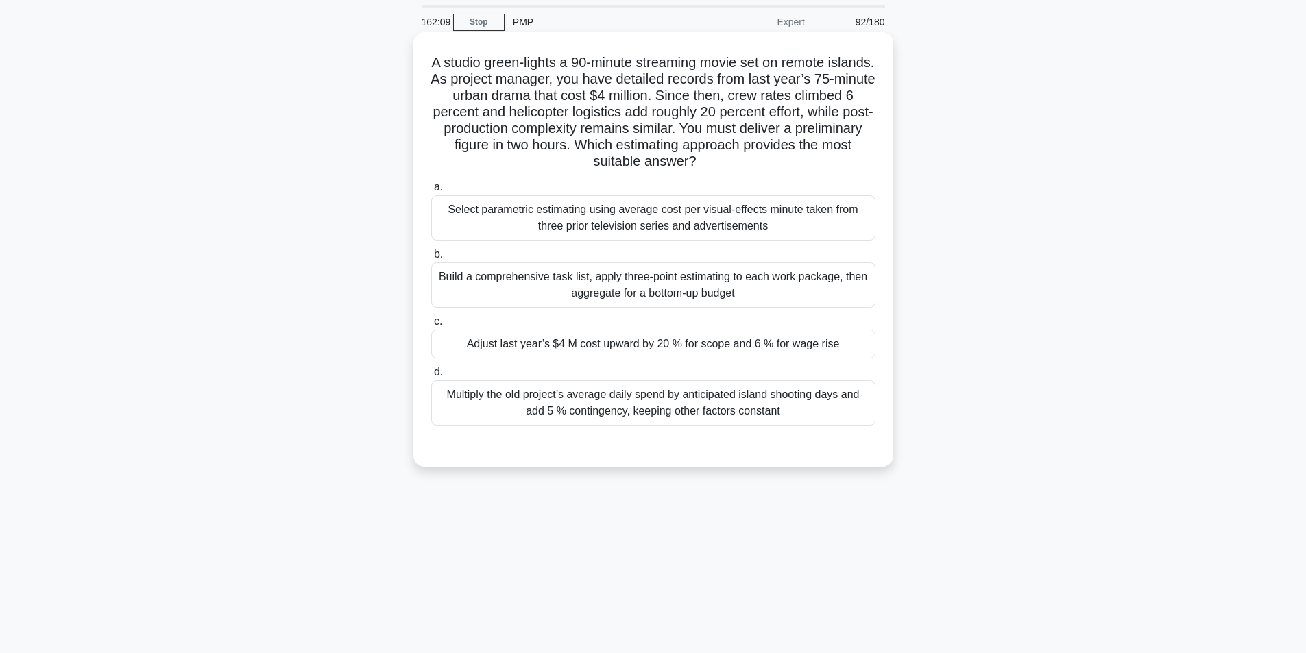
scroll to position [69, 0]
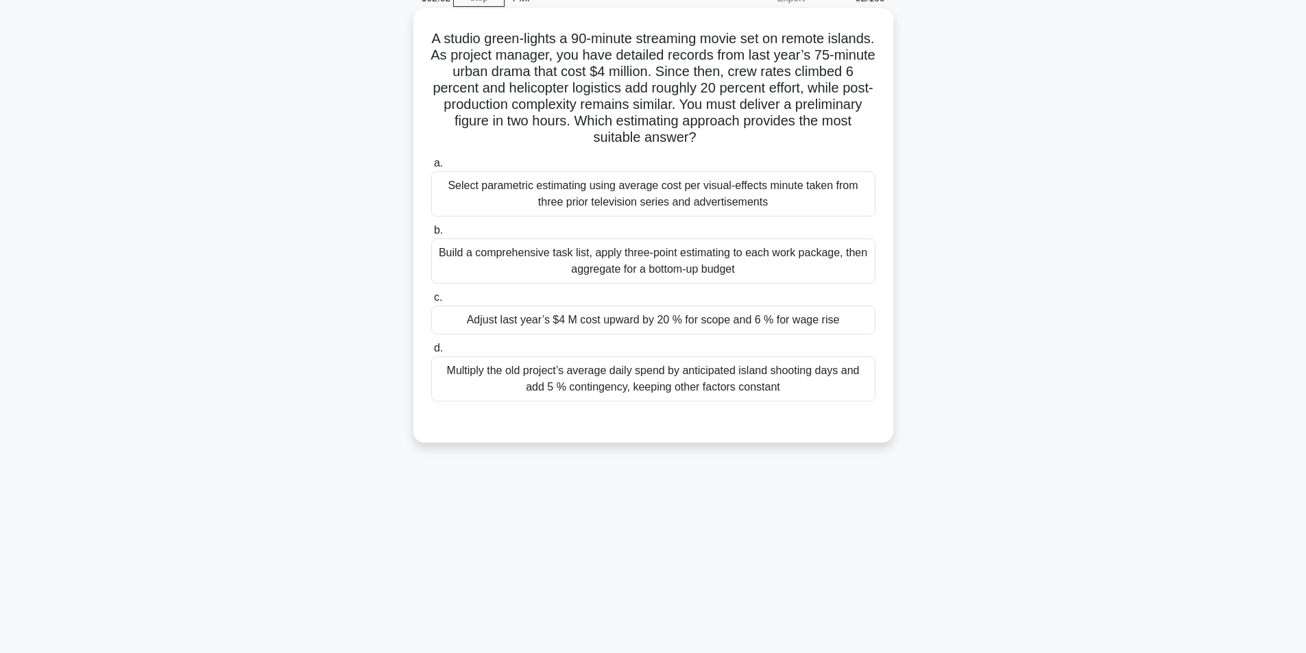
click at [616, 328] on div "Adjust last year’s $4 M cost upward by 20 % for scope and 6 % for wage rise" at bounding box center [653, 320] width 444 height 29
click at [431, 302] on input "c. Adjust last year’s $4 M cost upward by 20 % for scope and 6 % for wage rise" at bounding box center [431, 297] width 0 height 9
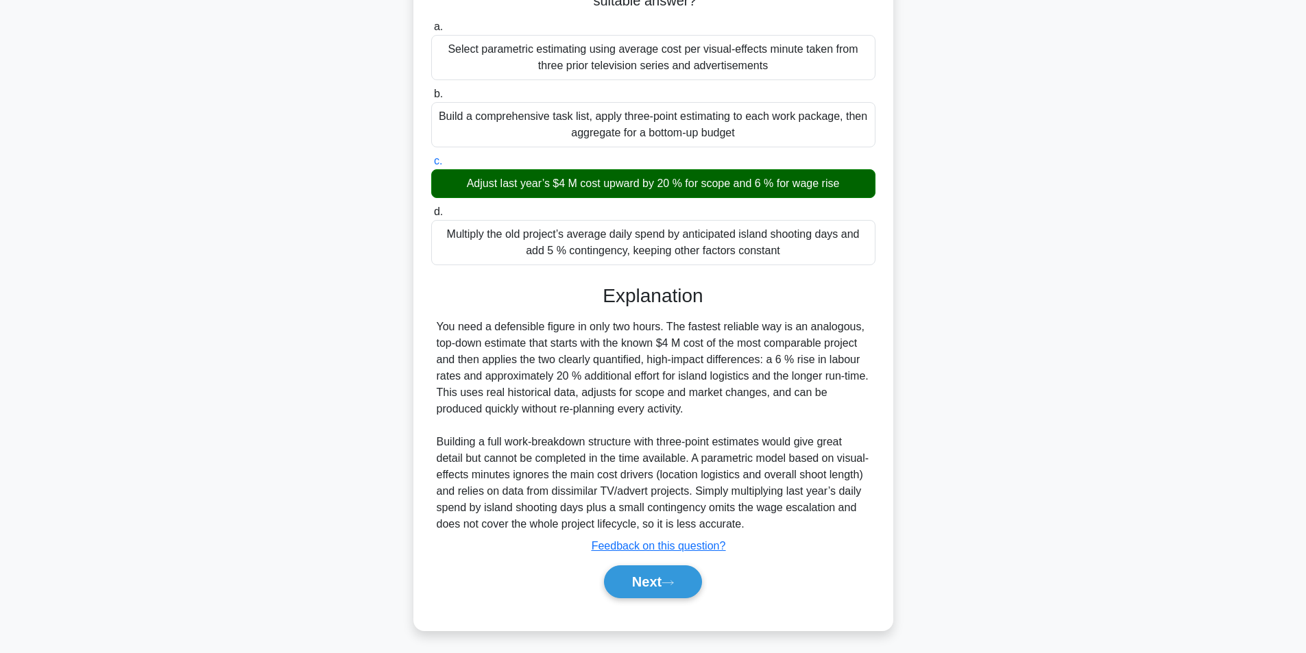
scroll to position [209, 0]
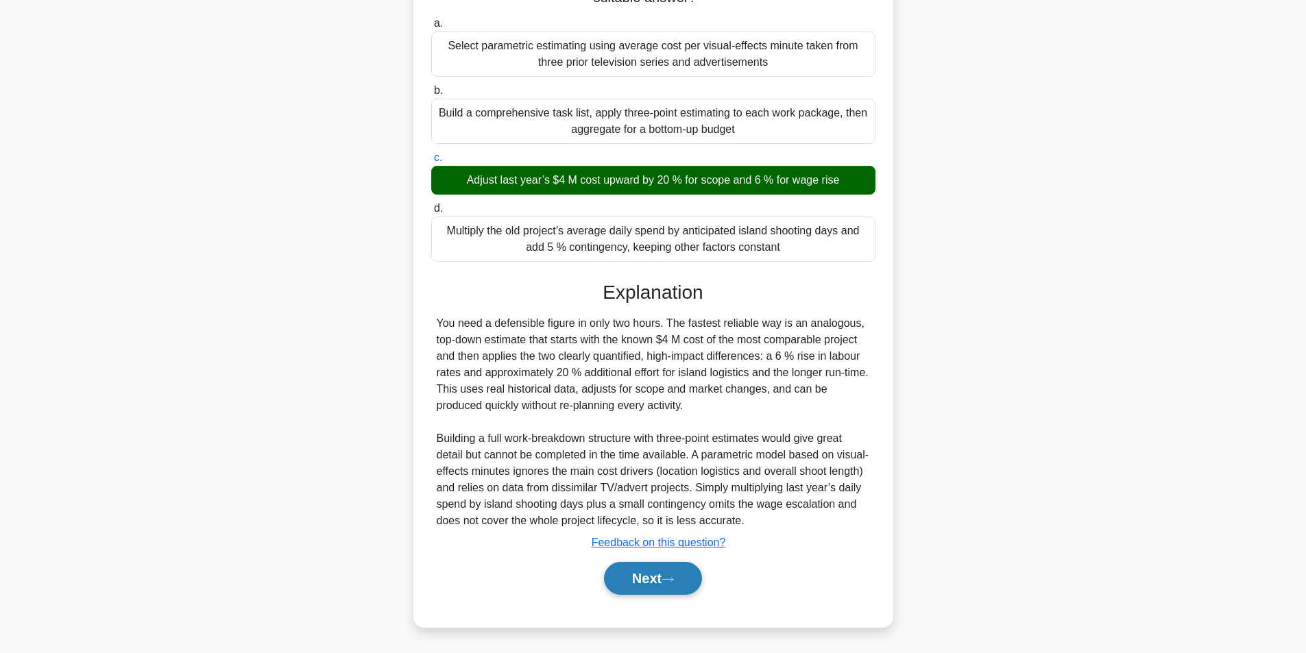
click at [640, 579] on button "Next" at bounding box center [653, 578] width 98 height 33
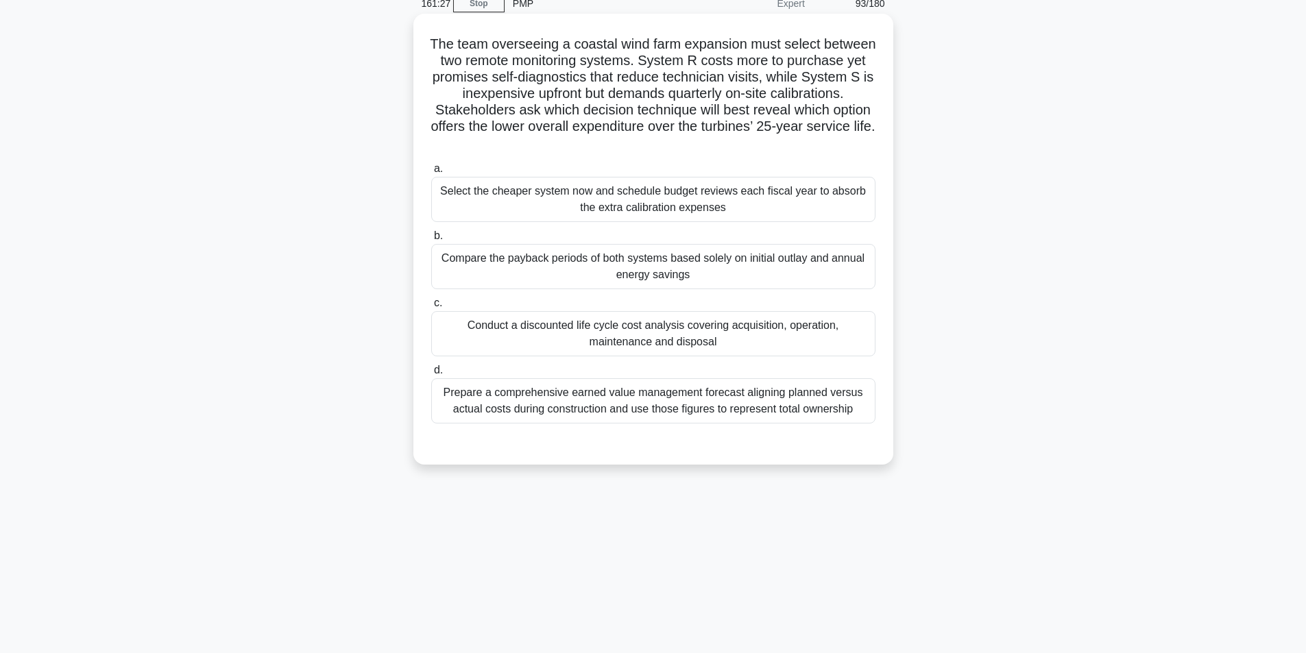
scroll to position [87, 0]
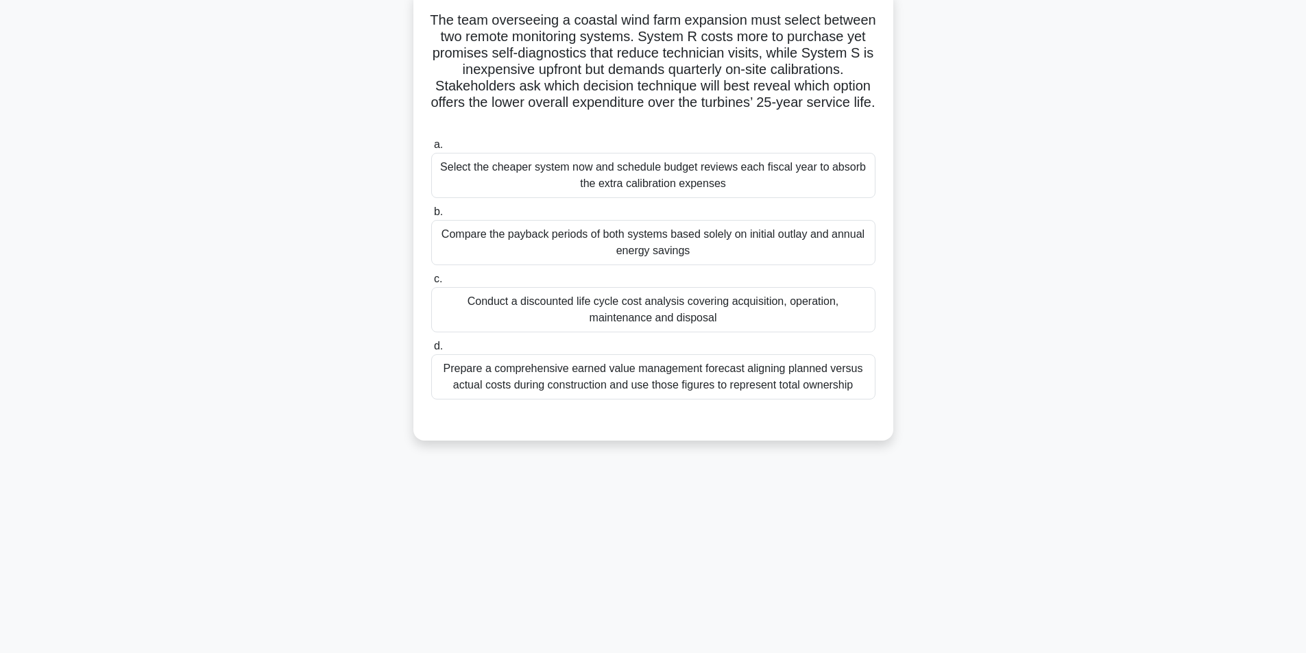
click at [741, 316] on div "Conduct a discounted life cycle cost analysis covering acquisition, operation, …" at bounding box center [653, 309] width 444 height 45
click at [431, 284] on input "c. Conduct a discounted life cycle cost analysis covering acquisition, operatio…" at bounding box center [431, 279] width 0 height 9
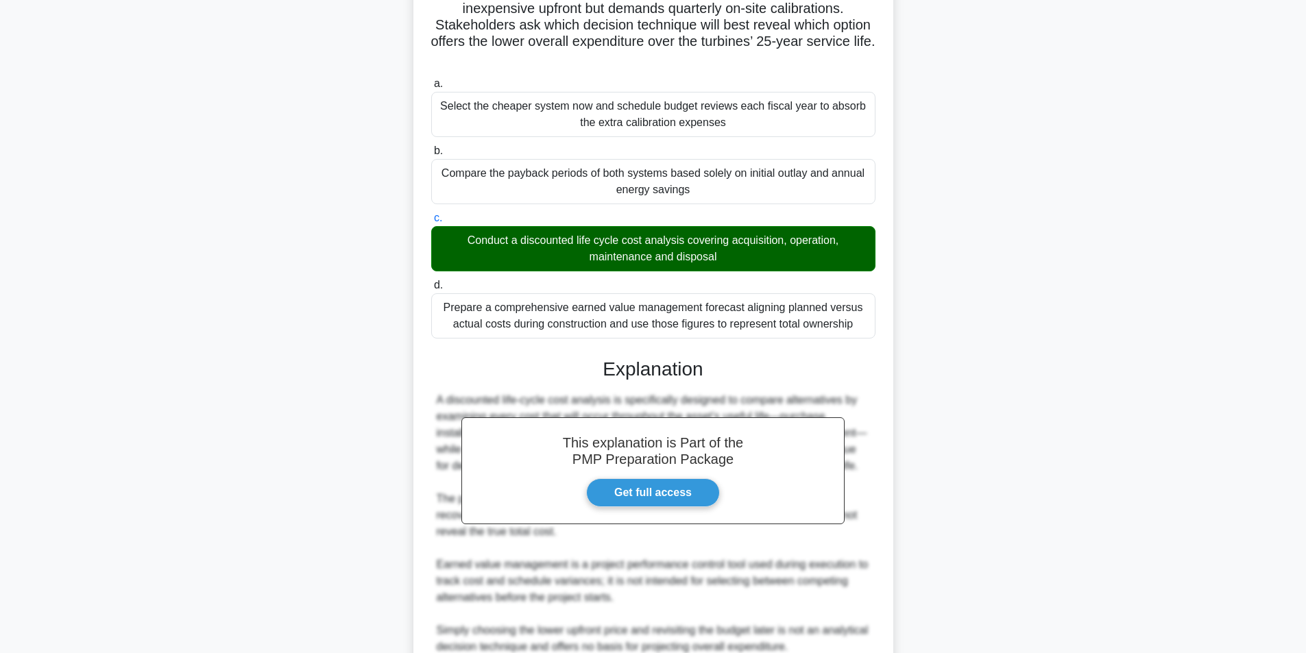
scroll to position [275, 0]
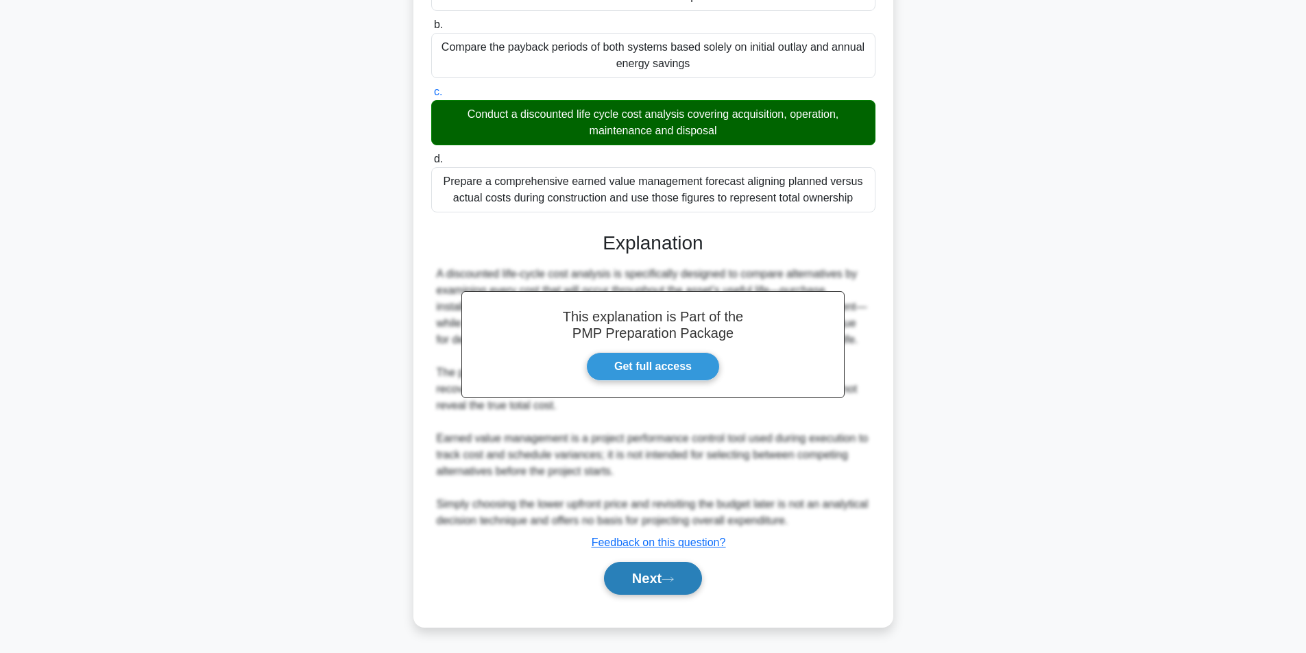
click at [657, 582] on button "Next" at bounding box center [653, 578] width 98 height 33
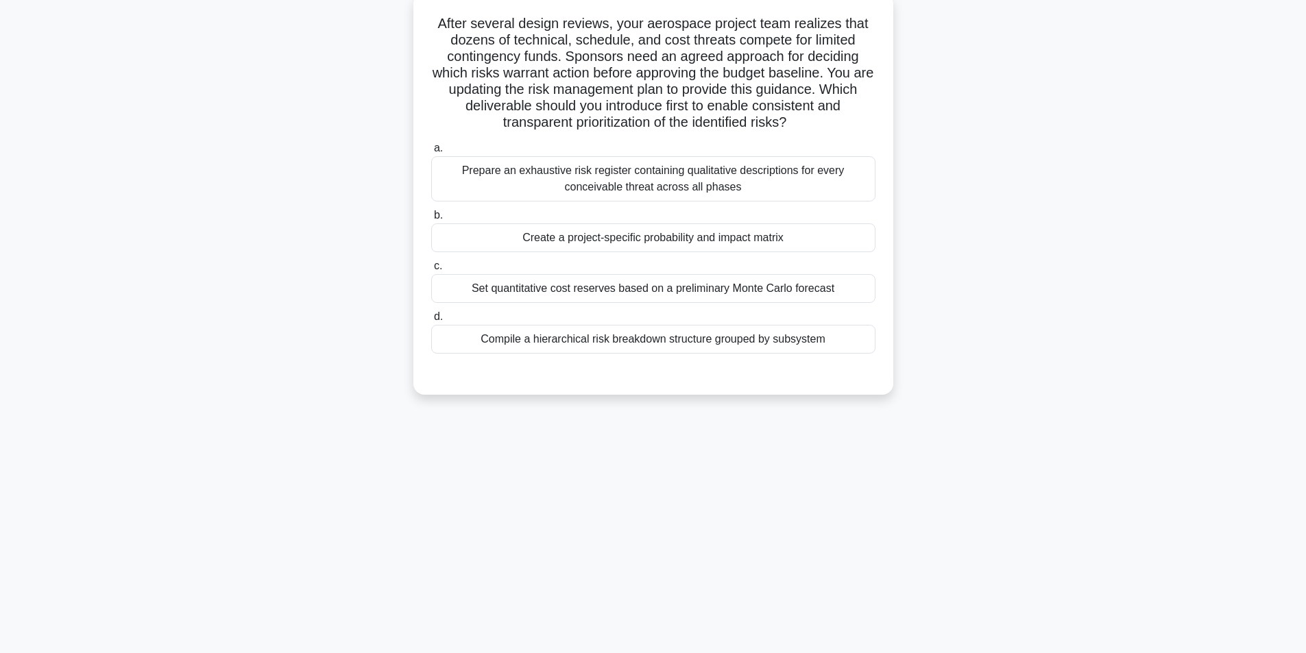
scroll to position [87, 0]
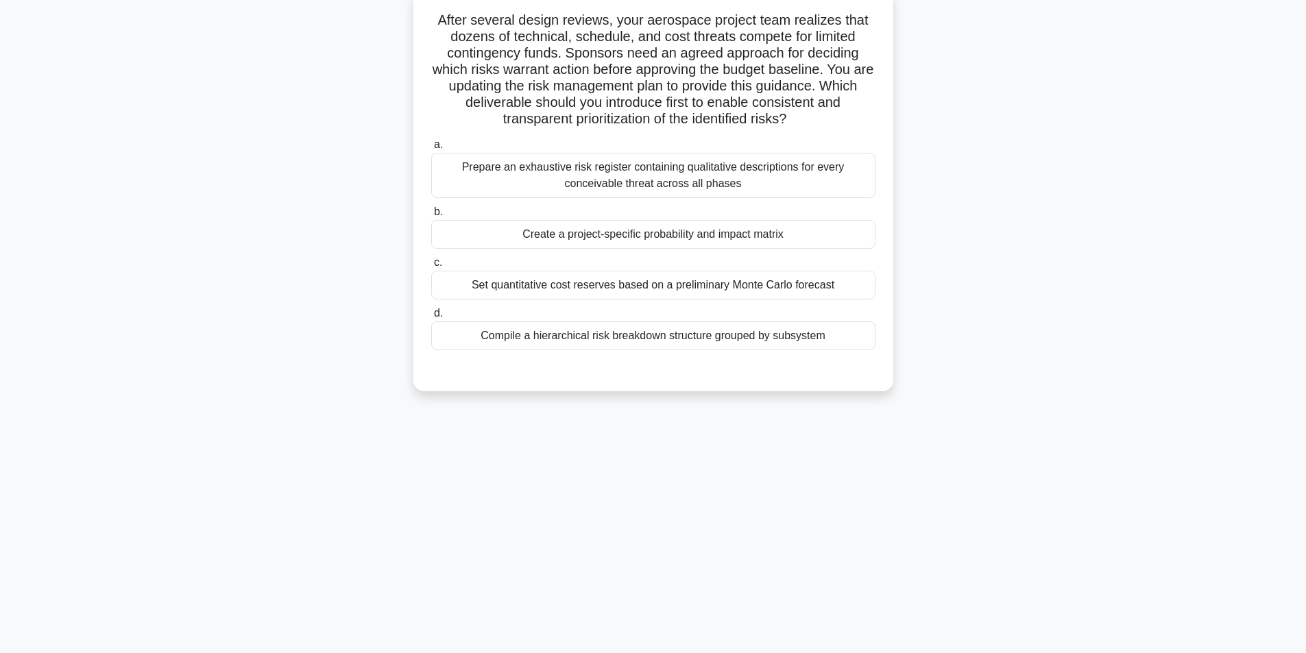
click at [718, 179] on div "Prepare an exhaustive risk register containing qualitative descriptions for eve…" at bounding box center [653, 175] width 444 height 45
click at [431, 149] on input "a. Prepare an exhaustive risk register containing qualitative descriptions for …" at bounding box center [431, 145] width 0 height 9
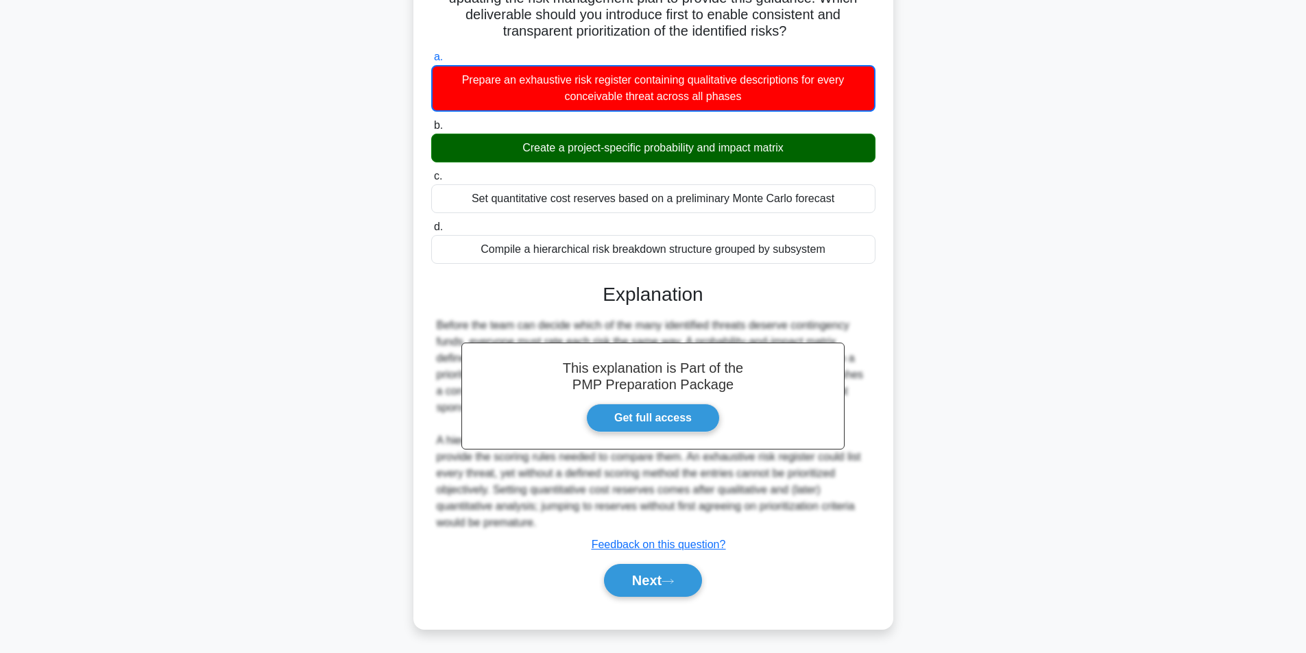
scroll to position [178, 0]
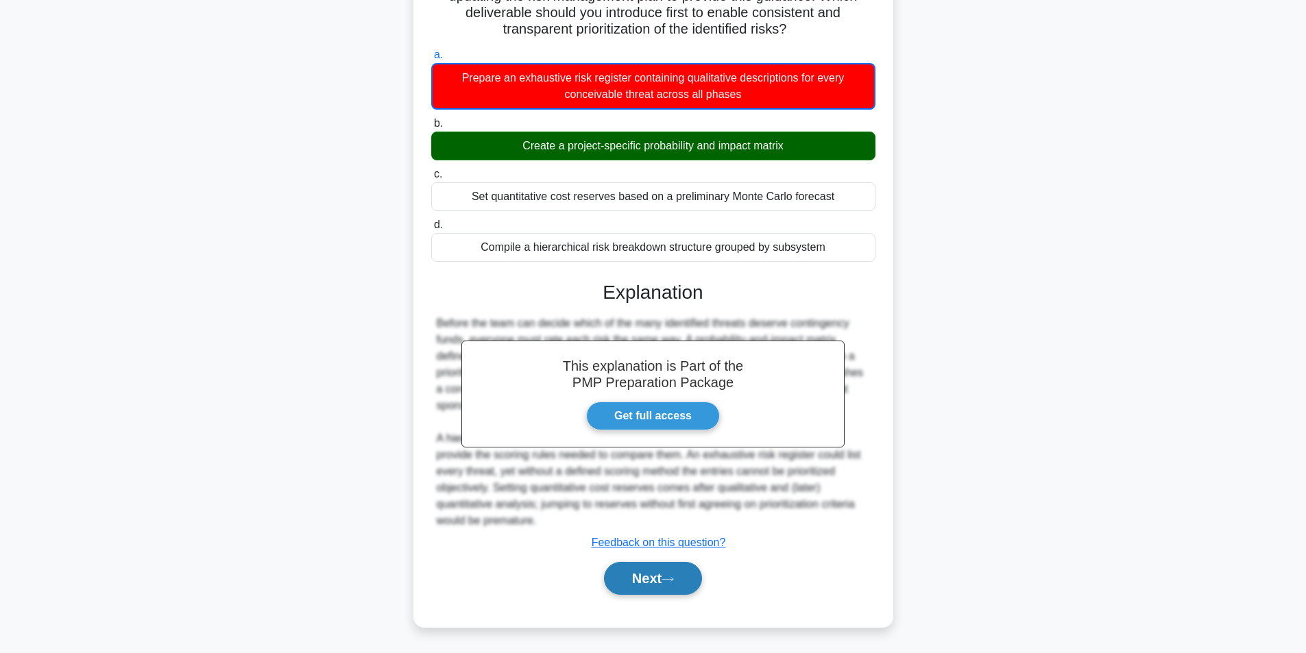
click at [670, 583] on button "Next" at bounding box center [653, 578] width 98 height 33
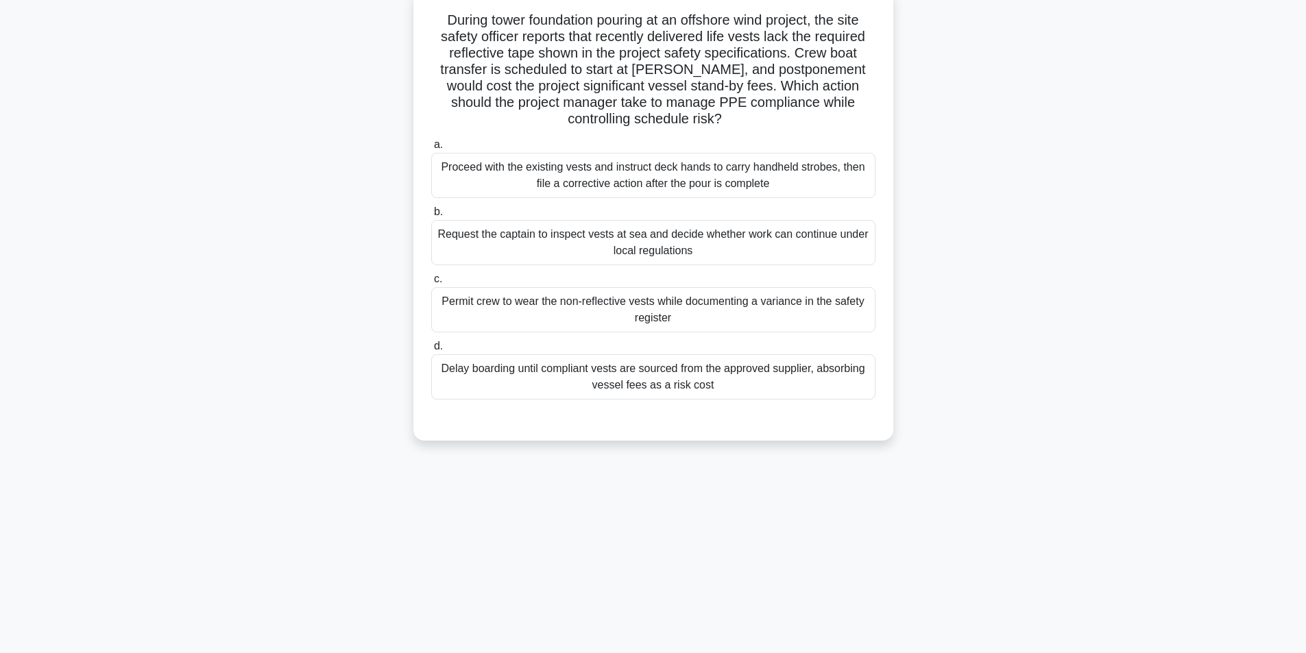
click at [783, 380] on div "Delay boarding until compliant vests are sourced from the approved supplier, ab…" at bounding box center [653, 376] width 444 height 45
click at [431, 351] on input "d. Delay boarding until compliant vests are sourced from the approved supplier,…" at bounding box center [431, 346] width 0 height 9
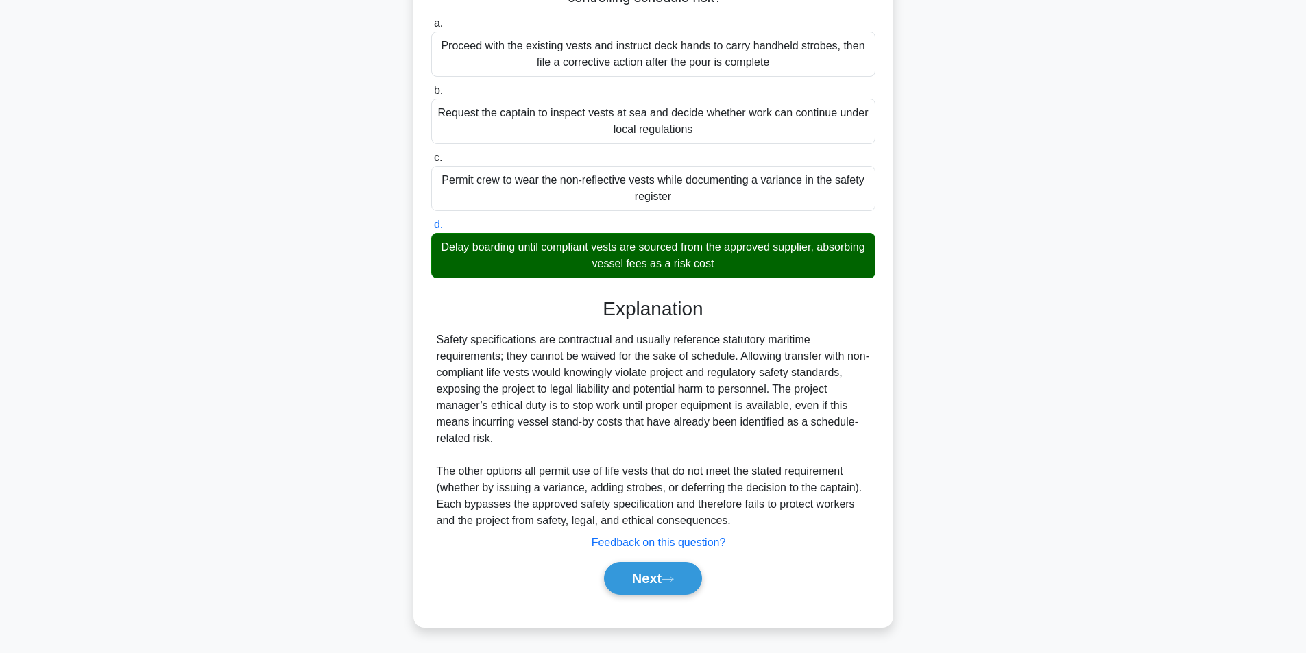
scroll to position [209, 0]
click at [642, 584] on button "Next" at bounding box center [653, 578] width 98 height 33
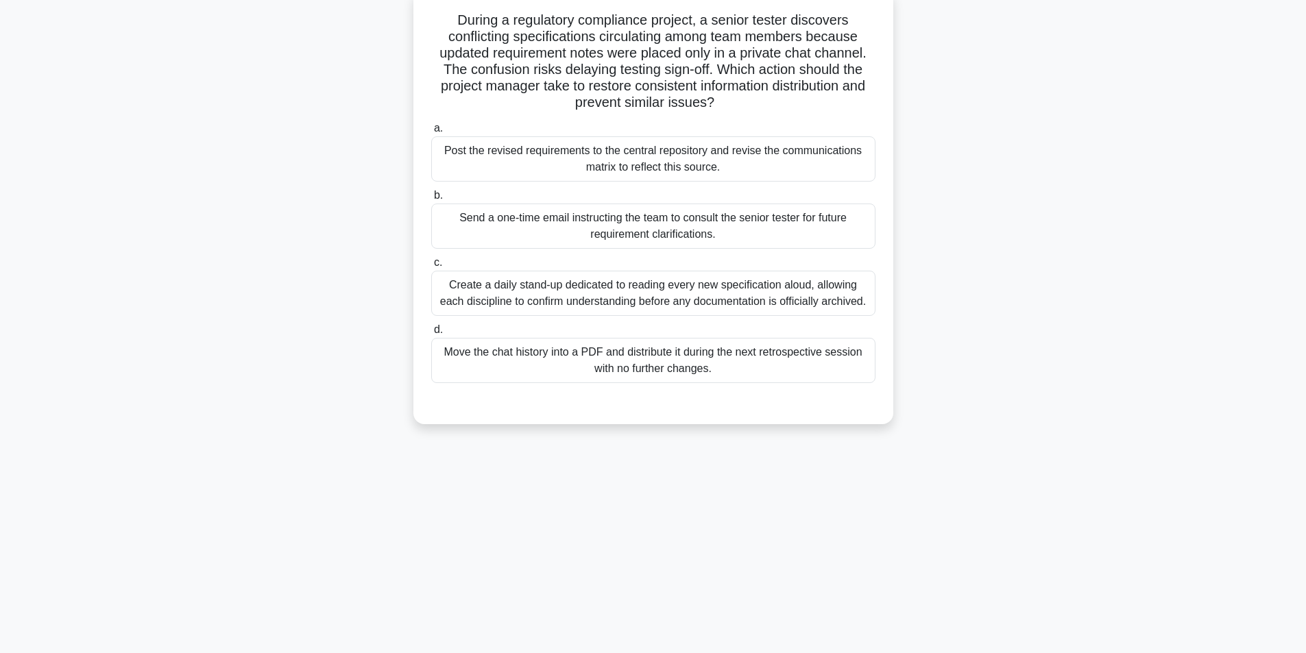
click at [701, 174] on div "Post the revised requirements to the central repository and revise the communic…" at bounding box center [653, 158] width 444 height 45
click at [431, 133] on input "a. Post the revised requirements to the central repository and revise the commu…" at bounding box center [431, 128] width 0 height 9
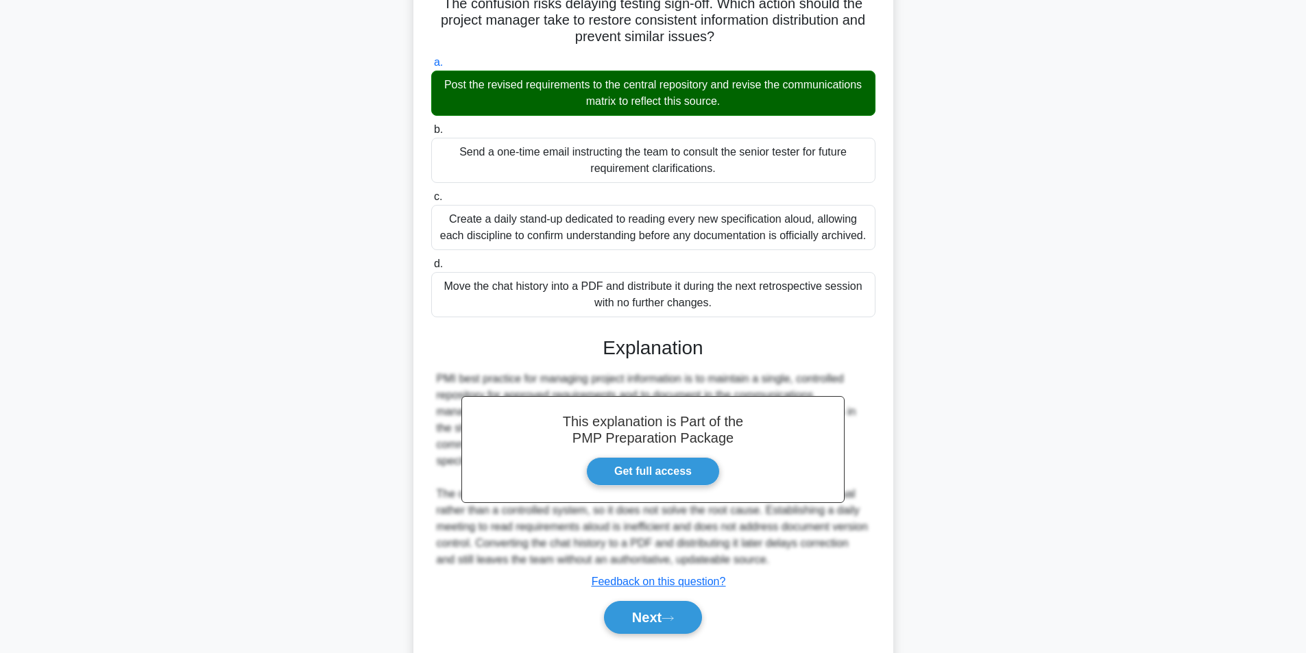
scroll to position [193, 0]
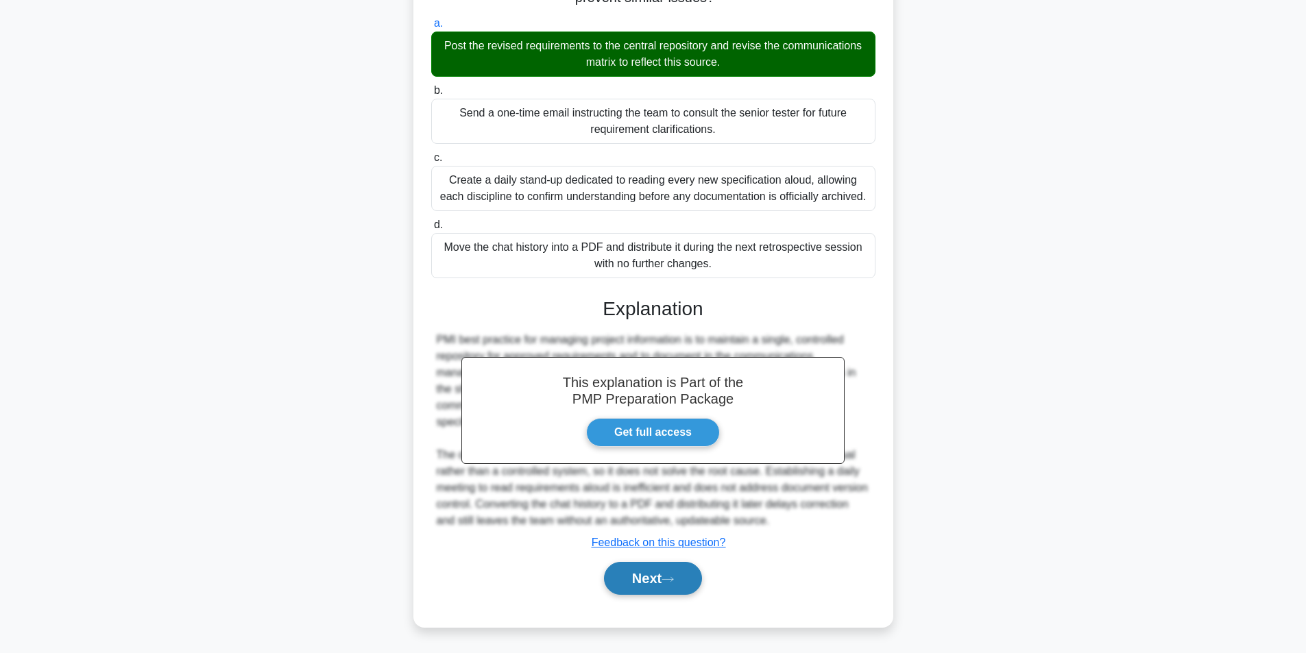
click at [669, 579] on icon at bounding box center [667, 580] width 12 height 8
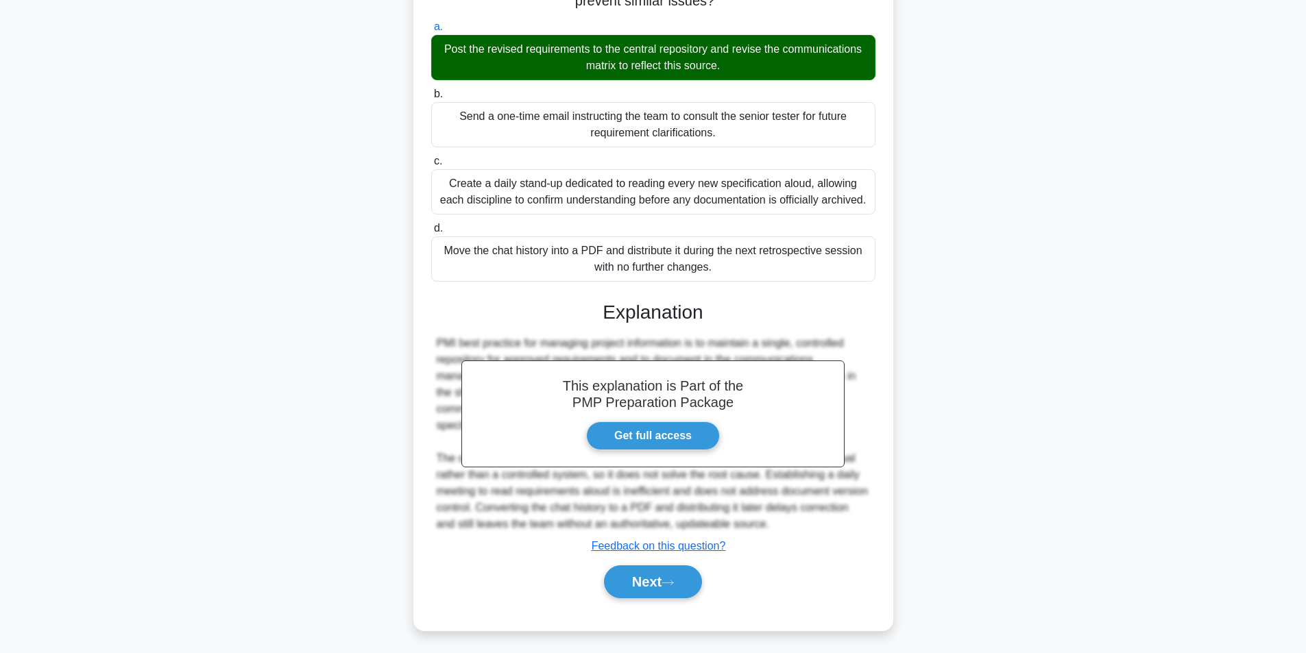
scroll to position [87, 0]
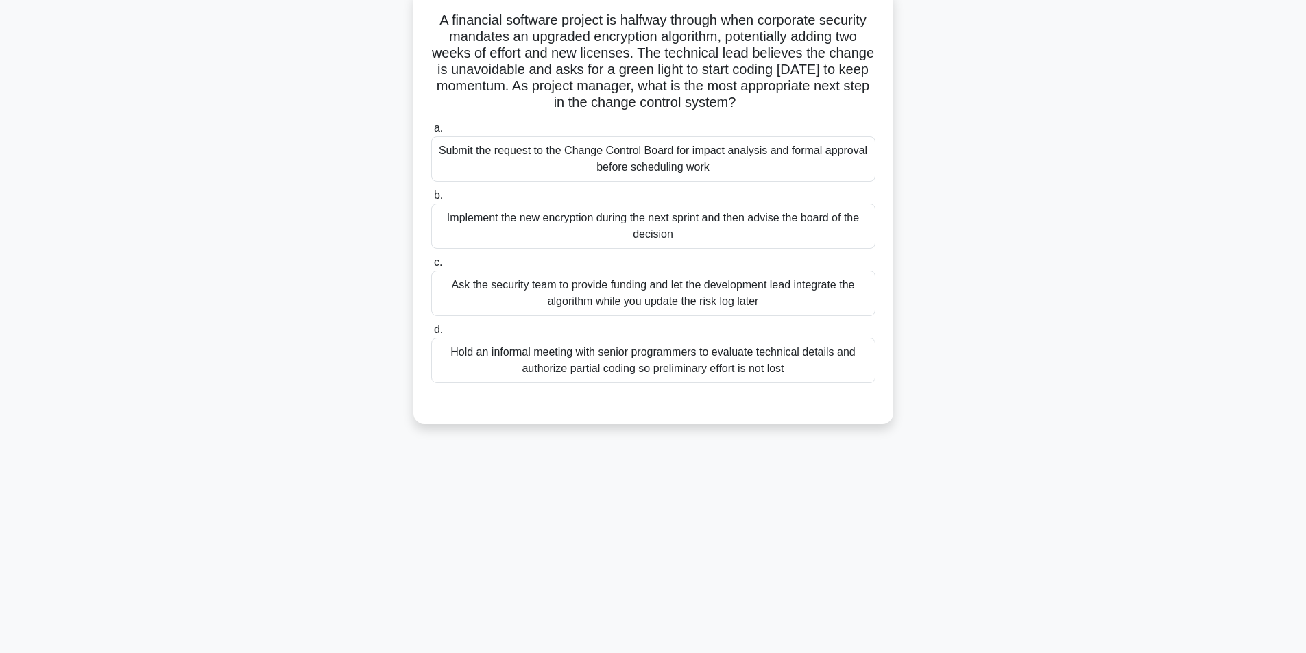
click at [629, 165] on div "Submit the request to the Change Control Board for impact analysis and formal a…" at bounding box center [653, 158] width 444 height 45
click at [431, 133] on input "a. Submit the request to the Change Control Board for impact analysis and forma…" at bounding box center [431, 128] width 0 height 9
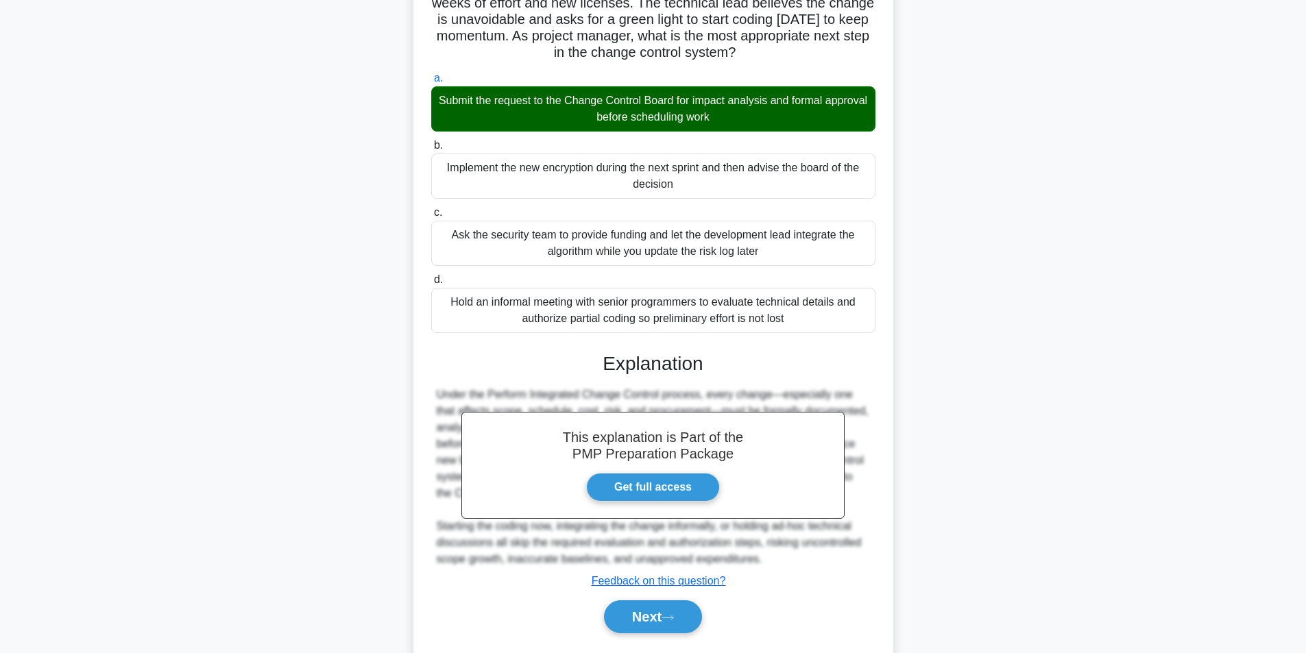
scroll to position [176, 0]
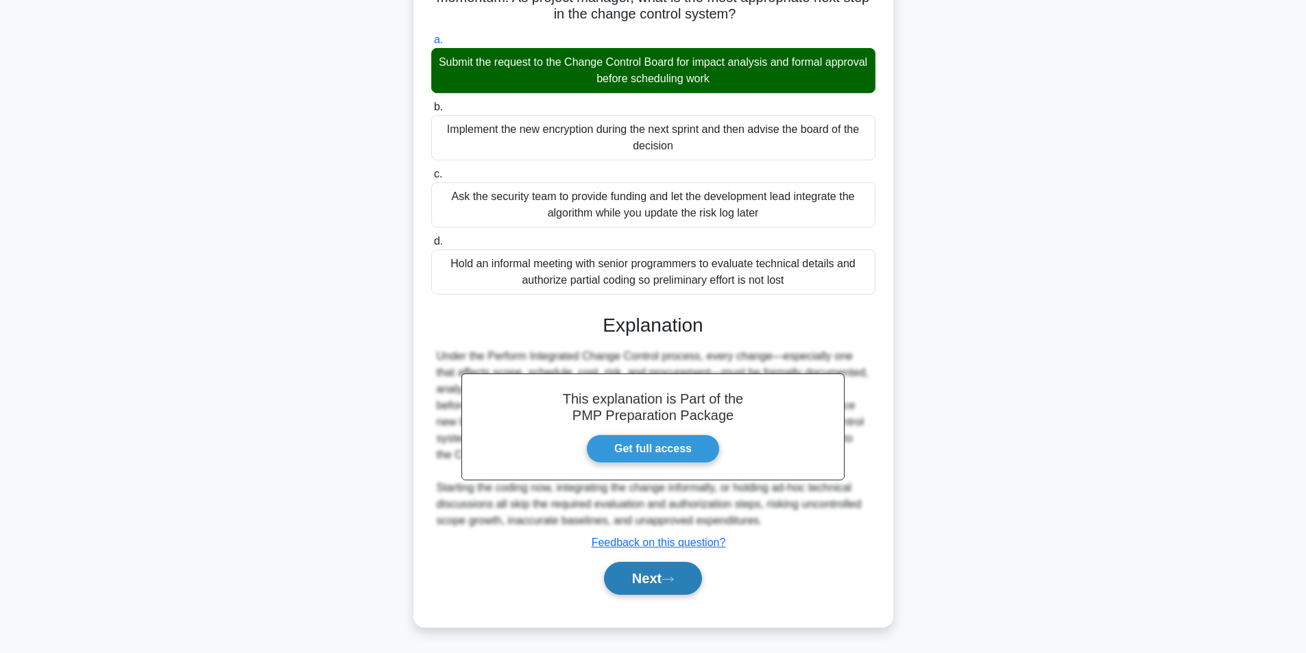
click at [647, 573] on button "Next" at bounding box center [653, 578] width 98 height 33
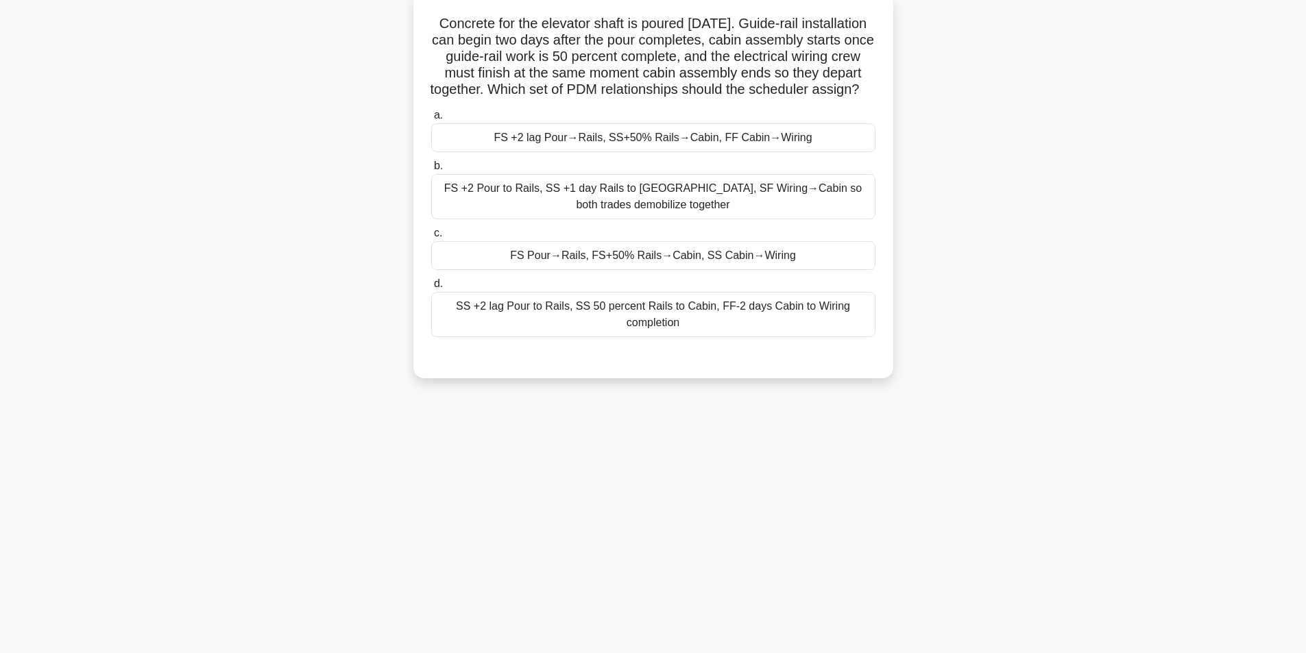
scroll to position [87, 0]
click at [582, 149] on div "FS +2 lag Pour→Rails, SS+50% Rails→Cabin, FF Cabin→Wiring" at bounding box center [653, 134] width 444 height 29
click at [431, 117] on input "a. FS +2 lag Pour→Rails, SS+50% Rails→Cabin, FF Cabin→Wiring" at bounding box center [431, 112] width 0 height 9
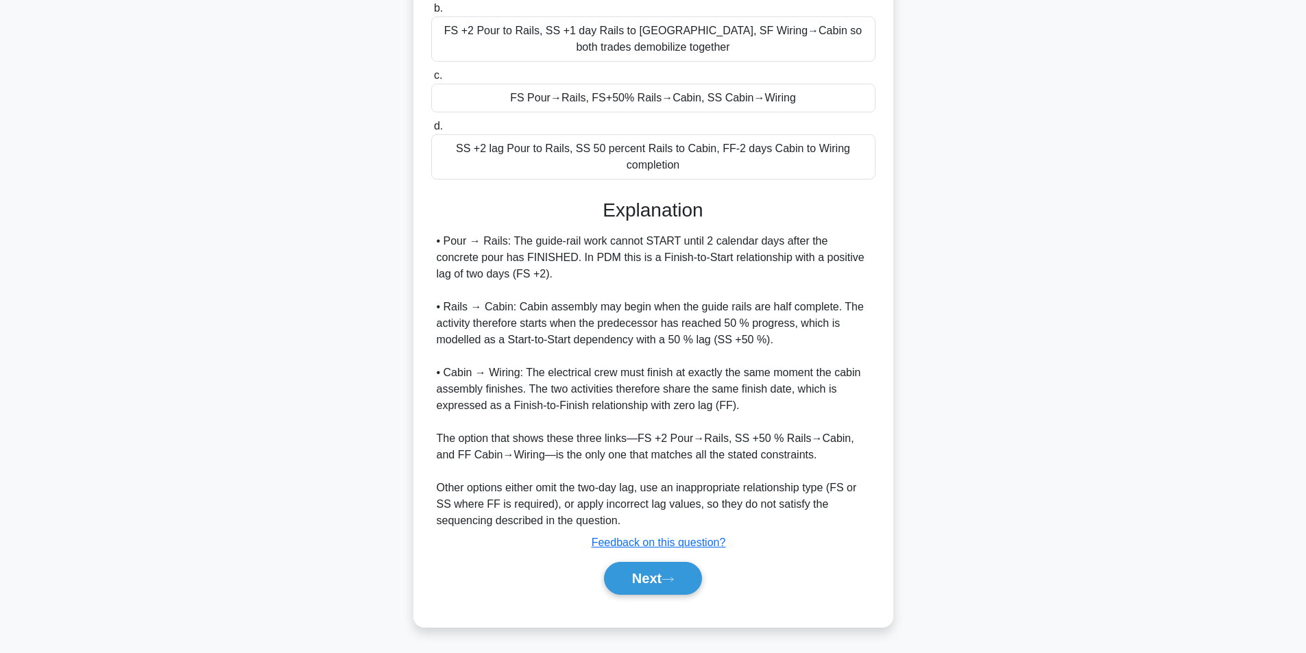
scroll to position [258, 0]
click at [633, 576] on button "Next" at bounding box center [653, 578] width 98 height 33
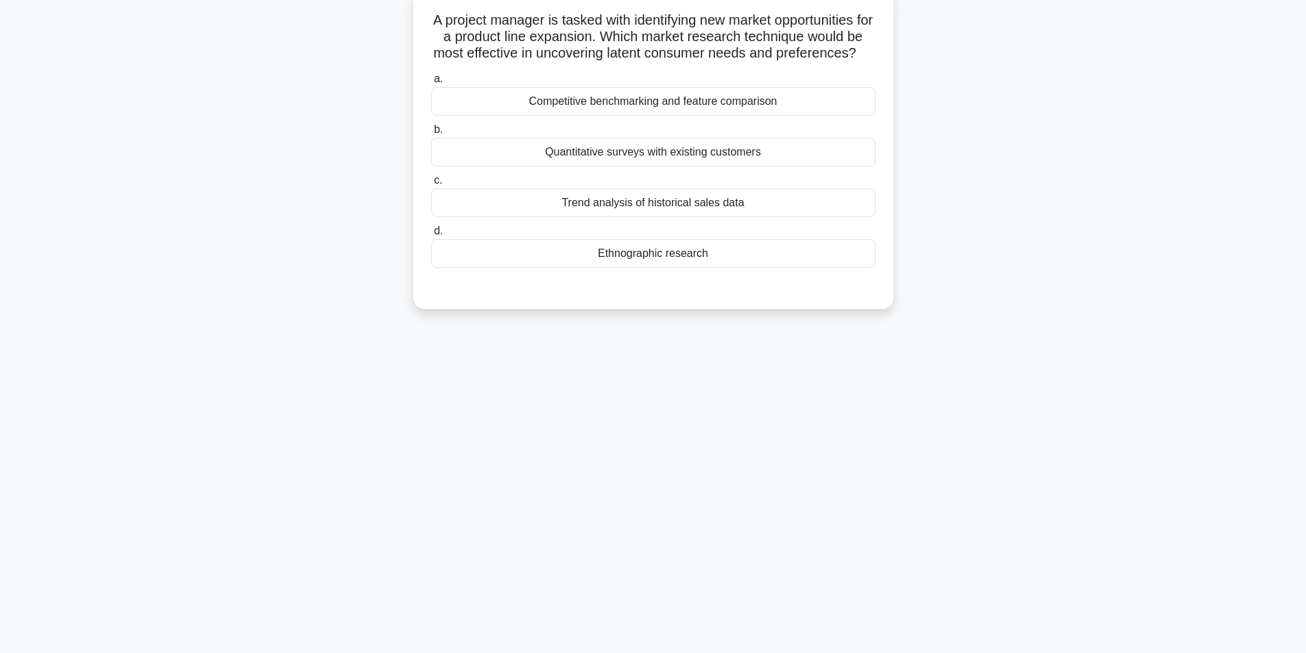
click at [712, 217] on div "Trend analysis of historical sales data" at bounding box center [653, 202] width 444 height 29
click at [431, 185] on input "c. Trend analysis of historical sales data" at bounding box center [431, 180] width 0 height 9
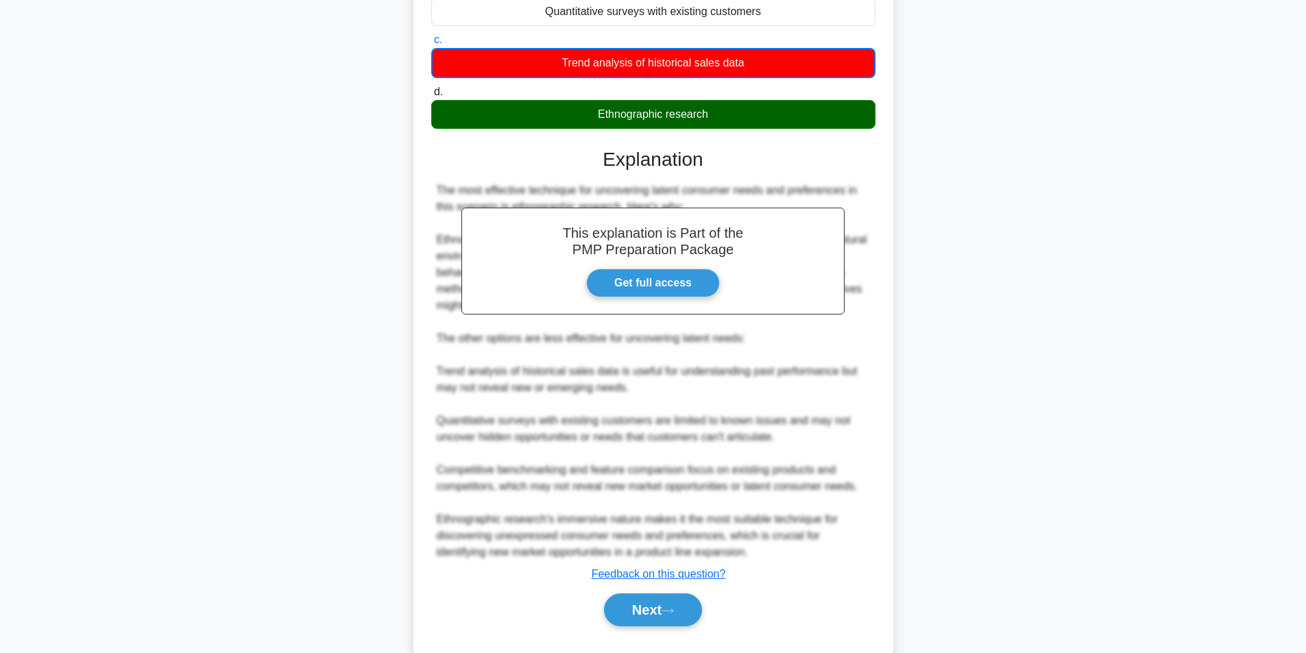
scroll to position [276, 0]
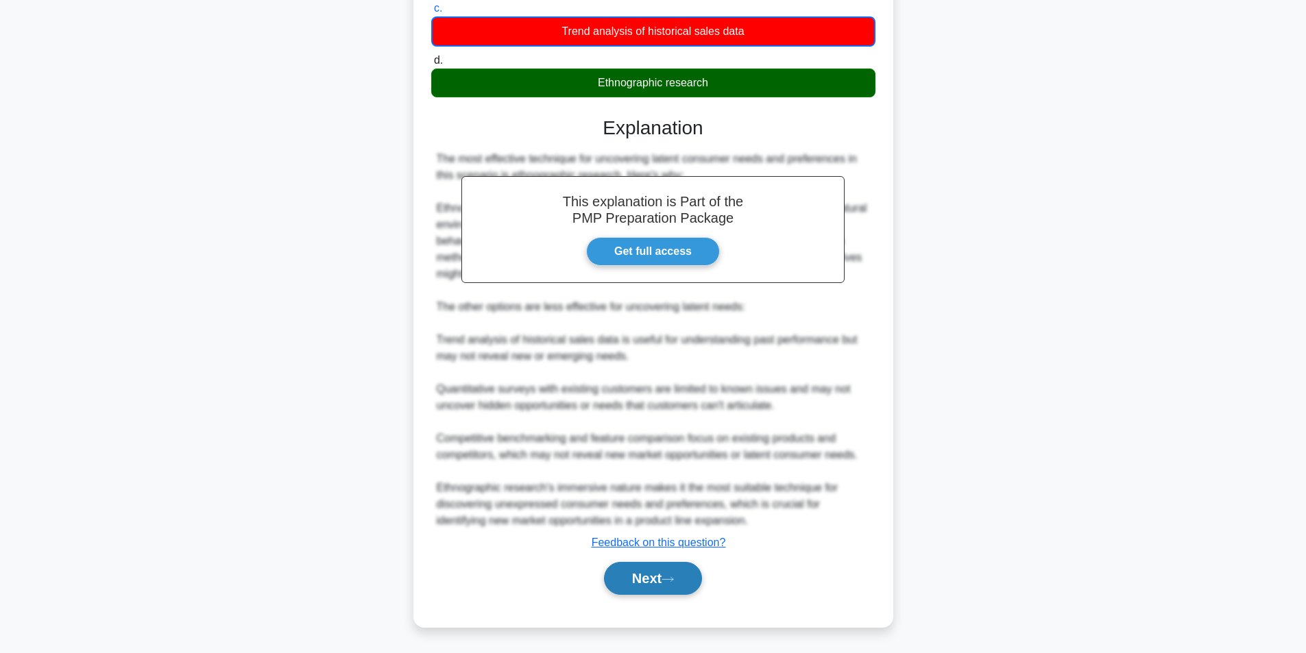
click at [636, 583] on button "Next" at bounding box center [653, 578] width 98 height 33
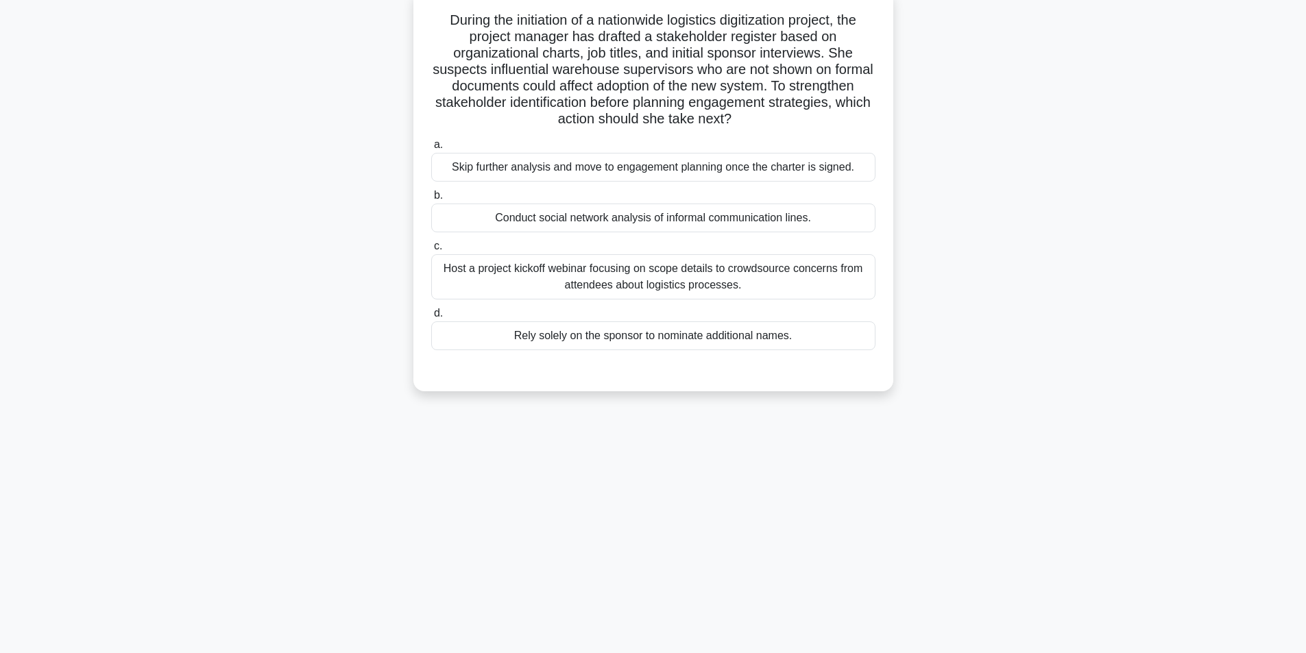
click at [738, 279] on div "Host a project kickoff webinar focusing on scope details to crowdsource concern…" at bounding box center [653, 276] width 444 height 45
click at [431, 251] on input "c. Host a project kickoff webinar focusing on scope details to crowdsource conc…" at bounding box center [431, 246] width 0 height 9
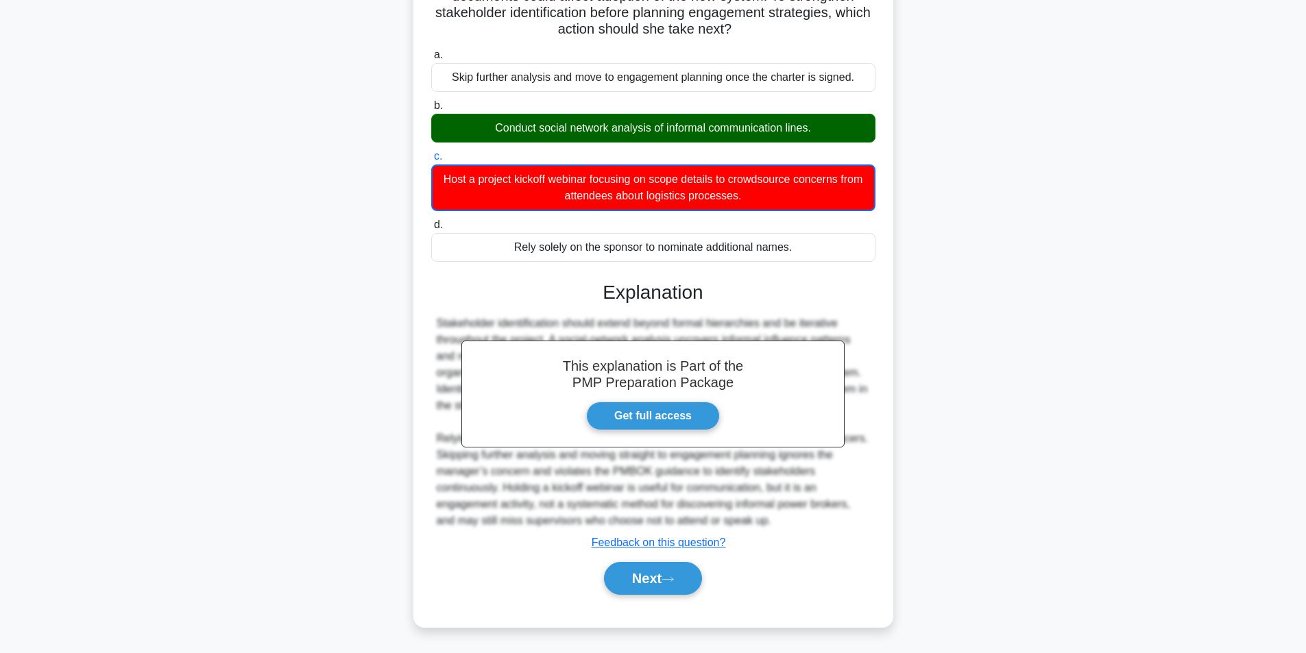
scroll to position [178, 0]
click at [659, 574] on button "Next" at bounding box center [653, 578] width 98 height 33
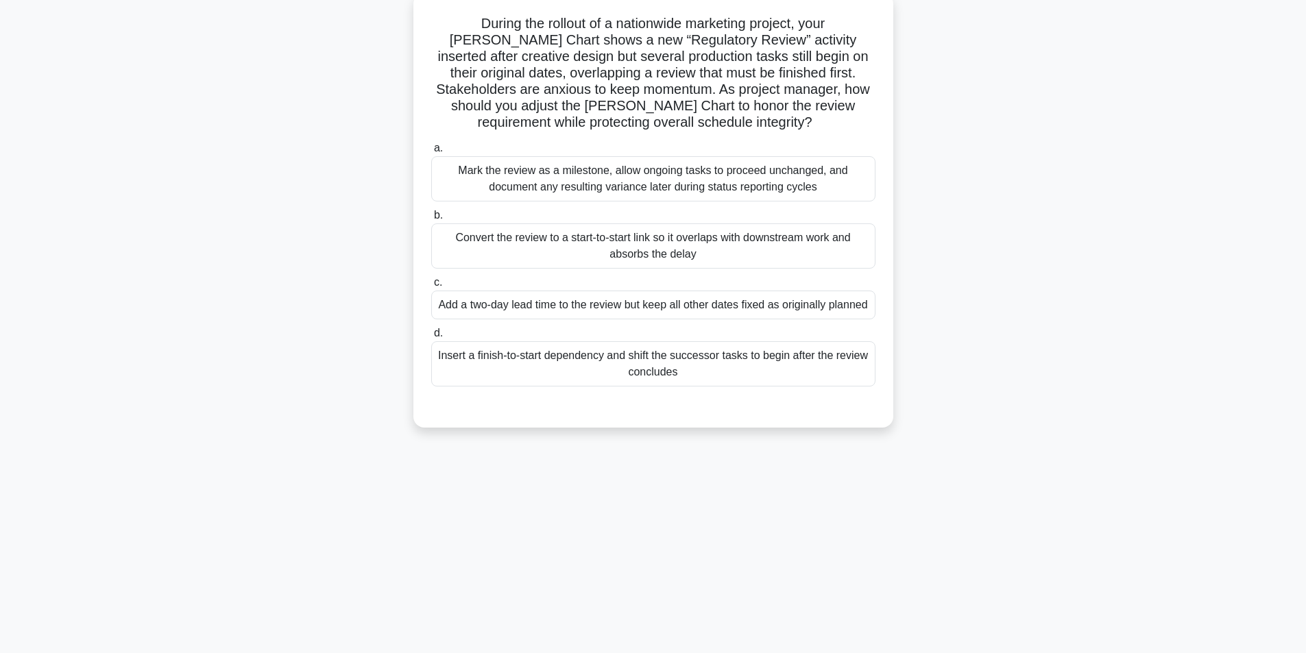
scroll to position [87, 0]
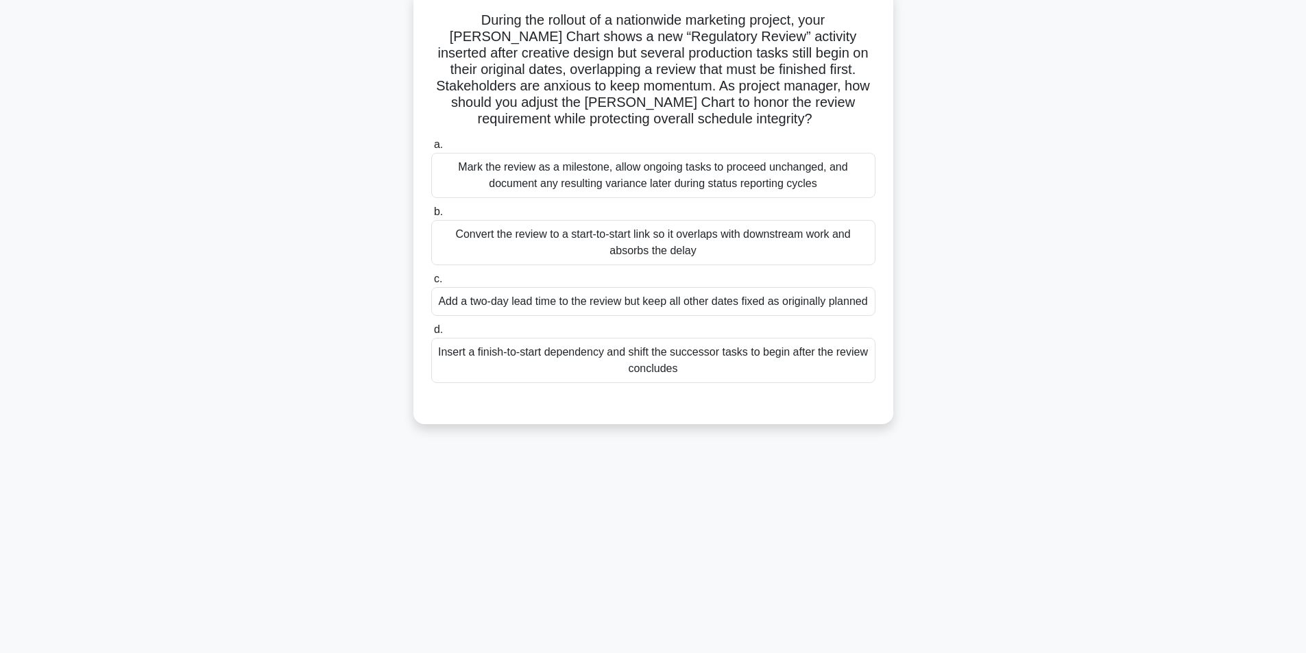
click at [690, 378] on div "Insert a finish-to-start dependency and shift the successor tasks to begin afte…" at bounding box center [653, 360] width 444 height 45
click at [431, 334] on input "d. Insert a finish-to-start dependency and shift the successor tasks to begin a…" at bounding box center [431, 330] width 0 height 9
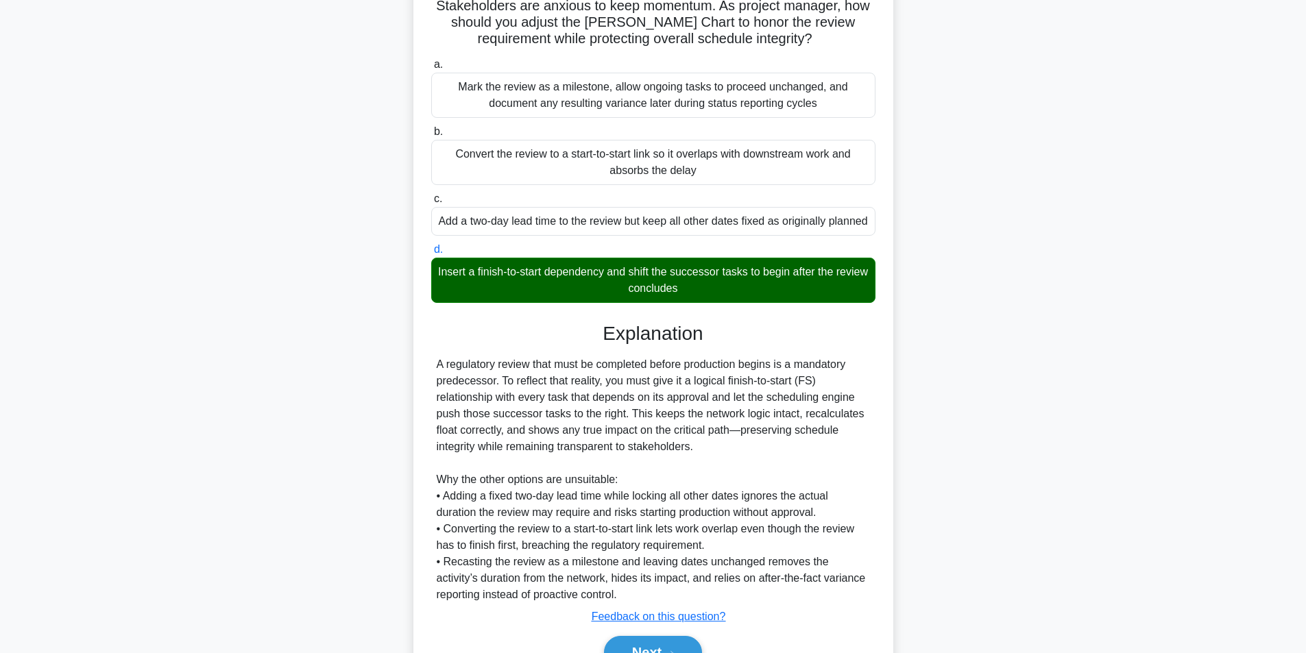
scroll to position [258, 0]
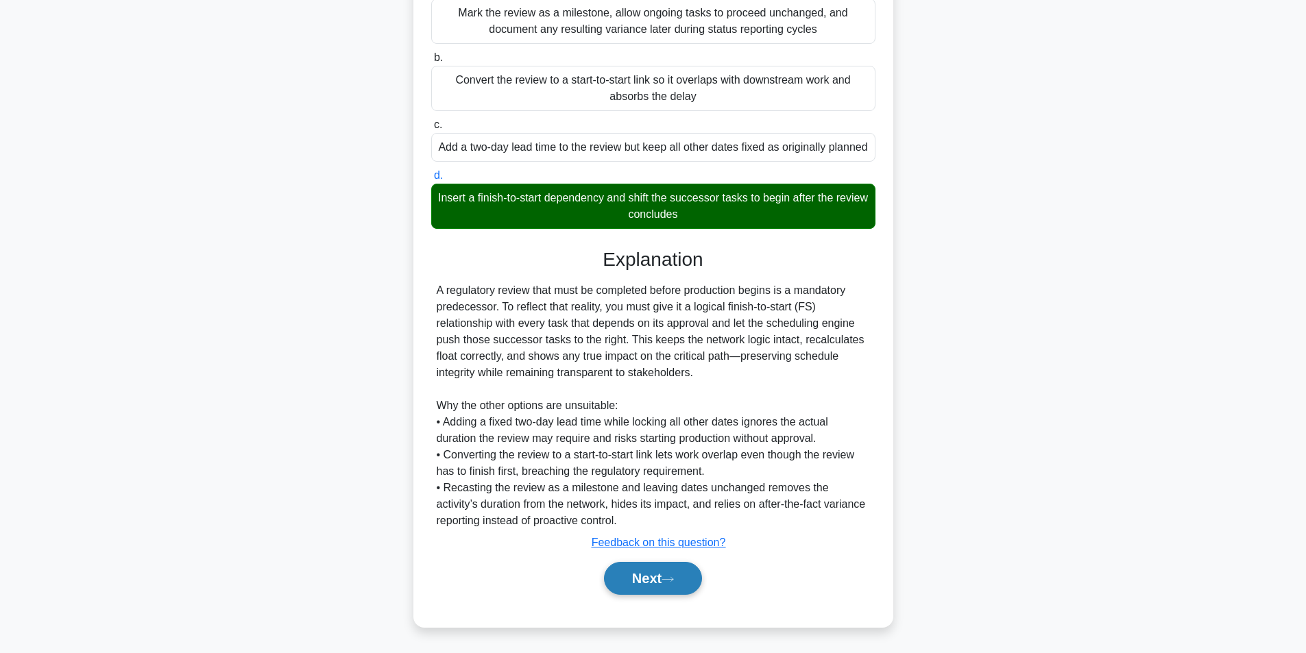
click at [638, 583] on button "Next" at bounding box center [653, 578] width 98 height 33
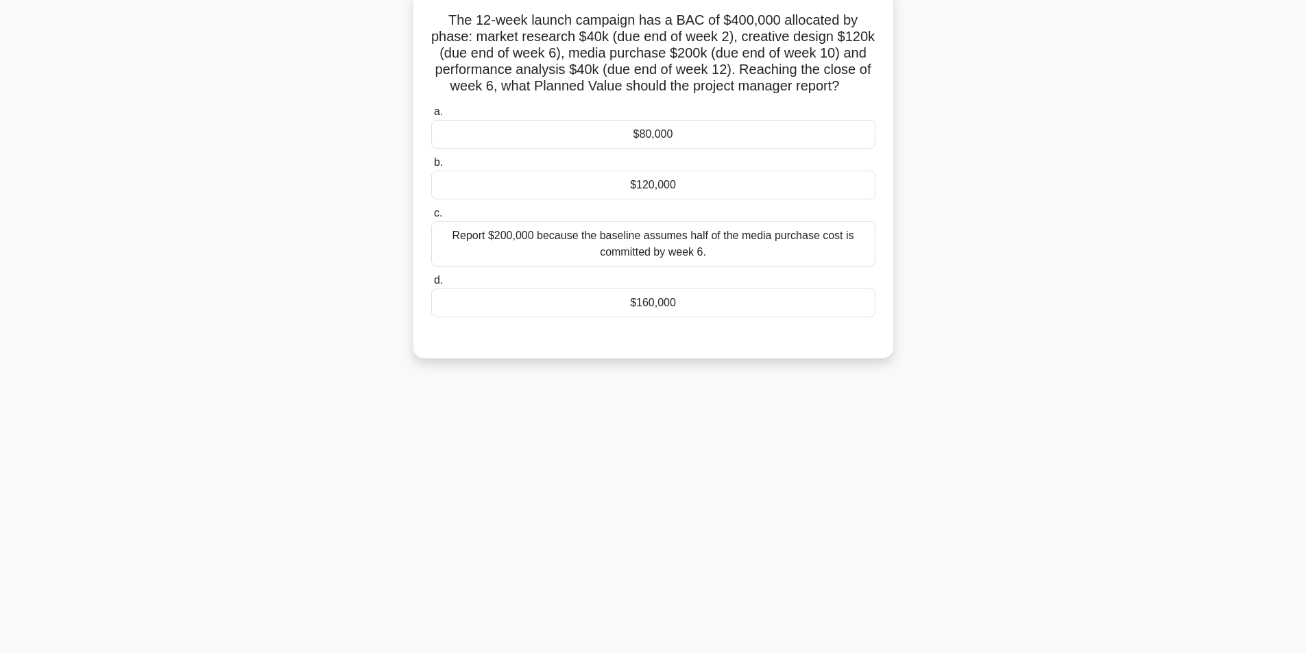
click at [641, 241] on div "Report $200,000 because the baseline assumes half of the media purchase cost is…" at bounding box center [653, 243] width 444 height 45
click at [431, 218] on input "c. Report $200,000 because the baseline assumes half of the media purchase cost…" at bounding box center [431, 213] width 0 height 9
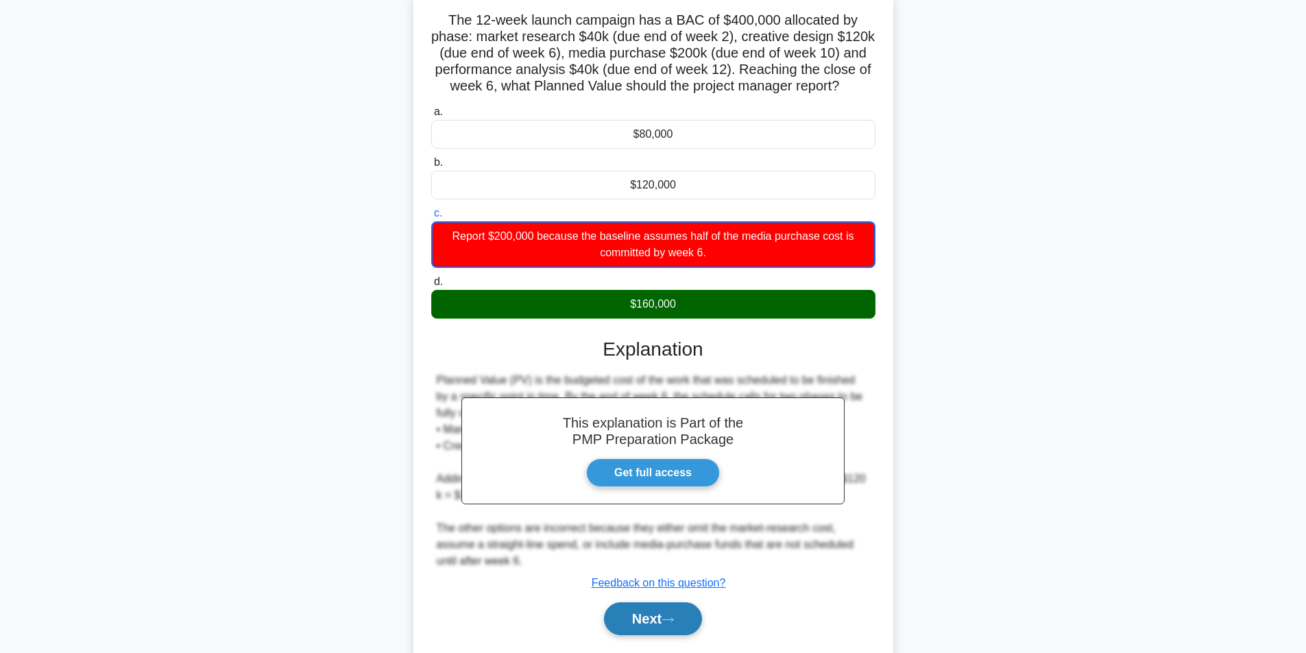
click at [644, 622] on button "Next" at bounding box center [653, 619] width 98 height 33
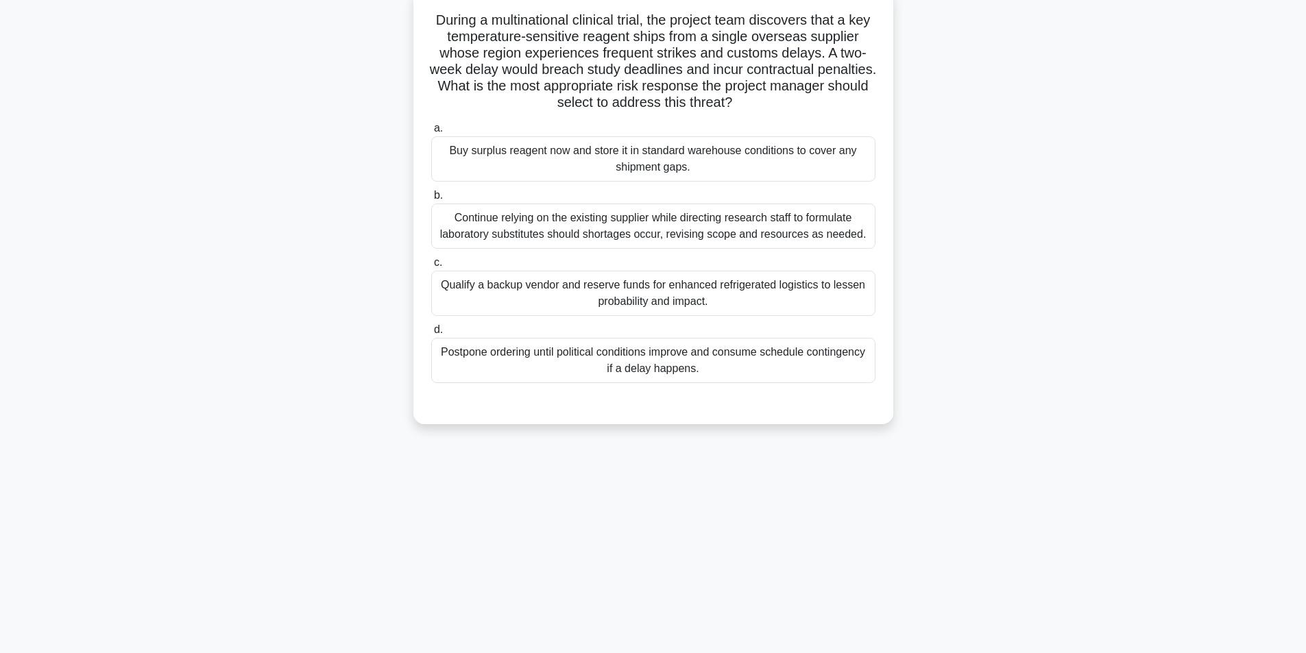
click at [631, 295] on div "Qualify a backup vendor and reserve funds for enhanced refrigerated logistics t…" at bounding box center [653, 293] width 444 height 45
click at [431, 267] on input "c. Qualify a backup vendor and reserve funds for enhanced refrigerated logistic…" at bounding box center [431, 262] width 0 height 9
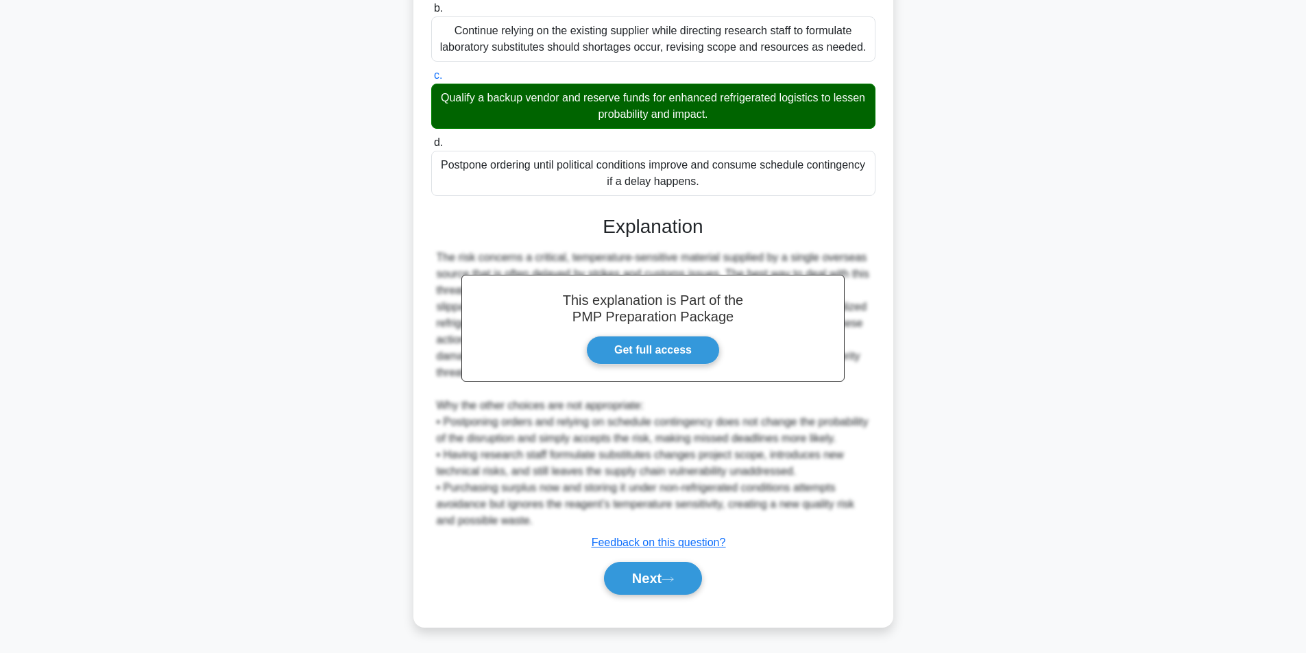
scroll to position [291, 0]
click at [670, 566] on button "Next" at bounding box center [653, 578] width 98 height 33
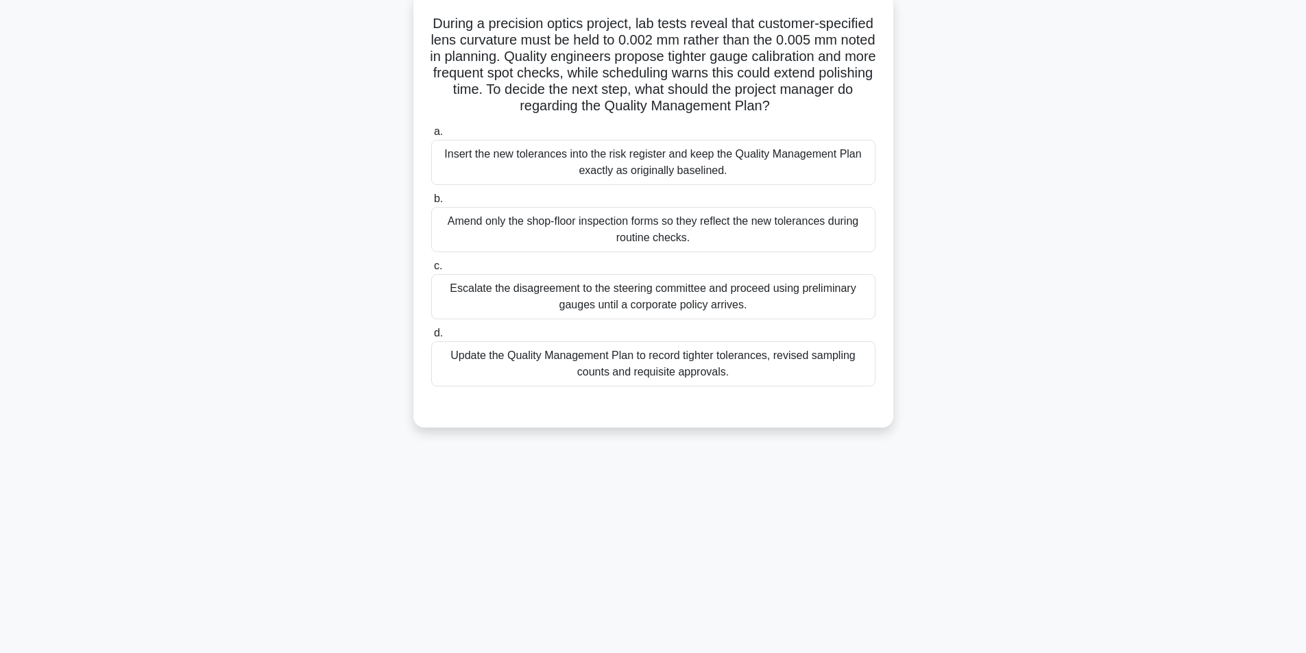
scroll to position [87, 0]
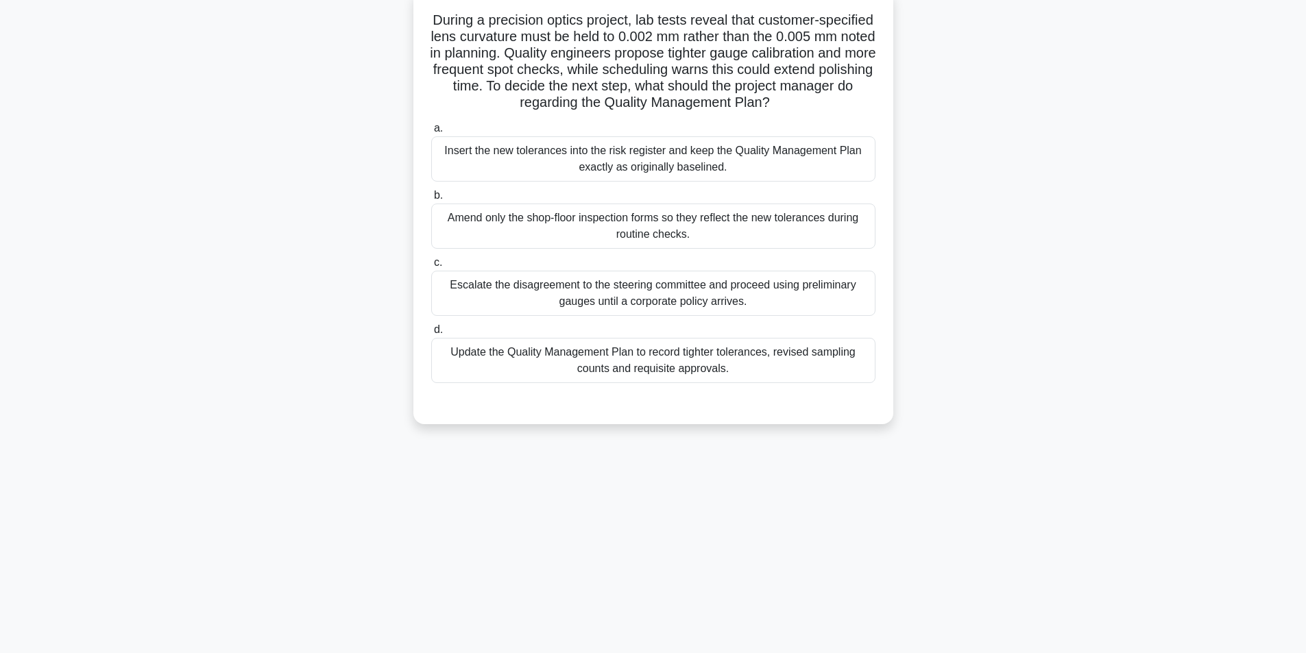
click at [723, 364] on div "Update the Quality Management Plan to record tighter tolerances, revised sampli…" at bounding box center [653, 360] width 444 height 45
click at [431, 334] on input "d. Update the Quality Management Plan to record tighter tolerances, revised sam…" at bounding box center [431, 330] width 0 height 9
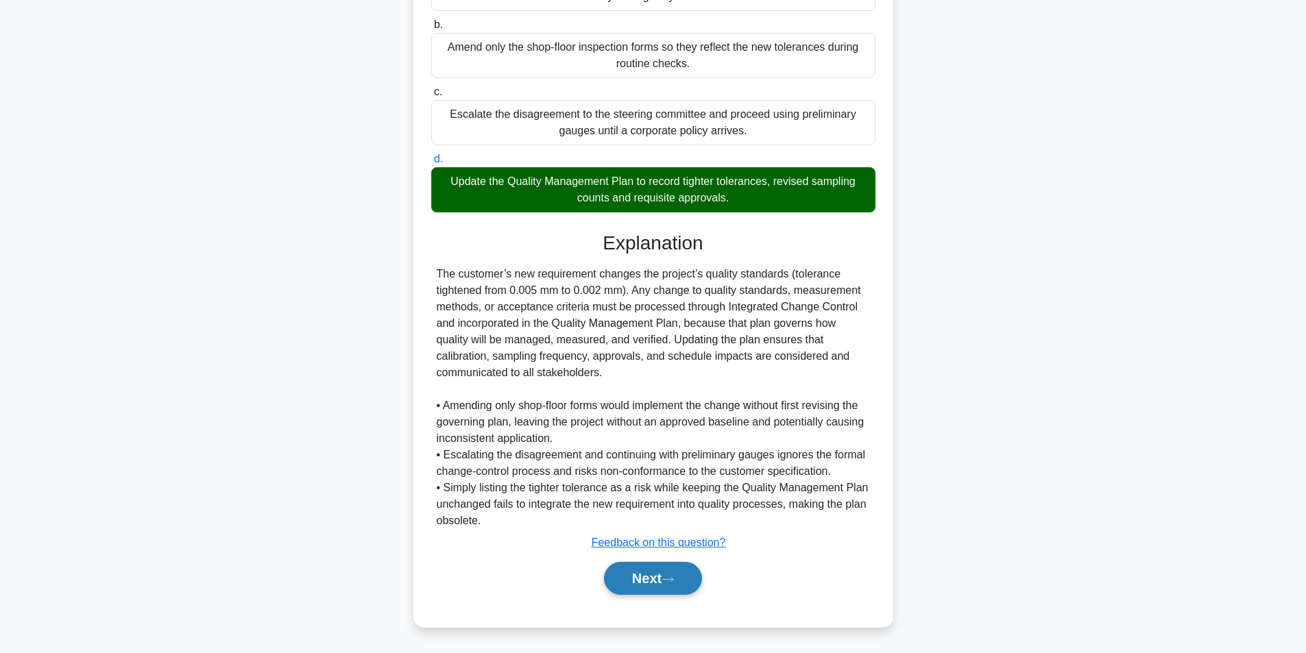
scroll to position [258, 0]
click at [634, 574] on button "Next" at bounding box center [653, 578] width 98 height 33
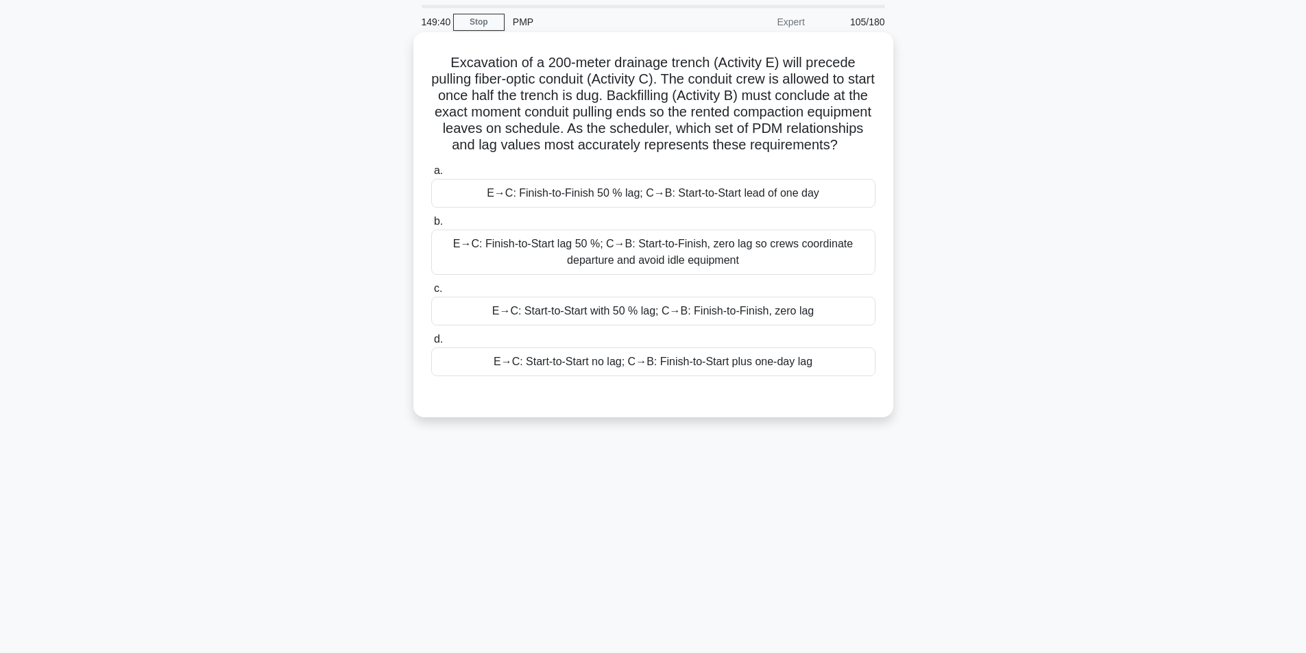
scroll to position [69, 0]
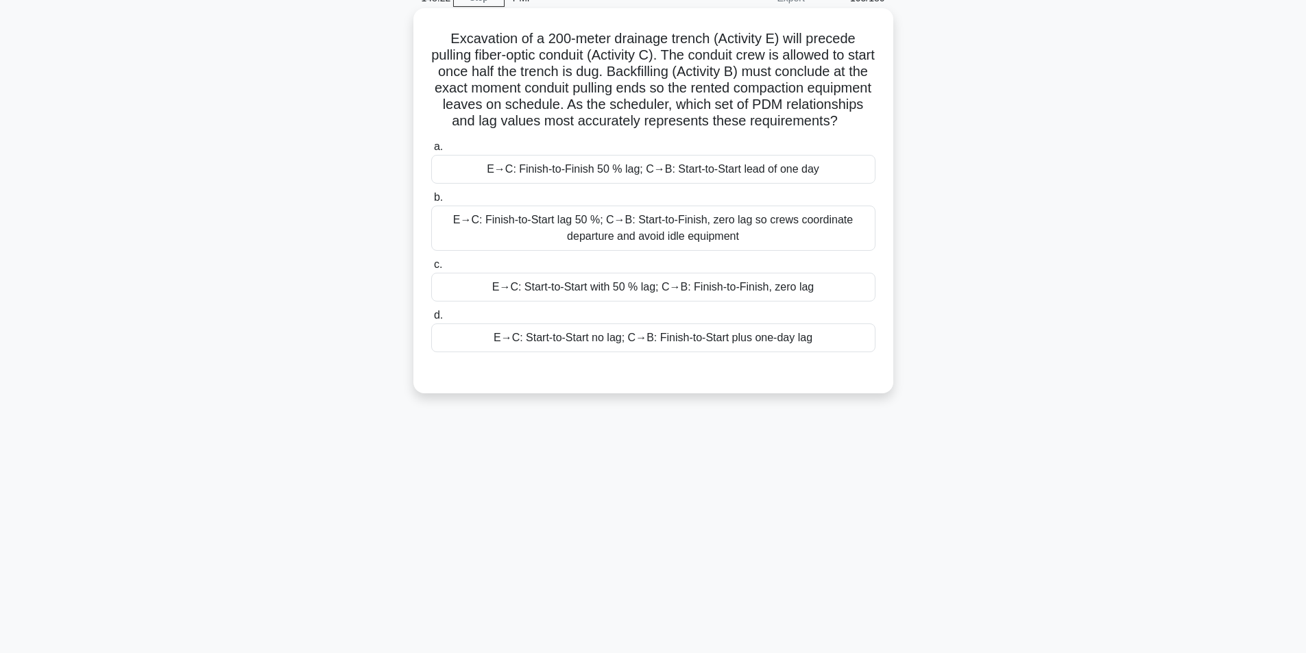
click at [615, 302] on div "E→C: Start-to-Start with 50 % lag; C→B: Finish-to-Finish, zero lag" at bounding box center [653, 287] width 444 height 29
click at [431, 269] on input "c. E→C: Start-to-Start with 50 % lag; C→B: Finish-to-Finish, zero lag" at bounding box center [431, 264] width 0 height 9
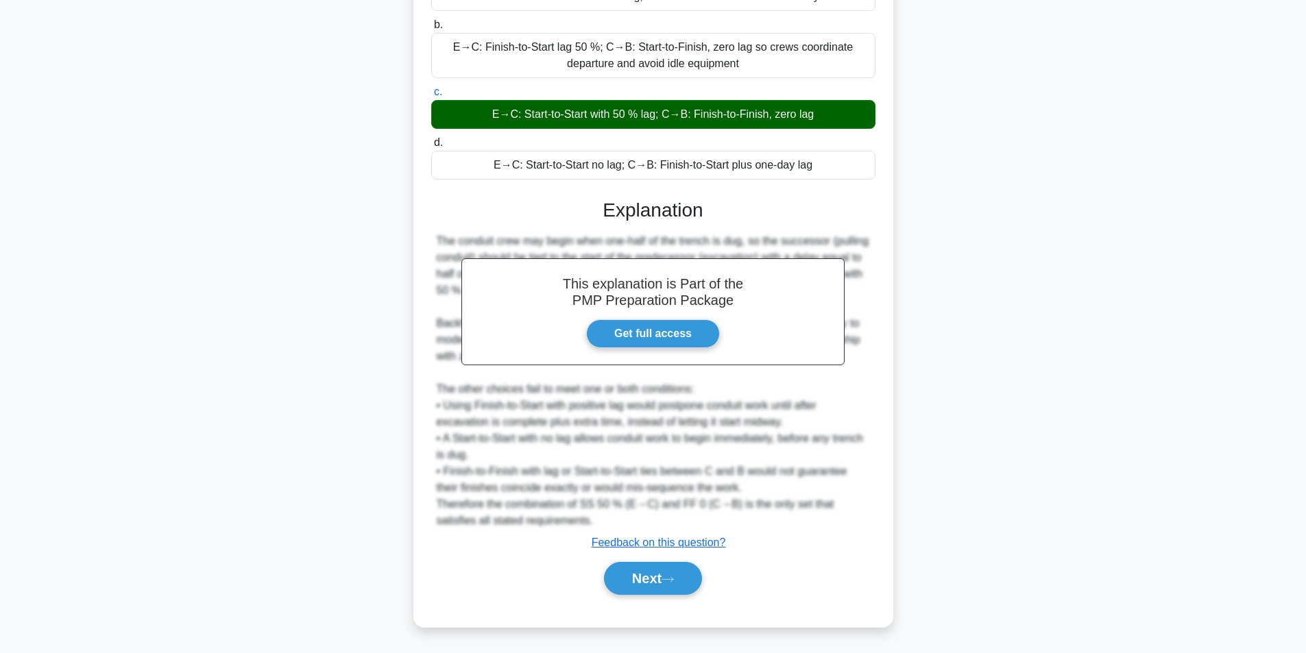
scroll to position [258, 0]
click at [623, 579] on button "Next" at bounding box center [653, 578] width 98 height 33
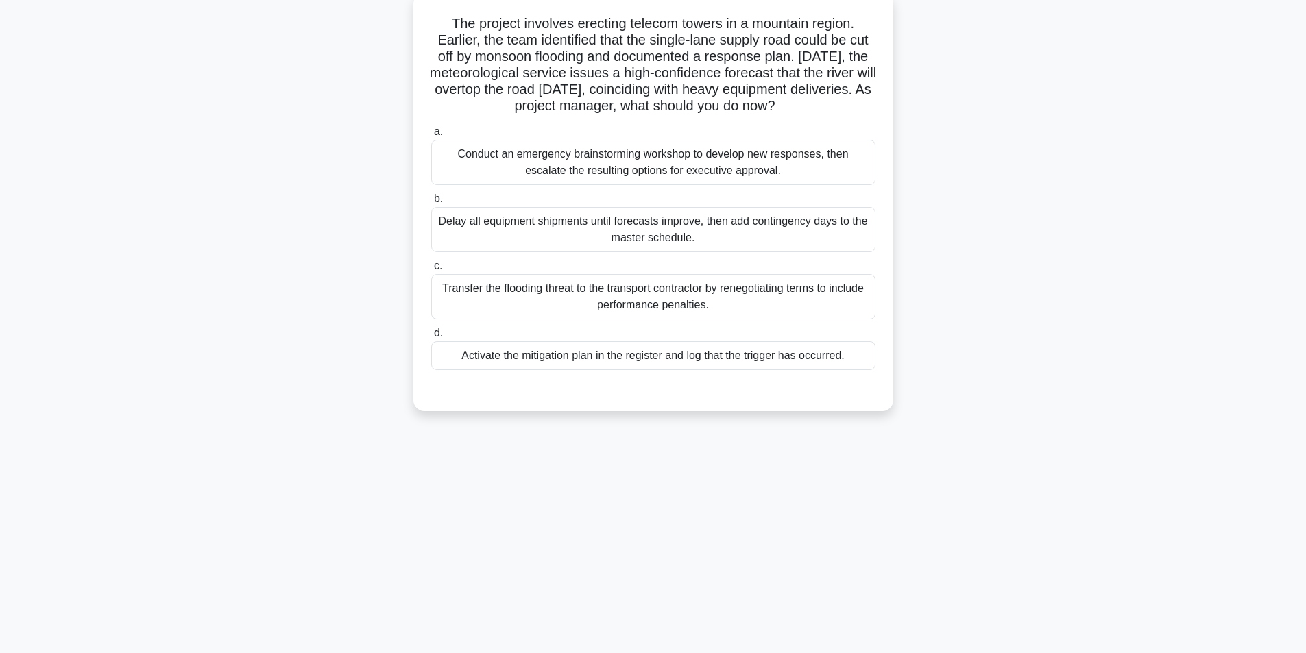
scroll to position [87, 0]
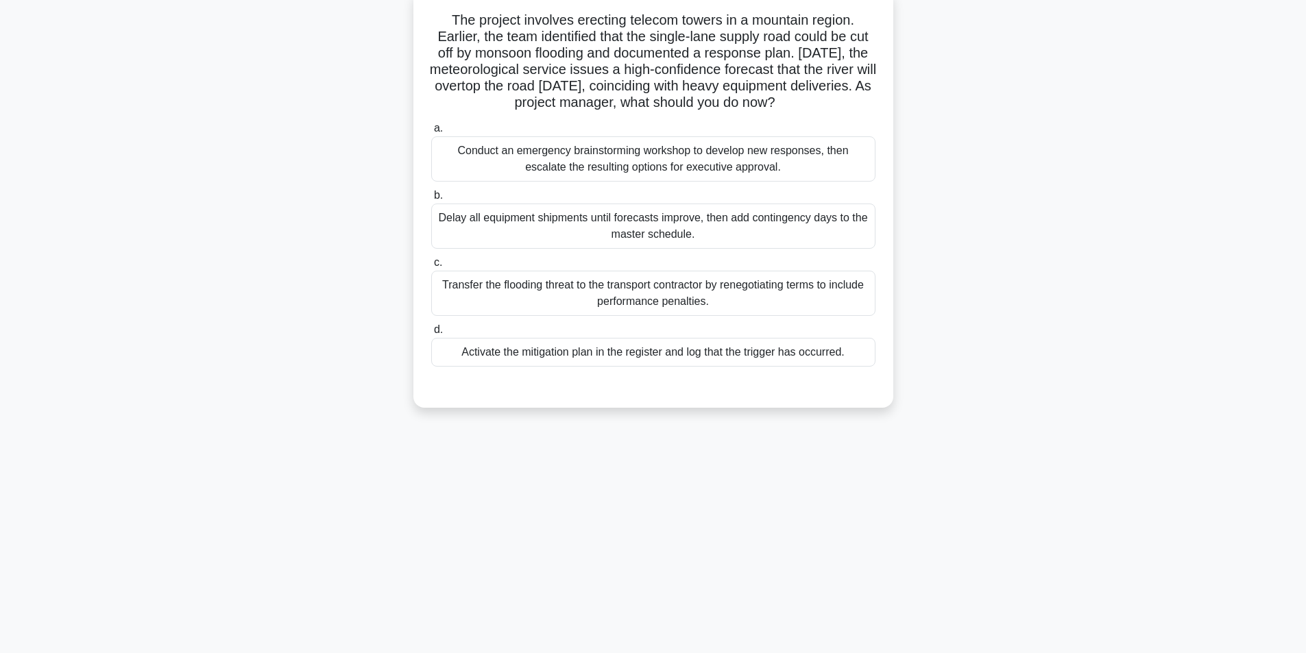
click at [727, 354] on div "Activate the mitigation plan in the register and log that the trigger has occur…" at bounding box center [653, 352] width 444 height 29
click at [431, 334] on input "d. Activate the mitigation plan in the register and log that the trigger has oc…" at bounding box center [431, 330] width 0 height 9
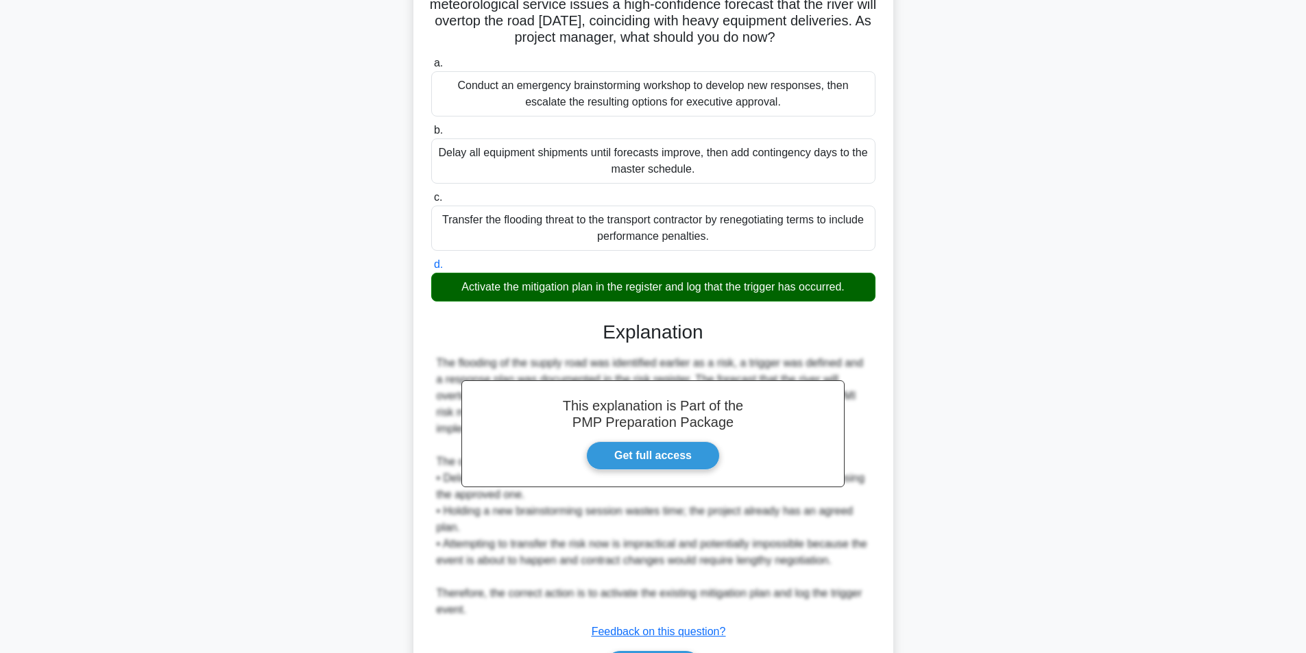
scroll to position [242, 0]
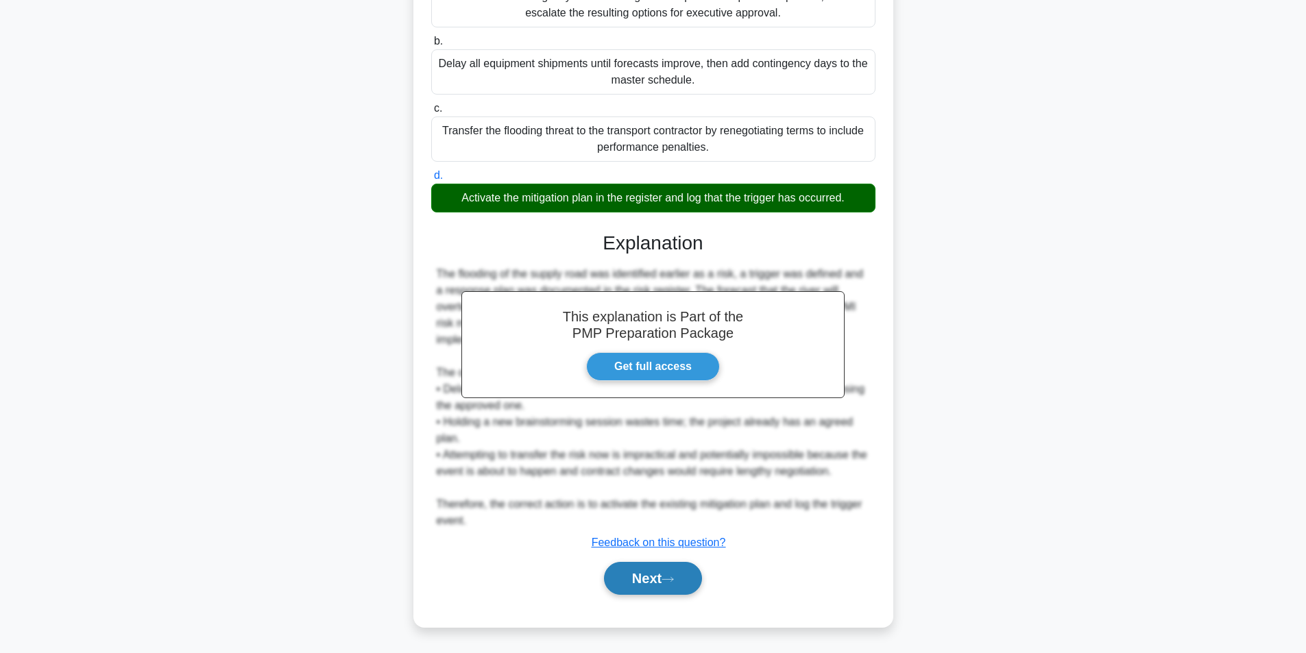
click at [636, 575] on button "Next" at bounding box center [653, 578] width 98 height 33
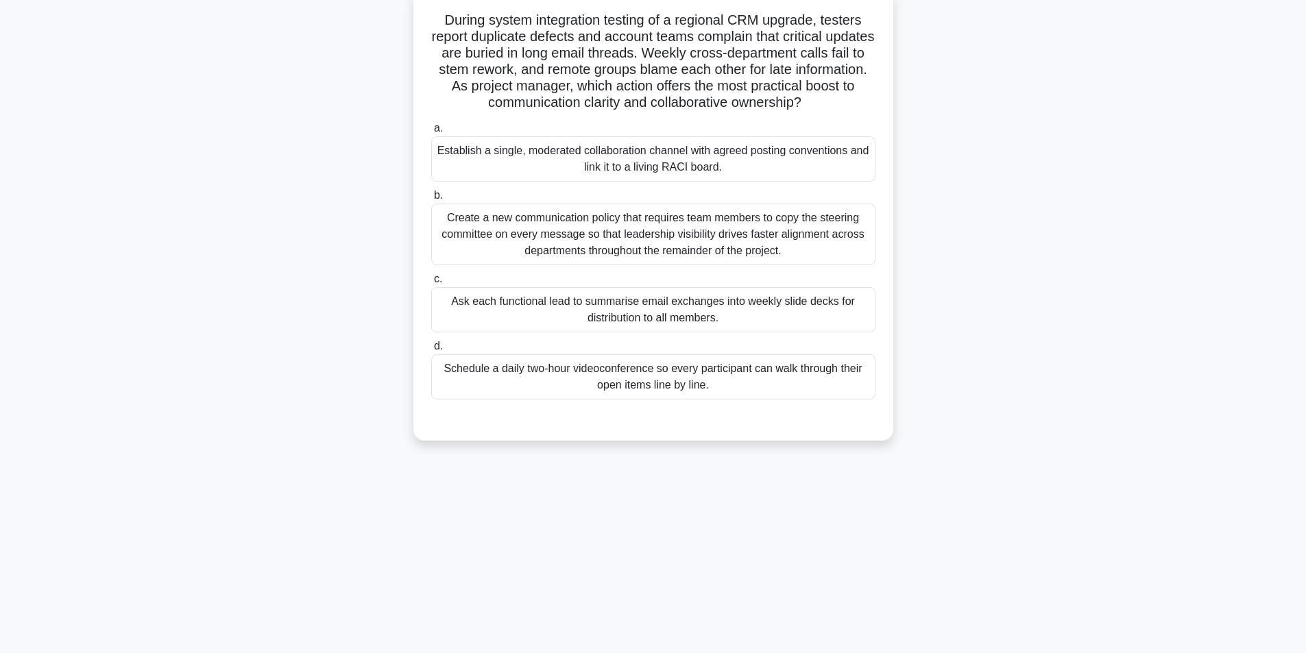
click at [565, 159] on div "Establish a single, moderated collaboration channel with agreed posting convent…" at bounding box center [653, 158] width 444 height 45
click at [431, 133] on input "a. Establish a single, moderated collaboration channel with agreed posting conv…" at bounding box center [431, 128] width 0 height 9
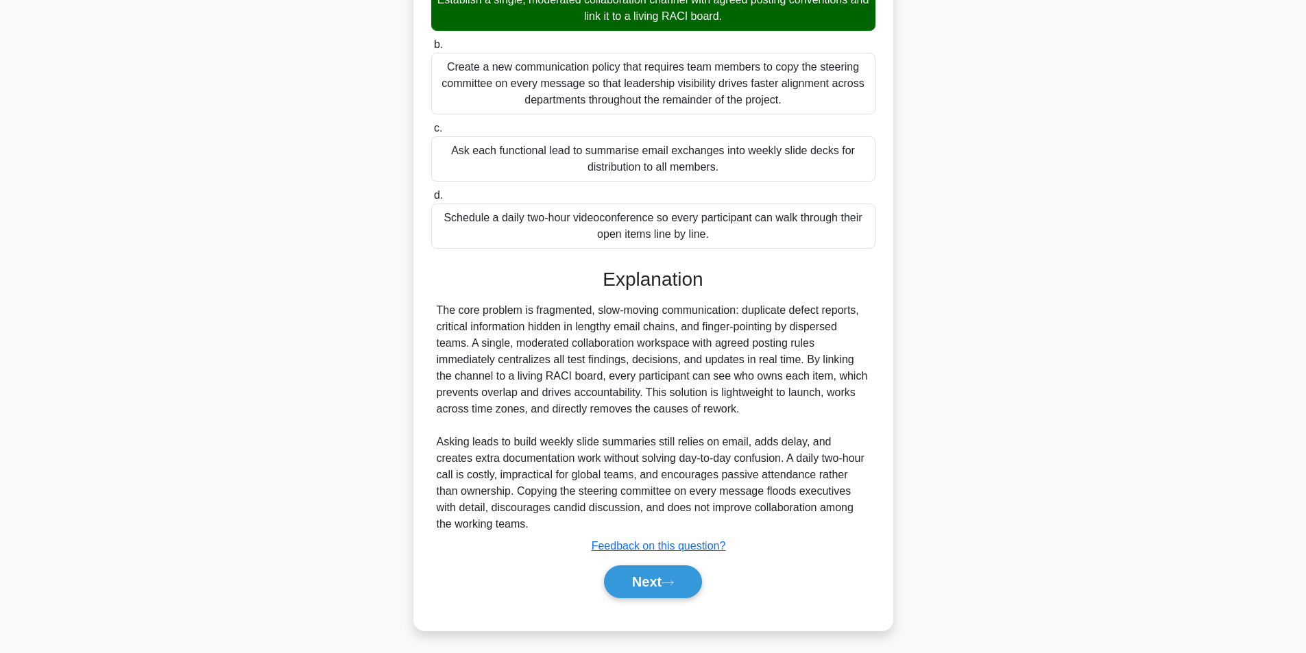
scroll to position [242, 0]
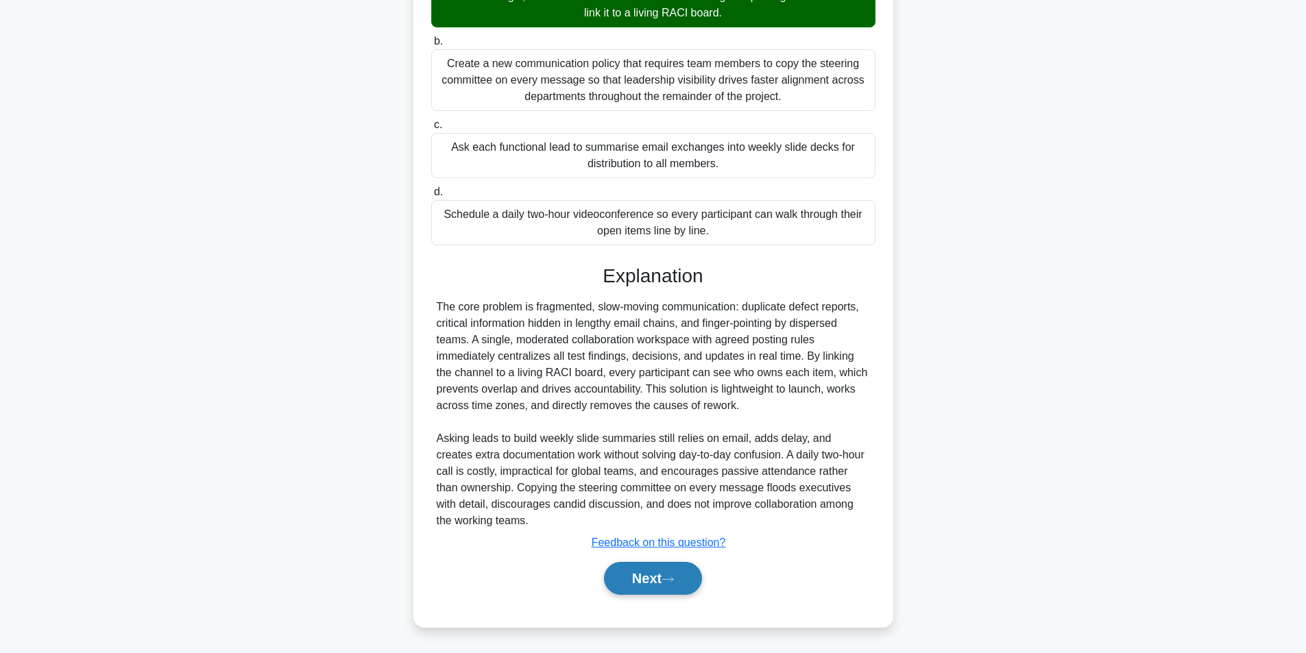
click at [639, 584] on button "Next" at bounding box center [653, 578] width 98 height 33
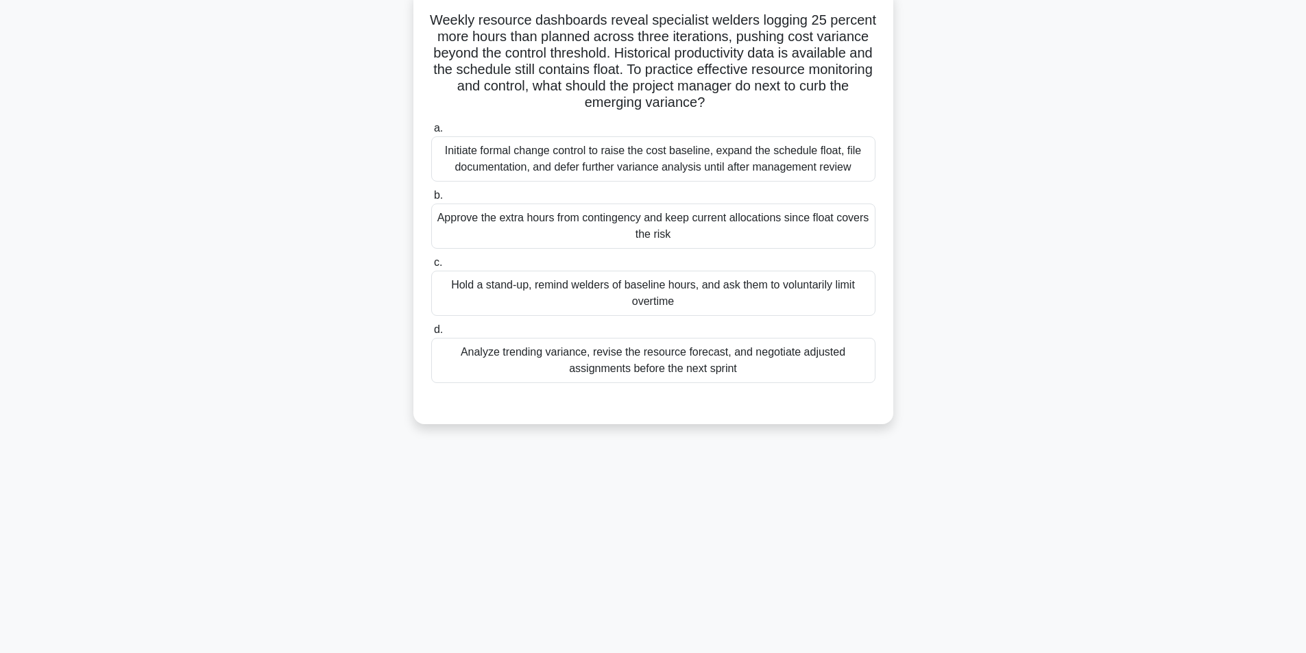
click at [534, 163] on div "Initiate formal change control to raise the cost baseline, expand the schedule …" at bounding box center [653, 158] width 444 height 45
click at [431, 133] on input "a. Initiate formal change control to raise the cost baseline, expand the schedu…" at bounding box center [431, 128] width 0 height 9
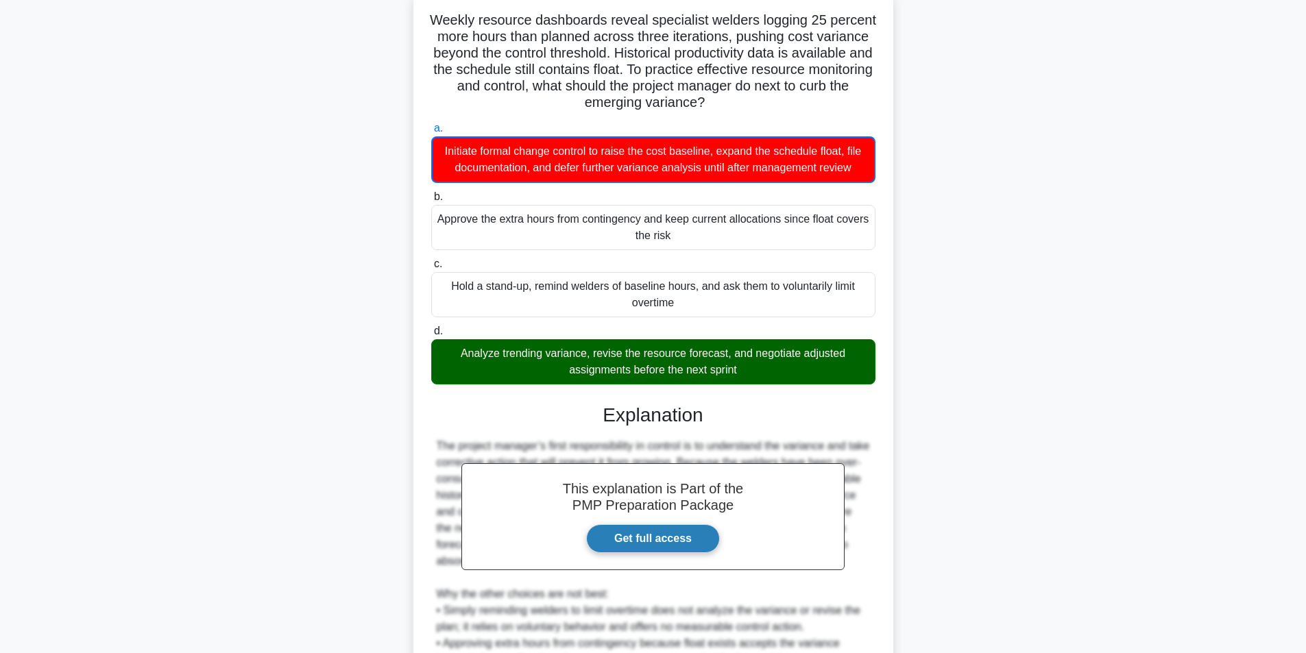
scroll to position [276, 0]
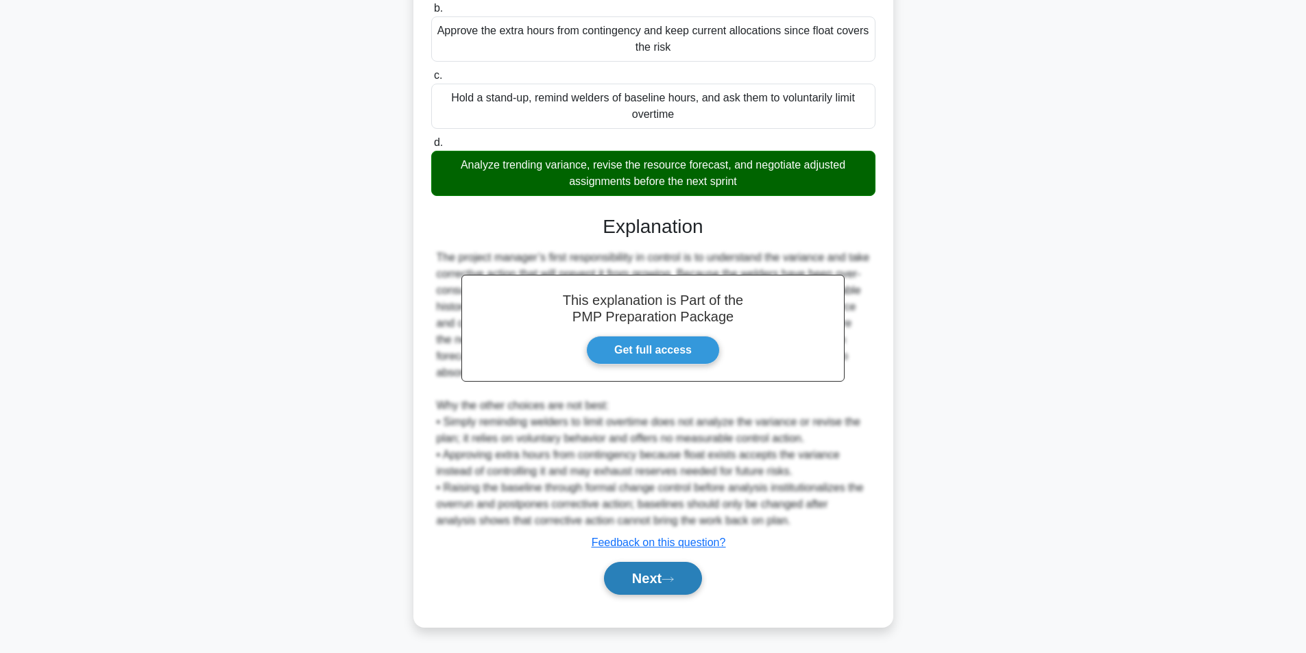
click at [646, 570] on button "Next" at bounding box center [653, 578] width 98 height 33
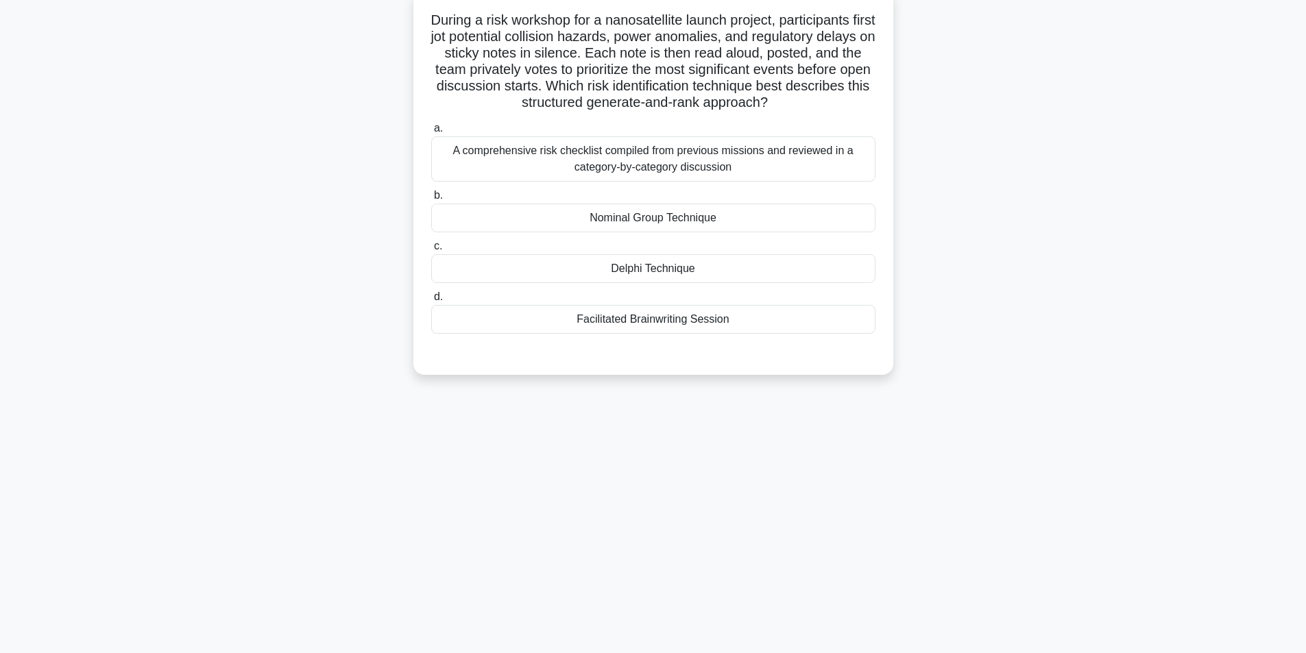
click at [649, 275] on div "Delphi Technique" at bounding box center [653, 268] width 444 height 29
click at [431, 251] on input "c. Delphi Technique" at bounding box center [431, 246] width 0 height 9
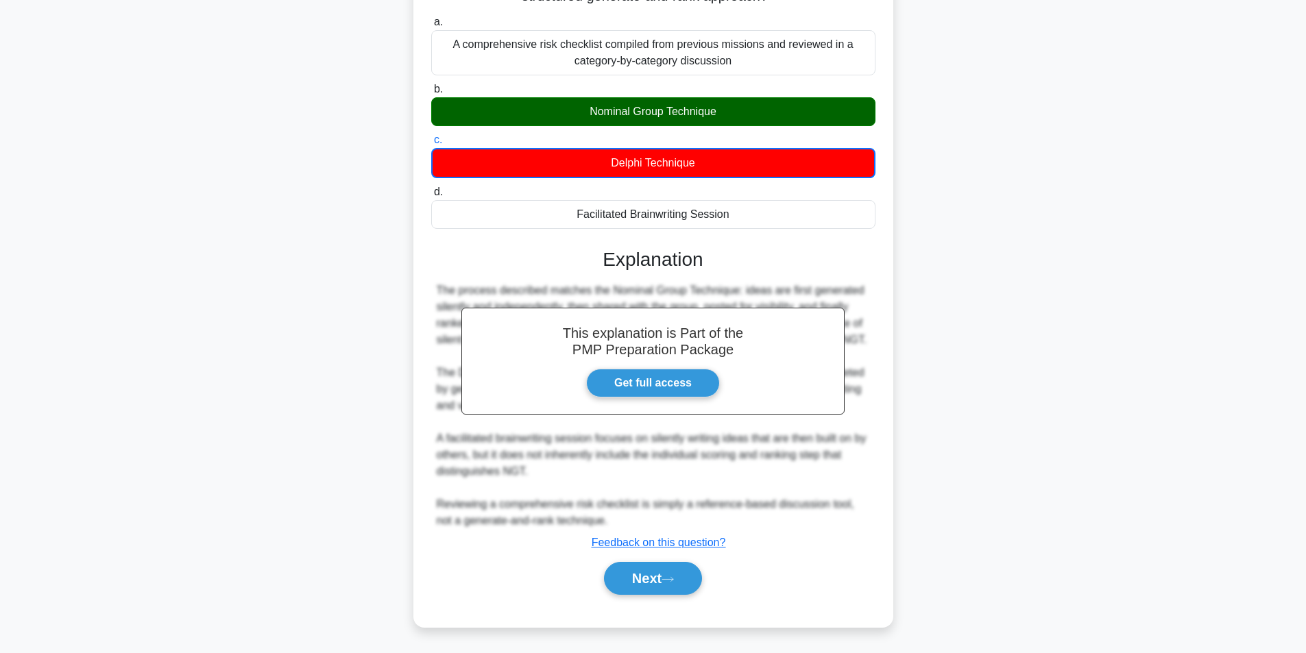
scroll to position [210, 0]
click at [646, 574] on button "Next" at bounding box center [653, 578] width 98 height 33
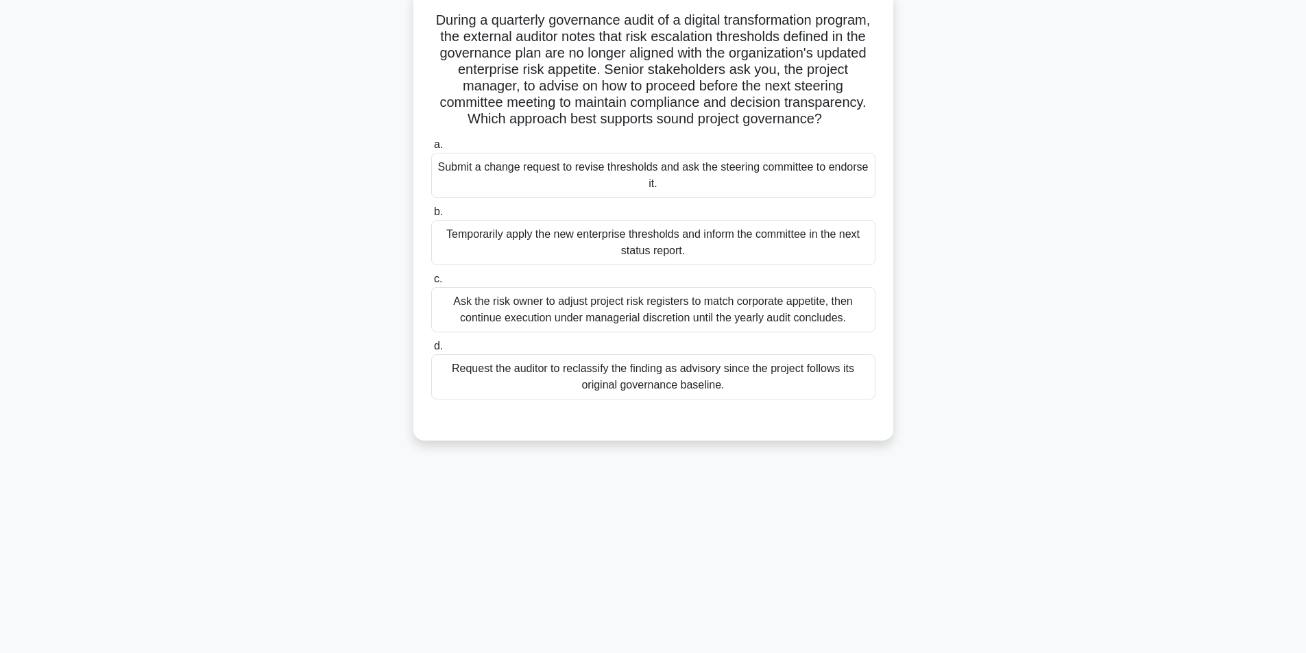
click at [571, 193] on div "Submit a change request to revise thresholds and ask the steering committee to …" at bounding box center [653, 175] width 444 height 45
click at [431, 149] on input "a. Submit a change request to revise thresholds and ask the steering committee …" at bounding box center [431, 145] width 0 height 9
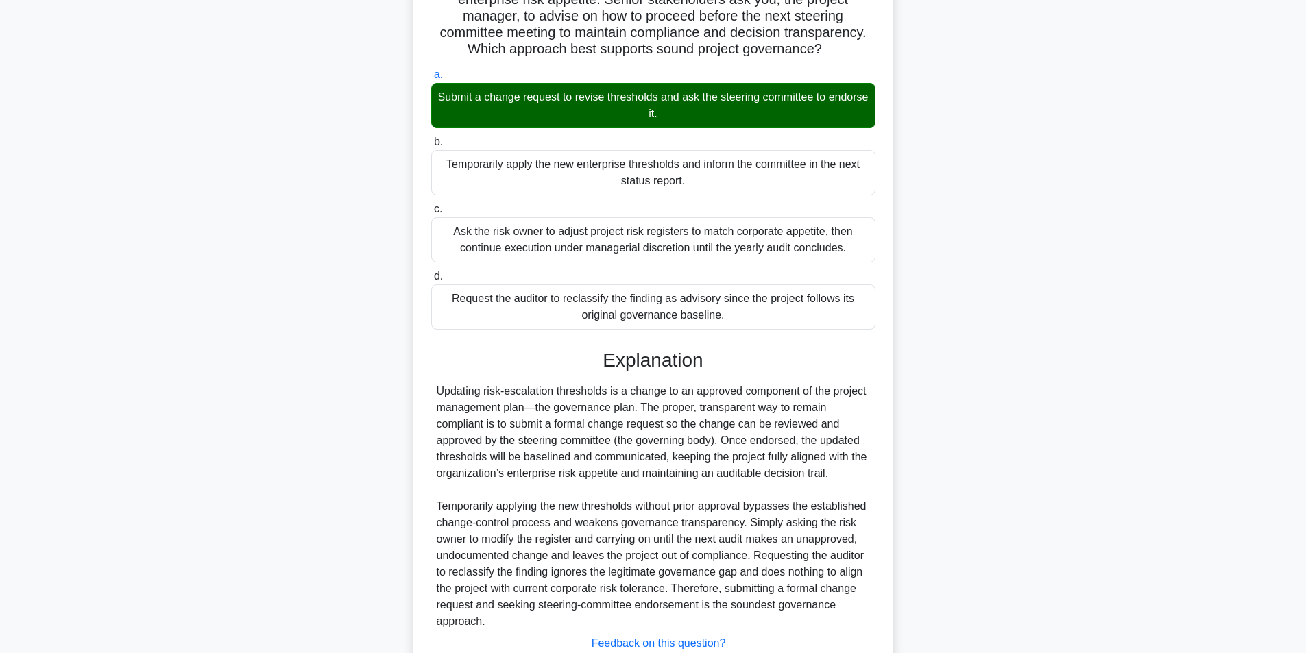
scroll to position [275, 0]
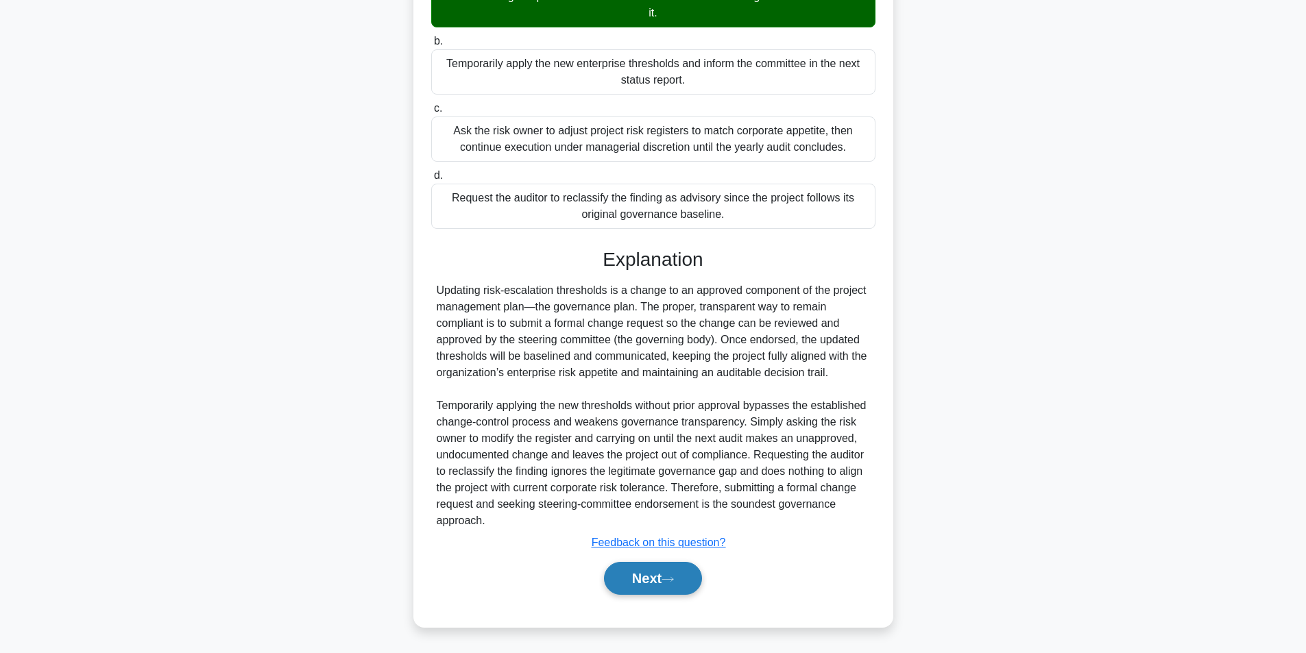
click at [661, 584] on button "Next" at bounding box center [653, 578] width 98 height 33
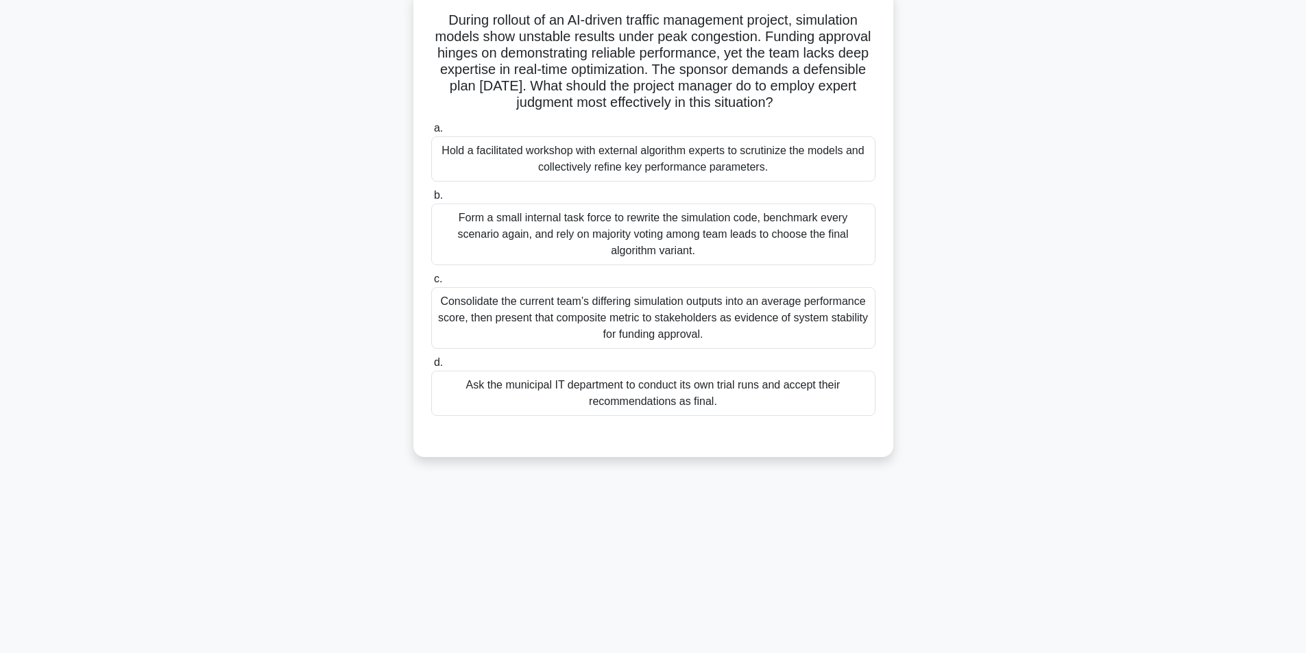
click at [550, 157] on div "Hold a facilitated workshop with external algorithm experts to scrutinize the m…" at bounding box center [653, 158] width 444 height 45
click at [431, 133] on input "a. Hold a facilitated workshop with external algorithm experts to scrutinize th…" at bounding box center [431, 128] width 0 height 9
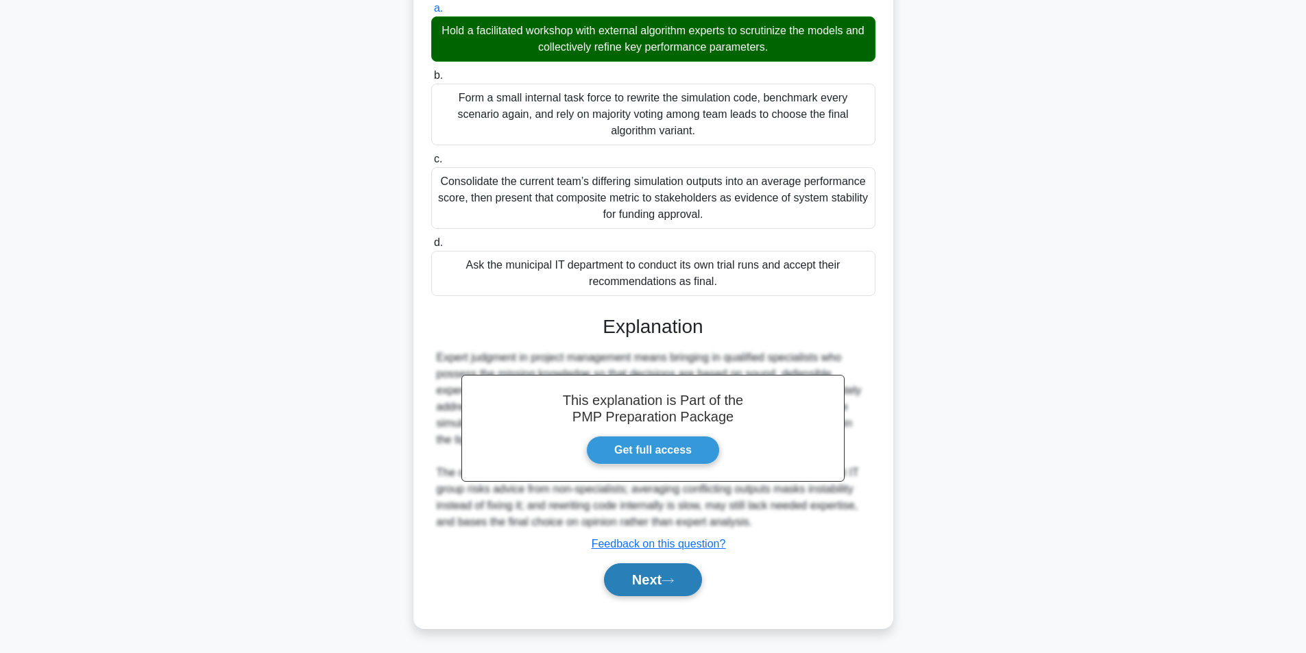
scroll to position [209, 0]
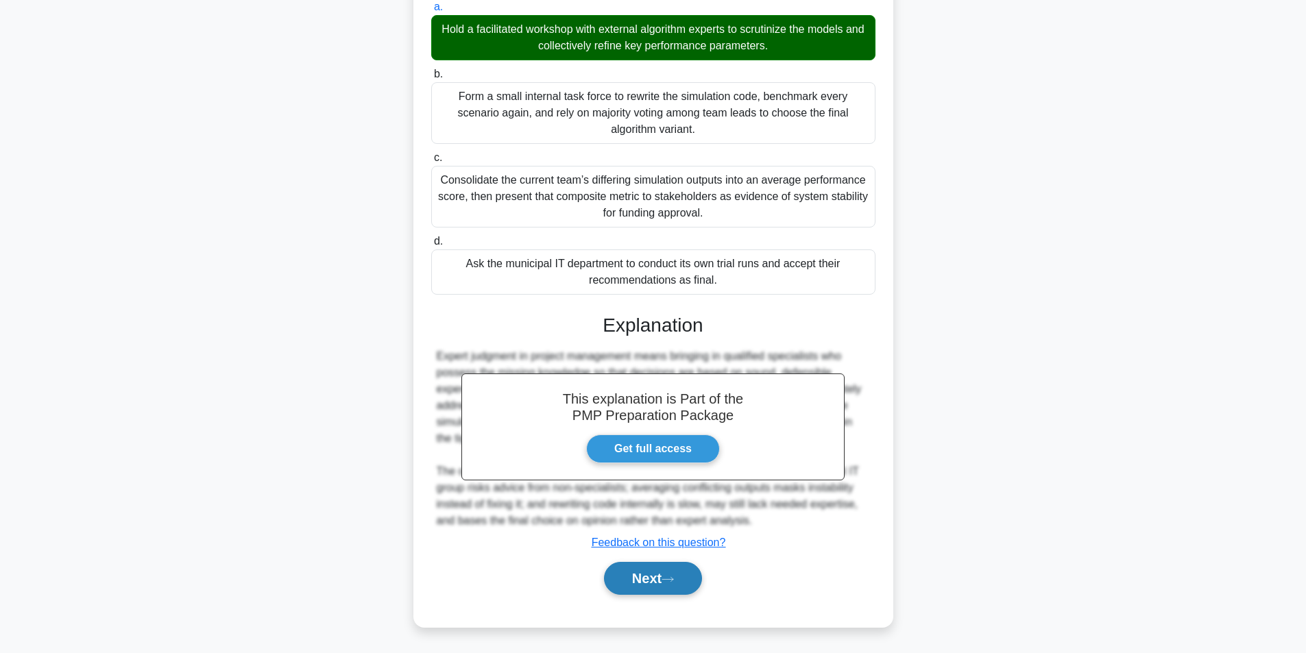
click at [677, 568] on button "Next" at bounding box center [653, 578] width 98 height 33
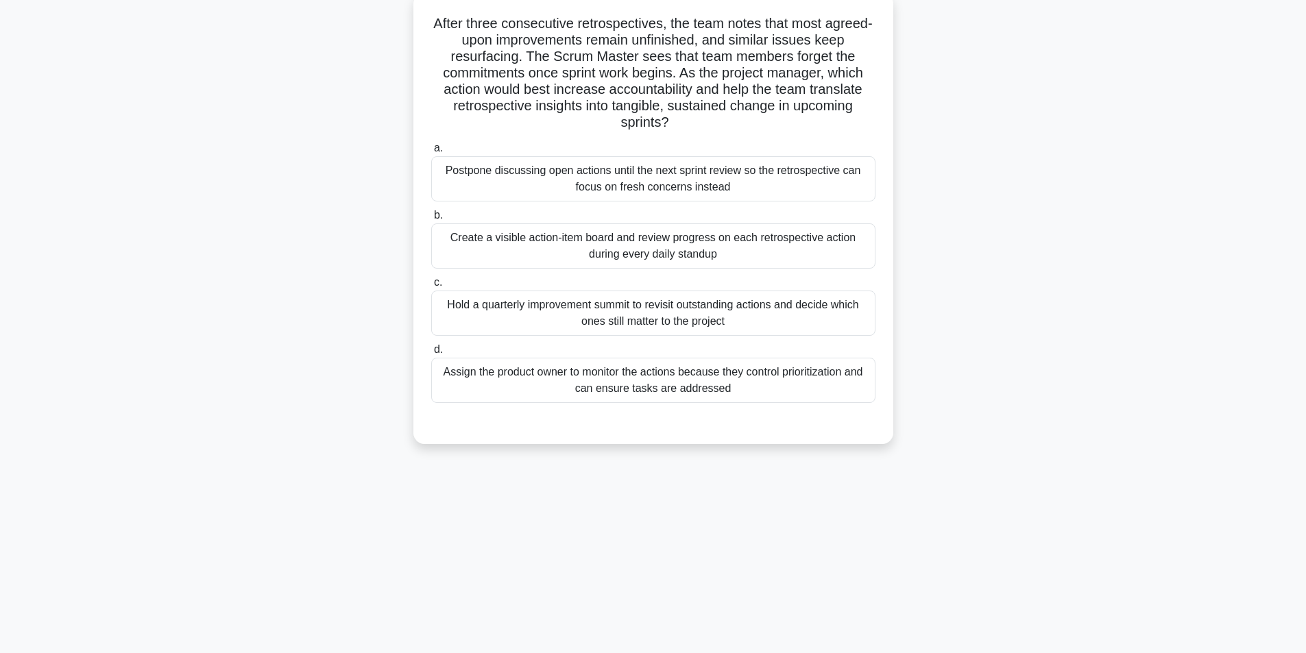
scroll to position [87, 0]
click at [699, 310] on div "Hold a quarterly improvement summit to revisit outstanding actions and decide w…" at bounding box center [653, 309] width 444 height 45
click at [431, 284] on input "c. Hold a quarterly improvement summit to revisit outstanding actions and decid…" at bounding box center [431, 279] width 0 height 9
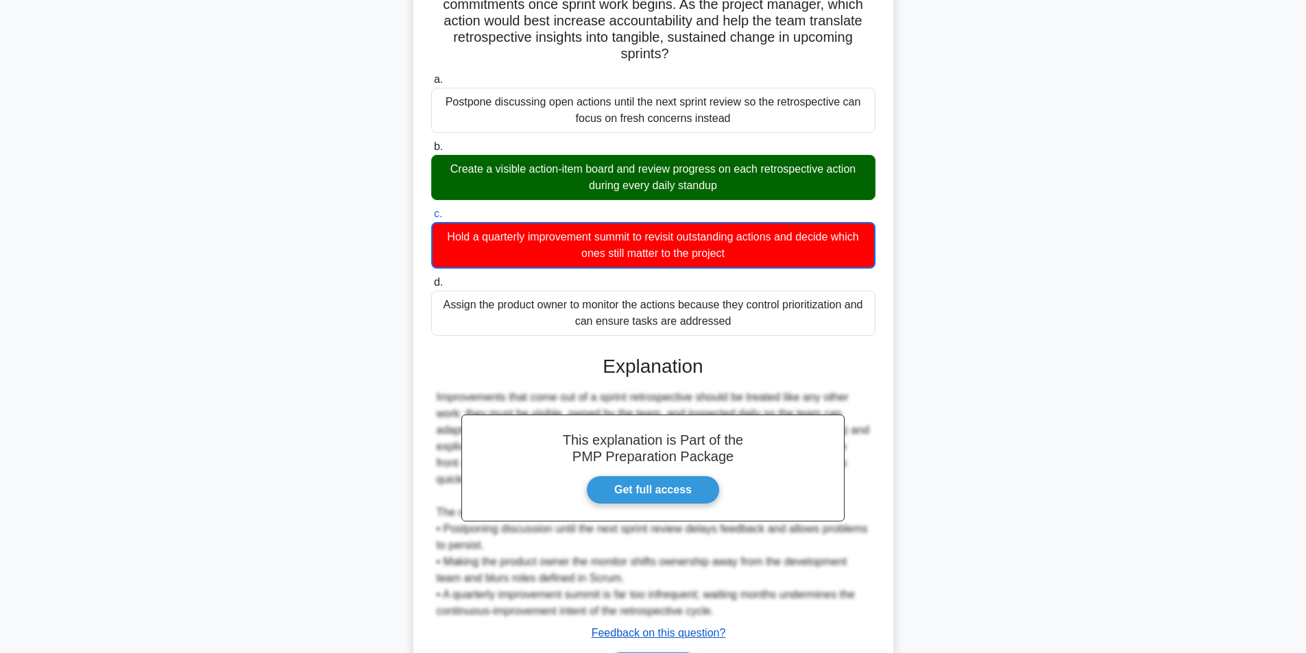
scroll to position [243, 0]
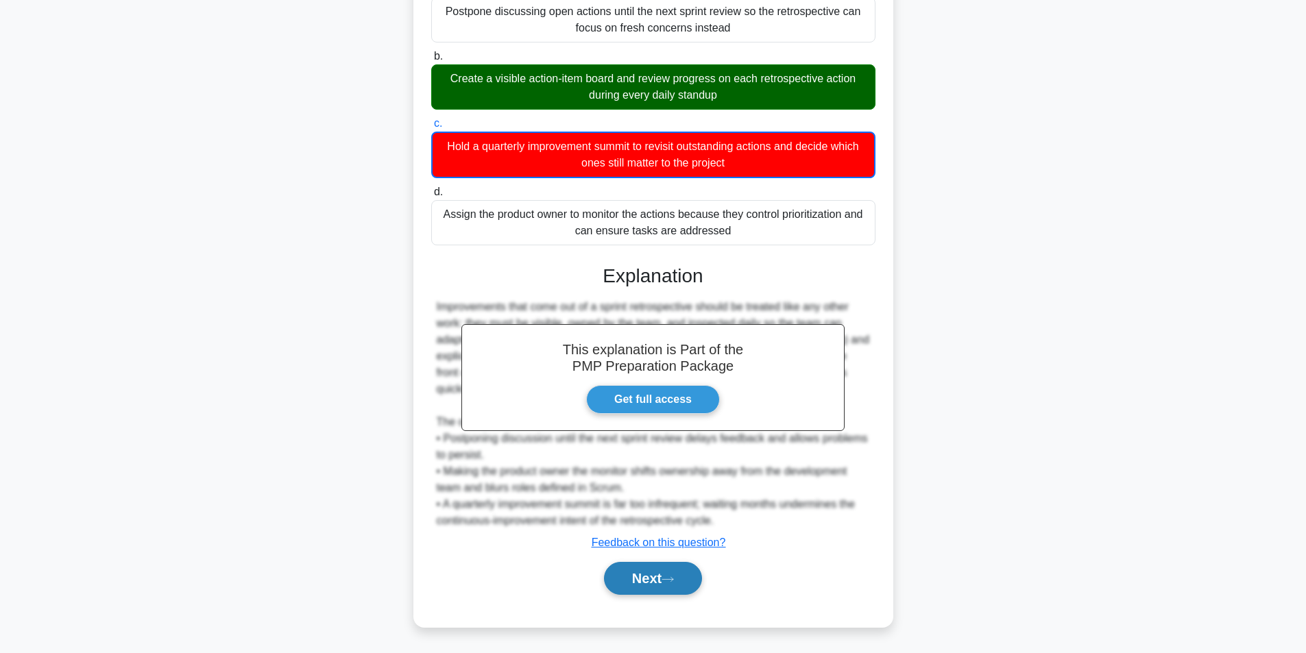
click at [673, 572] on button "Next" at bounding box center [653, 578] width 98 height 33
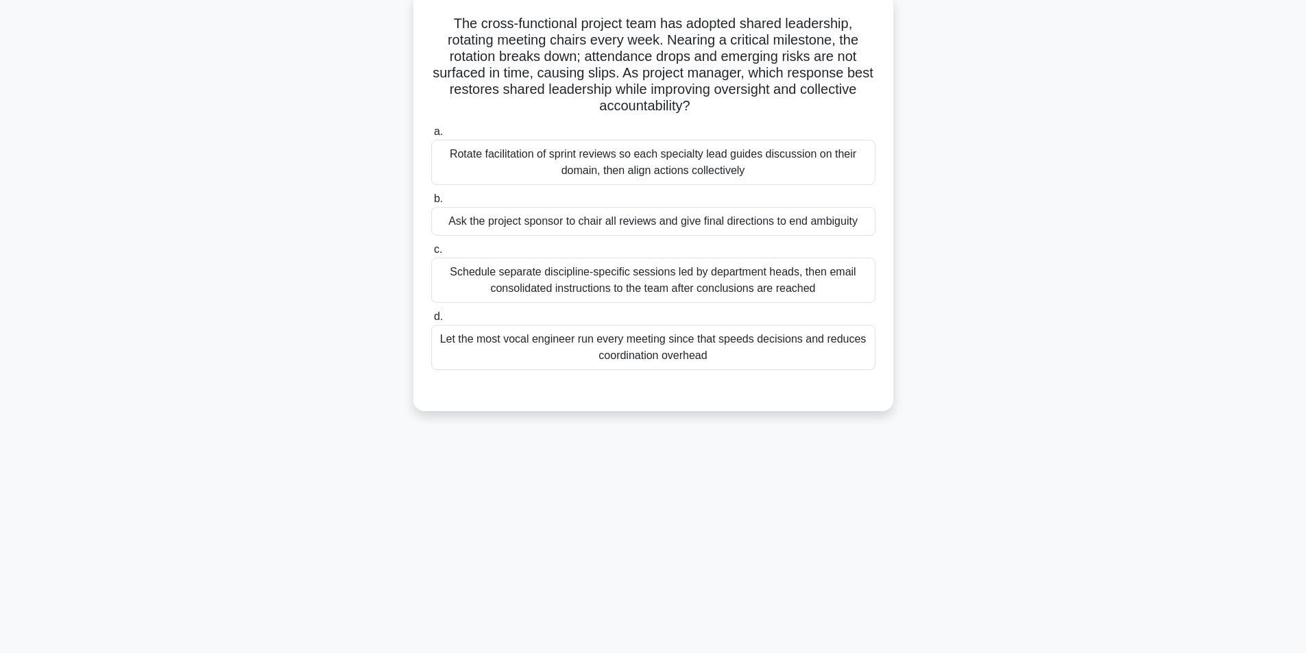
scroll to position [87, 0]
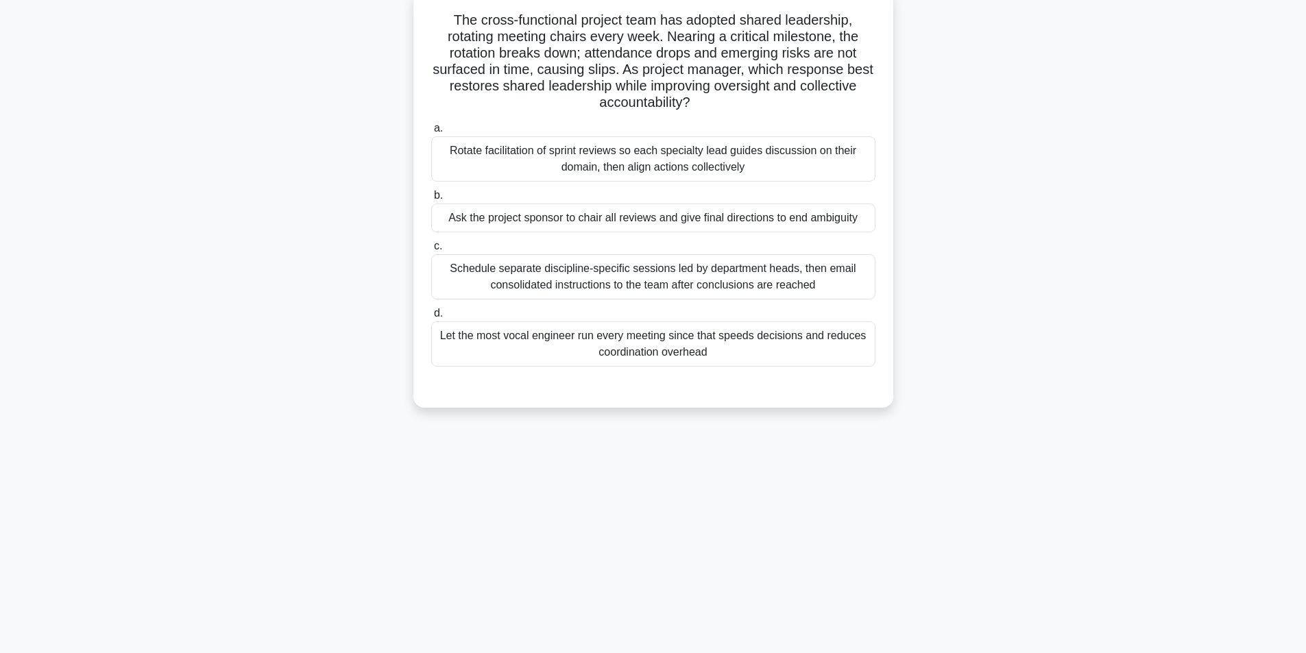
click at [601, 161] on div "Rotate facilitation of sprint reviews so each specialty lead guides discussion …" at bounding box center [653, 158] width 444 height 45
click at [431, 133] on input "a. Rotate facilitation of sprint reviews so each specialty lead guides discussi…" at bounding box center [431, 128] width 0 height 9
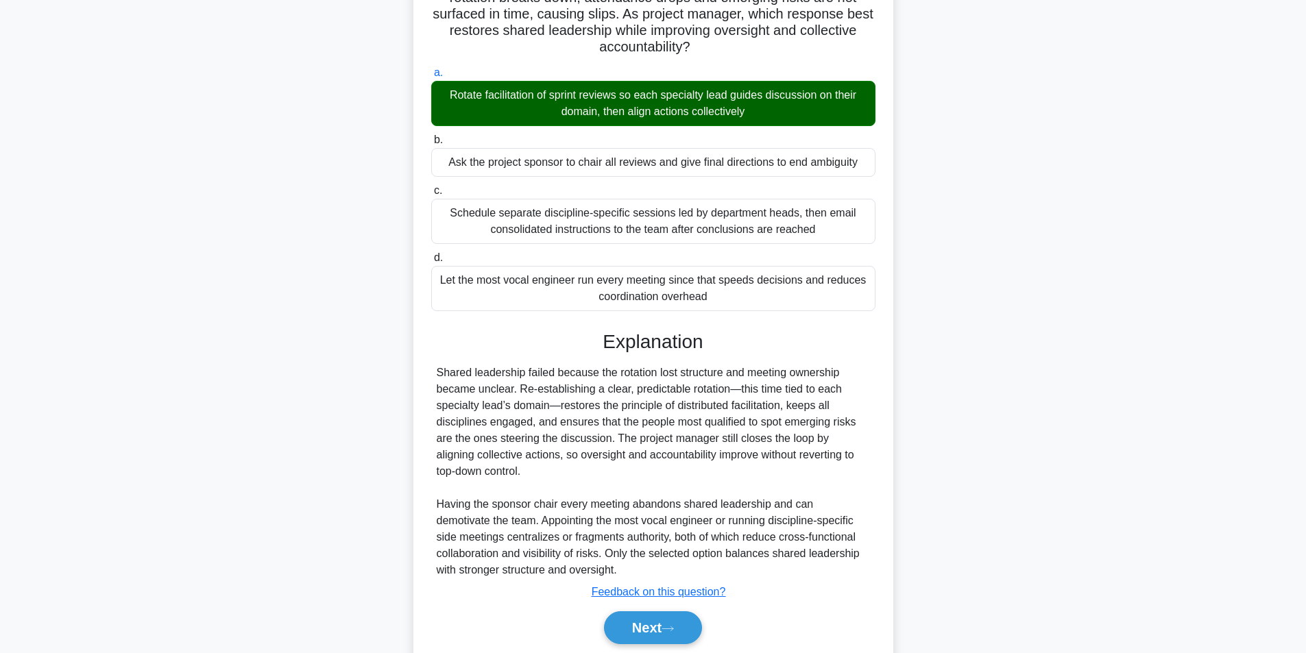
scroll to position [193, 0]
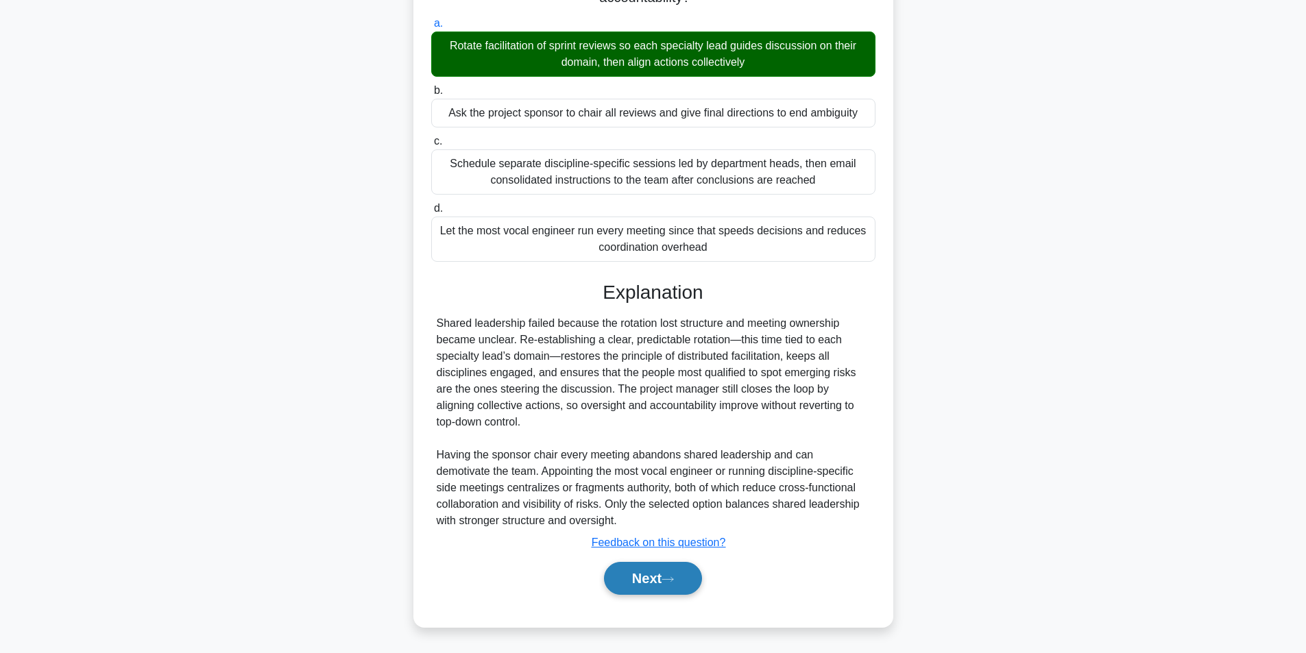
click at [667, 577] on button "Next" at bounding box center [653, 578] width 98 height 33
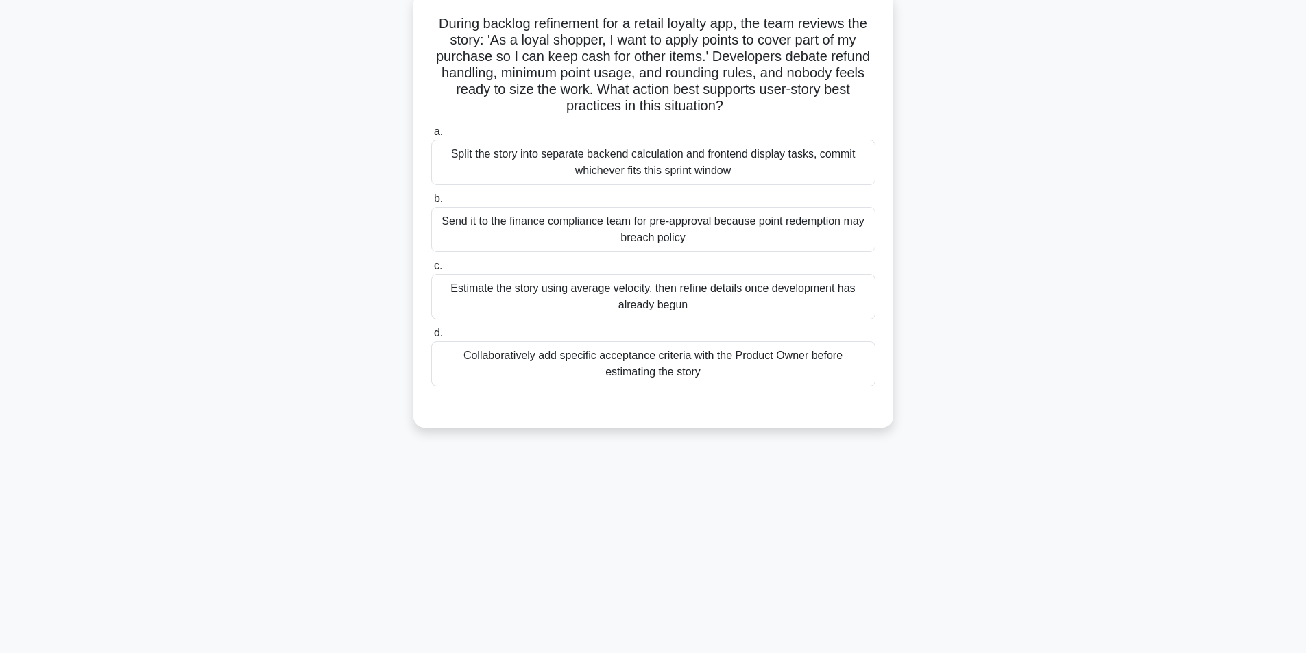
scroll to position [87, 0]
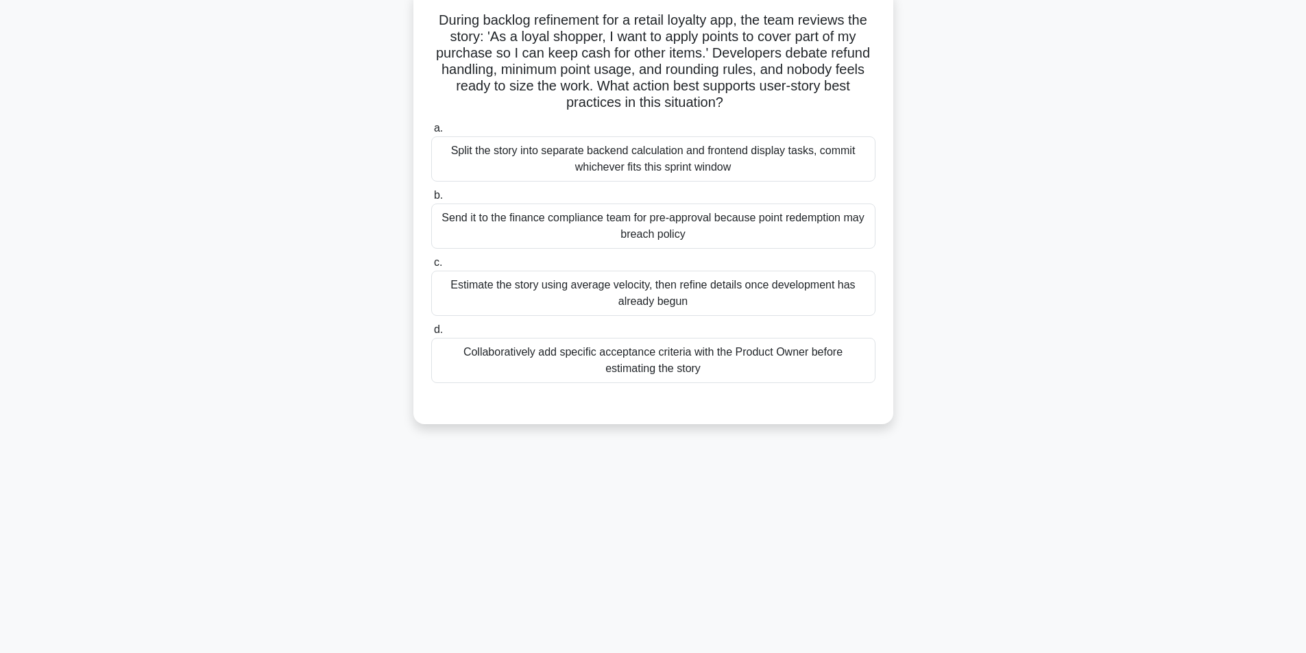
click at [597, 357] on div "Collaboratively add specific acceptance criteria with the Product Owner before …" at bounding box center [653, 360] width 444 height 45
click at [431, 334] on input "d. Collaboratively add specific acceptance criteria with the Product Owner befo…" at bounding box center [431, 330] width 0 height 9
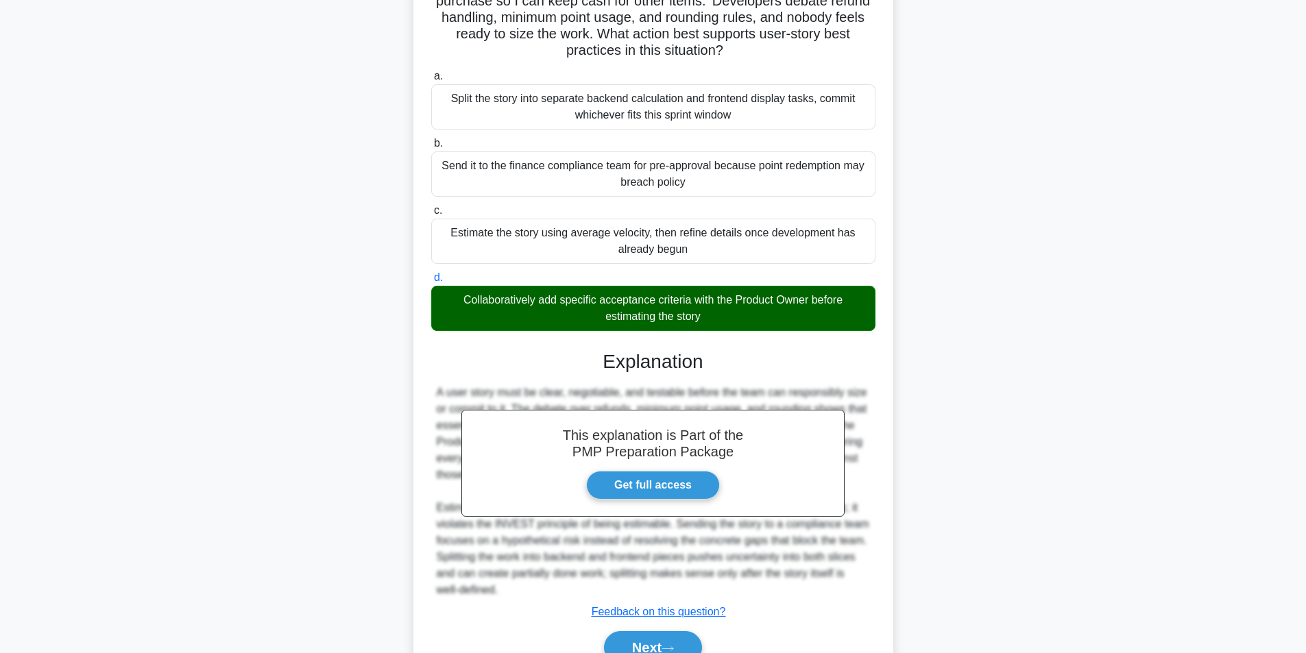
scroll to position [209, 0]
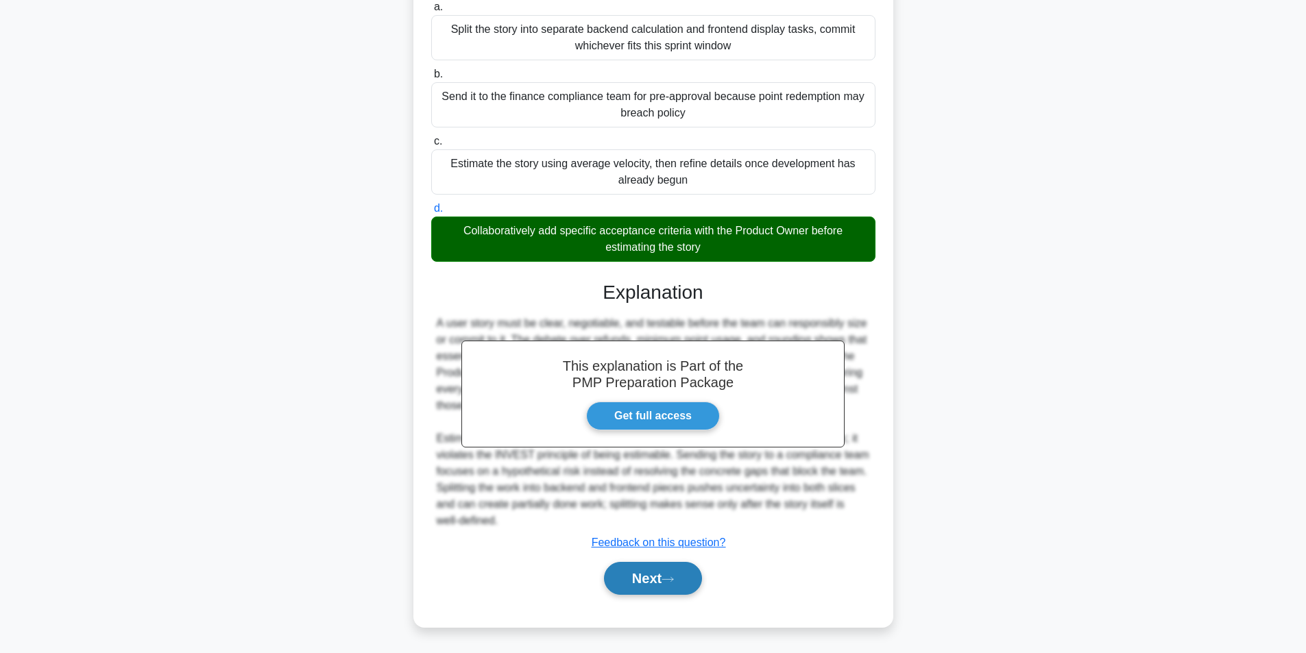
click at [650, 583] on button "Next" at bounding box center [653, 578] width 98 height 33
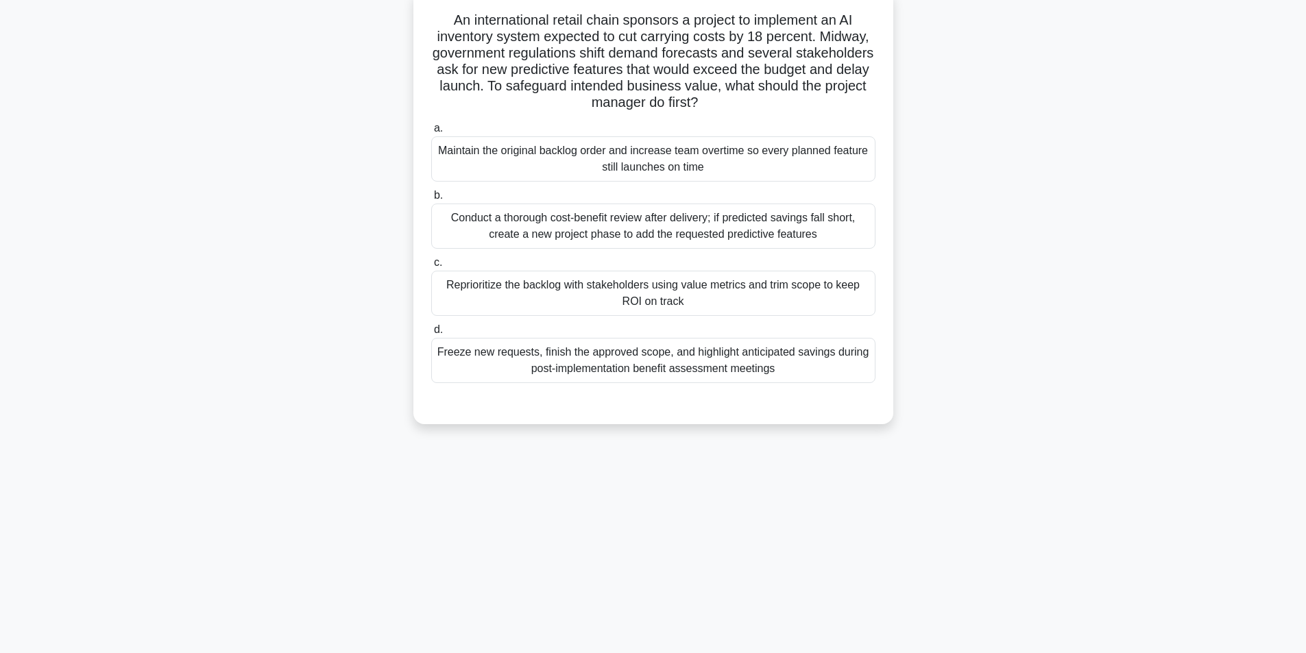
click at [665, 293] on div "Reprioritize the backlog with stakeholders using value metrics and trim scope t…" at bounding box center [653, 293] width 444 height 45
click at [431, 267] on input "c. Reprioritize the backlog with stakeholders using value metrics and trim scop…" at bounding box center [431, 262] width 0 height 9
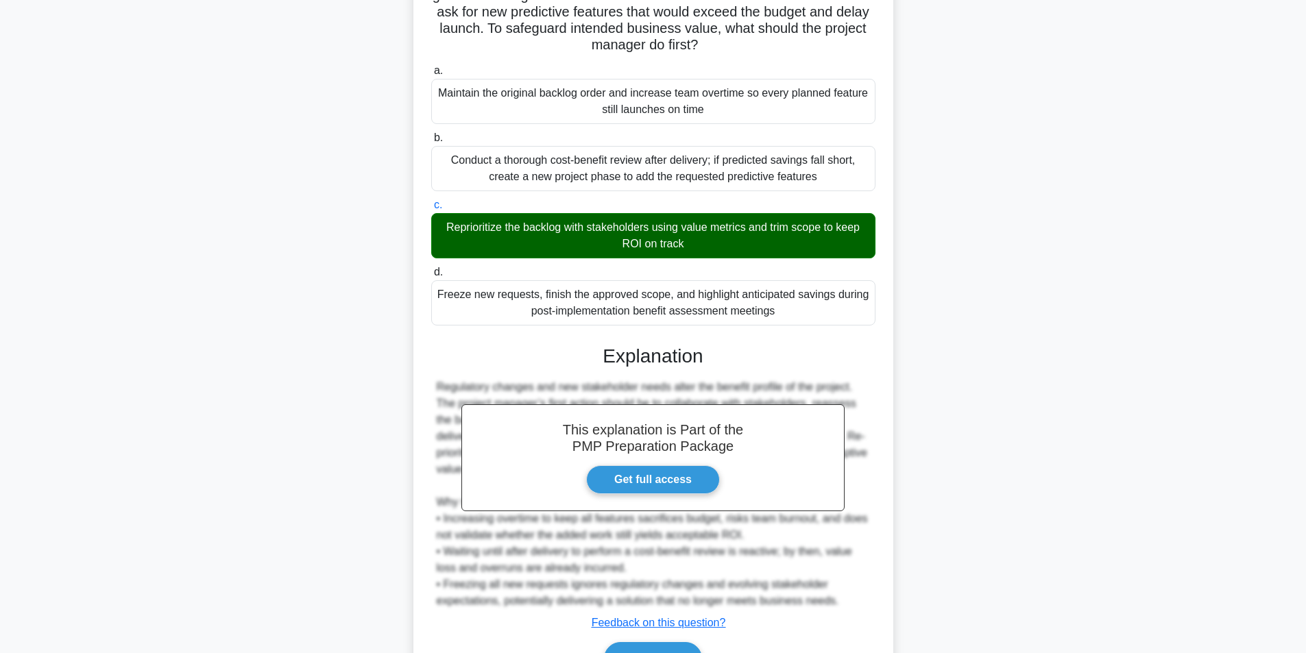
scroll to position [226, 0]
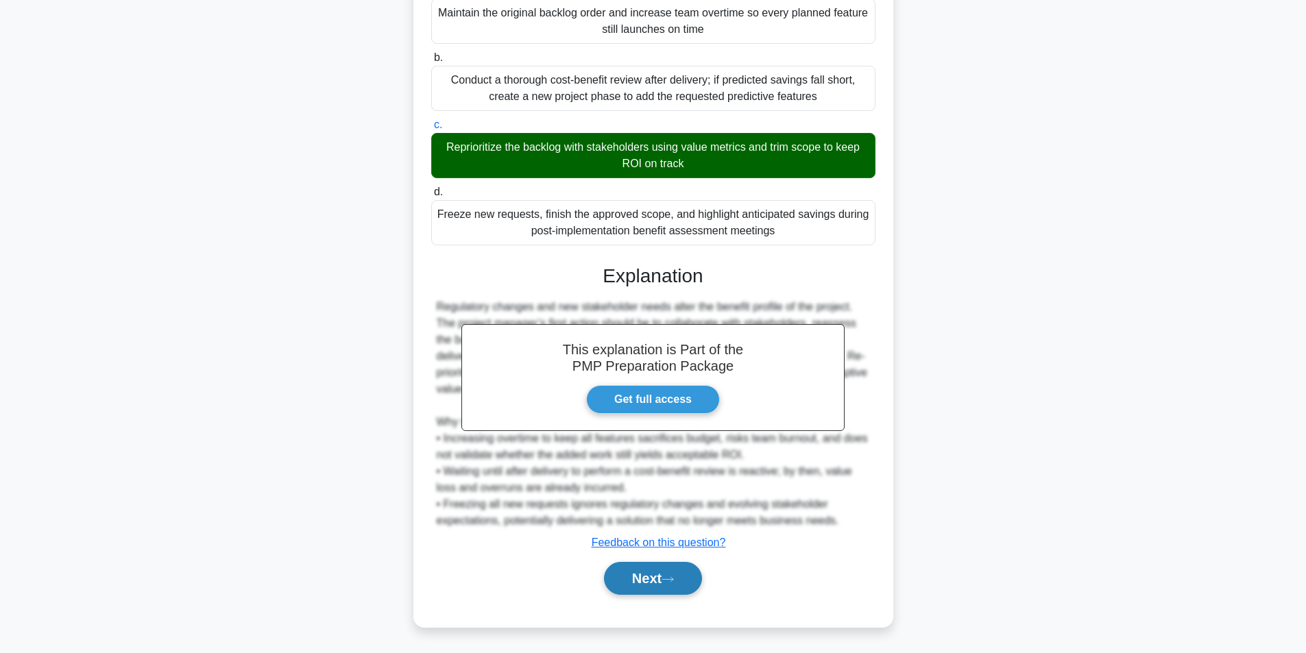
click at [654, 568] on button "Next" at bounding box center [653, 578] width 98 height 33
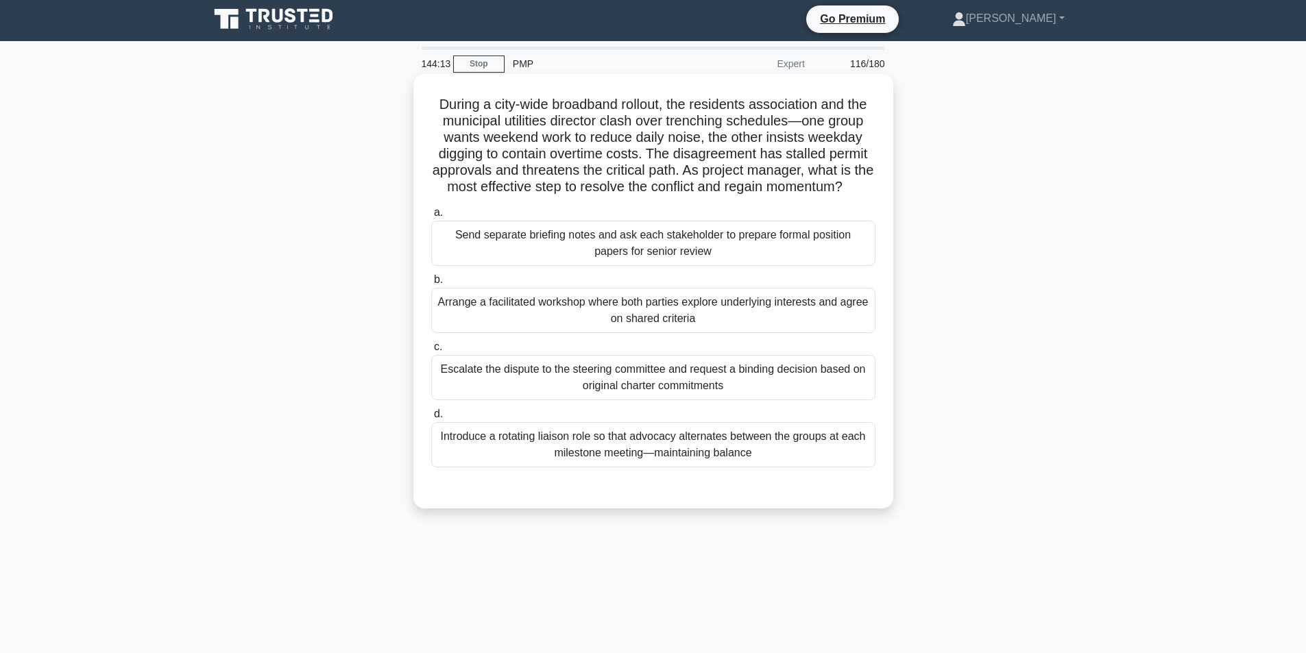
scroll to position [0, 0]
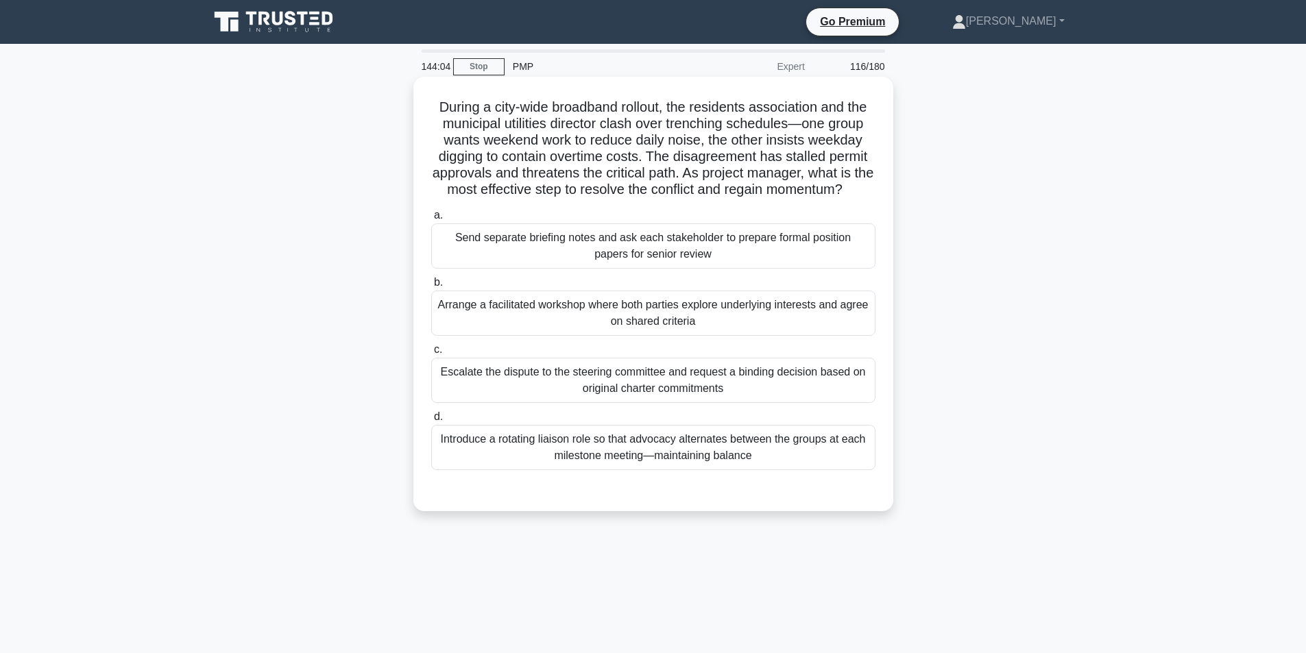
click at [625, 323] on div "Arrange a facilitated workshop where both parties explore underlying interests …" at bounding box center [653, 313] width 444 height 45
click at [431, 287] on input "b. Arrange a facilitated workshop where both parties explore underlying interes…" at bounding box center [431, 282] width 0 height 9
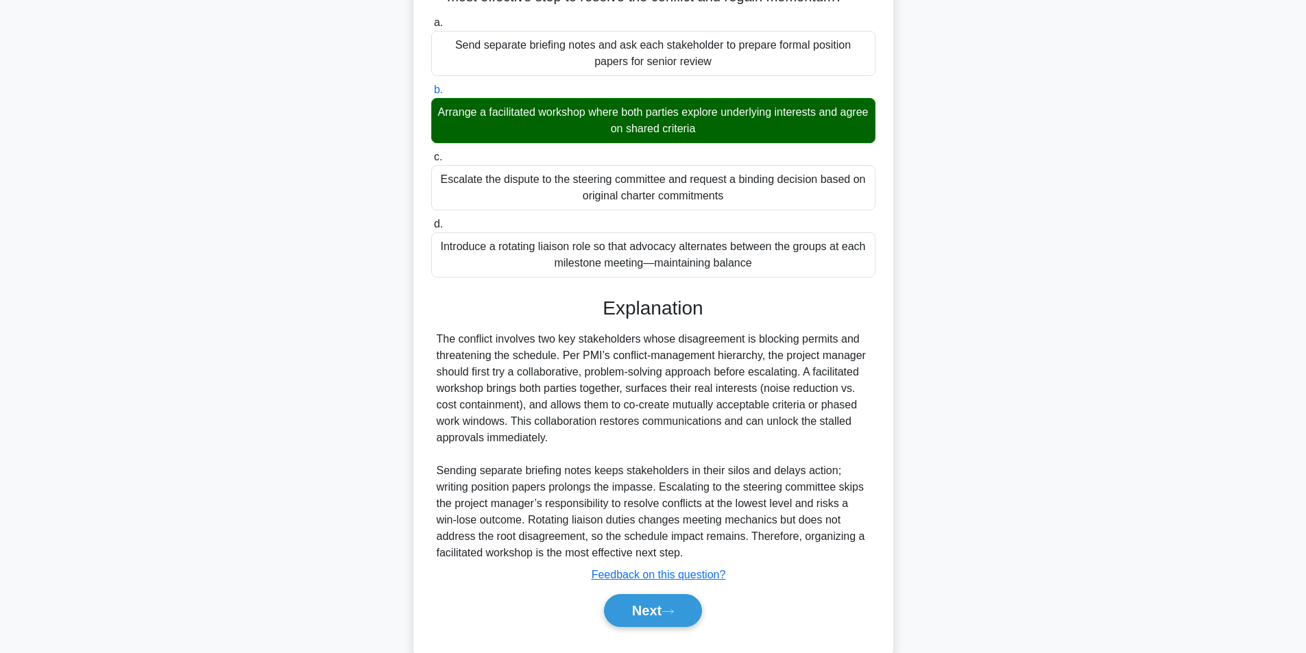
scroll to position [242, 0]
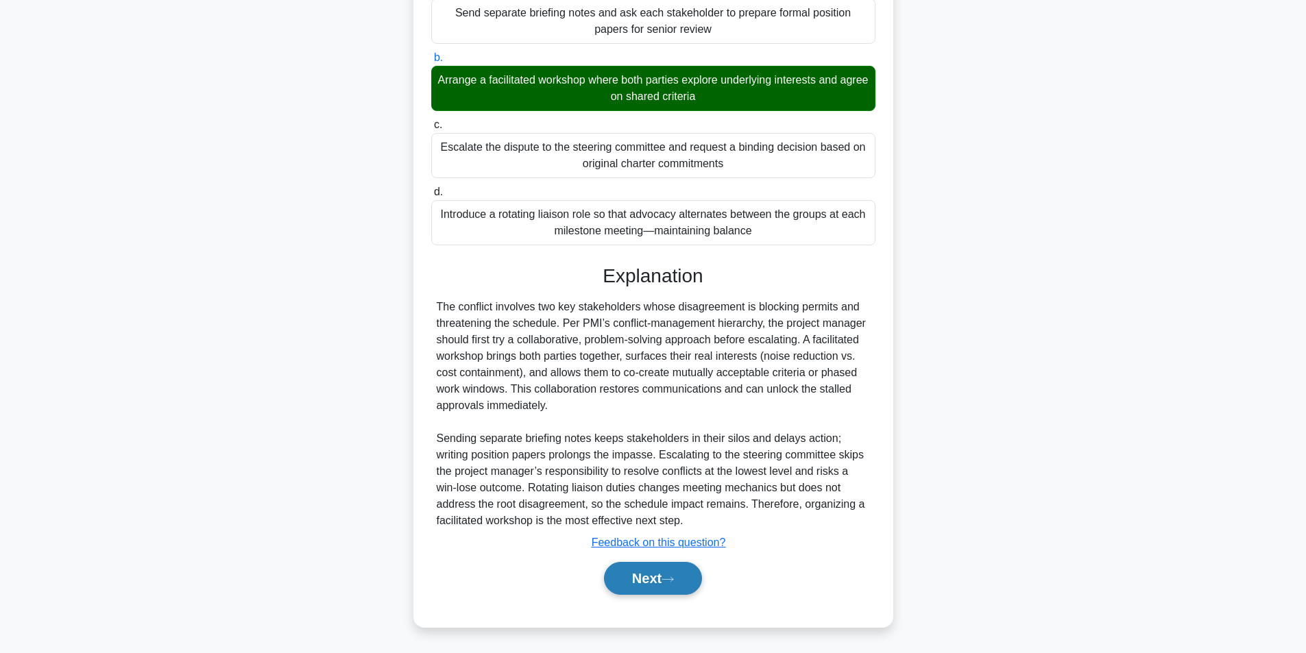
click at [632, 571] on button "Next" at bounding box center [653, 578] width 98 height 33
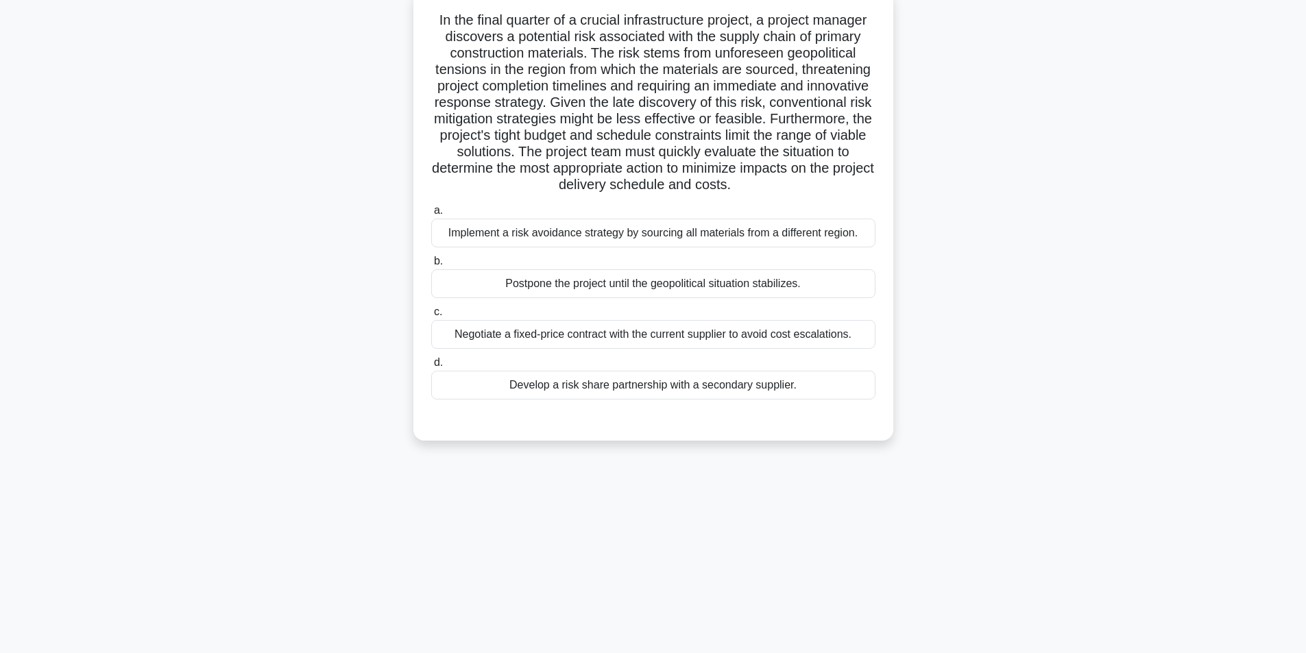
click at [622, 240] on div "Implement a risk avoidance strategy by sourcing all materials from a different …" at bounding box center [653, 233] width 444 height 29
click at [431, 215] on input "a. Implement a risk avoidance strategy by sourcing all materials from a differe…" at bounding box center [431, 210] width 0 height 9
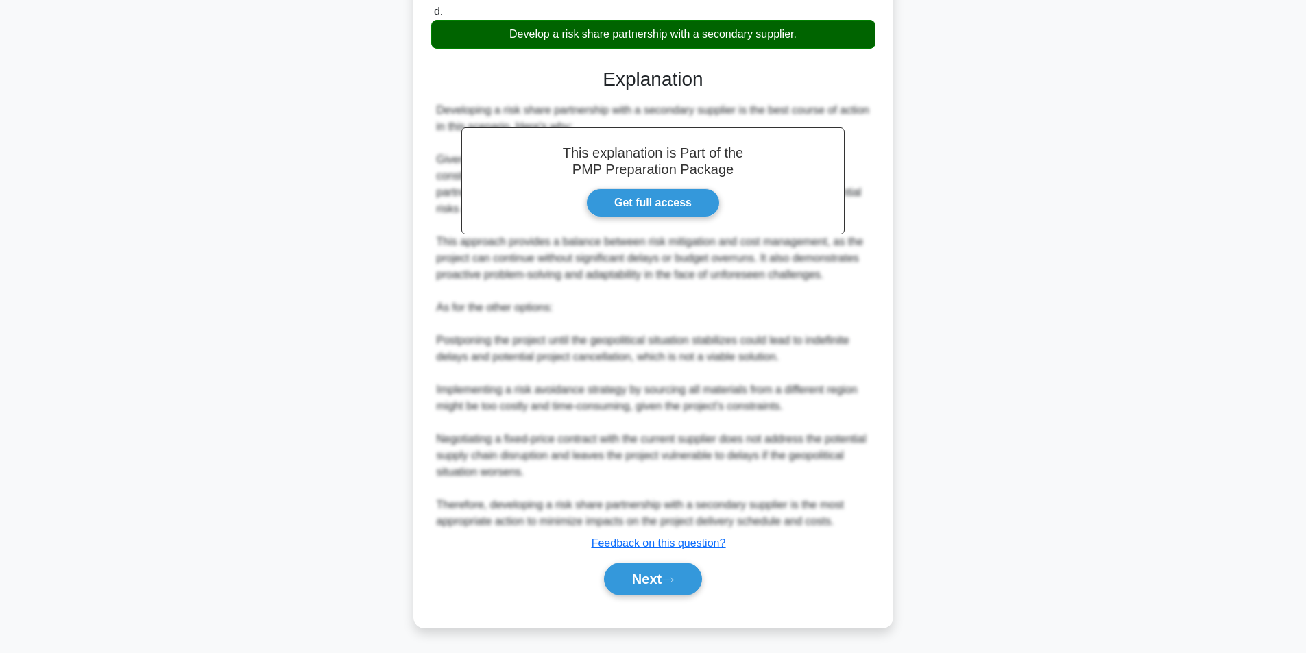
scroll to position [441, 0]
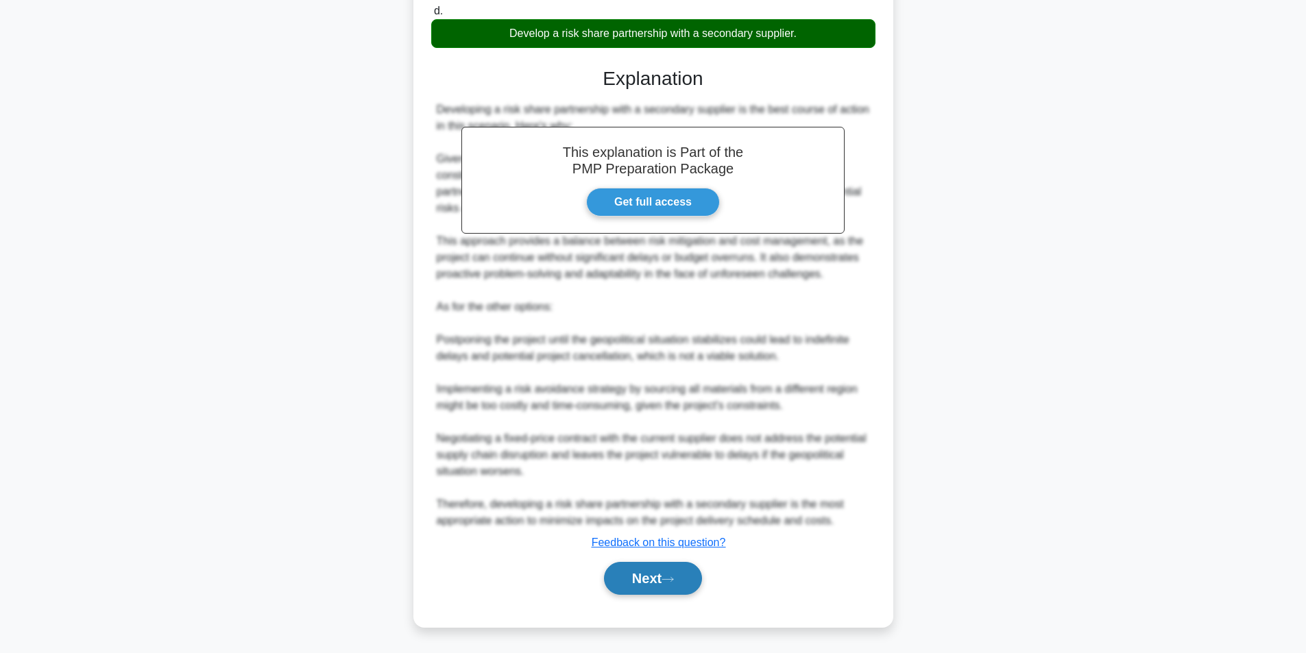
click at [633, 583] on button "Next" at bounding box center [653, 578] width 98 height 33
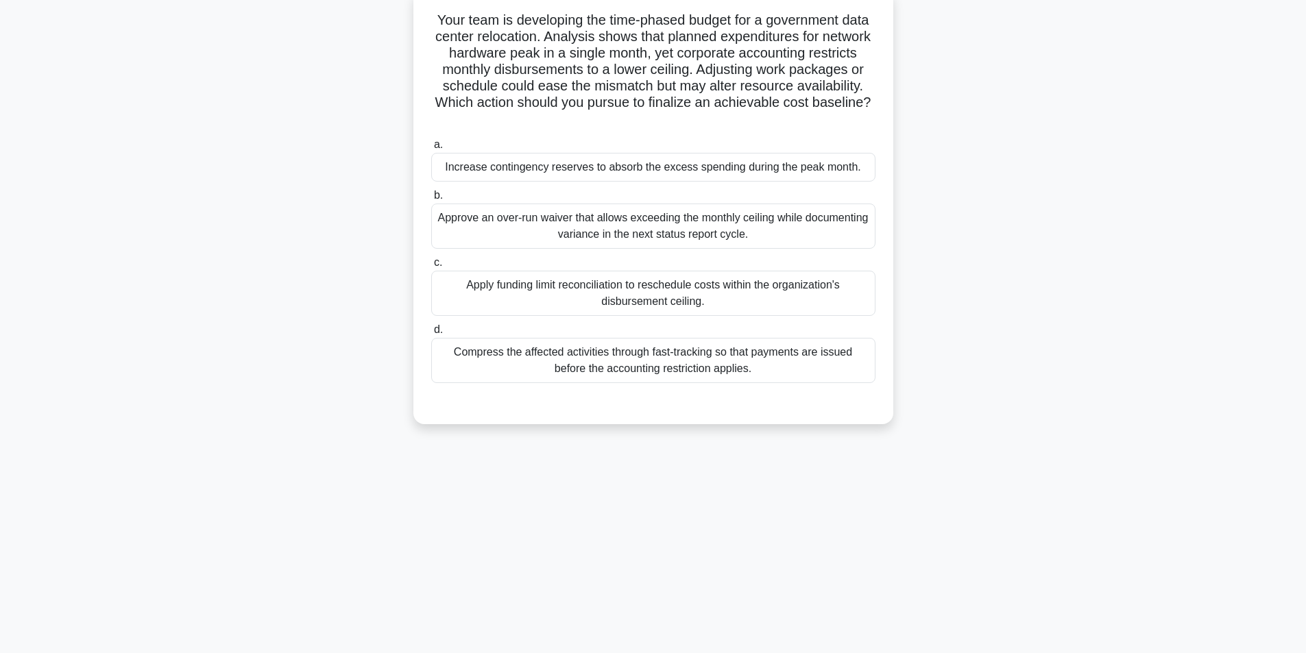
click at [646, 293] on div "Apply funding limit reconciliation to reschedule costs within the organization'…" at bounding box center [653, 293] width 444 height 45
click at [431, 267] on input "c. Apply funding limit reconciliation to reschedule costs within the organizati…" at bounding box center [431, 262] width 0 height 9
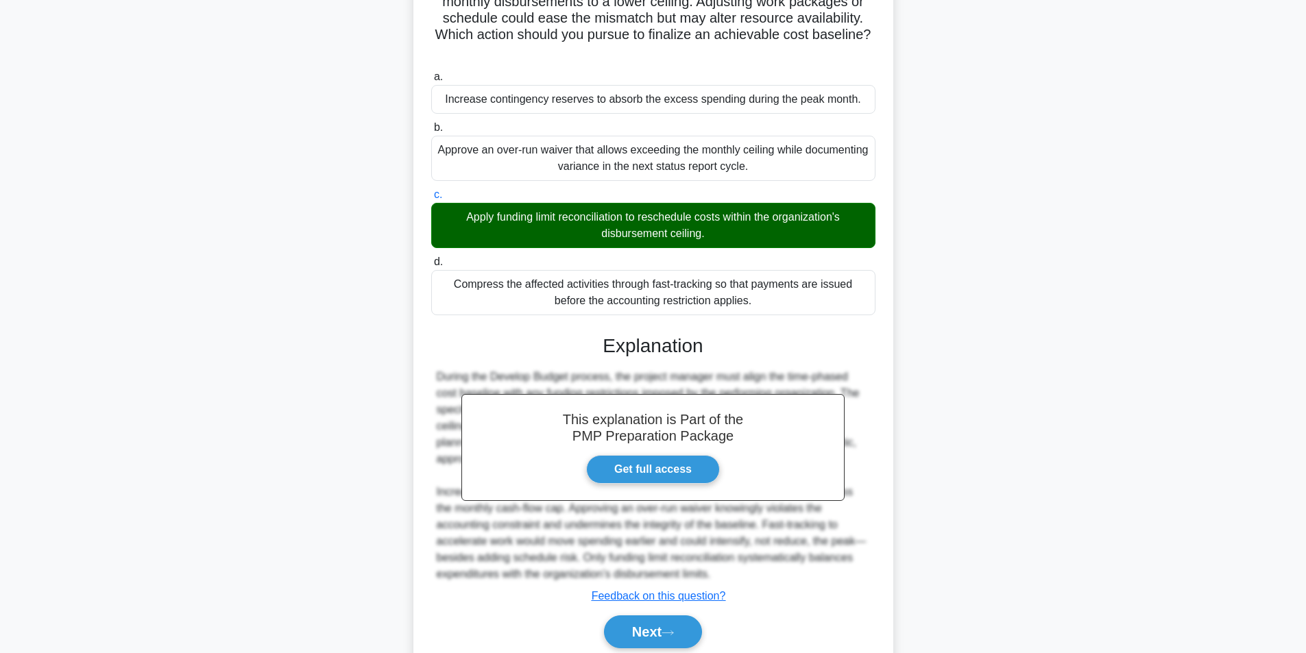
scroll to position [209, 0]
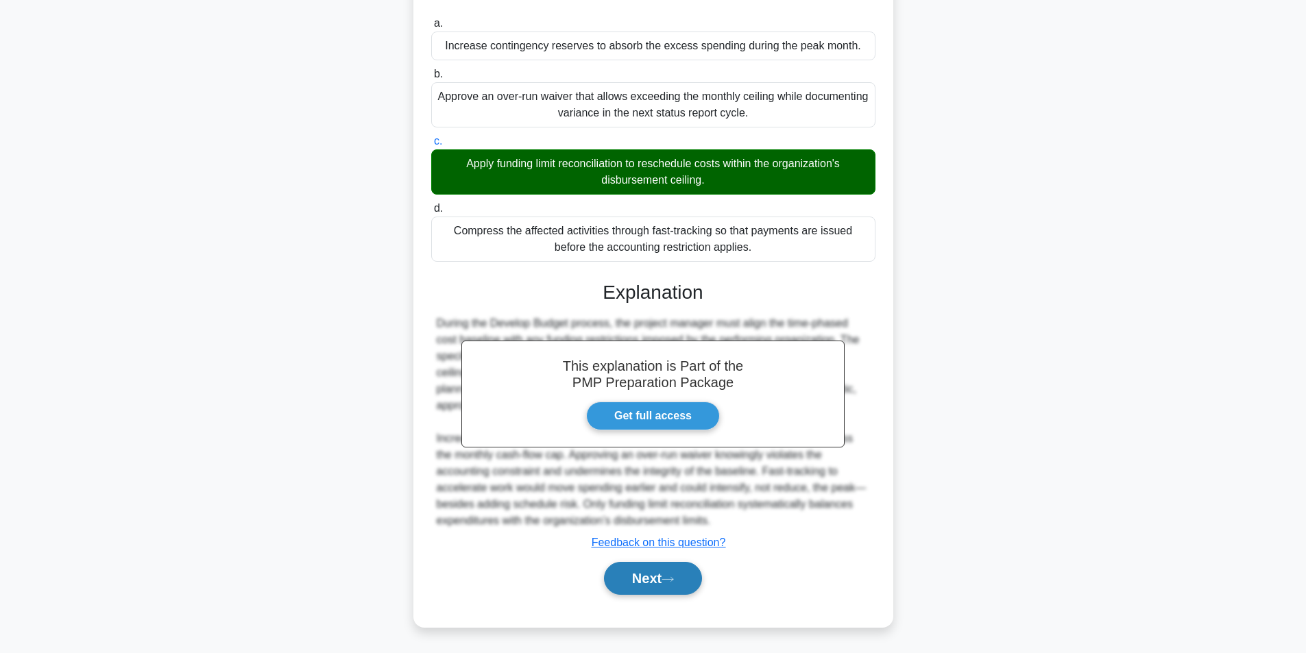
click at [644, 578] on button "Next" at bounding box center [653, 578] width 98 height 33
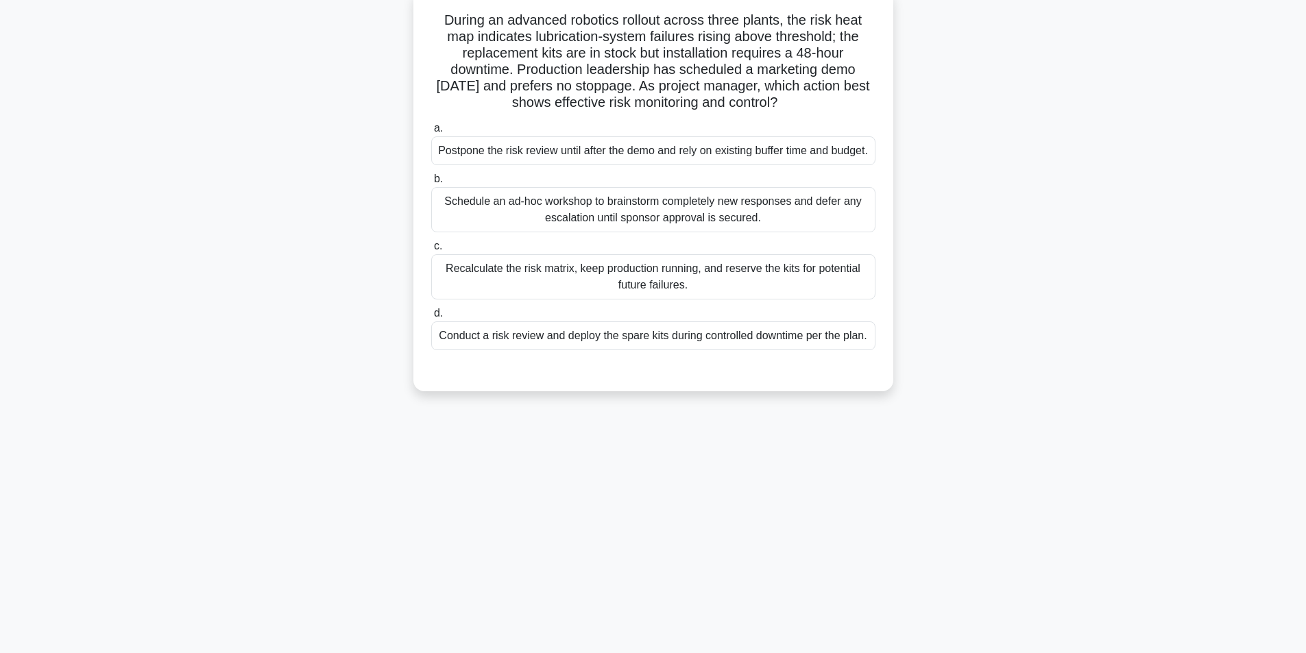
click at [576, 350] on div "Conduct a risk review and deploy the spare kits during controlled downtime per …" at bounding box center [653, 335] width 444 height 29
click at [431, 318] on input "d. Conduct a risk review and deploy the spare kits during controlled downtime p…" at bounding box center [431, 313] width 0 height 9
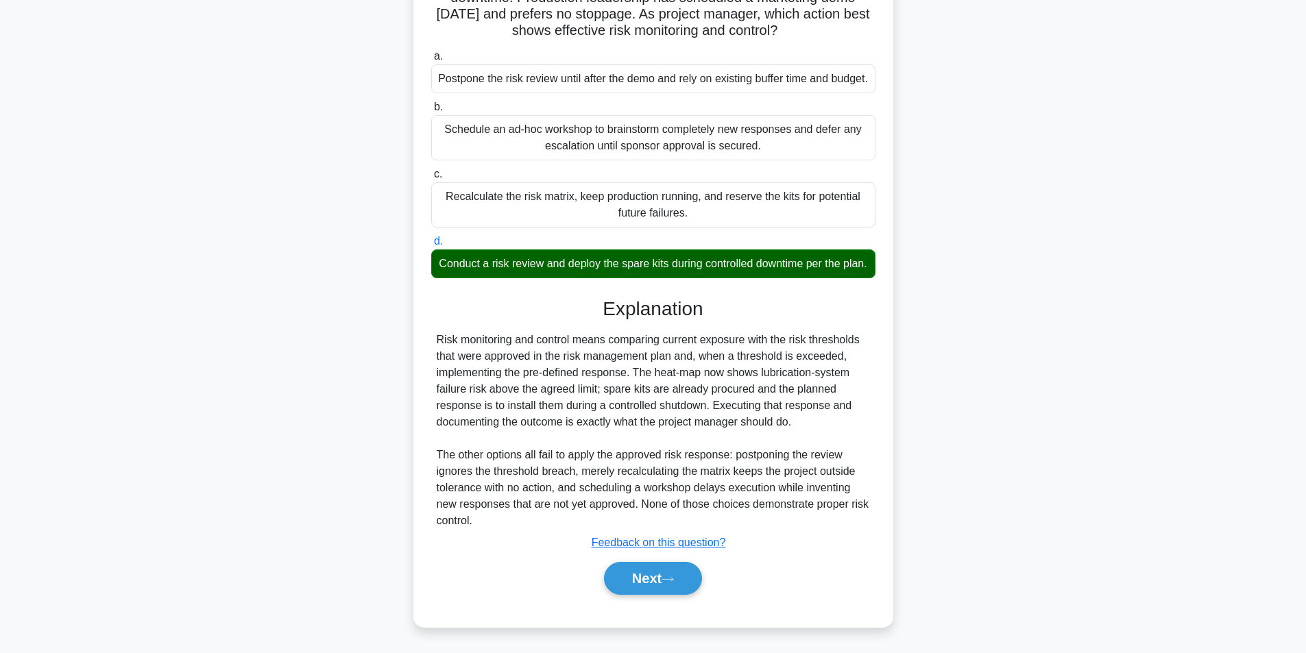
scroll to position [193, 0]
click at [644, 585] on button "Next" at bounding box center [653, 578] width 98 height 33
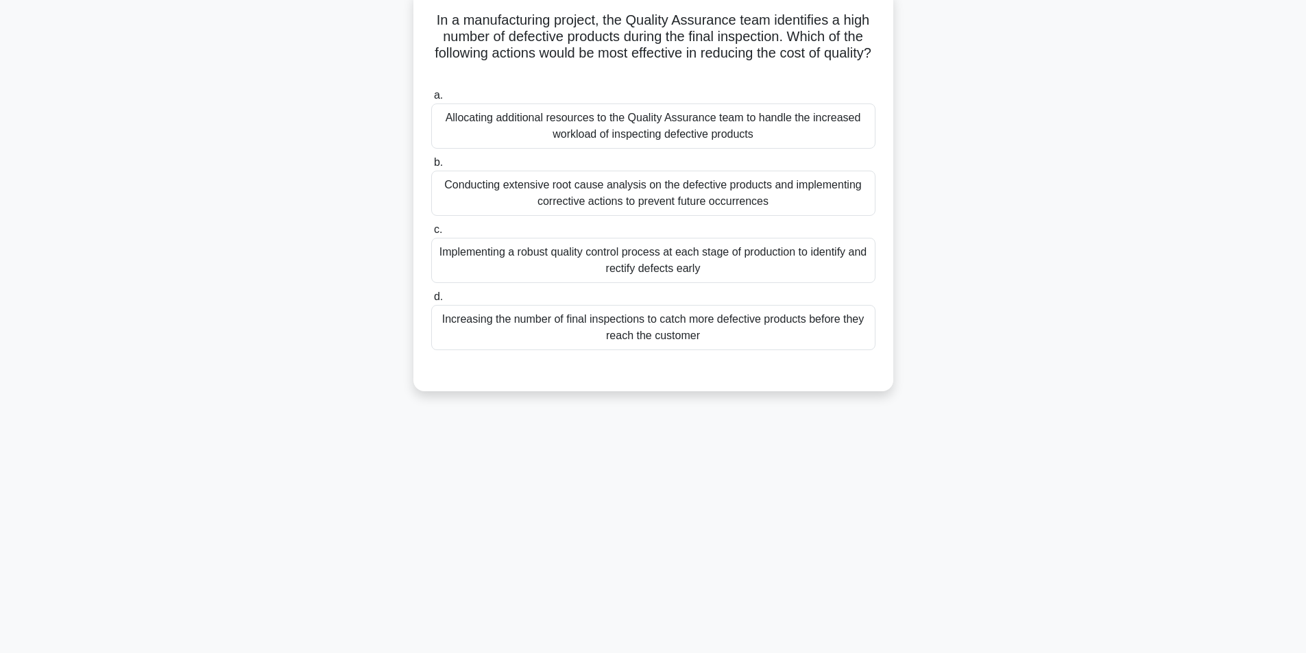
click at [629, 187] on div "Conducting extensive root cause analysis on the defective products and implemen…" at bounding box center [653, 193] width 444 height 45
click at [431, 167] on input "b. Conducting extensive root cause analysis on the defective products and imple…" at bounding box center [431, 162] width 0 height 9
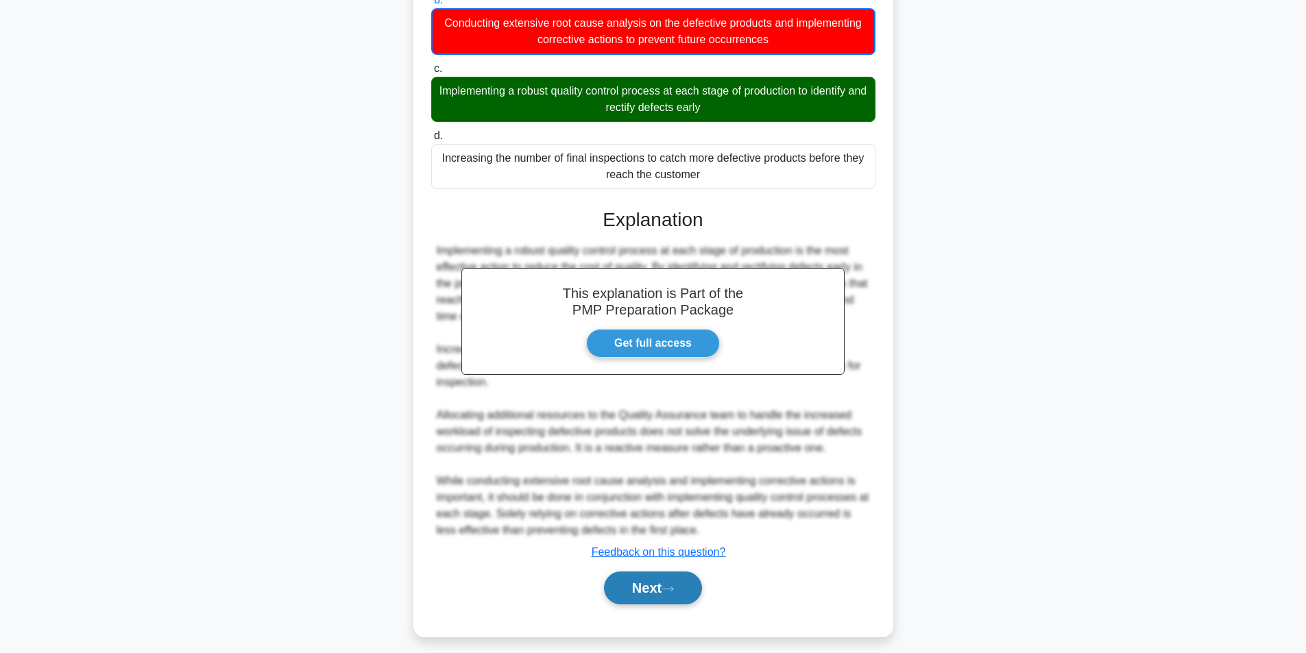
scroll to position [260, 0]
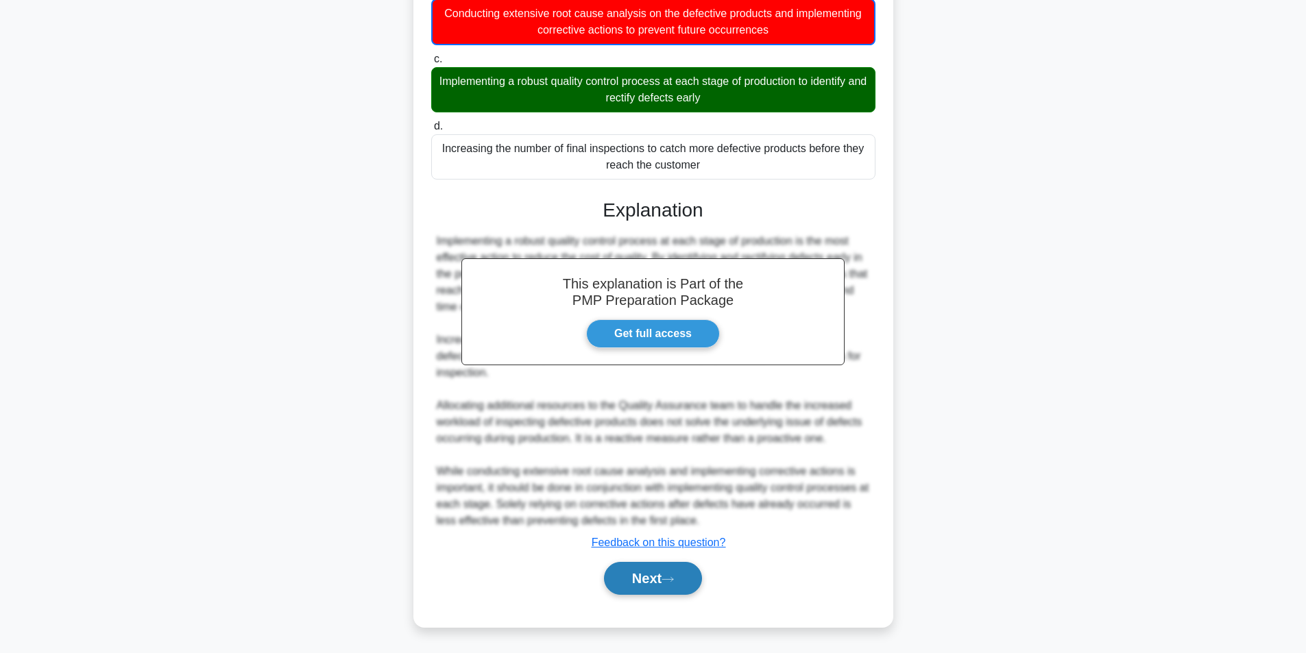
click at [664, 581] on button "Next" at bounding box center [653, 578] width 98 height 33
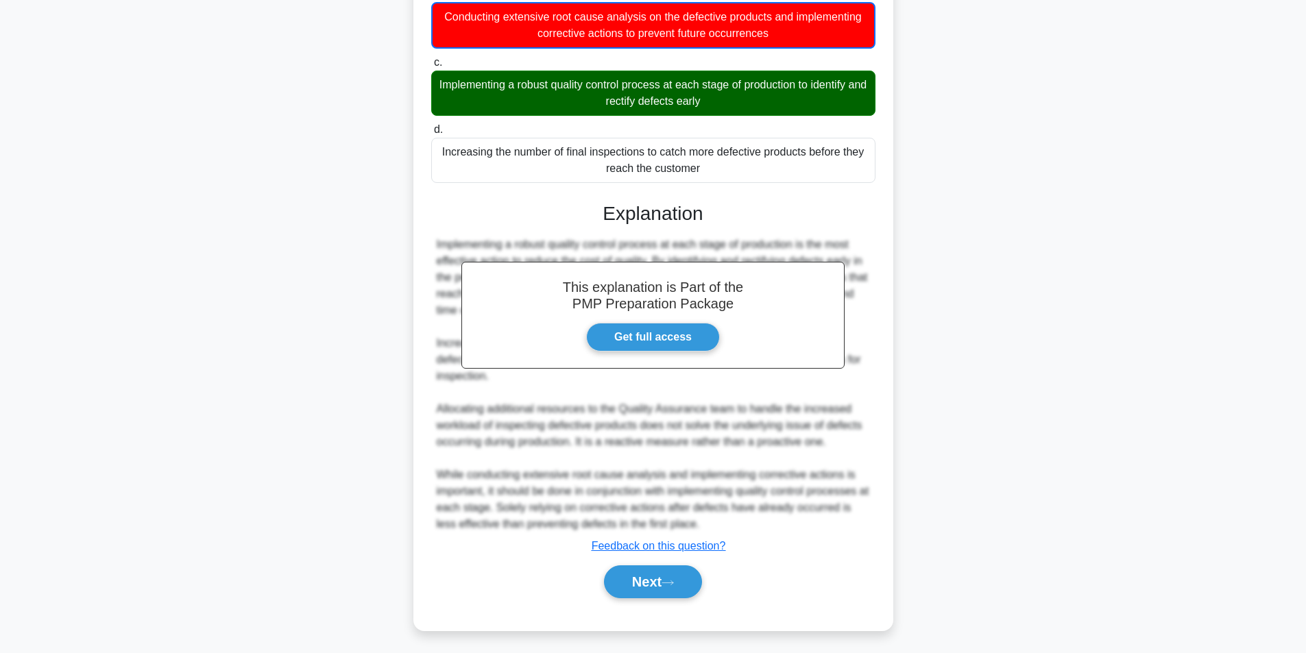
scroll to position [87, 0]
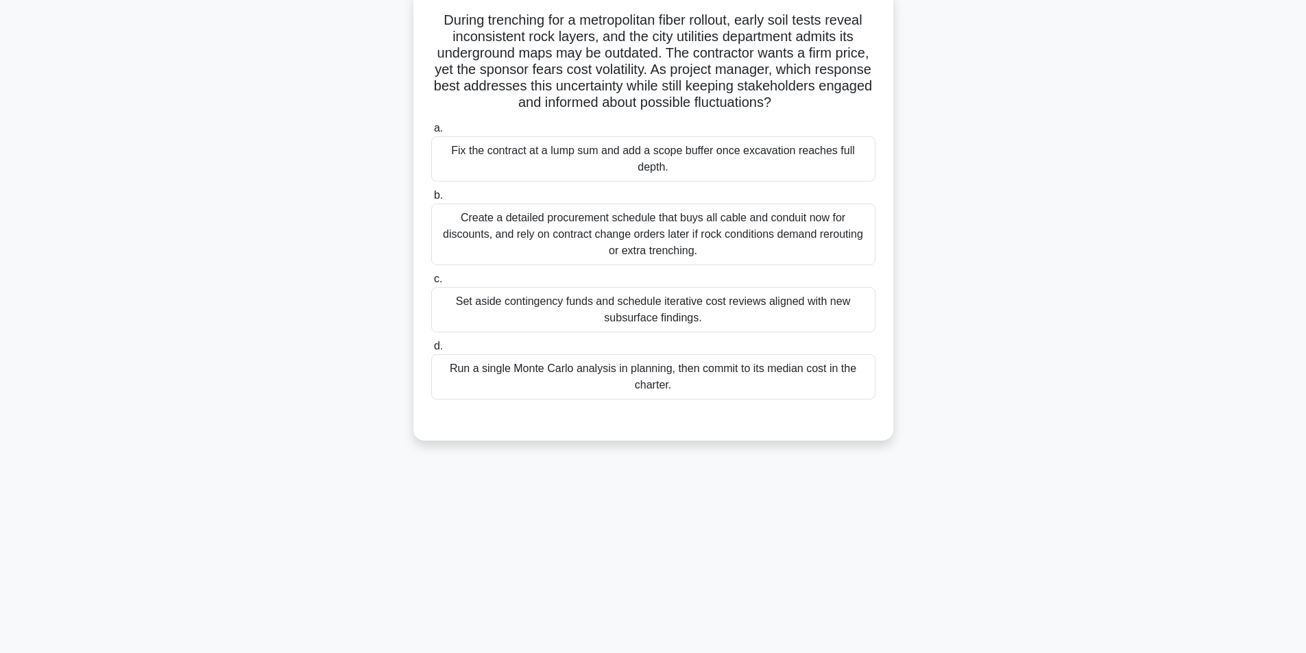
click at [703, 317] on div "Set aside contingency funds and schedule iterative cost reviews aligned with ne…" at bounding box center [653, 309] width 444 height 45
click at [431, 284] on input "c. Set aside contingency funds and schedule iterative cost reviews aligned with…" at bounding box center [431, 279] width 0 height 9
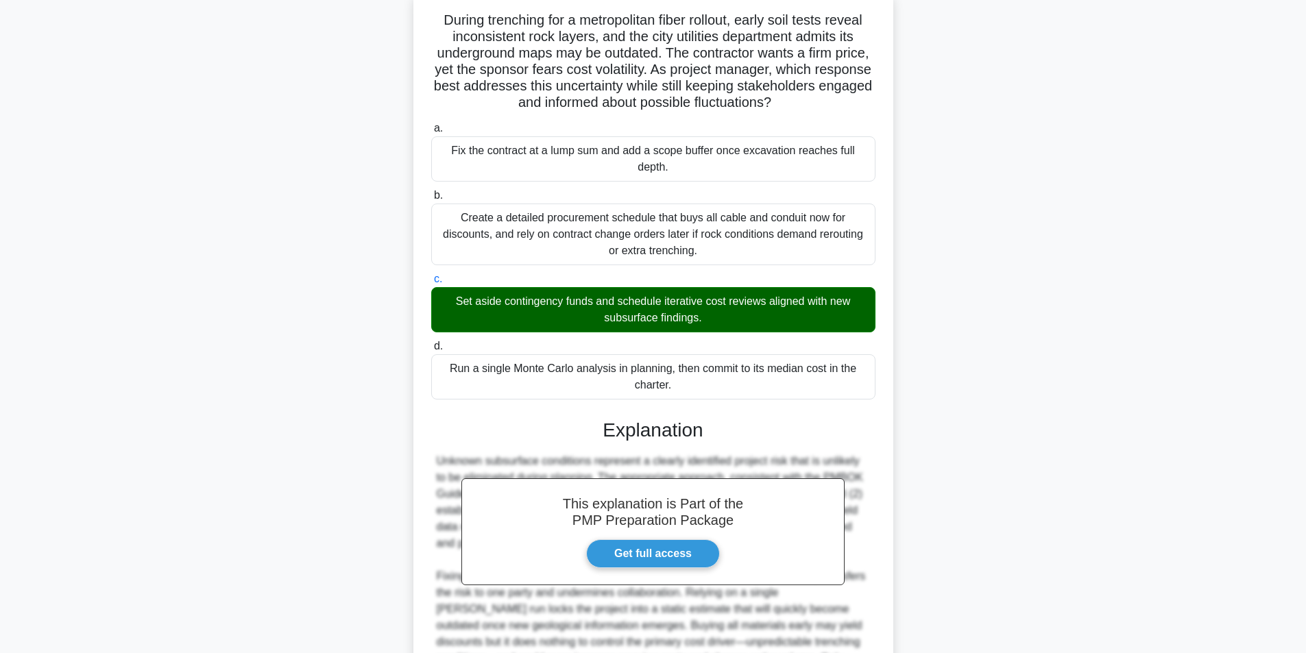
scroll to position [258, 0]
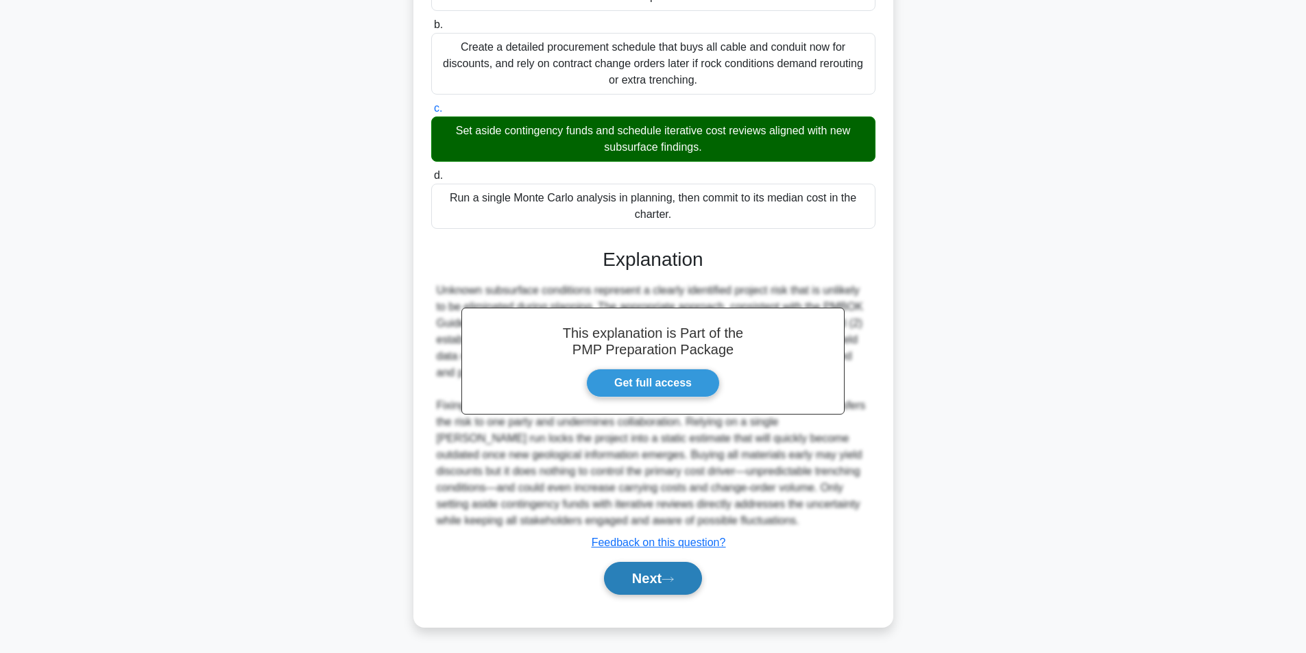
click at [640, 573] on button "Next" at bounding box center [653, 578] width 98 height 33
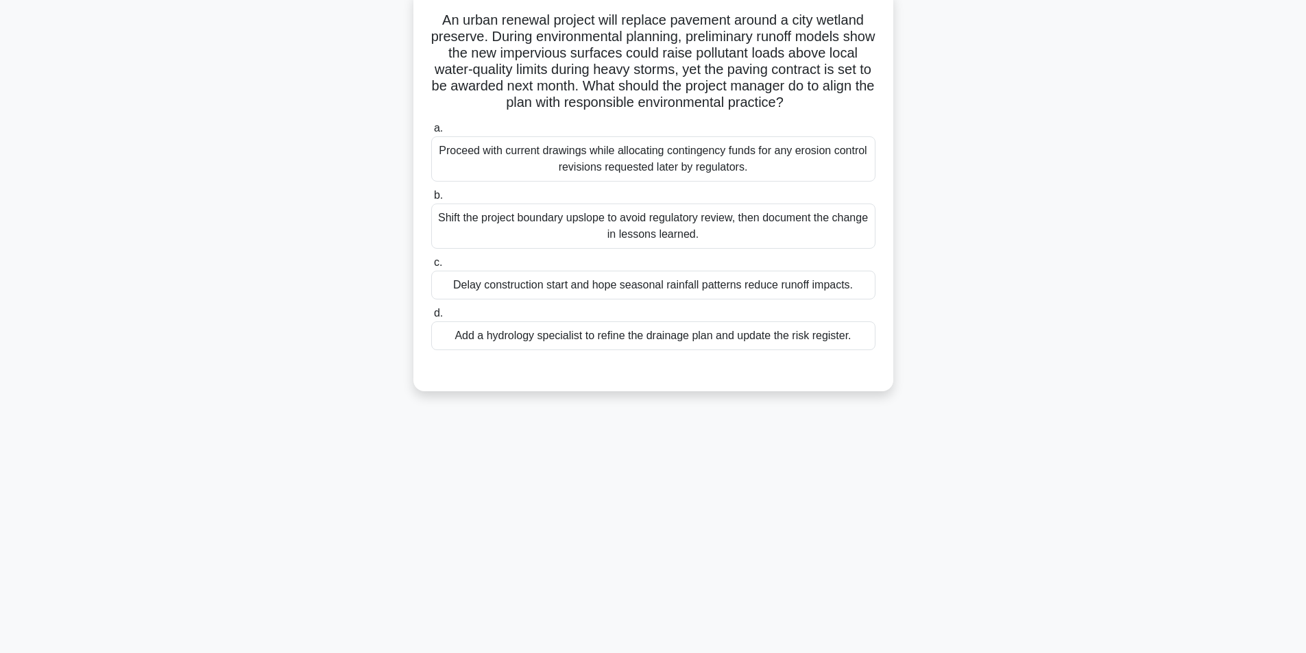
click at [642, 336] on div "Add a hydrology specialist to refine the drainage plan and update the risk regi…" at bounding box center [653, 335] width 444 height 29
click at [431, 318] on input "d. Add a hydrology specialist to refine the drainage plan and update the risk r…" at bounding box center [431, 313] width 0 height 9
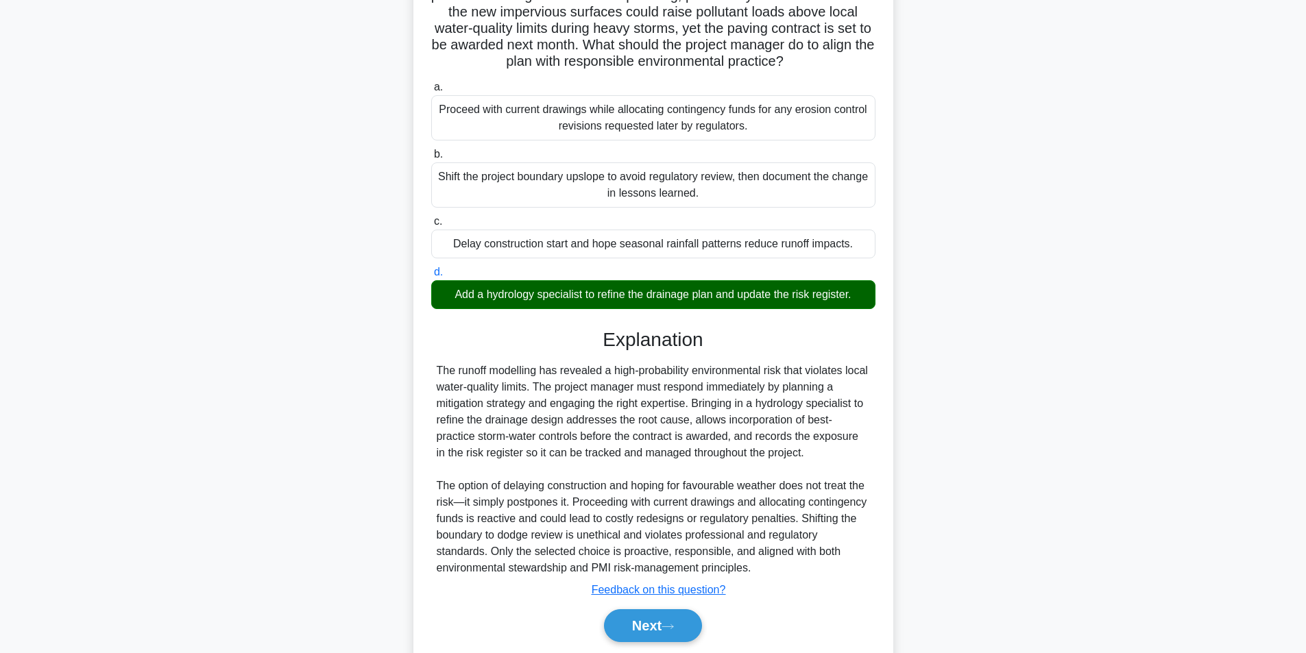
scroll to position [176, 0]
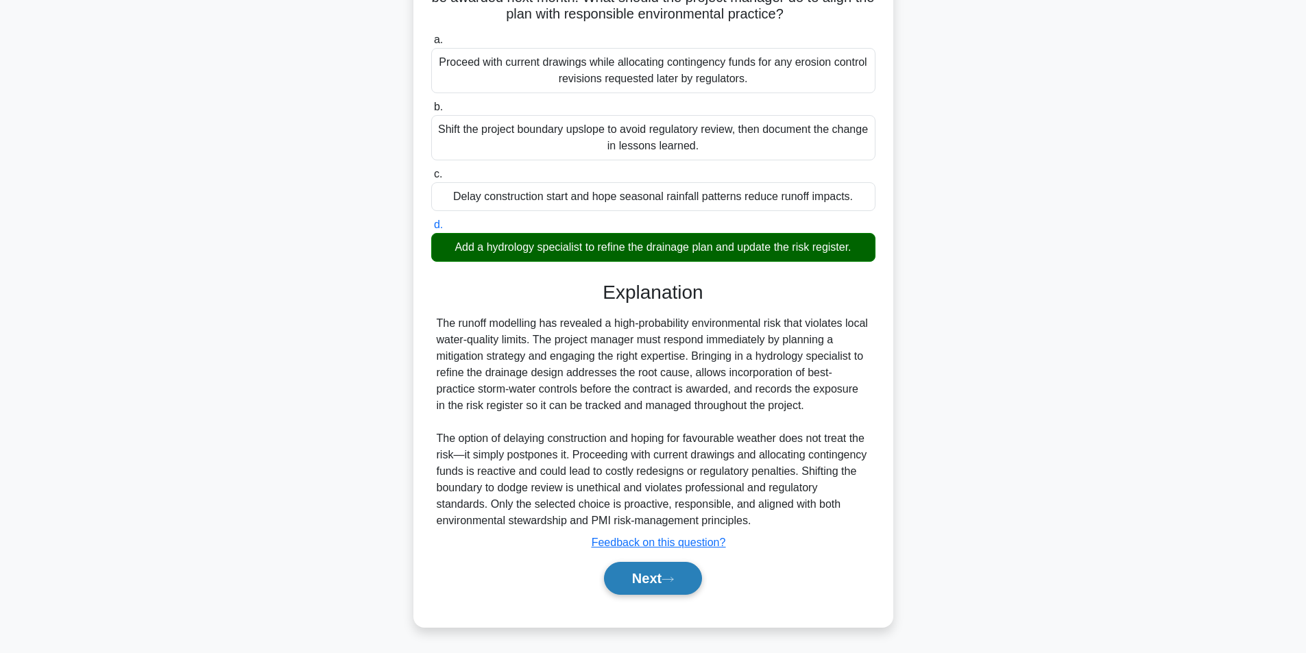
click at [646, 574] on button "Next" at bounding box center [653, 578] width 98 height 33
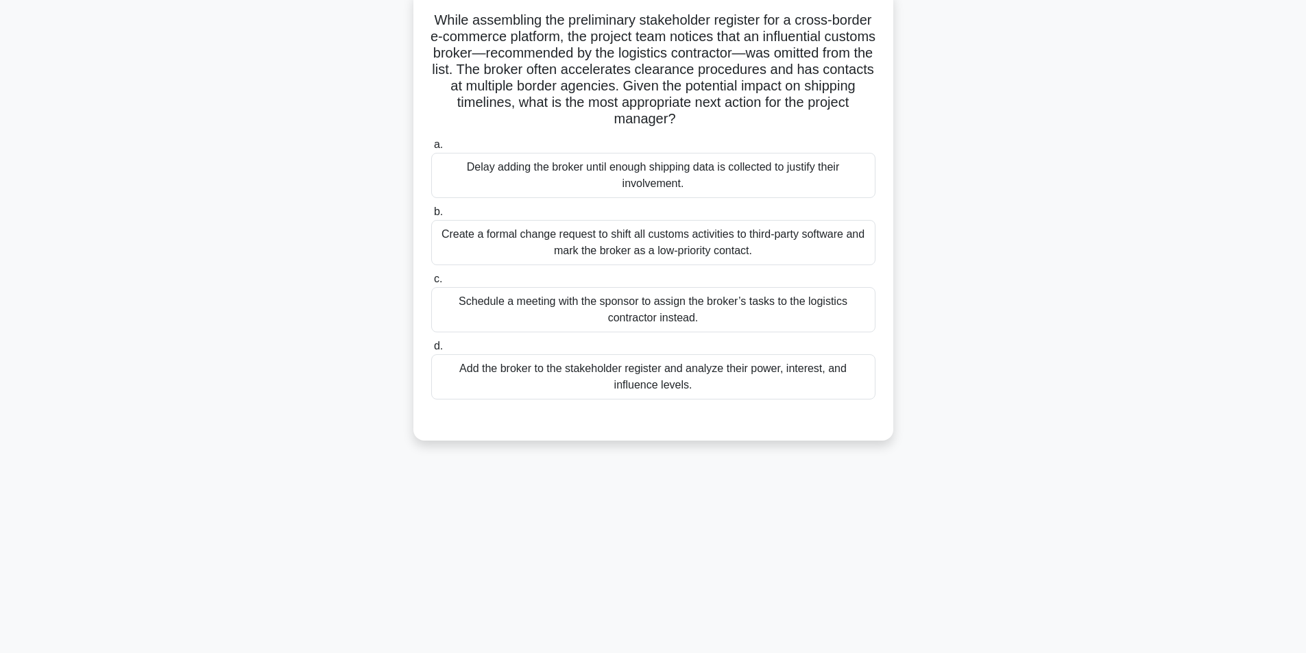
click at [554, 239] on div "Create a formal change request to shift all customs activities to third-party s…" at bounding box center [653, 242] width 444 height 45
click at [431, 217] on input "b. Create a formal change request to shift all customs activities to third-part…" at bounding box center [431, 212] width 0 height 9
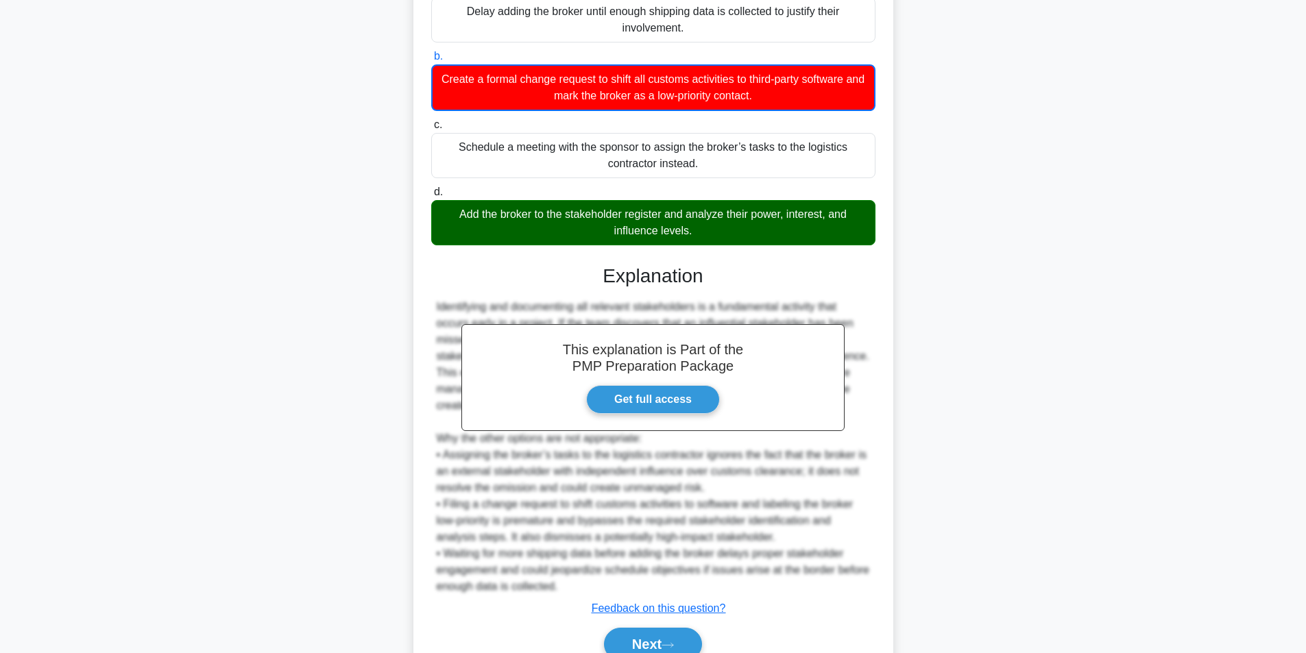
scroll to position [309, 0]
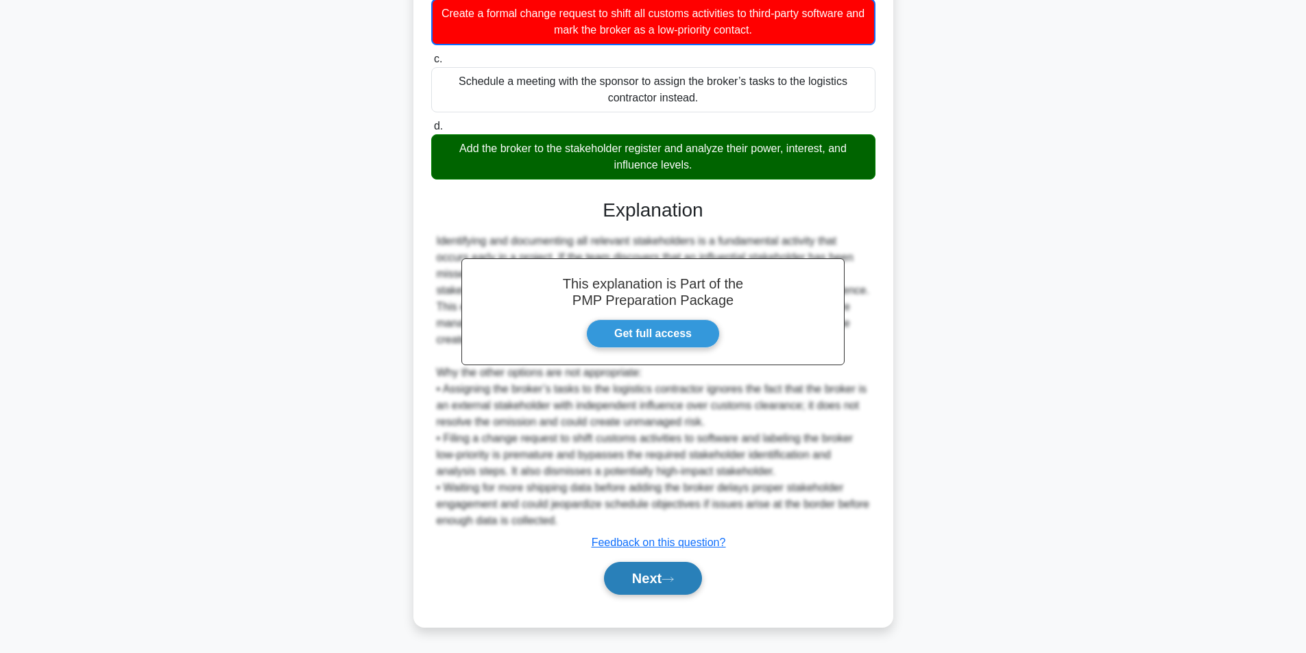
click at [674, 576] on icon at bounding box center [667, 580] width 12 height 8
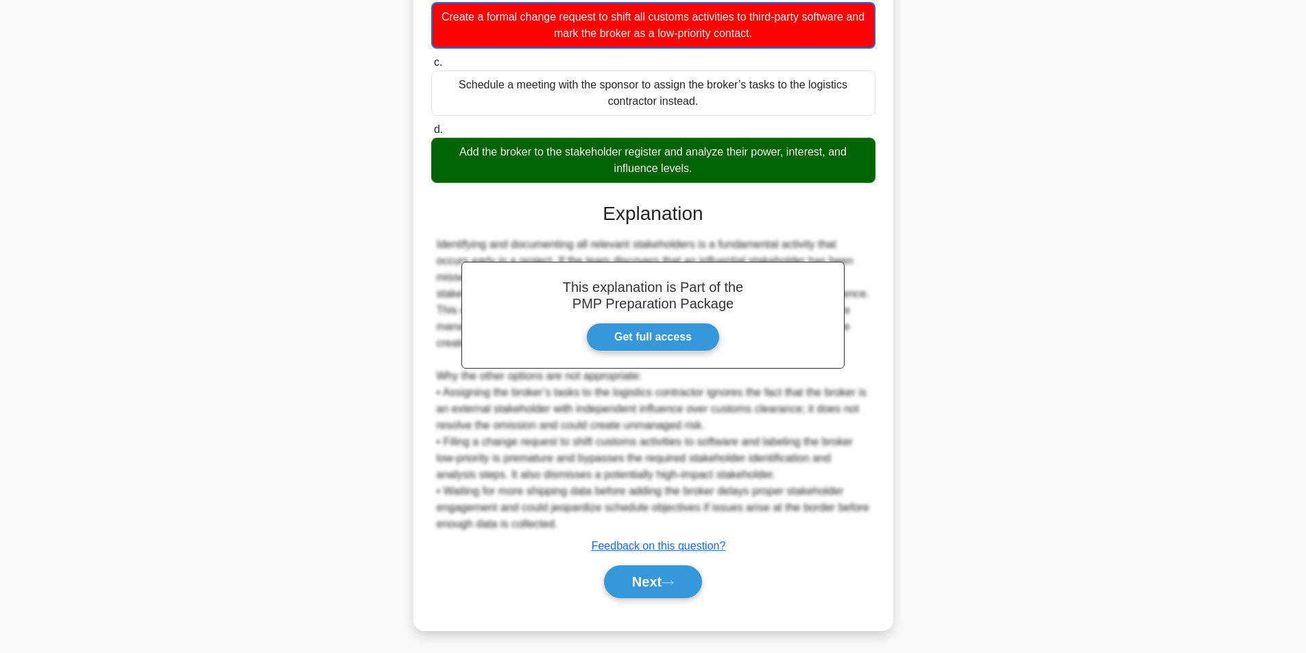
scroll to position [87, 0]
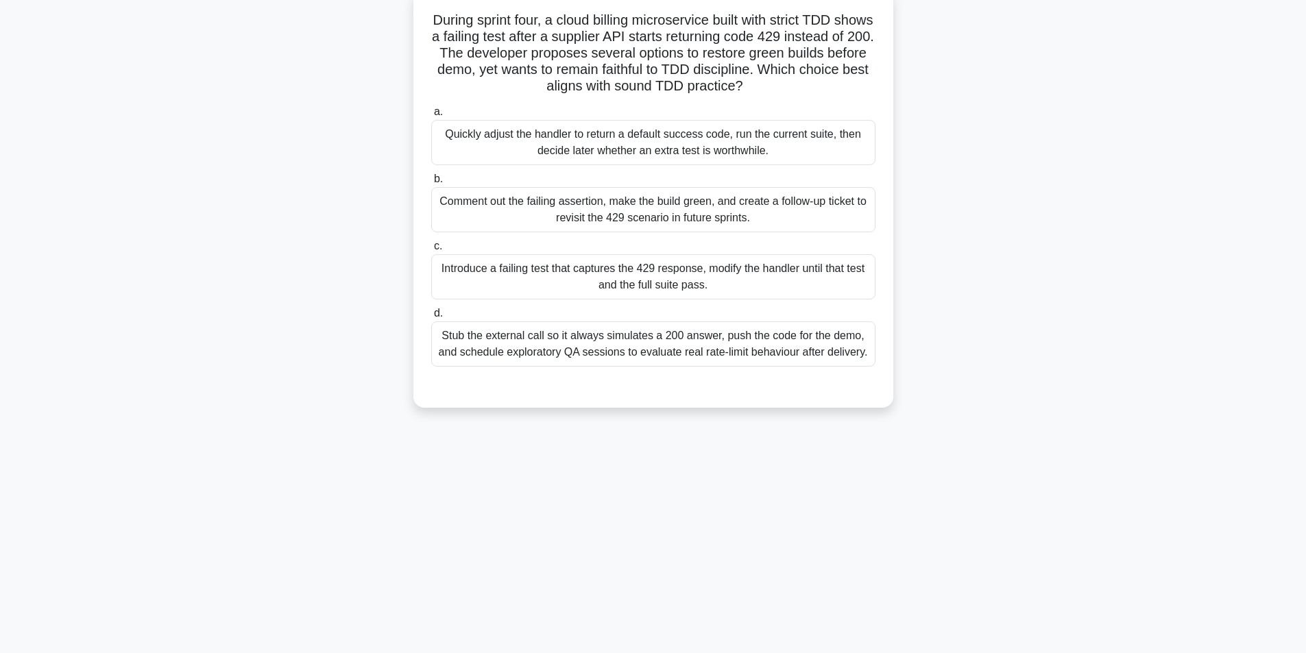
click at [709, 279] on div "Introduce a failing test that captures the 429 response, modify the handler unt…" at bounding box center [653, 276] width 444 height 45
click at [431, 251] on input "c. Introduce a failing test that captures the 429 response, modify the handler …" at bounding box center [431, 246] width 0 height 9
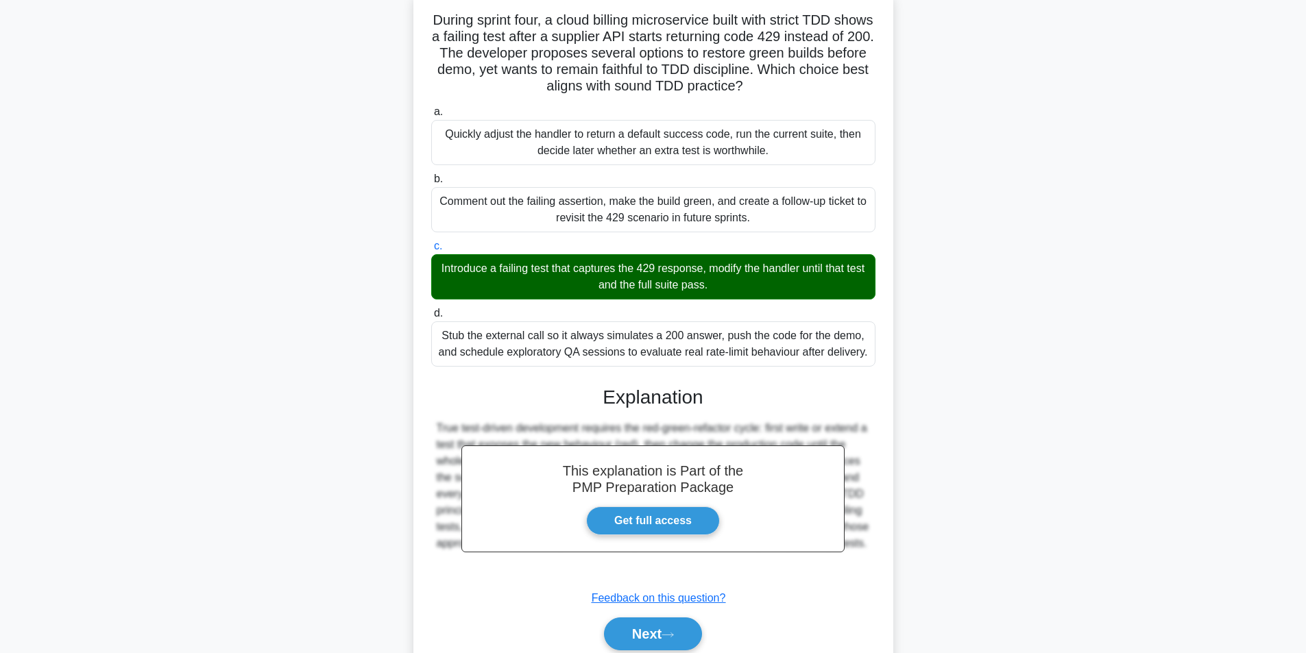
scroll to position [143, 0]
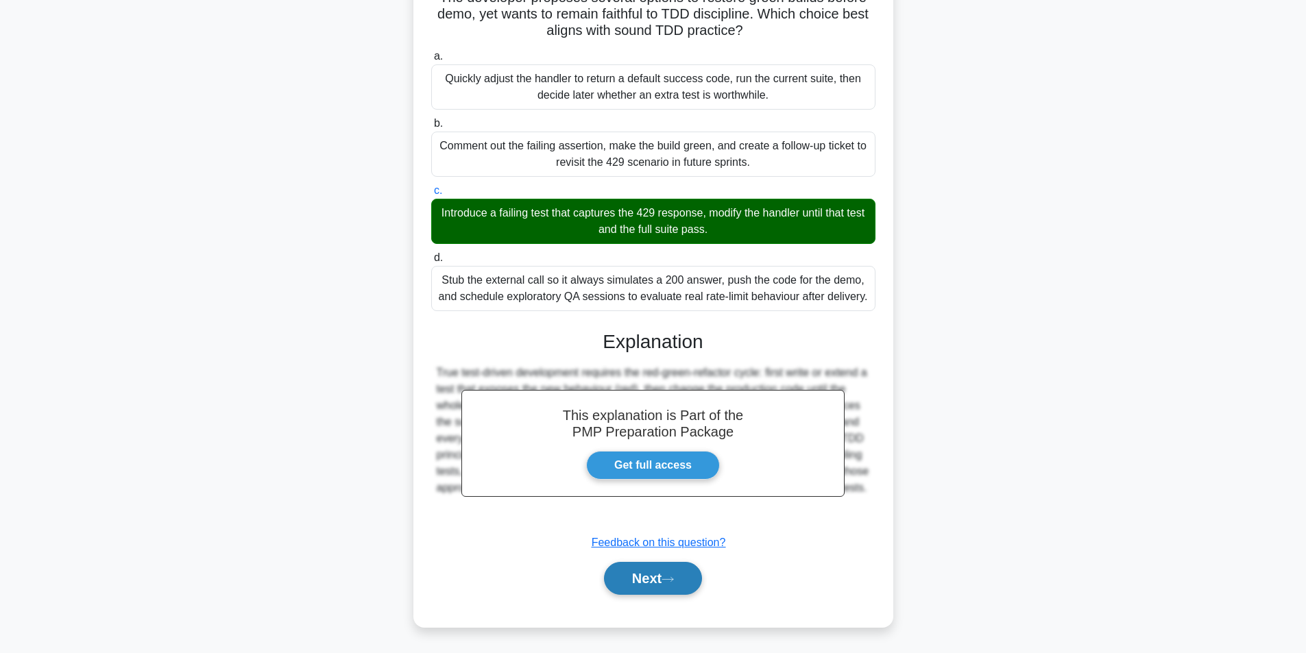
click at [653, 575] on button "Next" at bounding box center [653, 578] width 98 height 33
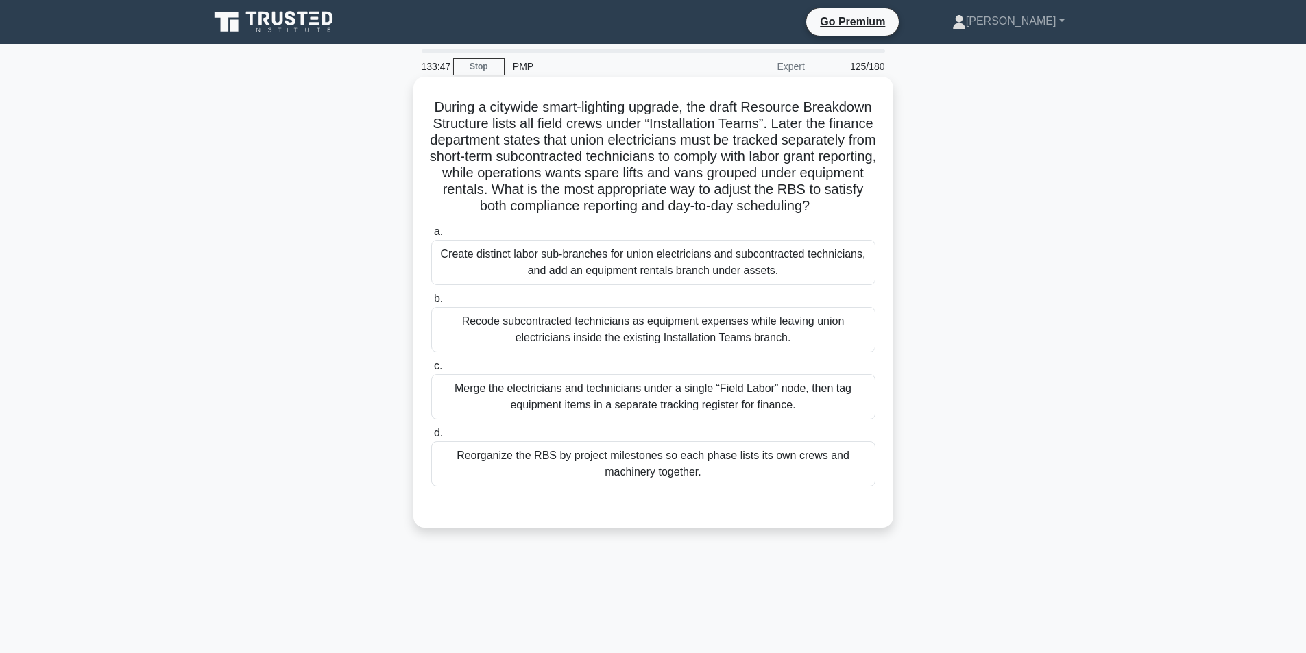
scroll to position [69, 0]
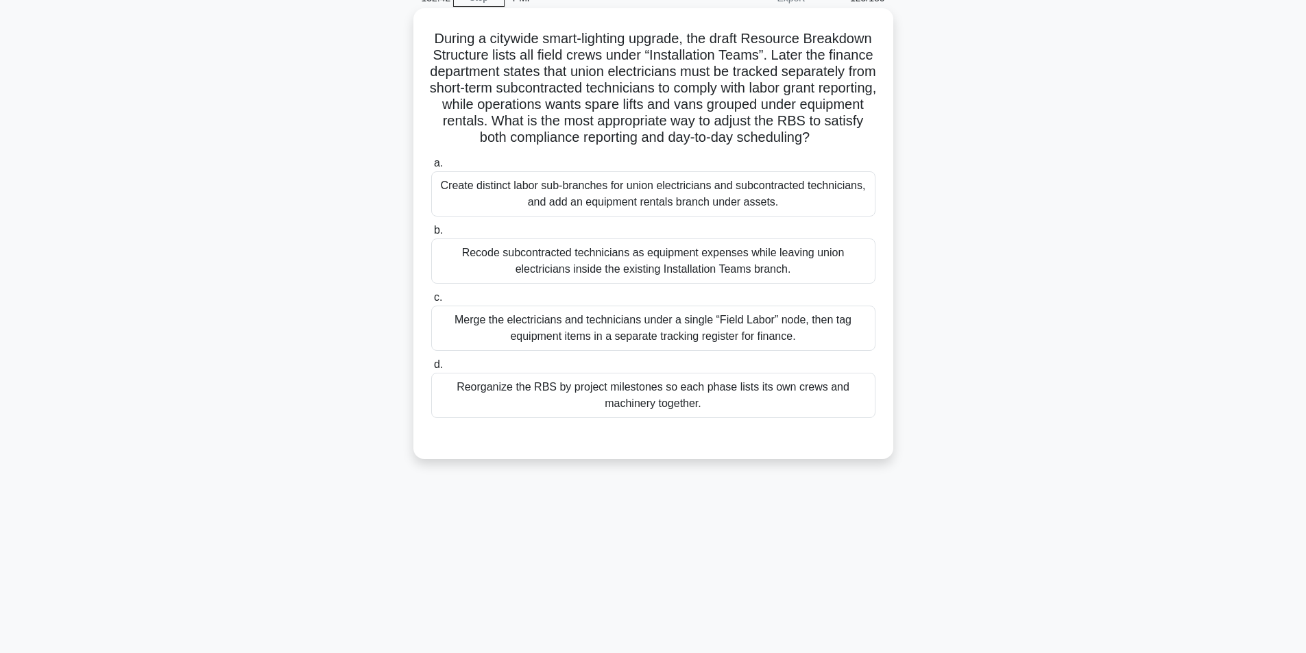
click at [677, 343] on div "Merge the electricians and technicians under a single “Field Labor” node, then …" at bounding box center [653, 328] width 444 height 45
click at [431, 302] on input "c. Merge the electricians and technicians under a single “Field Labor” node, th…" at bounding box center [431, 297] width 0 height 9
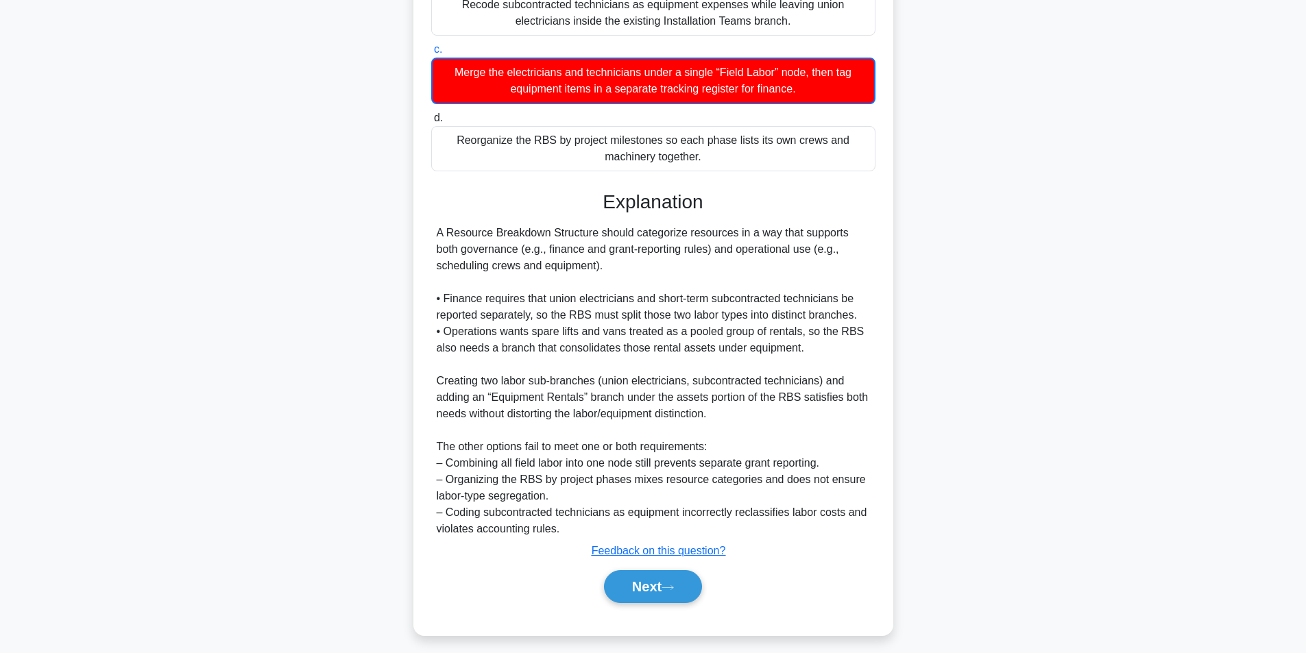
scroll to position [342, 0]
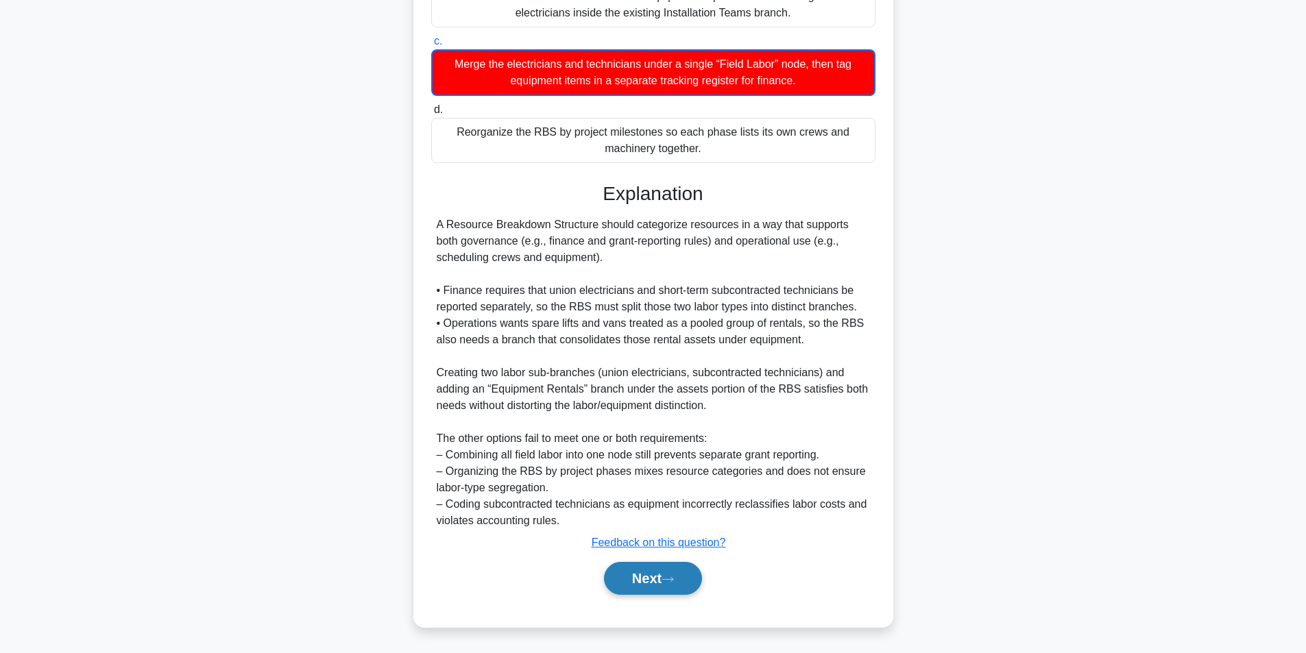
click at [646, 583] on button "Next" at bounding box center [653, 578] width 98 height 33
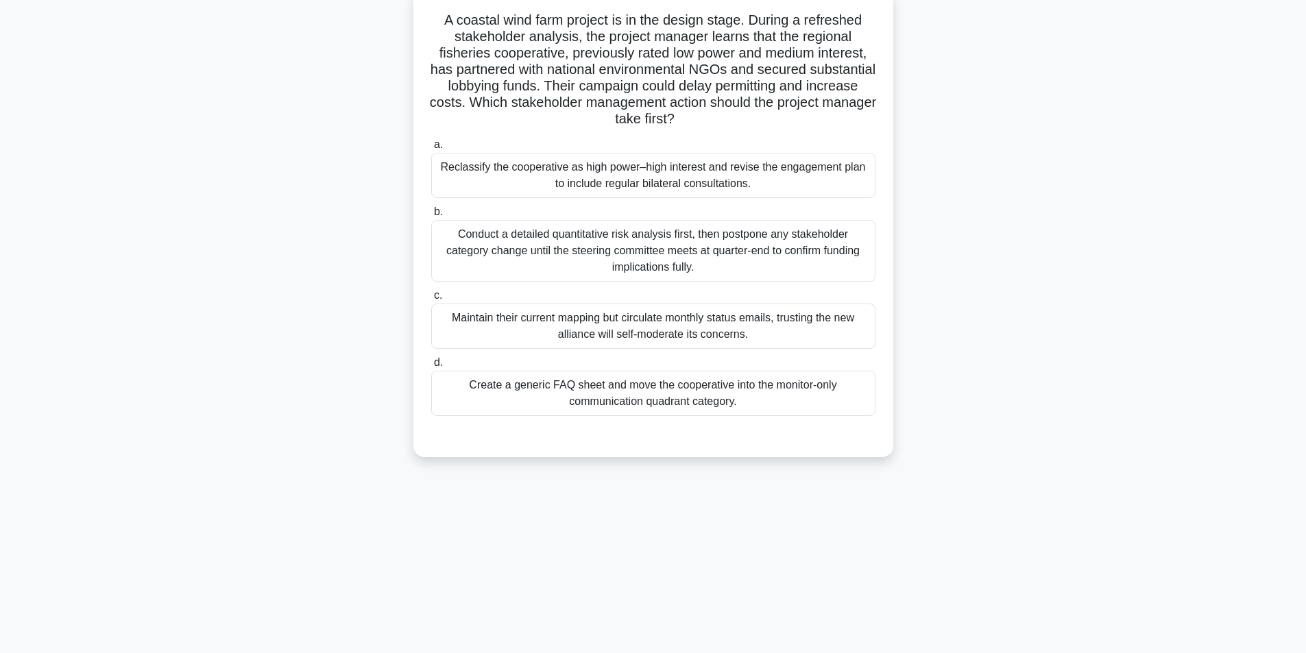
click at [668, 178] on div "Reclassify the cooperative as high power–high interest and revise the engagemen…" at bounding box center [653, 175] width 444 height 45
click at [431, 149] on input "a. Reclassify the cooperative as high power–high interest and revise the engage…" at bounding box center [431, 145] width 0 height 9
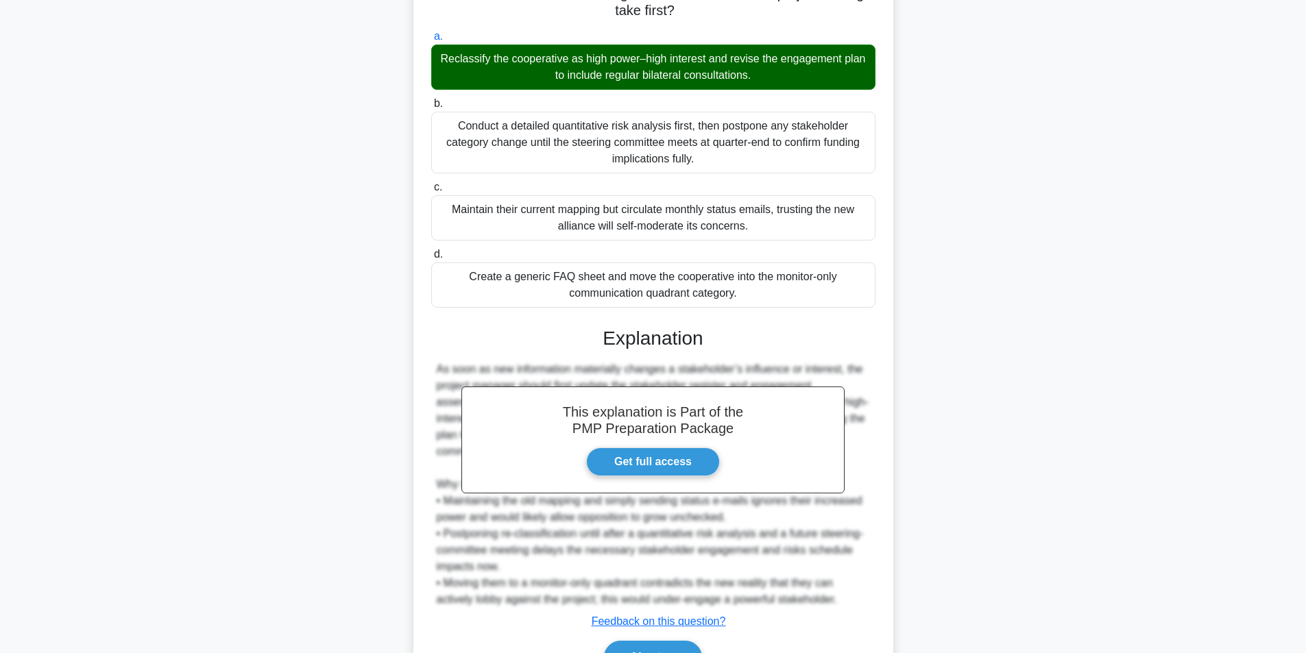
scroll to position [275, 0]
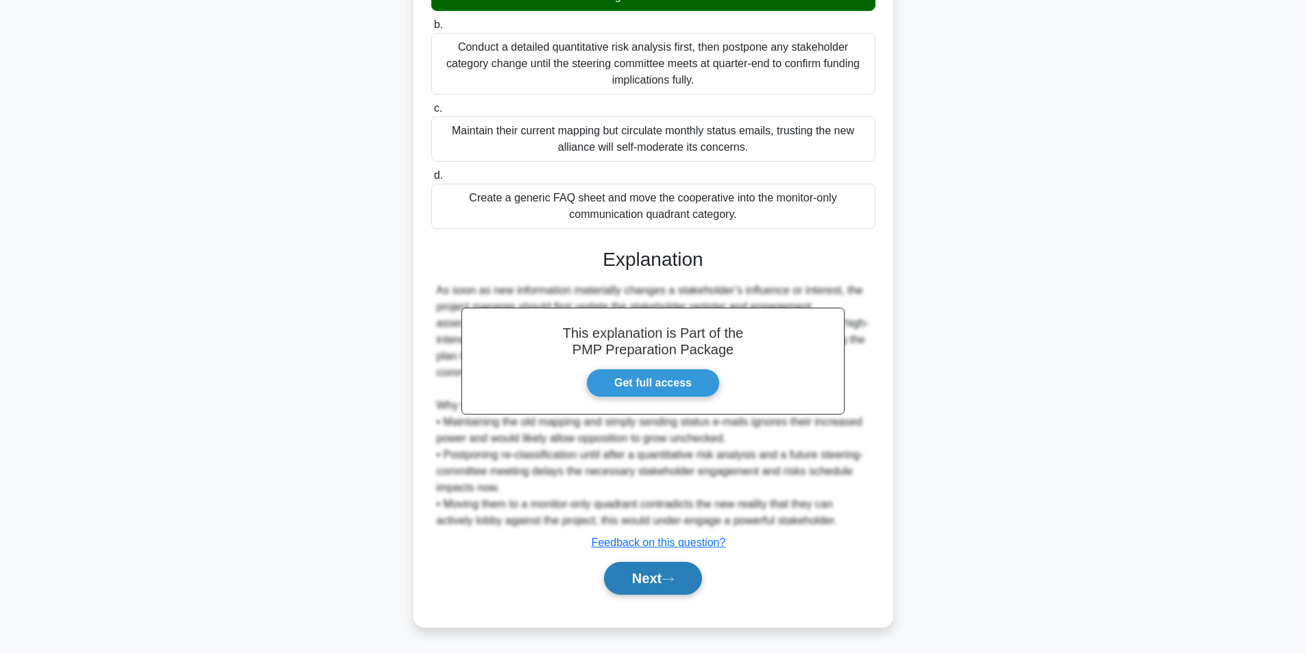
click at [625, 578] on button "Next" at bounding box center [653, 578] width 98 height 33
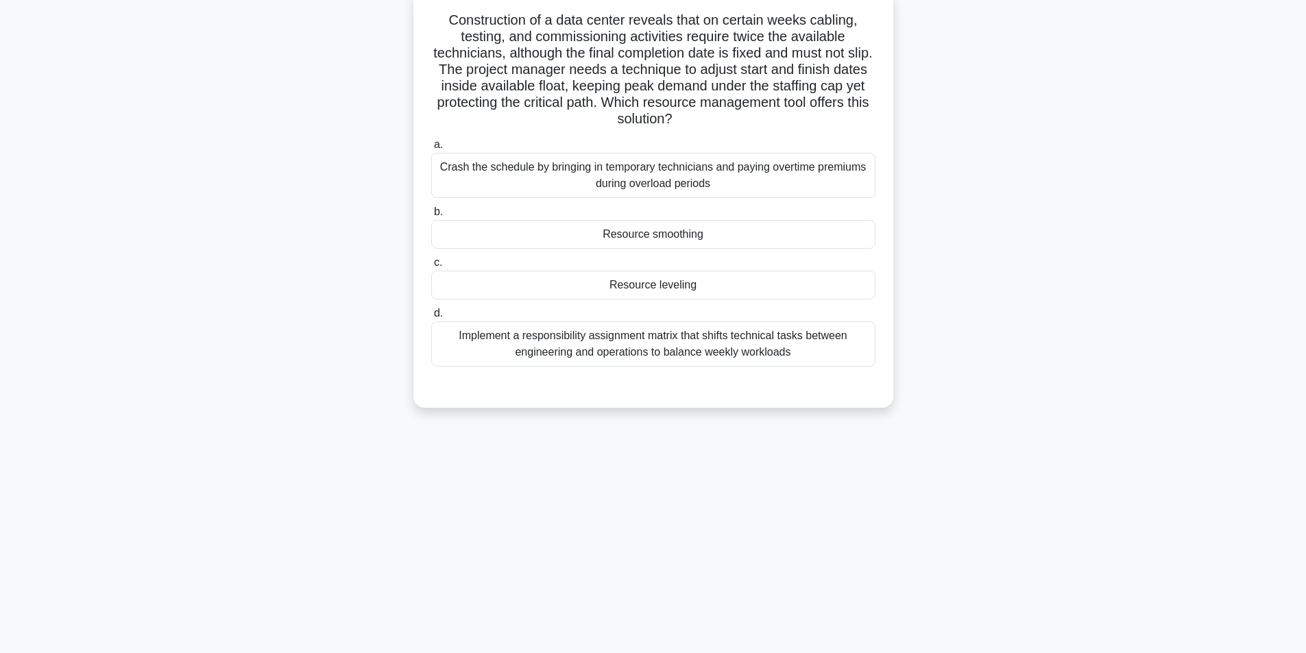
click at [653, 242] on div "Resource smoothing" at bounding box center [653, 234] width 444 height 29
click at [431, 217] on input "b. Resource smoothing" at bounding box center [431, 212] width 0 height 9
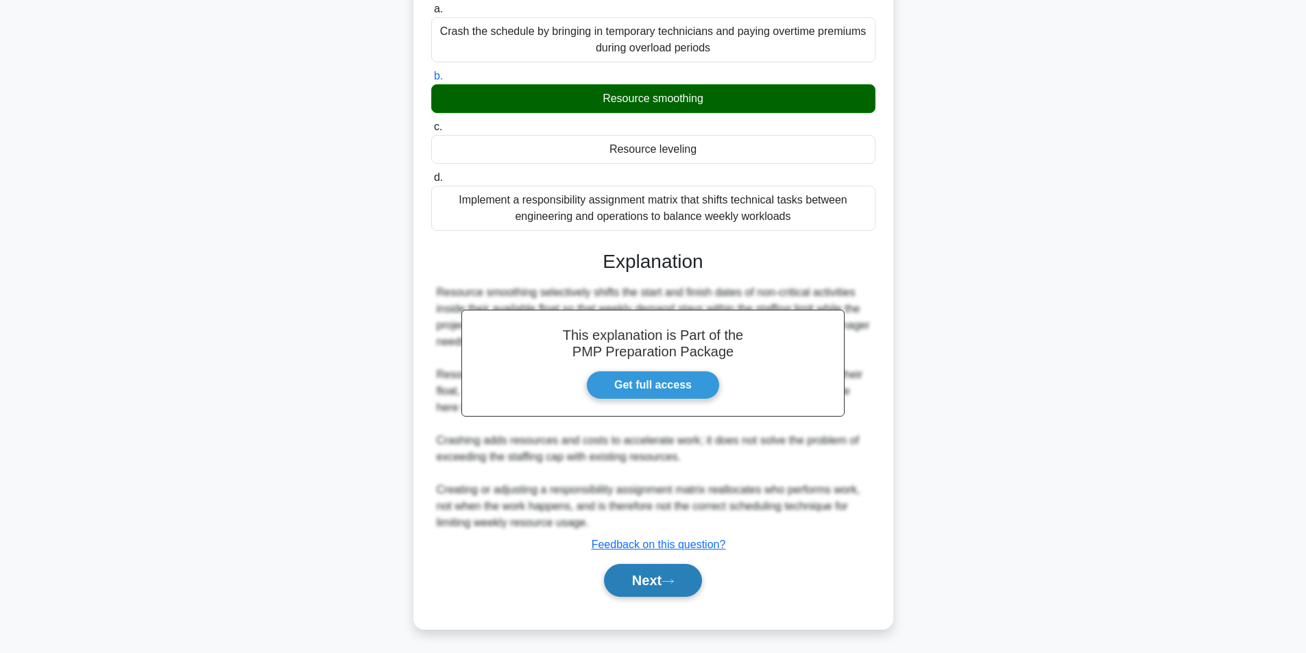
scroll to position [226, 0]
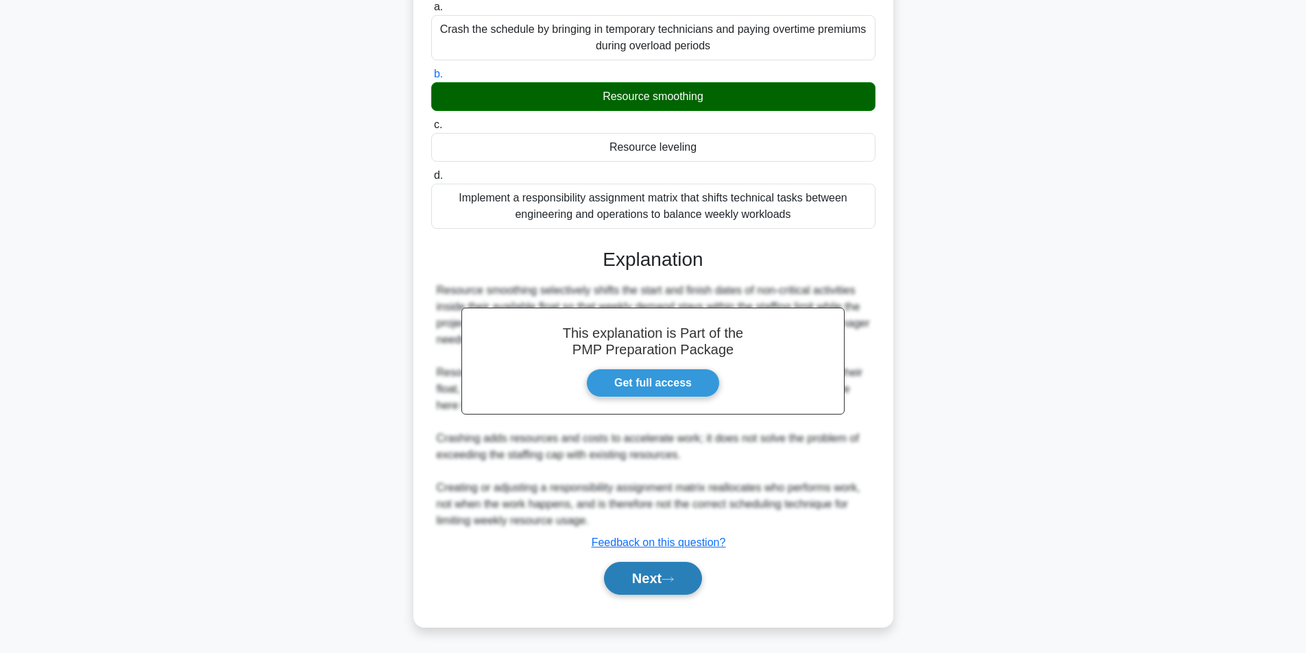
click at [633, 573] on button "Next" at bounding box center [653, 578] width 98 height 33
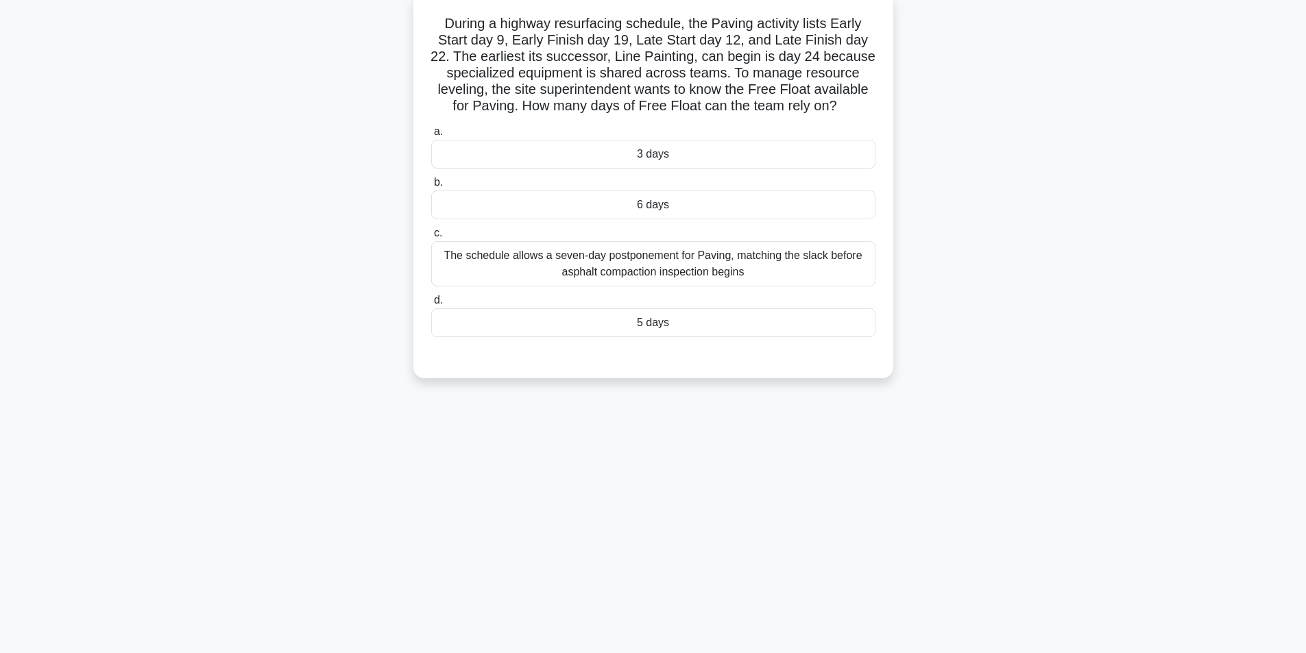
scroll to position [87, 0]
click at [709, 151] on div "3 days" at bounding box center [653, 150] width 444 height 29
click at [431, 133] on input "a. 3 days" at bounding box center [431, 128] width 0 height 9
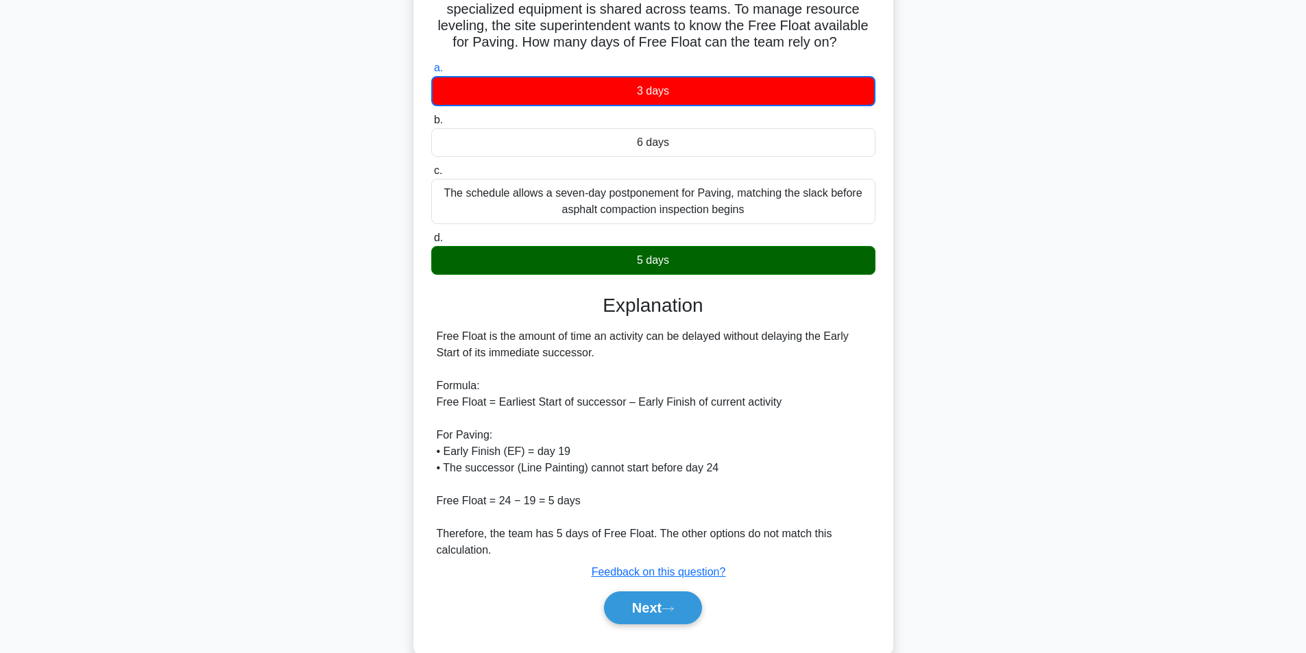
scroll to position [178, 0]
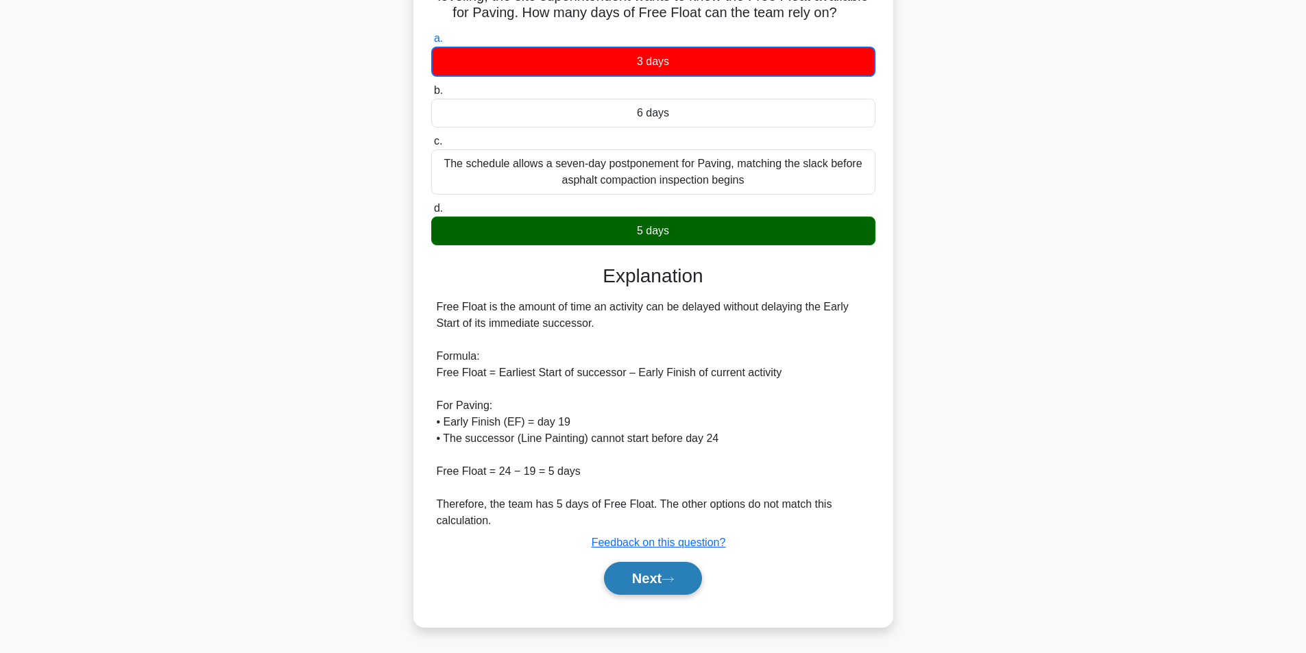
click at [646, 576] on button "Next" at bounding box center [653, 578] width 98 height 33
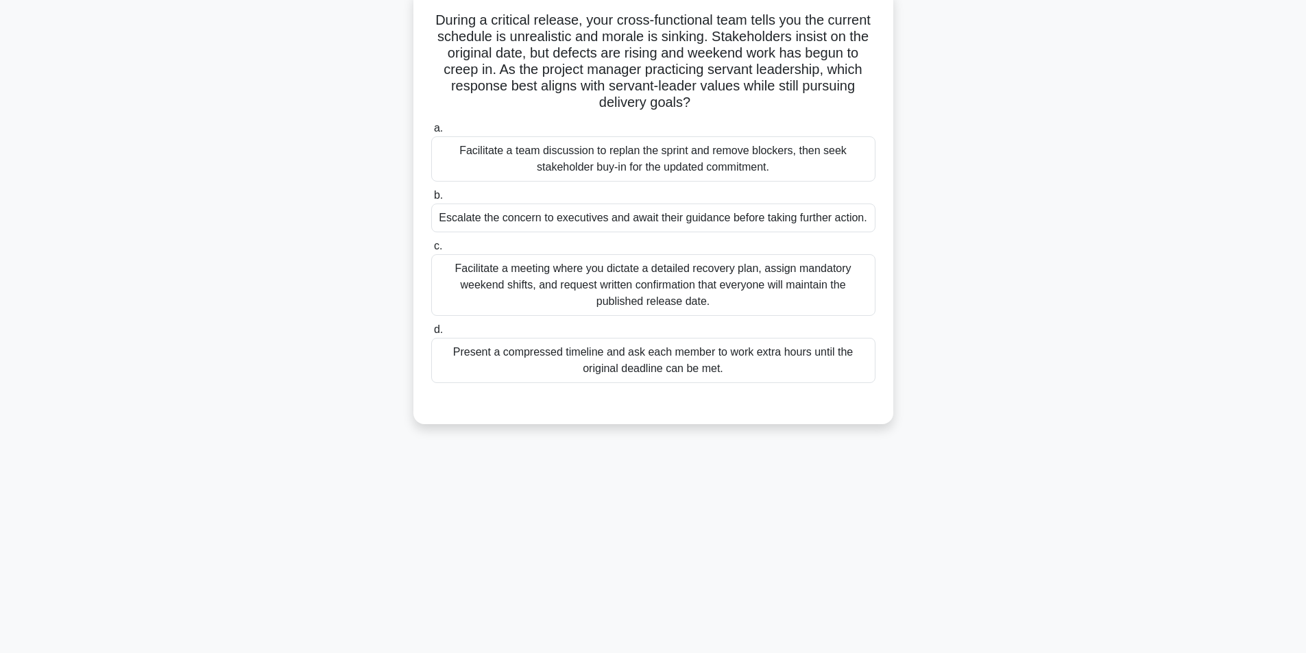
click at [582, 164] on div "Facilitate a team discussion to replan the sprint and remove blockers, then see…" at bounding box center [653, 158] width 444 height 45
click at [431, 133] on input "a. Facilitate a team discussion to replan the sprint and remove blockers, then …" at bounding box center [431, 128] width 0 height 9
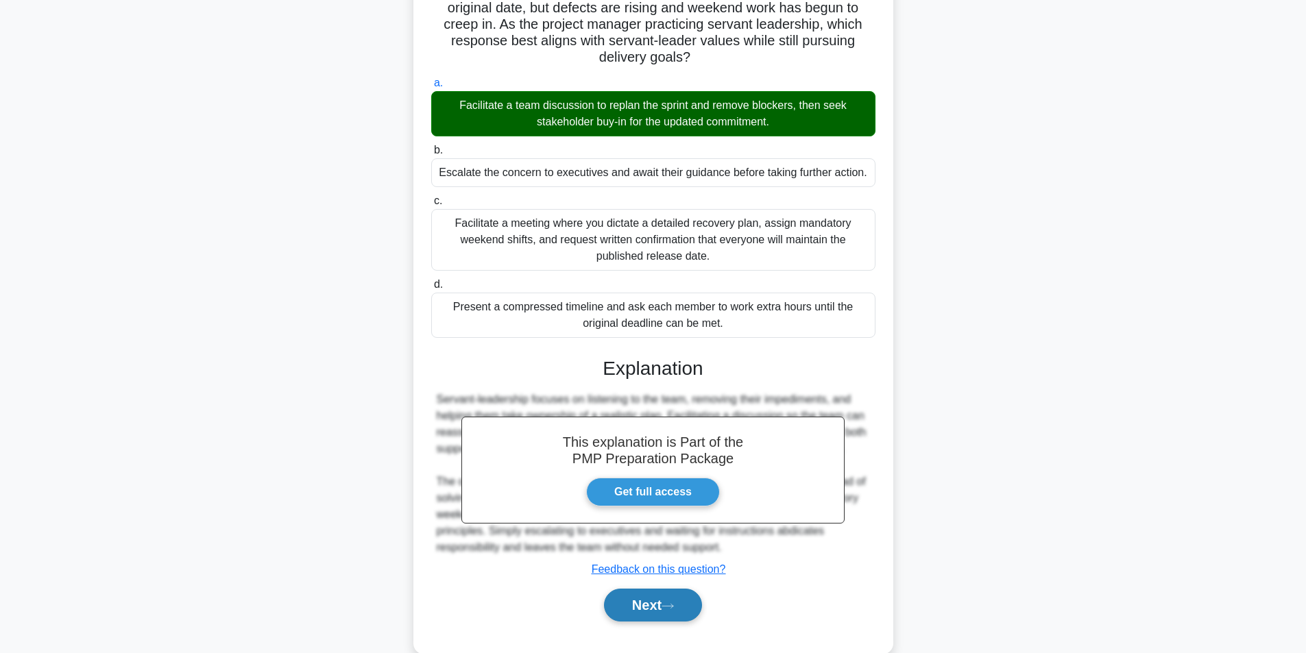
scroll to position [160, 0]
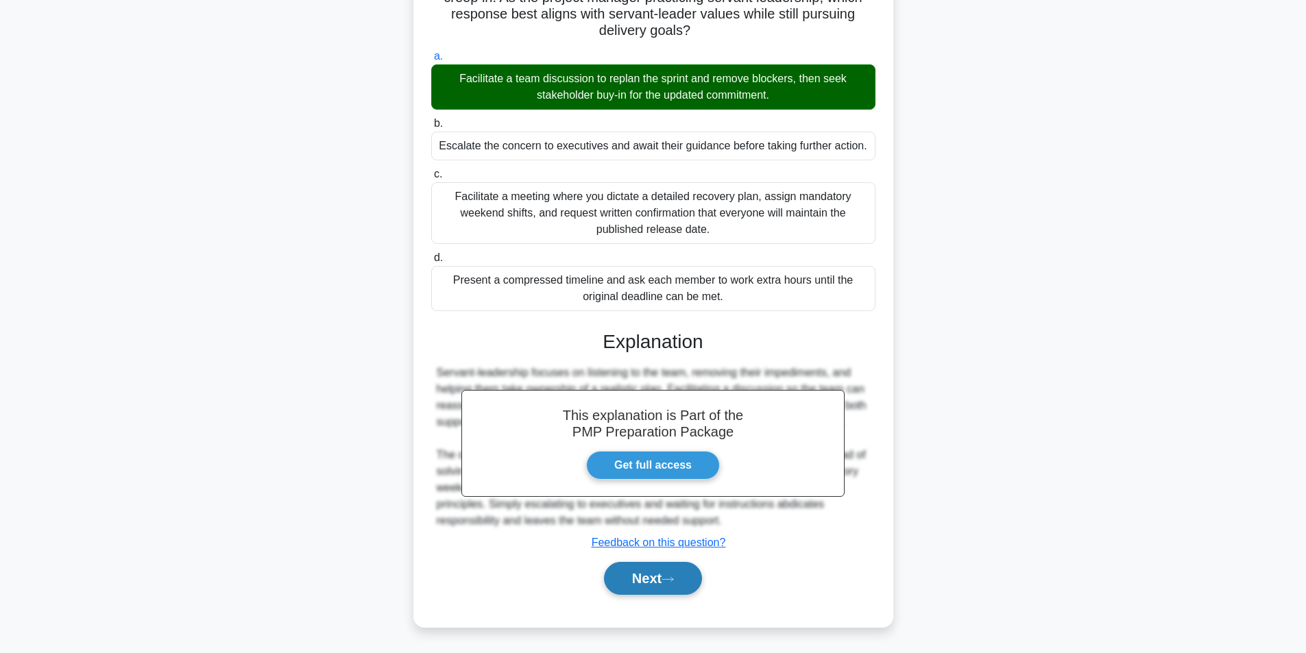
click at [659, 568] on button "Next" at bounding box center [653, 578] width 98 height 33
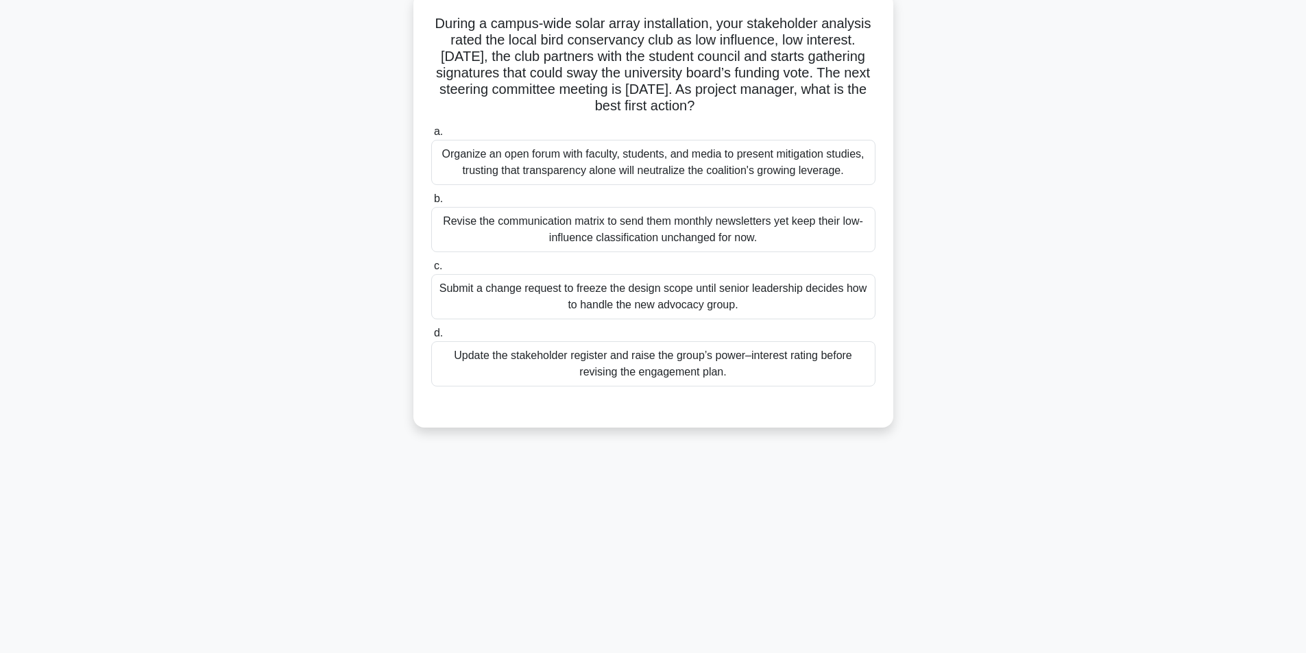
scroll to position [87, 0]
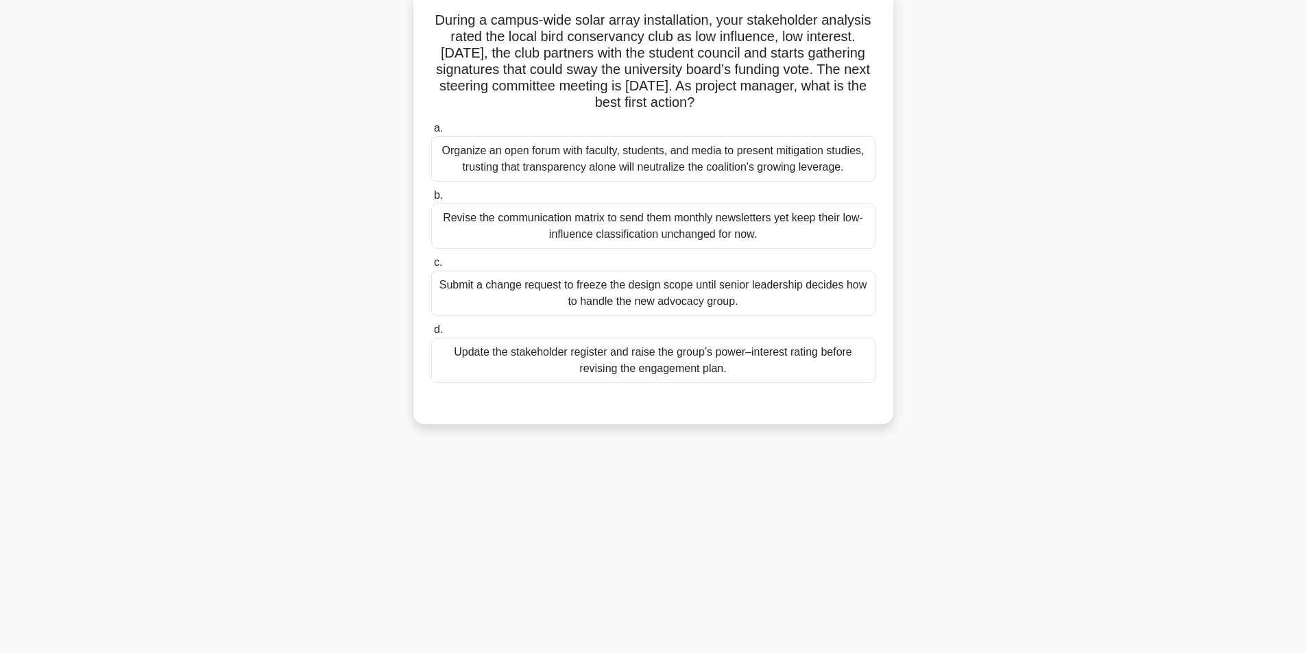
click at [639, 371] on div "Update the stakeholder register and raise the group’s power–interest rating bef…" at bounding box center [653, 360] width 444 height 45
click at [431, 334] on input "d. Update the stakeholder register and raise the group’s power–interest rating …" at bounding box center [431, 330] width 0 height 9
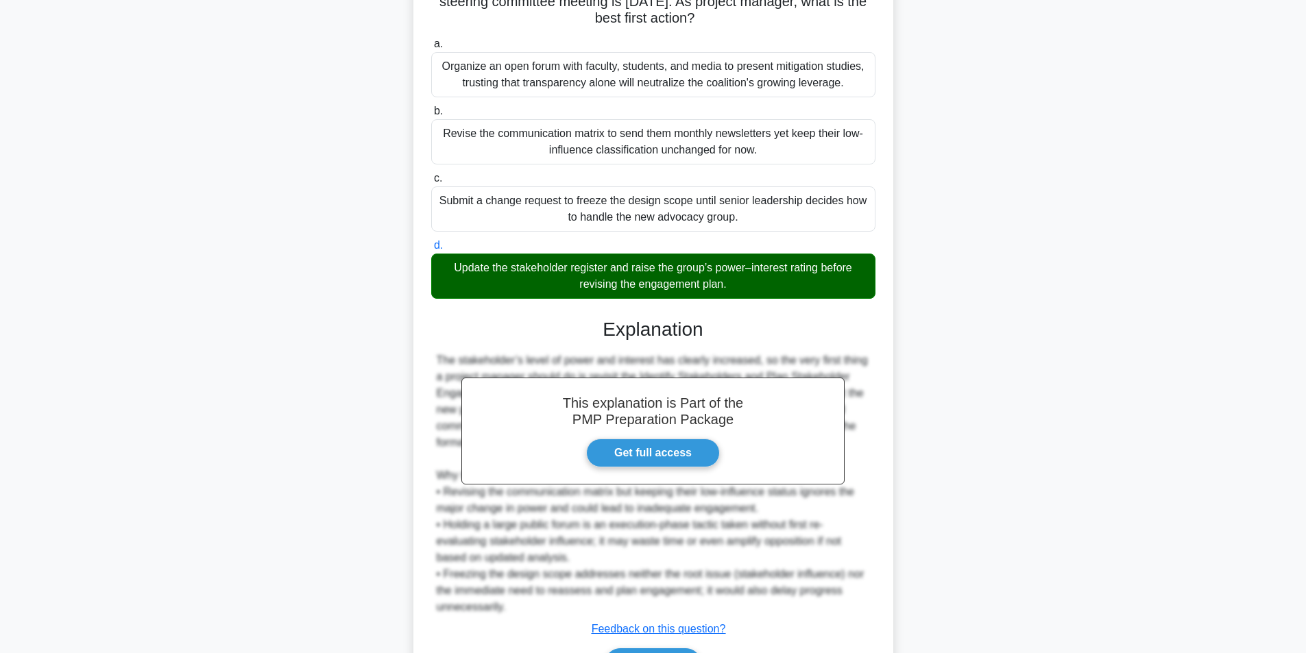
scroll to position [258, 0]
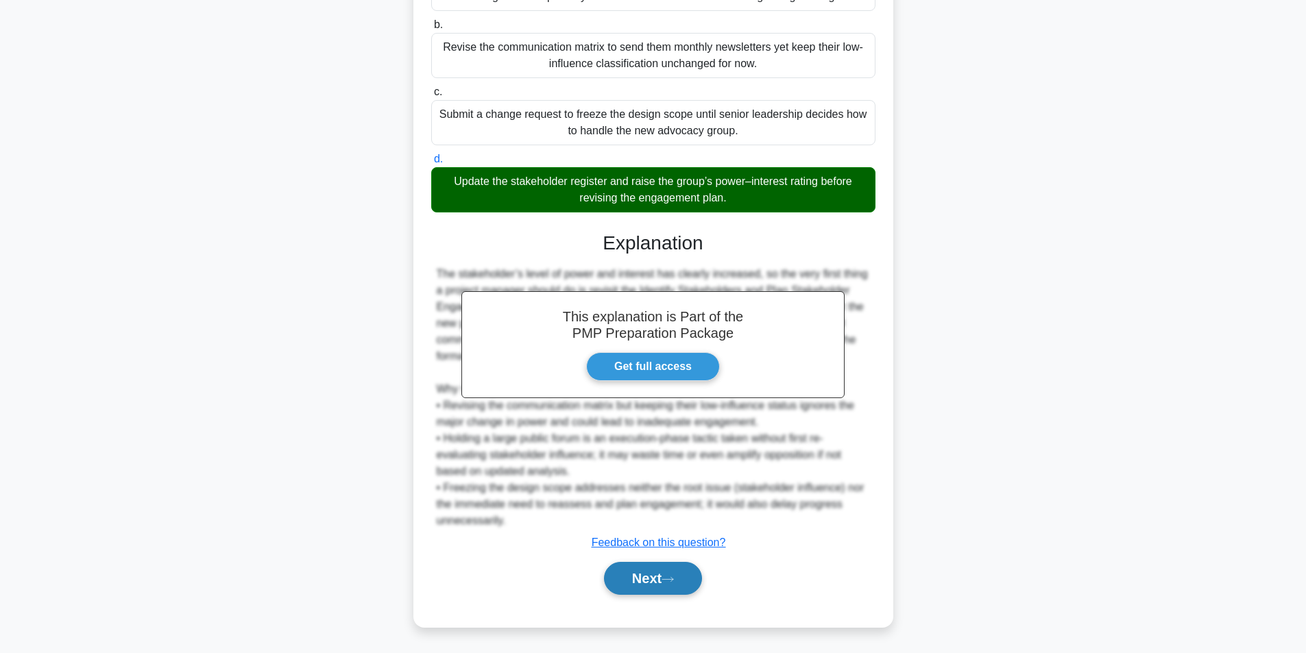
click at [656, 587] on button "Next" at bounding box center [653, 578] width 98 height 33
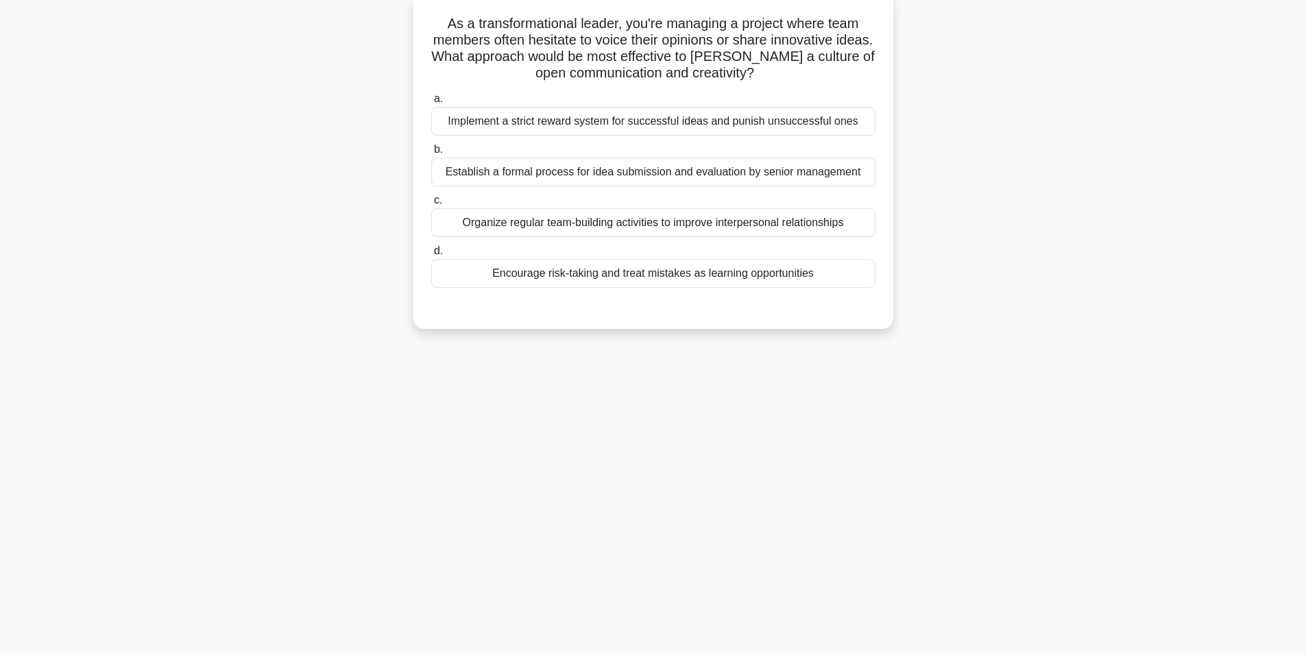
scroll to position [87, 0]
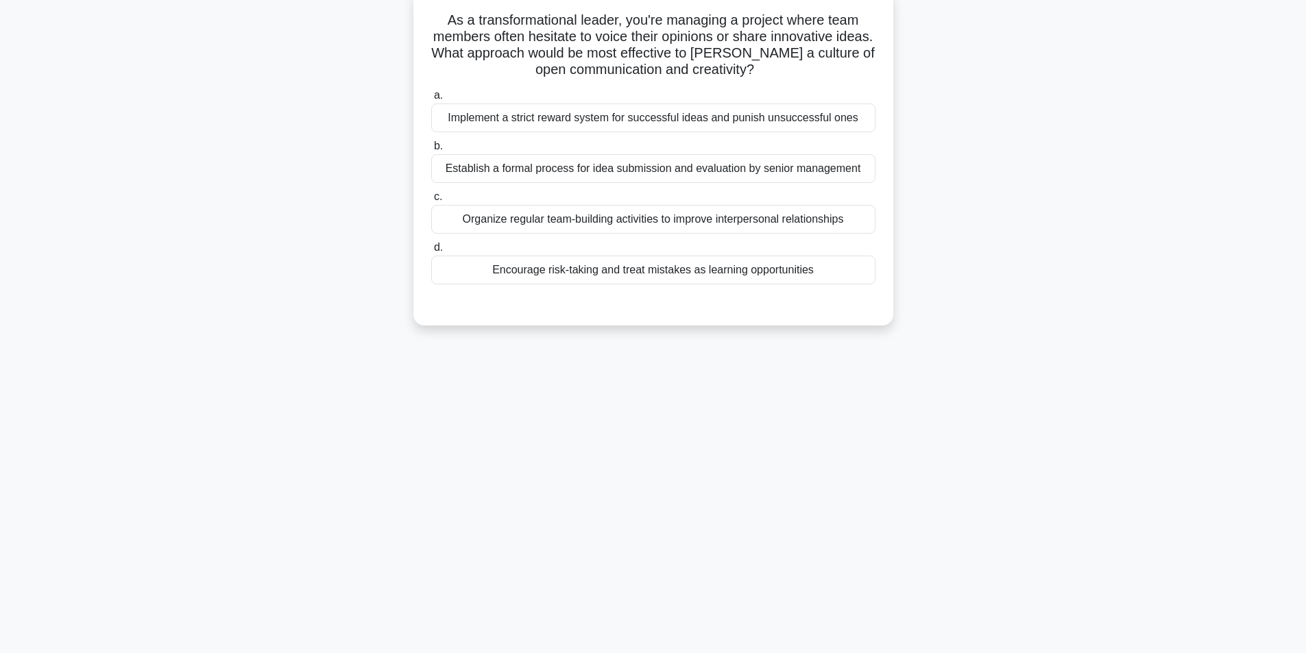
click at [598, 226] on div "Organize regular team-building activities to improve interpersonal relationships" at bounding box center [653, 219] width 444 height 29
click at [431, 202] on input "c. Organize regular team-building activities to improve interpersonal relations…" at bounding box center [431, 197] width 0 height 9
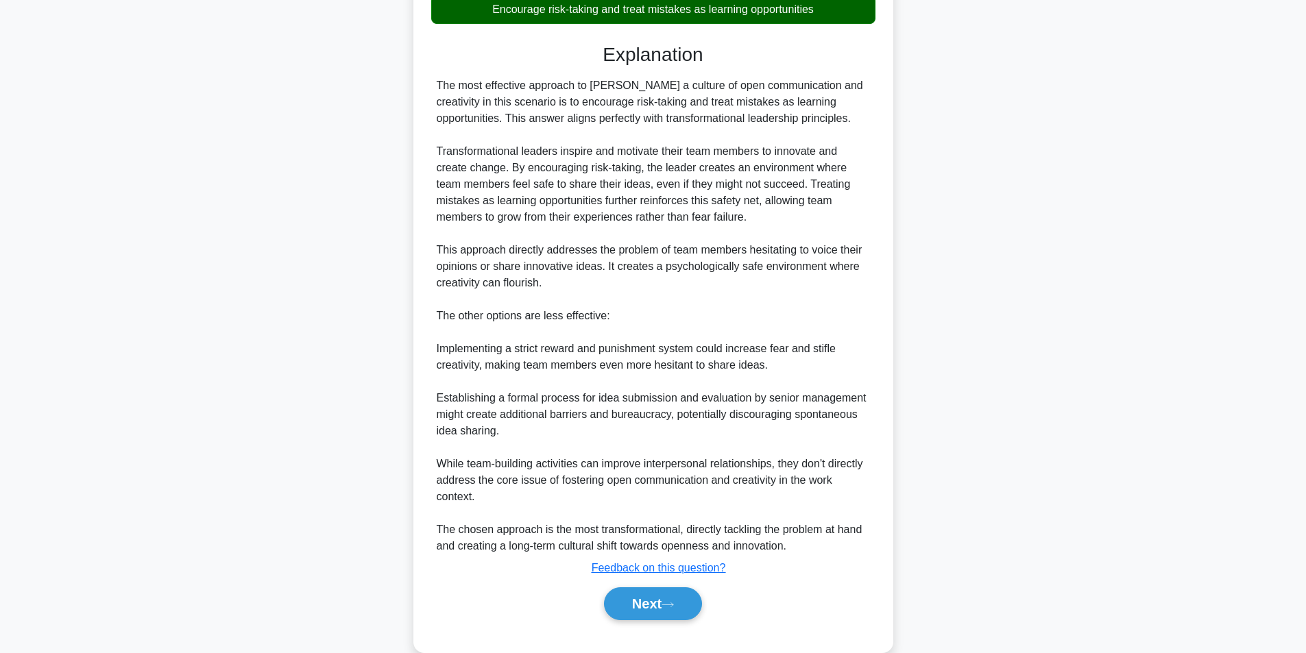
scroll to position [375, 0]
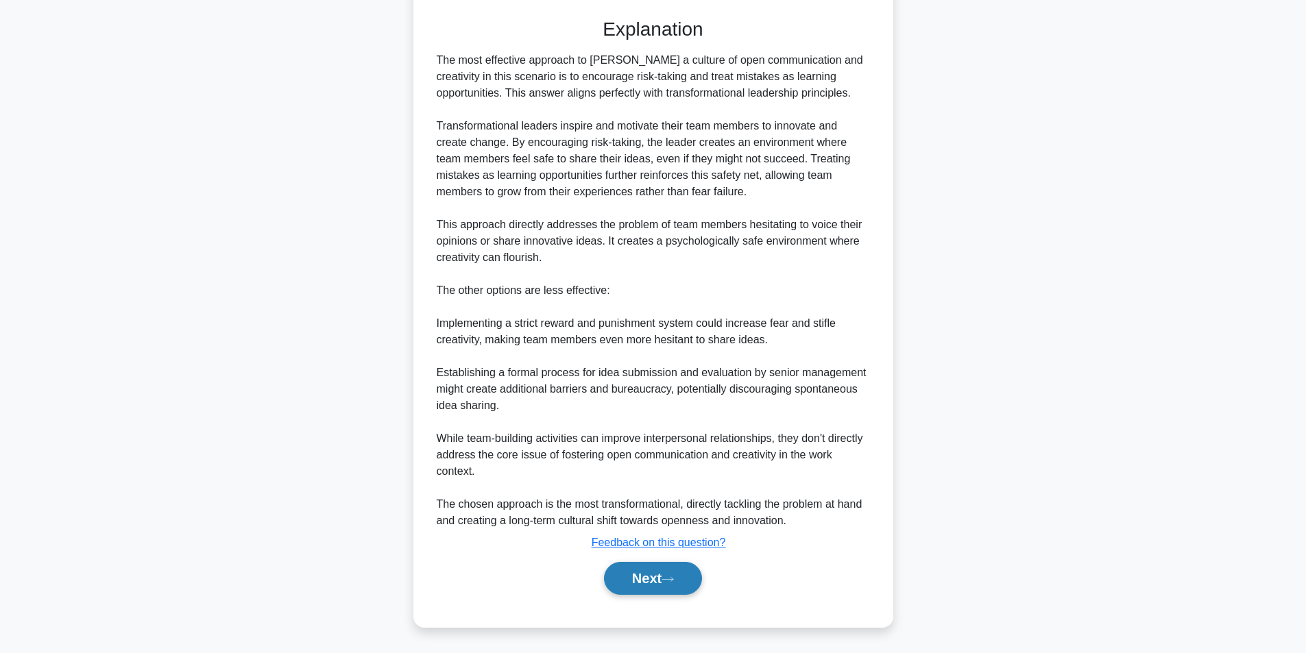
click at [633, 585] on button "Next" at bounding box center [653, 578] width 98 height 33
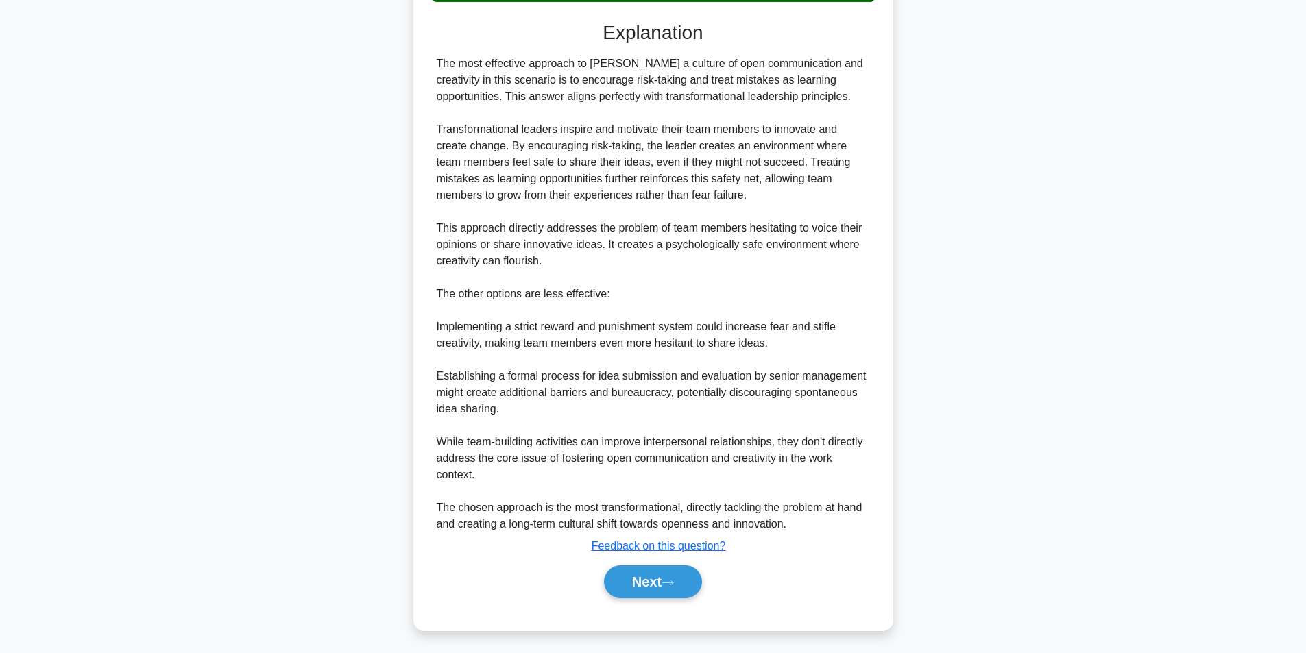
scroll to position [87, 0]
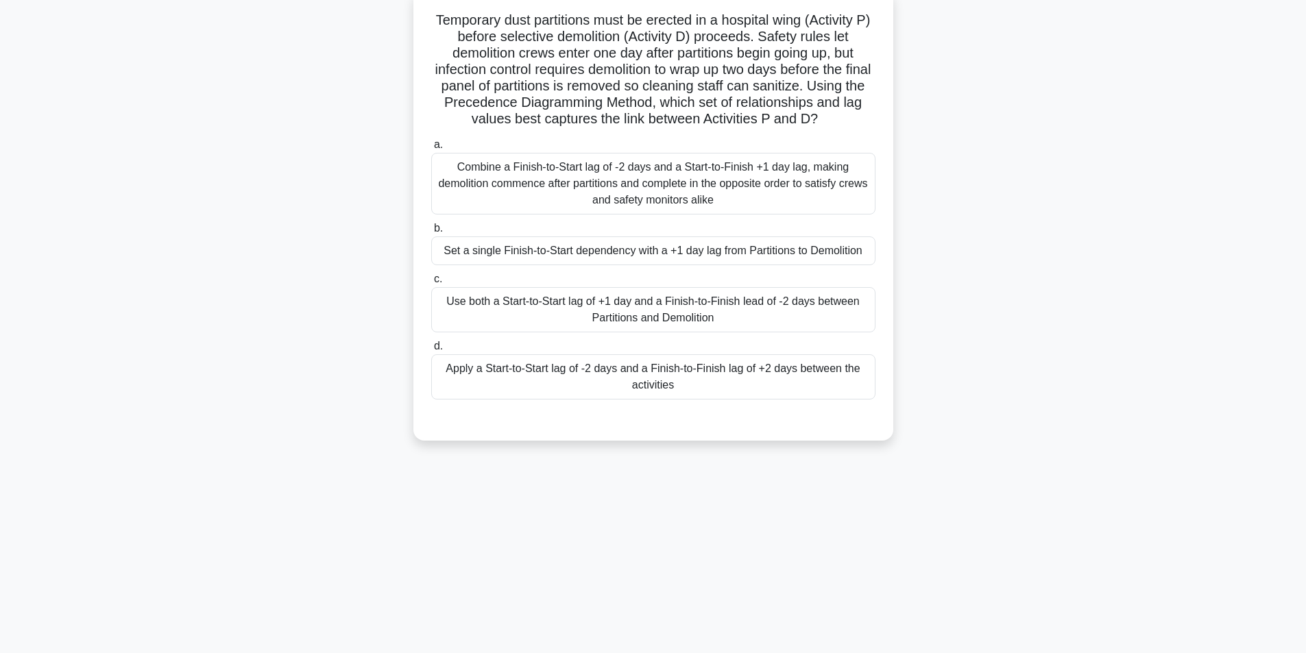
click at [643, 254] on div "Set a single Finish-to-Start dependency with a +1 day lag from Partitions to De…" at bounding box center [653, 250] width 444 height 29
click at [431, 233] on input "b. Set a single Finish-to-Start dependency with a +1 day lag from Partitions to…" at bounding box center [431, 228] width 0 height 9
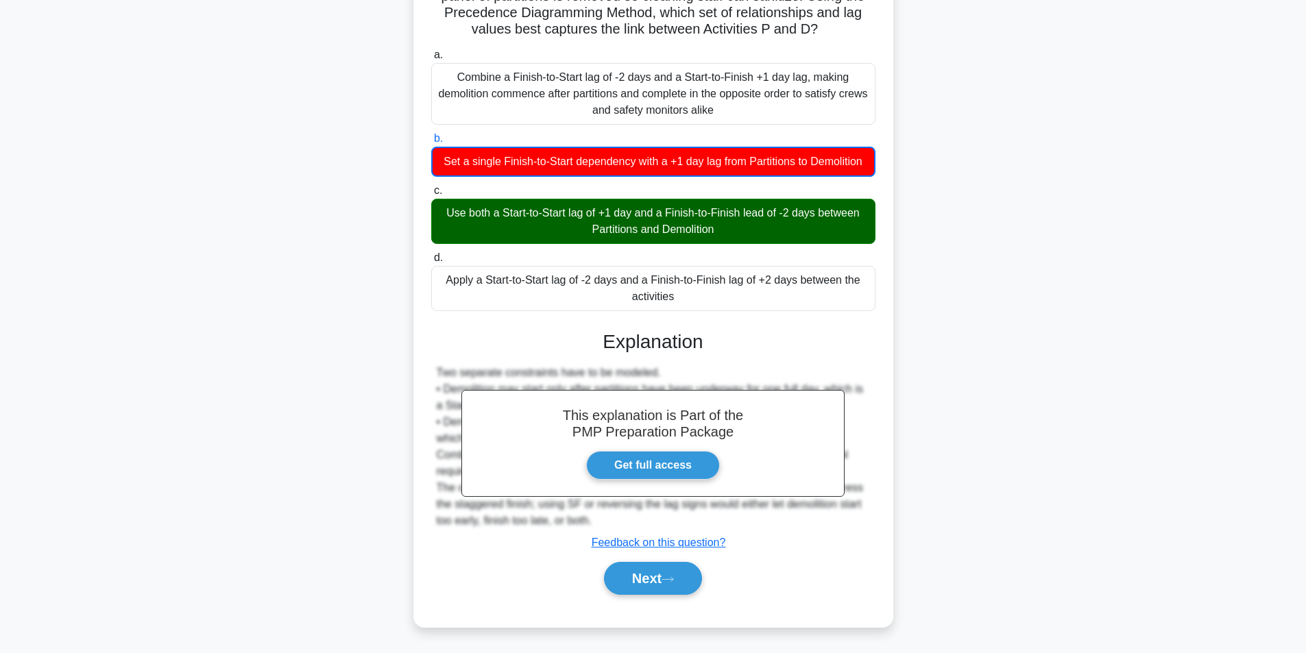
scroll to position [194, 0]
click at [659, 592] on button "Next" at bounding box center [653, 578] width 98 height 33
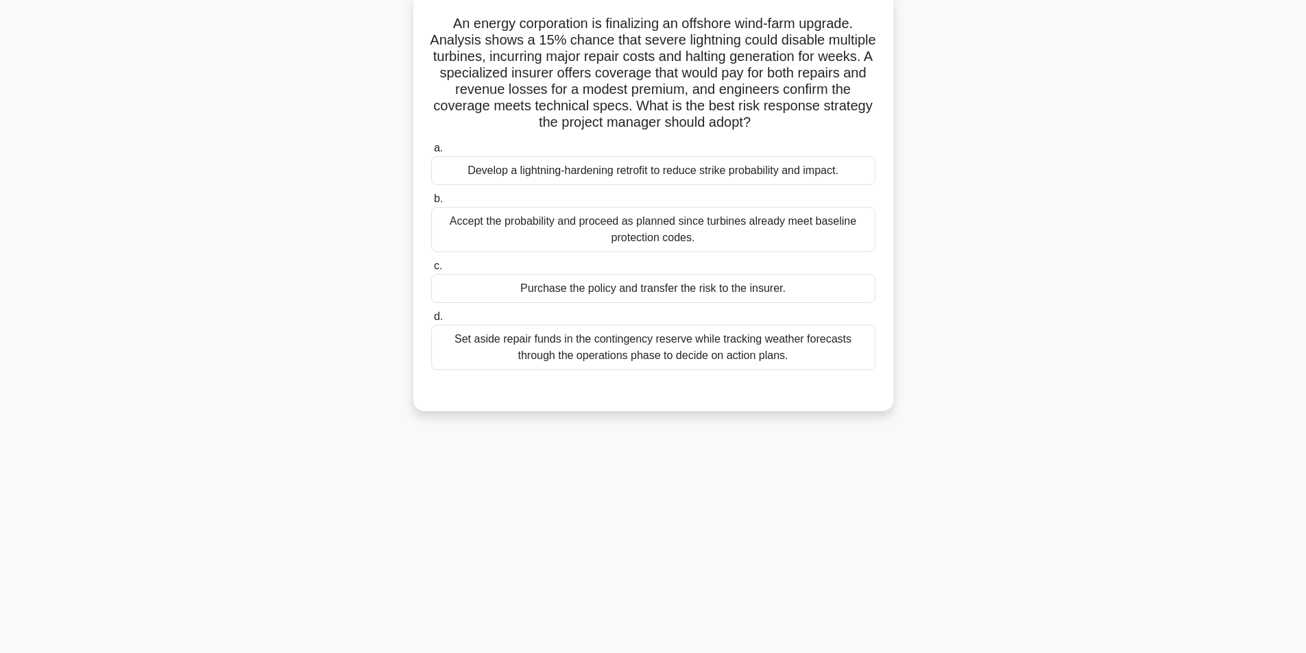
scroll to position [87, 0]
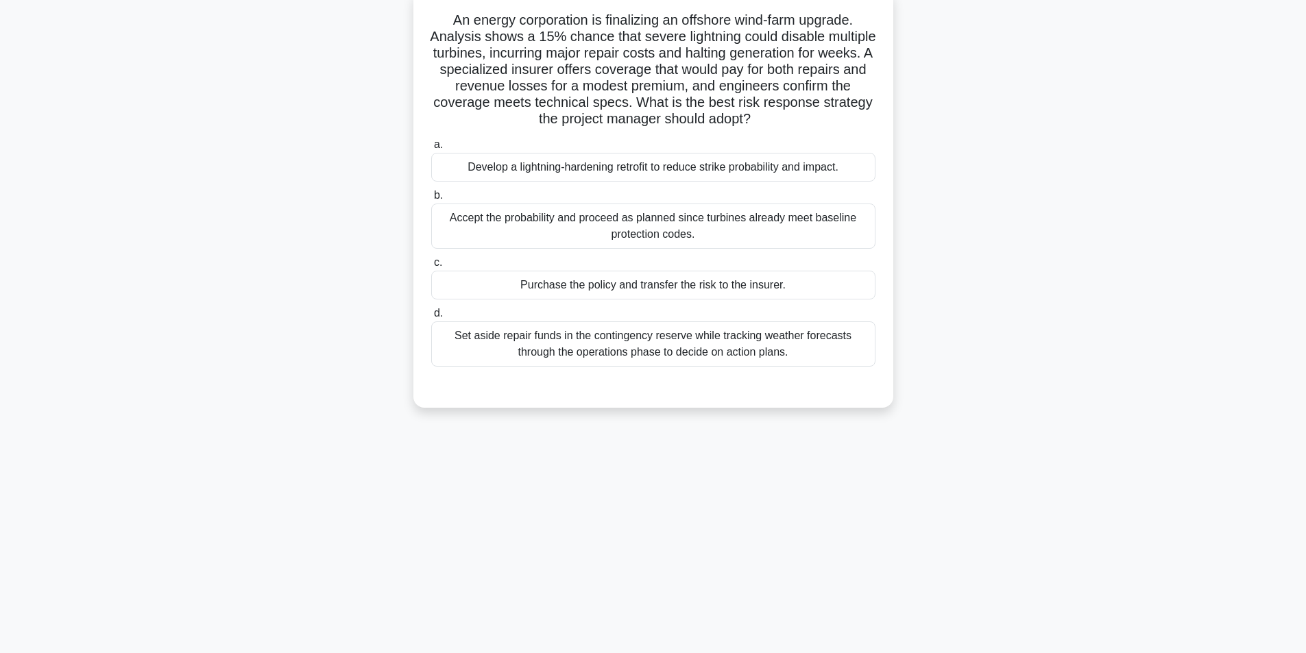
click at [617, 286] on div "Purchase the policy and transfer the risk to the insurer." at bounding box center [653, 285] width 444 height 29
click at [431, 267] on input "c. Purchase the policy and transfer the risk to the insurer." at bounding box center [431, 262] width 0 height 9
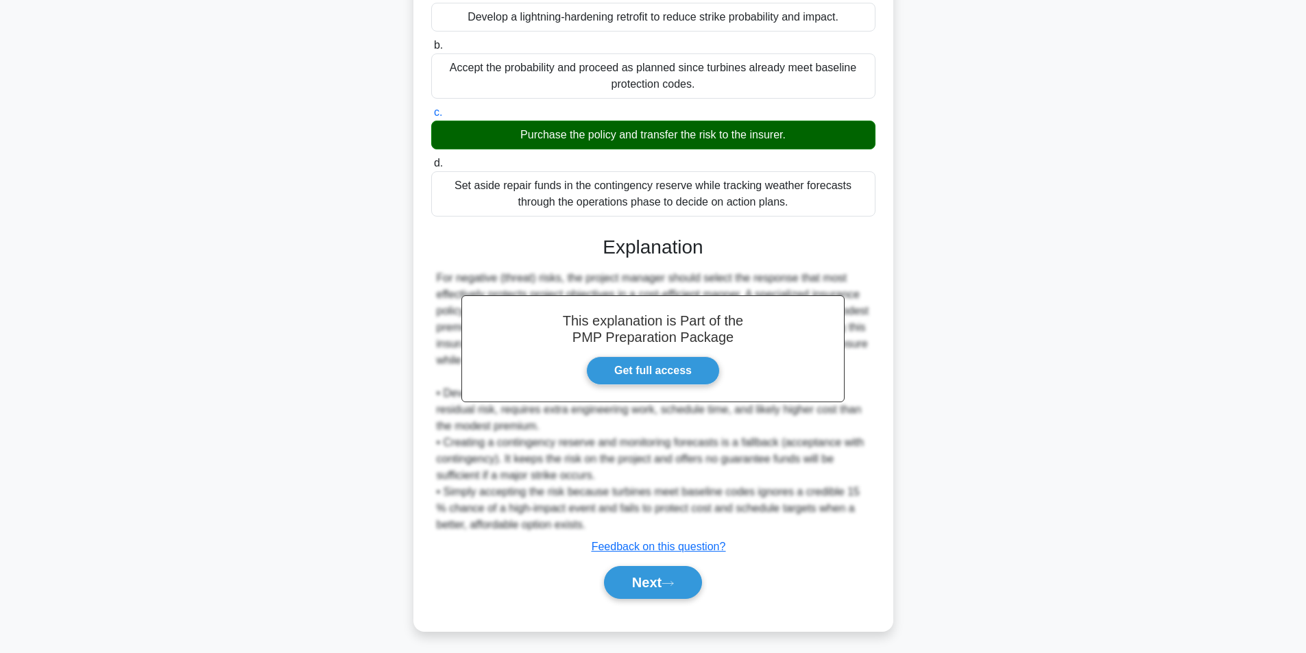
scroll to position [242, 0]
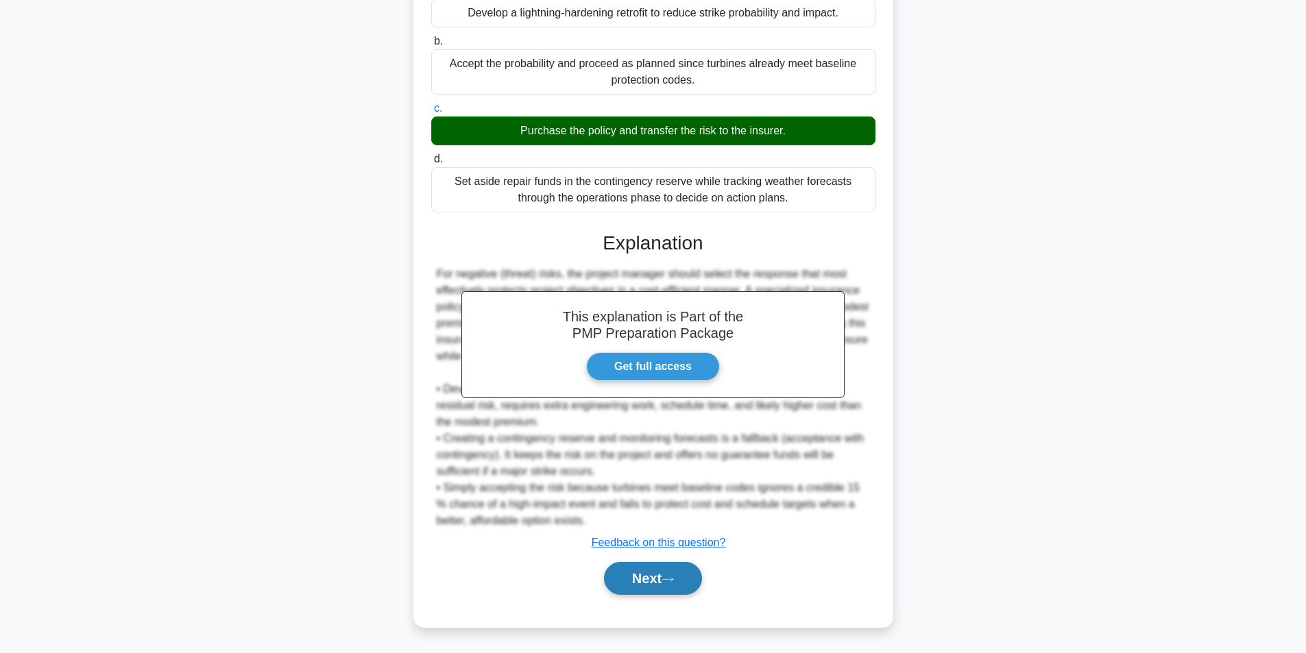
click at [629, 564] on button "Next" at bounding box center [653, 578] width 98 height 33
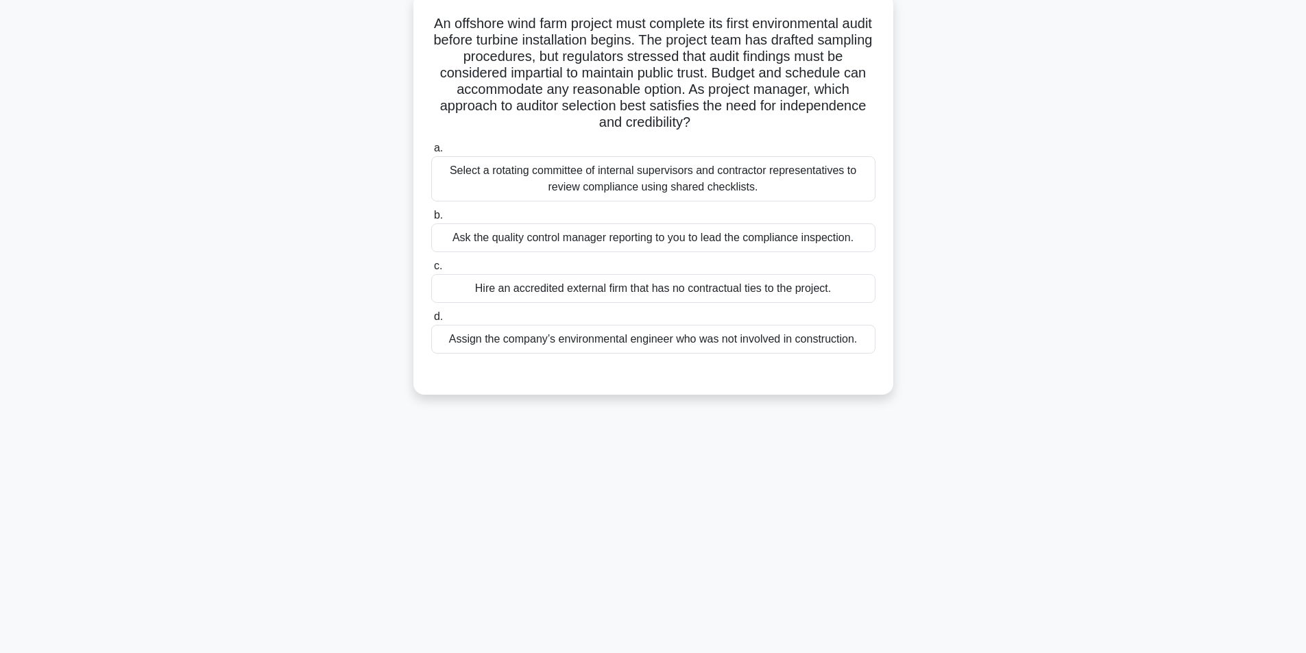
scroll to position [87, 0]
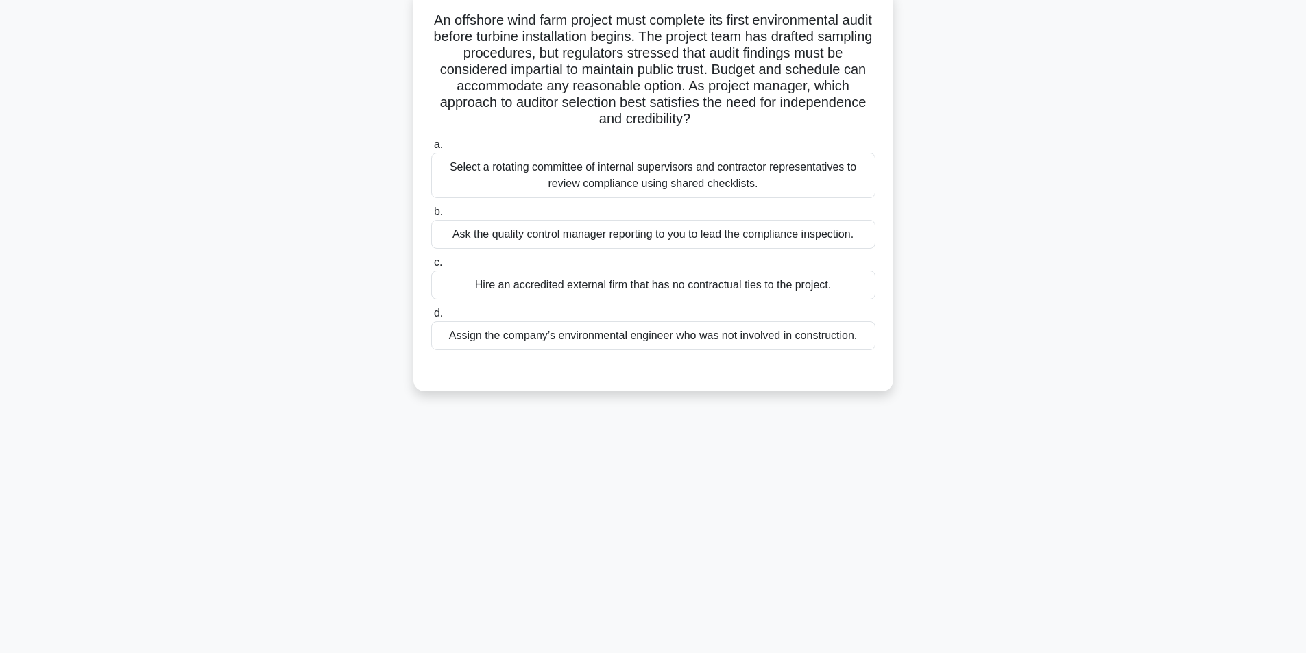
click at [668, 189] on div "Select a rotating committee of internal supervisors and contractor representati…" at bounding box center [653, 175] width 444 height 45
click at [431, 149] on input "a. Select a rotating committee of internal supervisors and contractor represent…" at bounding box center [431, 145] width 0 height 9
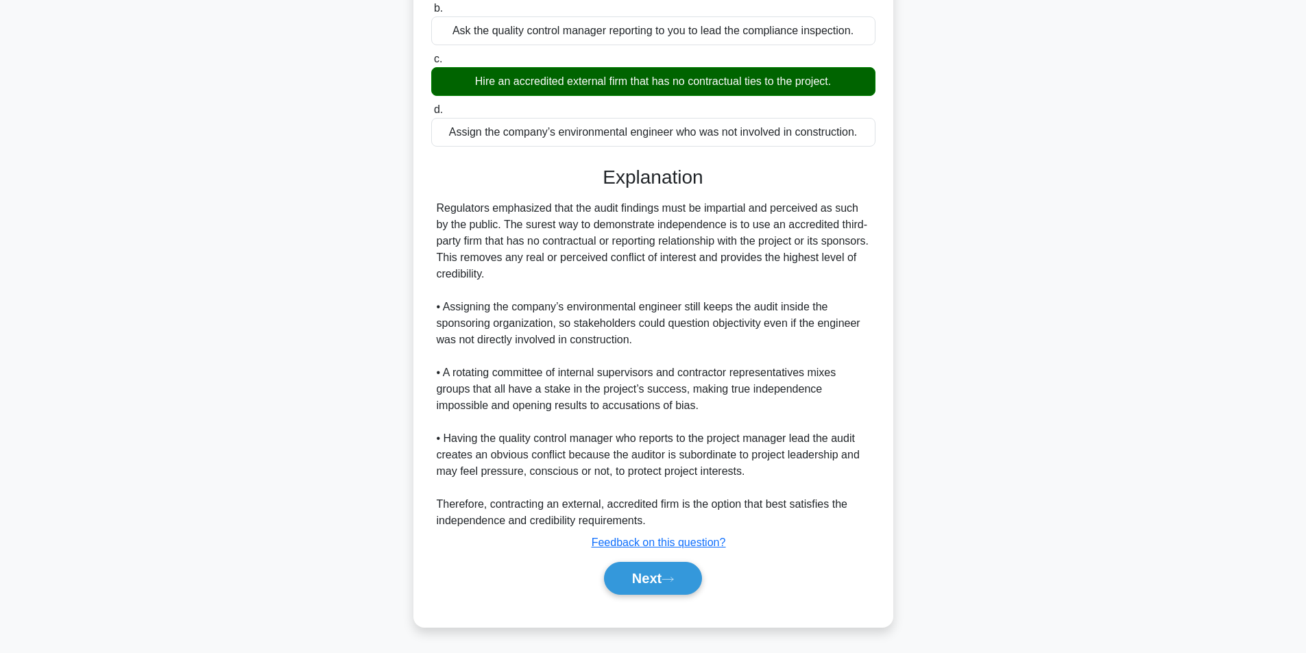
scroll to position [293, 0]
click at [620, 585] on button "Next" at bounding box center [653, 578] width 98 height 33
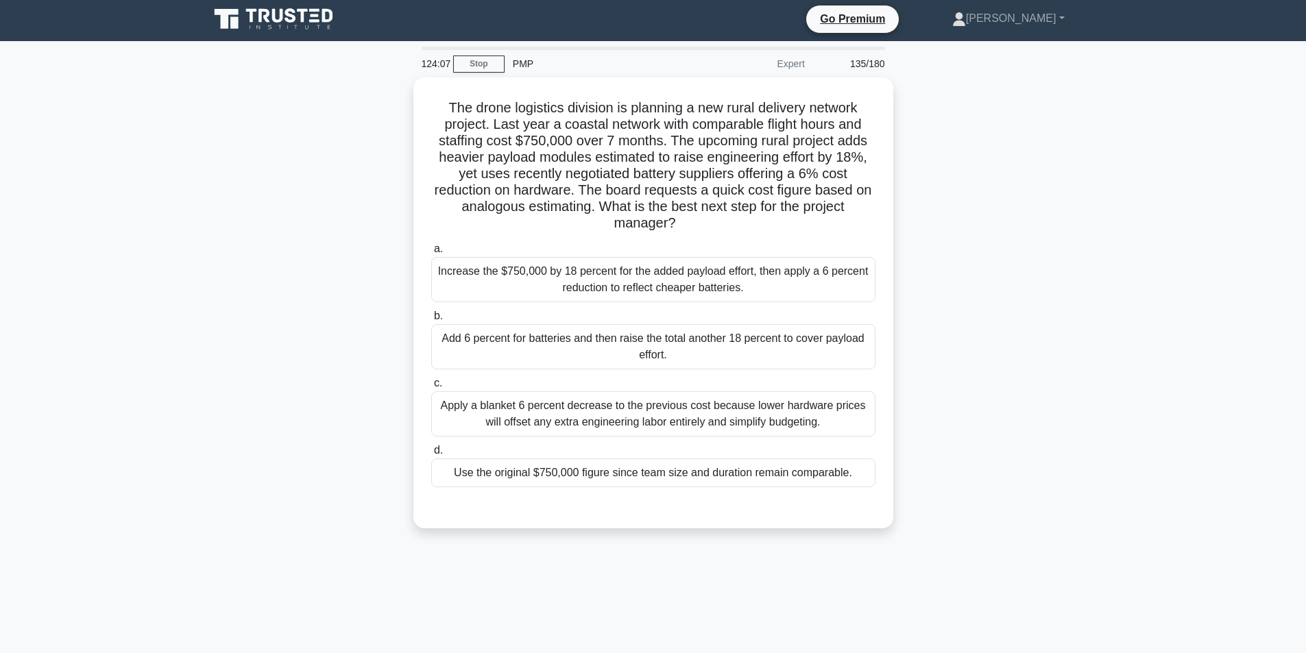
scroll to position [0, 0]
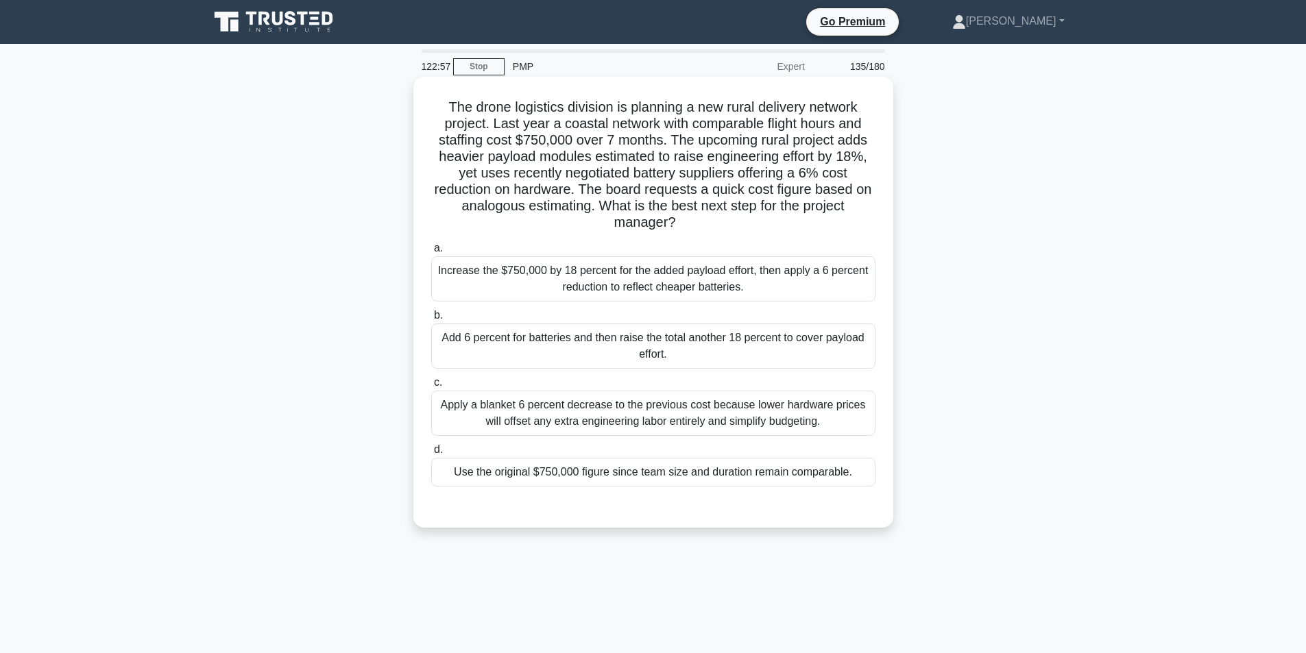
click at [676, 288] on div "Increase the $750,000 by 18 percent for the added payload effort, then apply a …" at bounding box center [653, 278] width 444 height 45
click at [431, 253] on input "a. Increase the $750,000 by 18 percent for the added payload effort, then apply…" at bounding box center [431, 248] width 0 height 9
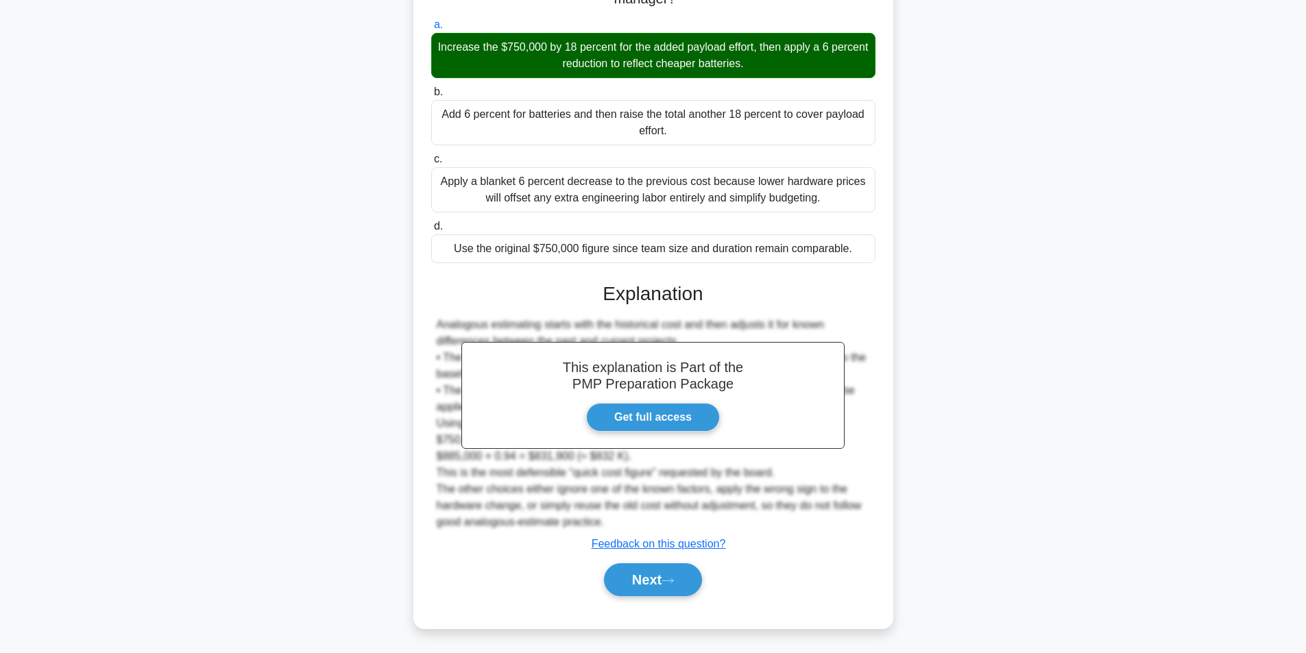
scroll to position [226, 0]
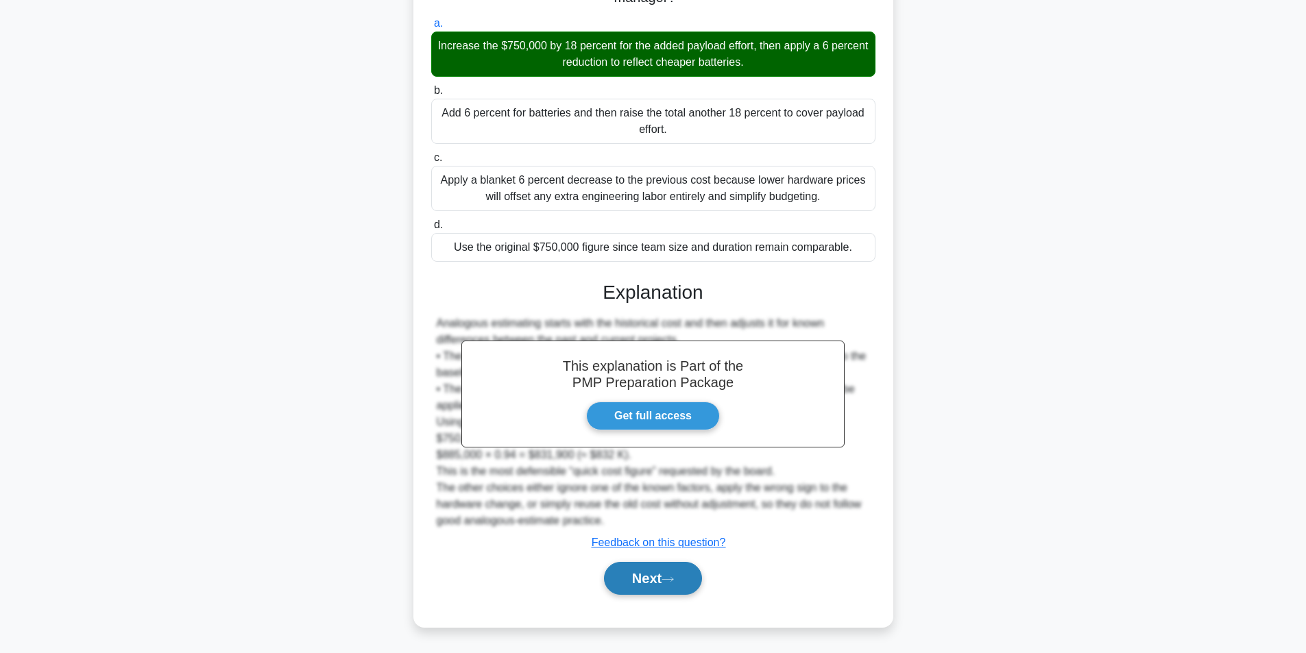
click at [672, 575] on button "Next" at bounding box center [653, 578] width 98 height 33
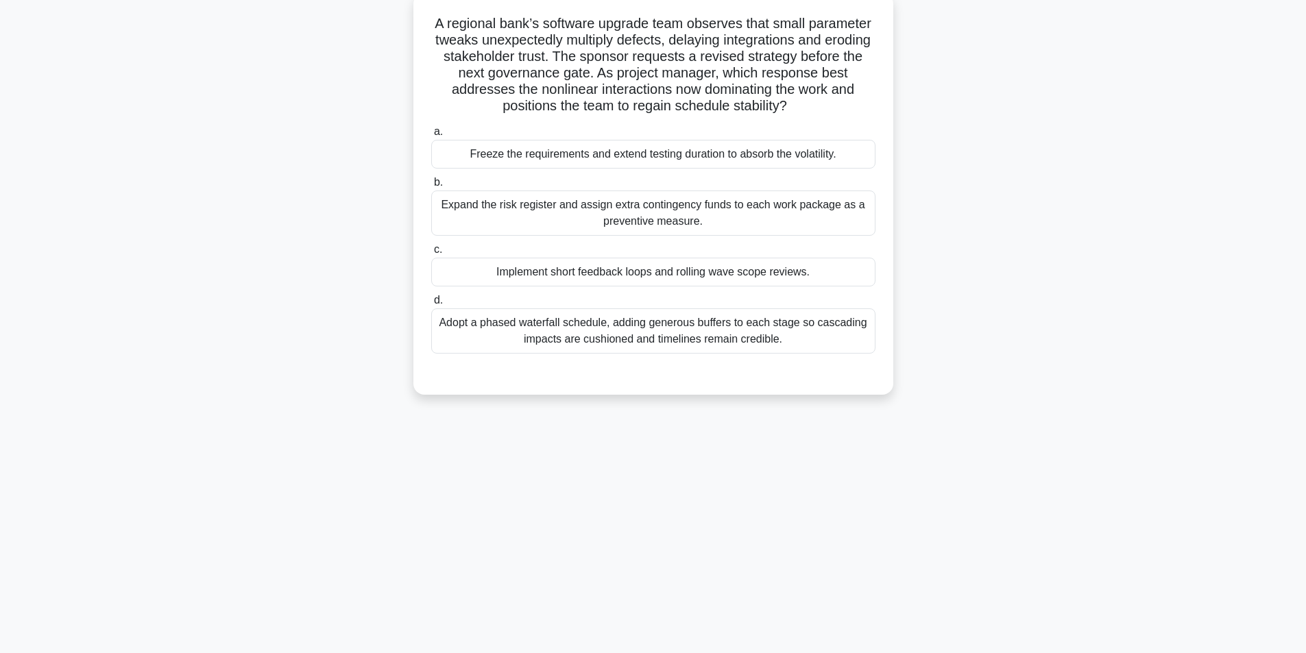
scroll to position [87, 0]
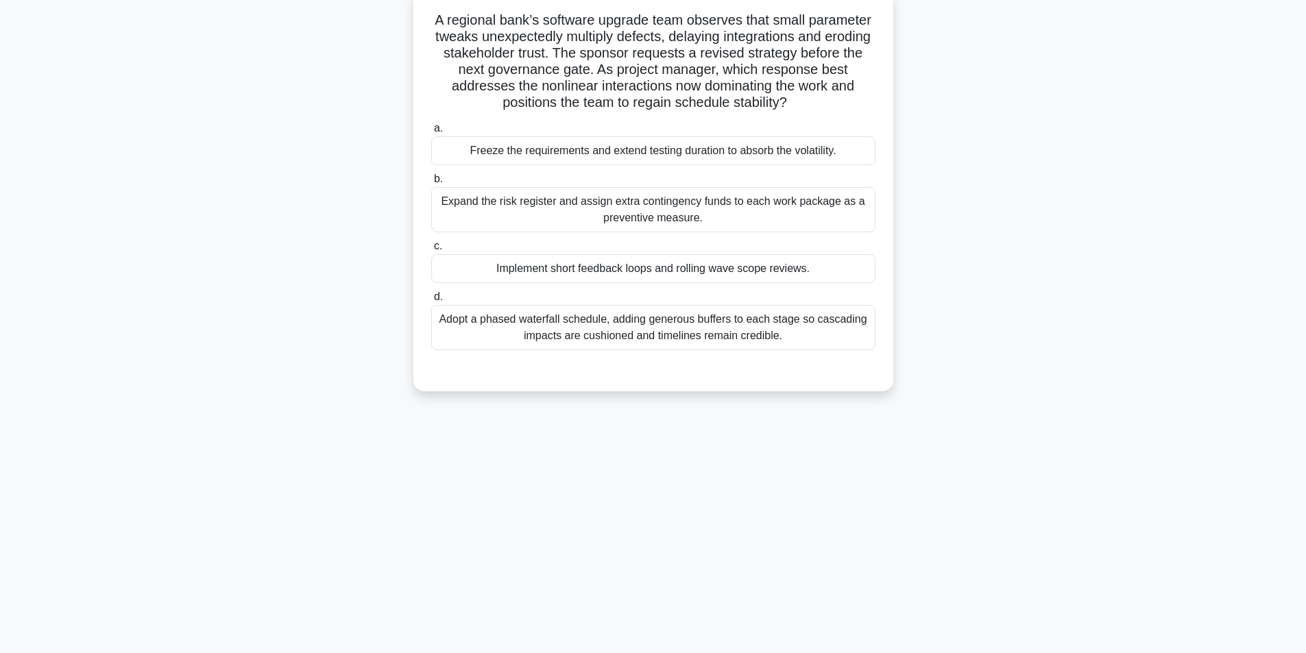
click at [728, 270] on div "Implement short feedback loops and rolling wave scope reviews." at bounding box center [653, 268] width 444 height 29
click at [431, 251] on input "c. Implement short feedback loops and rolling wave scope reviews." at bounding box center [431, 246] width 0 height 9
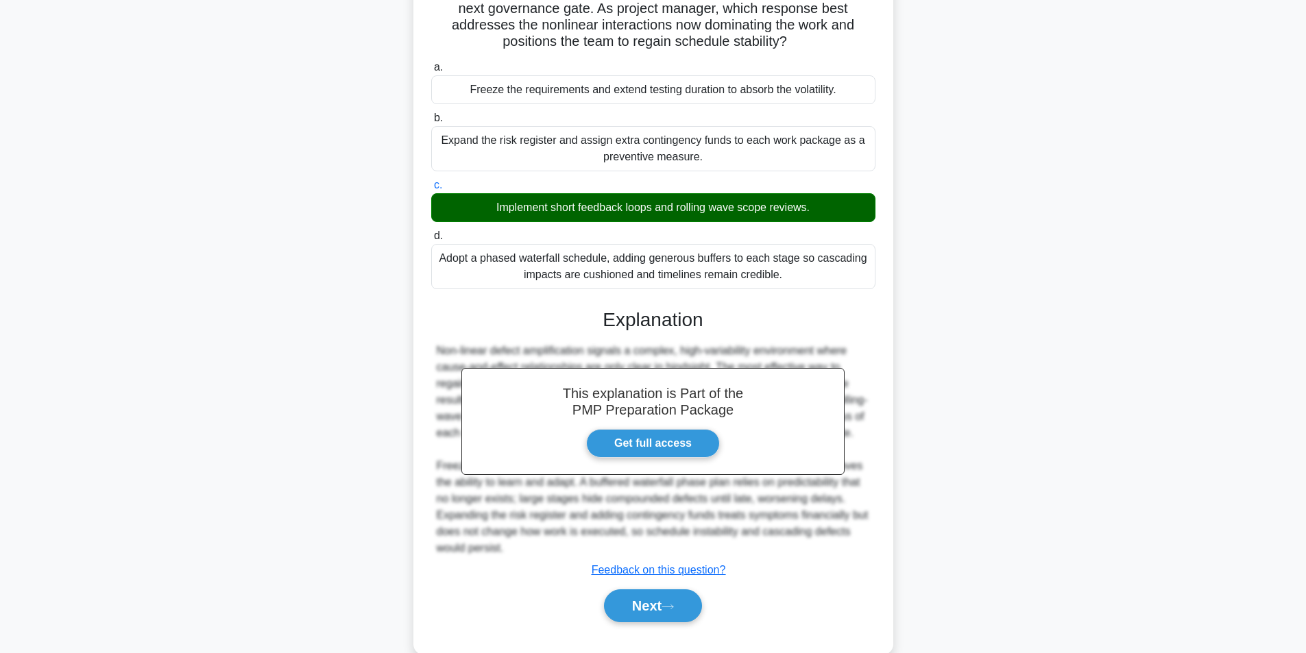
scroll to position [193, 0]
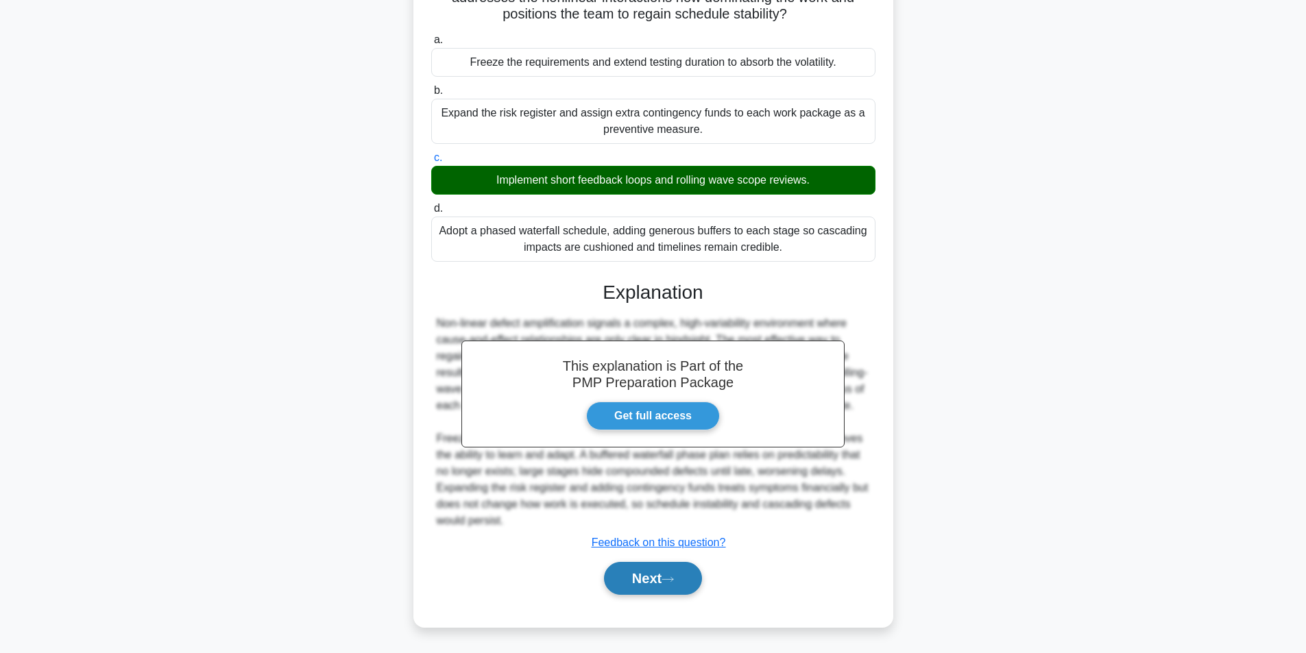
click at [627, 573] on button "Next" at bounding box center [653, 578] width 98 height 33
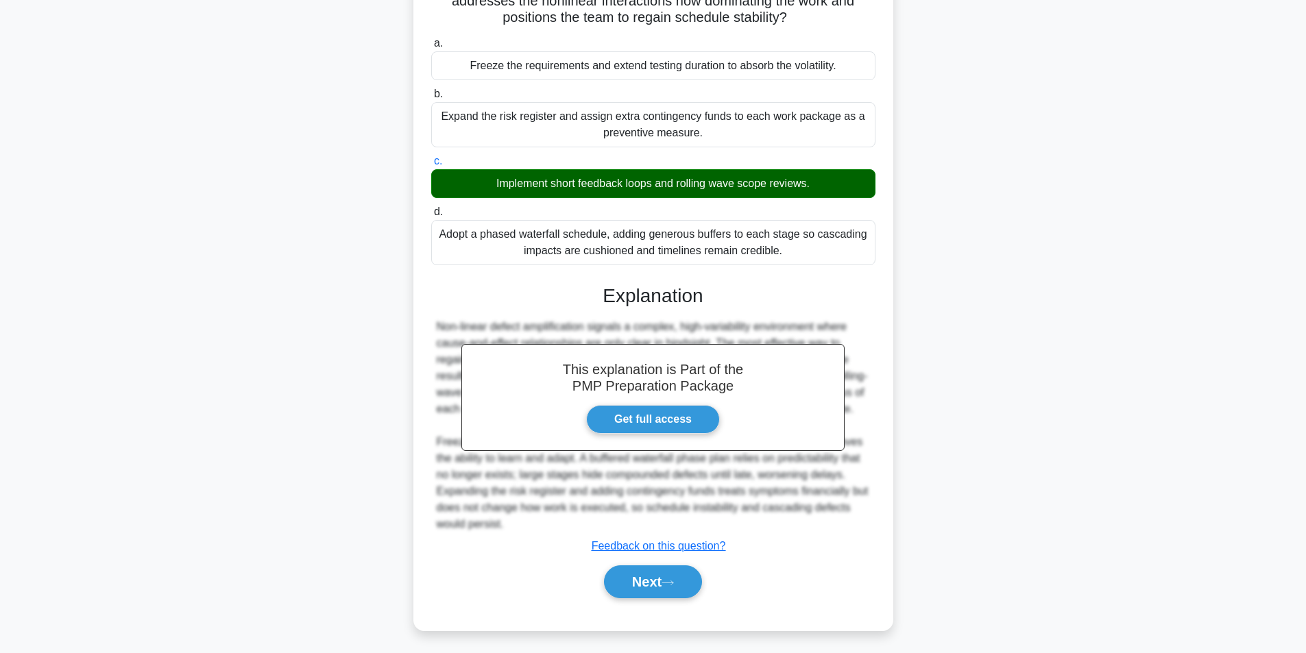
scroll to position [87, 0]
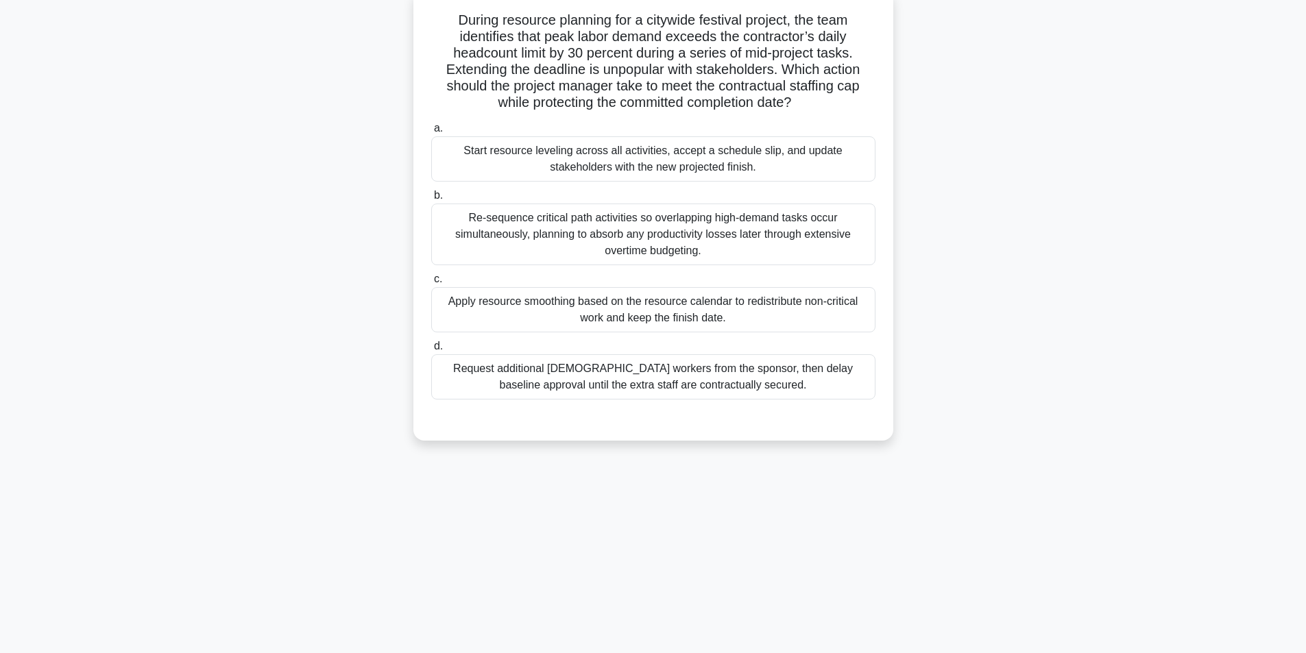
click at [643, 311] on div "Apply resource smoothing based on the resource calendar to redistribute non-cri…" at bounding box center [653, 309] width 444 height 45
click at [431, 284] on input "c. Apply resource smoothing based on the resource calendar to redistribute non-…" at bounding box center [431, 279] width 0 height 9
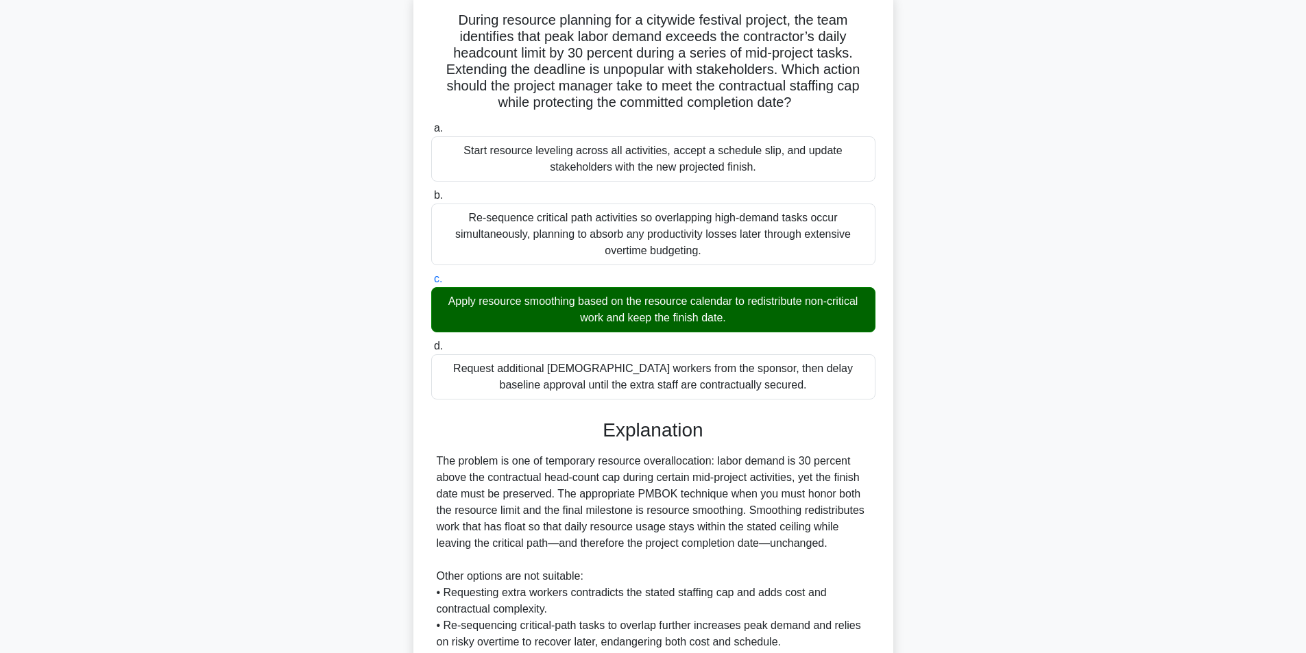
scroll to position [275, 0]
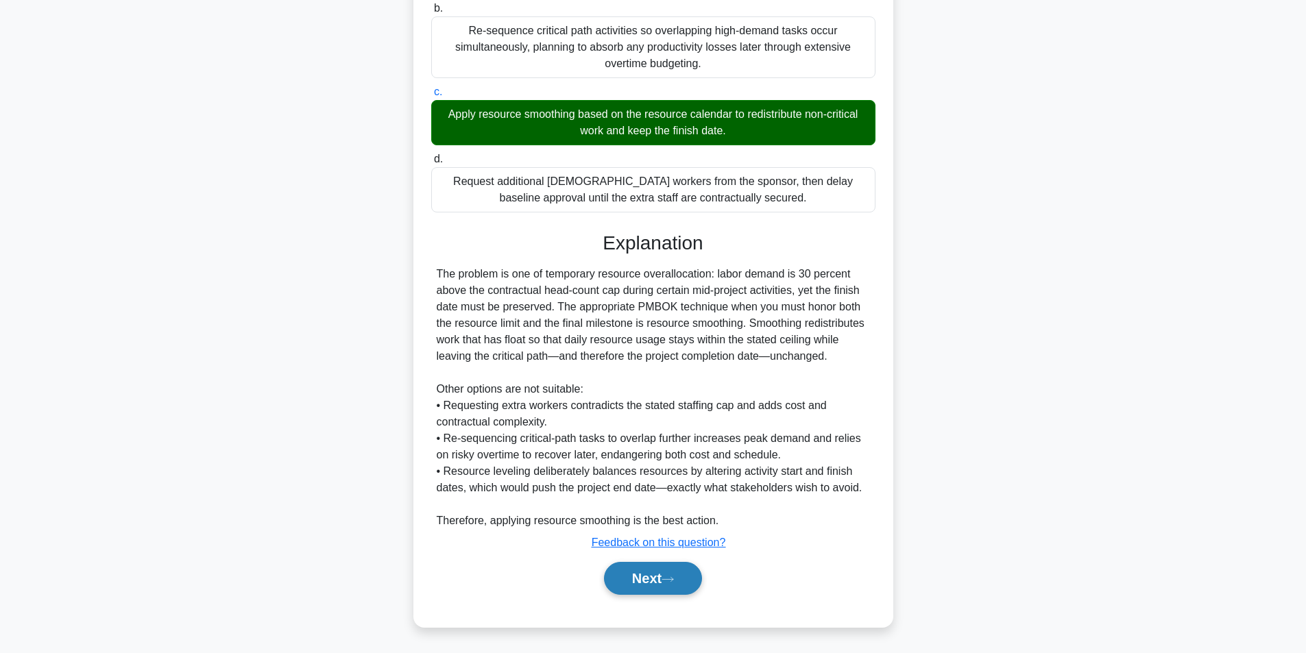
click at [620, 574] on button "Next" at bounding box center [653, 578] width 98 height 33
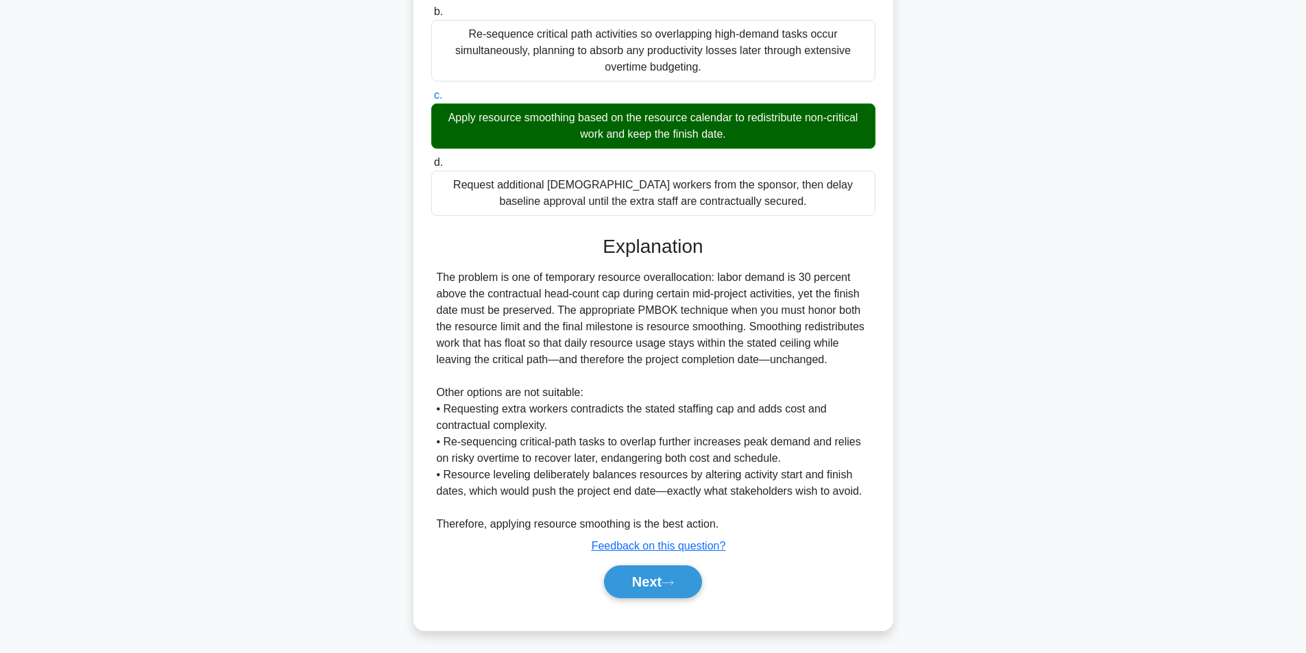
scroll to position [87, 0]
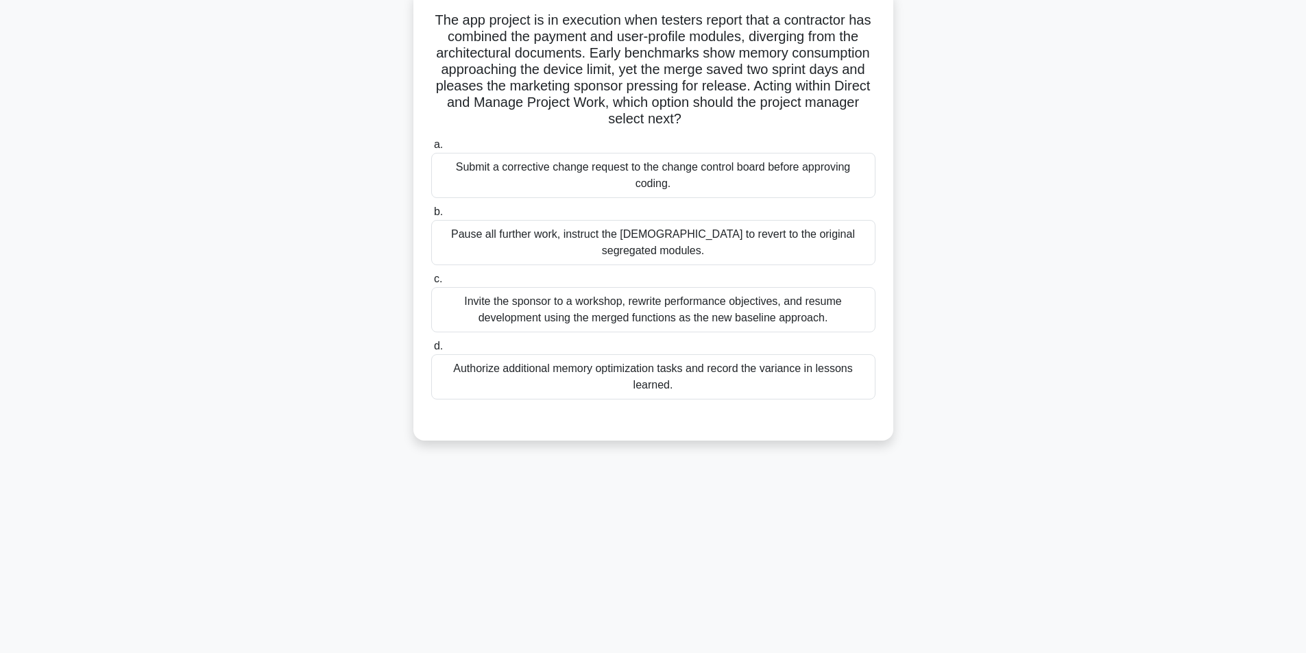
click at [605, 177] on div "Submit a corrective change request to the change control board before approving…" at bounding box center [653, 175] width 444 height 45
click at [431, 149] on input "a. Submit a corrective change request to the change control board before approv…" at bounding box center [431, 145] width 0 height 9
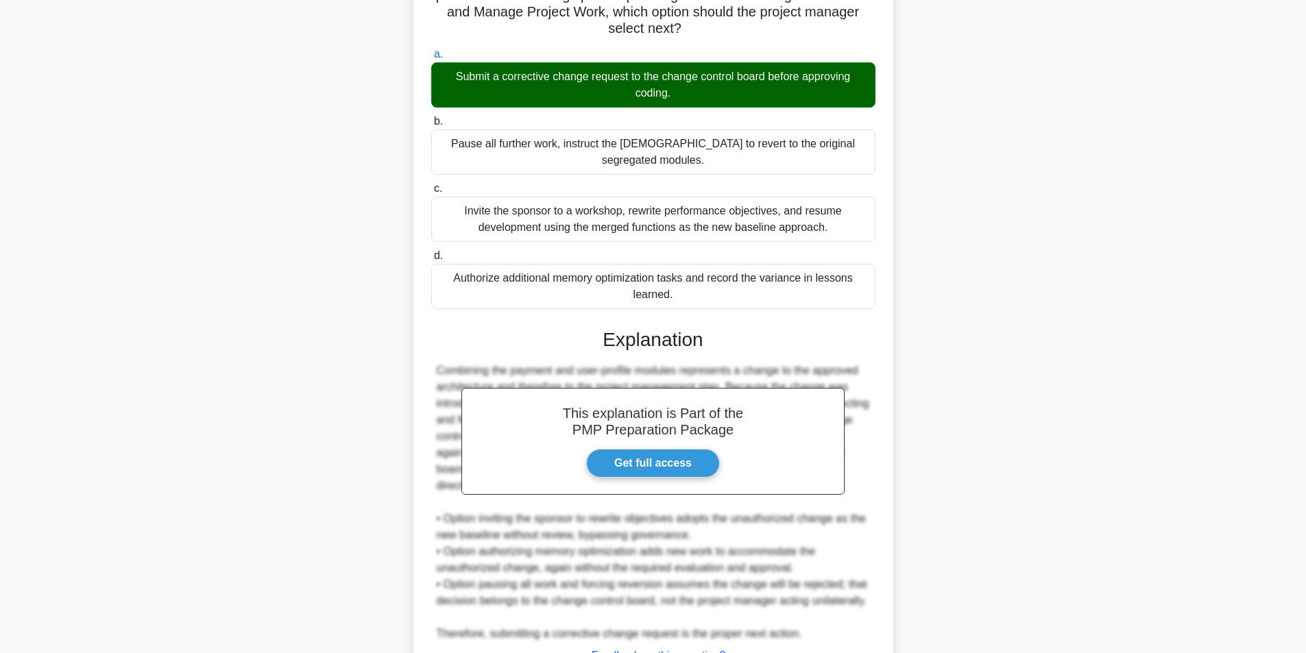
scroll to position [308, 0]
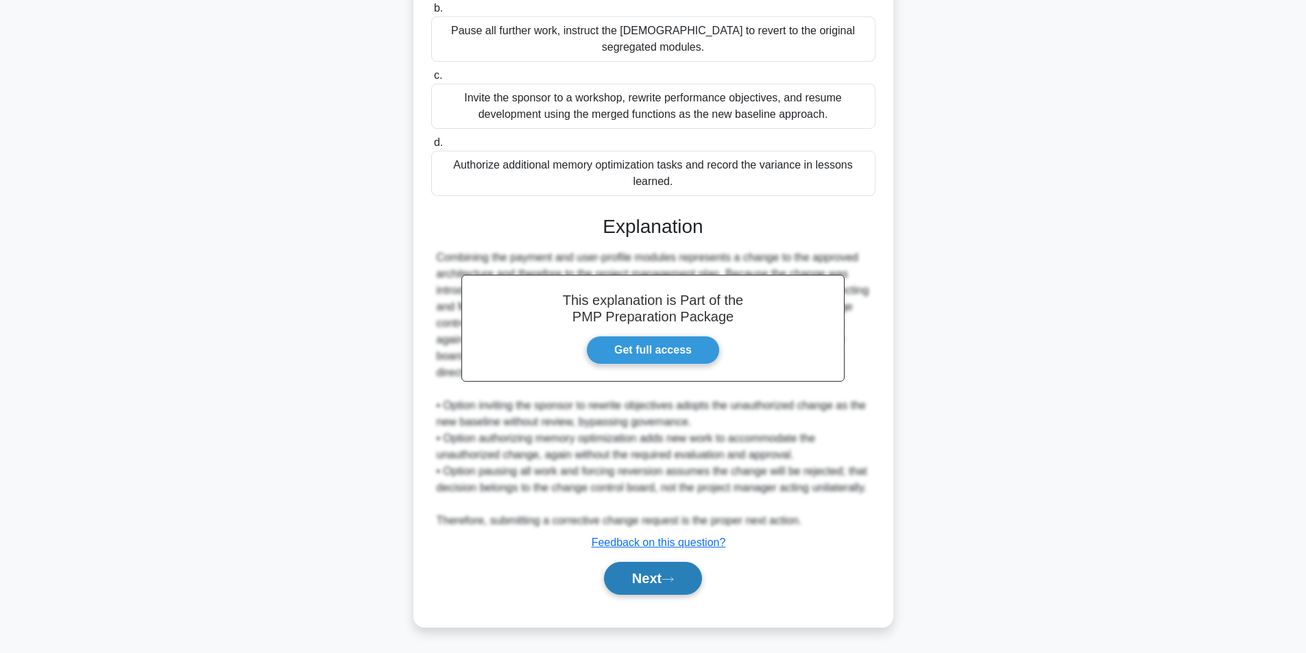
click at [658, 581] on button "Next" at bounding box center [653, 578] width 98 height 33
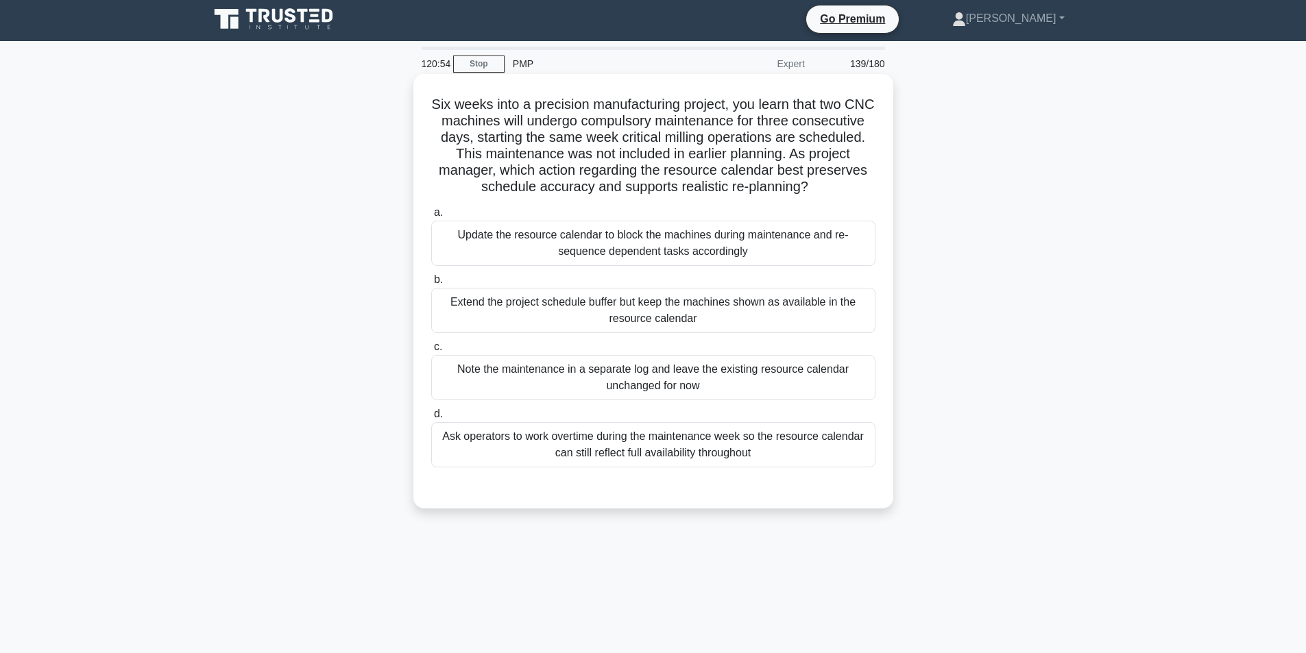
scroll to position [0, 0]
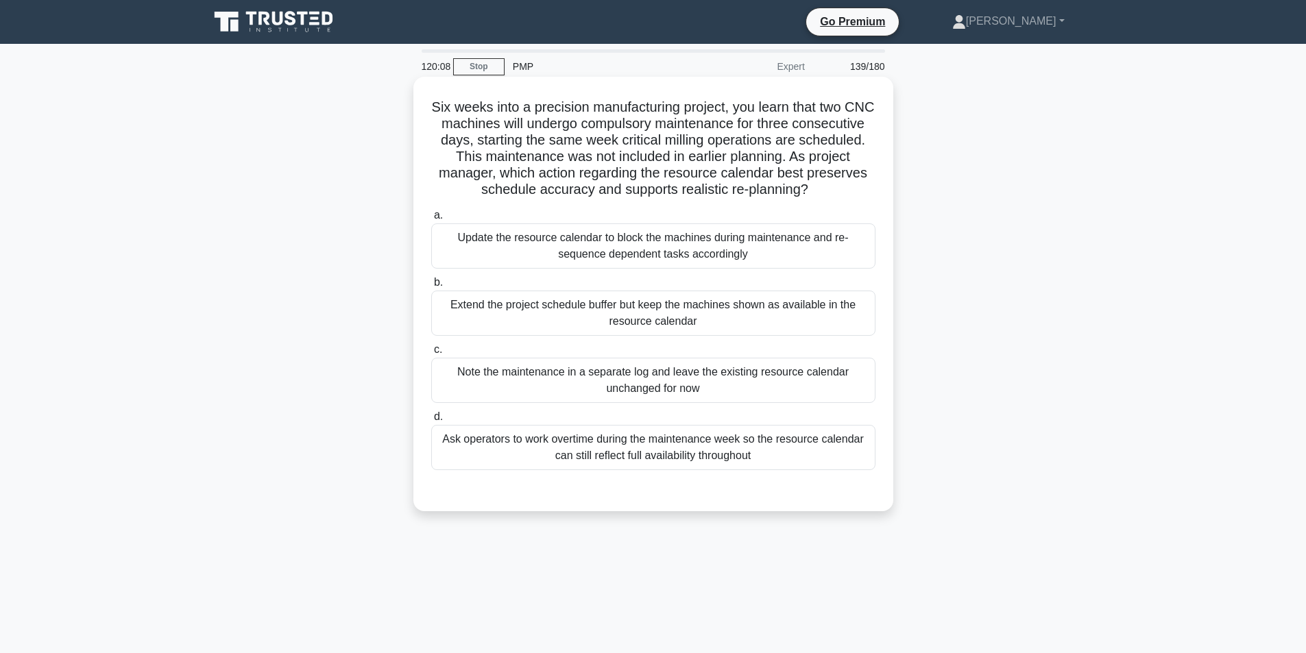
click at [686, 267] on div "Update the resource calendar to block the machines during maintenance and re-se…" at bounding box center [653, 245] width 444 height 45
click at [431, 220] on input "a. Update the resource calendar to block the machines during maintenance and re…" at bounding box center [431, 215] width 0 height 9
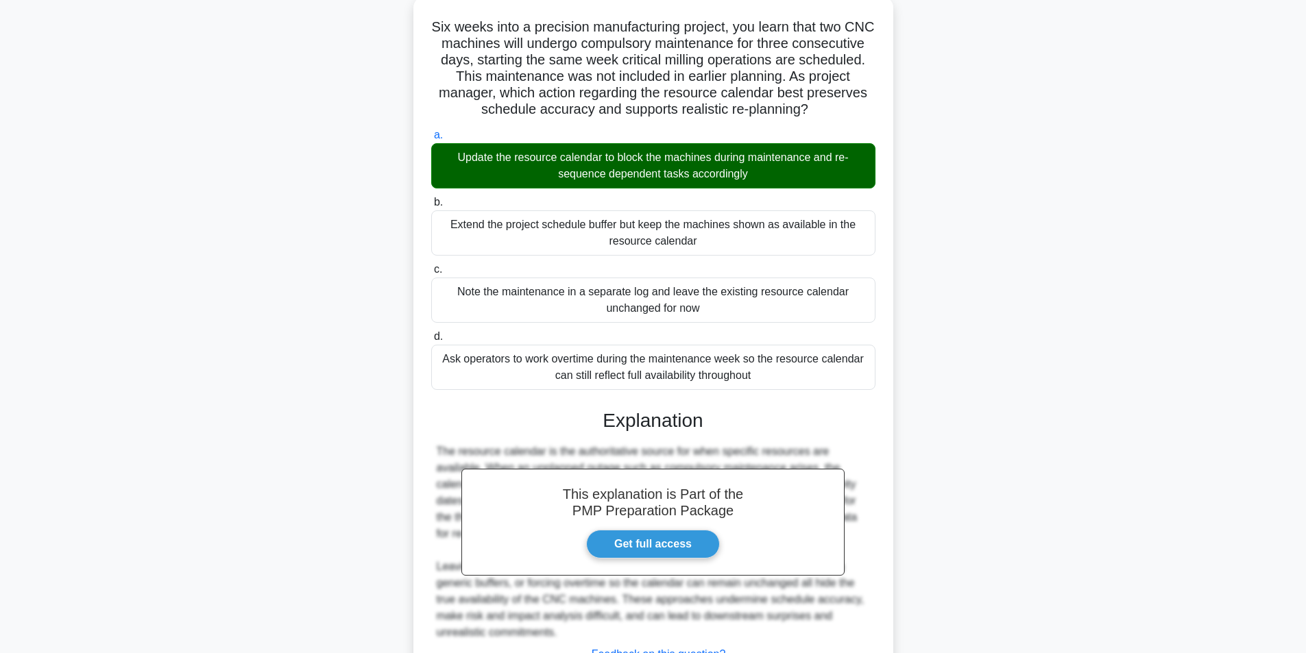
scroll to position [193, 0]
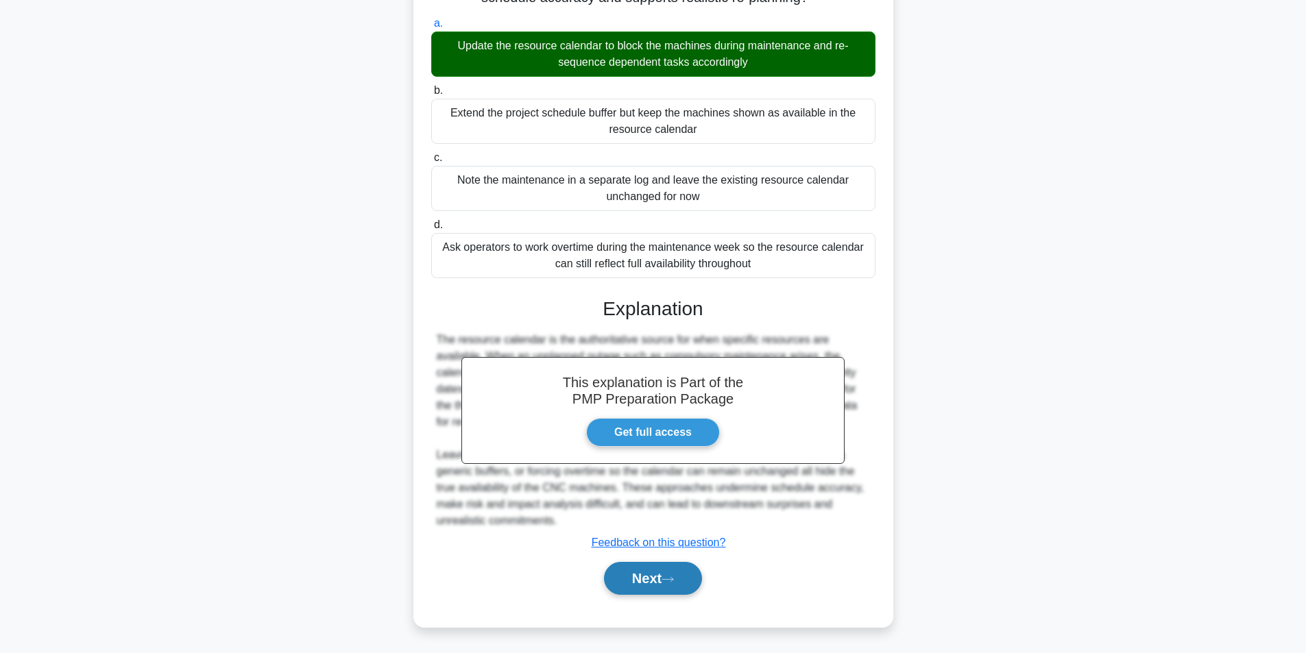
click at [622, 574] on button "Next" at bounding box center [653, 578] width 98 height 33
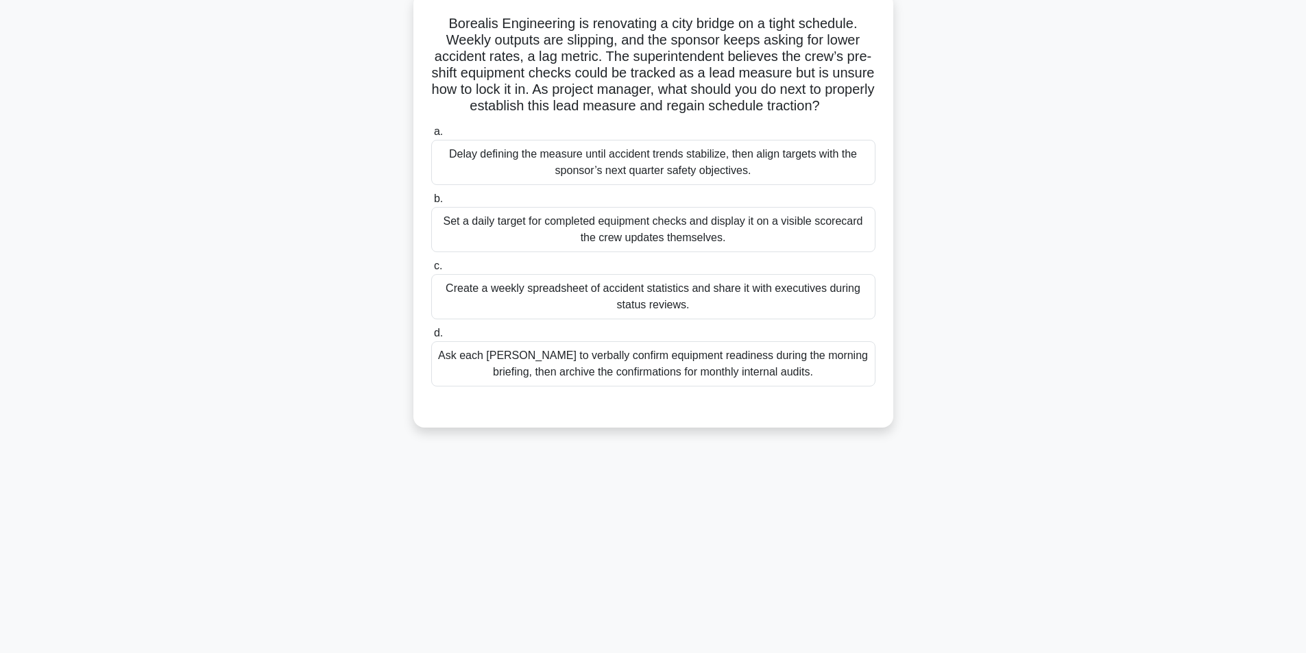
scroll to position [87, 0]
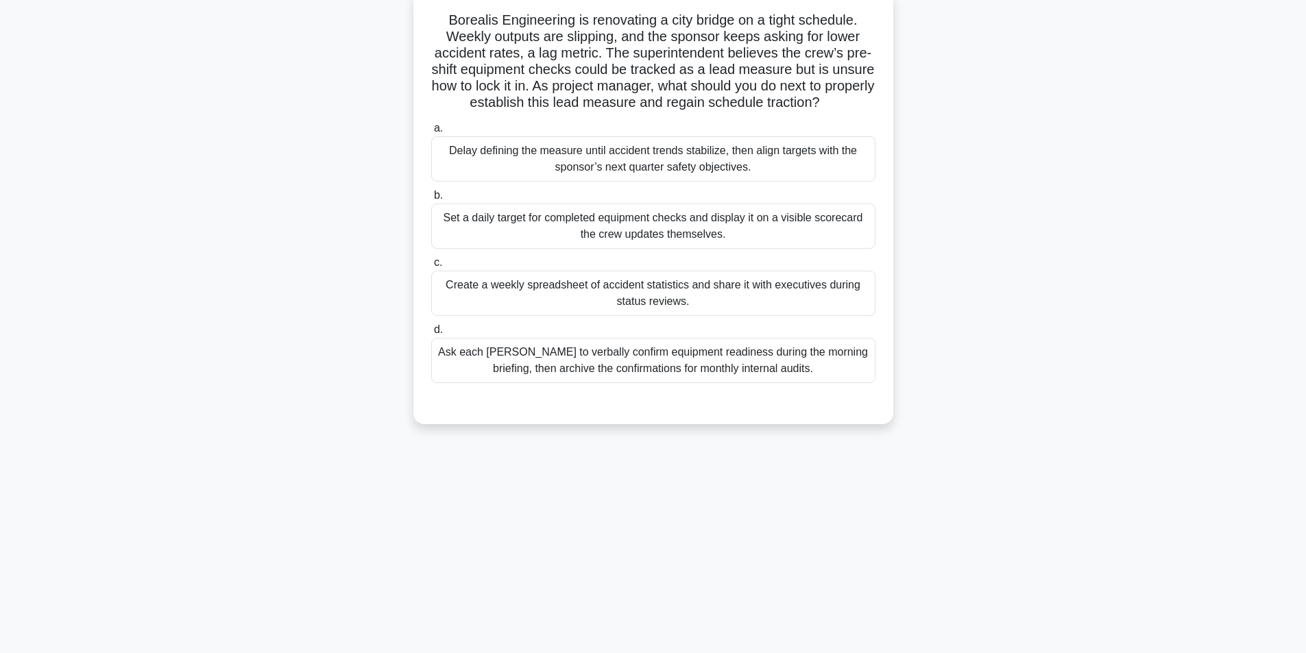
click at [695, 310] on div "Create a weekly spreadsheet of accident statistics and share it with executives…" at bounding box center [653, 293] width 444 height 45
click at [431, 267] on input "c. Create a weekly spreadsheet of accident statistics and share it with executi…" at bounding box center [431, 262] width 0 height 9
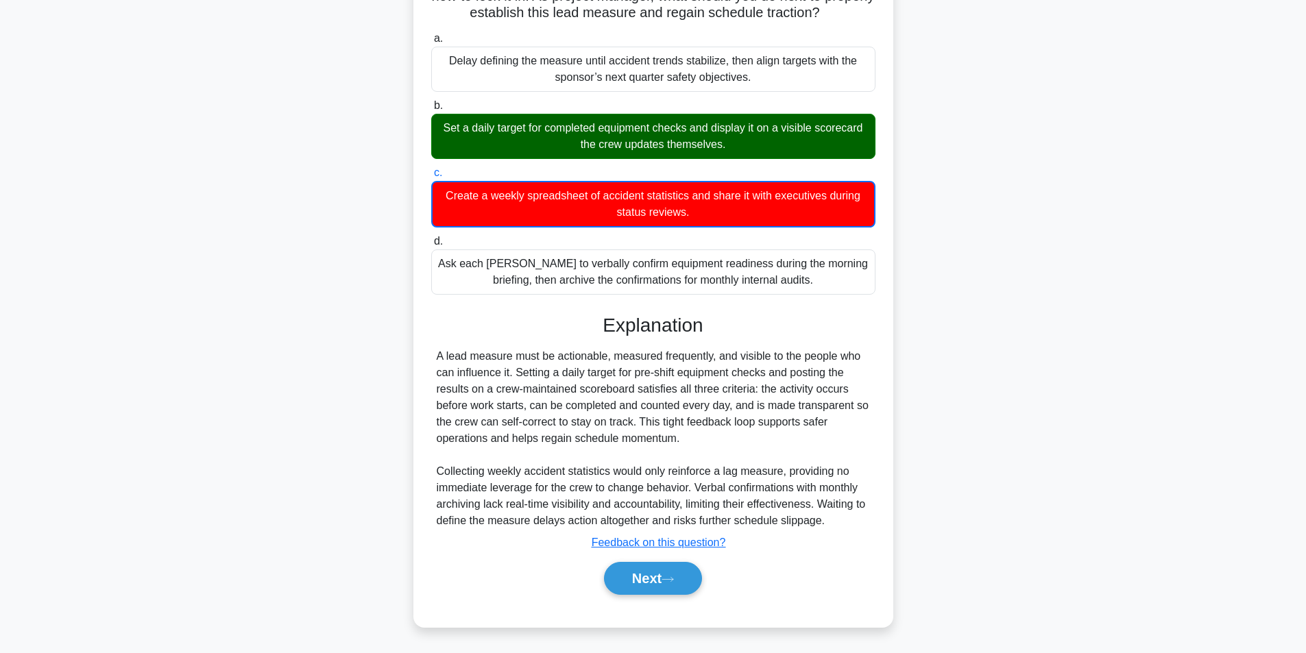
scroll to position [194, 0]
click at [659, 552] on div "Explanation A lead measure must be actionable, measured frequently, and visible…" at bounding box center [653, 457] width 444 height 287
click at [655, 573] on button "Next" at bounding box center [653, 578] width 98 height 33
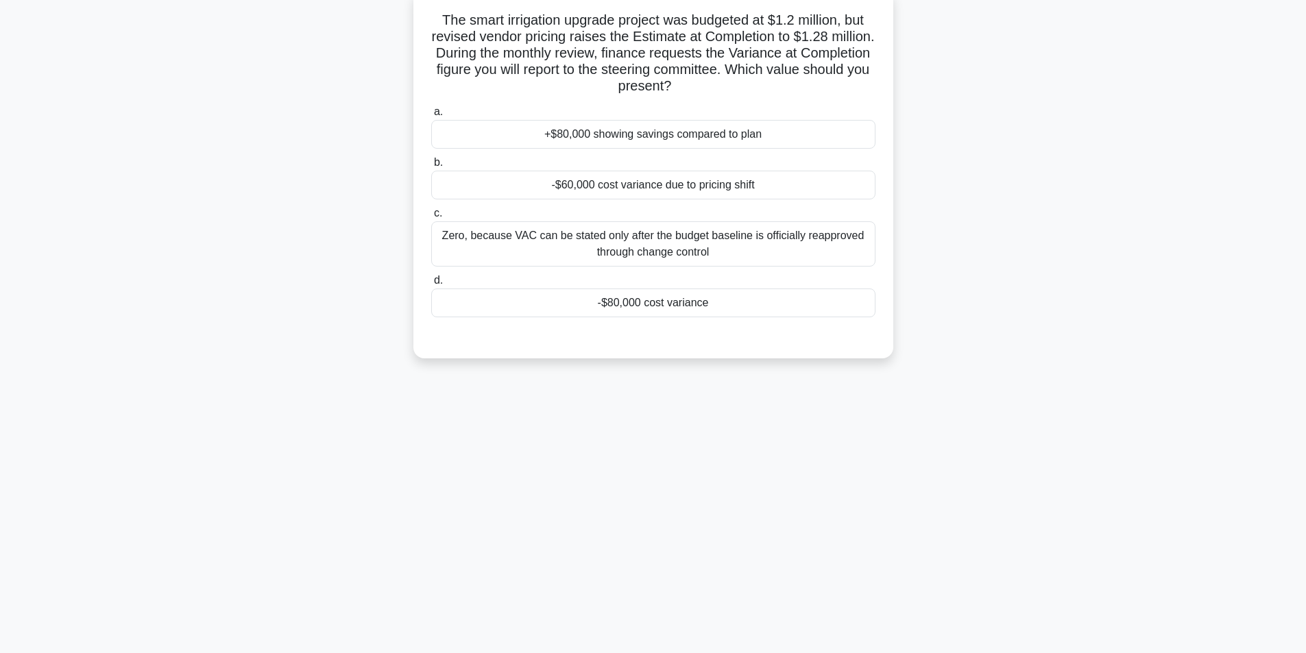
click at [644, 306] on div "-$80,000 cost variance" at bounding box center [653, 303] width 444 height 29
click at [431, 285] on input "d. -$80,000 cost variance" at bounding box center [431, 280] width 0 height 9
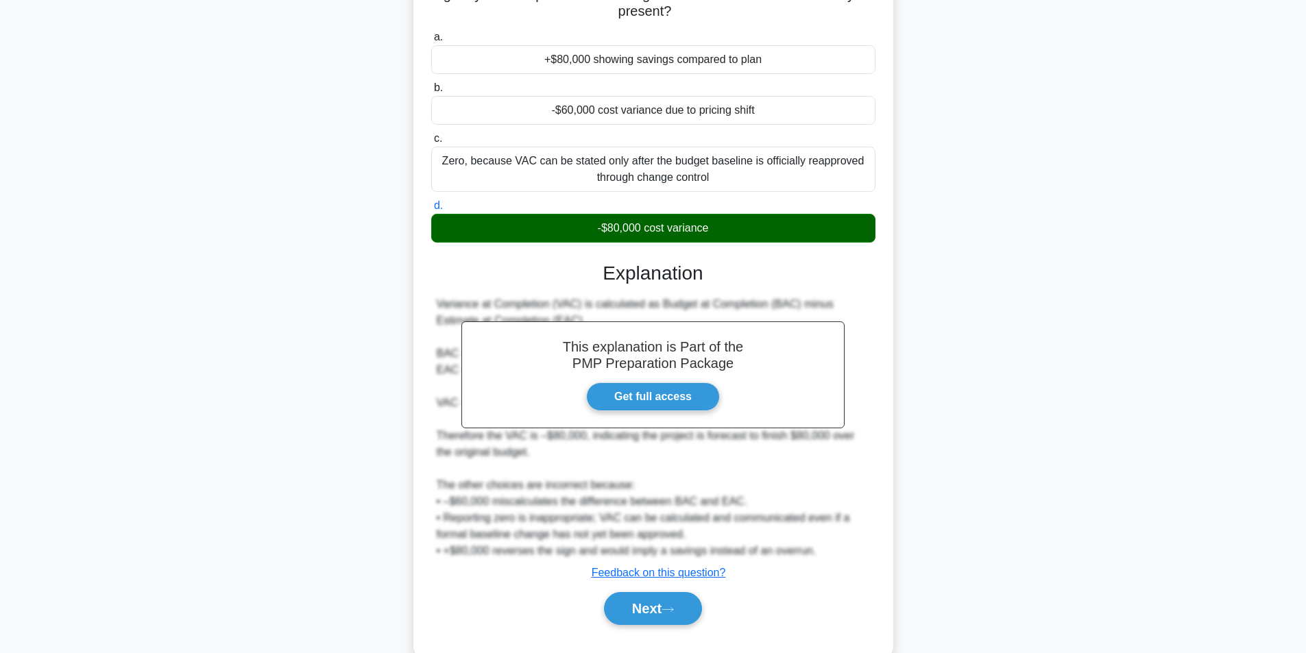
scroll to position [193, 0]
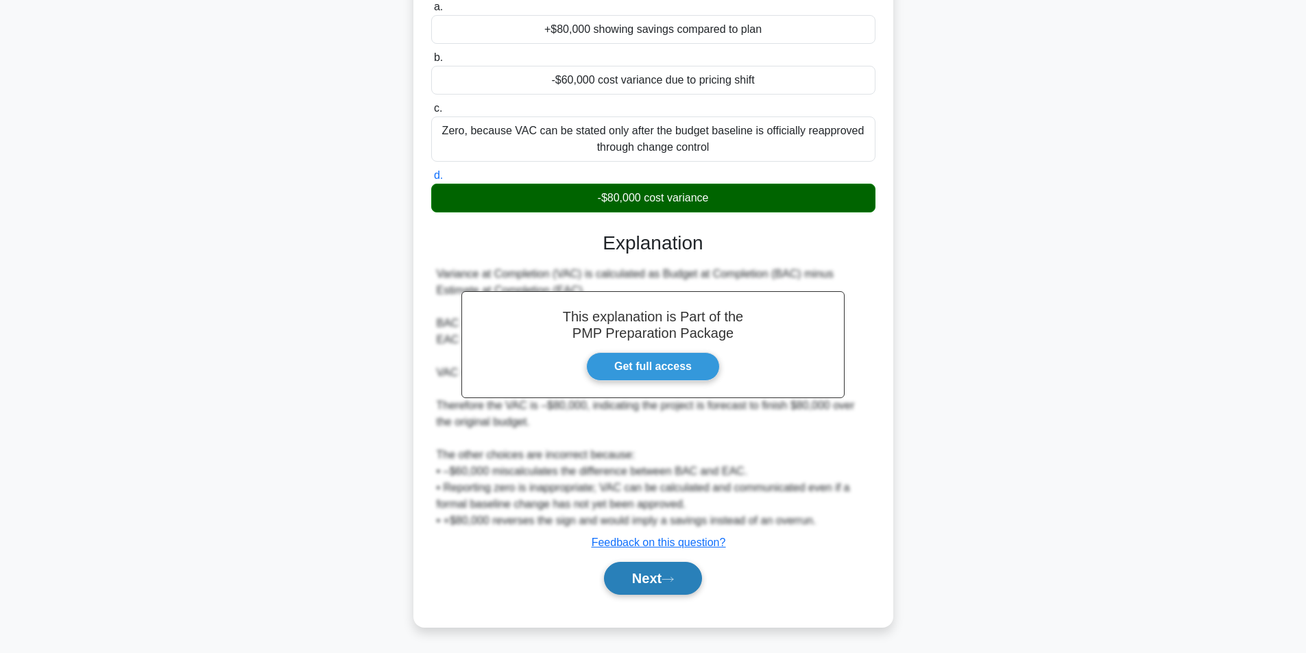
click at [638, 580] on button "Next" at bounding box center [653, 578] width 98 height 33
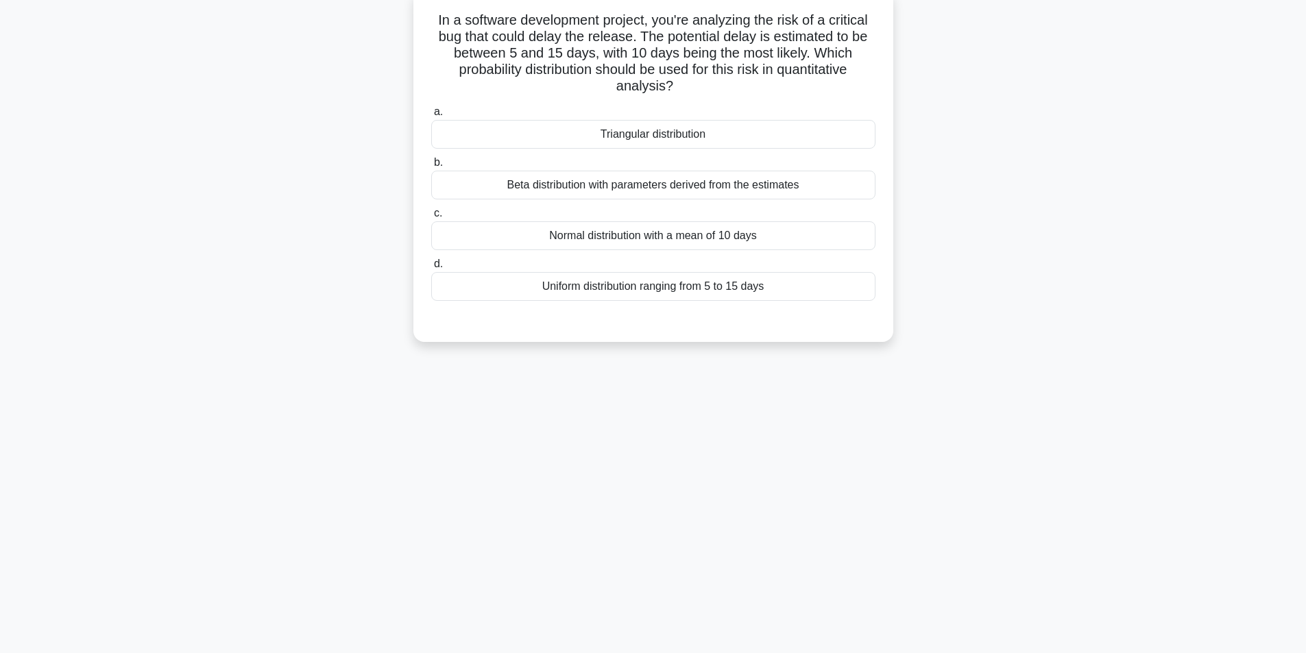
click at [615, 189] on div "Beta distribution with parameters derived from the estimates" at bounding box center [653, 185] width 444 height 29
click at [431, 167] on input "b. Beta distribution with parameters derived from the estimates" at bounding box center [431, 162] width 0 height 9
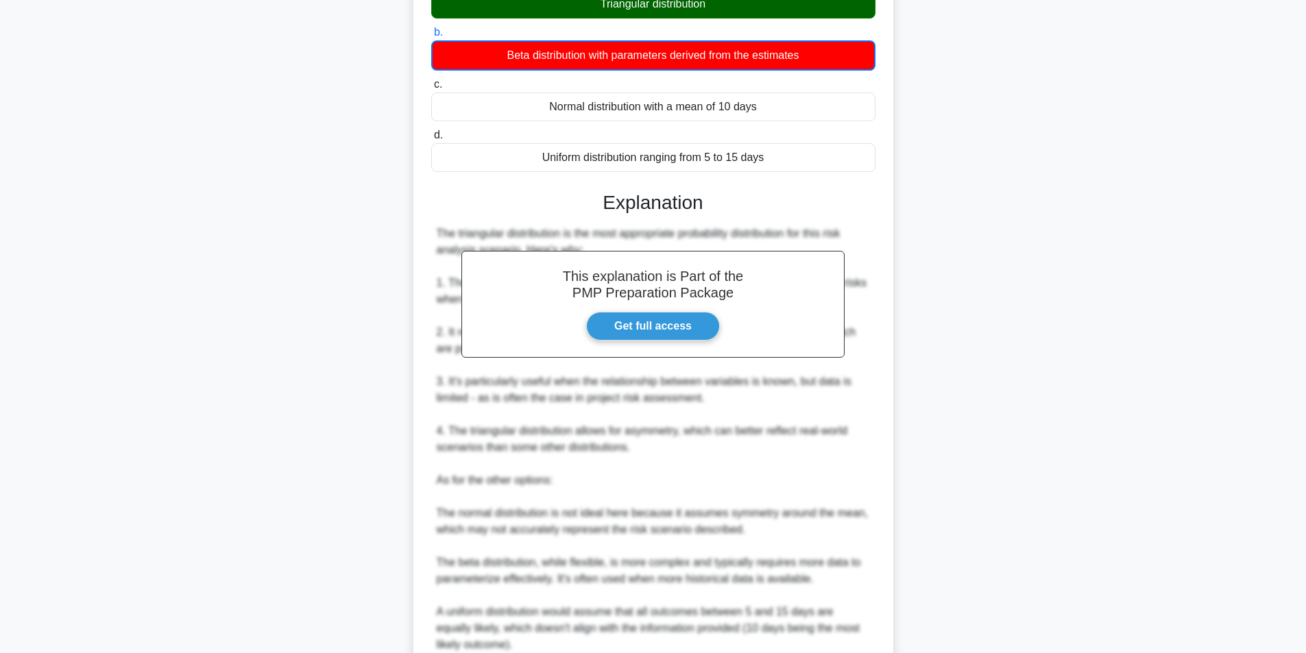
scroll to position [391, 0]
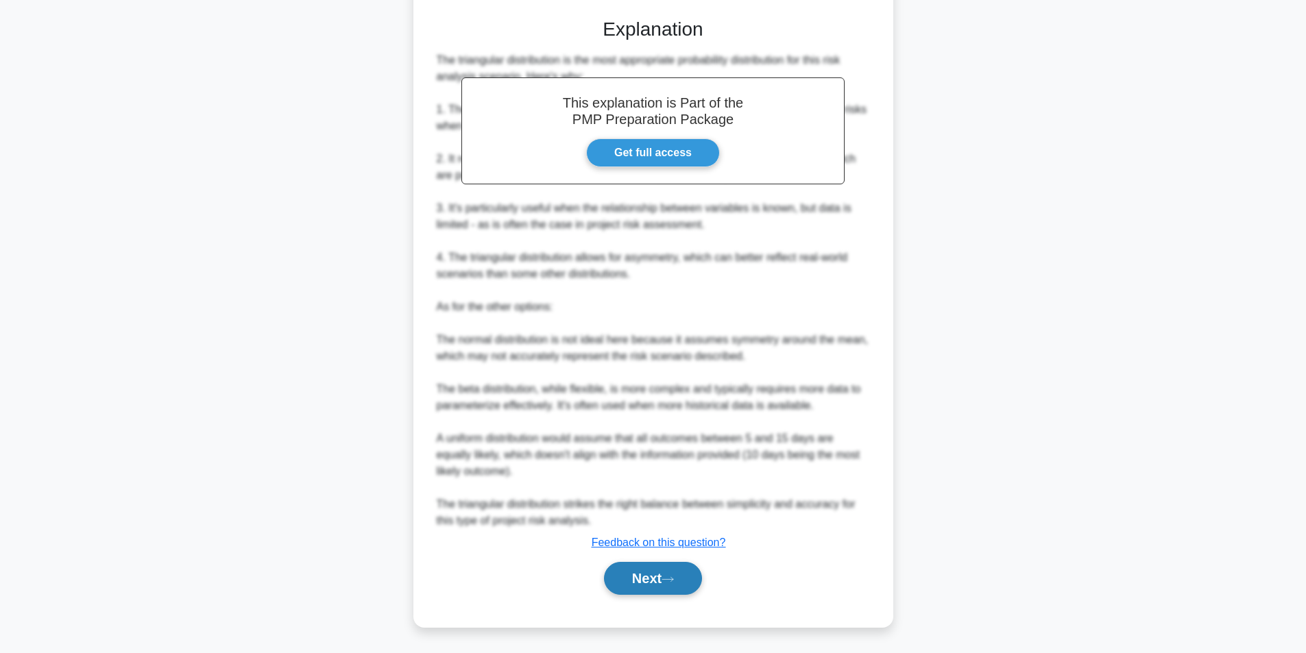
click at [642, 584] on button "Next" at bounding box center [653, 578] width 98 height 33
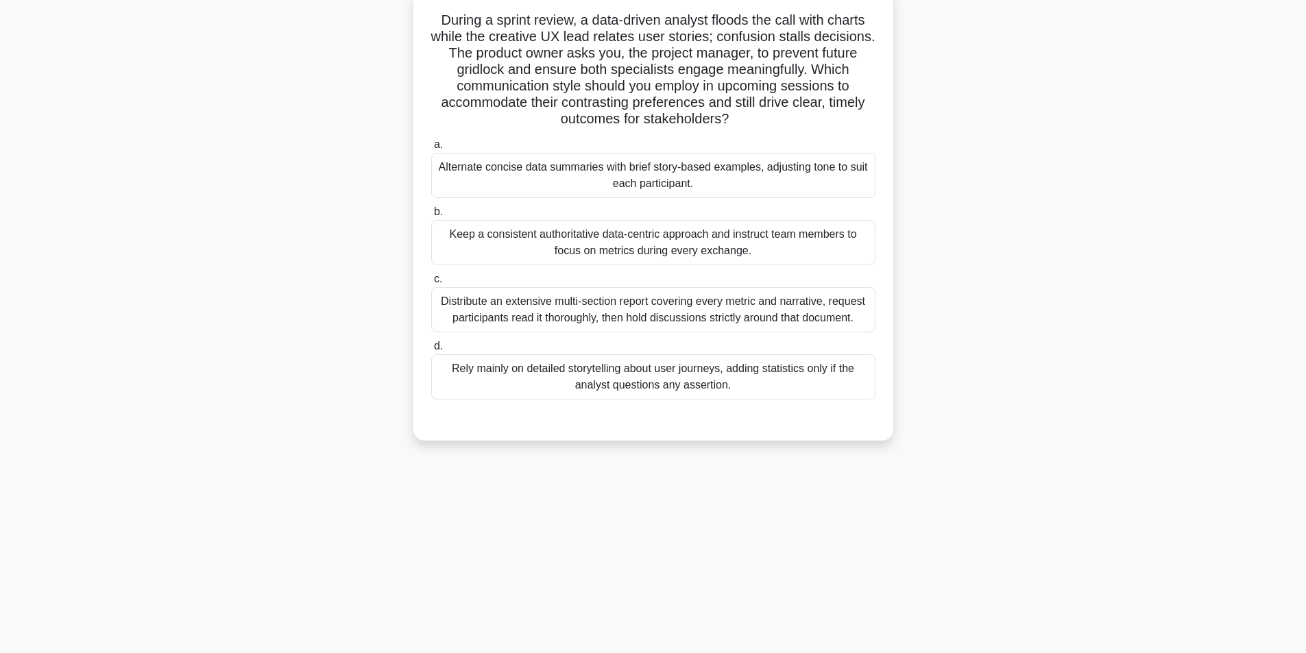
click at [701, 186] on div "Alternate concise data summaries with brief story-based examples, adjusting ton…" at bounding box center [653, 175] width 444 height 45
click at [431, 149] on input "a. Alternate concise data summaries with brief story-based examples, adjusting …" at bounding box center [431, 145] width 0 height 9
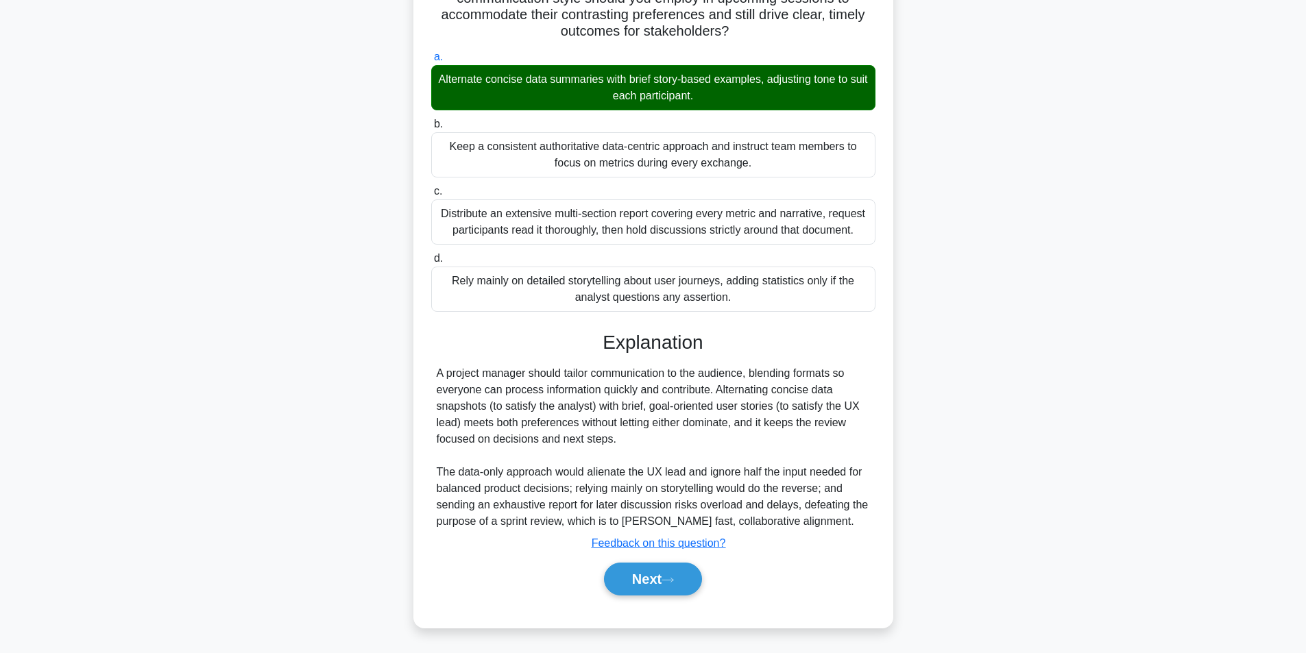
scroll to position [176, 0]
click at [642, 574] on button "Next" at bounding box center [653, 578] width 98 height 33
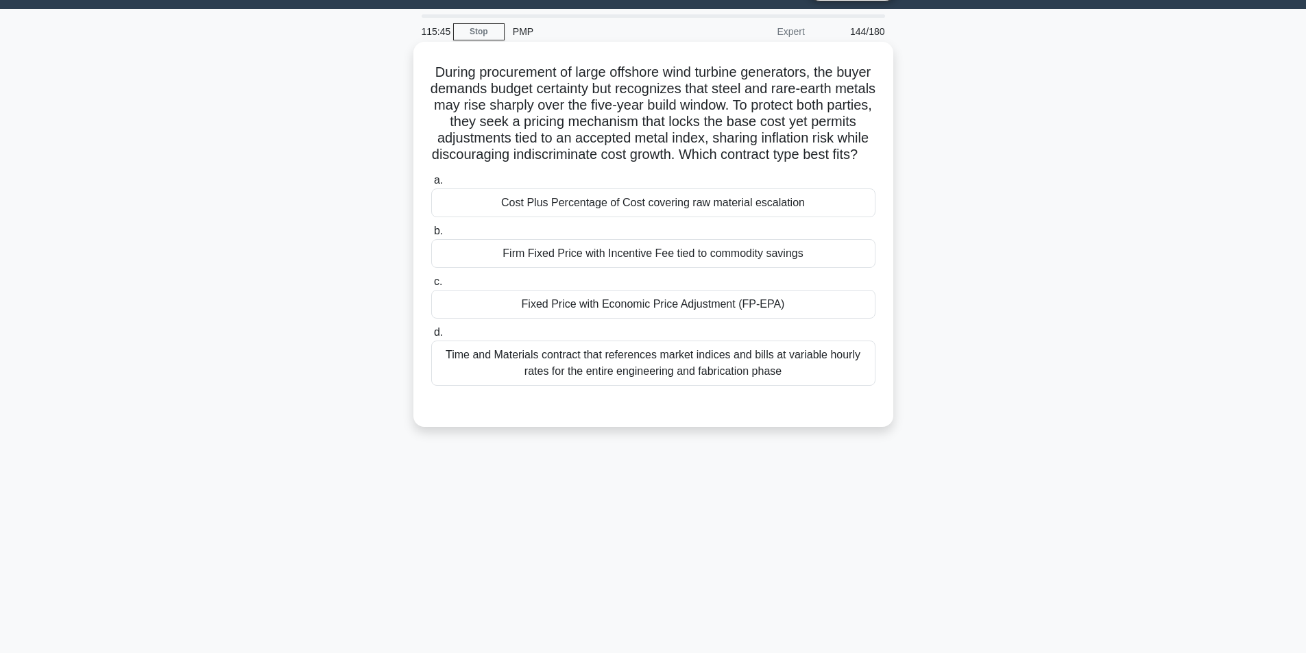
scroll to position [69, 0]
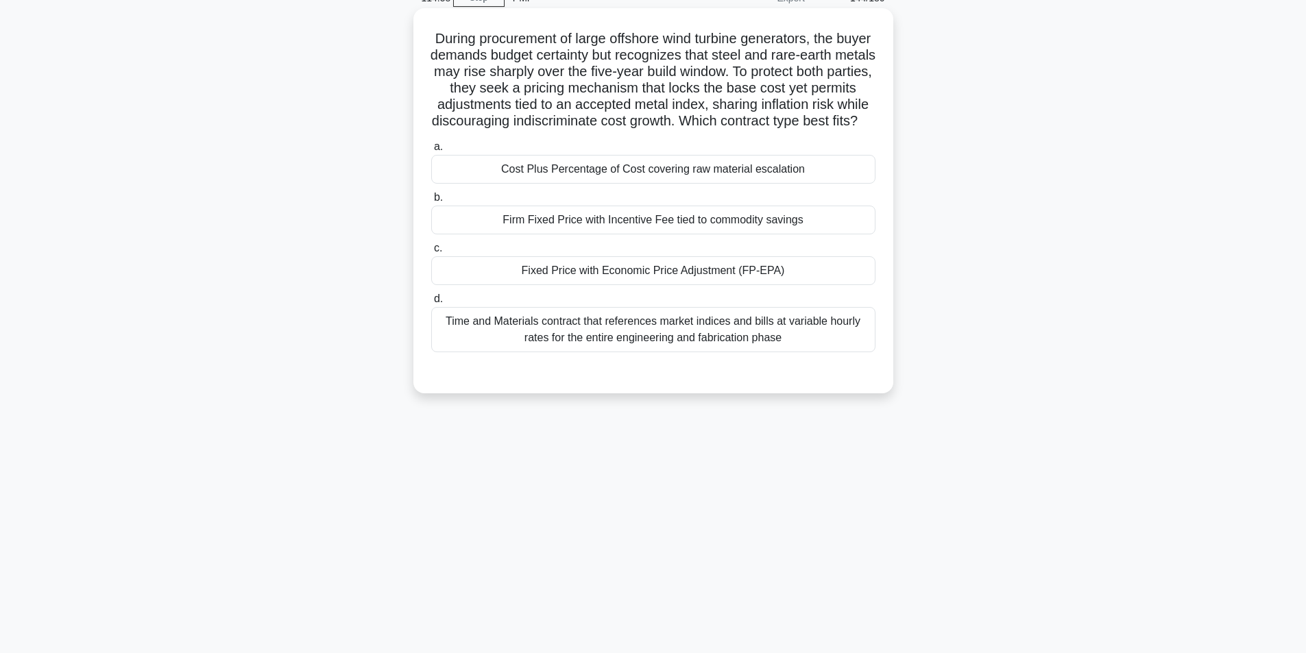
click at [609, 285] on div "Fixed Price with Economic Price Adjustment (FP-EPA)" at bounding box center [653, 270] width 444 height 29
click at [431, 253] on input "c. Fixed Price with Economic Price Adjustment (FP-EPA)" at bounding box center [431, 248] width 0 height 9
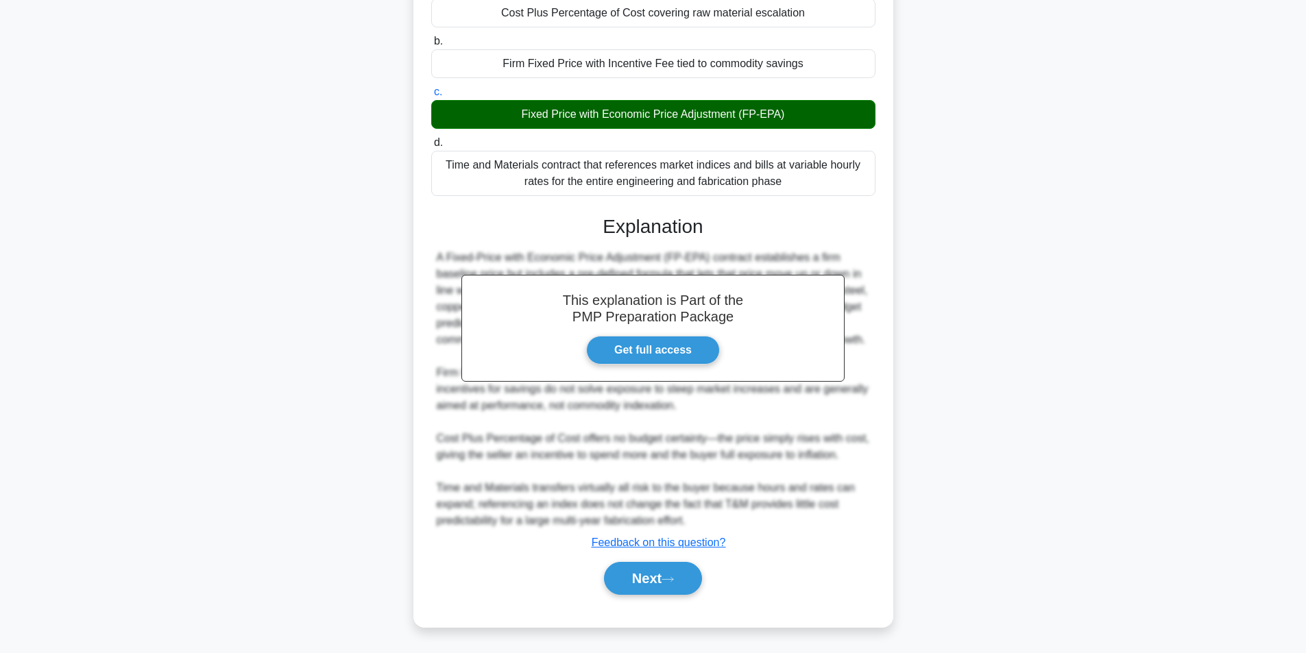
scroll to position [242, 0]
click at [646, 571] on button "Next" at bounding box center [653, 578] width 98 height 33
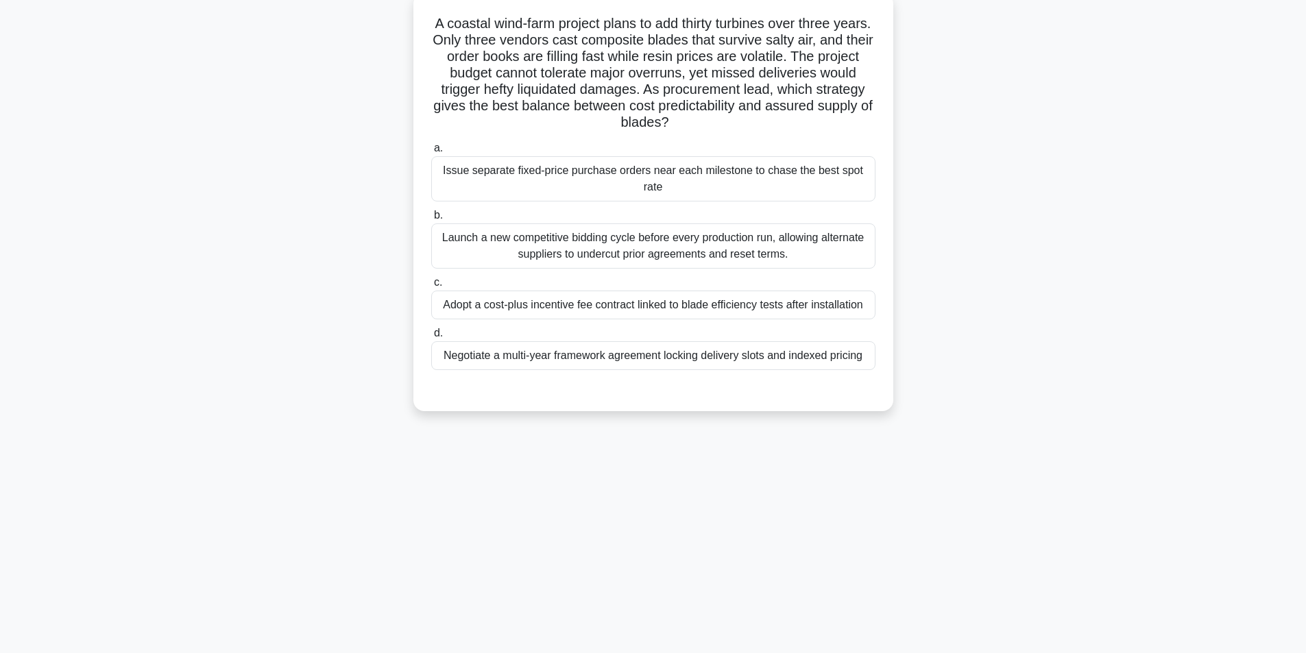
scroll to position [87, 0]
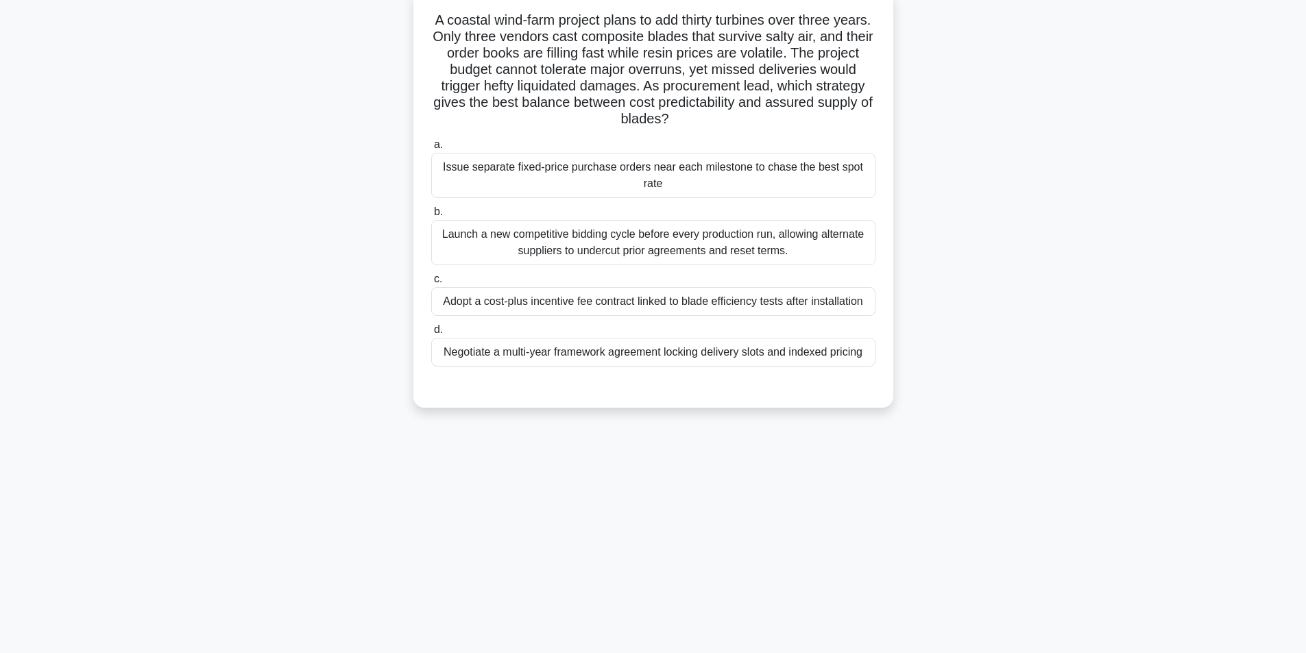
click at [655, 356] on div "Negotiate a multi-year framework agreement locking delivery slots and indexed p…" at bounding box center [653, 352] width 444 height 29
click at [431, 334] on input "d. Negotiate a multi-year framework agreement locking delivery slots and indexe…" at bounding box center [431, 330] width 0 height 9
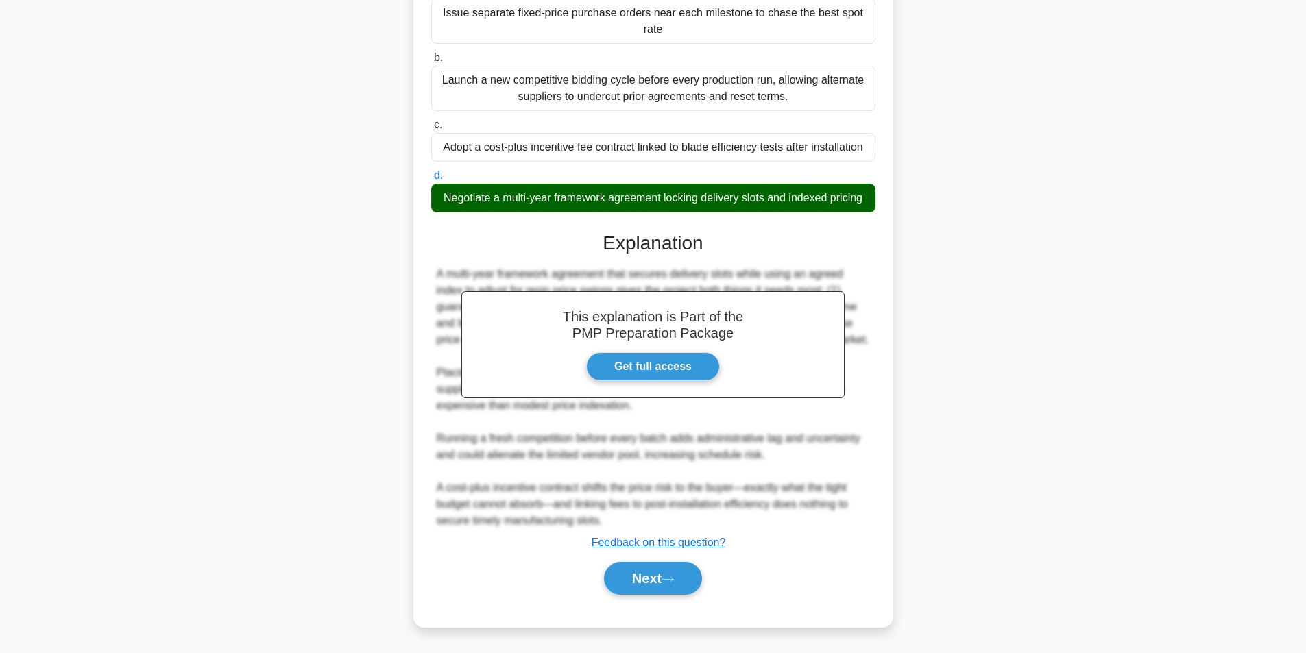
scroll to position [275, 0]
click at [666, 581] on button "Next" at bounding box center [653, 578] width 98 height 33
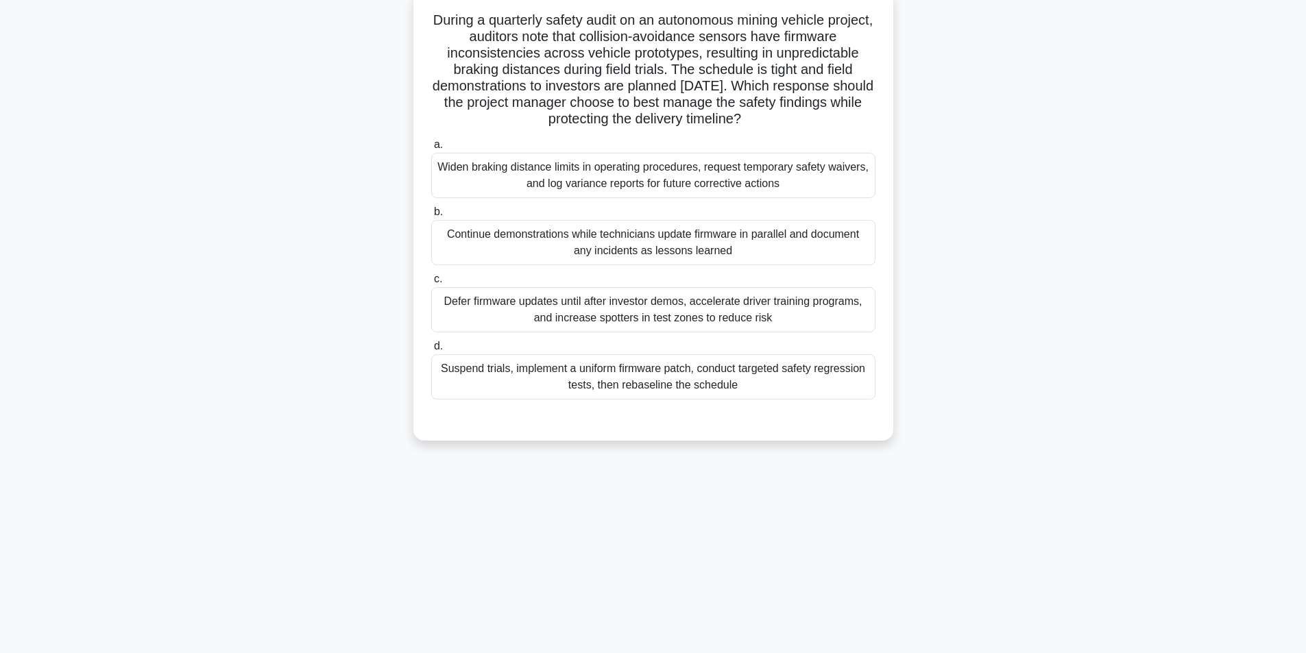
click at [652, 378] on div "Suspend trials, implement a uniform firmware patch, conduct targeted safety reg…" at bounding box center [653, 376] width 444 height 45
click at [616, 372] on div "Suspend trials, implement a uniform firmware patch, conduct targeted safety reg…" at bounding box center [653, 376] width 444 height 45
click at [431, 351] on input "d. Suspend trials, implement a uniform firmware patch, conduct targeted safety …" at bounding box center [431, 346] width 0 height 9
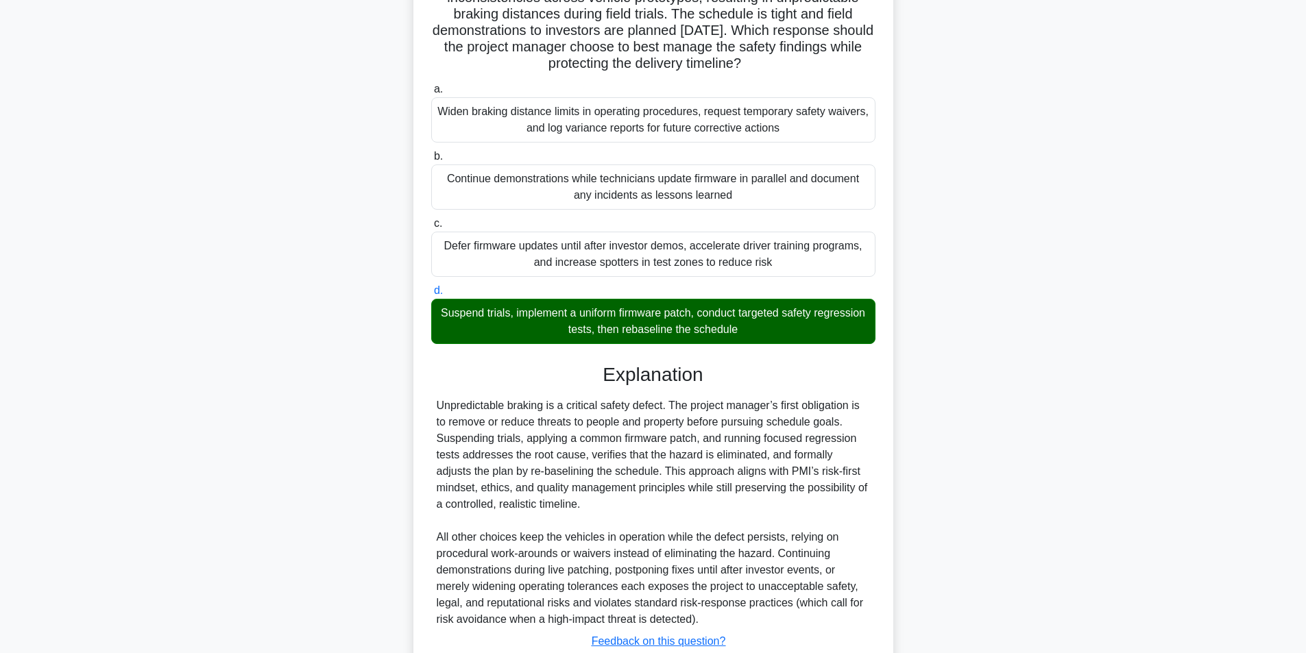
scroll to position [242, 0]
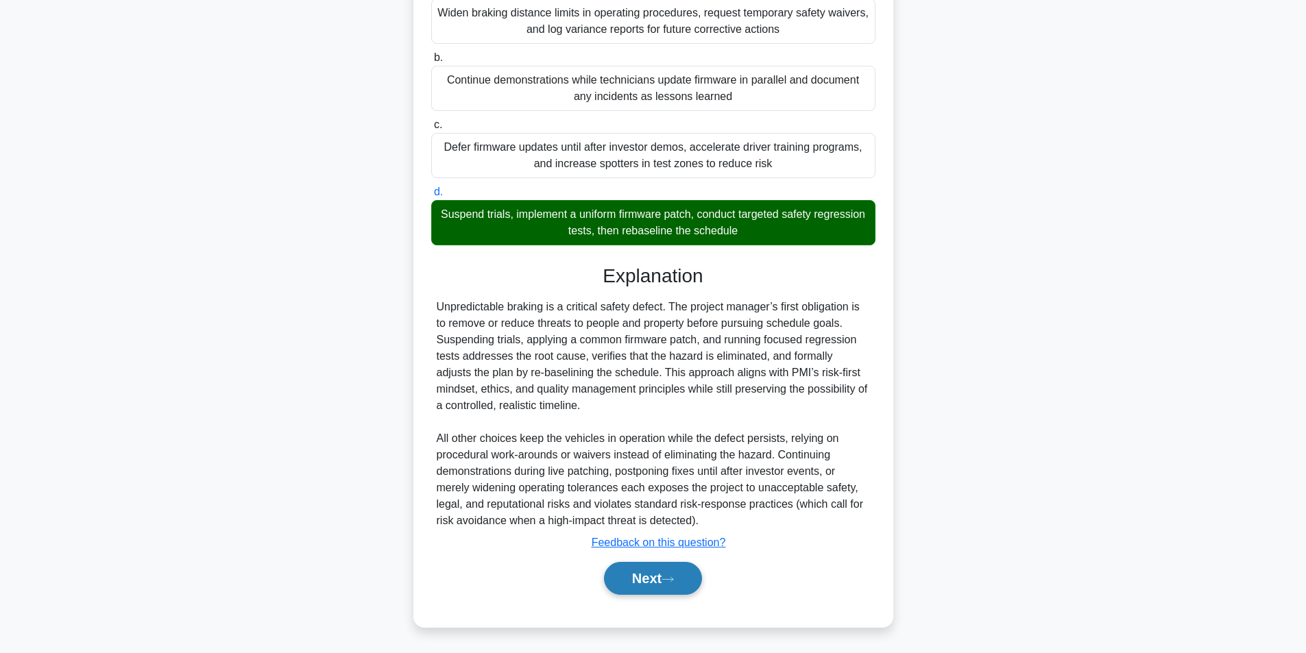
click at [648, 578] on button "Next" at bounding box center [653, 578] width 98 height 33
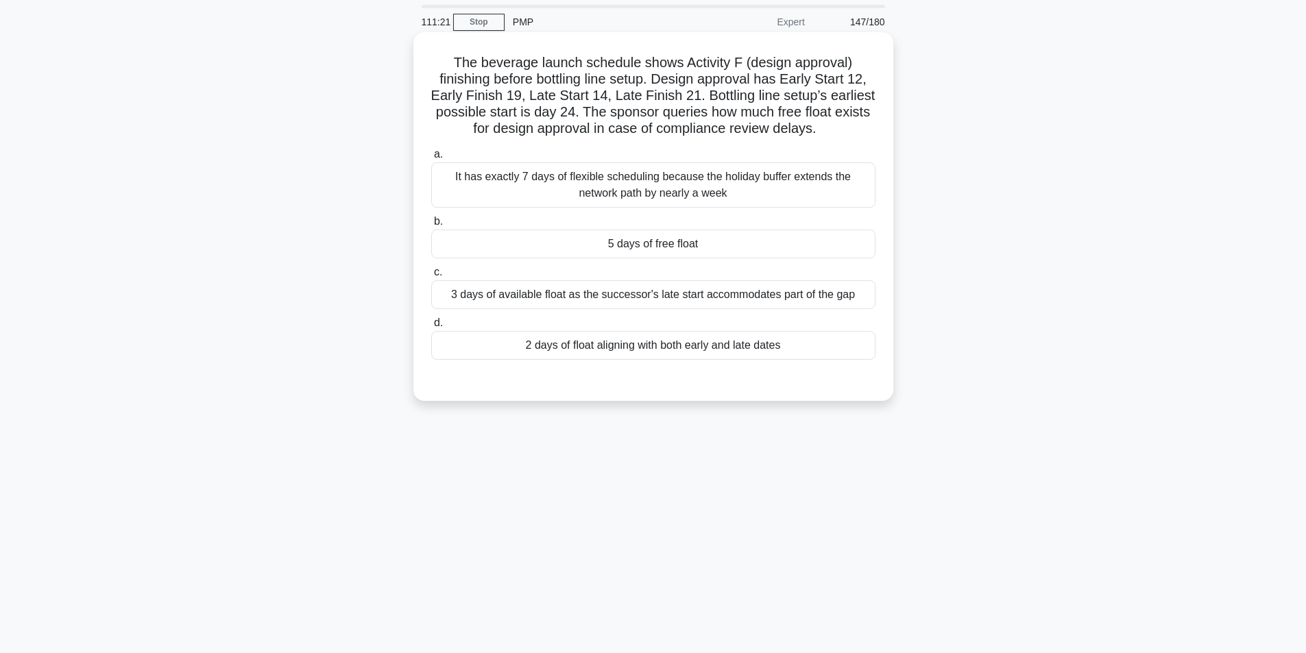
scroll to position [69, 0]
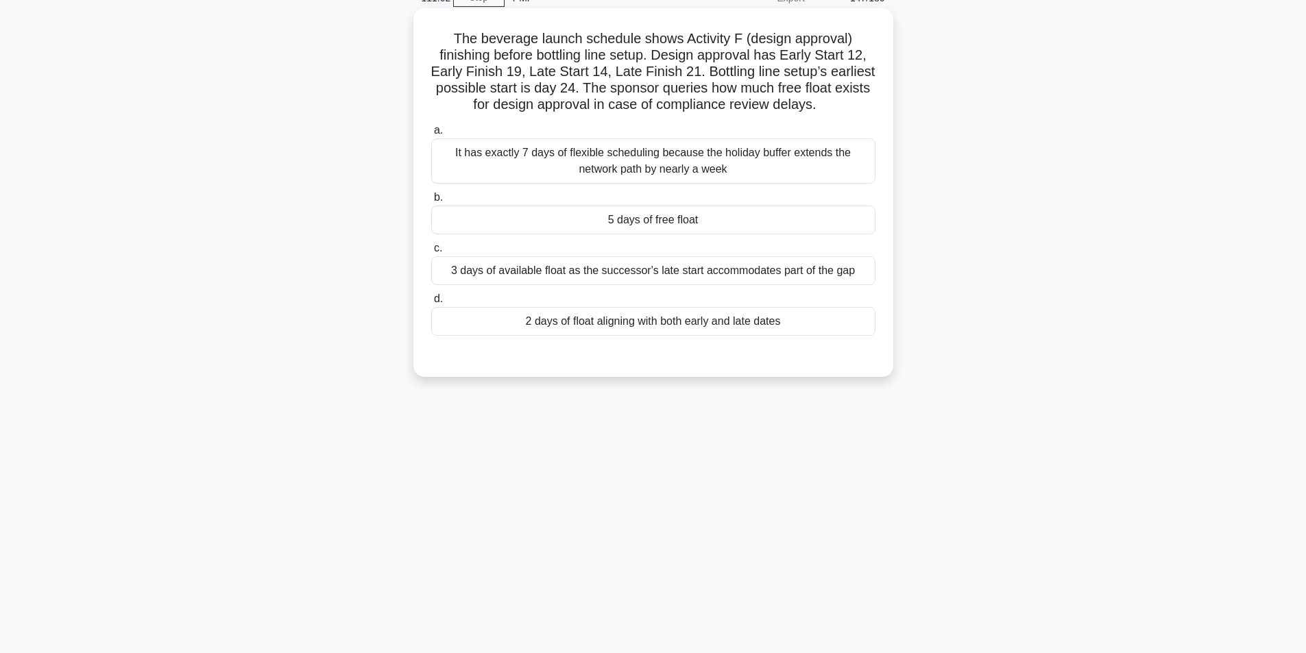
click at [702, 219] on div "5 days of free float" at bounding box center [653, 220] width 444 height 29
click at [431, 202] on input "b. 5 days of free float" at bounding box center [431, 197] width 0 height 9
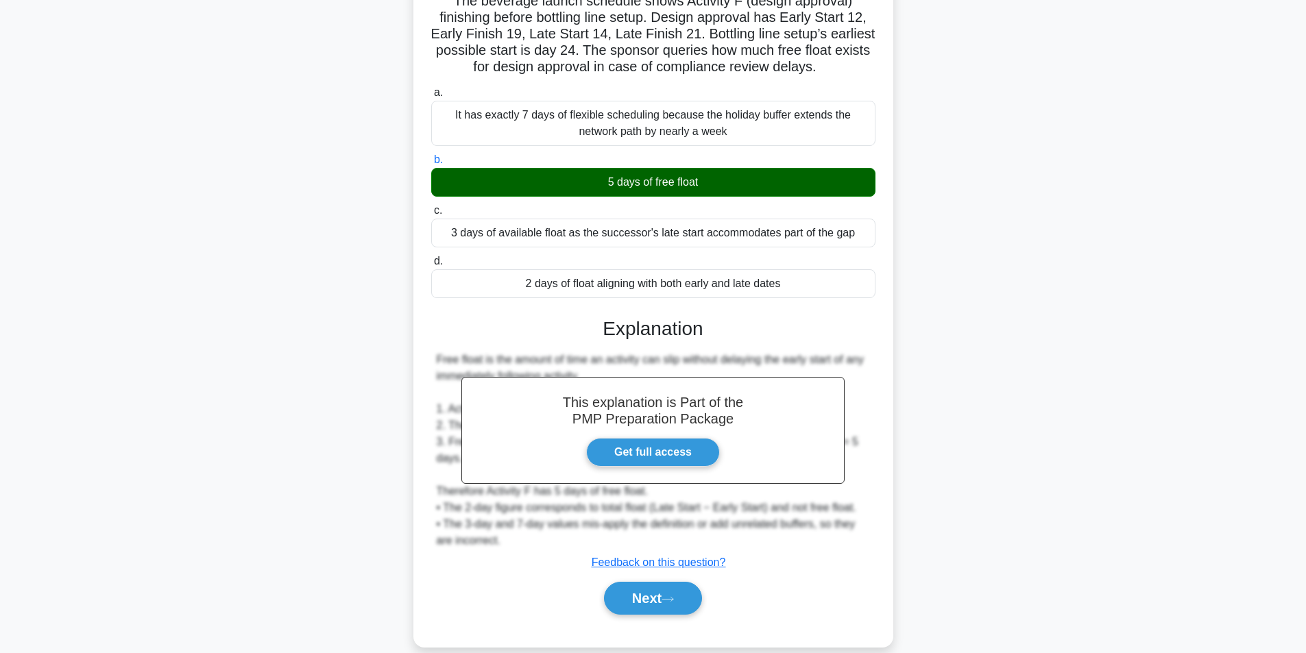
scroll to position [127, 0]
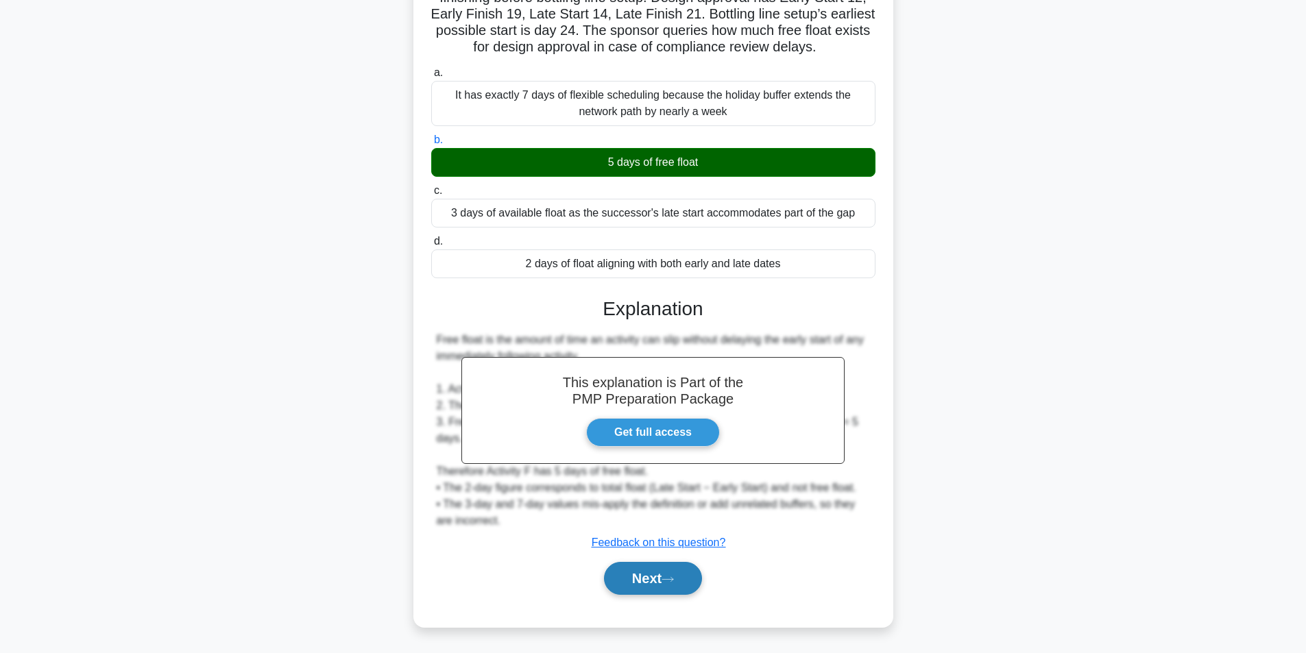
click at [659, 574] on button "Next" at bounding box center [653, 578] width 98 height 33
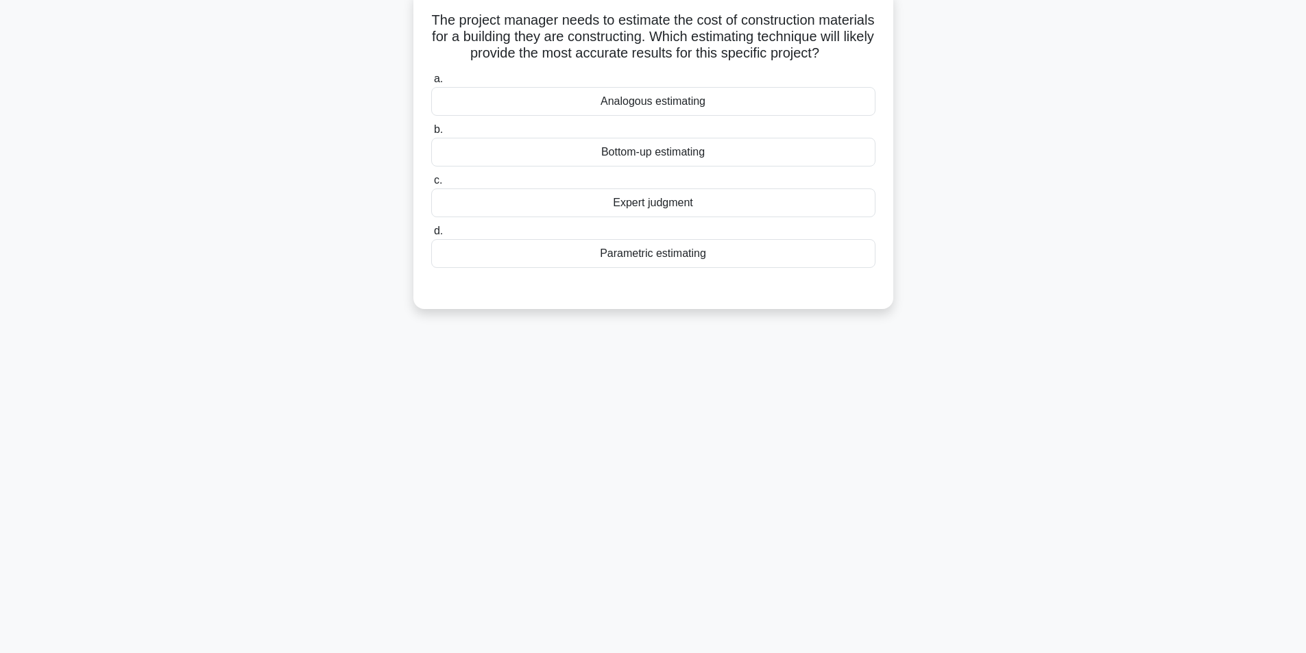
click at [703, 167] on div "Bottom-up estimating" at bounding box center [653, 152] width 444 height 29
click at [431, 134] on input "b. Bottom-up estimating" at bounding box center [431, 129] width 0 height 9
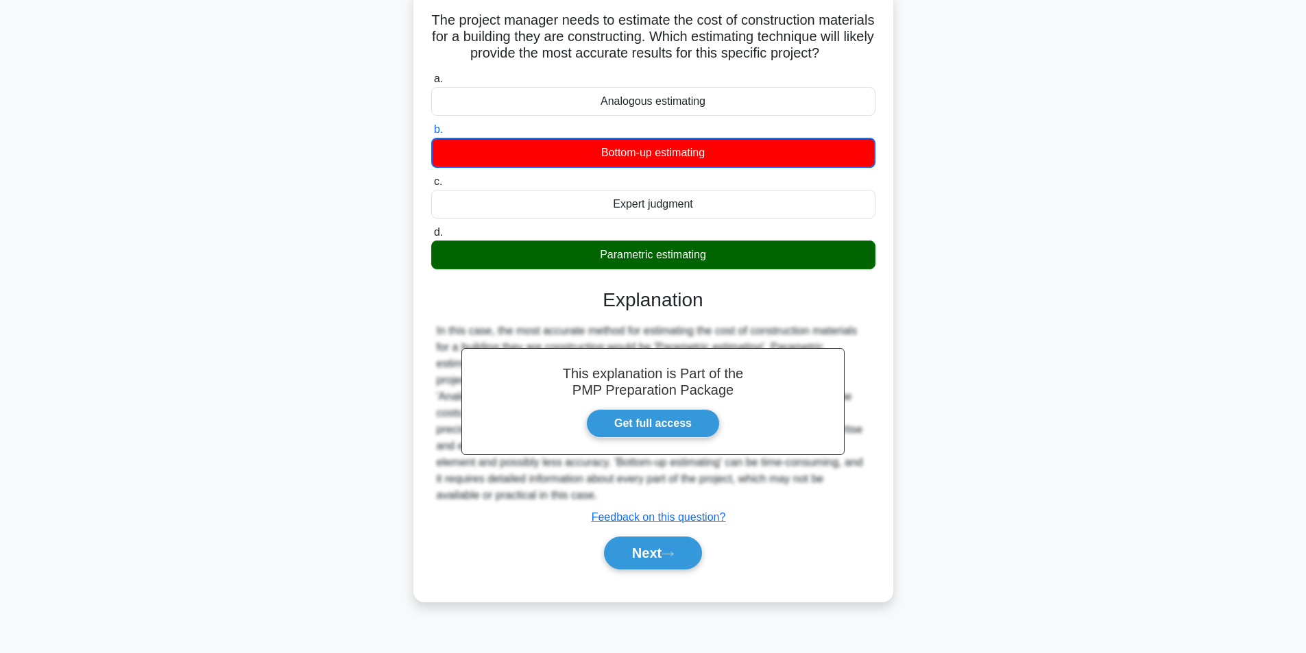
click at [654, 269] on div "Parametric estimating" at bounding box center [653, 255] width 444 height 29
click at [431, 237] on input "d. Parametric estimating" at bounding box center [431, 232] width 0 height 9
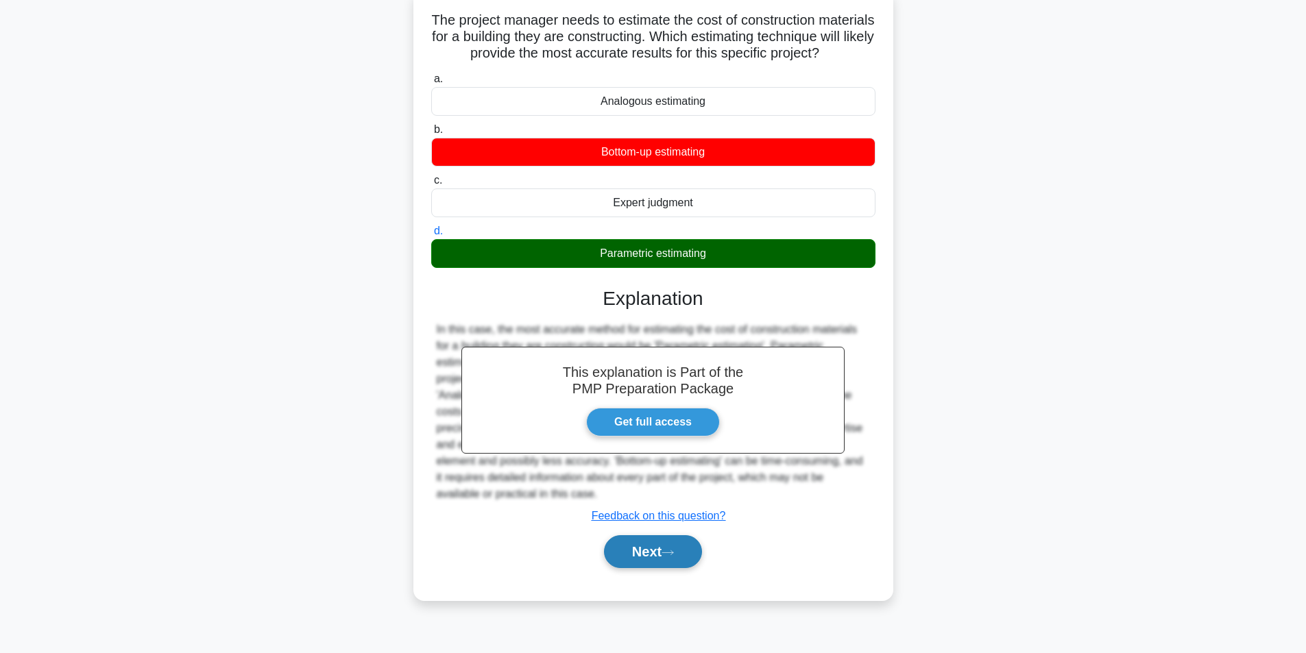
click at [659, 568] on button "Next" at bounding box center [653, 551] width 98 height 33
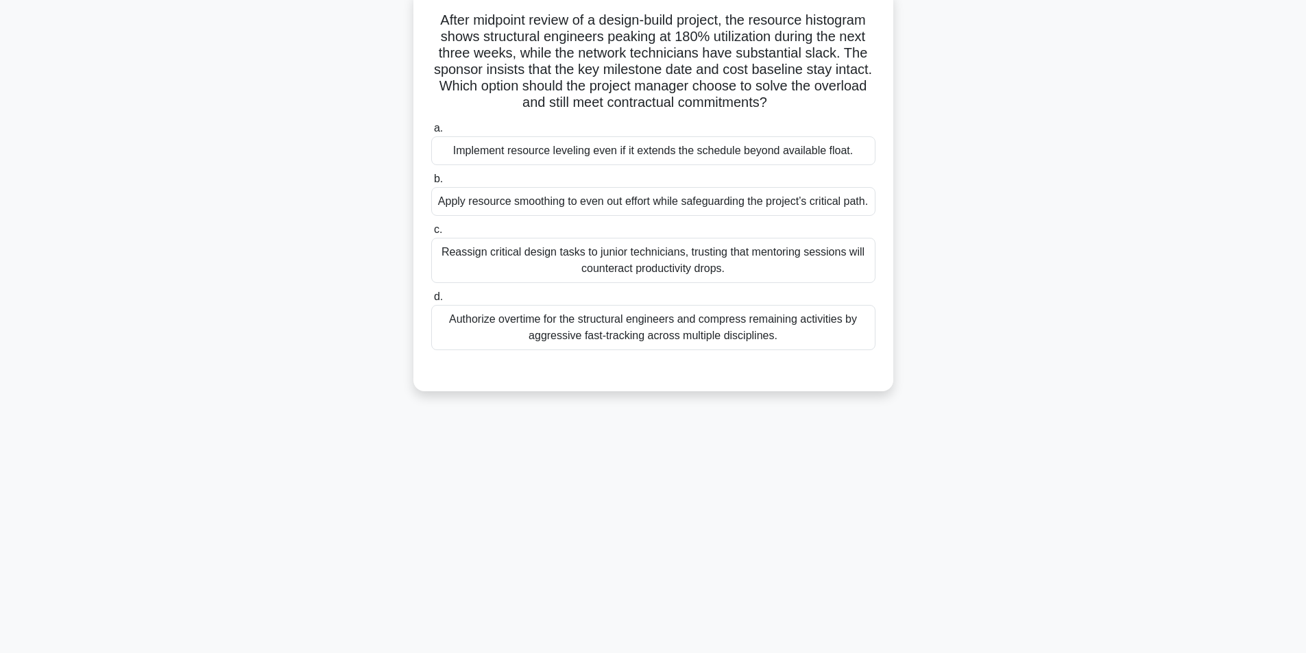
click at [588, 206] on div "Apply resource smoothing to even out effort while safeguarding the project’s cr…" at bounding box center [653, 201] width 444 height 29
click at [431, 184] on input "b. Apply resource smoothing to even out effort while safeguarding the project’s…" at bounding box center [431, 179] width 0 height 9
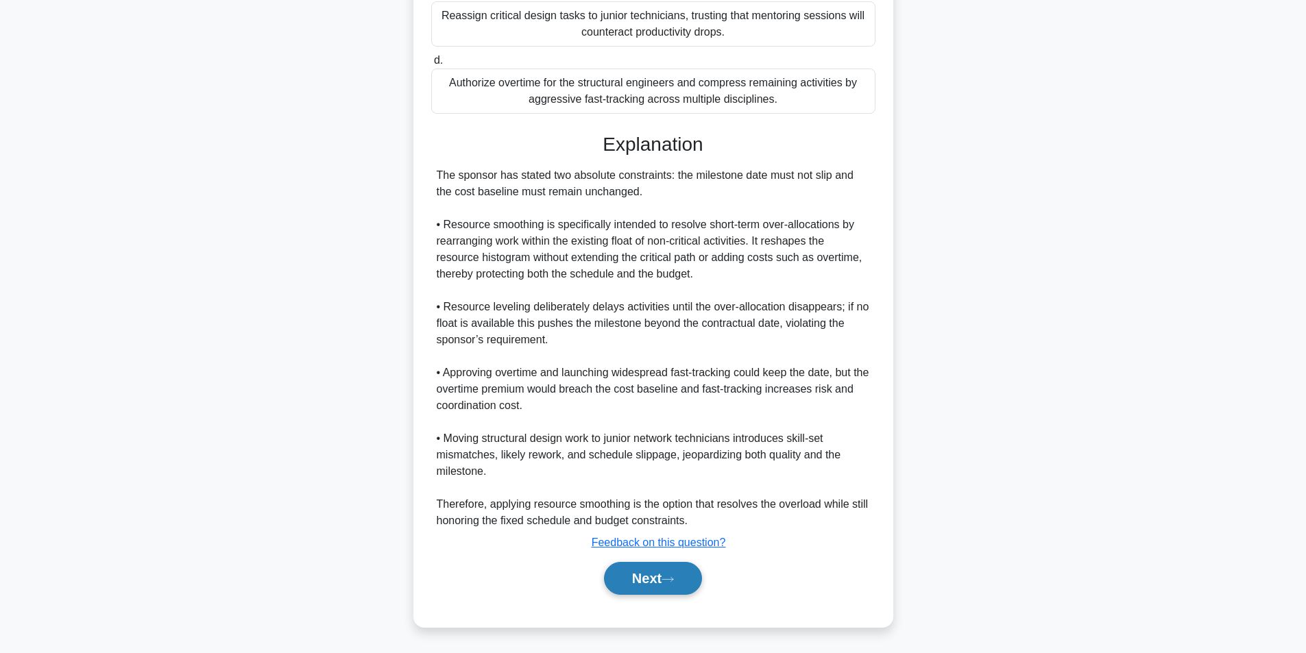
scroll to position [341, 0]
click at [674, 581] on icon at bounding box center [667, 580] width 12 height 8
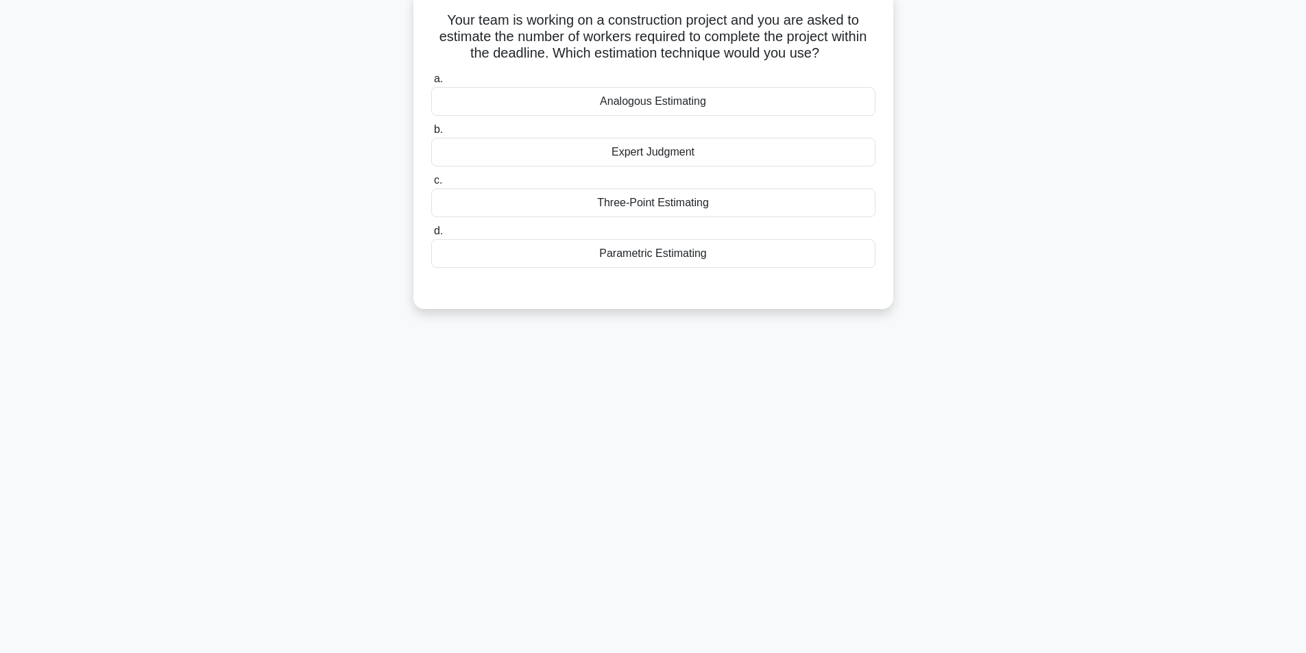
click at [705, 247] on div "Parametric Estimating" at bounding box center [653, 253] width 444 height 29
click at [431, 236] on input "d. Parametric Estimating" at bounding box center [431, 231] width 0 height 9
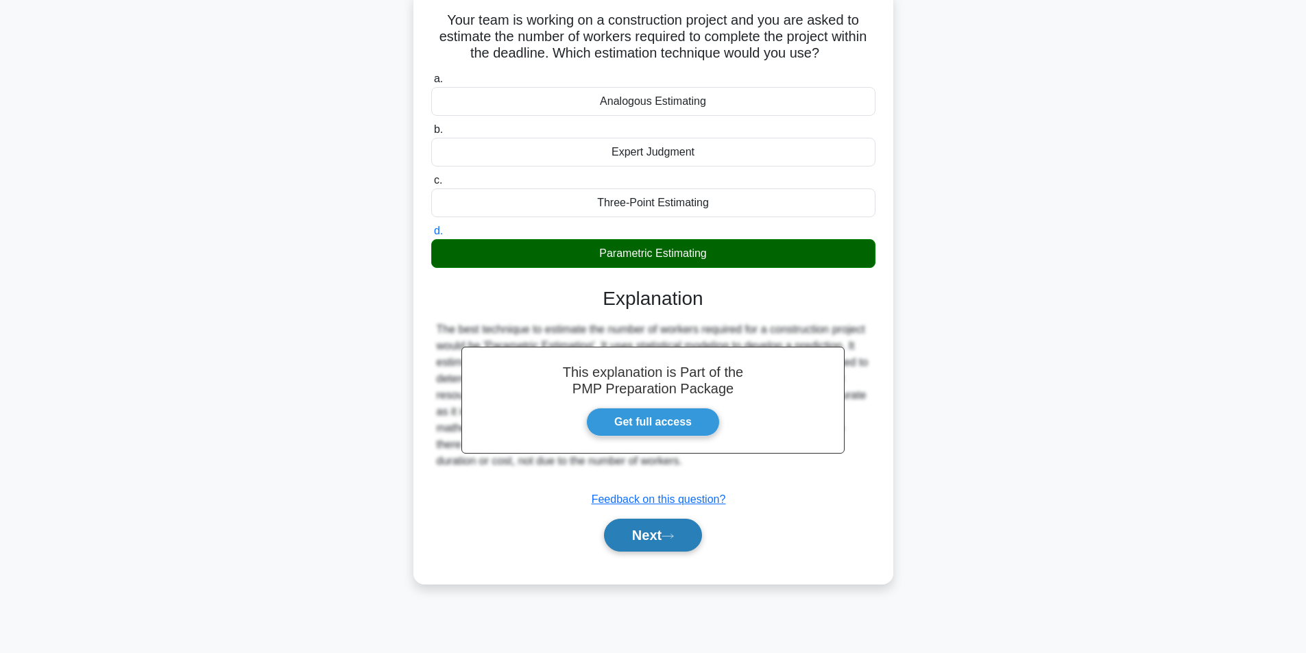
click at [672, 535] on icon at bounding box center [667, 537] width 12 height 8
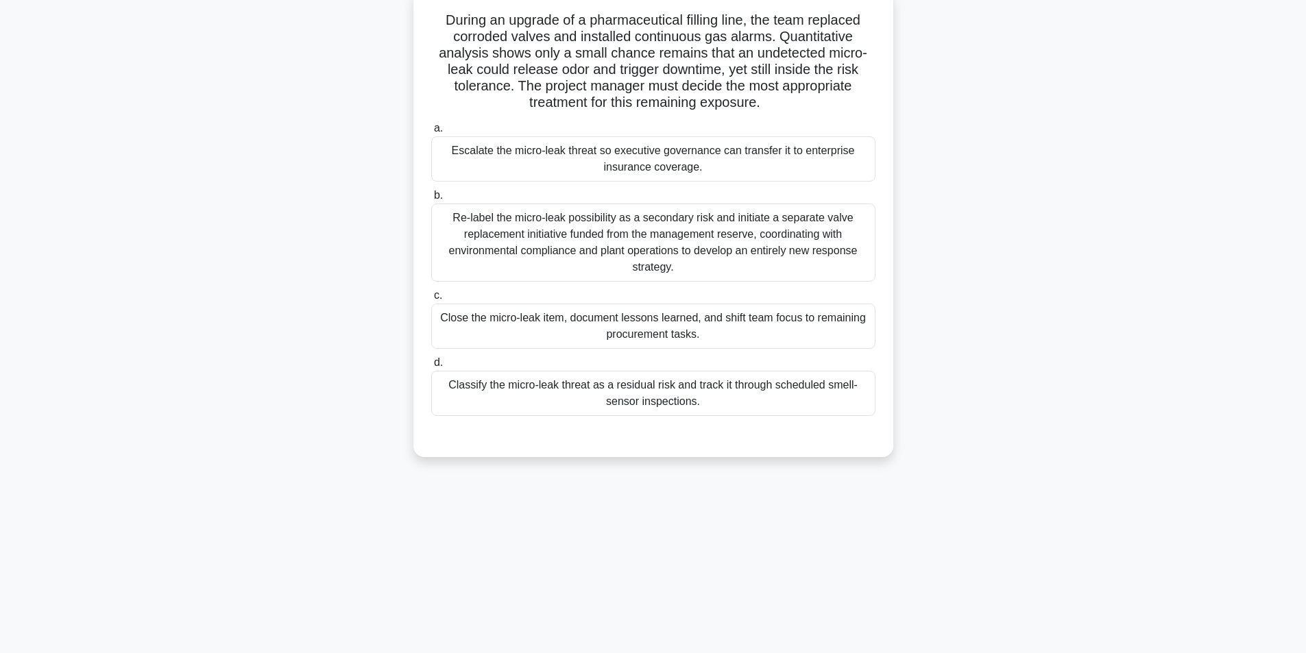
click at [713, 398] on div "Classify the micro-leak threat as a residual risk and track it through schedule…" at bounding box center [653, 393] width 444 height 45
click at [431, 367] on input "d. Classify the micro-leak threat as a residual risk and track it through sched…" at bounding box center [431, 362] width 0 height 9
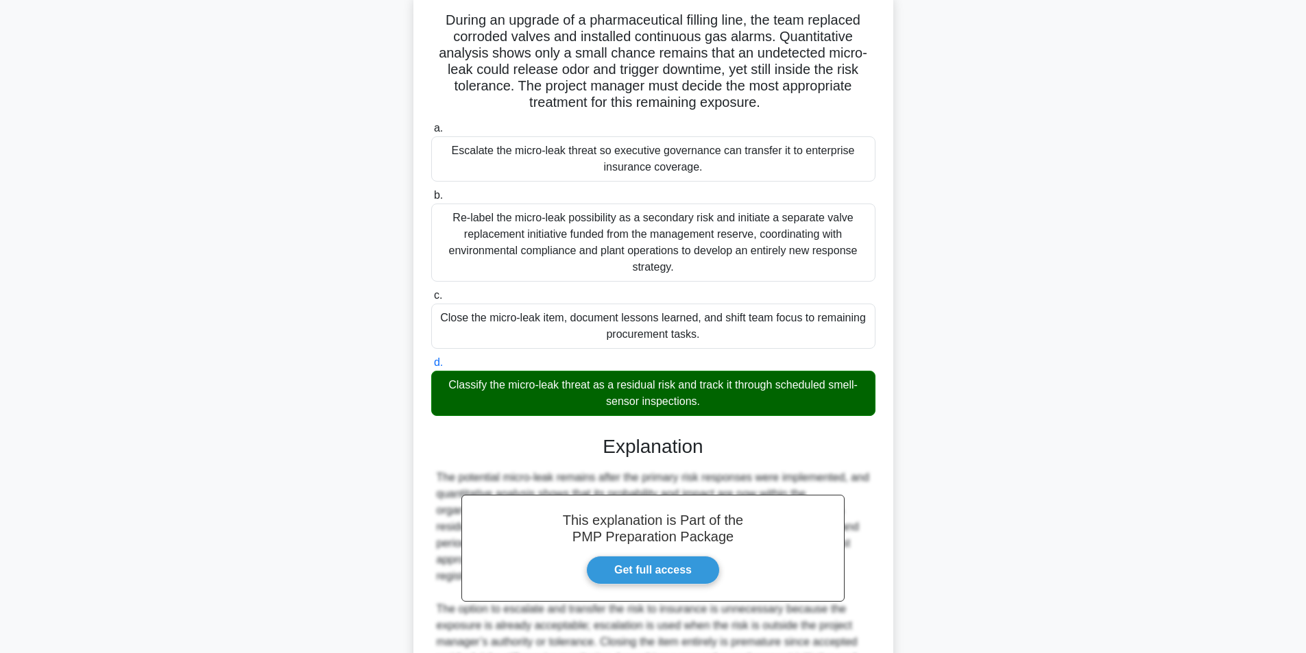
scroll to position [275, 0]
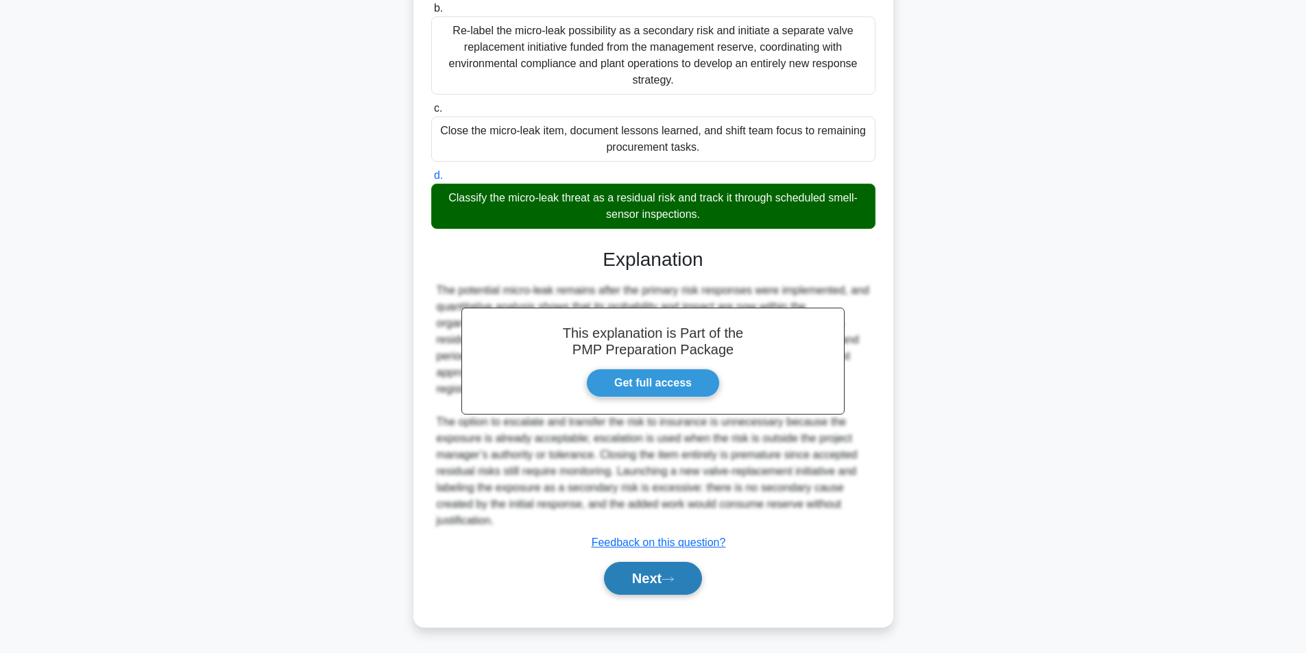
click at [640, 578] on button "Next" at bounding box center [653, 578] width 98 height 33
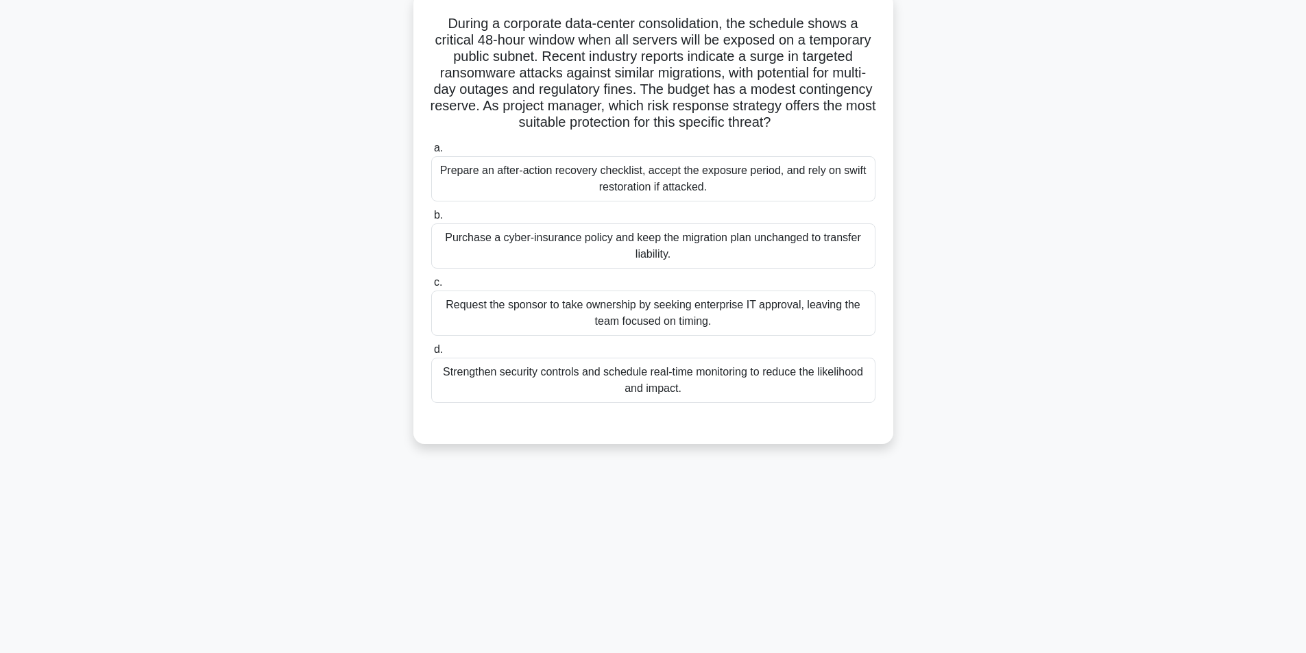
scroll to position [87, 0]
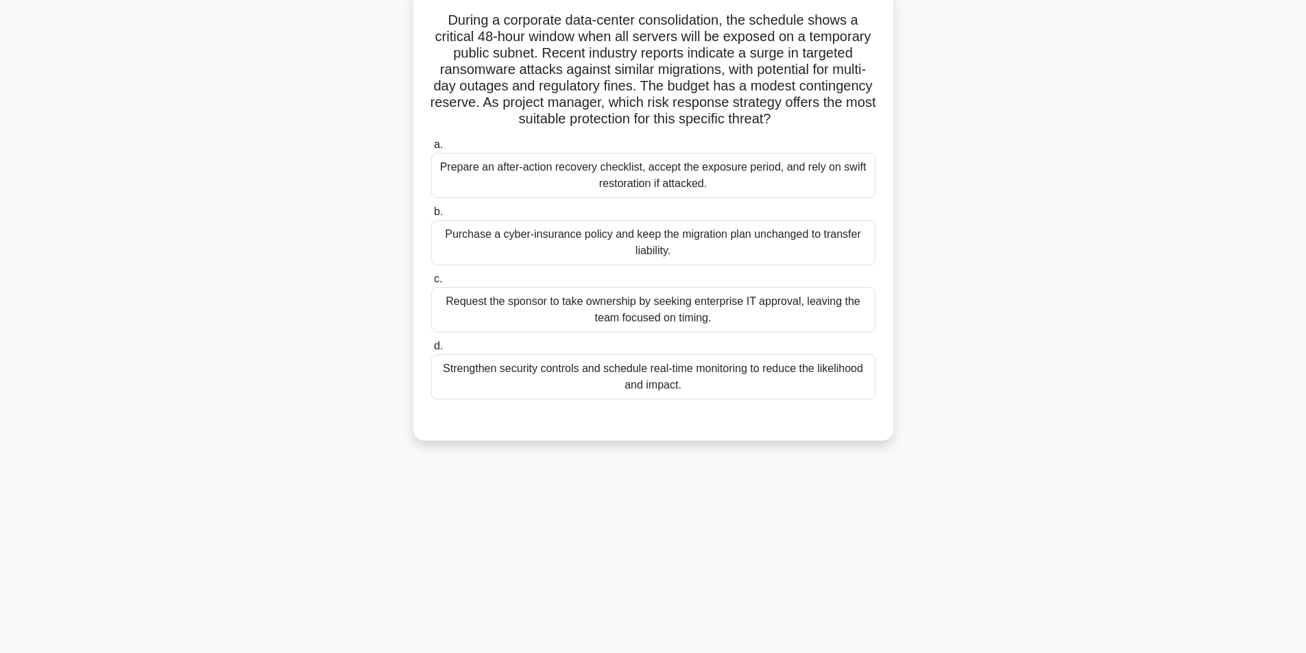
click at [629, 385] on div "Strengthen security controls and schedule real-time monitoring to reduce the li…" at bounding box center [653, 376] width 444 height 45
click at [431, 351] on input "d. Strengthen security controls and schedule real-time monitoring to reduce the…" at bounding box center [431, 346] width 0 height 9
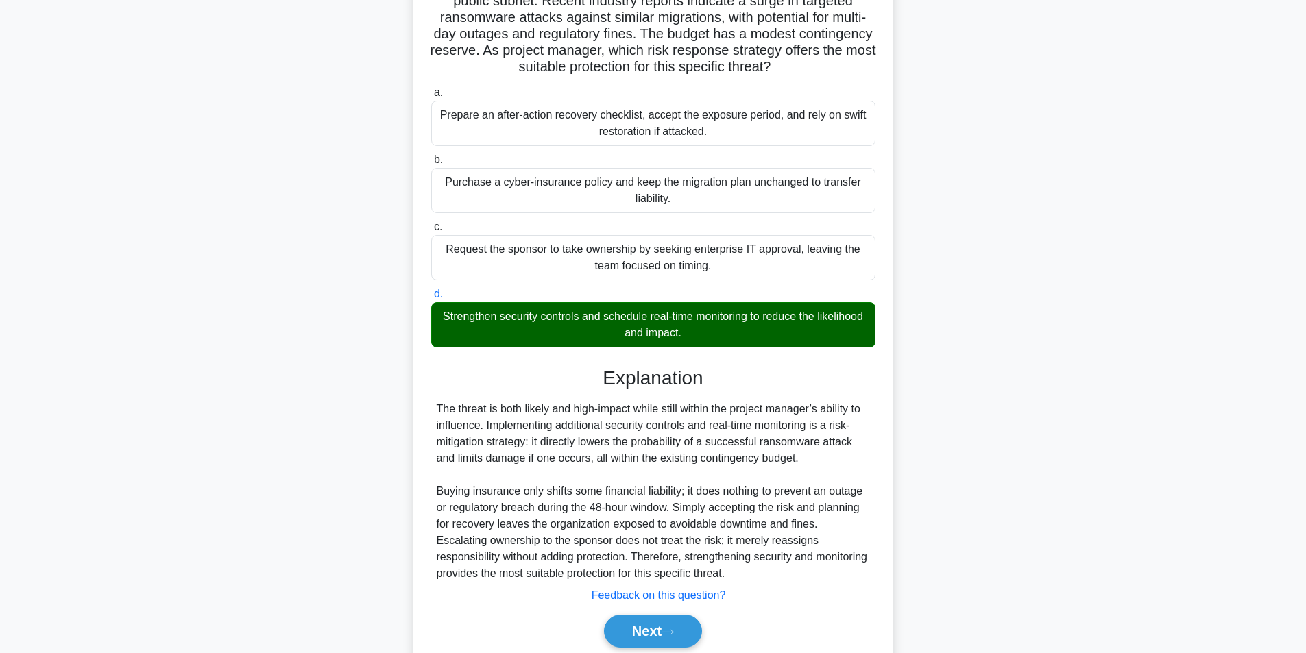
scroll to position [193, 0]
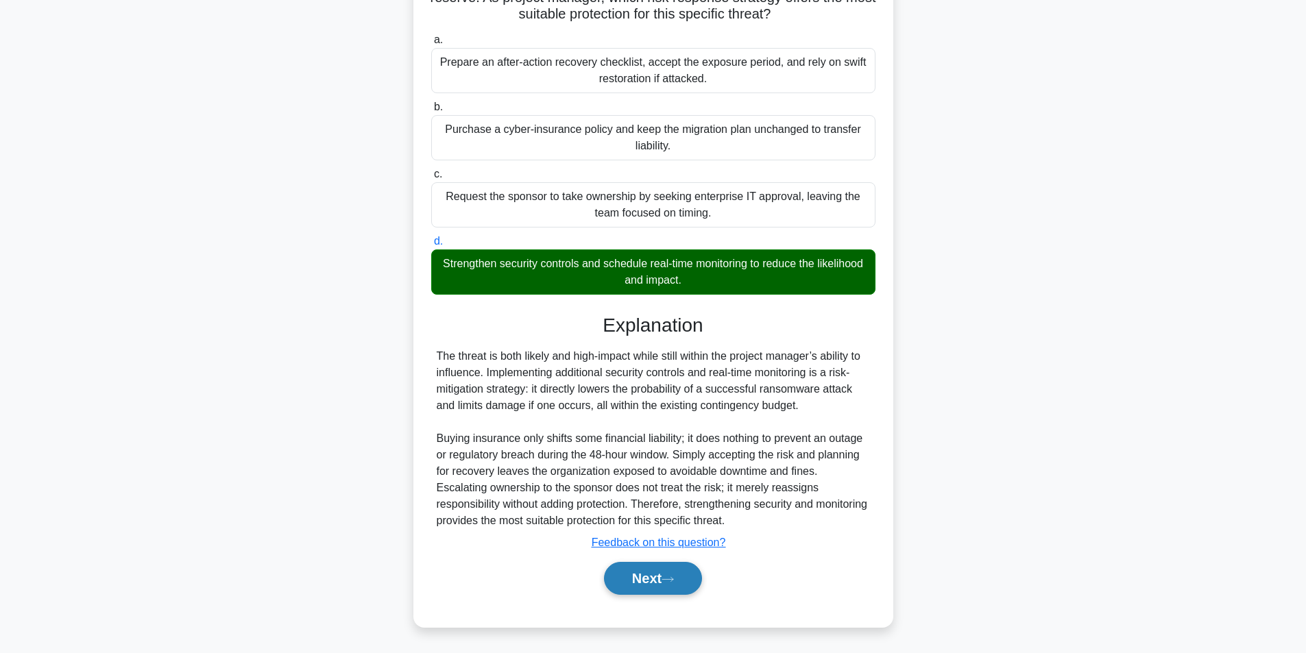
click at [646, 574] on button "Next" at bounding box center [653, 578] width 98 height 33
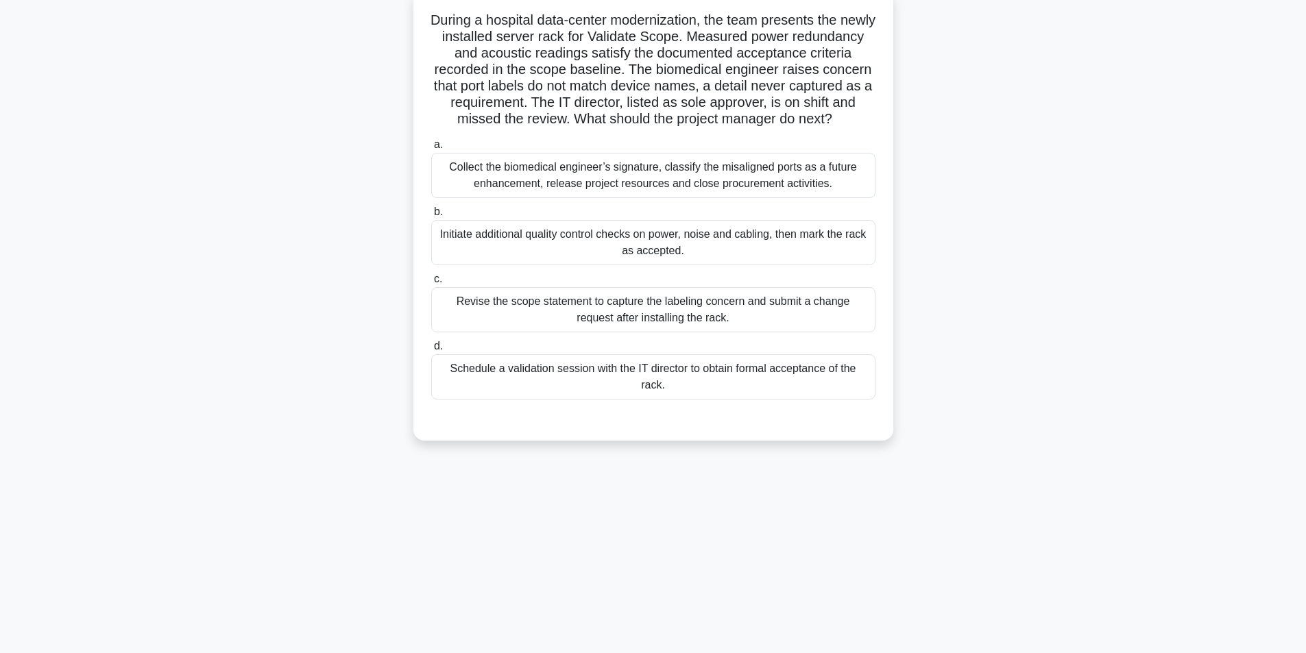
click at [760, 385] on div "Schedule a validation session with the IT director to obtain formal acceptance …" at bounding box center [653, 376] width 444 height 45
click at [431, 351] on input "d. Schedule a validation session with the IT director to obtain formal acceptan…" at bounding box center [431, 346] width 0 height 9
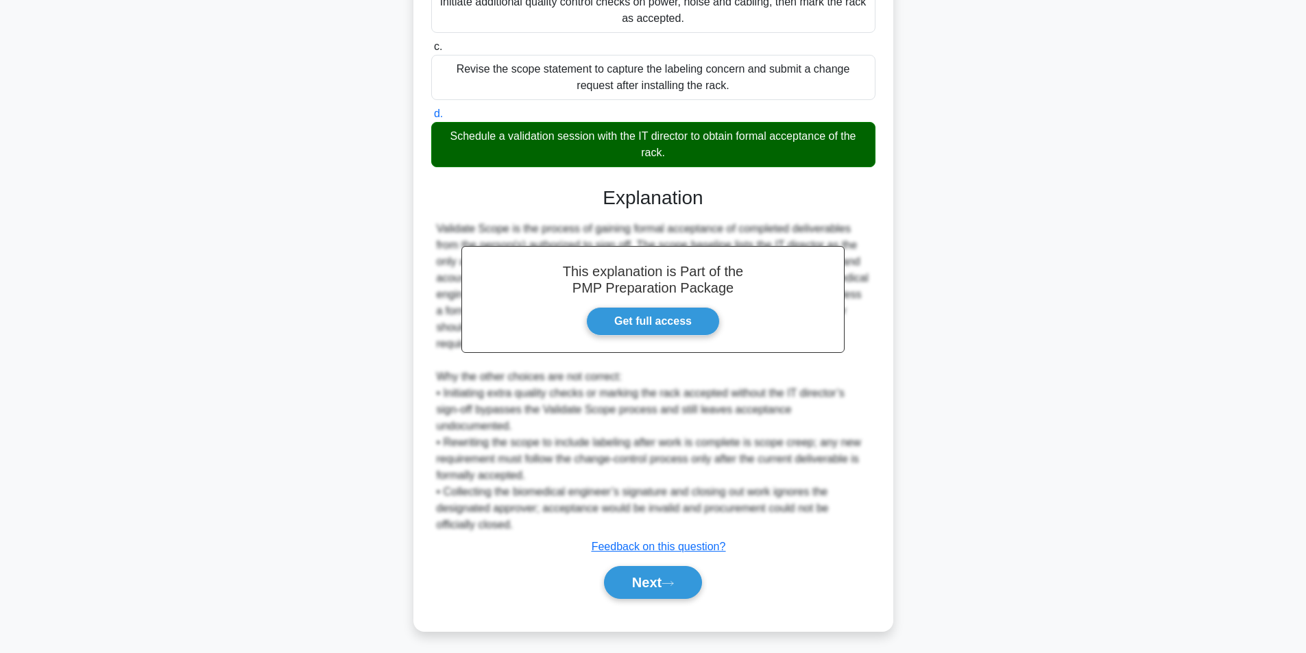
scroll to position [324, 0]
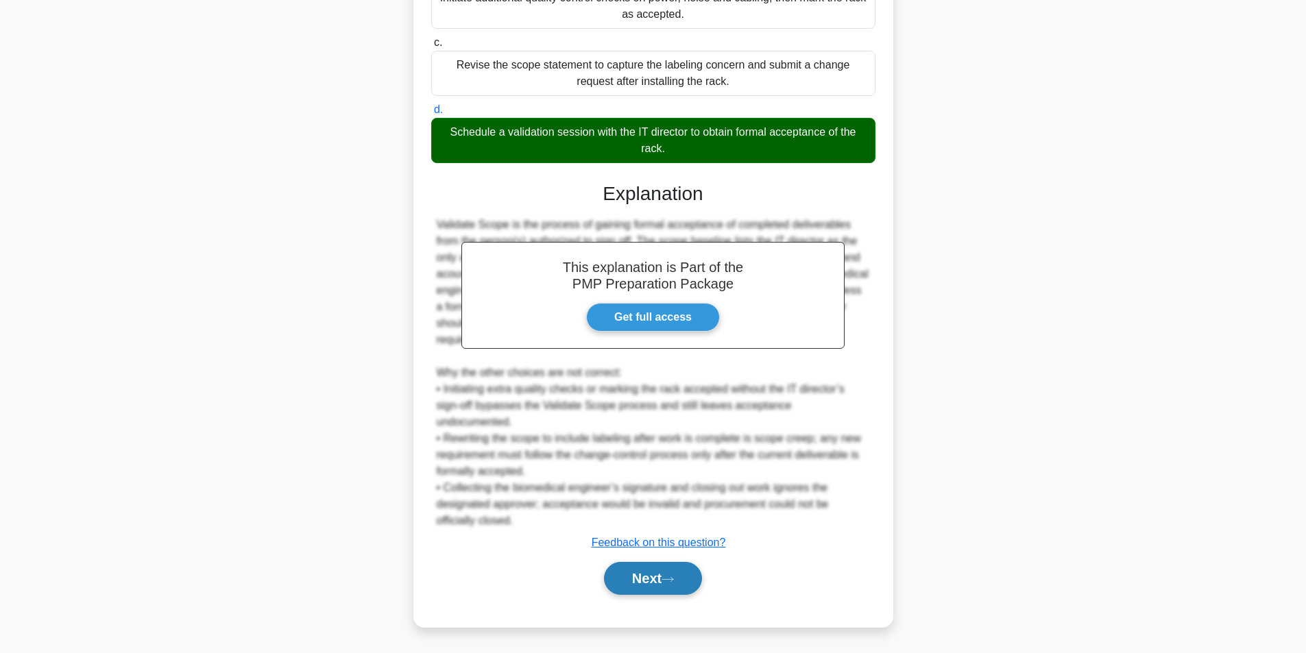
click at [658, 572] on button "Next" at bounding box center [653, 578] width 98 height 33
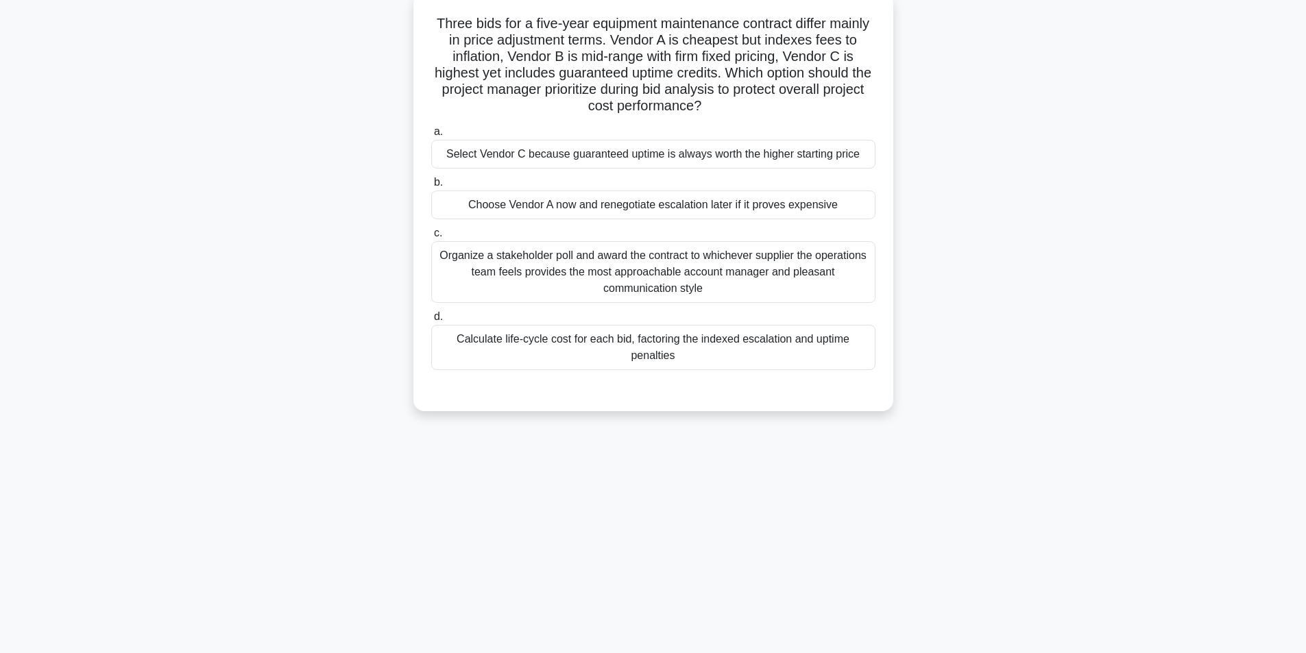
scroll to position [87, 0]
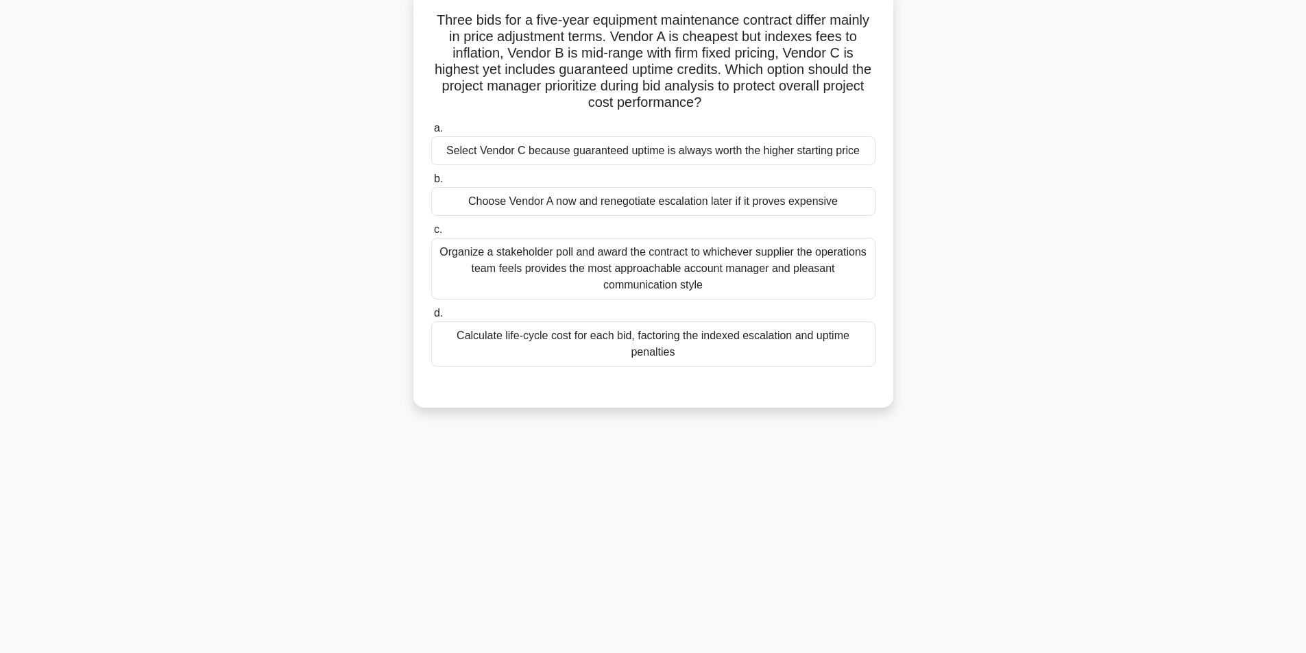
click at [619, 342] on div "Calculate life-cycle cost for each bid, factoring the indexed escalation and up…" at bounding box center [653, 343] width 444 height 45
click at [431, 318] on input "d. Calculate life-cycle cost for each bid, factoring the indexed escalation and…" at bounding box center [431, 313] width 0 height 9
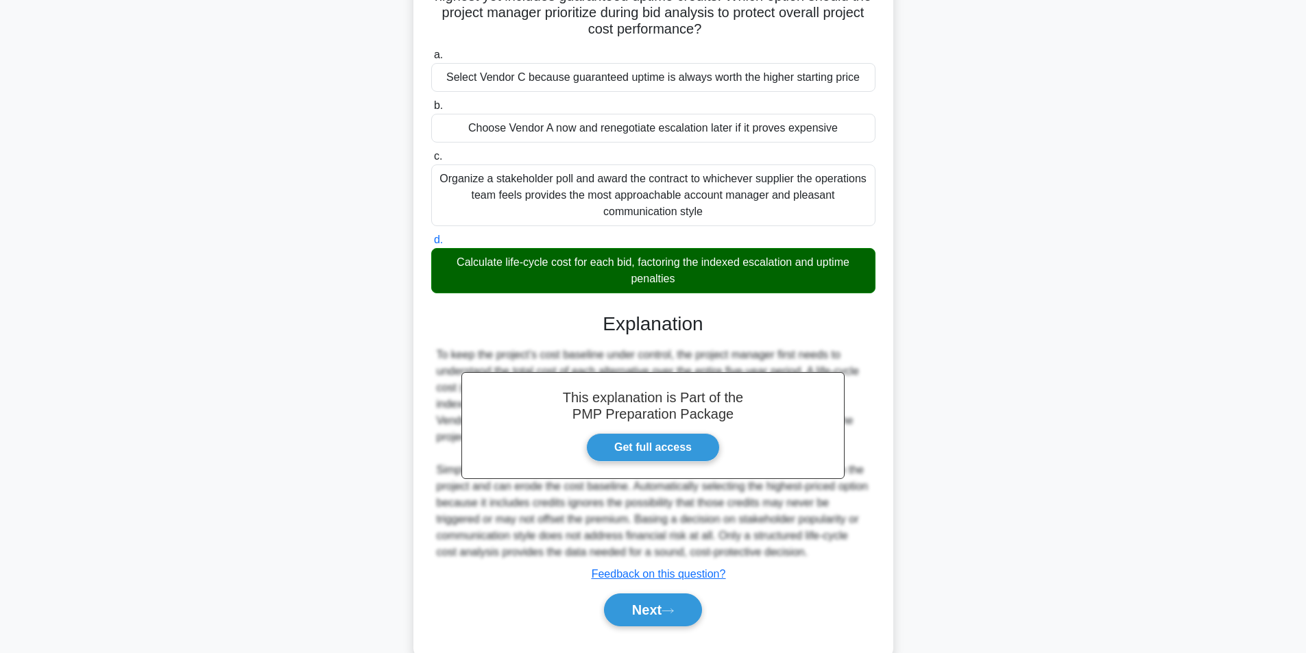
scroll to position [193, 0]
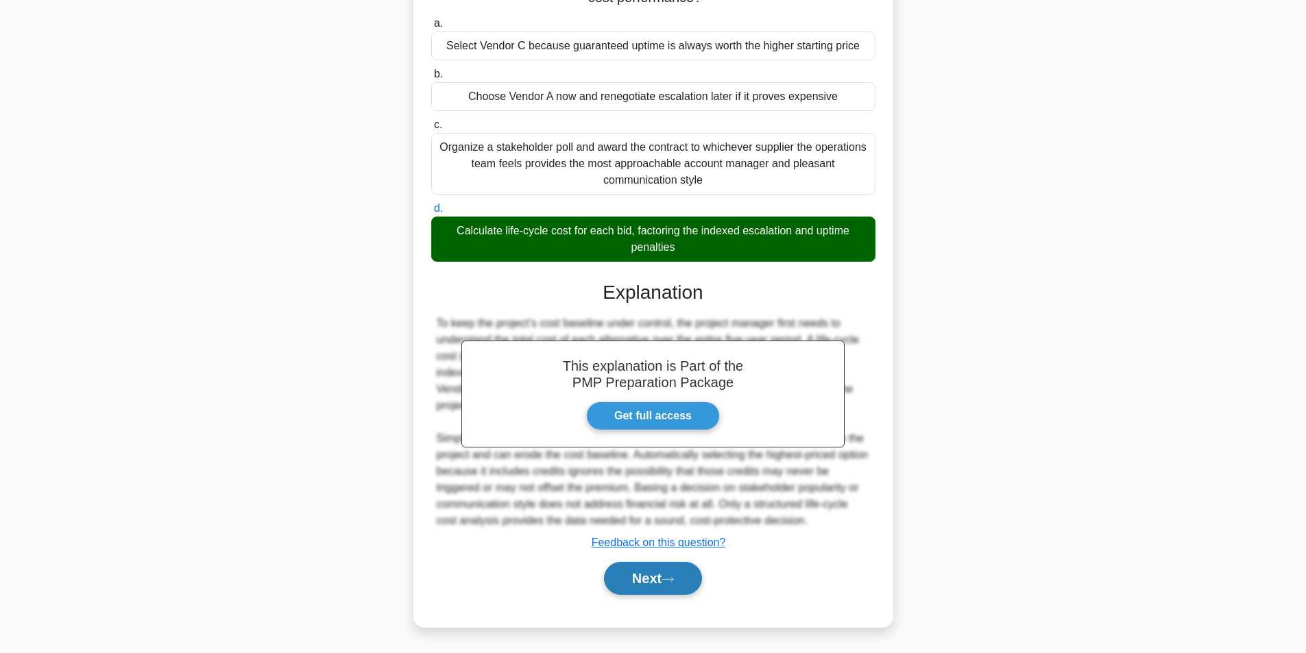
click at [641, 574] on button "Next" at bounding box center [653, 578] width 98 height 33
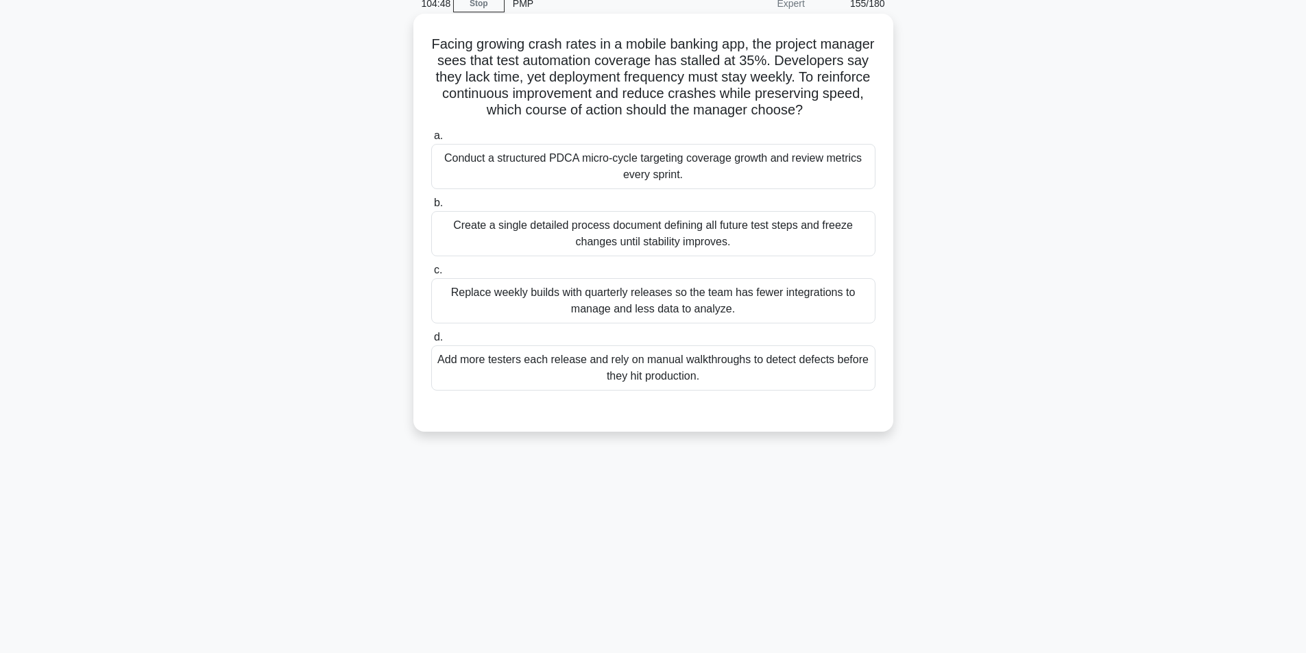
scroll to position [87, 0]
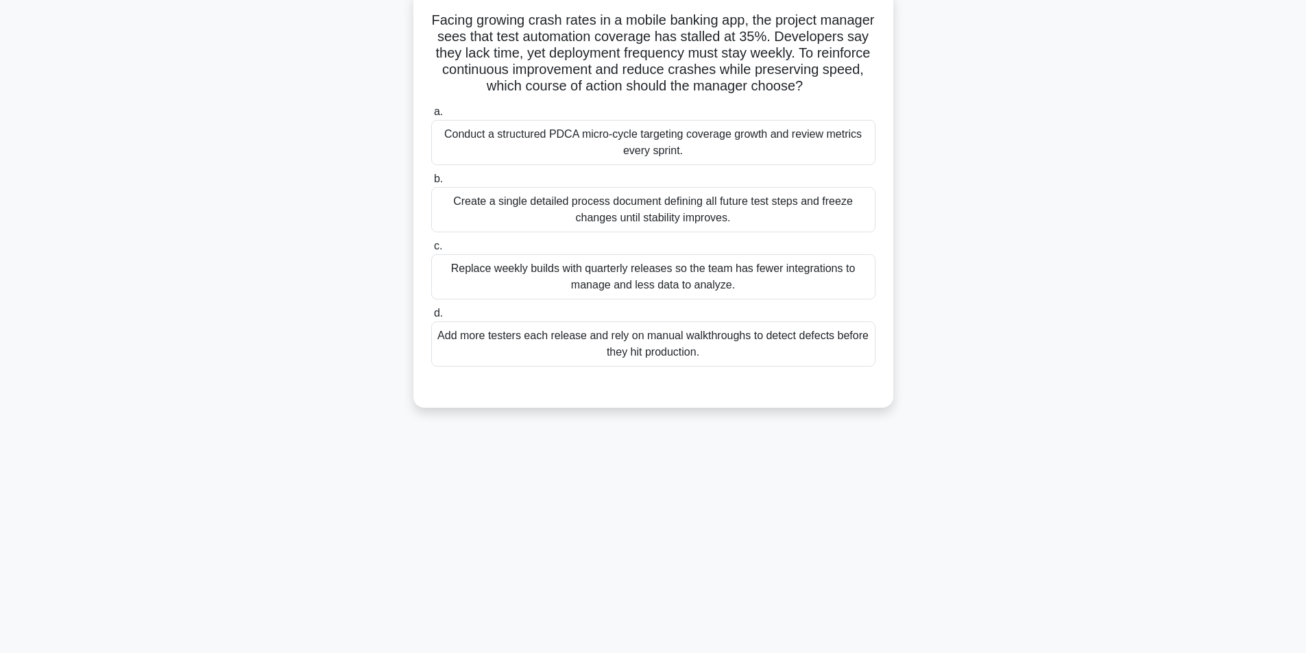
click at [678, 232] on div "Create a single detailed process document defining all future test steps and fr…" at bounding box center [653, 209] width 444 height 45
click at [431, 184] on input "b. Create a single detailed process document defining all future test steps and…" at bounding box center [431, 179] width 0 height 9
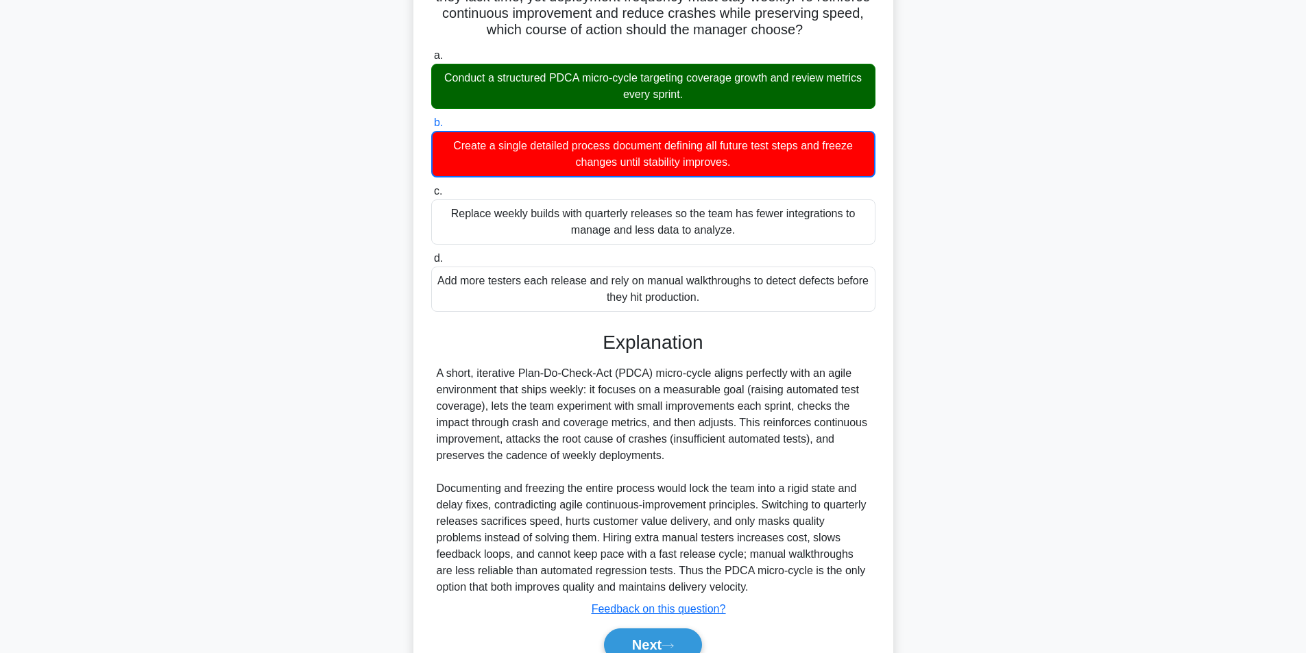
scroll to position [227, 0]
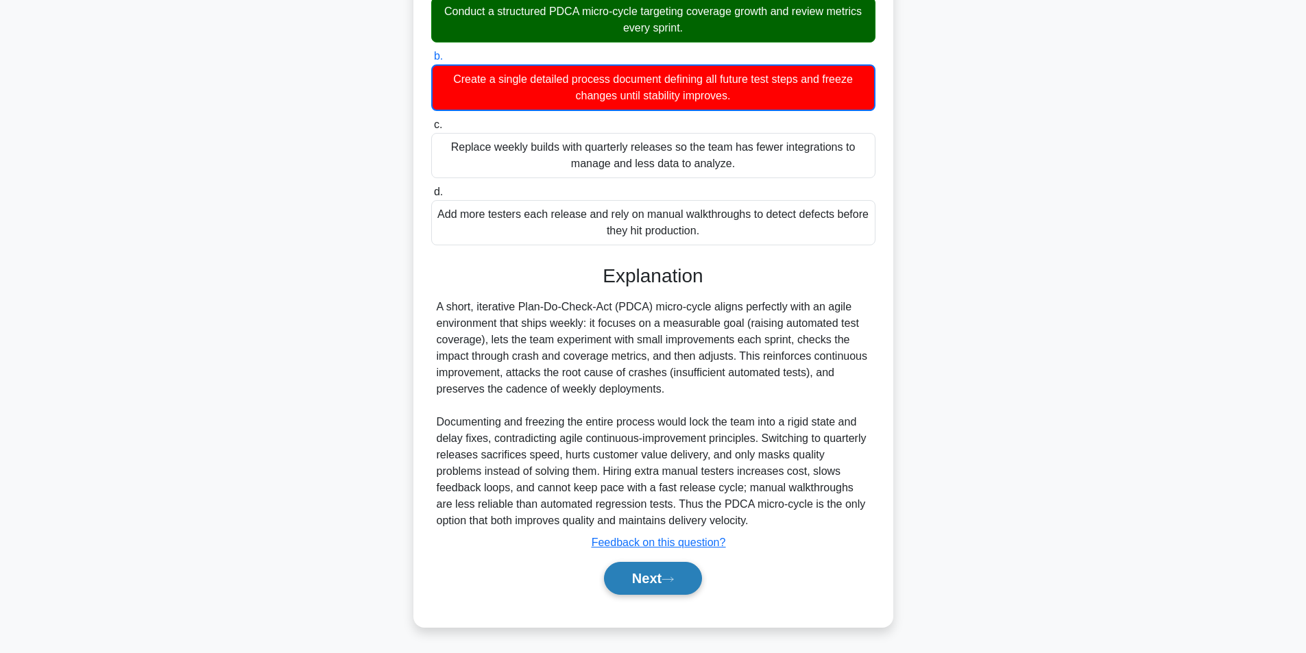
click at [673, 592] on button "Next" at bounding box center [653, 578] width 98 height 33
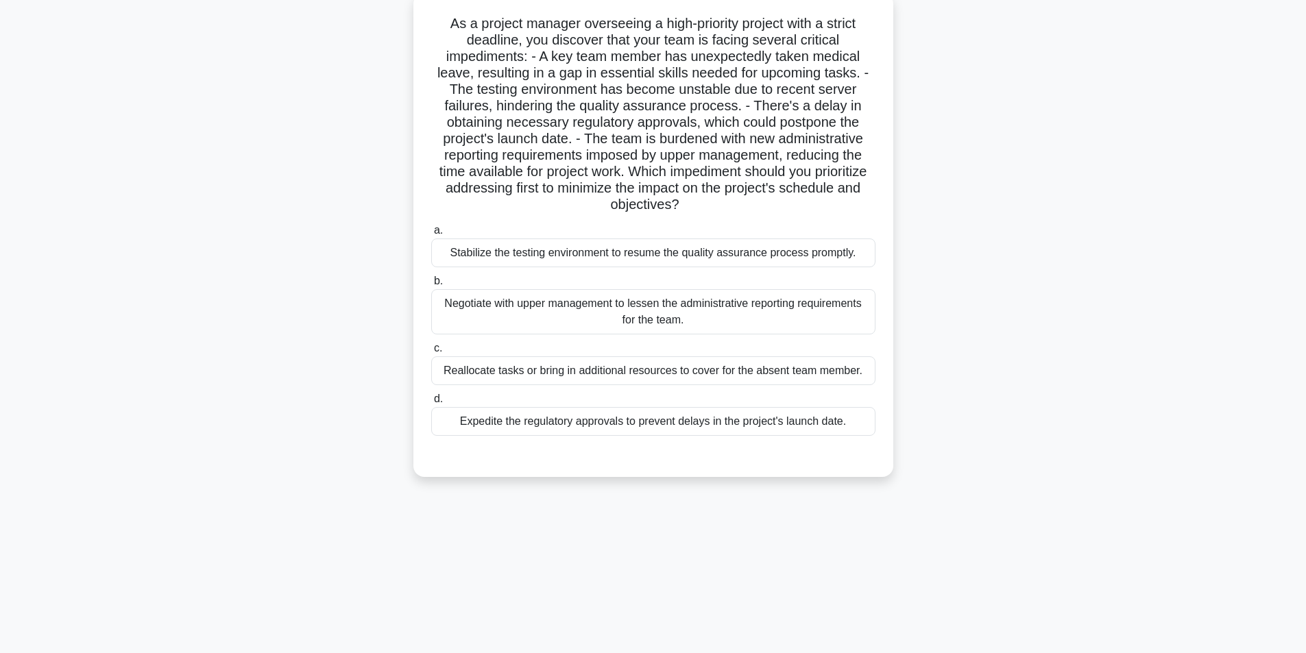
scroll to position [87, 0]
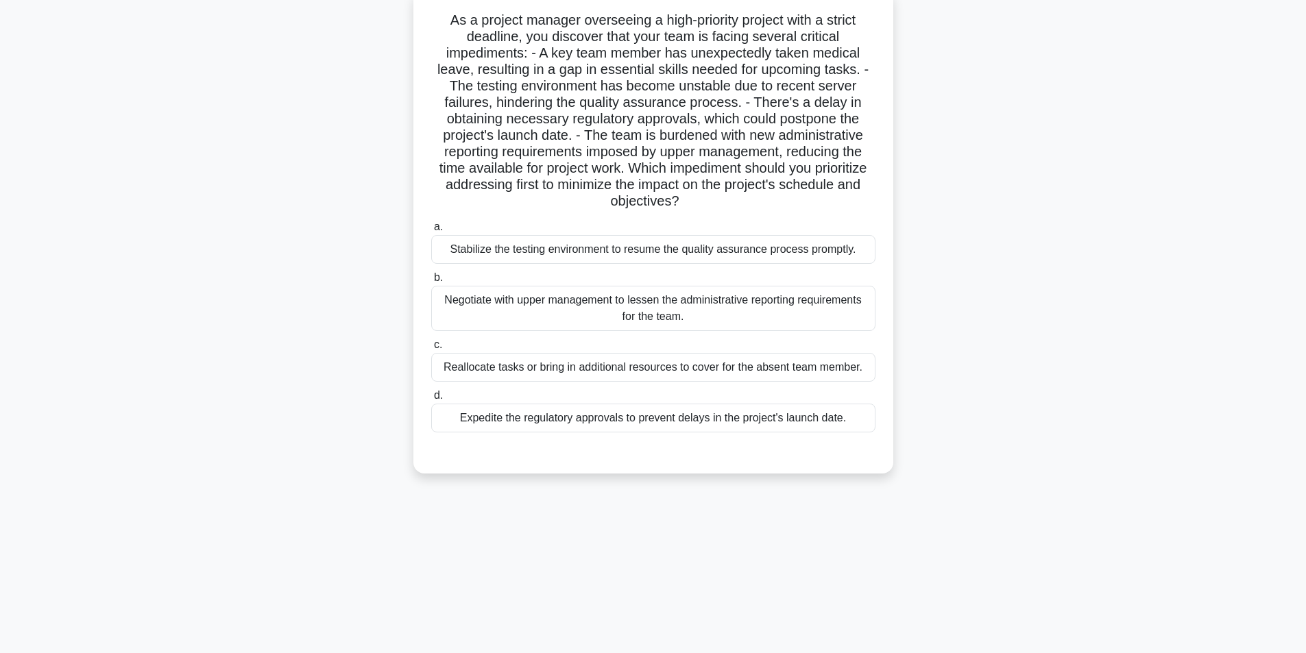
click at [559, 426] on div "Expedite the regulatory approvals to prevent delays in the project's launch dat…" at bounding box center [653, 418] width 444 height 29
click at [431, 400] on input "d. Expedite the regulatory approvals to prevent delays in the project's launch …" at bounding box center [431, 395] width 0 height 9
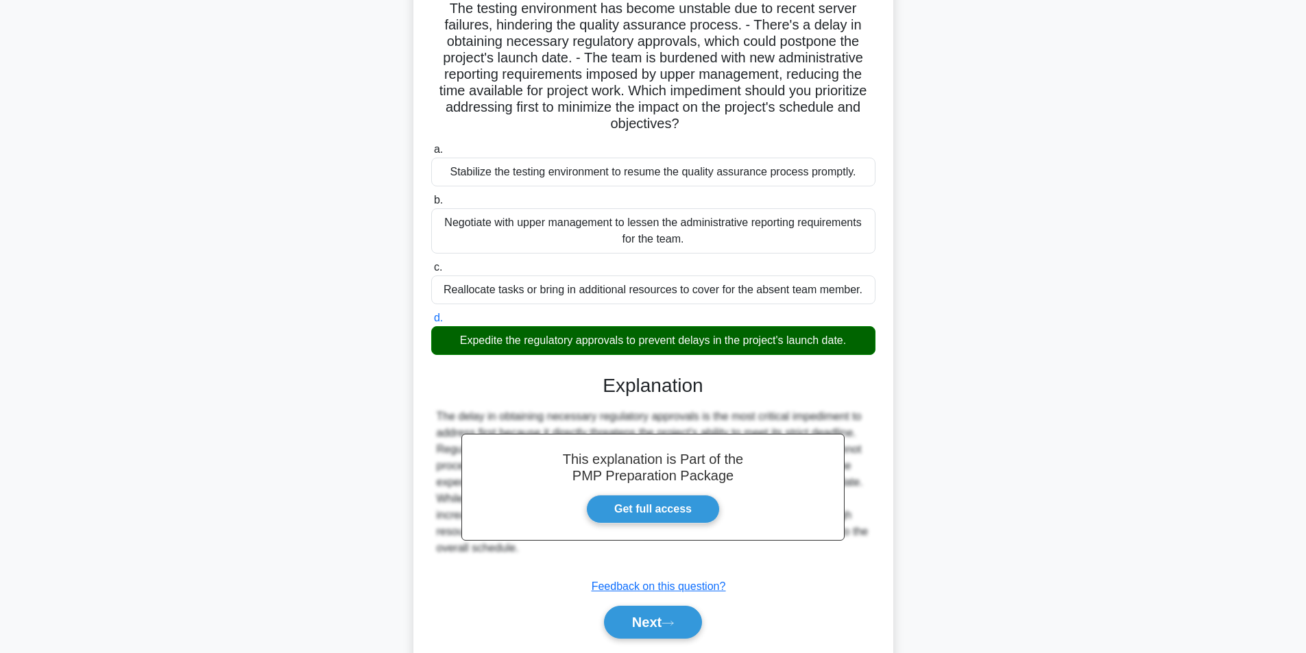
scroll to position [209, 0]
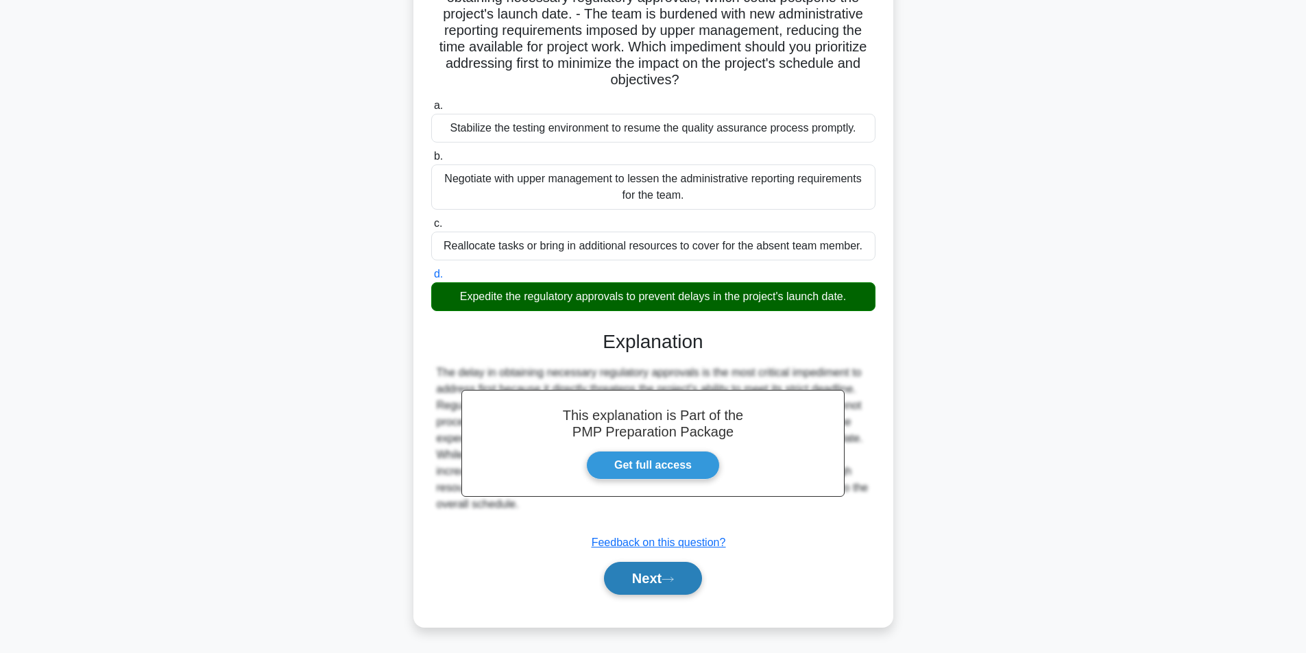
click at [641, 584] on button "Next" at bounding box center [653, 578] width 98 height 33
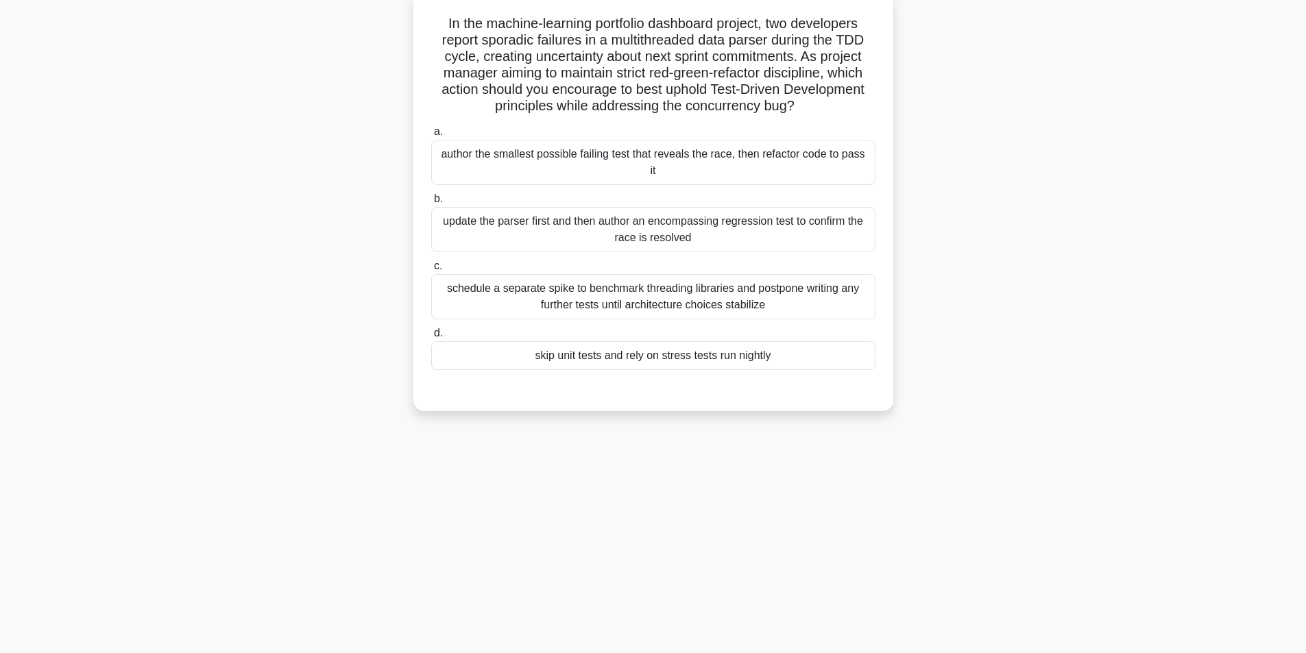
scroll to position [87, 0]
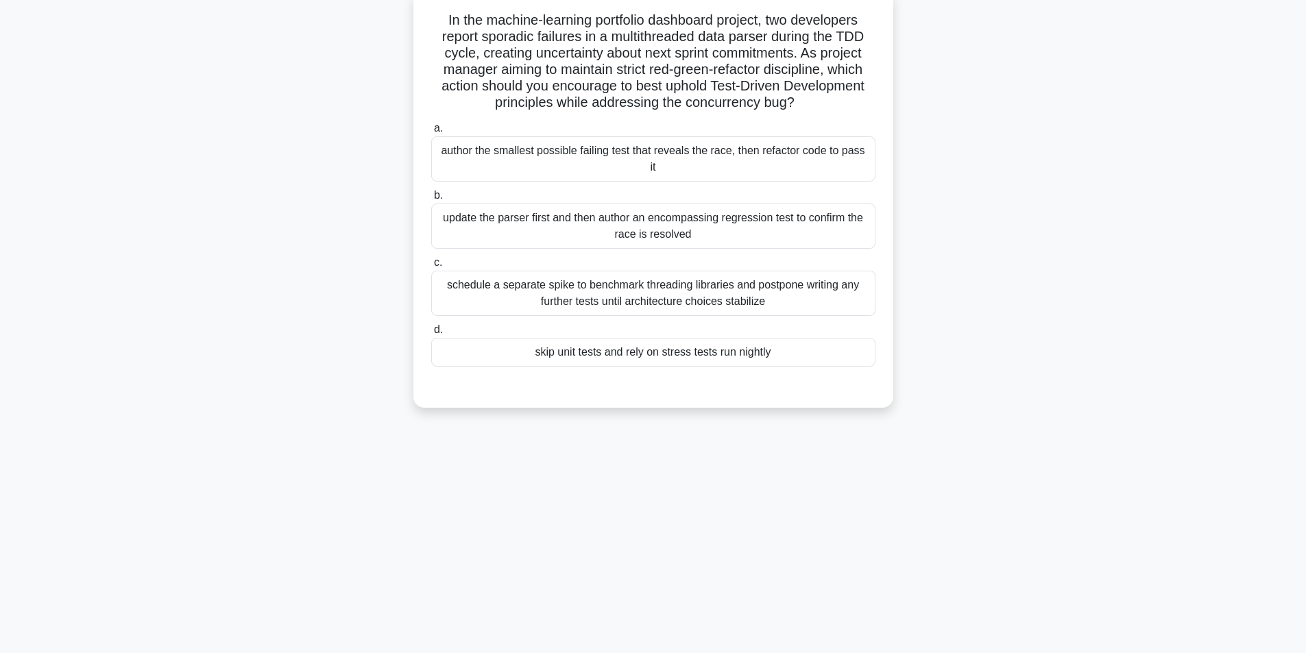
click at [624, 216] on div "update the parser first and then author an encompassing regression test to conf…" at bounding box center [653, 226] width 444 height 45
click at [431, 200] on input "b. update the parser first and then author an encompassing regression test to c…" at bounding box center [431, 195] width 0 height 9
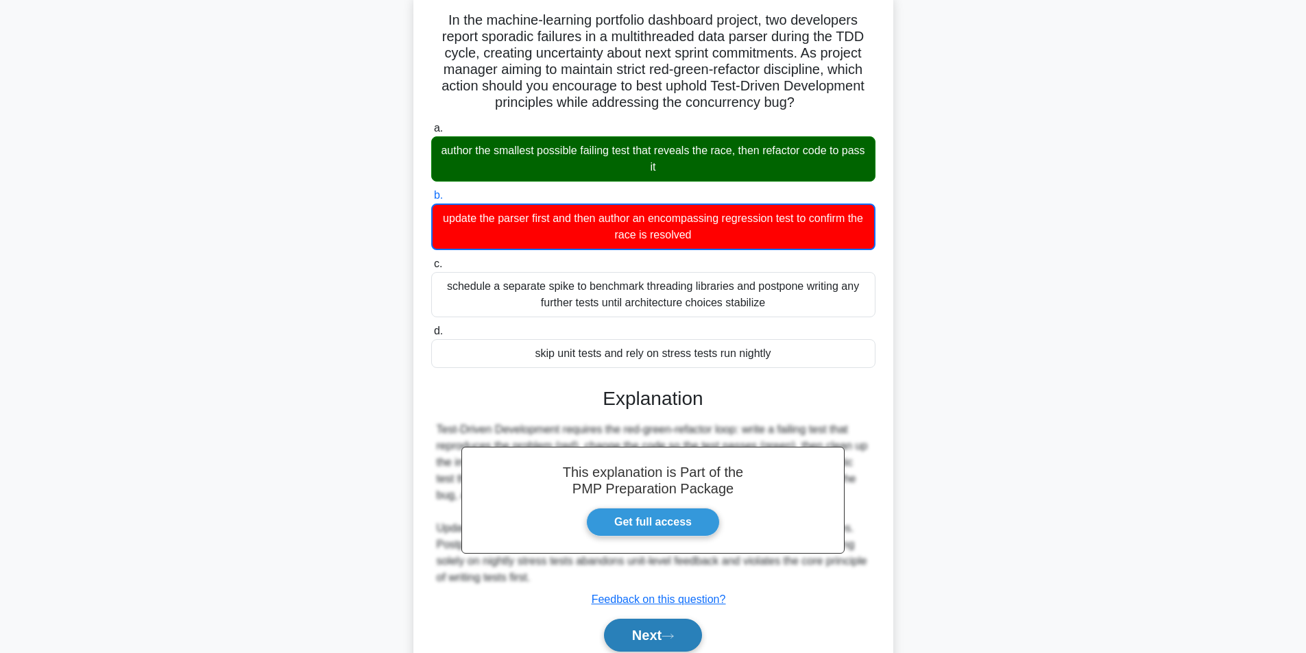
click at [642, 638] on button "Next" at bounding box center [653, 635] width 98 height 33
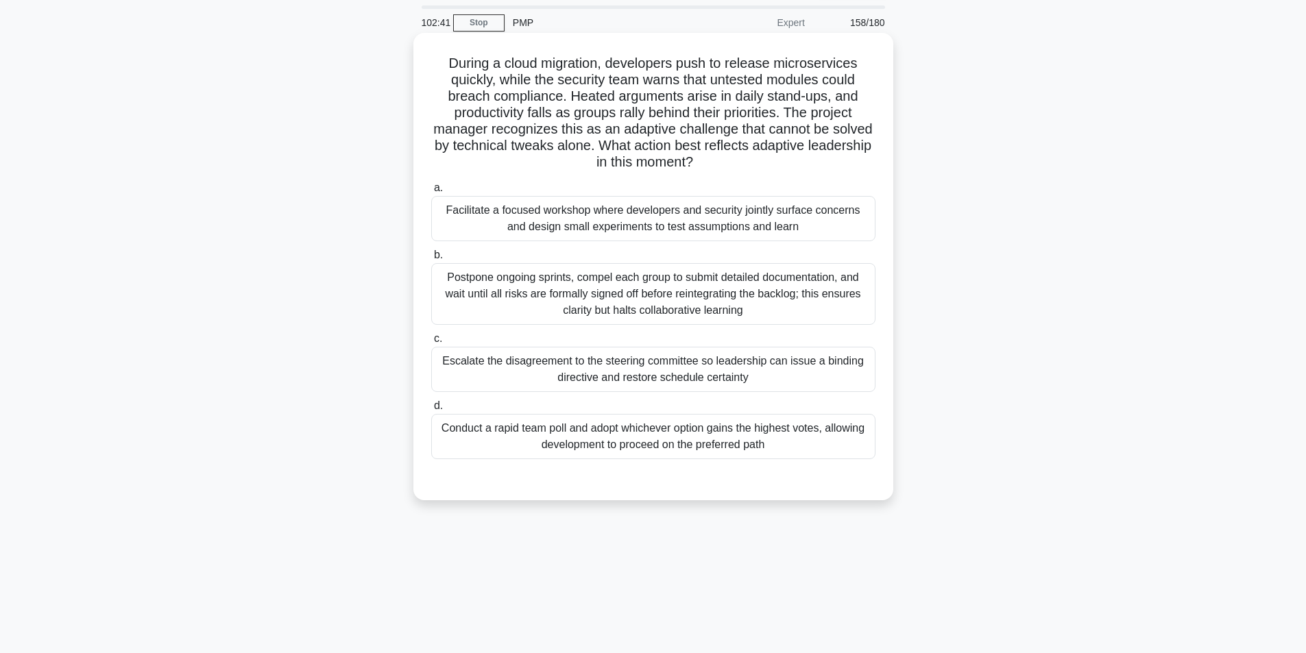
scroll to position [0, 0]
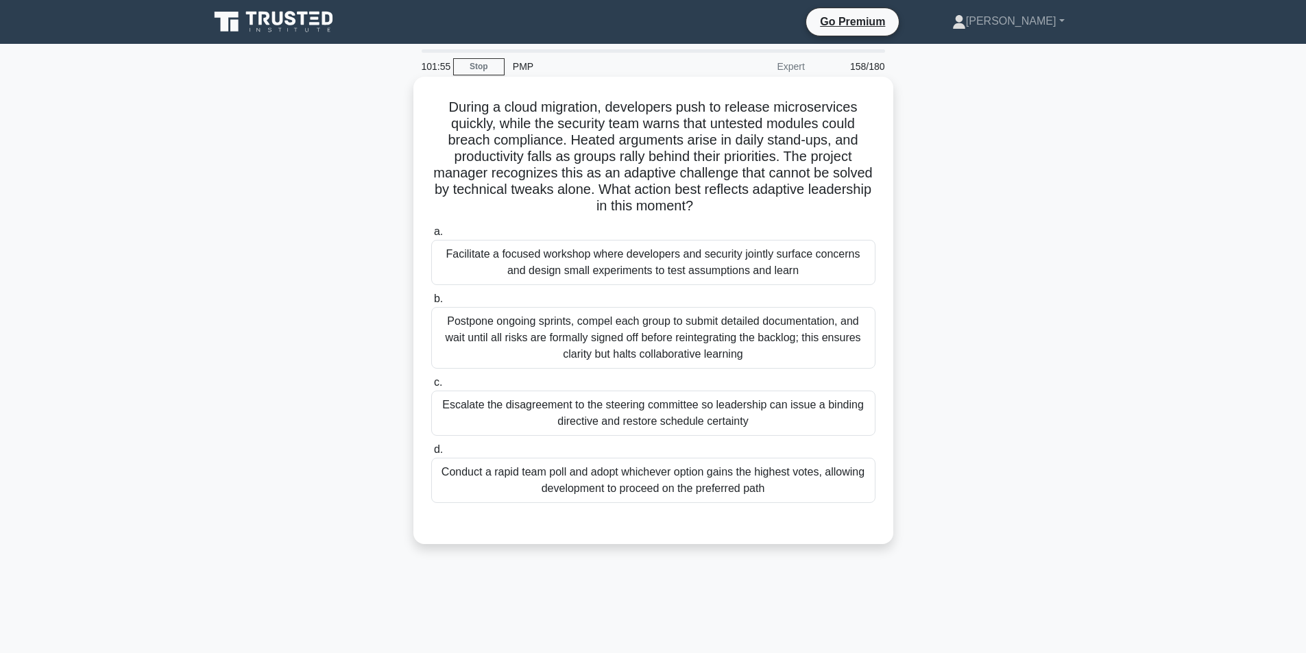
click at [679, 271] on div "Facilitate a focused workshop where developers and security jointly surface con…" at bounding box center [653, 262] width 444 height 45
click at [431, 236] on input "a. Facilitate a focused workshop where developers and security jointly surface …" at bounding box center [431, 232] width 0 height 9
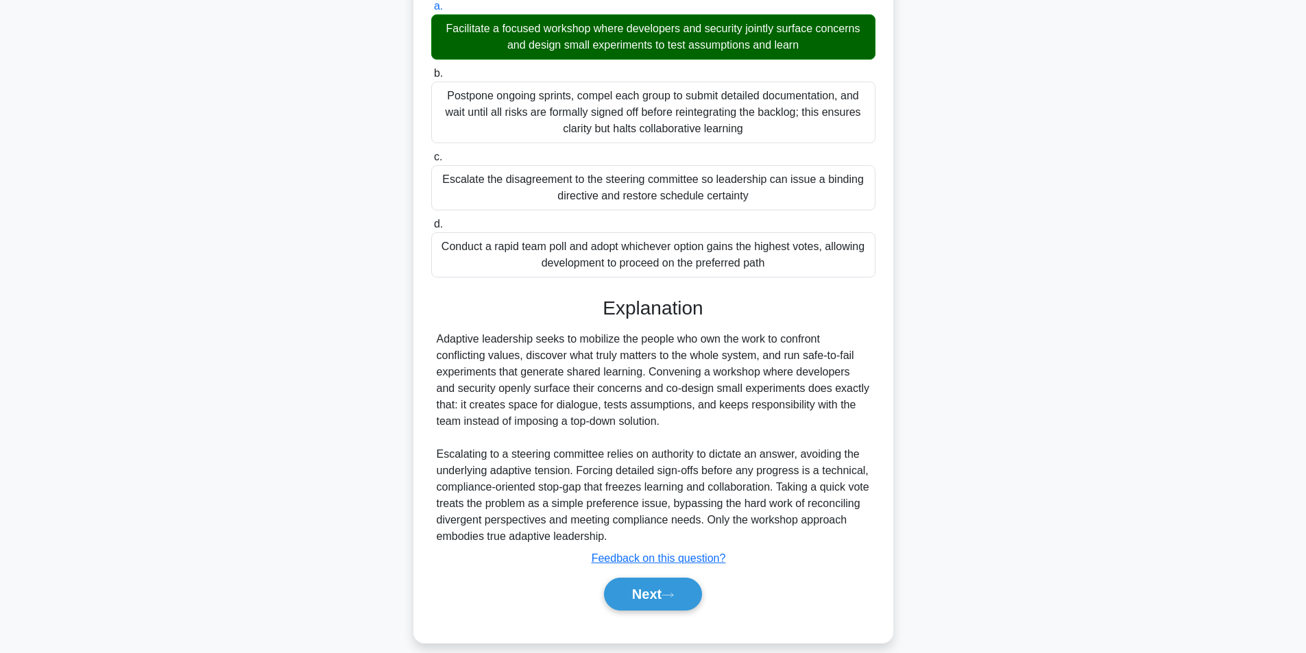
scroll to position [242, 0]
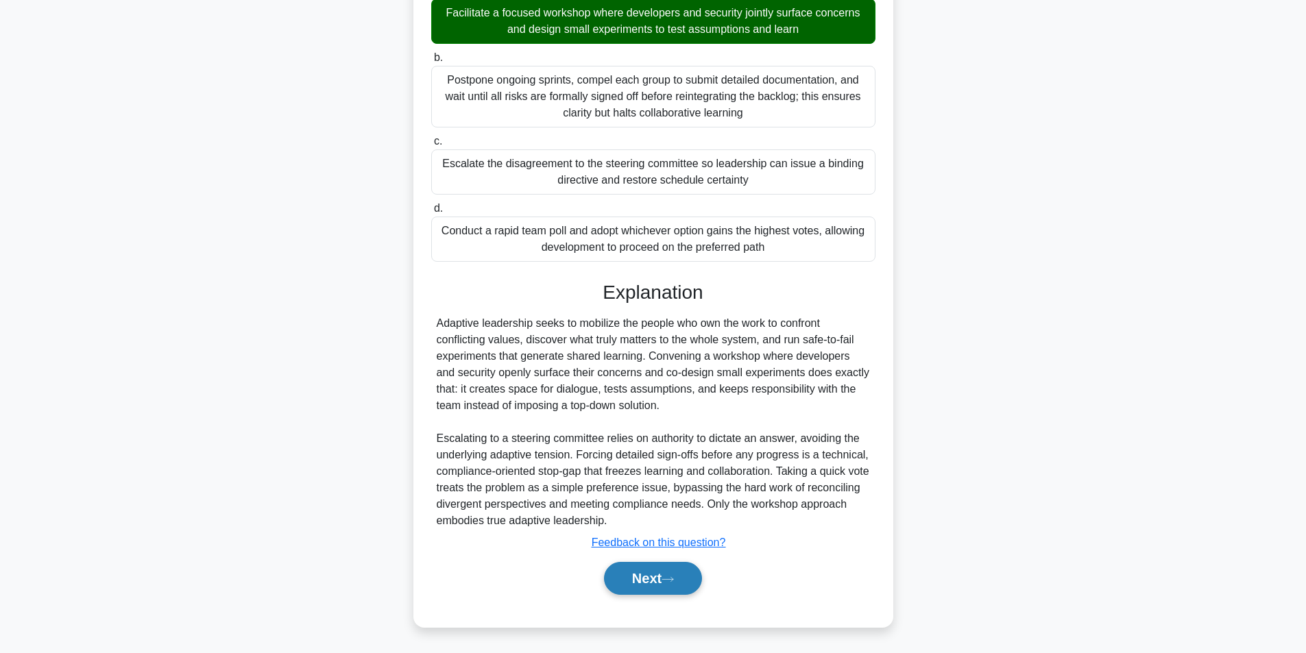
click at [636, 570] on button "Next" at bounding box center [653, 578] width 98 height 33
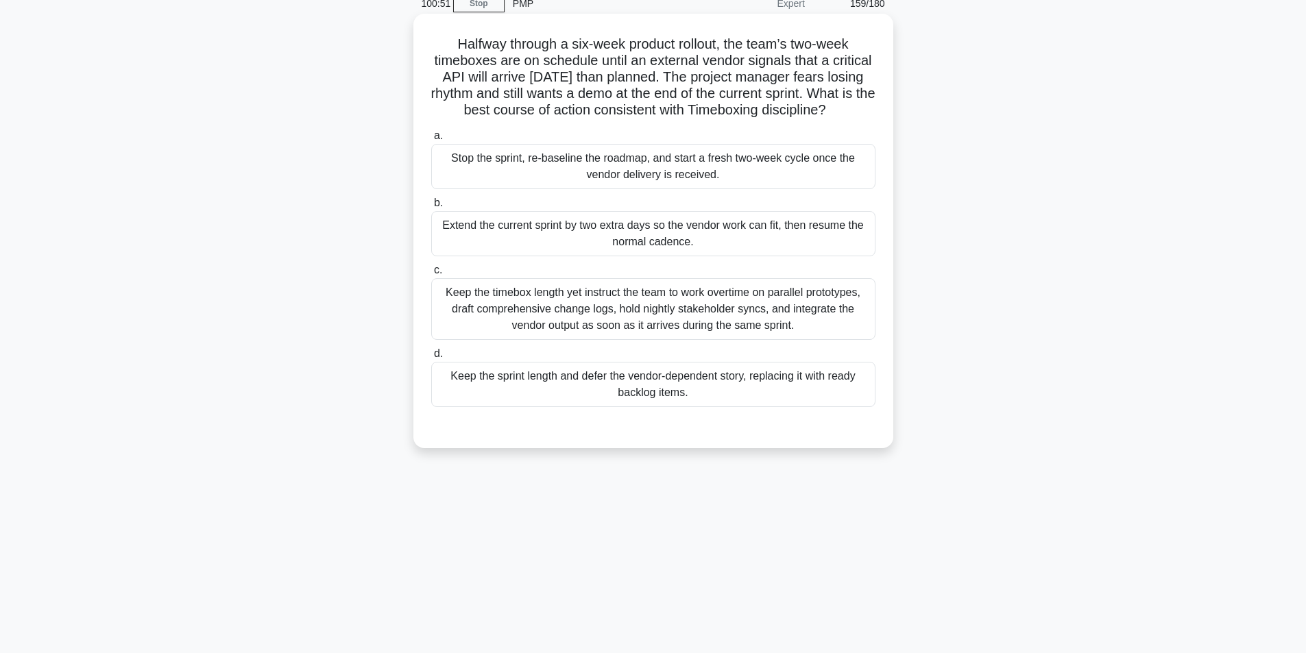
scroll to position [87, 0]
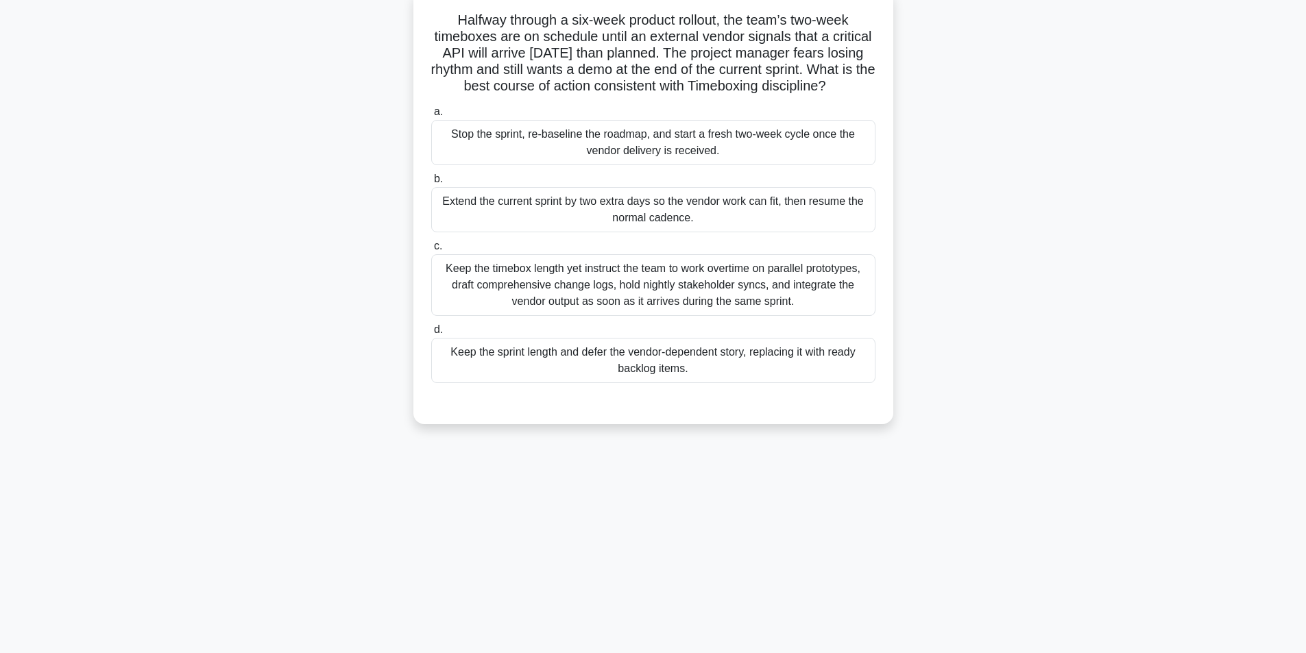
click at [686, 372] on div "Keep the sprint length and defer the vendor-dependent story, replacing it with …" at bounding box center [653, 360] width 444 height 45
click at [431, 334] on input "d. Keep the sprint length and defer the vendor-dependent story, replacing it wi…" at bounding box center [431, 330] width 0 height 9
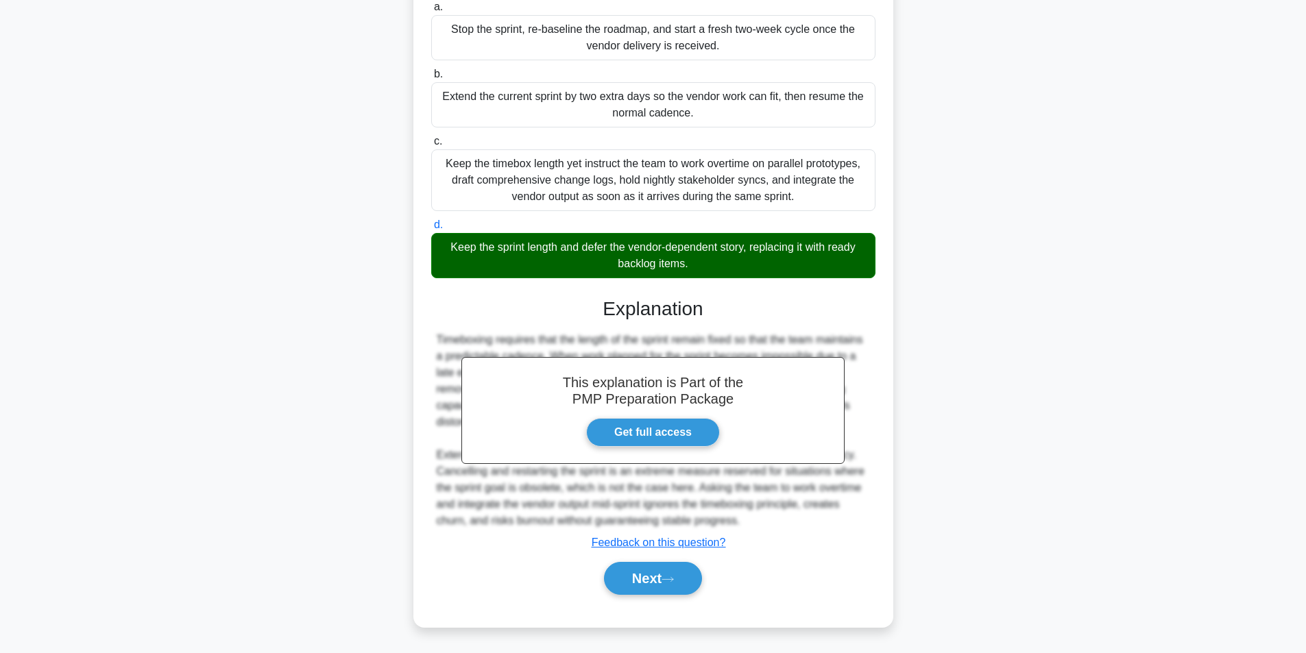
scroll to position [209, 0]
click at [642, 576] on button "Next" at bounding box center [653, 578] width 98 height 33
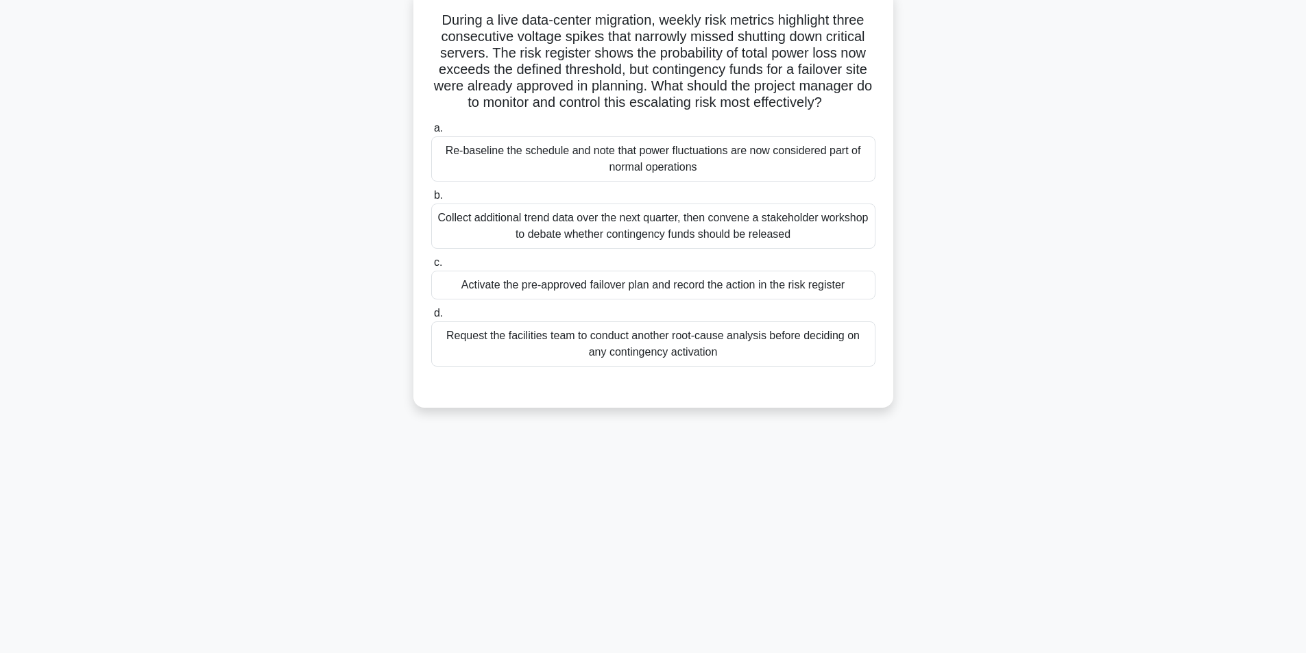
click at [576, 294] on div "Activate the pre-approved failover plan and record the action in the risk regis…" at bounding box center [653, 285] width 444 height 29
click at [431, 267] on input "c. Activate the pre-approved failover plan and record the action in the risk re…" at bounding box center [431, 262] width 0 height 9
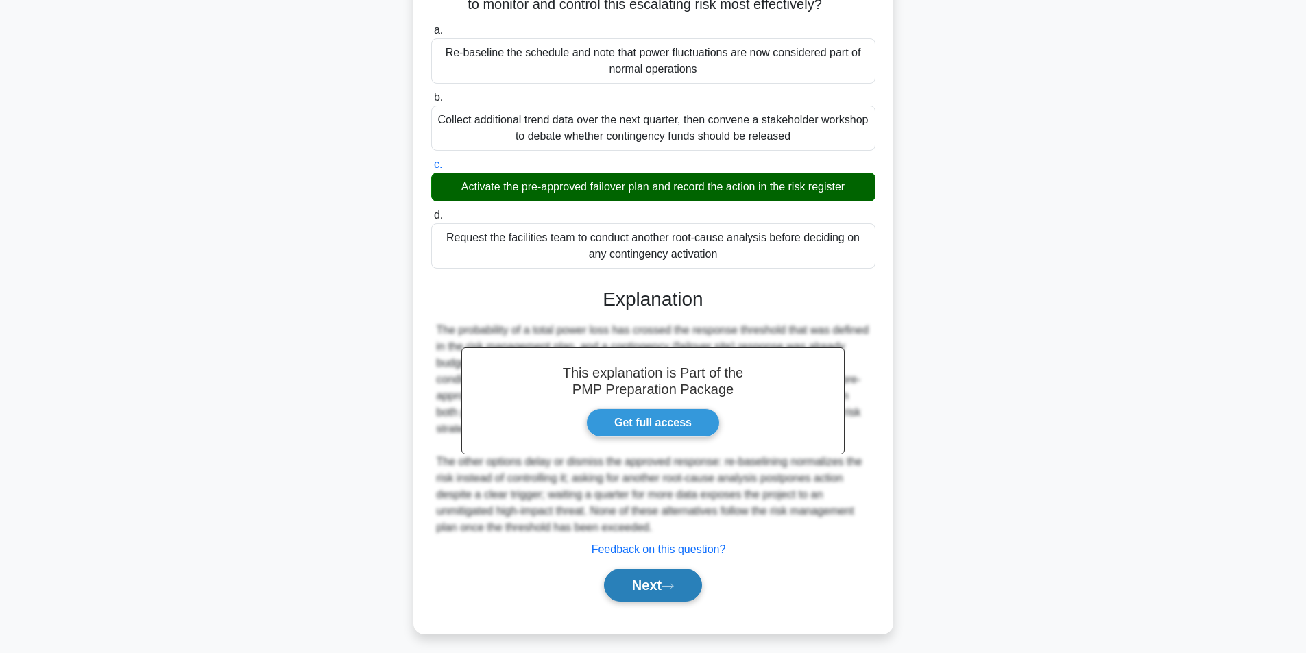
scroll to position [193, 0]
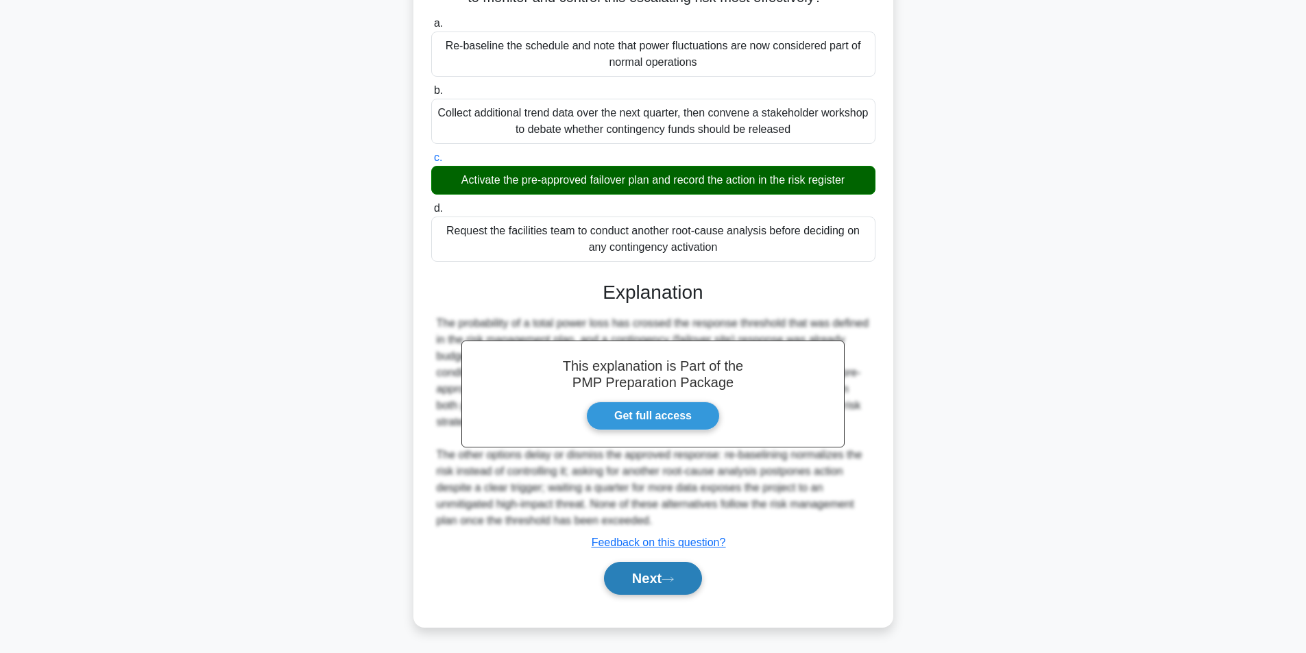
click at [624, 582] on button "Next" at bounding box center [653, 578] width 98 height 33
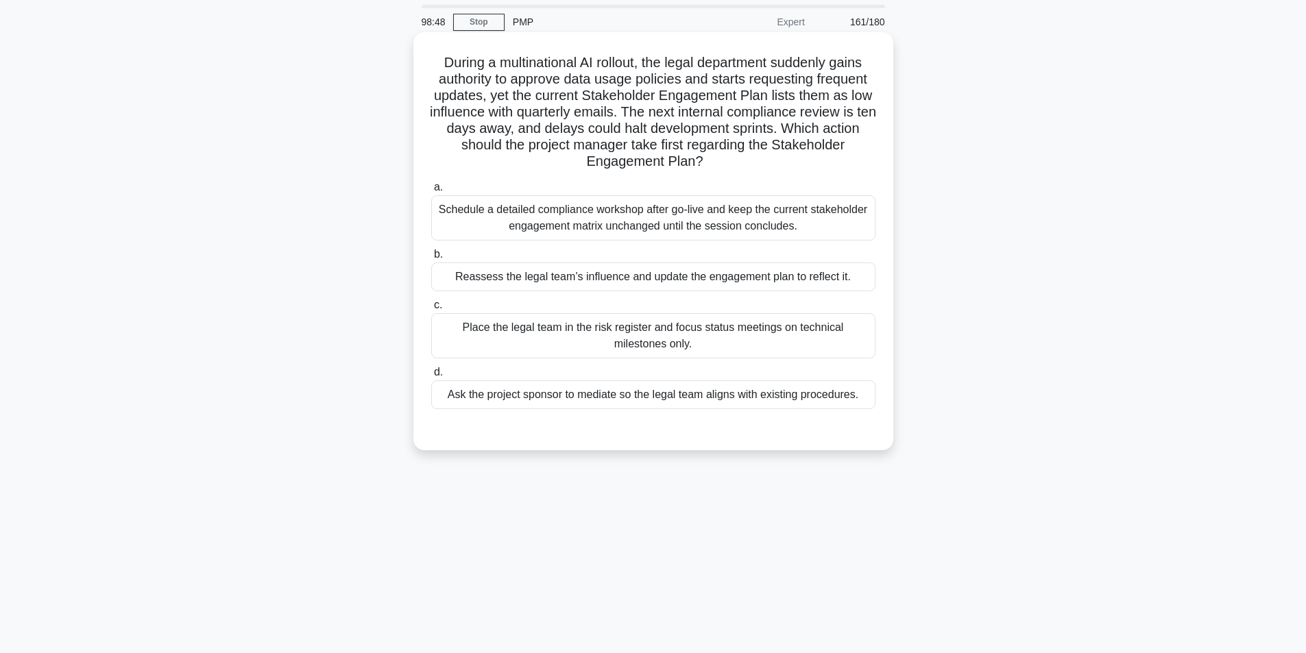
scroll to position [87, 0]
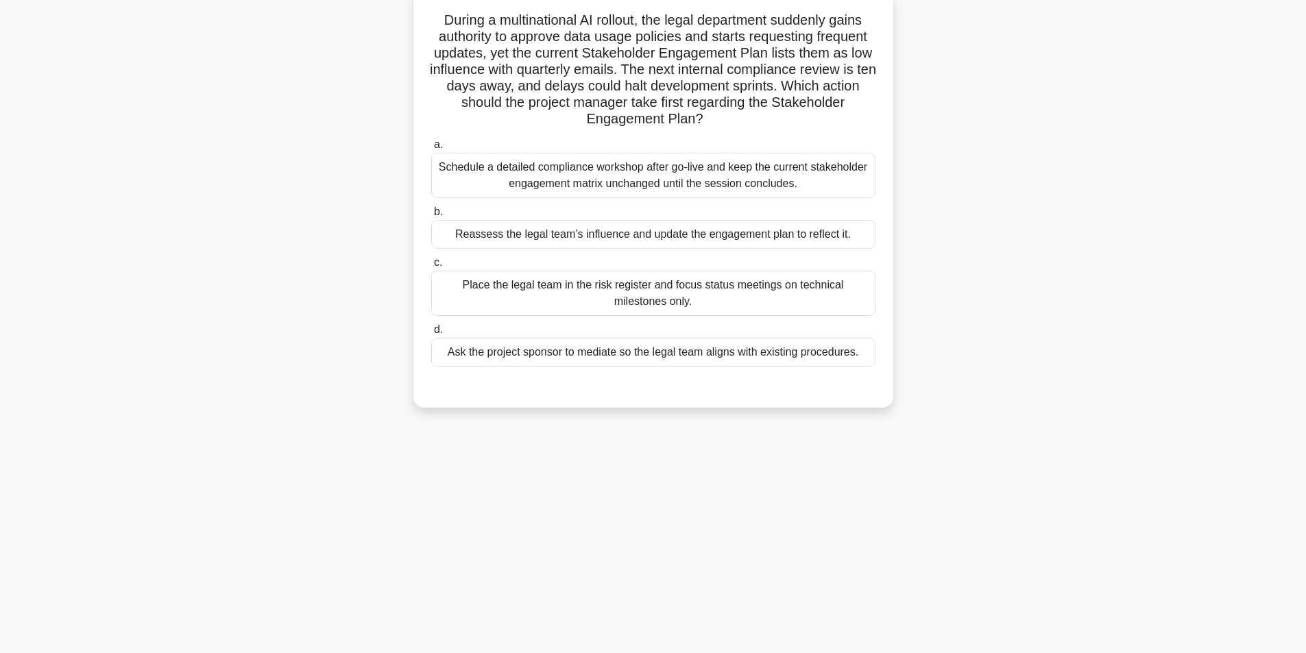
click at [559, 239] on div "Reassess the legal team’s influence and update the engagement plan to reflect i…" at bounding box center [653, 234] width 444 height 29
click at [431, 217] on input "b. Reassess the legal team’s influence and update the engagement plan to reflec…" at bounding box center [431, 212] width 0 height 9
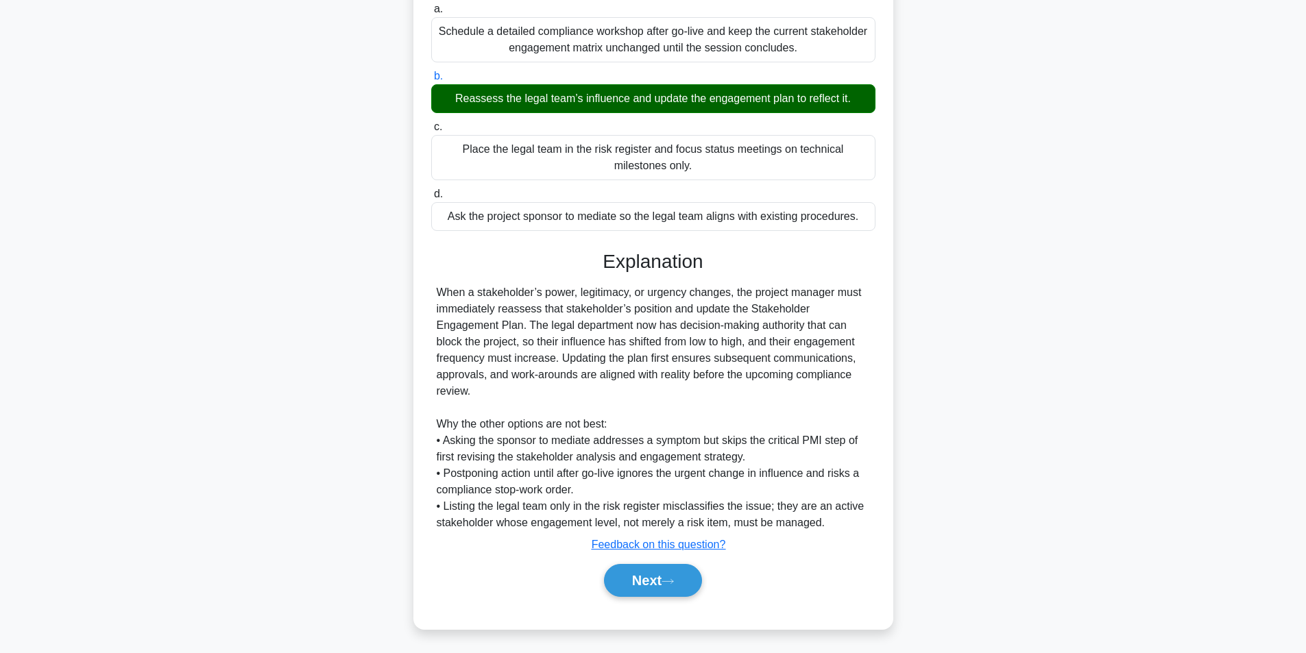
scroll to position [226, 0]
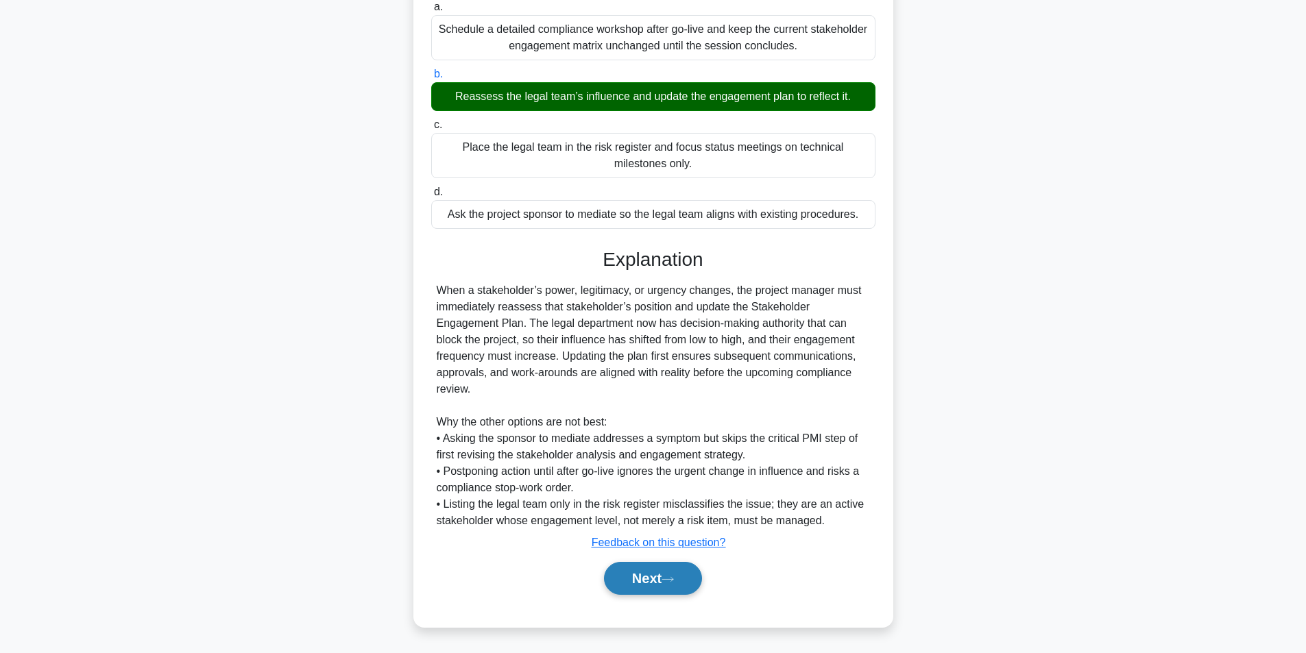
click at [649, 583] on button "Next" at bounding box center [653, 578] width 98 height 33
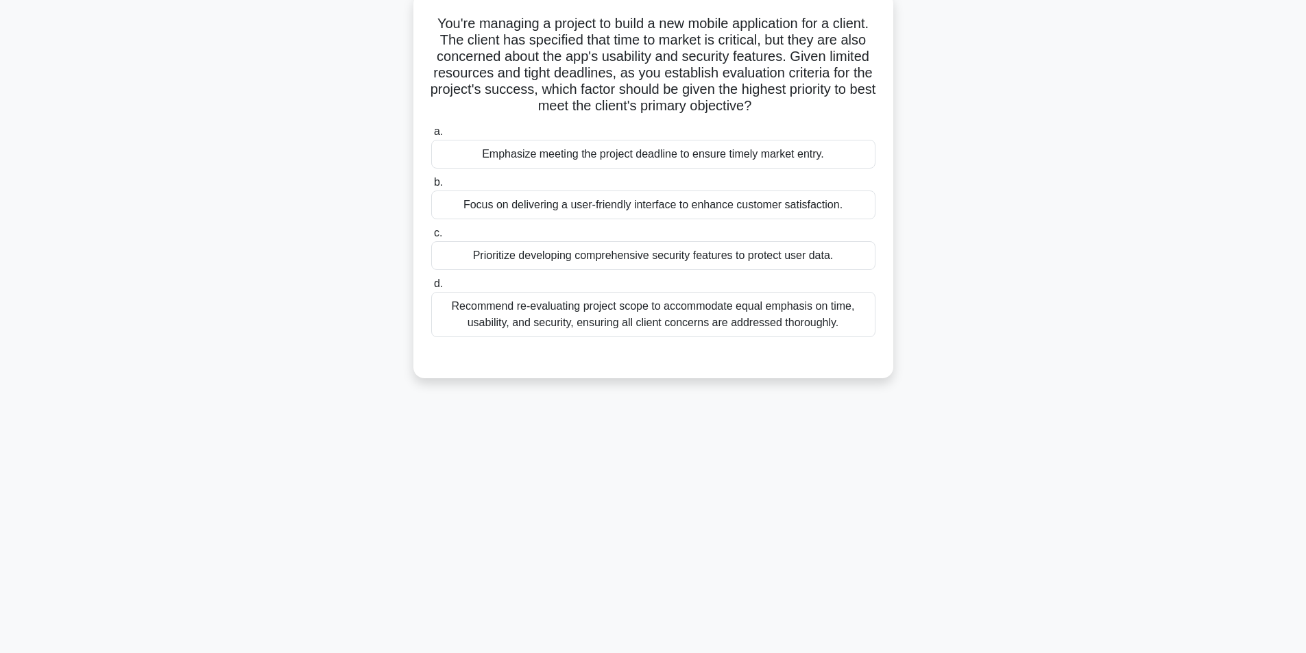
scroll to position [87, 0]
click at [596, 319] on div "Recommend re-evaluating project scope to accommodate equal emphasis on time, us…" at bounding box center [653, 311] width 444 height 45
click at [431, 285] on input "d. Recommend re-evaluating project scope to accommodate equal emphasis on time,…" at bounding box center [431, 280] width 0 height 9
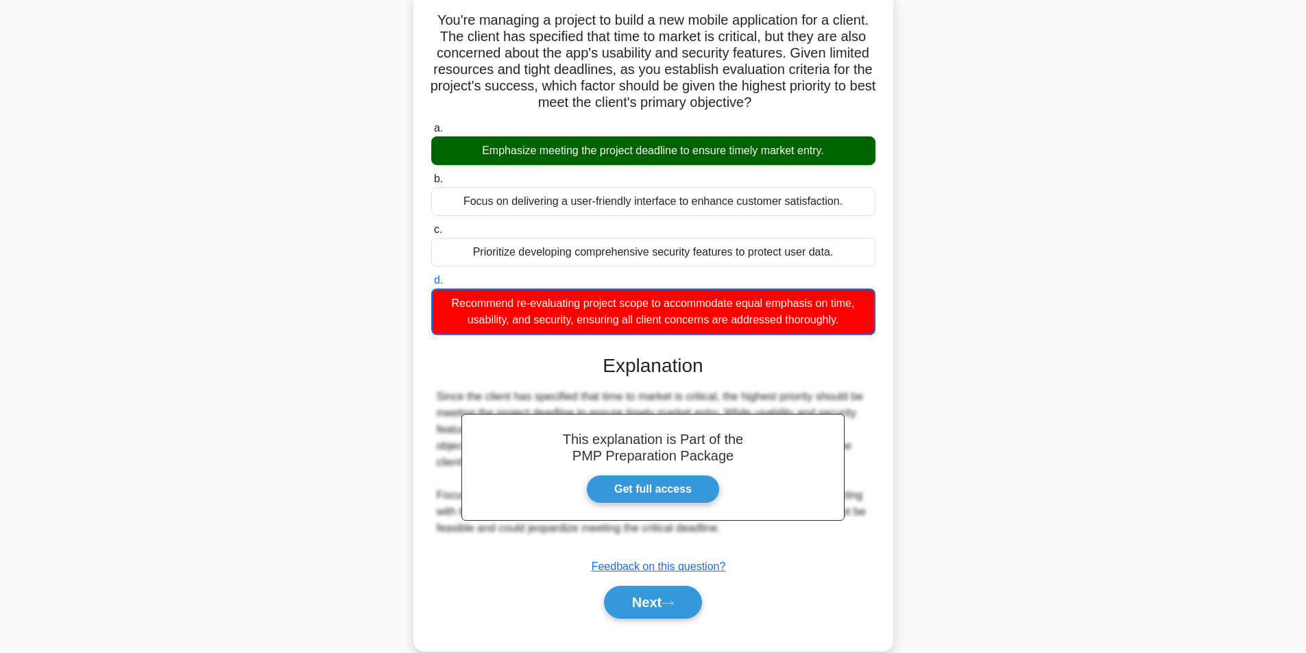
scroll to position [112, 0]
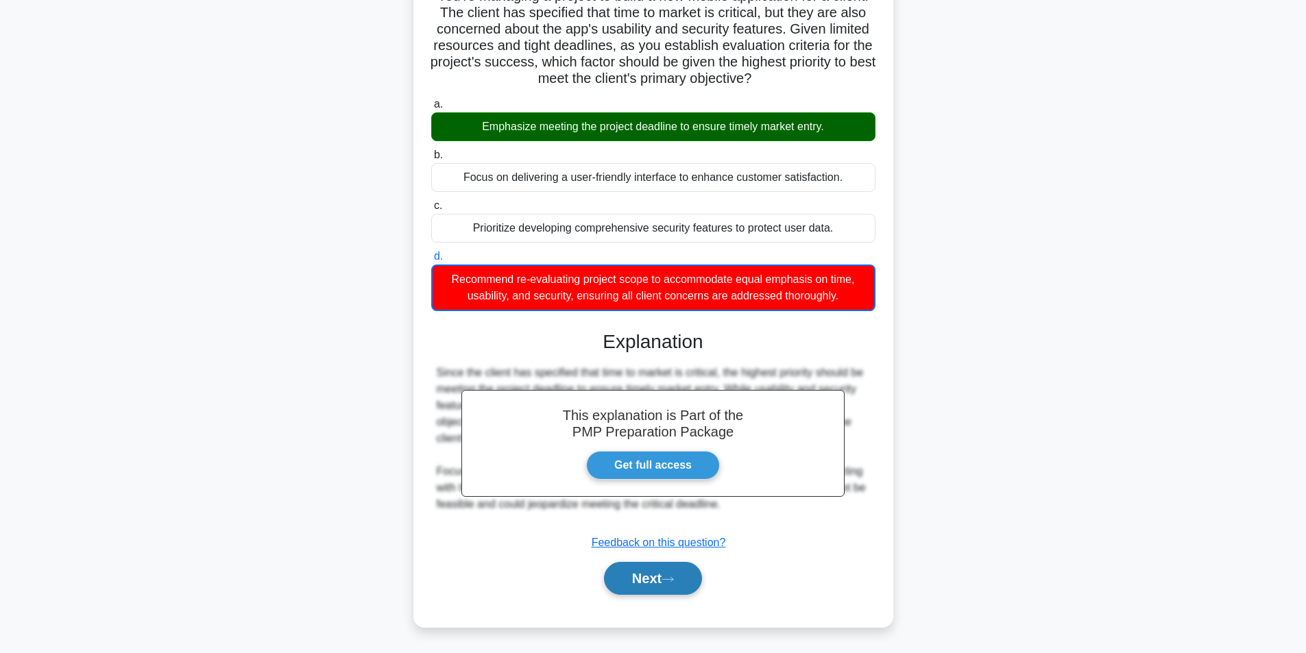
click at [687, 574] on button "Next" at bounding box center [653, 578] width 98 height 33
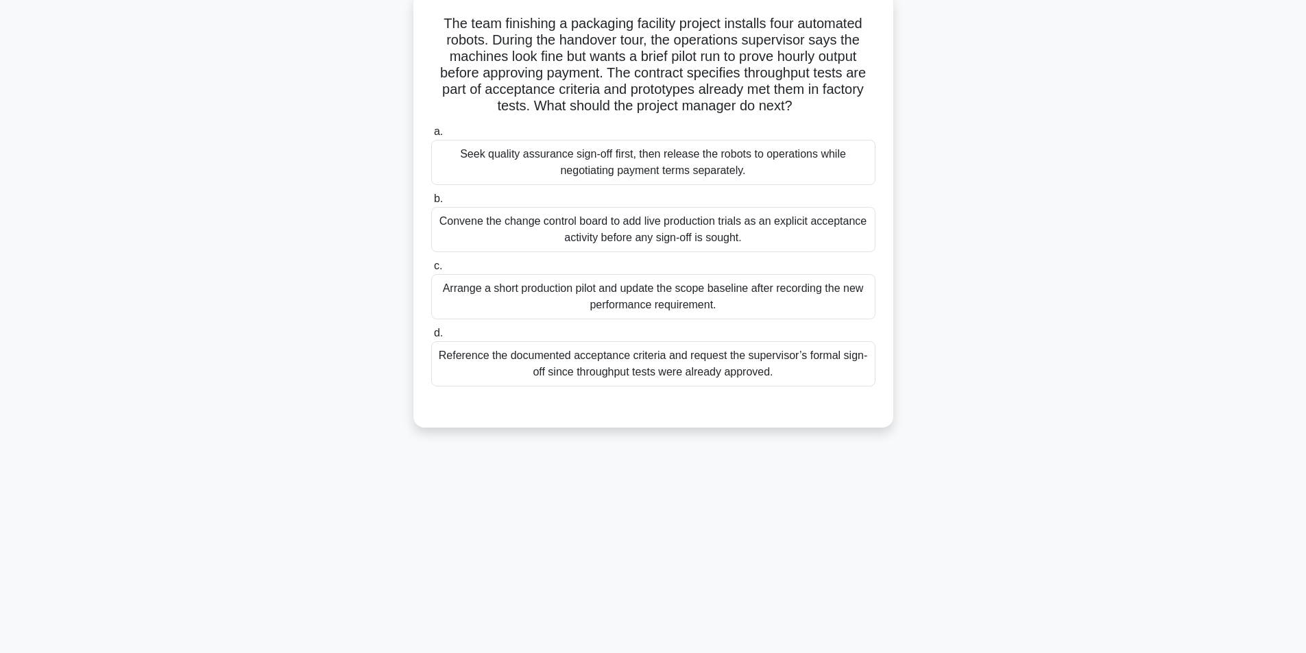
scroll to position [87, 0]
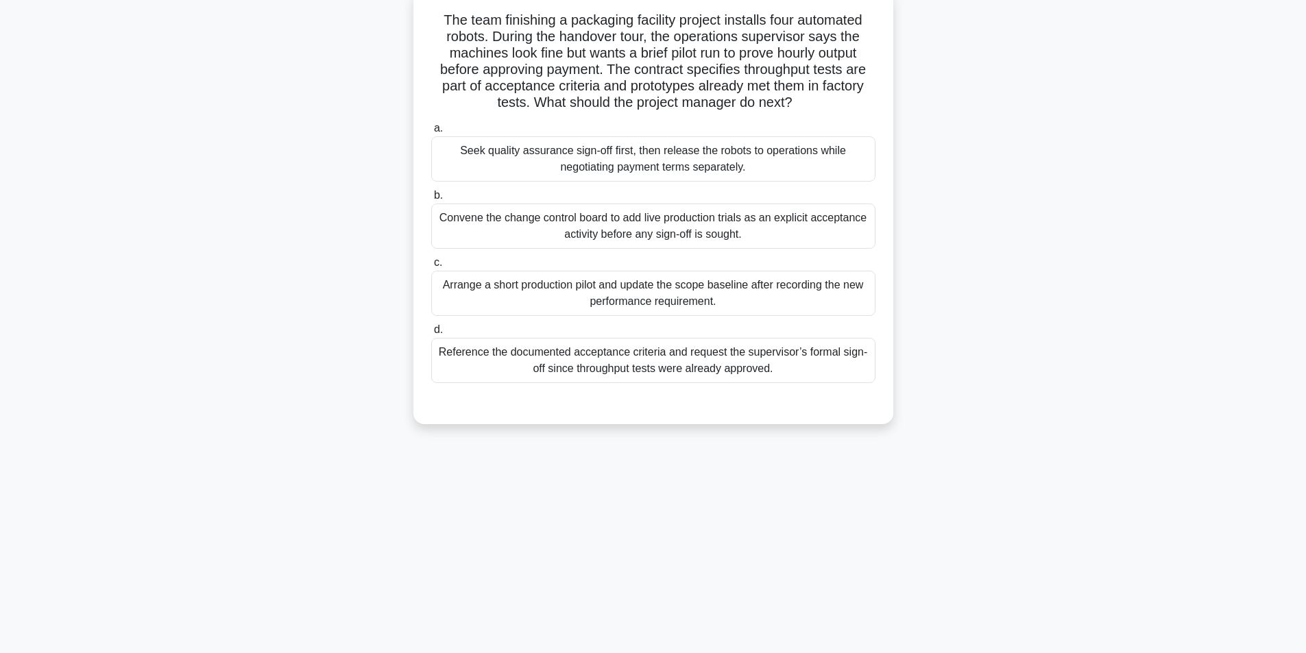
click at [629, 367] on div "Reference the documented acceptance criteria and request the supervisor’s forma…" at bounding box center [653, 360] width 444 height 45
click at [431, 334] on input "d. Reference the documented acceptance criteria and request the supervisor’s fo…" at bounding box center [431, 330] width 0 height 9
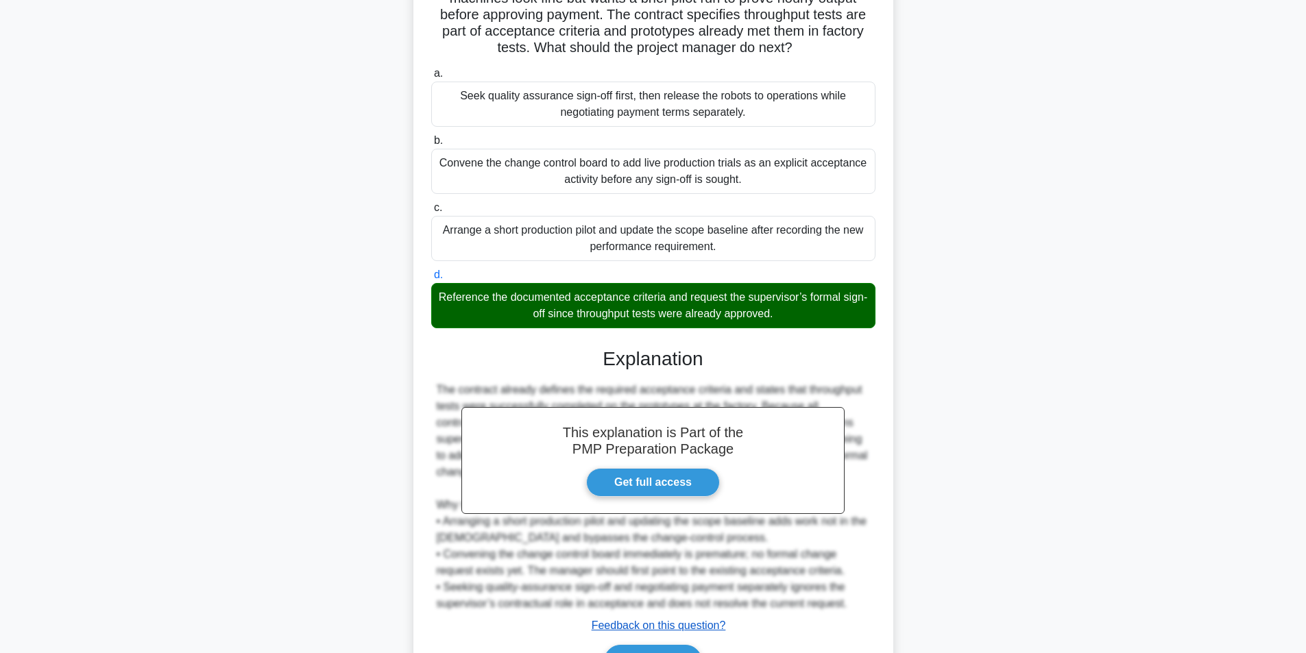
scroll to position [226, 0]
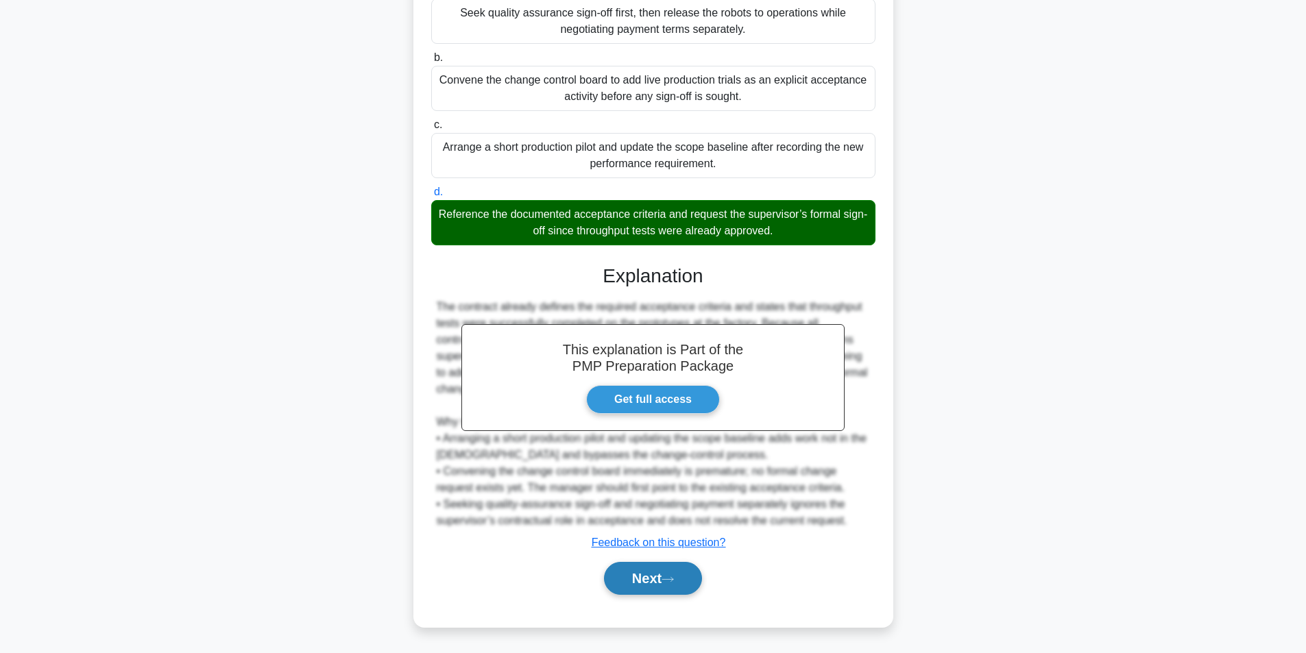
click at [646, 572] on button "Next" at bounding box center [653, 578] width 98 height 33
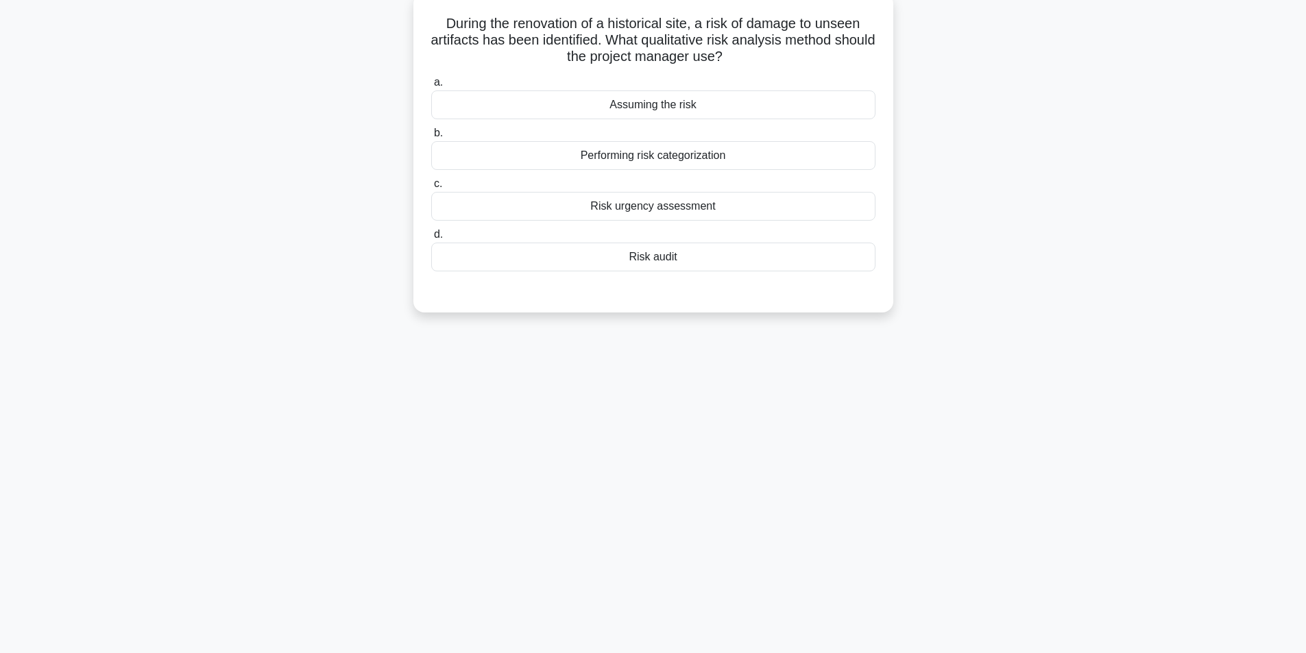
scroll to position [87, 0]
click at [731, 108] on div "Assuming the risk" at bounding box center [653, 101] width 444 height 29
click at [431, 84] on input "a. Assuming the risk" at bounding box center [431, 79] width 0 height 9
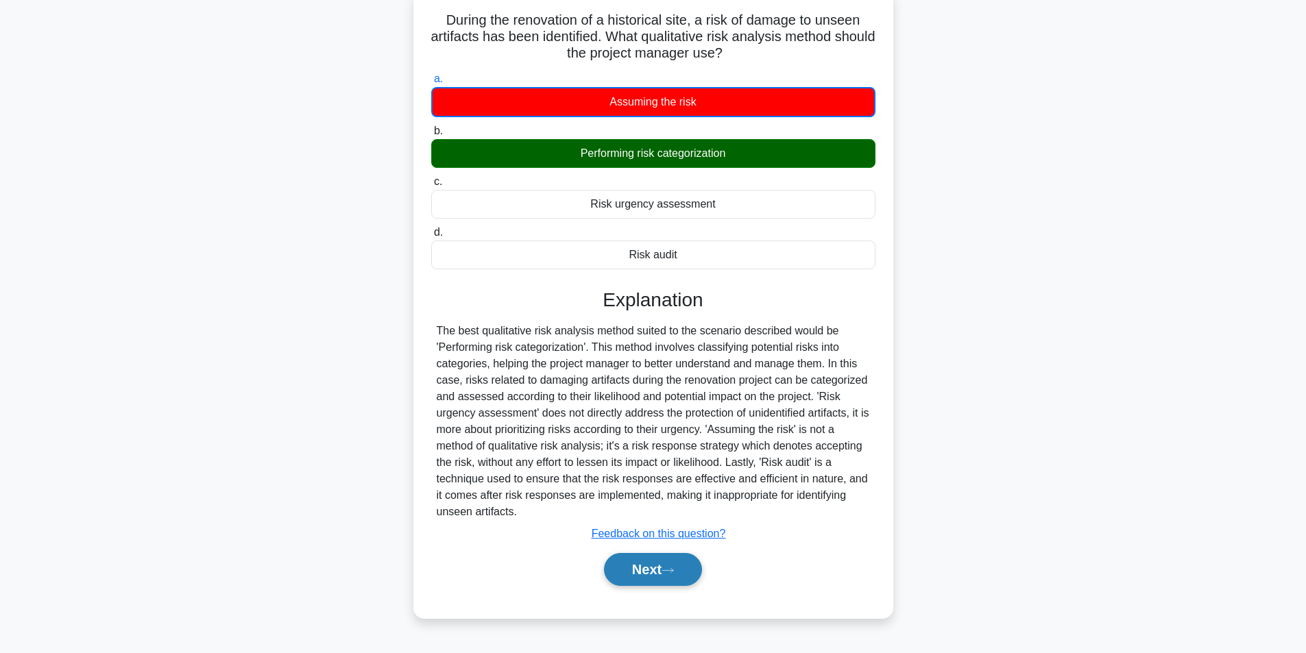
click at [640, 574] on button "Next" at bounding box center [653, 569] width 98 height 33
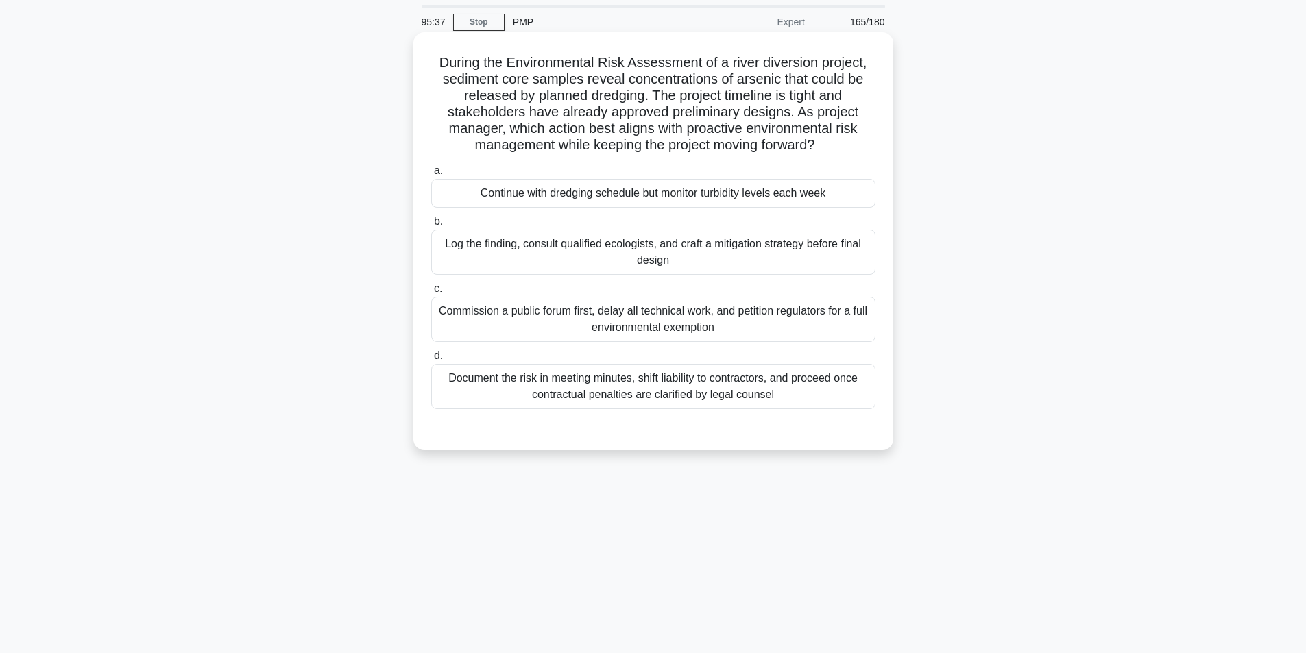
scroll to position [69, 0]
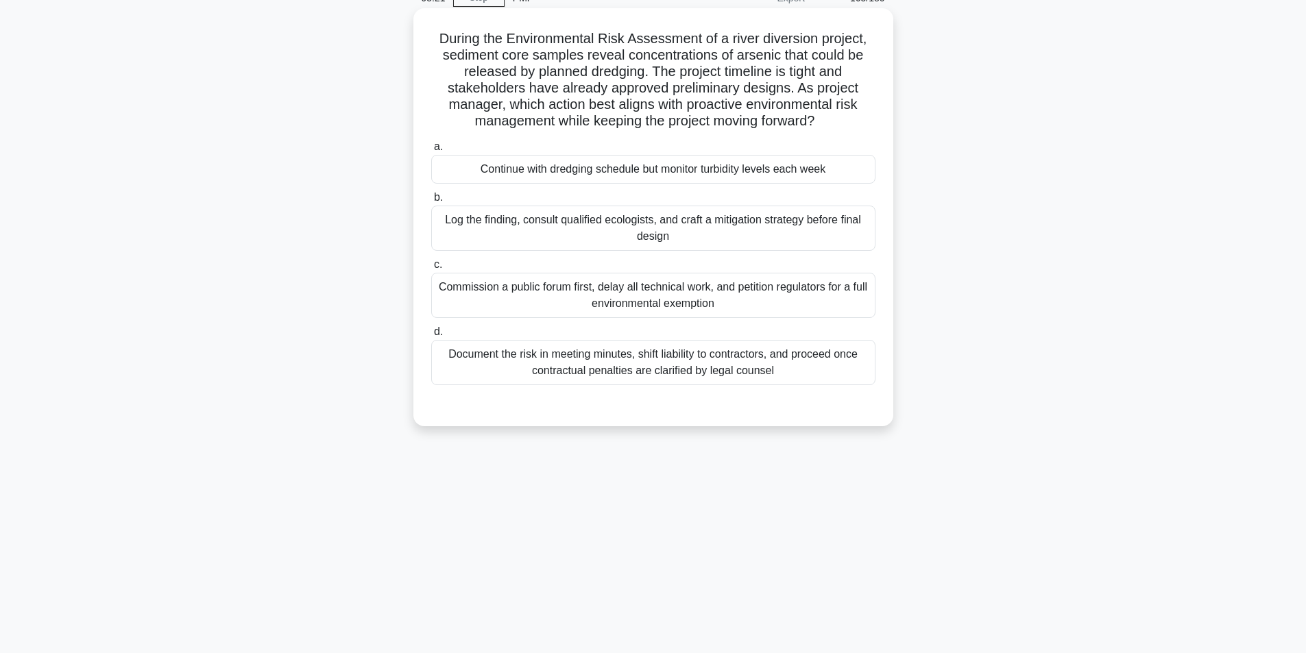
click at [696, 223] on div "Log the finding, consult qualified ecologists, and craft a mitigation strategy …" at bounding box center [653, 228] width 444 height 45
click at [431, 202] on input "b. Log the finding, consult qualified ecologists, and craft a mitigation strate…" at bounding box center [431, 197] width 0 height 9
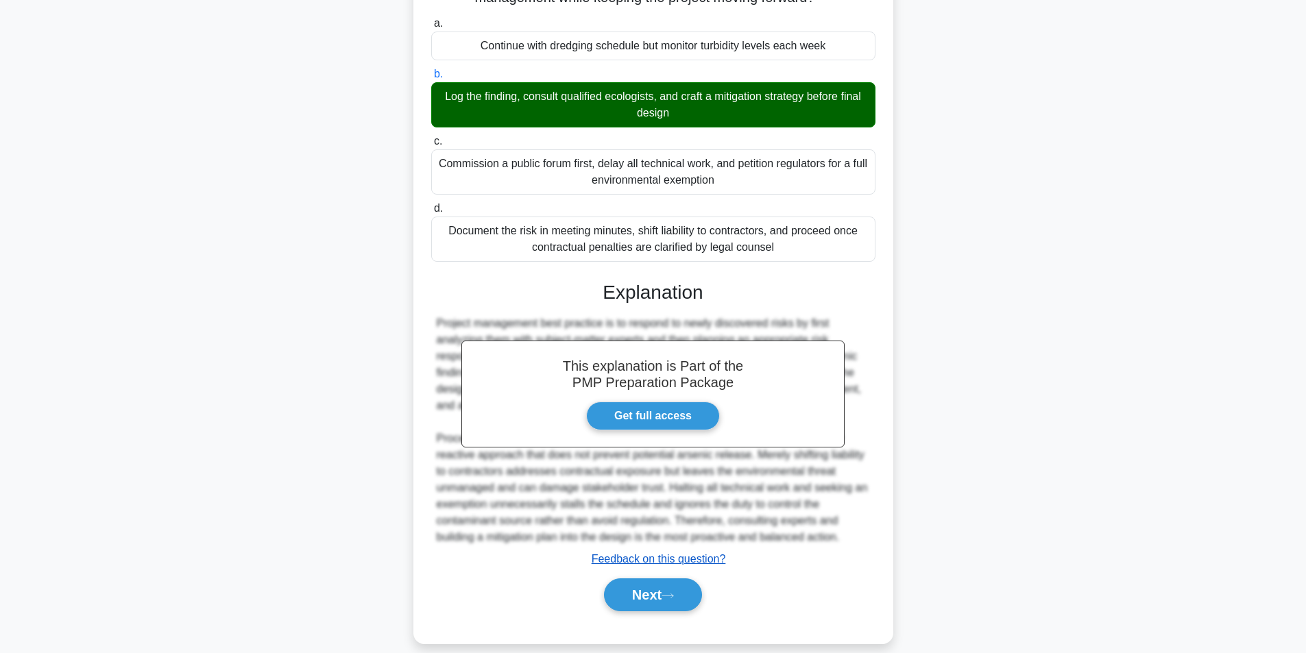
scroll to position [209, 0]
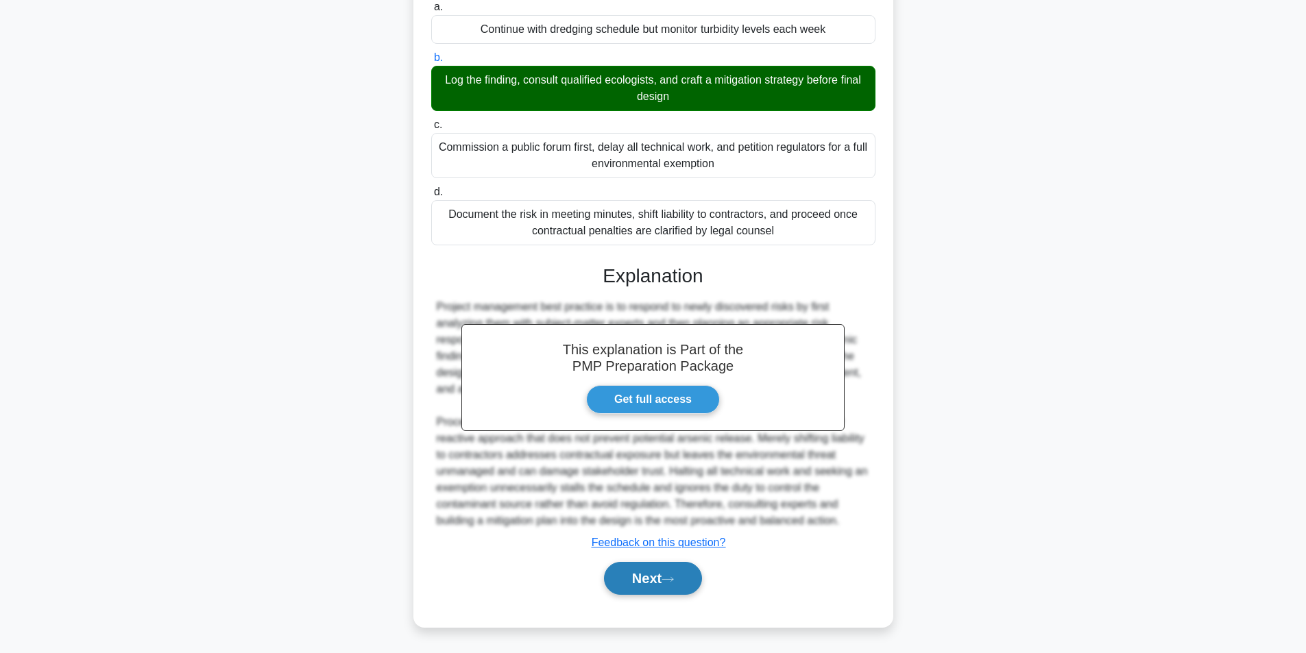
click at [640, 580] on button "Next" at bounding box center [653, 578] width 98 height 33
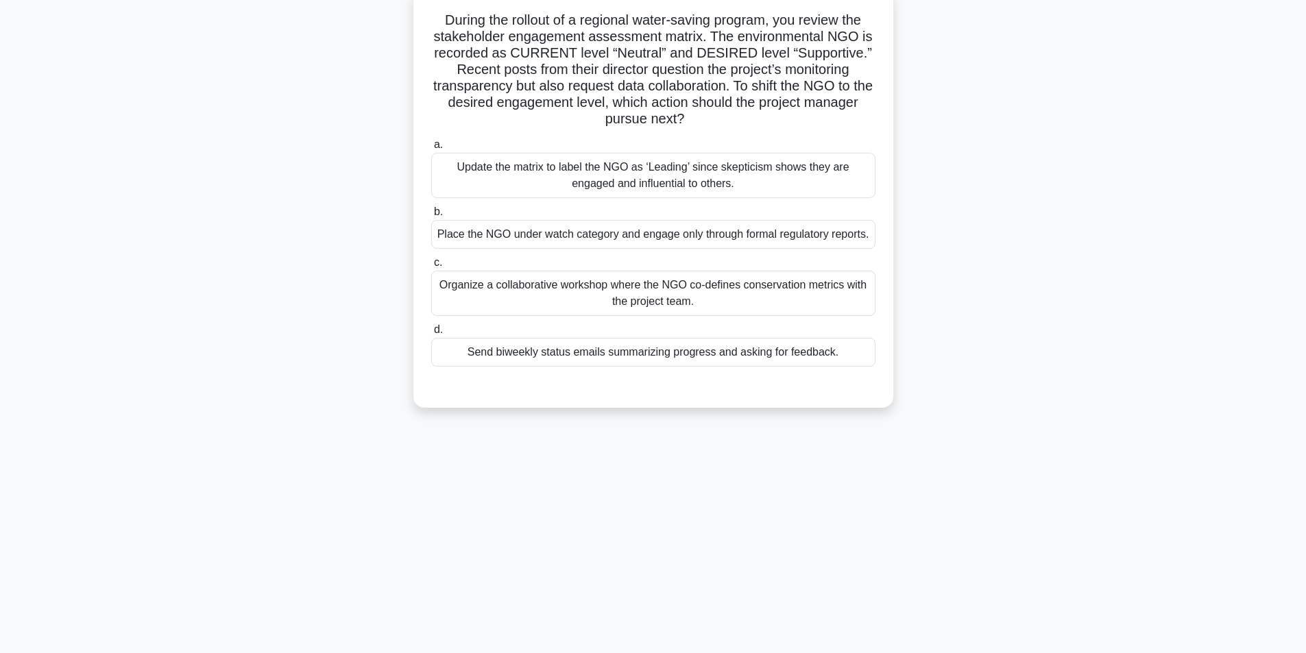
click at [725, 308] on div "Organize a collaborative workshop where the NGO co-defines conservation metrics…" at bounding box center [653, 293] width 444 height 45
click at [431, 267] on input "c. Organize a collaborative workshop where the NGO co-defines conservation metr…" at bounding box center [431, 262] width 0 height 9
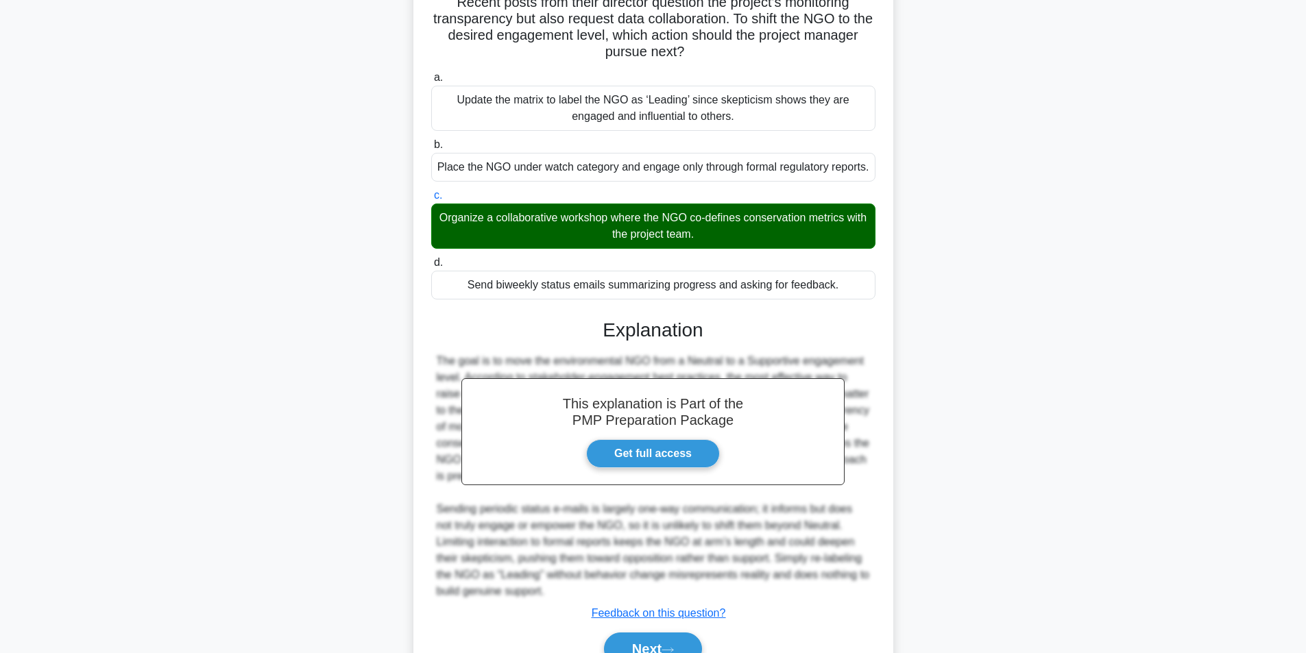
scroll to position [242, 0]
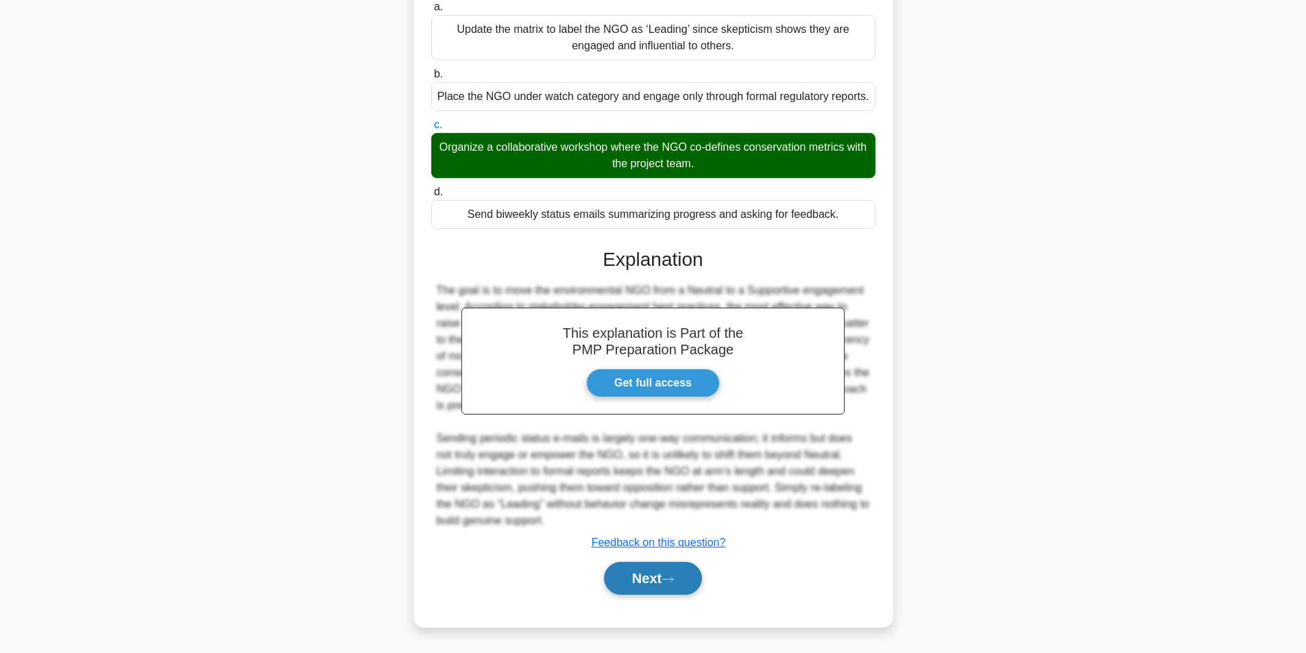
click at [652, 576] on button "Next" at bounding box center [653, 578] width 98 height 33
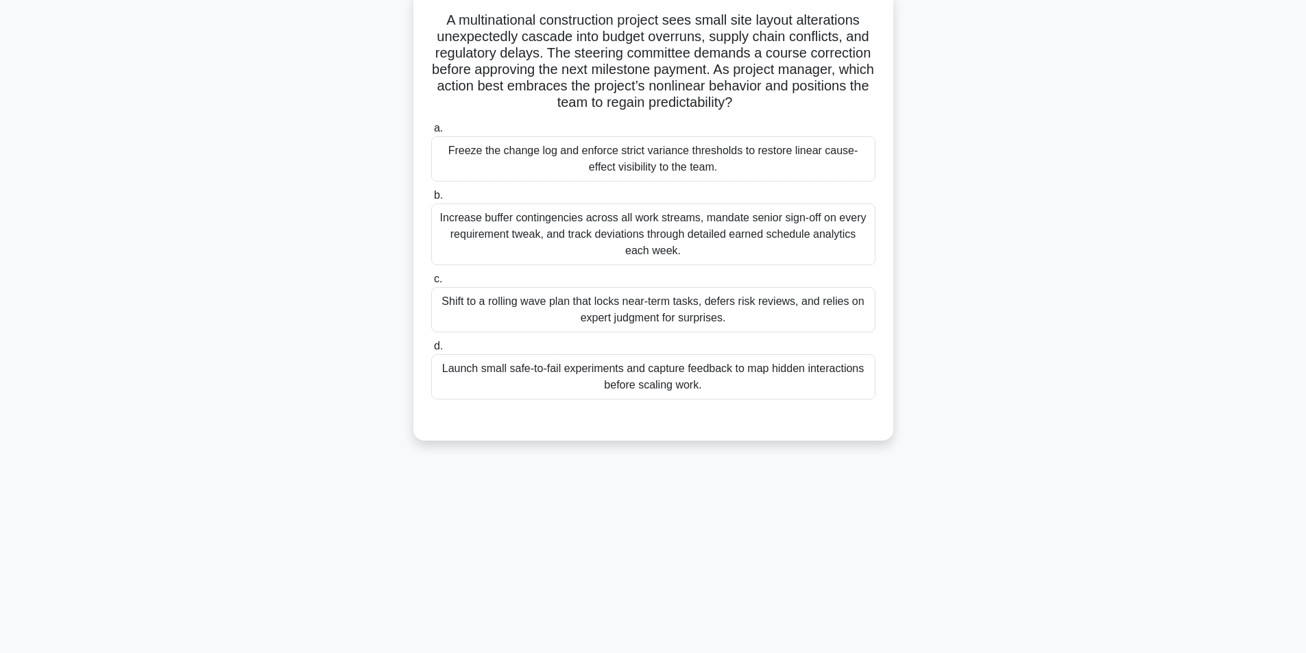
click at [716, 309] on div "Shift to a rolling wave plan that locks near-term tasks, defers risk reviews, a…" at bounding box center [653, 309] width 444 height 45
click at [431, 284] on input "c. Shift to a rolling wave plan that locks near-term tasks, defers risk reviews…" at bounding box center [431, 279] width 0 height 9
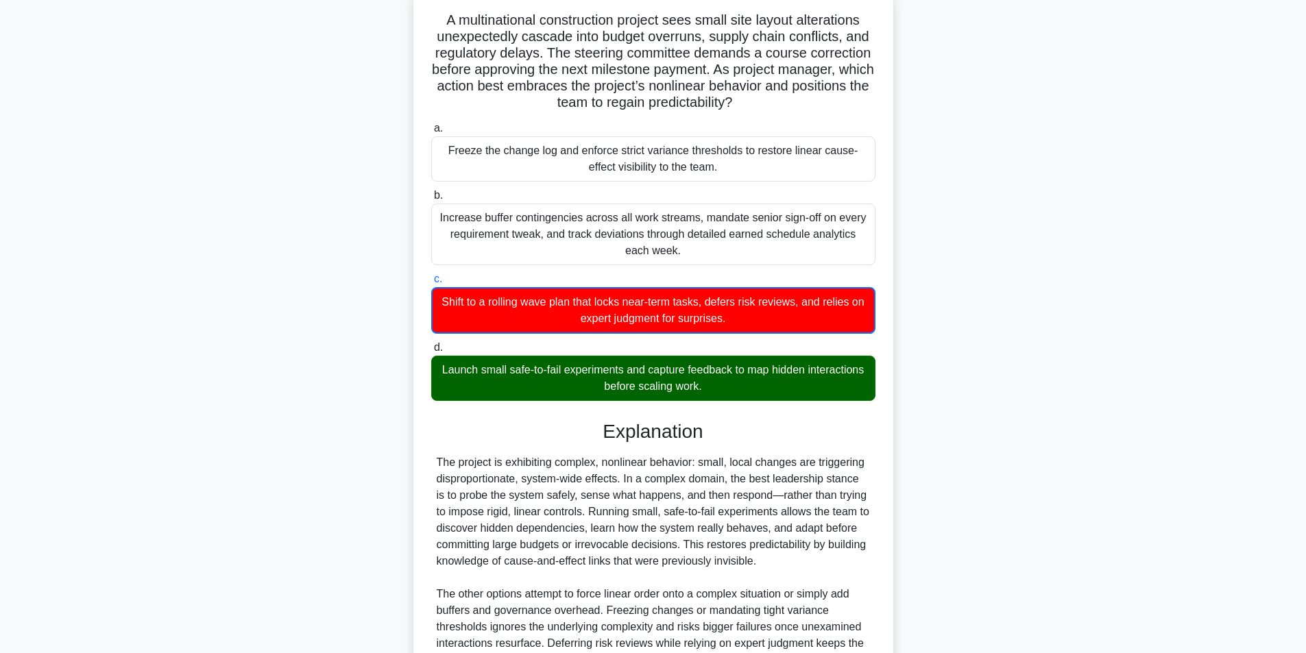
scroll to position [276, 0]
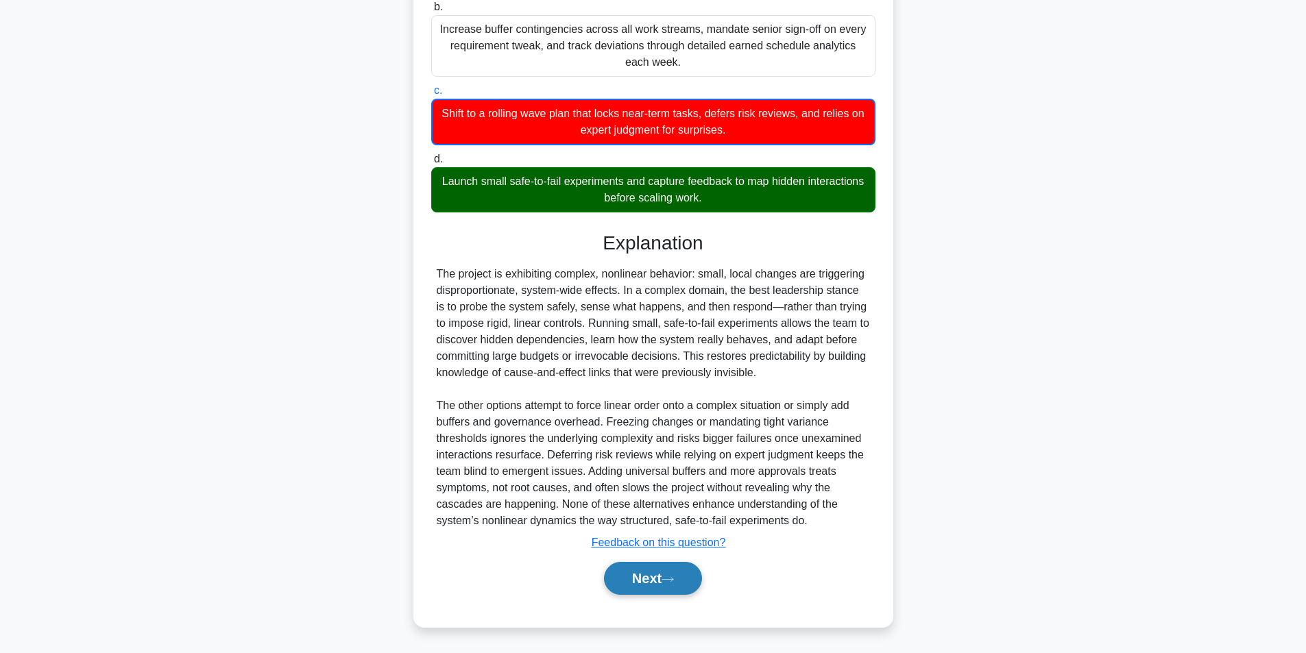
click at [645, 581] on button "Next" at bounding box center [653, 578] width 98 height 33
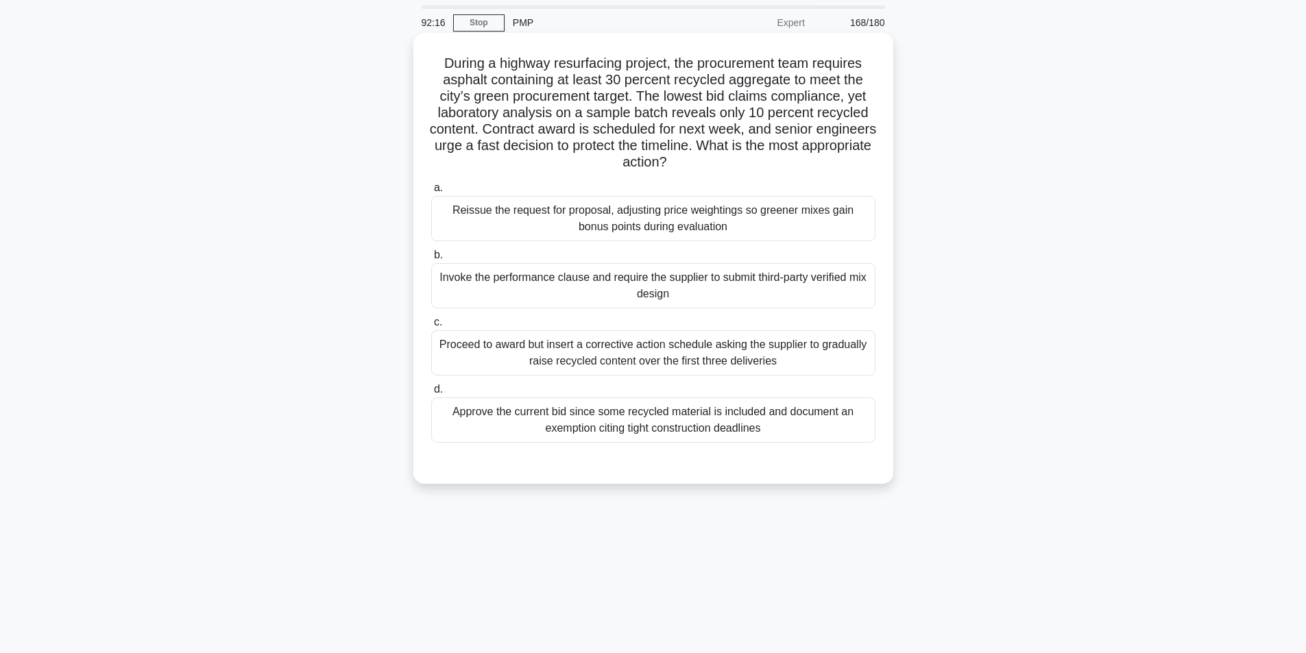
scroll to position [87, 0]
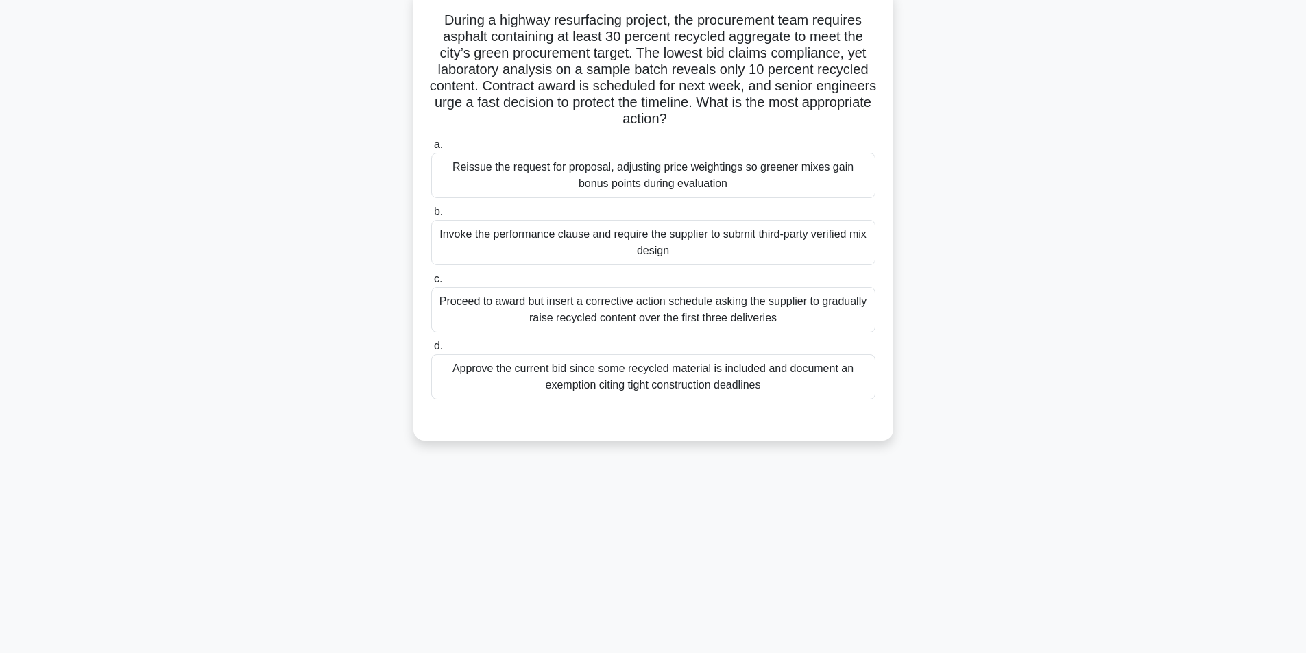
click at [682, 180] on div "Reissue the request for proposal, adjusting price weightings so greener mixes g…" at bounding box center [653, 175] width 444 height 45
click at [431, 149] on input "a. Reissue the request for proposal, adjusting price weightings so greener mixe…" at bounding box center [431, 145] width 0 height 9
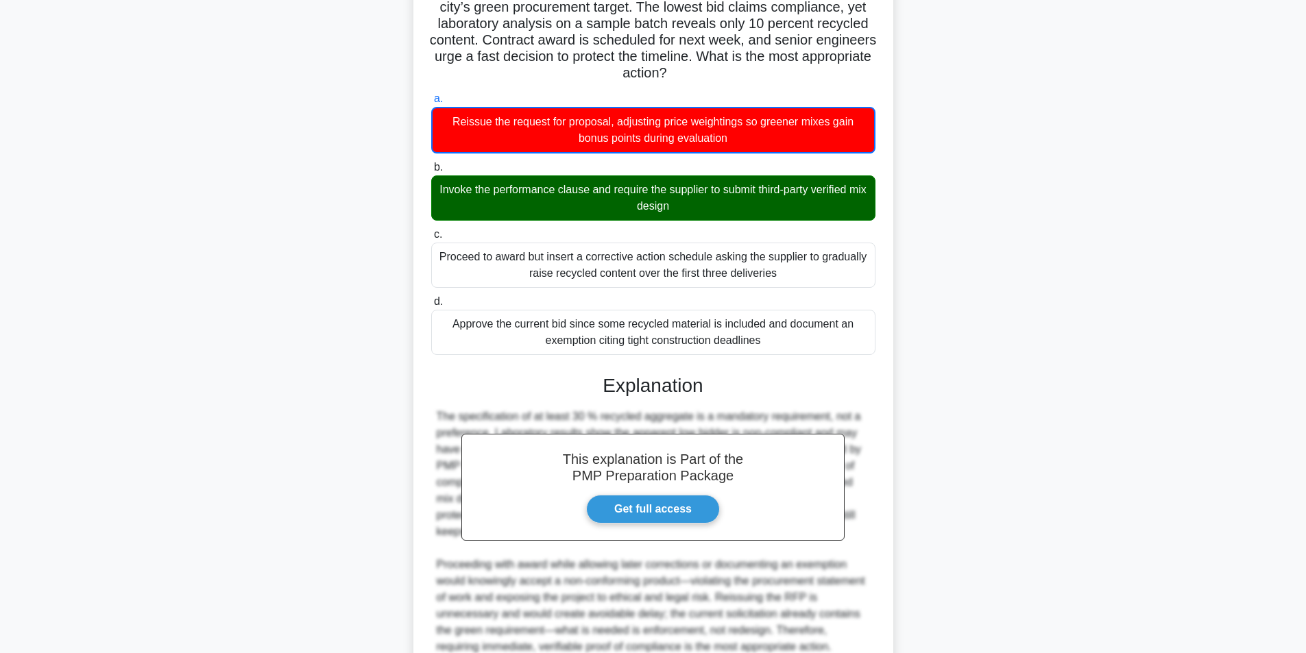
scroll to position [260, 0]
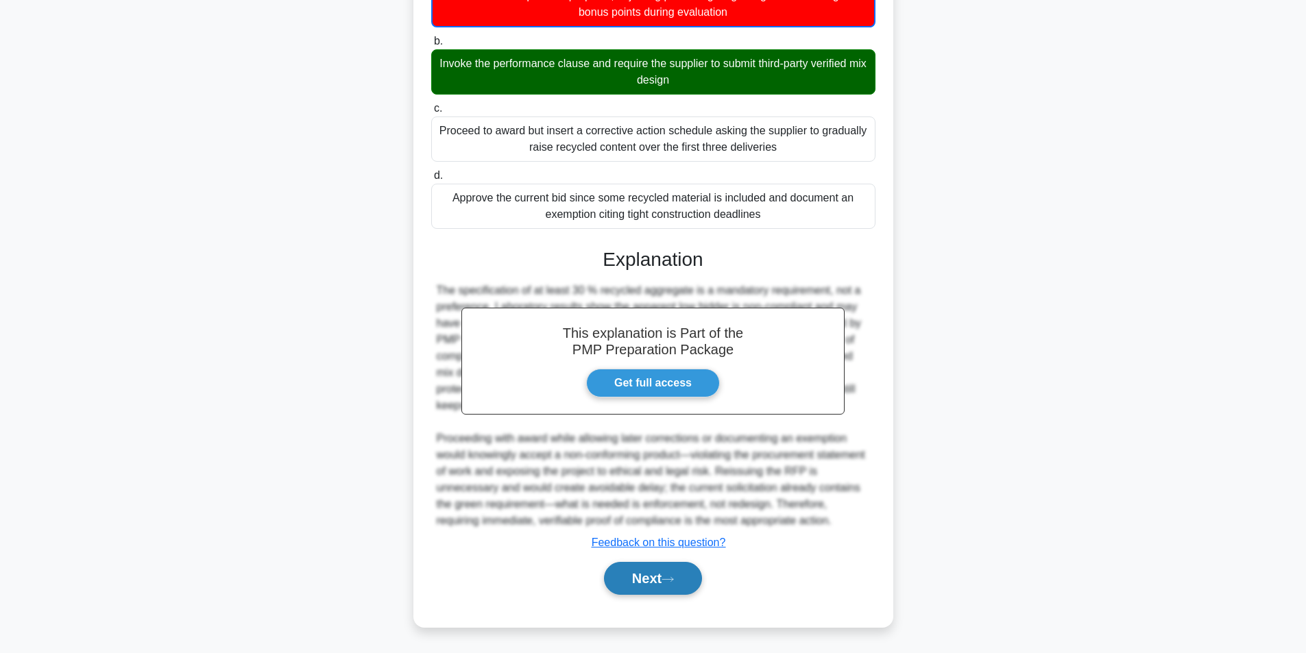
click at [648, 567] on button "Next" at bounding box center [653, 578] width 98 height 33
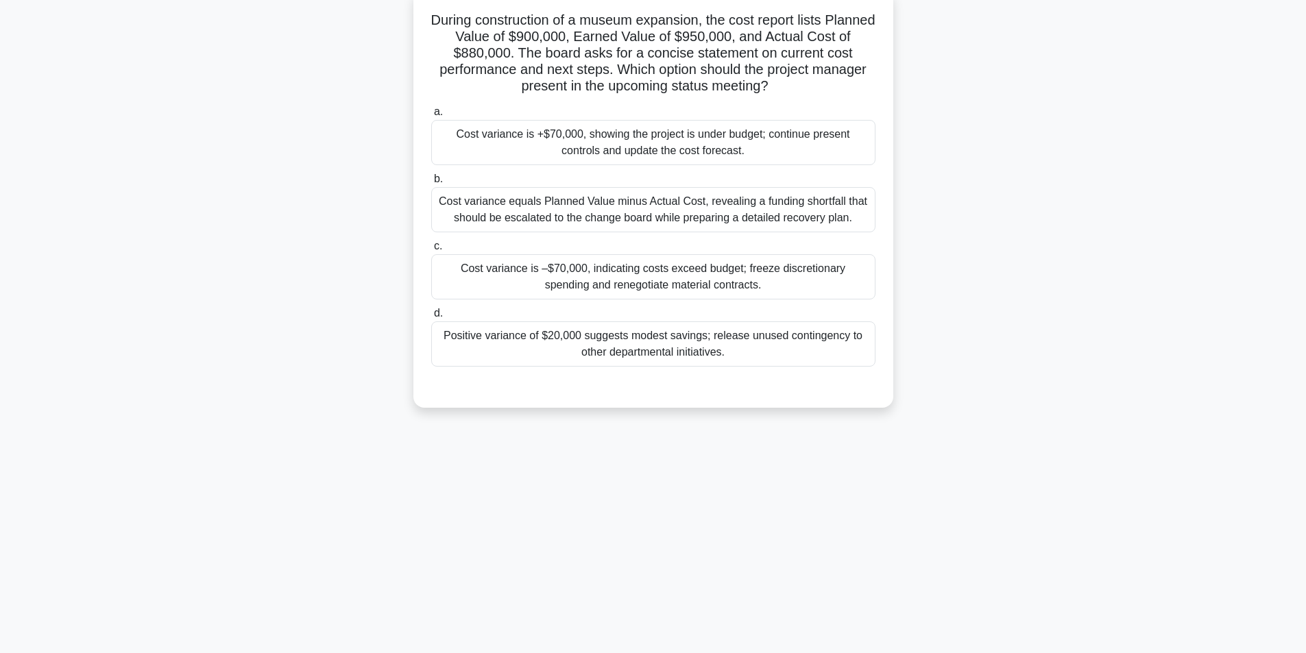
click at [648, 157] on div "Cost variance is +$70,000, showing the project is under budget; continue presen…" at bounding box center [653, 142] width 444 height 45
click at [431, 117] on input "a. Cost variance is +$70,000, showing the project is under budget; continue pre…" at bounding box center [431, 112] width 0 height 9
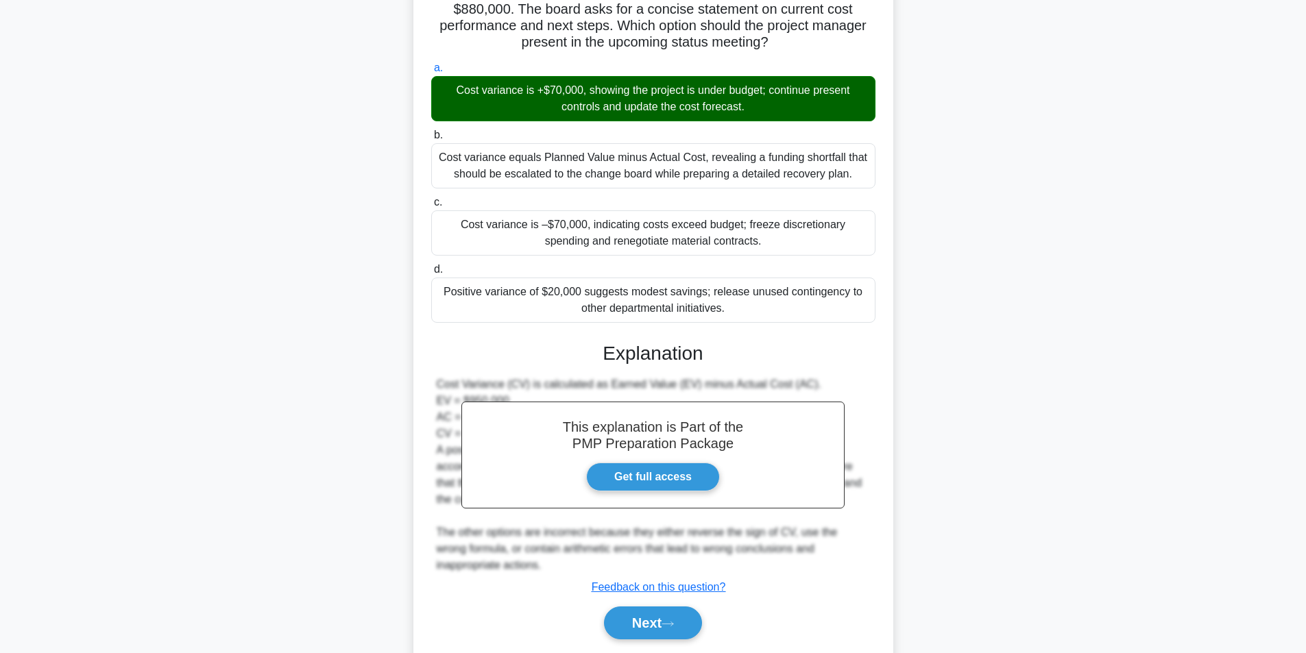
scroll to position [176, 0]
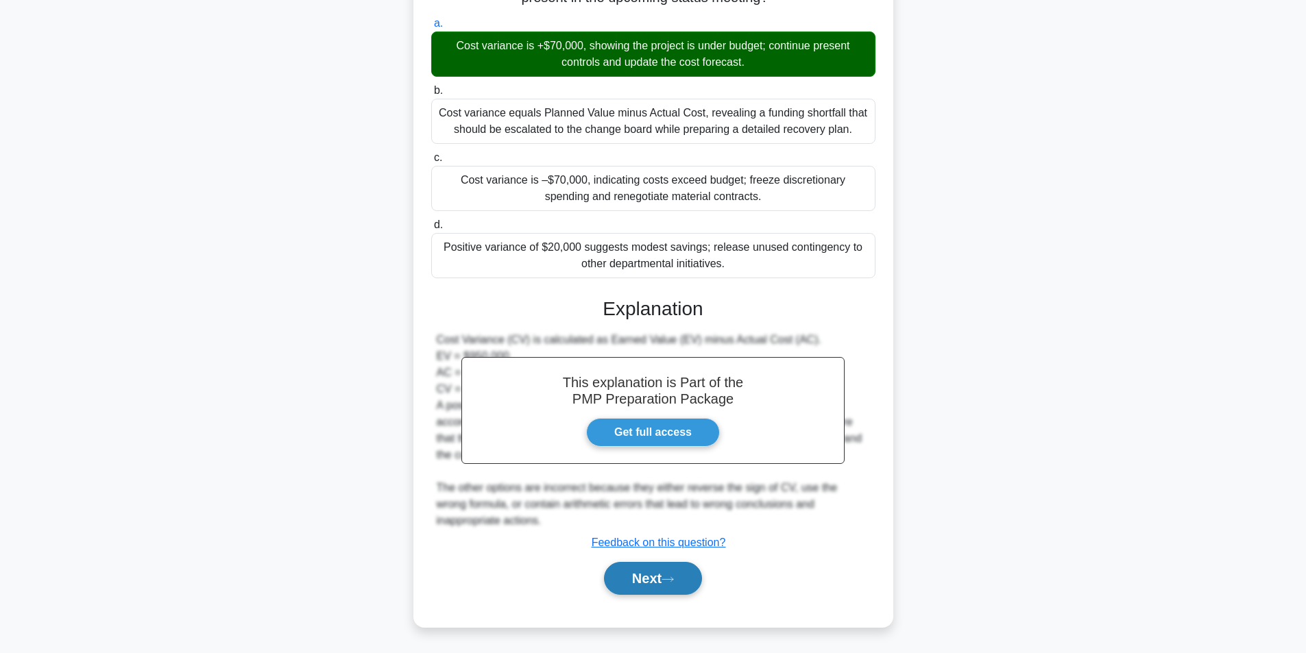
click at [655, 575] on button "Next" at bounding box center [653, 578] width 98 height 33
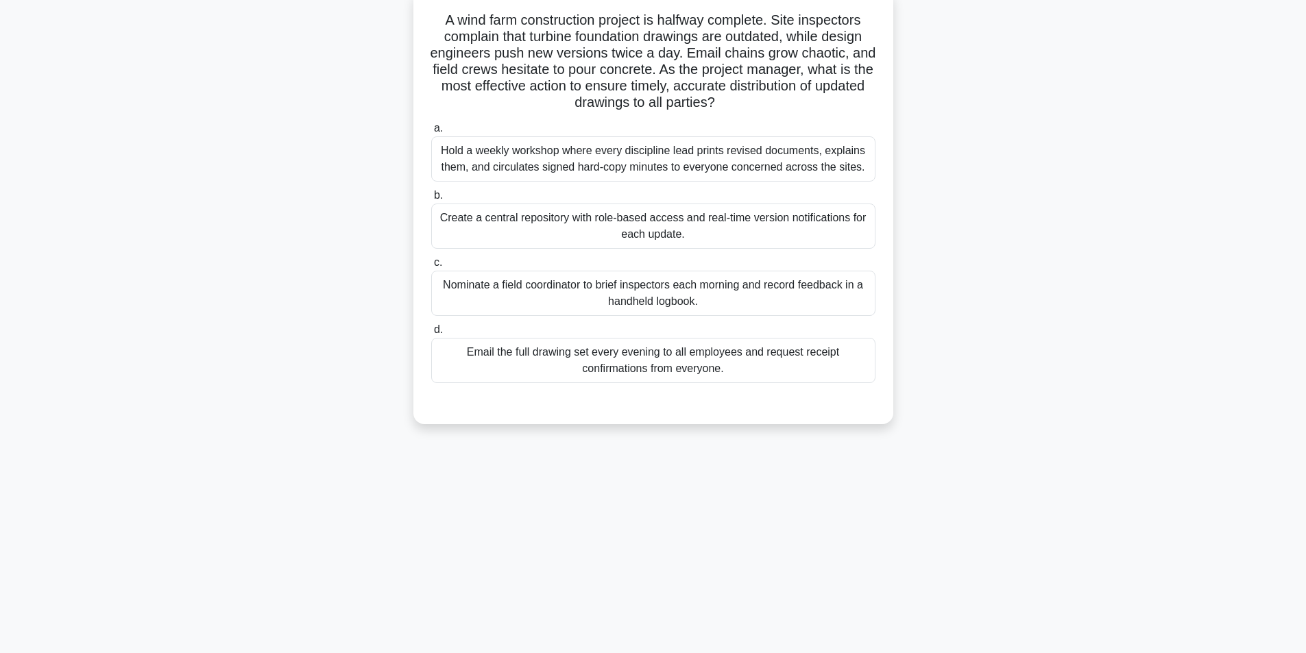
click at [733, 234] on div "Create a central repository with role-based access and real-time version notifi…" at bounding box center [653, 226] width 444 height 45
click at [431, 200] on input "b. Create a central repository with role-based access and real-time version not…" at bounding box center [431, 195] width 0 height 9
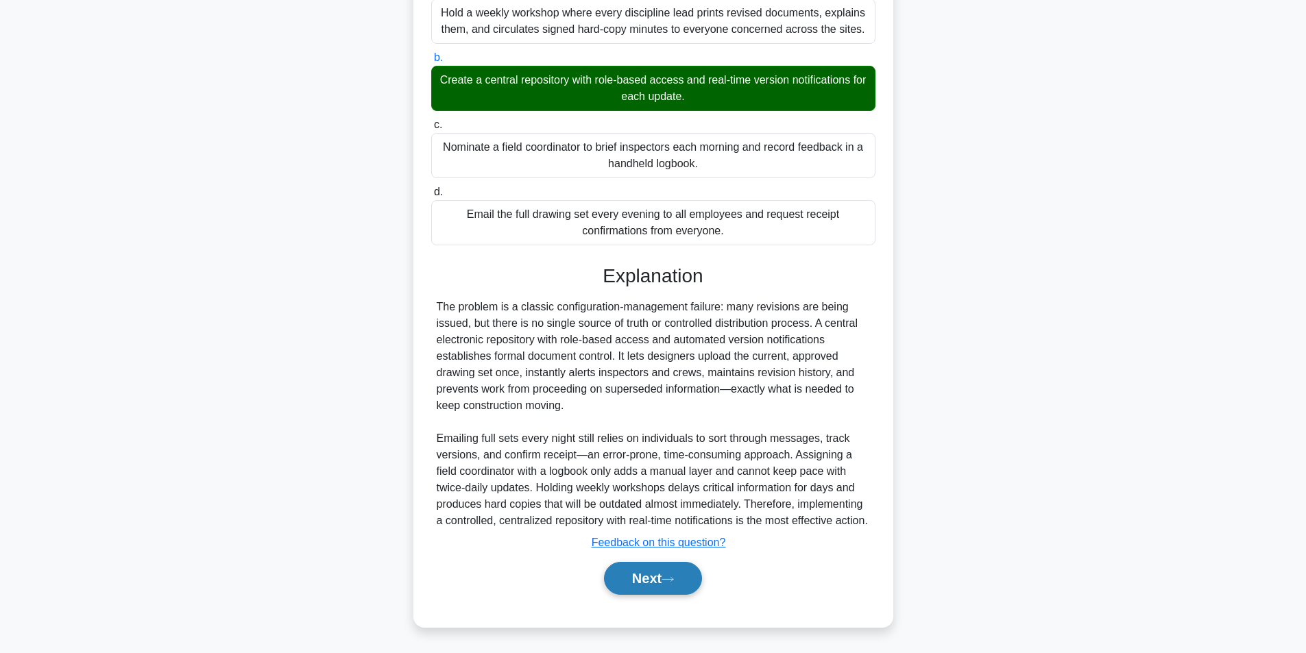
scroll to position [242, 0]
click at [646, 583] on button "Next" at bounding box center [653, 578] width 98 height 33
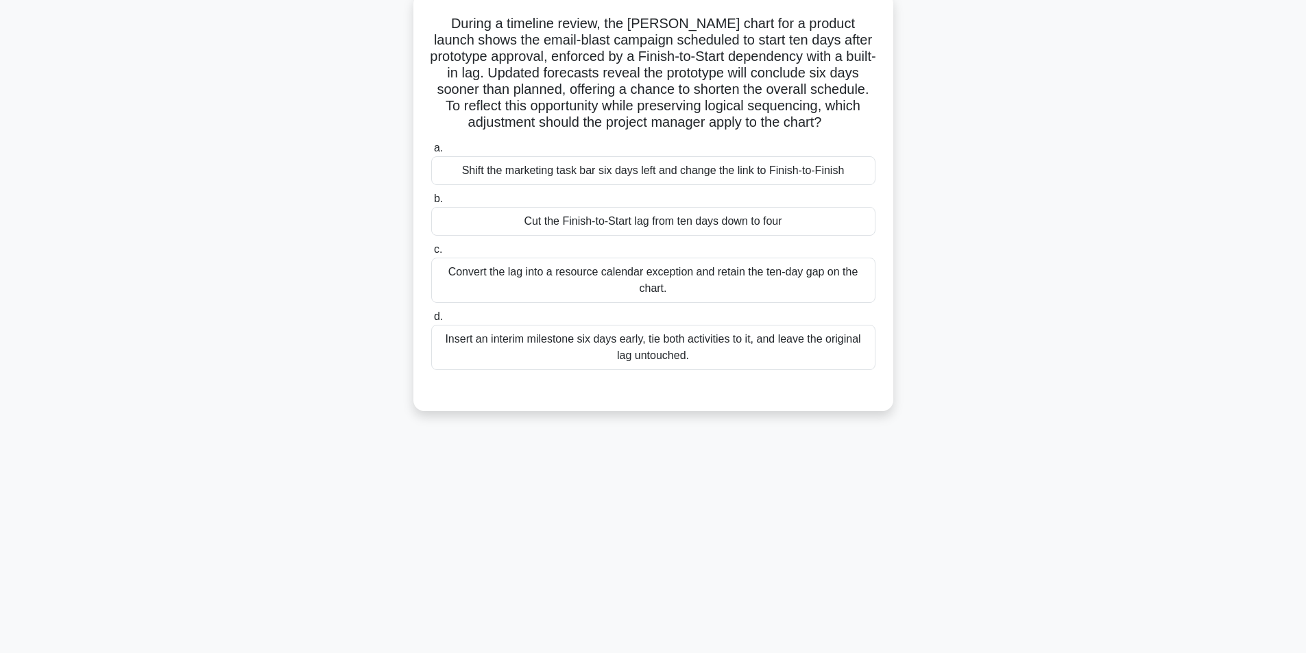
scroll to position [87, 0]
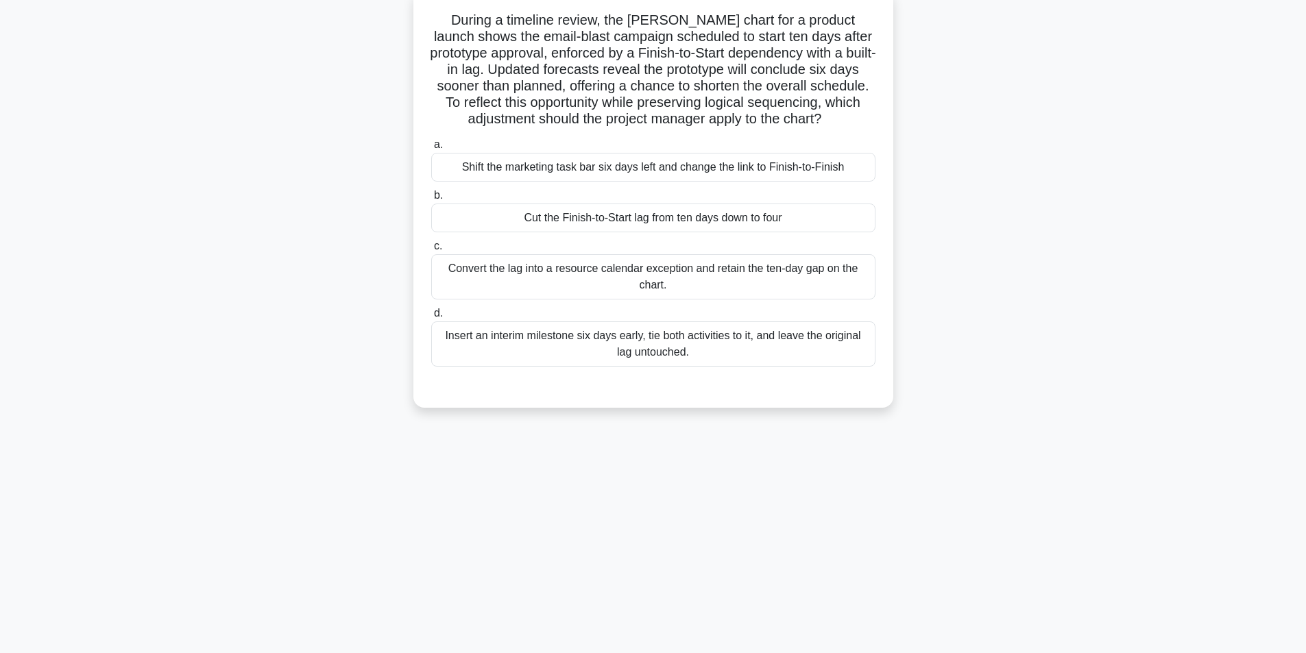
click at [679, 218] on div "Cut the Finish-to-Start lag from ten days down to four" at bounding box center [653, 218] width 444 height 29
click at [431, 200] on input "b. Cut the Finish-to-Start lag from ten days down to four" at bounding box center [431, 195] width 0 height 9
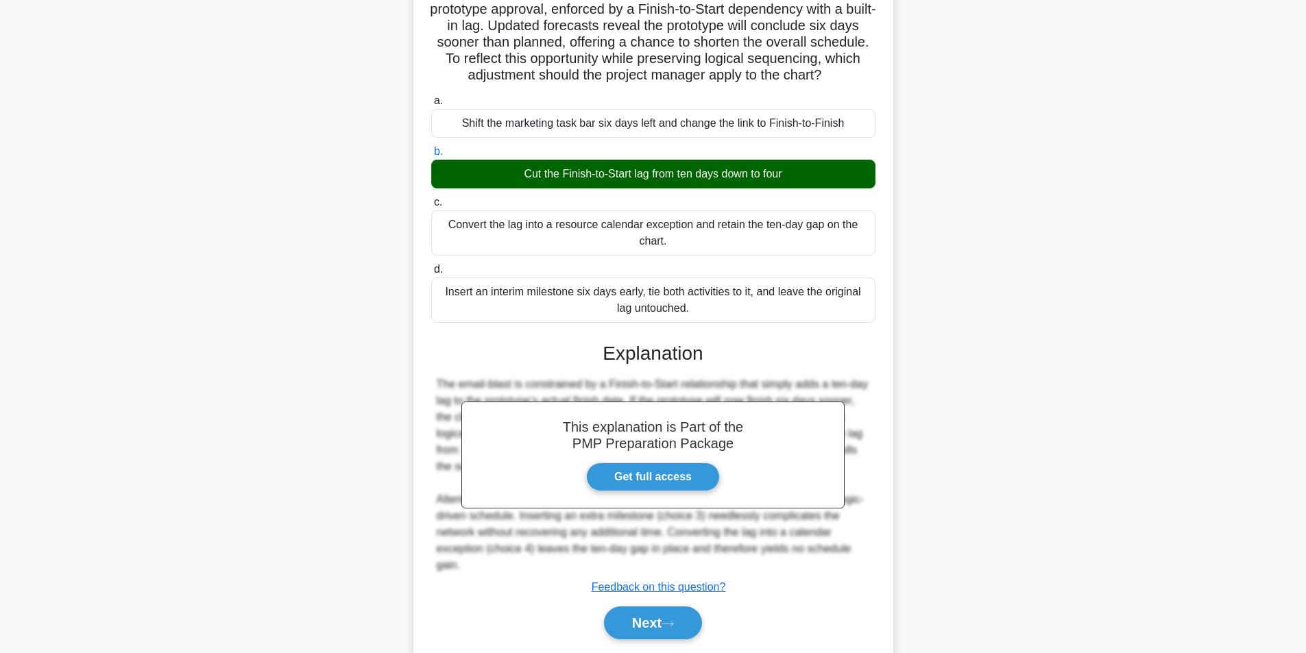
scroll to position [176, 0]
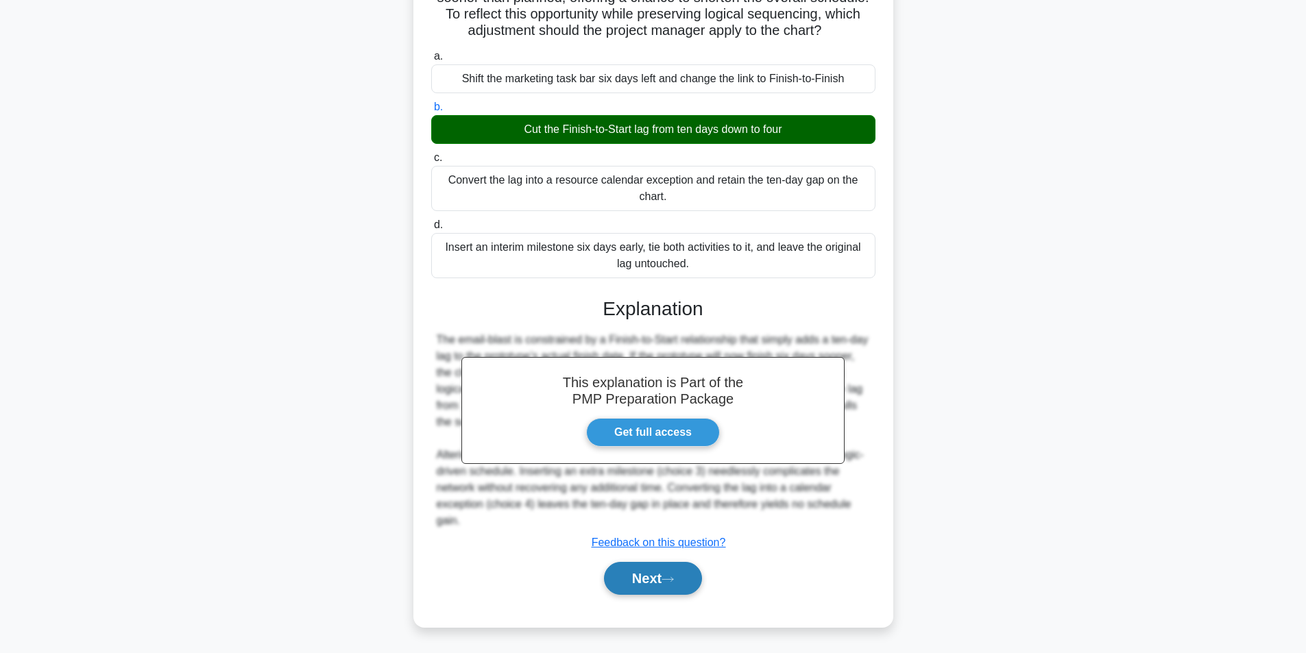
click at [662, 586] on button "Next" at bounding box center [653, 578] width 98 height 33
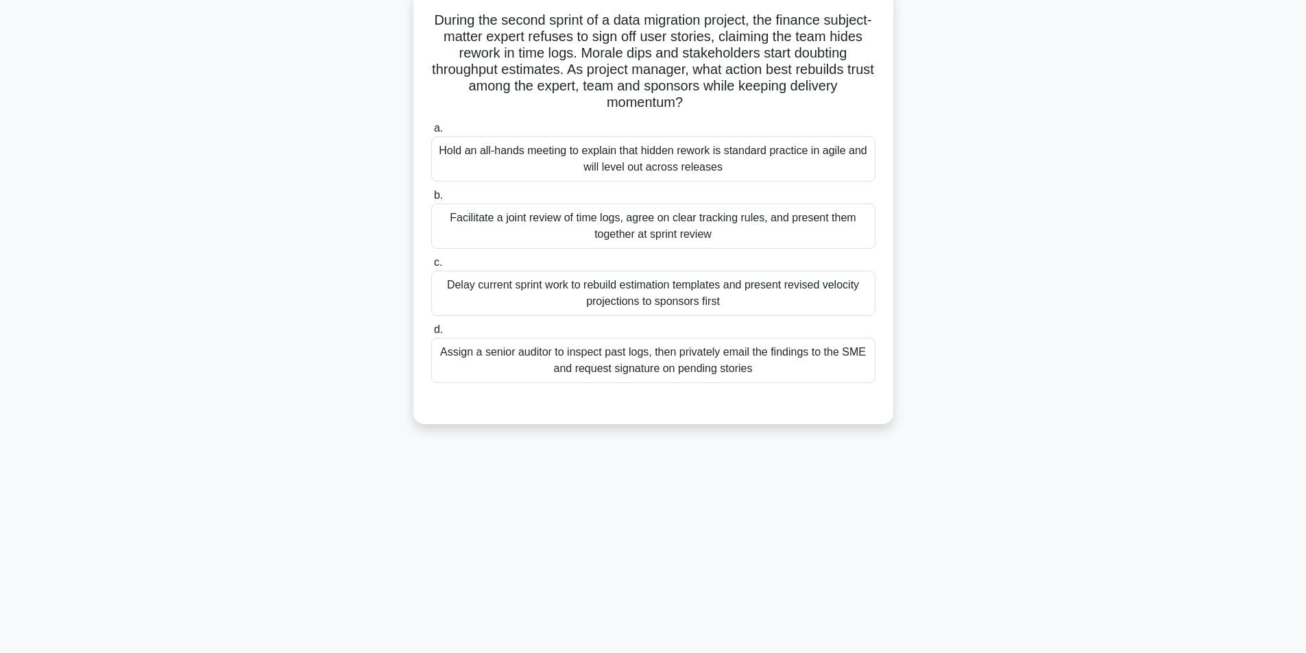
click at [650, 230] on div "Facilitate a joint review of time logs, agree on clear tracking rules, and pres…" at bounding box center [653, 226] width 444 height 45
click at [431, 200] on input "b. Facilitate a joint review of time logs, agree on clear tracking rules, and p…" at bounding box center [431, 195] width 0 height 9
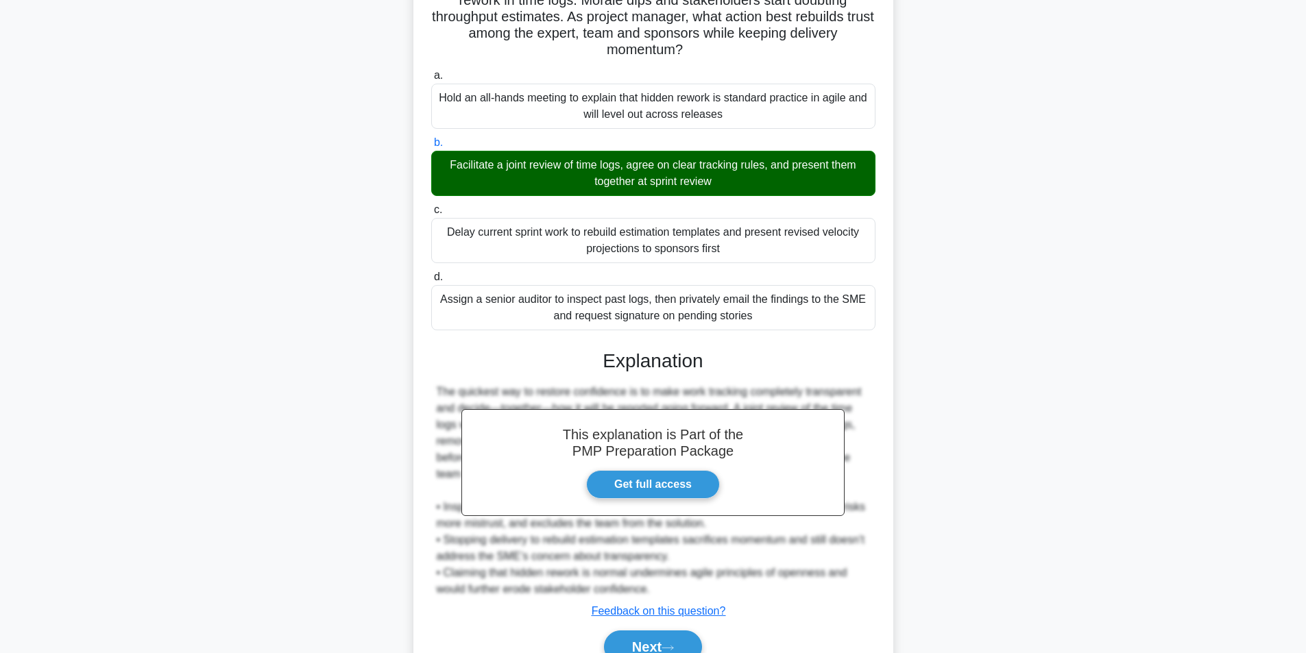
scroll to position [209, 0]
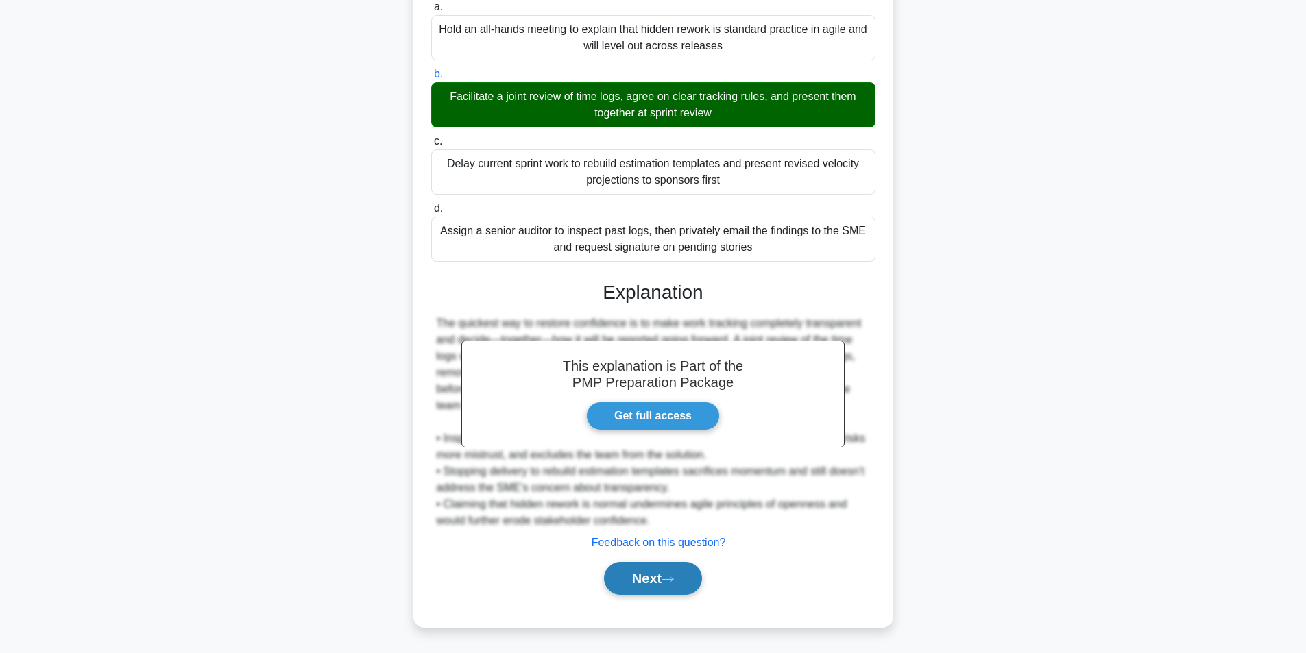
click at [655, 563] on button "Next" at bounding box center [653, 578] width 98 height 33
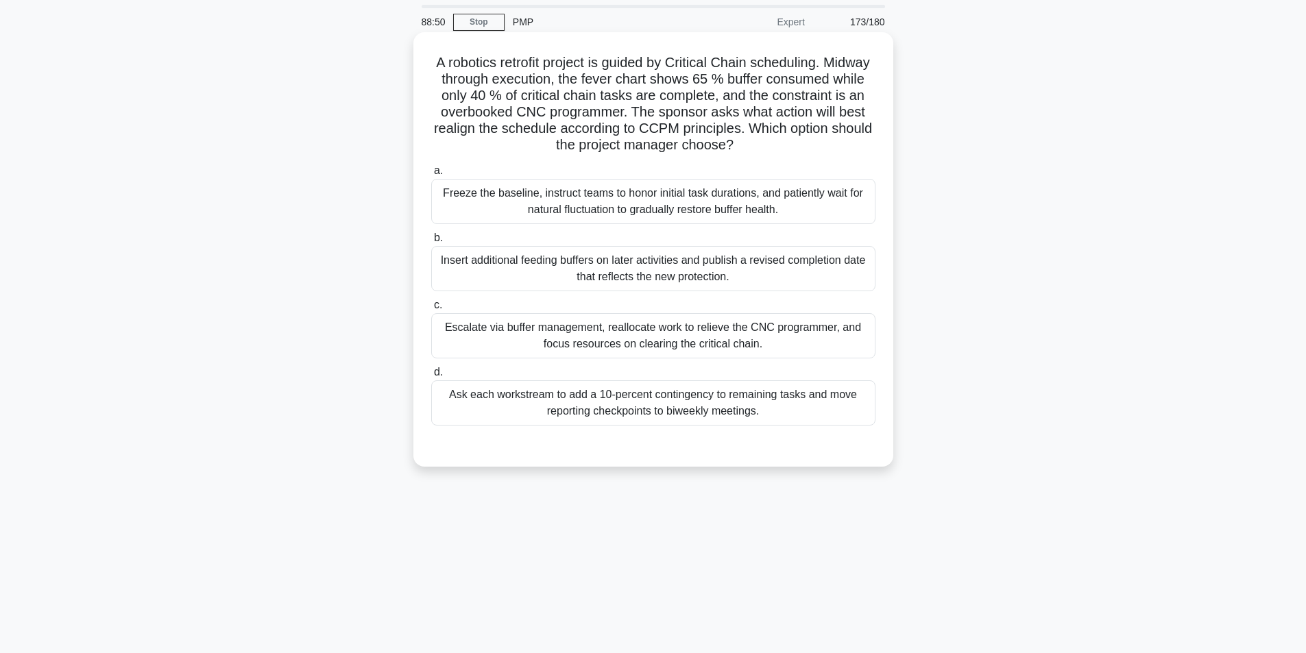
scroll to position [69, 0]
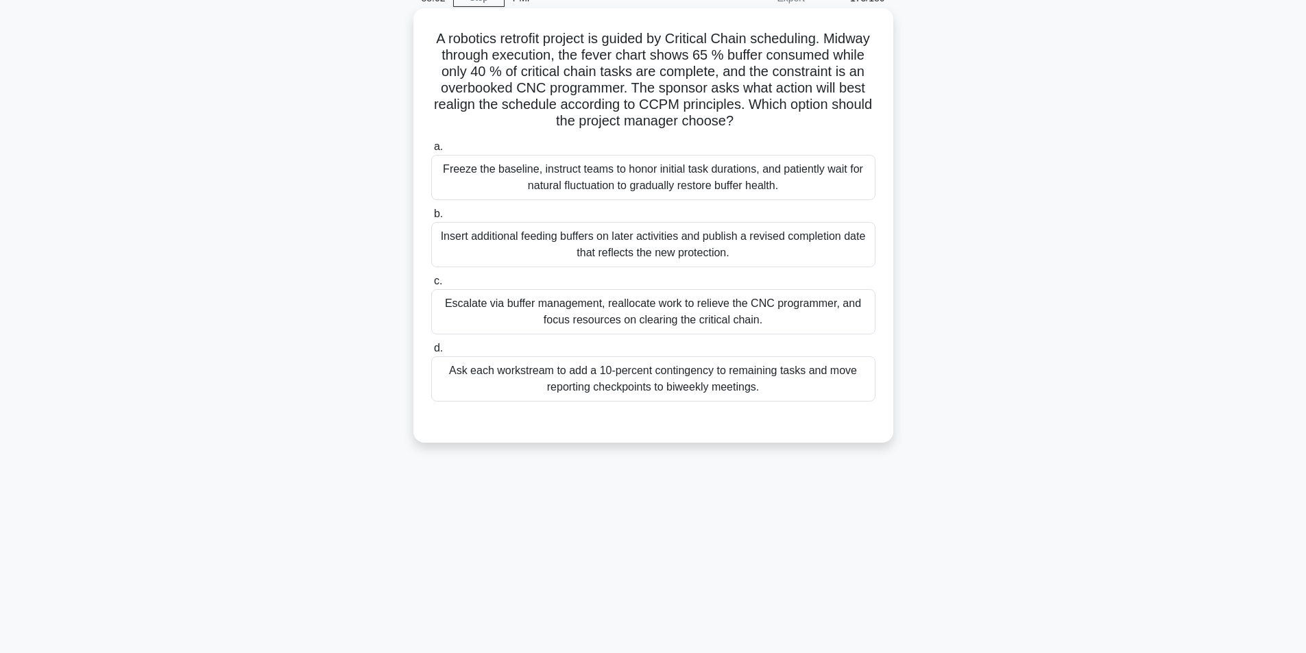
click at [650, 184] on div "Freeze the baseline, instruct teams to honor initial task durations, and patien…" at bounding box center [653, 177] width 444 height 45
click at [431, 151] on input "a. Freeze the baseline, instruct teams to honor initial task durations, and pat…" at bounding box center [431, 147] width 0 height 9
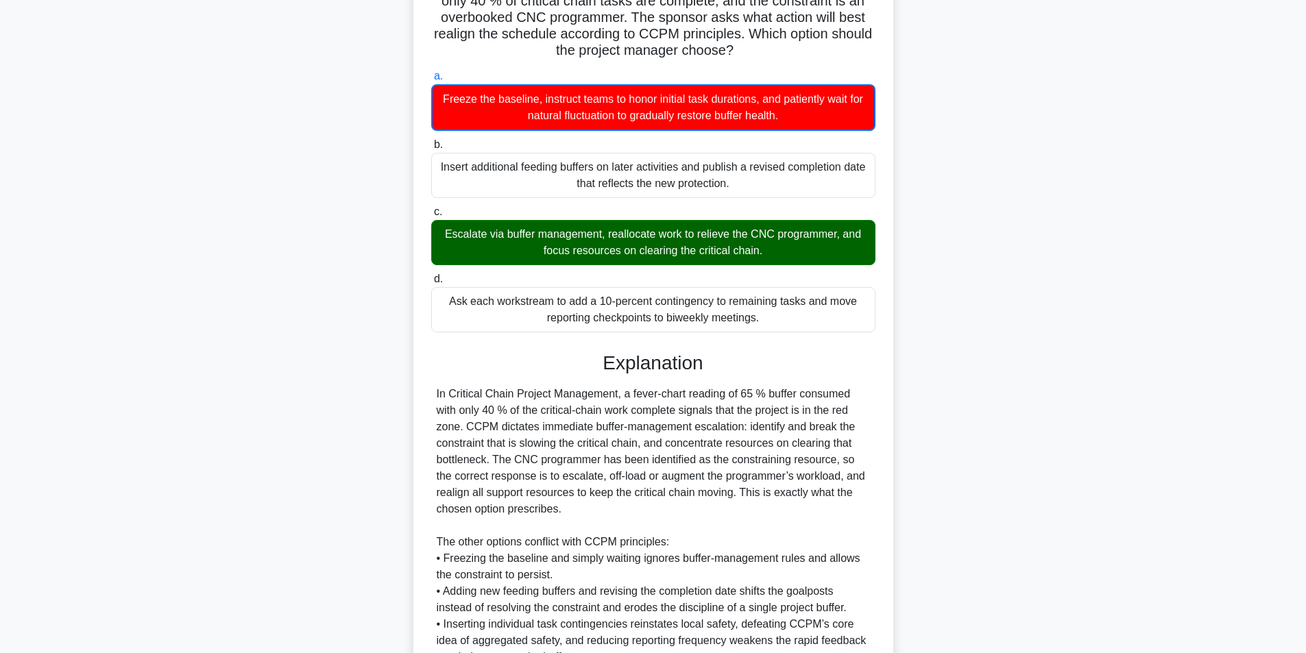
scroll to position [276, 0]
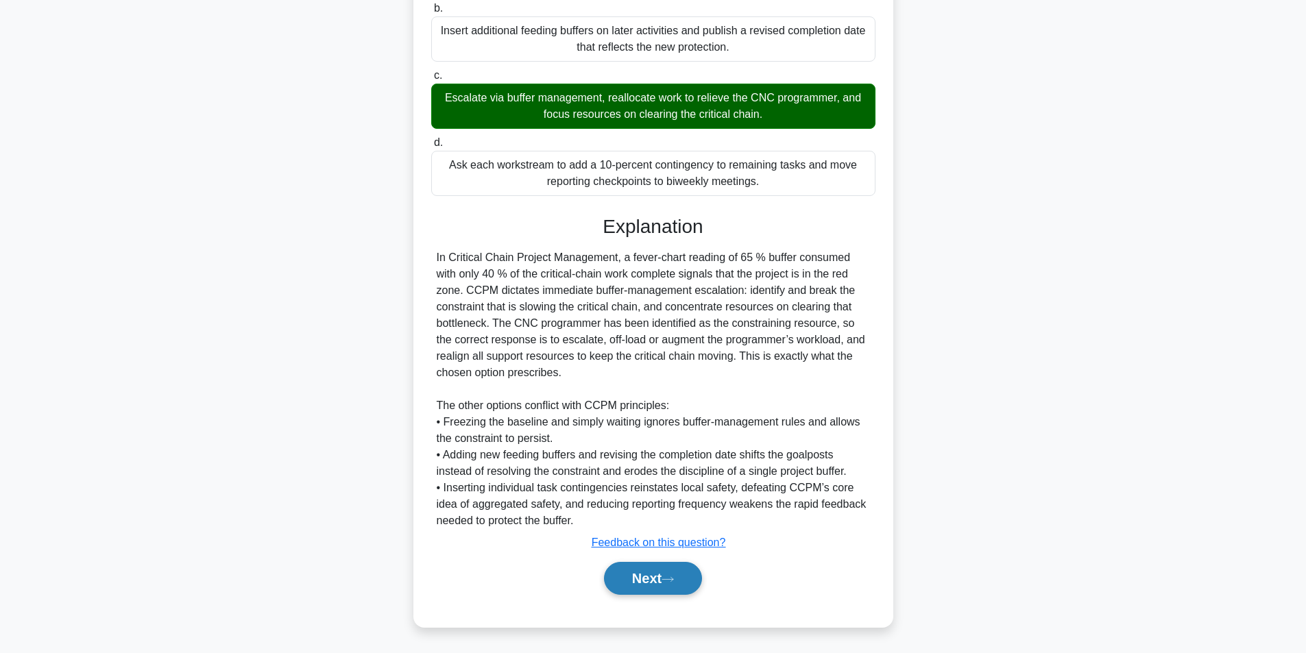
click at [635, 571] on button "Next" at bounding box center [653, 578] width 98 height 33
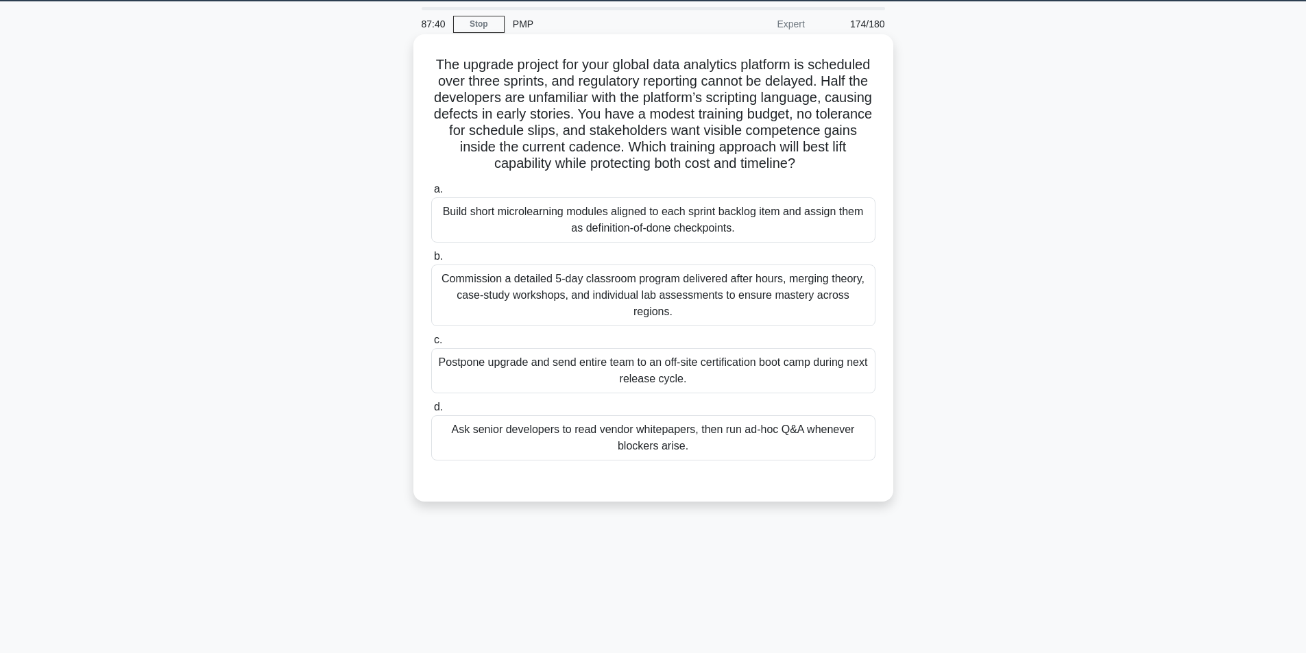
scroll to position [19, 0]
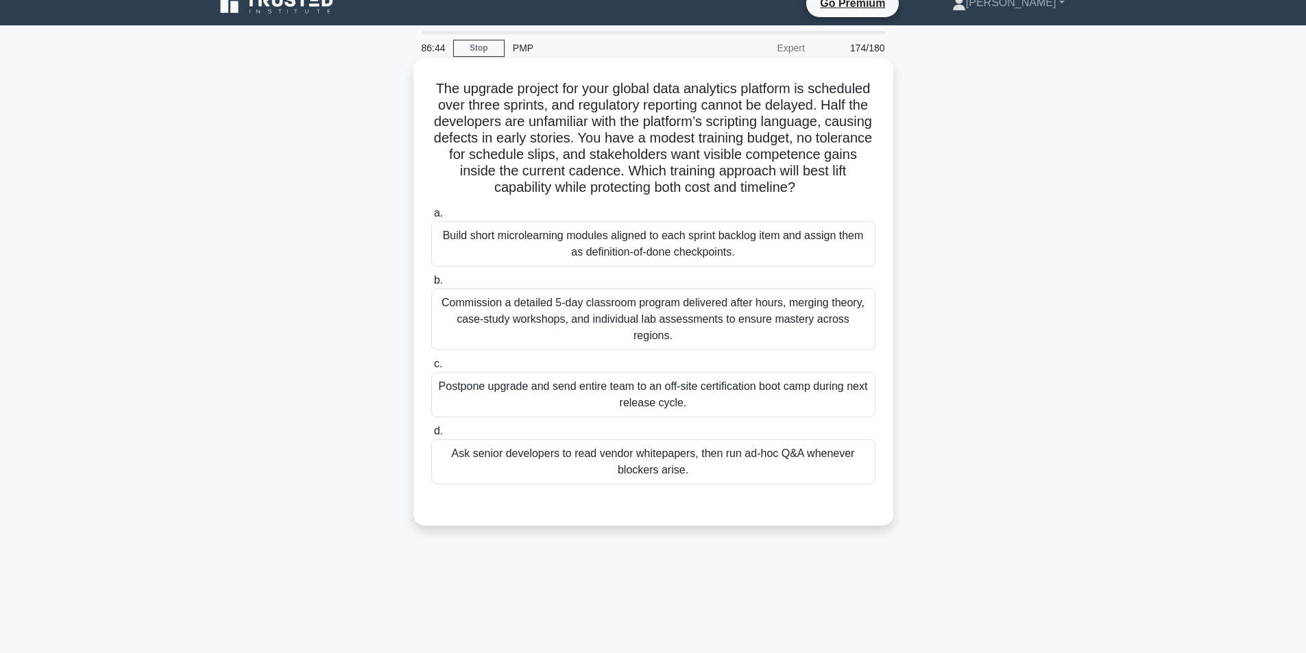
click at [685, 255] on div "Build short microlearning modules aligned to each sprint backlog item and assig…" at bounding box center [653, 243] width 444 height 45
click at [431, 218] on input "a. Build short microlearning modules aligned to each sprint backlog item and as…" at bounding box center [431, 213] width 0 height 9
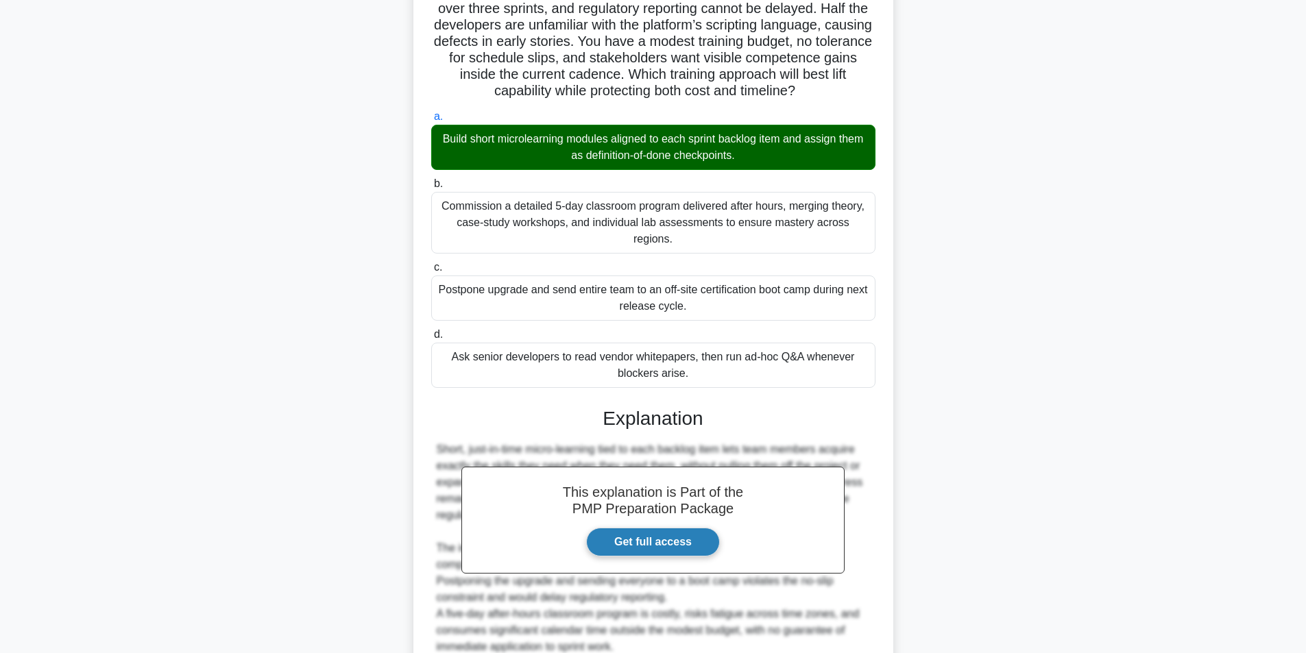
scroll to position [226, 0]
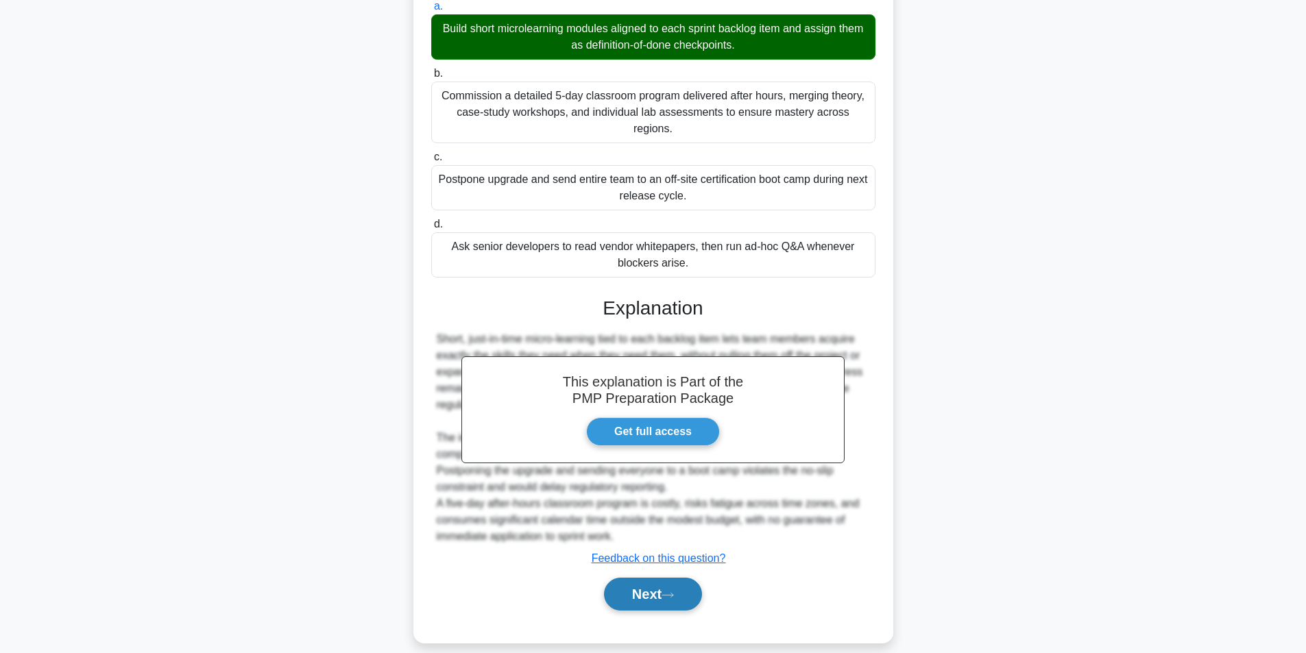
click at [650, 579] on button "Next" at bounding box center [653, 594] width 98 height 33
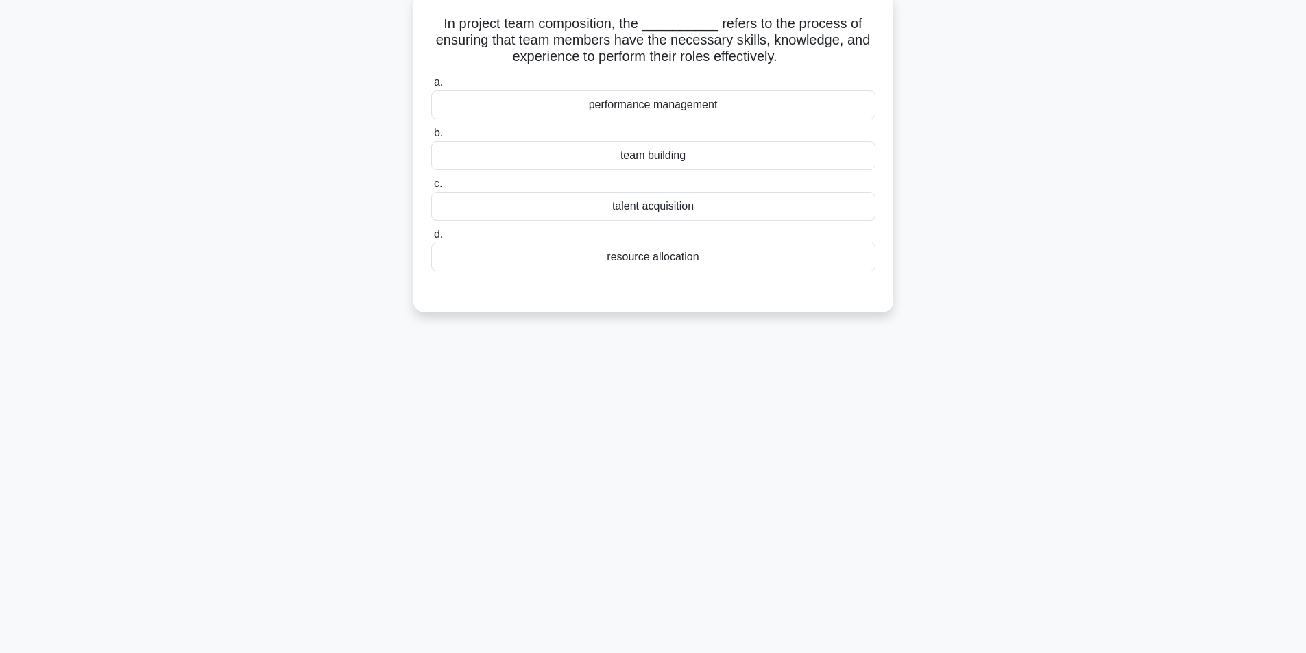
scroll to position [87, 0]
click at [719, 150] on div "team building" at bounding box center [653, 152] width 444 height 29
click at [431, 134] on input "b. team building" at bounding box center [431, 129] width 0 height 9
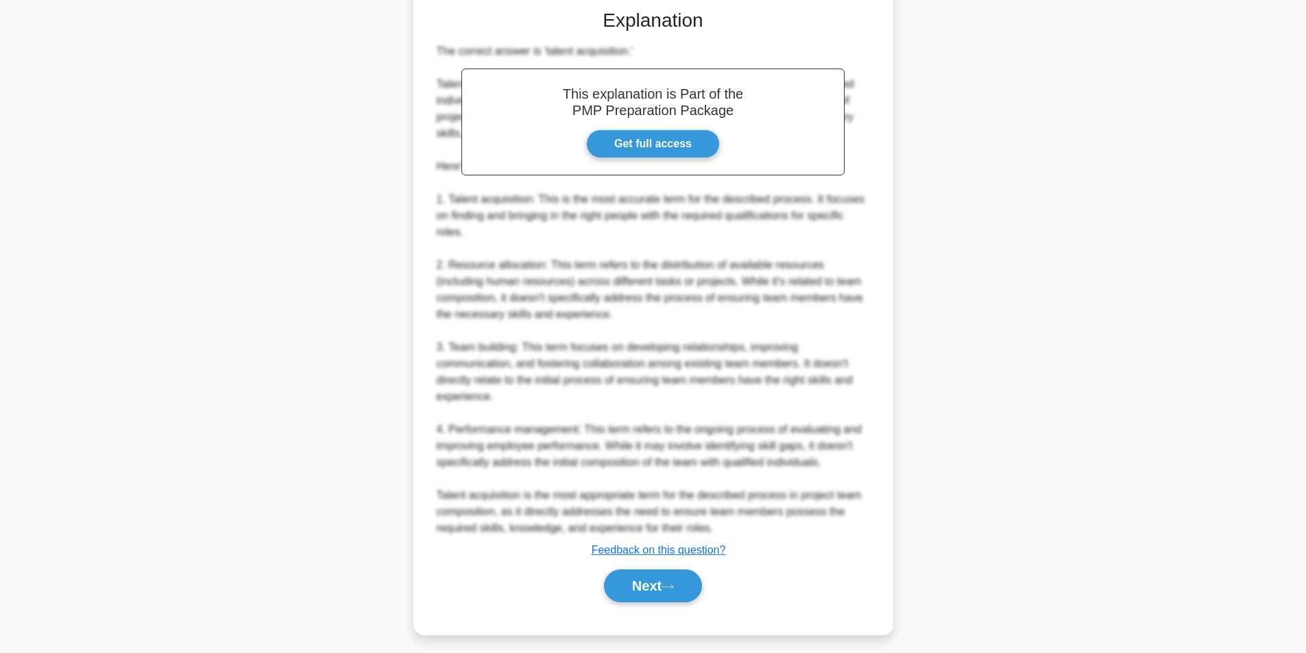
scroll to position [375, 0]
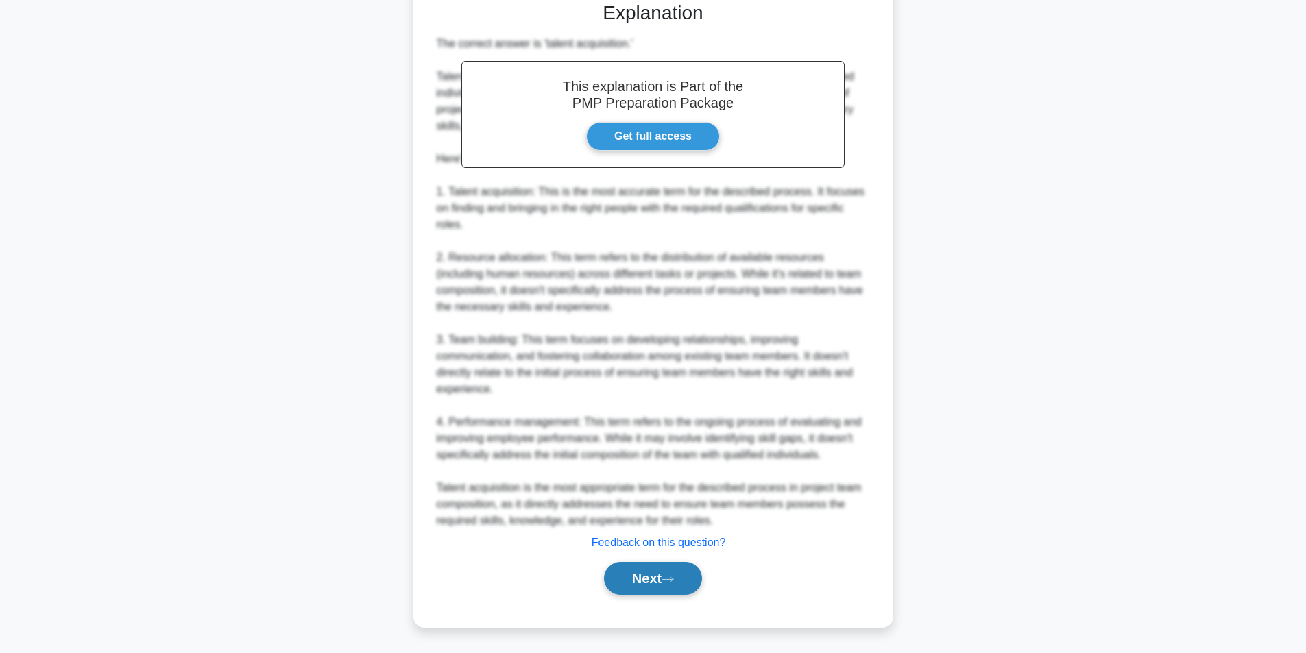
click at [623, 562] on button "Next" at bounding box center [653, 578] width 98 height 33
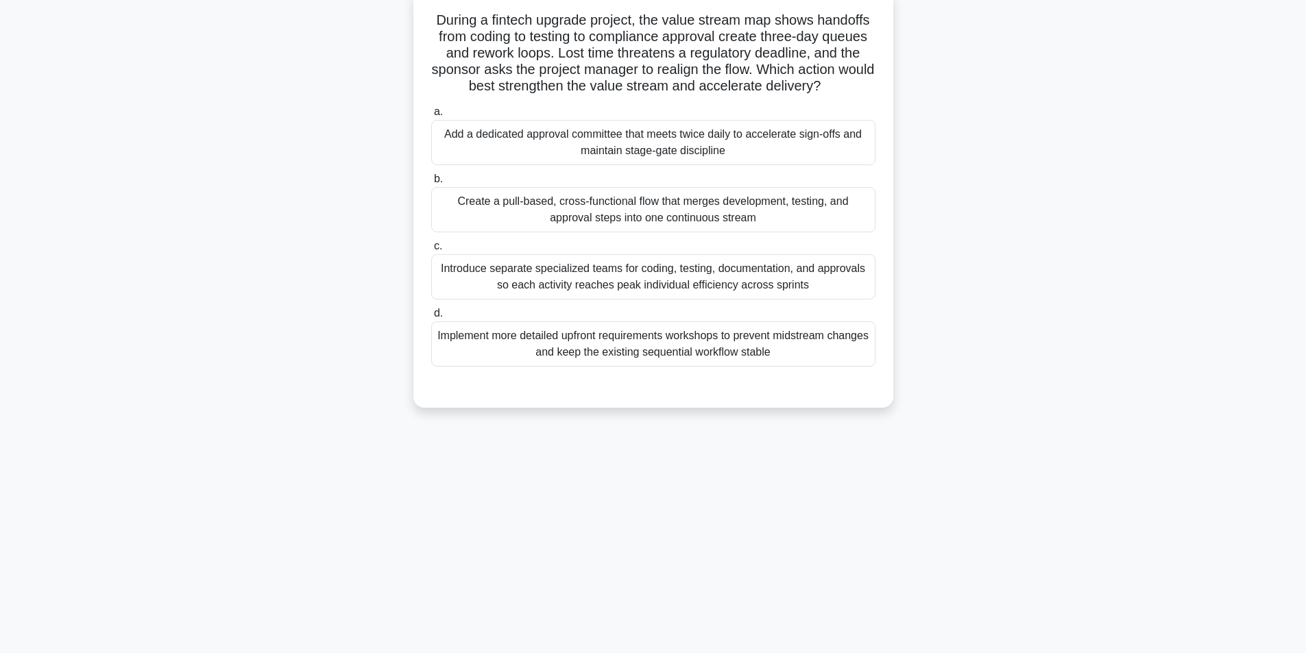
drag, startPoint x: 651, startPoint y: 106, endPoint x: 592, endPoint y: 105, distance: 59.6
click at [592, 105] on label "a. Add a dedicated approval committee that meets twice daily to accelerate sign…" at bounding box center [653, 135] width 444 height 62
click at [431, 108] on input "a. Add a dedicated approval committee that meets twice daily to accelerate sign…" at bounding box center [431, 112] width 0 height 9
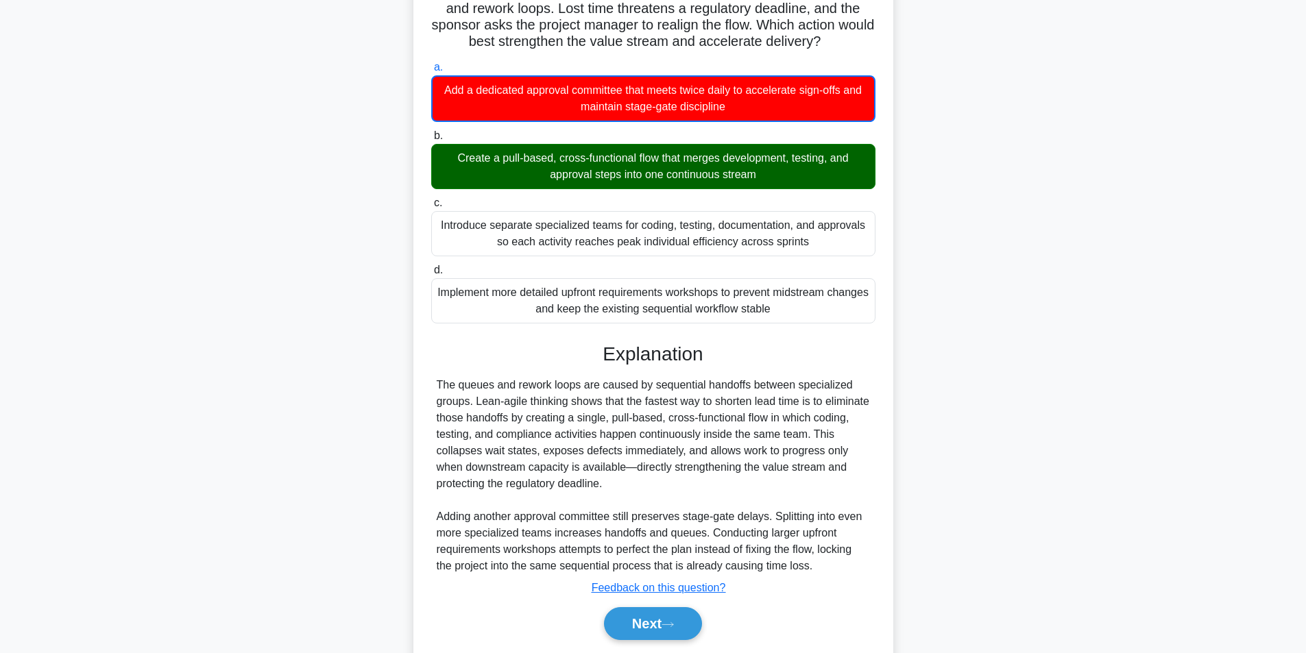
scroll to position [178, 0]
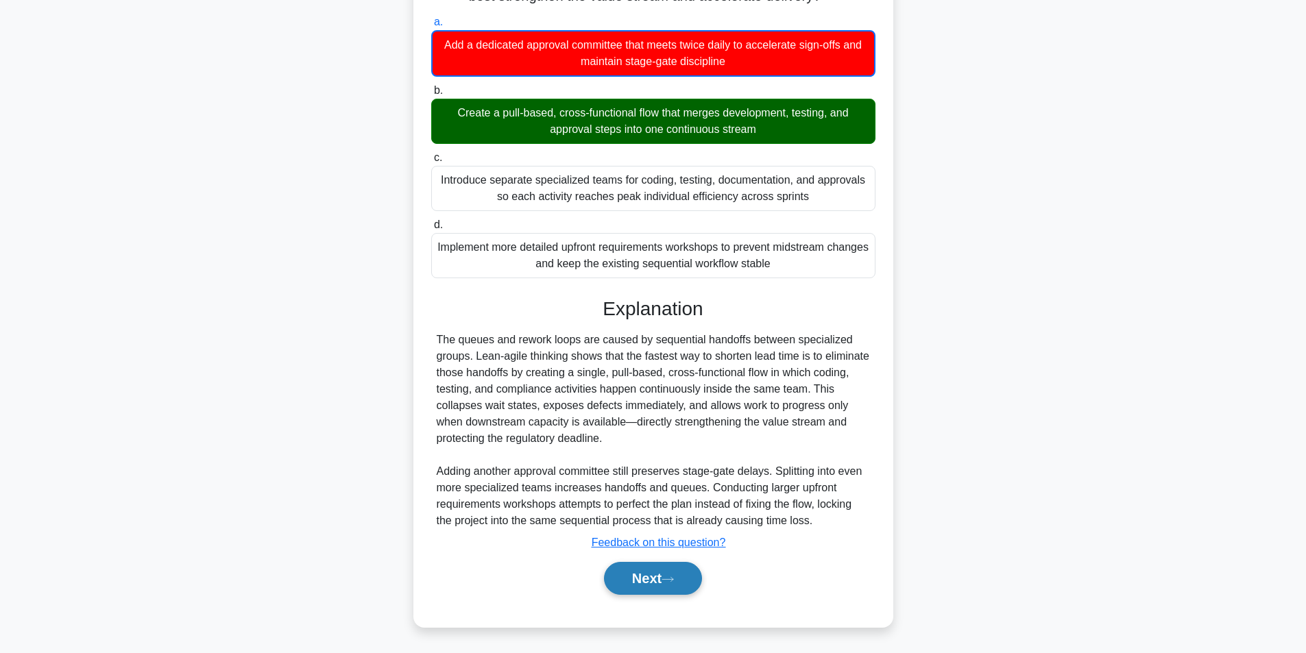
click at [656, 575] on button "Next" at bounding box center [653, 578] width 98 height 33
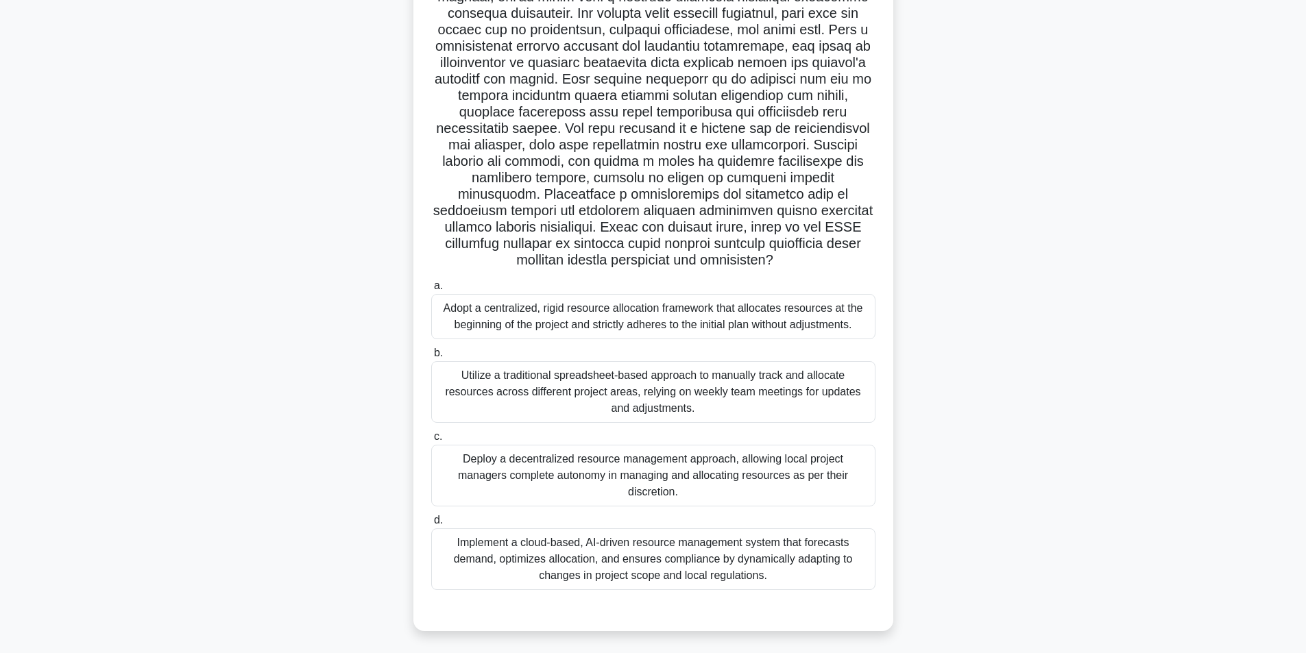
scroll to position [114, 0]
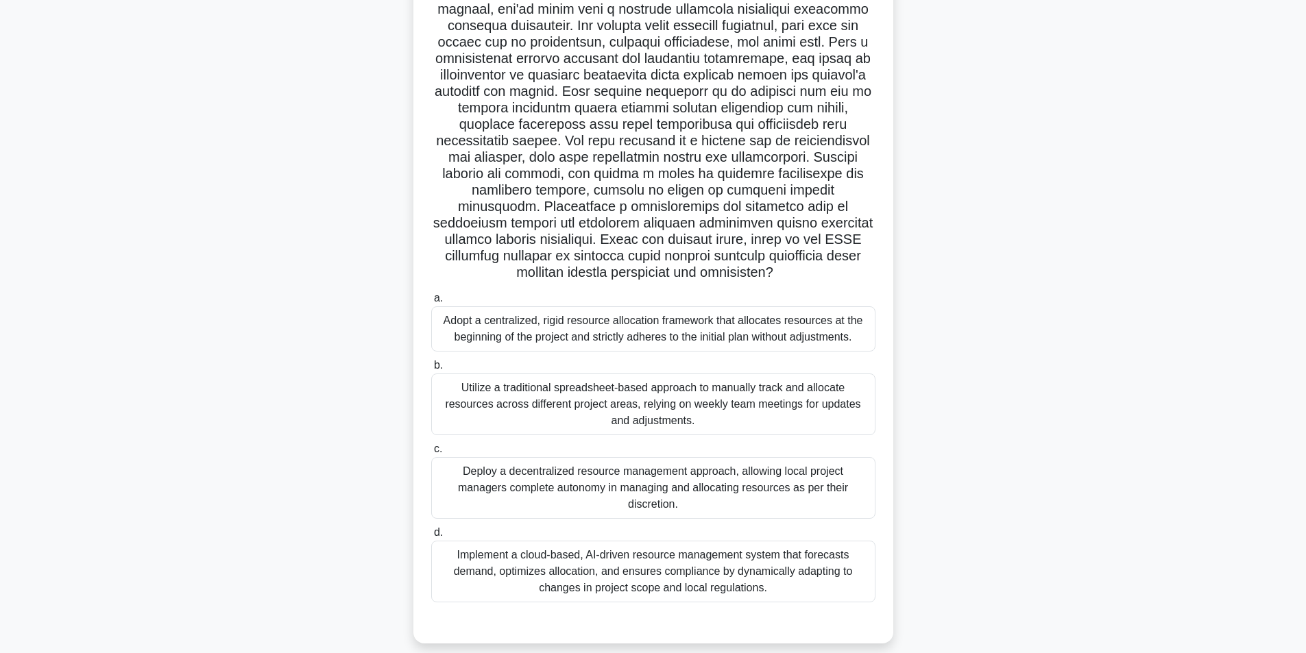
click at [613, 552] on div "Implement a cloud-based, AI-driven resource management system that forecasts de…" at bounding box center [653, 572] width 444 height 62
click at [431, 537] on input "d. Implement a cloud-based, AI-driven resource management system that forecasts…" at bounding box center [431, 532] width 0 height 9
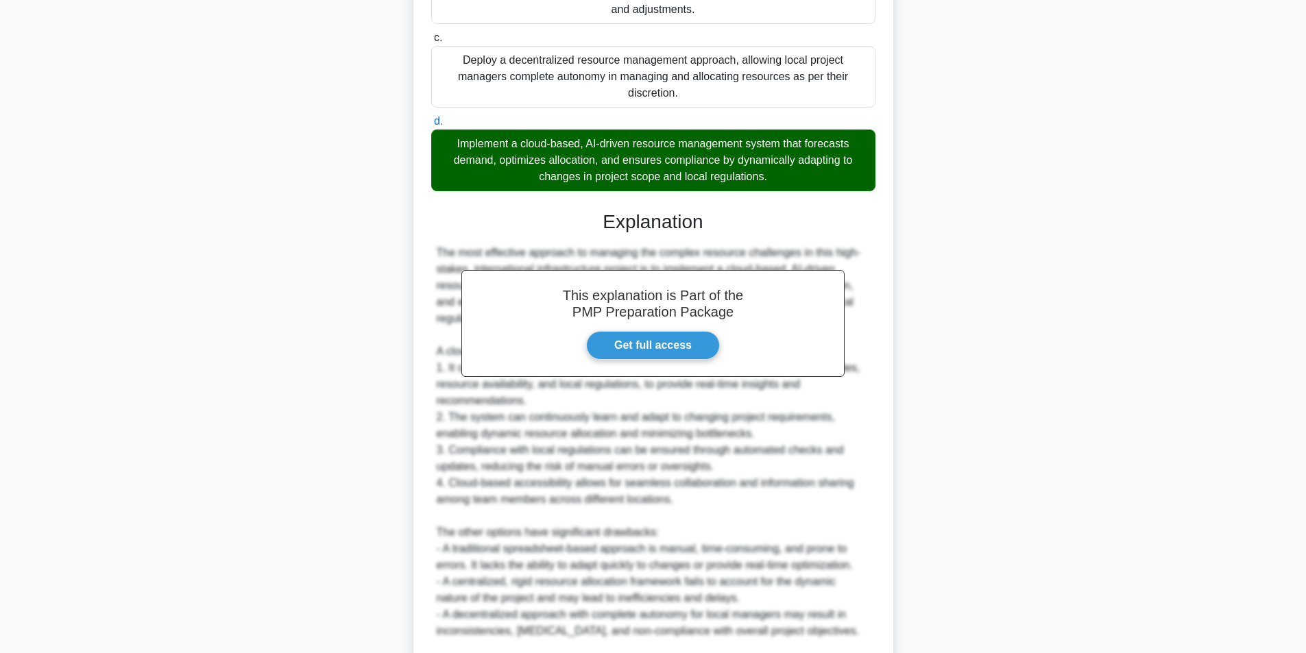
scroll to position [670, 0]
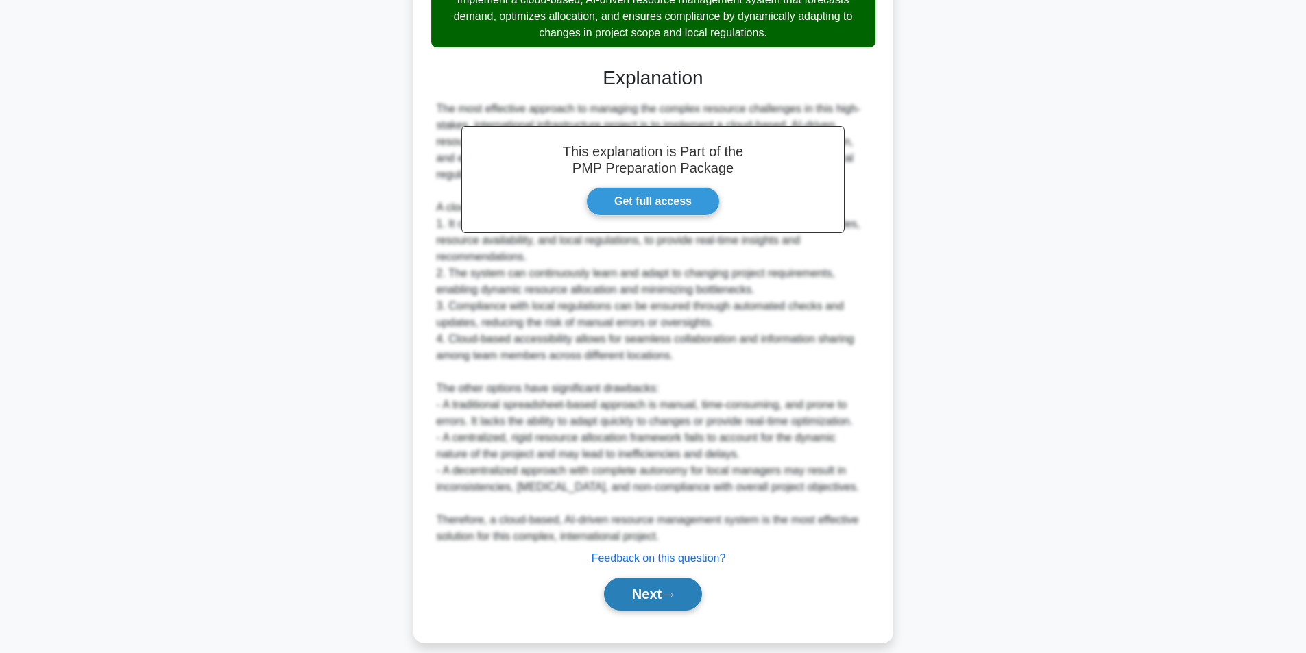
click at [633, 578] on button "Next" at bounding box center [653, 594] width 98 height 33
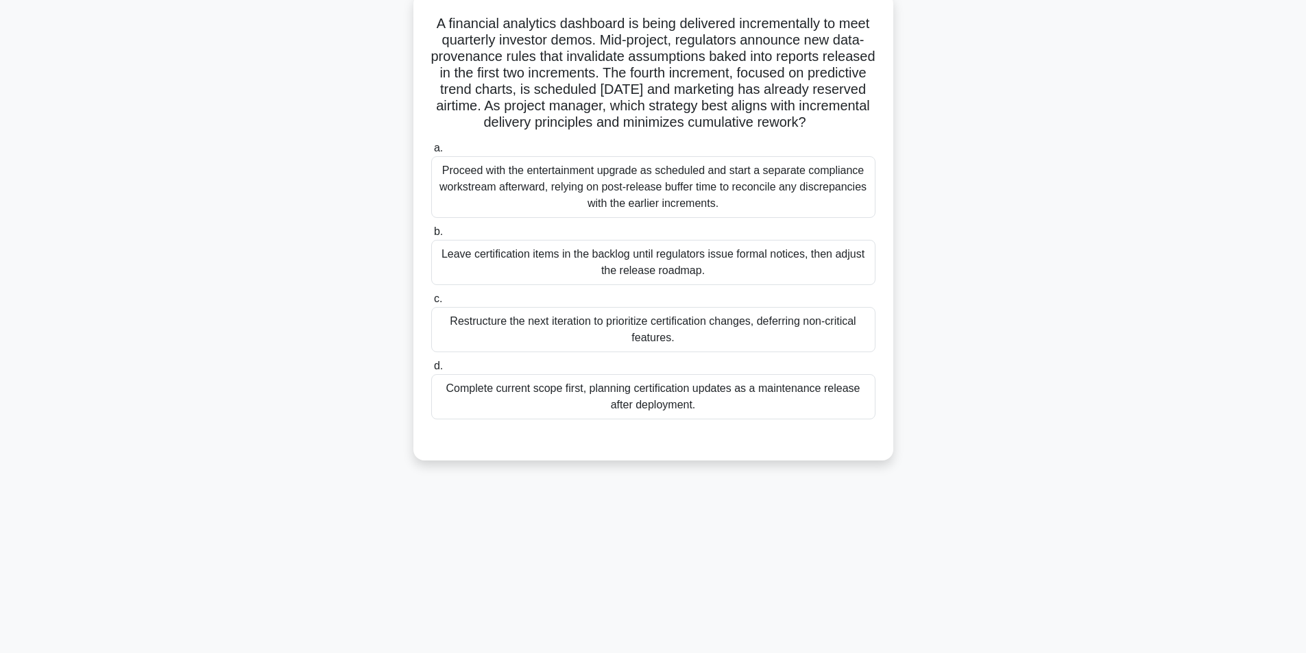
scroll to position [87, 0]
click at [646, 208] on div "Proceed with the entertainment upgrade as scheduled and start a separate compli…" at bounding box center [653, 184] width 444 height 62
click at [431, 149] on input "a. Proceed with the entertainment upgrade as scheduled and start a separate com…" at bounding box center [431, 145] width 0 height 9
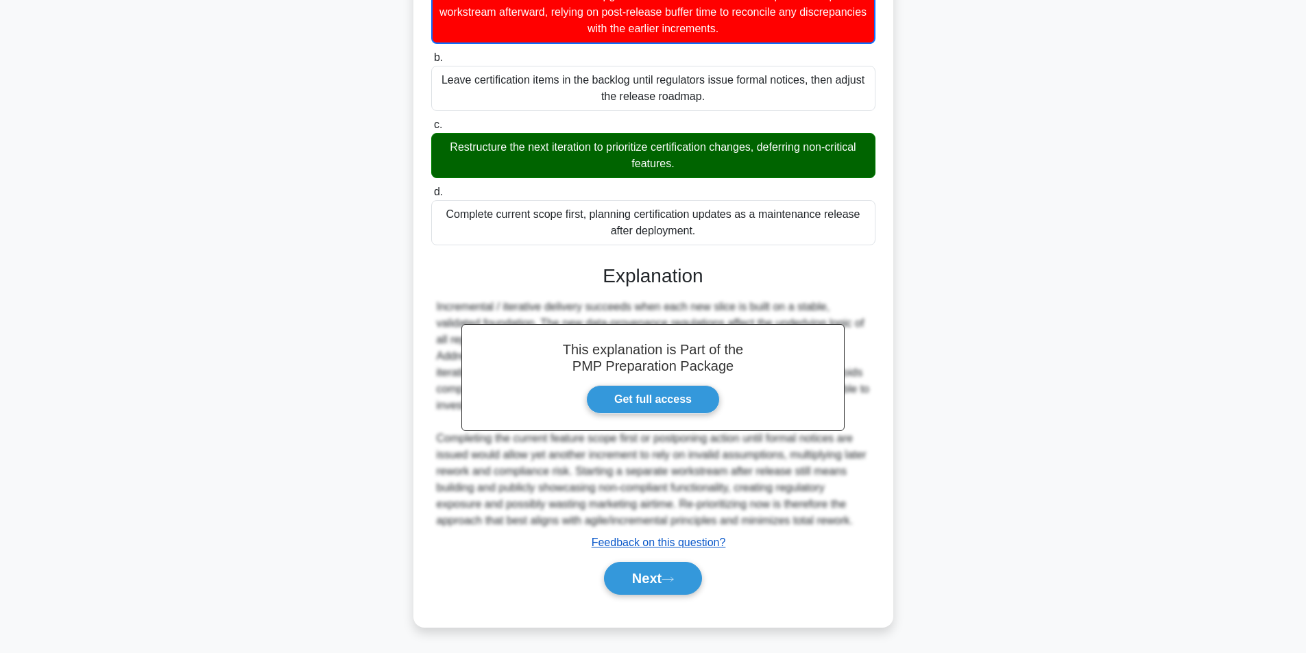
scroll to position [276, 0]
click at [670, 568] on button "Next" at bounding box center [653, 578] width 98 height 33
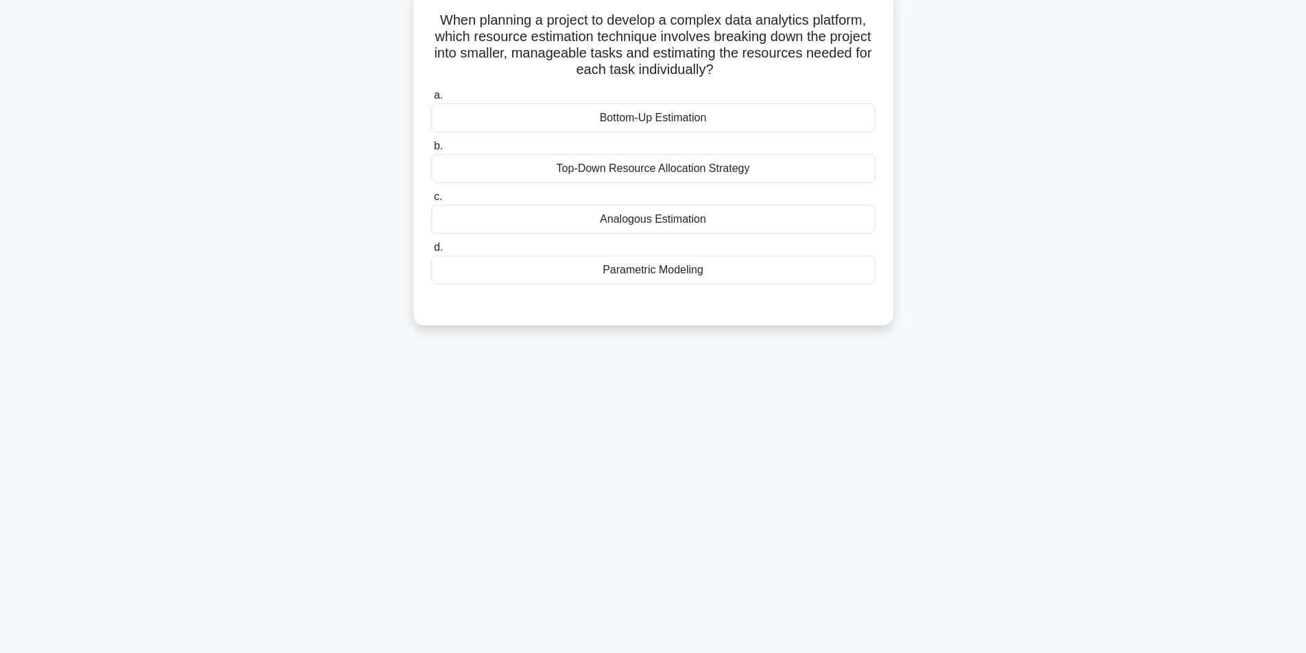
click at [694, 119] on div "Bottom-Up Estimation" at bounding box center [653, 118] width 444 height 29
click at [431, 100] on input "a. Bottom-Up Estimation" at bounding box center [431, 95] width 0 height 9
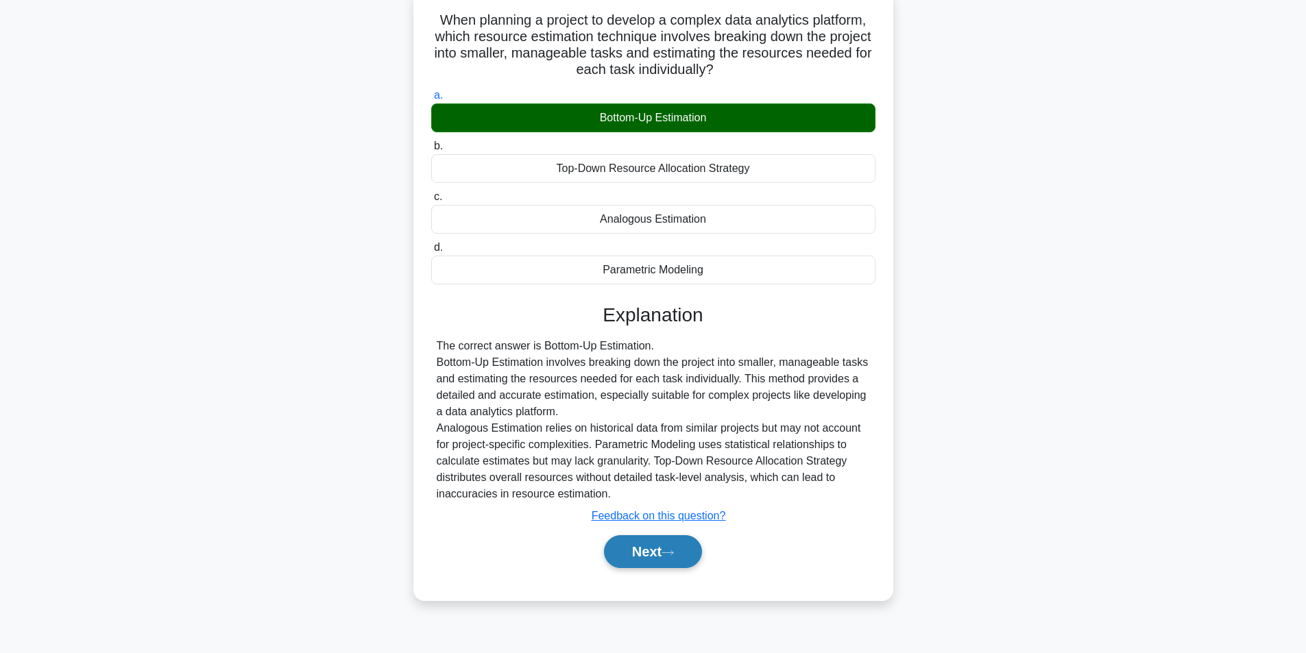
click at [681, 559] on button "Next" at bounding box center [653, 551] width 98 height 33
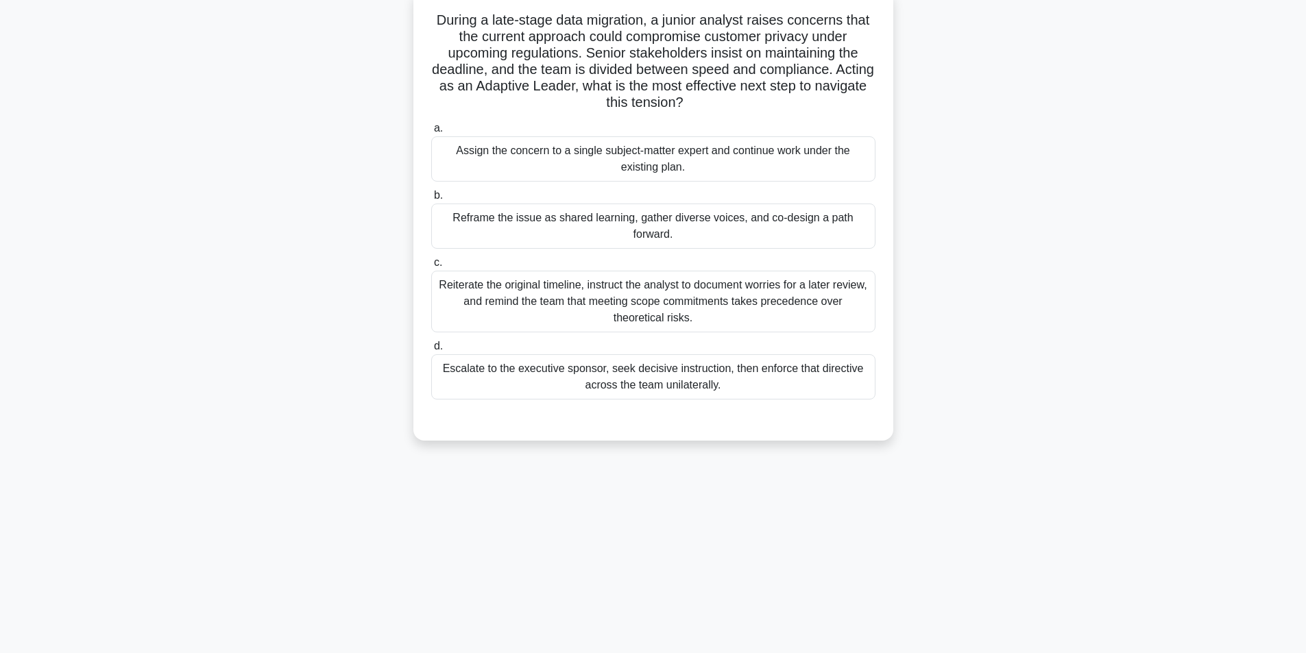
click at [710, 230] on div "Reframe the issue as shared learning, gather diverse voices, and co-design a pa…" at bounding box center [653, 226] width 444 height 45
click at [431, 200] on input "b. Reframe the issue as shared learning, gather diverse voices, and co-design a…" at bounding box center [431, 195] width 0 height 9
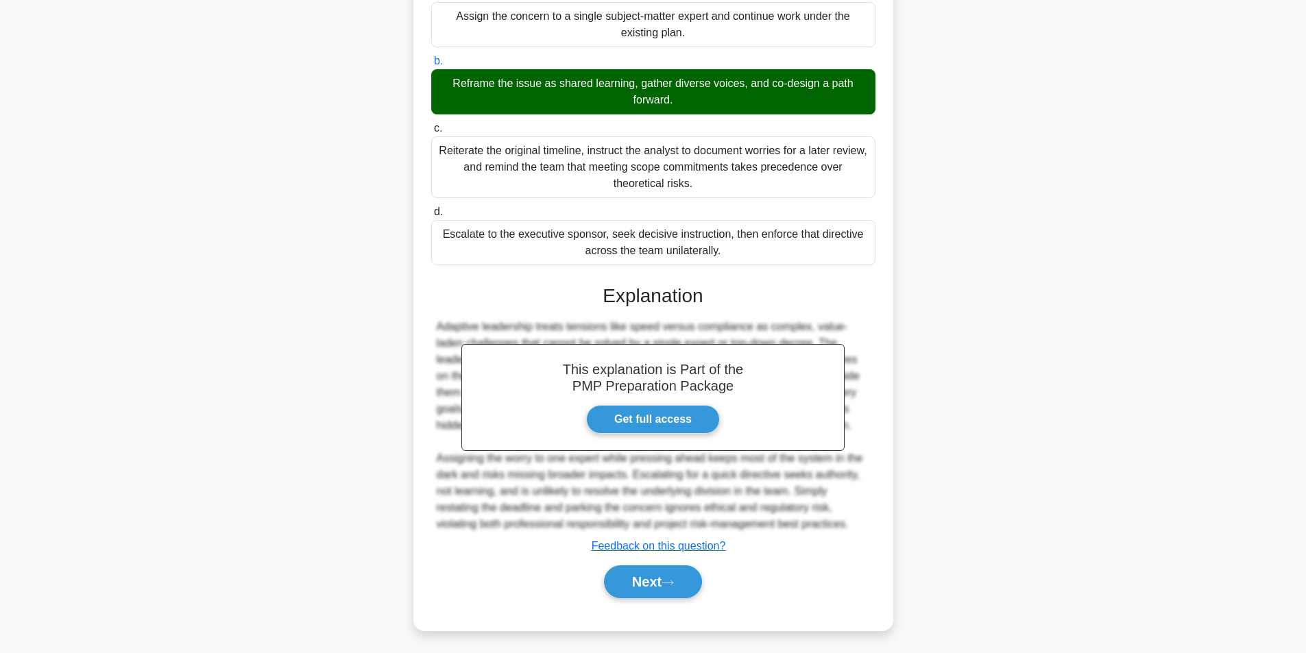
scroll to position [226, 0]
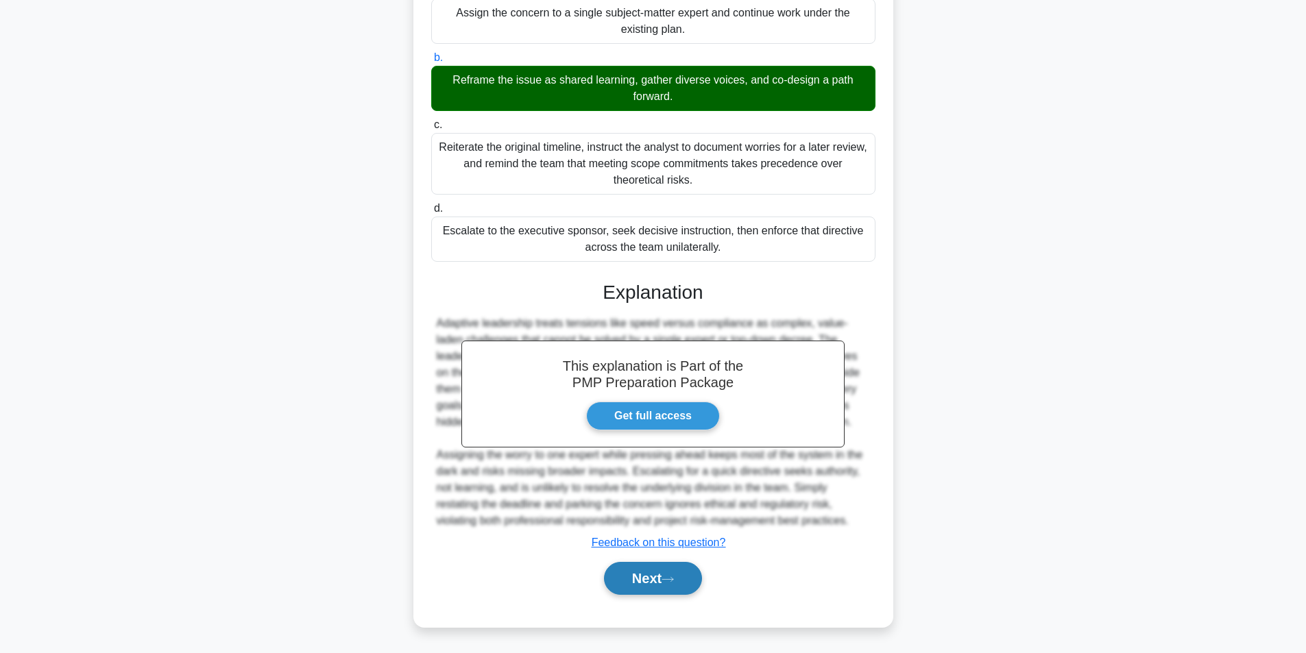
click at [642, 574] on button "Next" at bounding box center [653, 578] width 98 height 33
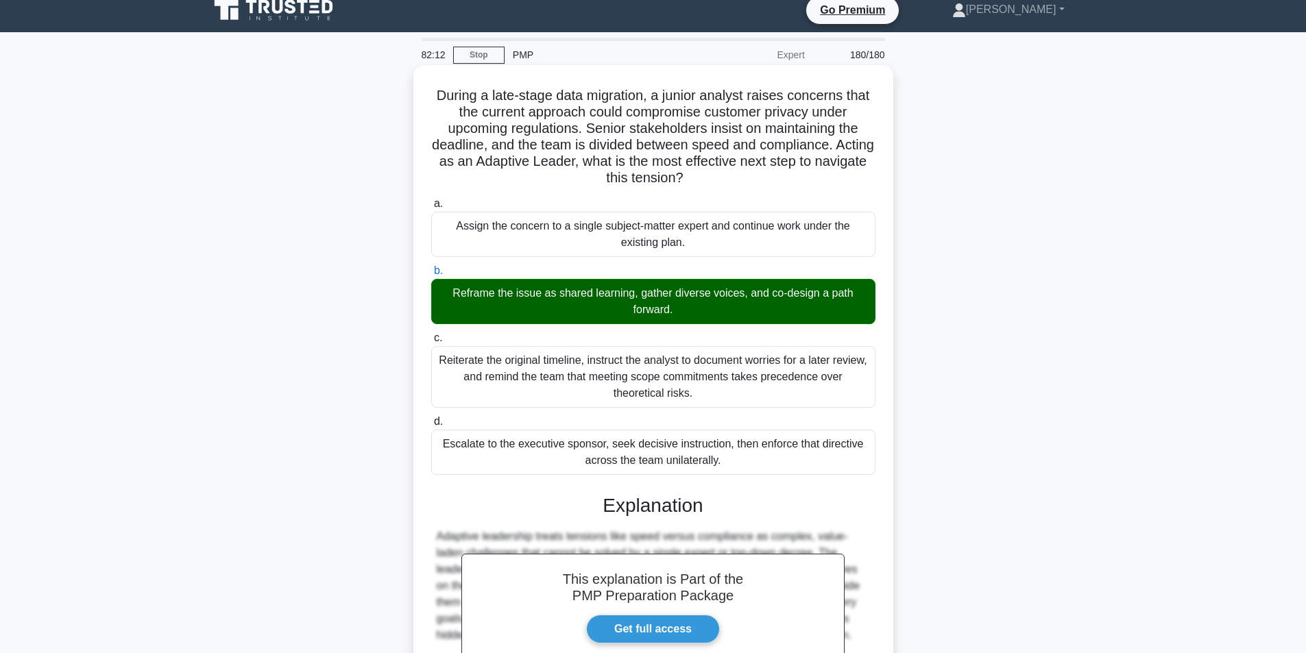
scroll to position [0, 0]
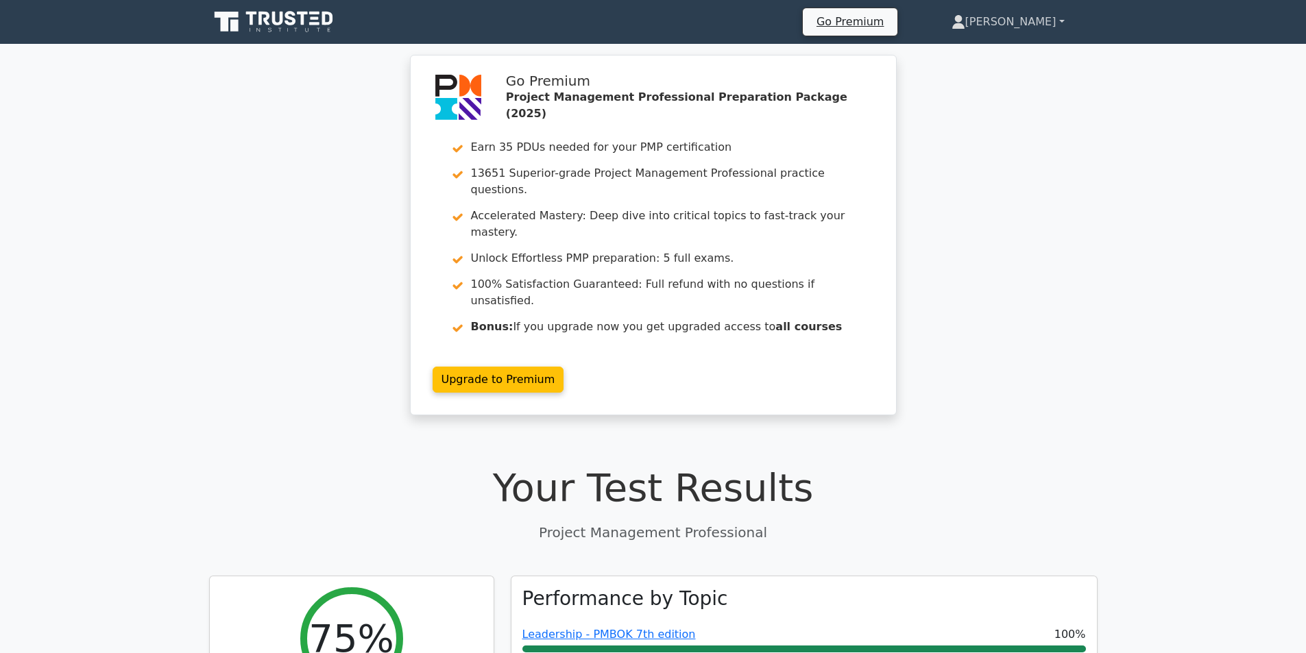
click at [1046, 18] on link "[PERSON_NAME]" at bounding box center [1007, 21] width 179 height 27
click at [999, 49] on link "Profile" at bounding box center [973, 54] width 108 height 22
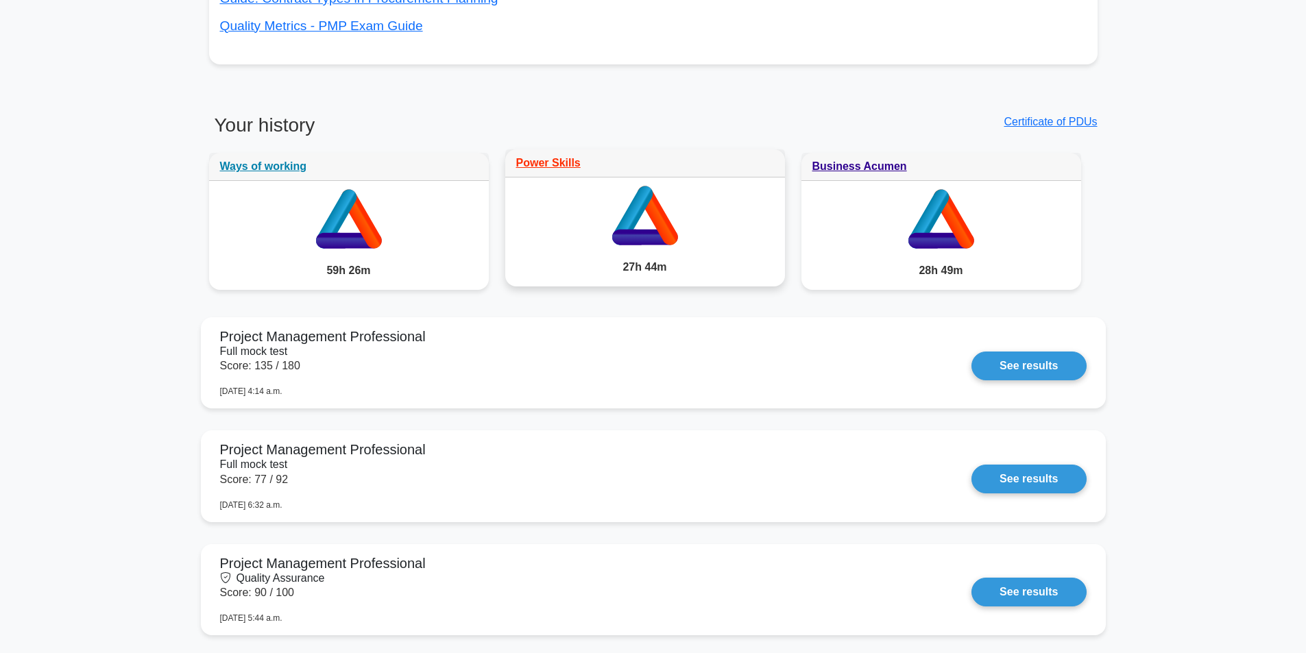
scroll to position [1165, 0]
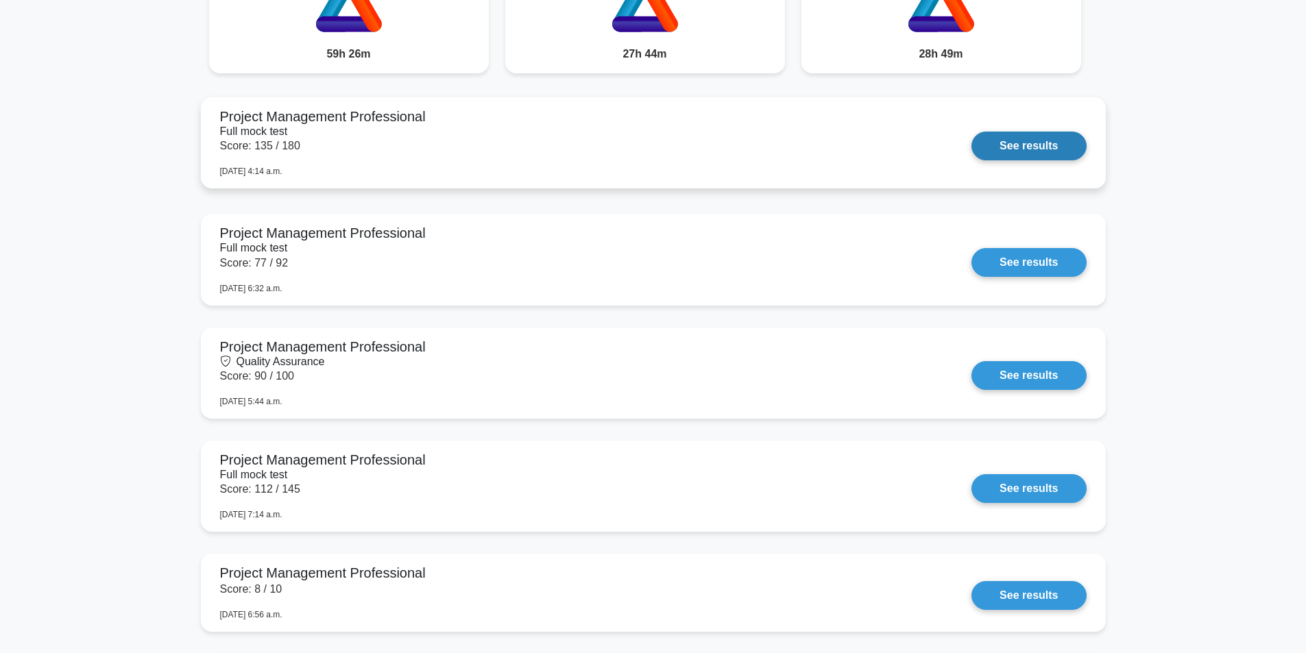
click at [1001, 147] on link "See results" at bounding box center [1028, 146] width 114 height 29
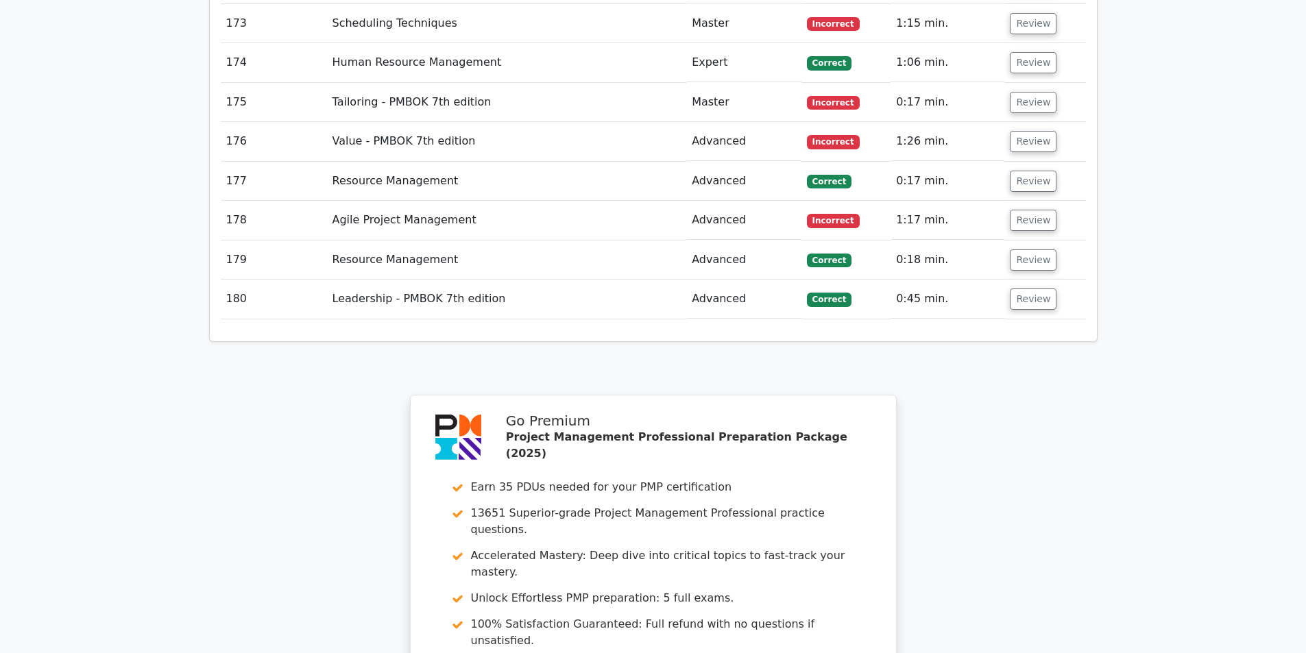
scroll to position [10061, 0]
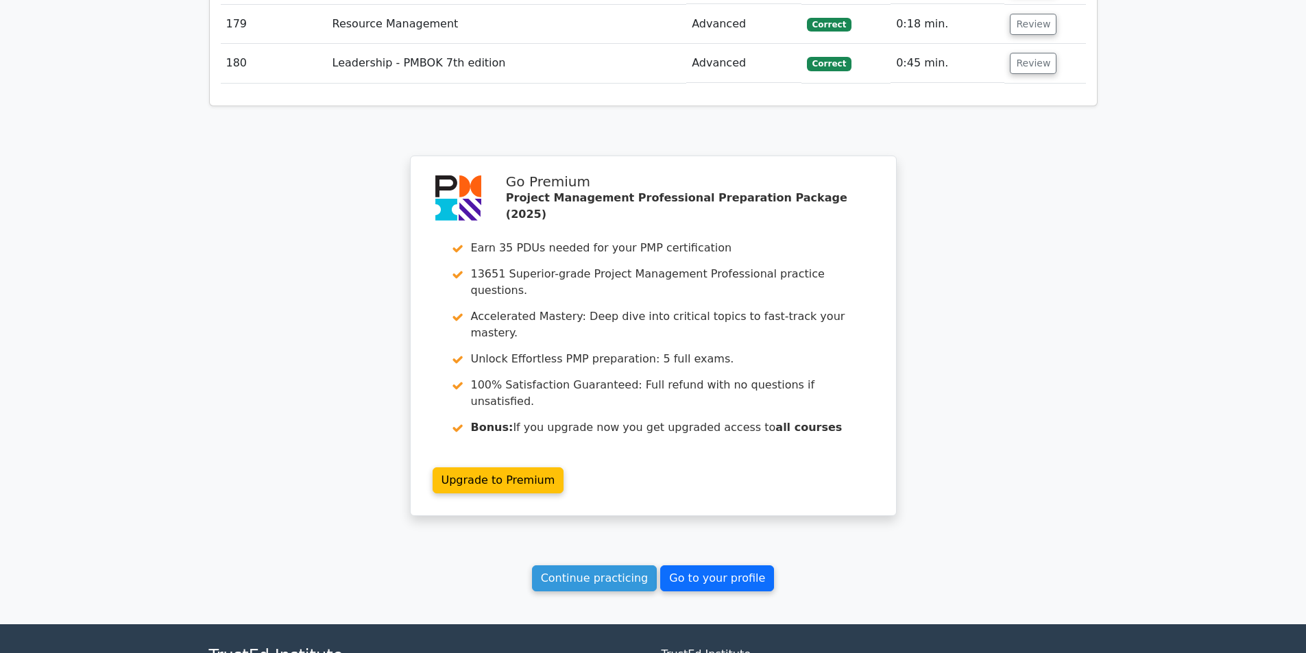
click at [687, 565] on link "Go to your profile" at bounding box center [717, 578] width 114 height 26
